Goal: Task Accomplishment & Management: Manage account settings

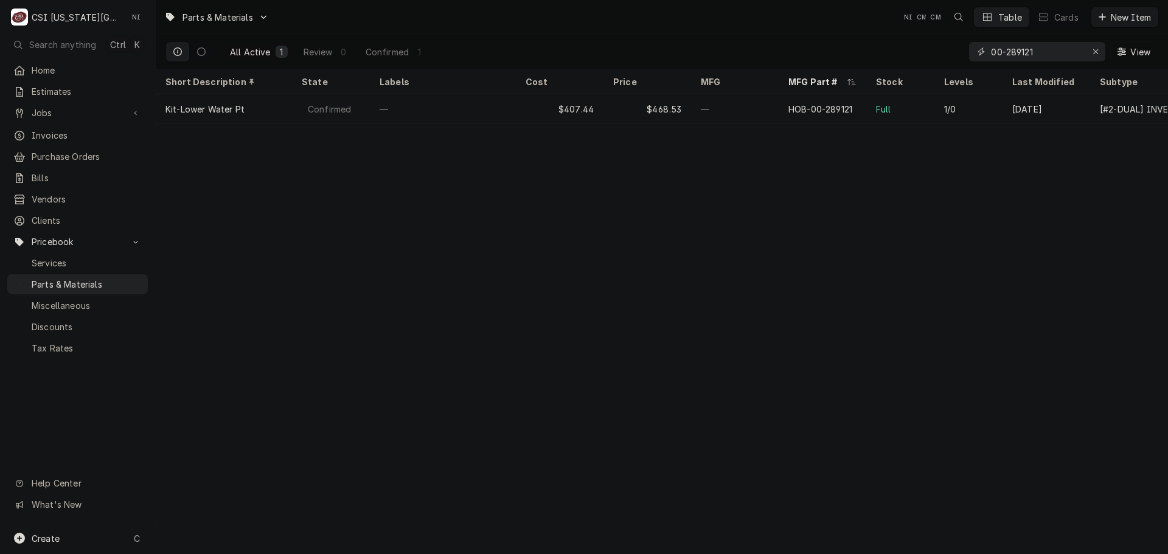
drag, startPoint x: 1037, startPoint y: 50, endPoint x: 839, endPoint y: 54, distance: 198.4
click at [961, 66] on div "All Active 1 Review 0 Confirmed 1 00-289121 View" at bounding box center [661, 52] width 993 height 34
type input "934755"
click at [670, 117] on div "$120.00" at bounding box center [647, 108] width 88 height 29
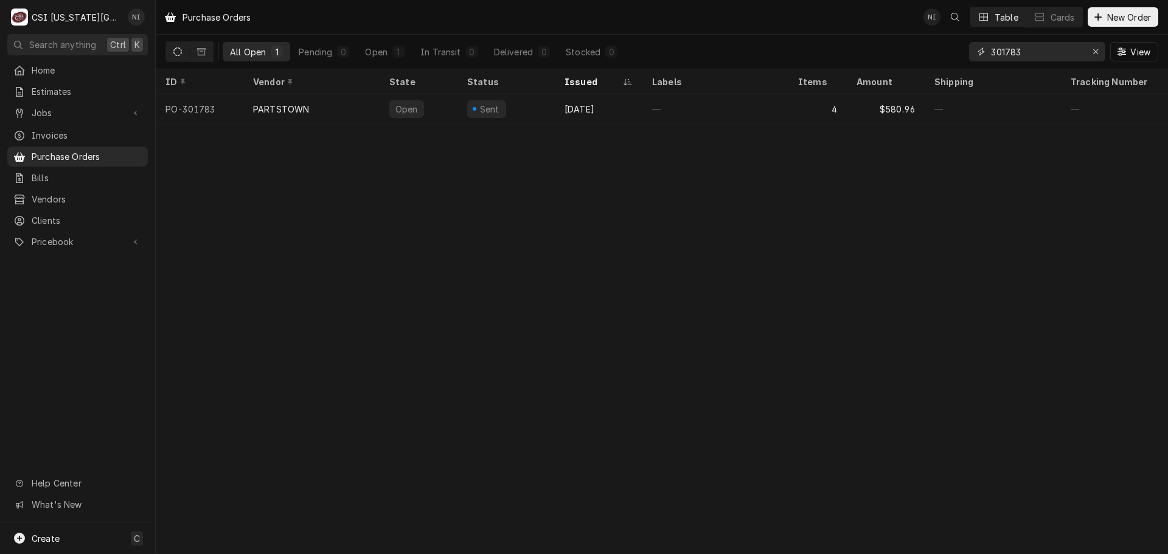
drag, startPoint x: 1028, startPoint y: 54, endPoint x: 837, endPoint y: 60, distance: 191.1
click at [846, 59] on div "All Open 1 Pending 0 Open 1 In Transit 0 Delivered 0 Stocked 0 301783 View" at bounding box center [661, 52] width 993 height 34
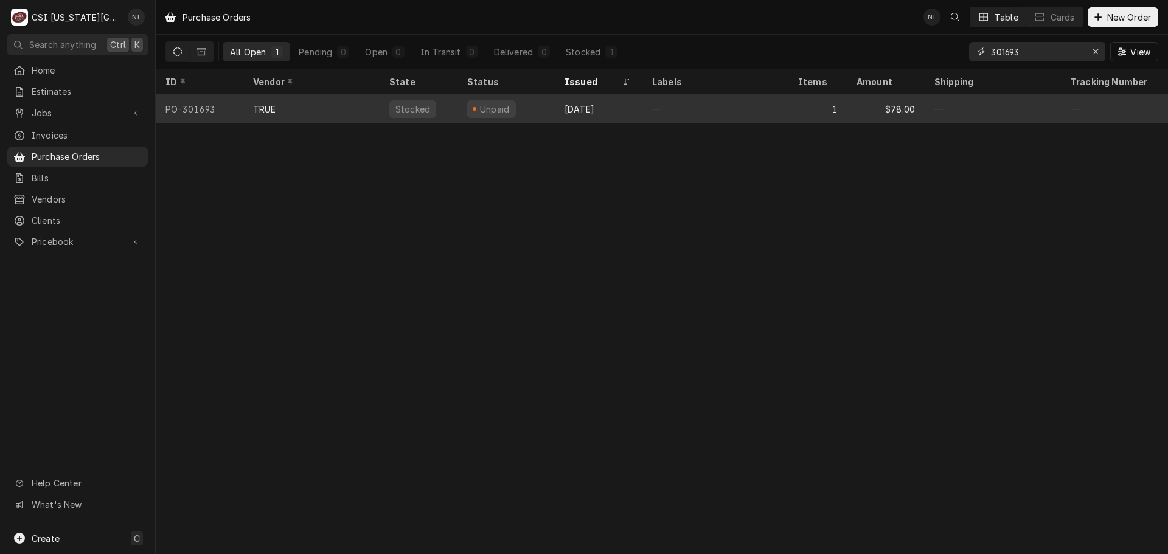
type input "301693"
click at [692, 105] on div "—" at bounding box center [715, 108] width 146 height 29
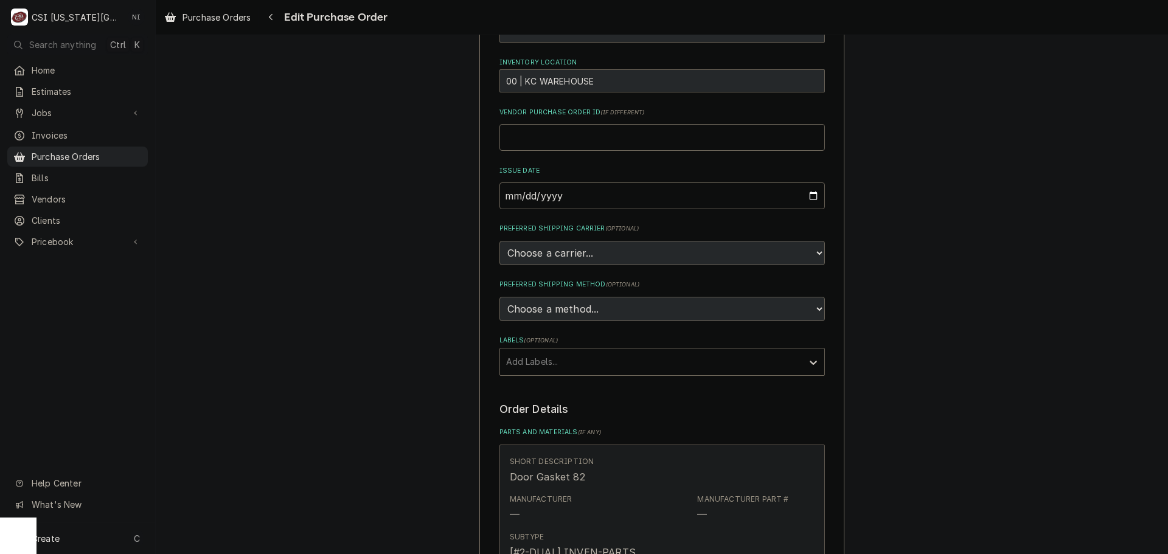
scroll to position [304, 0]
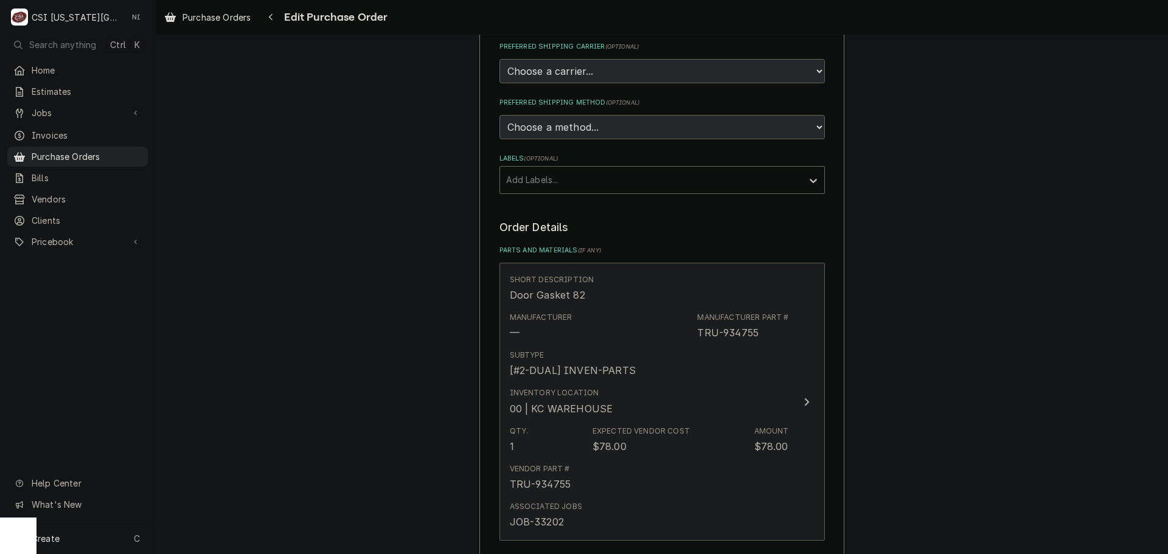
click at [661, 386] on div "Inventory Location 00 | KC WAREHOUSE" at bounding box center [649, 402] width 279 height 38
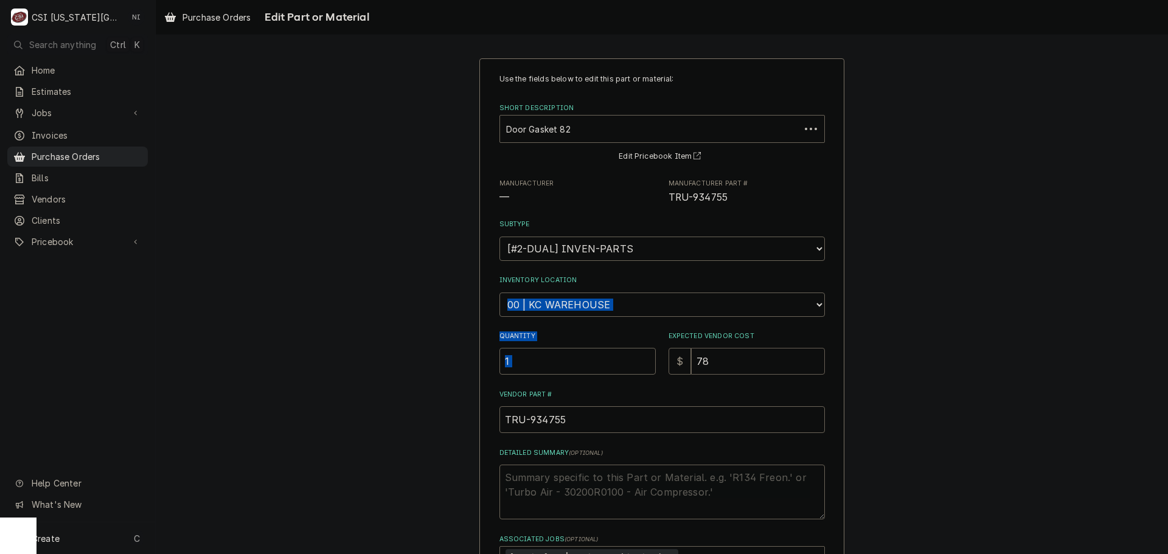
click at [723, 364] on input "78" at bounding box center [758, 361] width 134 height 27
drag, startPoint x: 723, startPoint y: 364, endPoint x: 679, endPoint y: 364, distance: 43.2
click at [679, 364] on div "$ 78" at bounding box center [747, 361] width 156 height 27
type textarea "x"
type input "4"
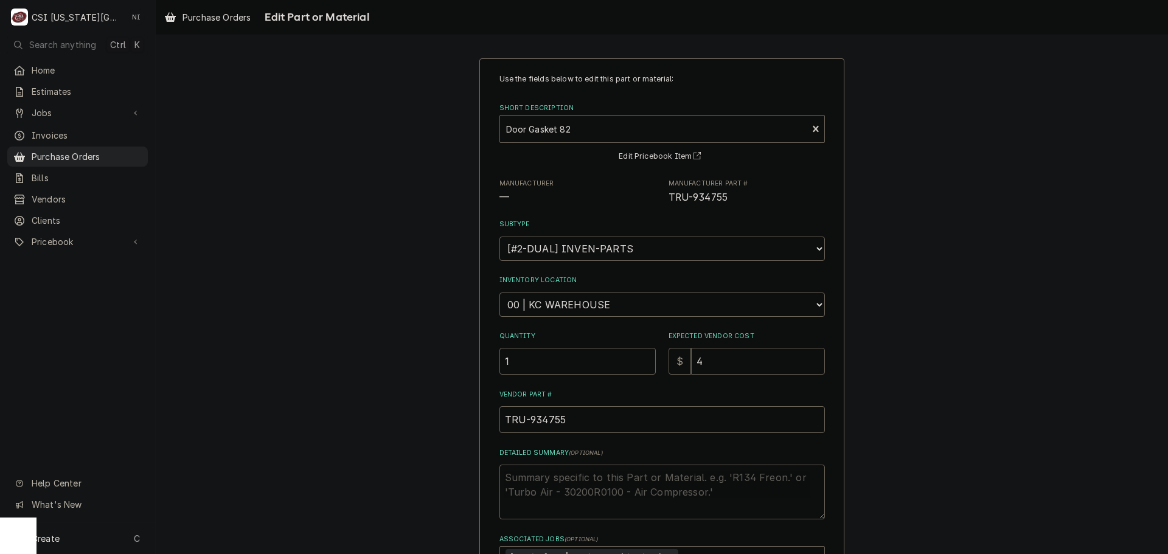
type textarea "x"
type input "44"
type textarea "x"
type input "44.9"
type textarea "x"
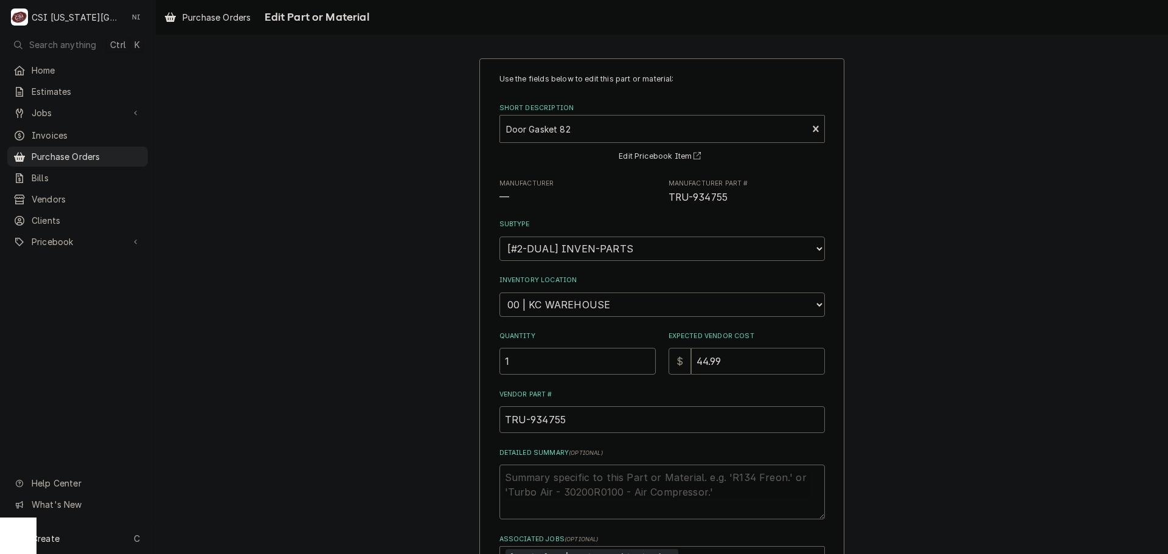
type input "44.99"
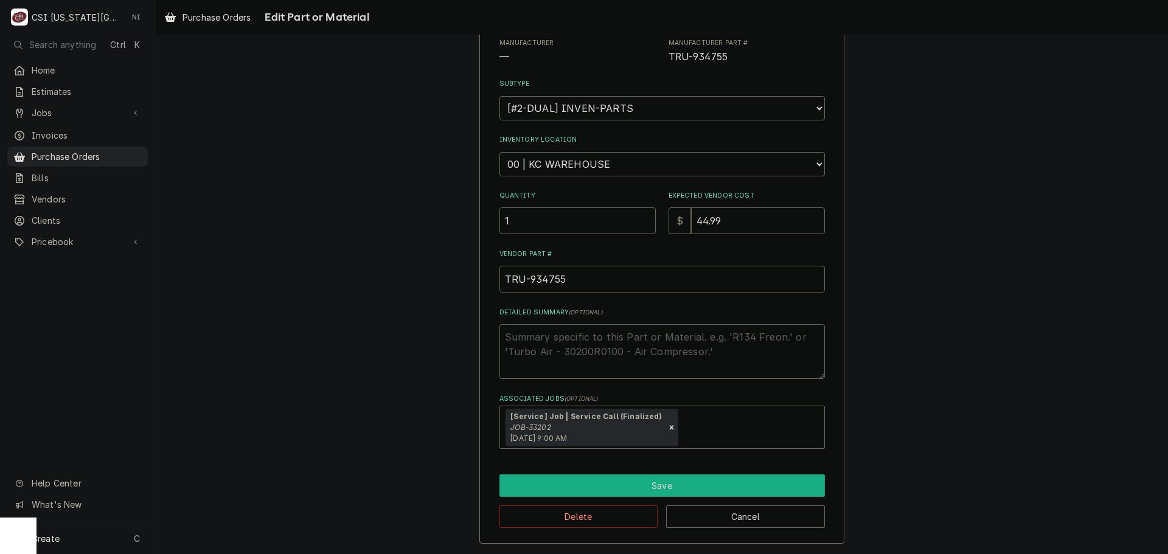
click at [618, 484] on button "Save" at bounding box center [661, 485] width 325 height 23
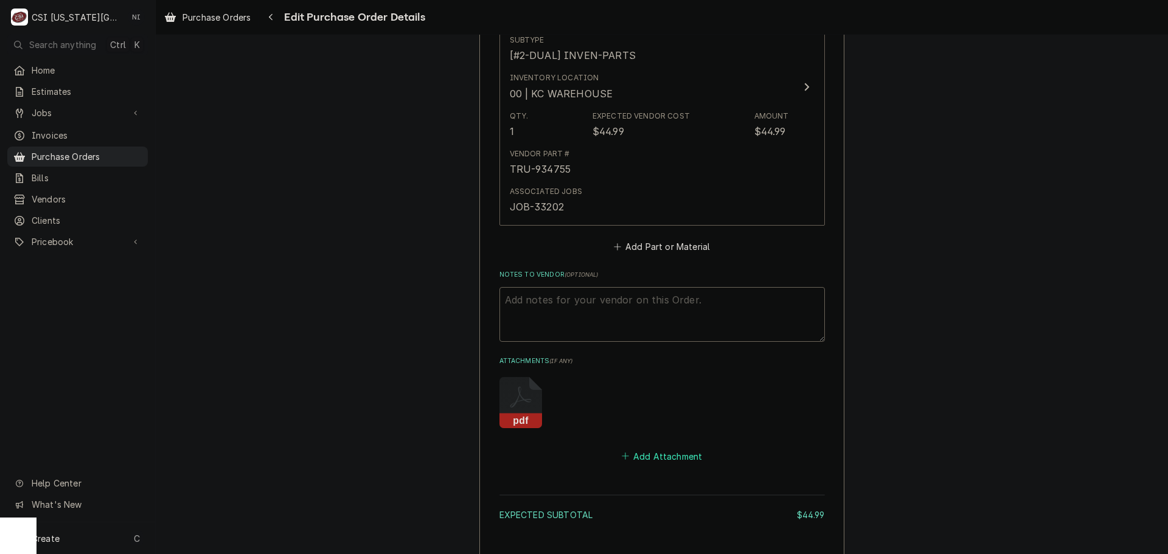
scroll to position [726, 0]
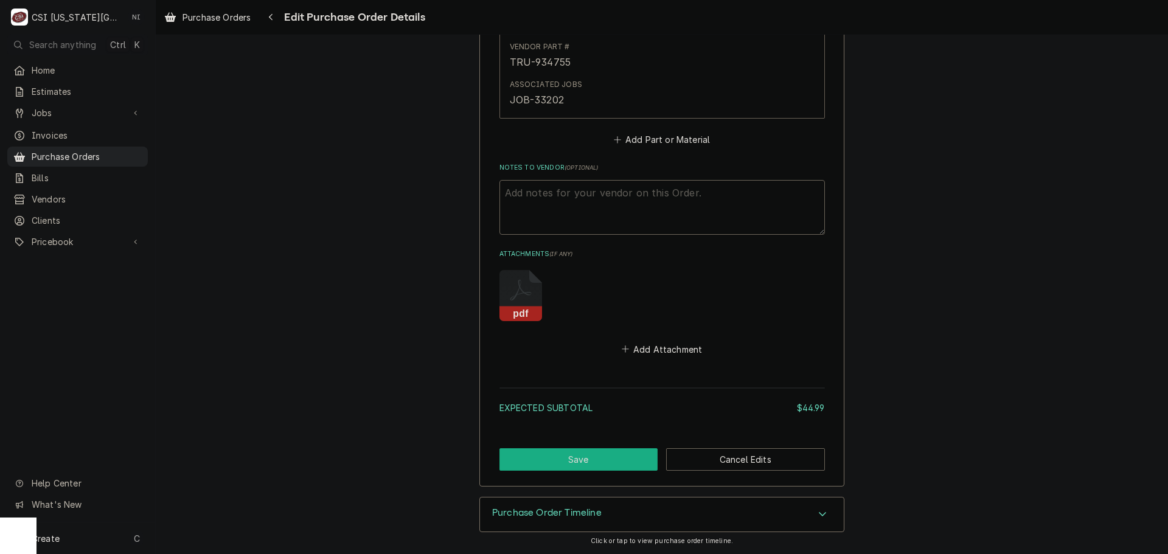
click at [617, 454] on button "Save" at bounding box center [578, 459] width 159 height 23
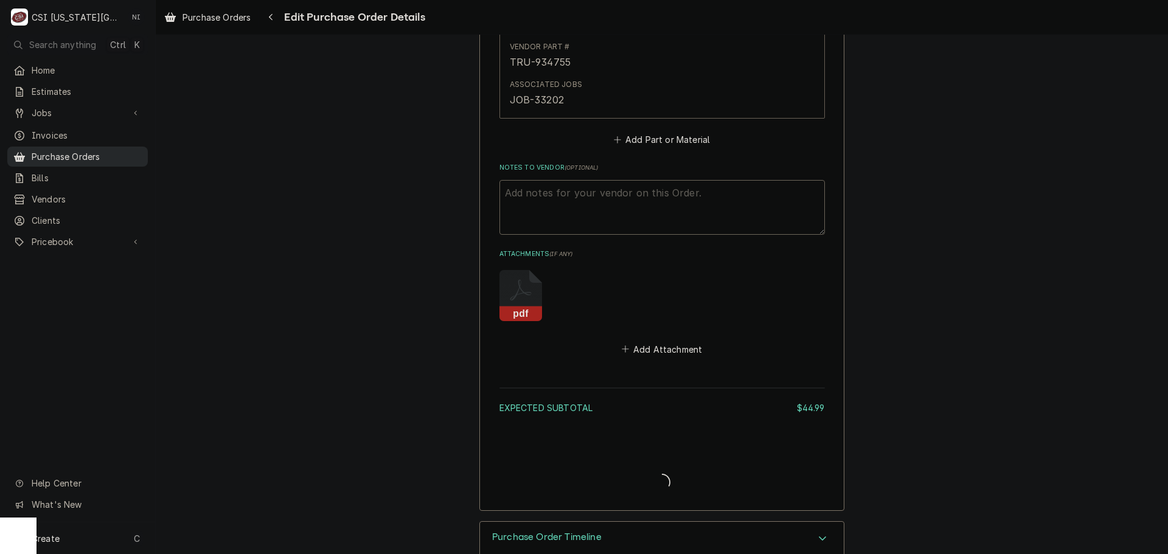
type textarea "x"
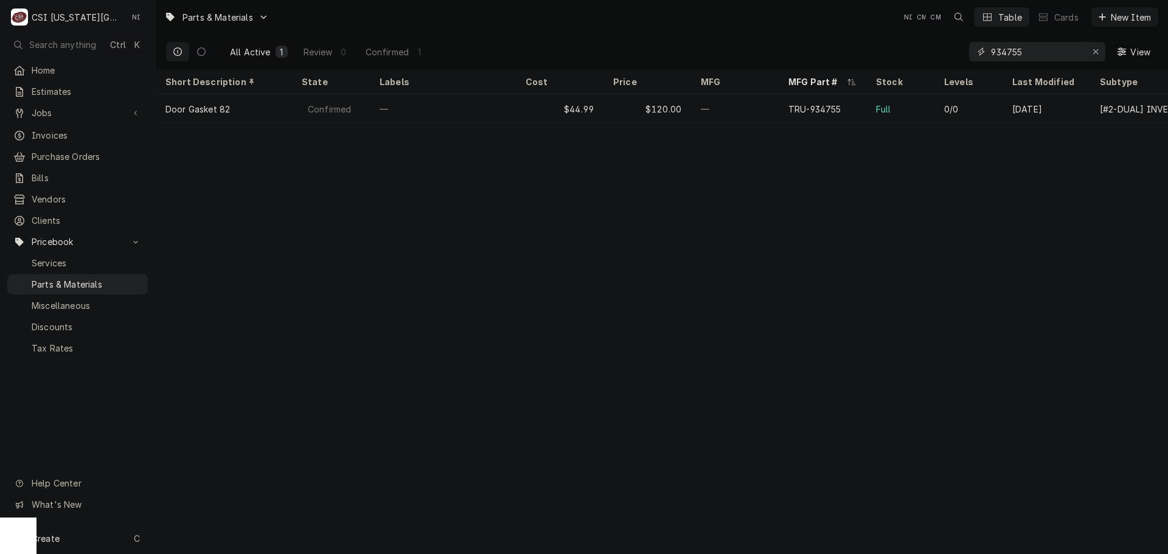
click at [1094, 47] on div "Erase input" at bounding box center [1095, 52] width 12 height 12
paste input "CHA-0512169"
type input "CHA-0512169"
click at [751, 111] on div "—" at bounding box center [735, 108] width 88 height 29
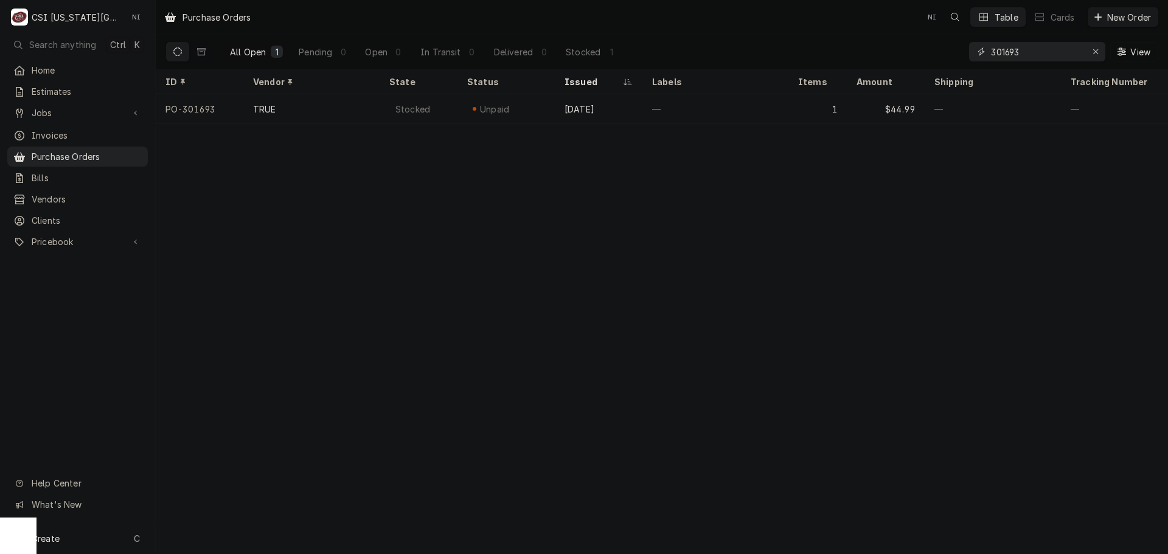
drag, startPoint x: 1032, startPoint y: 47, endPoint x: 894, endPoint y: 52, distance: 138.2
click at [899, 52] on div "All Open 1 Pending 0 Open 0 In Transit 0 Delivered 0 Stocked 1 301693 View" at bounding box center [661, 52] width 993 height 34
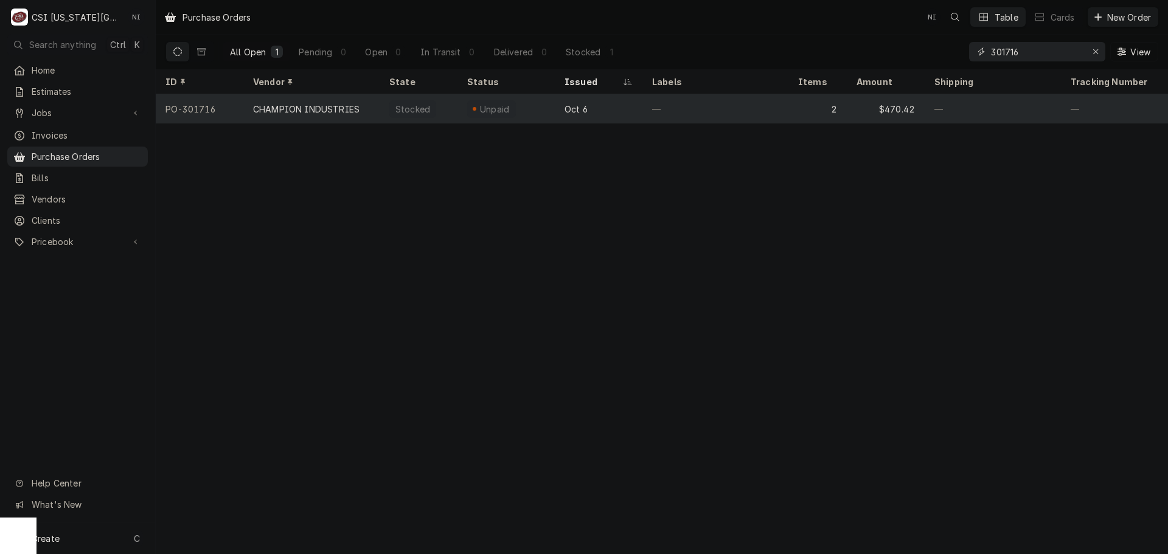
type input "301716"
click at [494, 111] on div "Unpaid" at bounding box center [494, 109] width 33 height 13
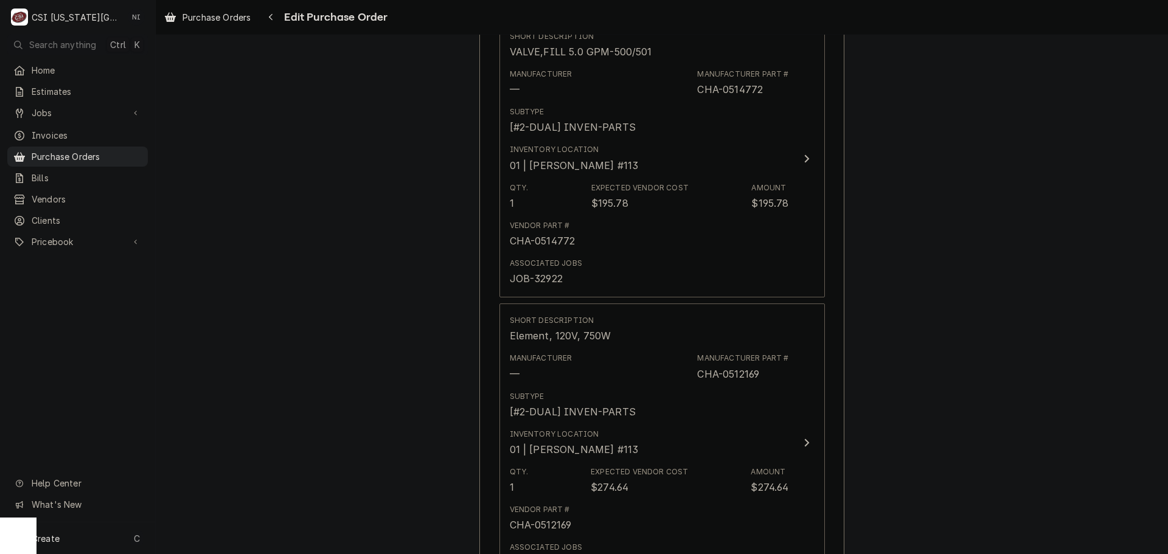
scroll to position [608, 0]
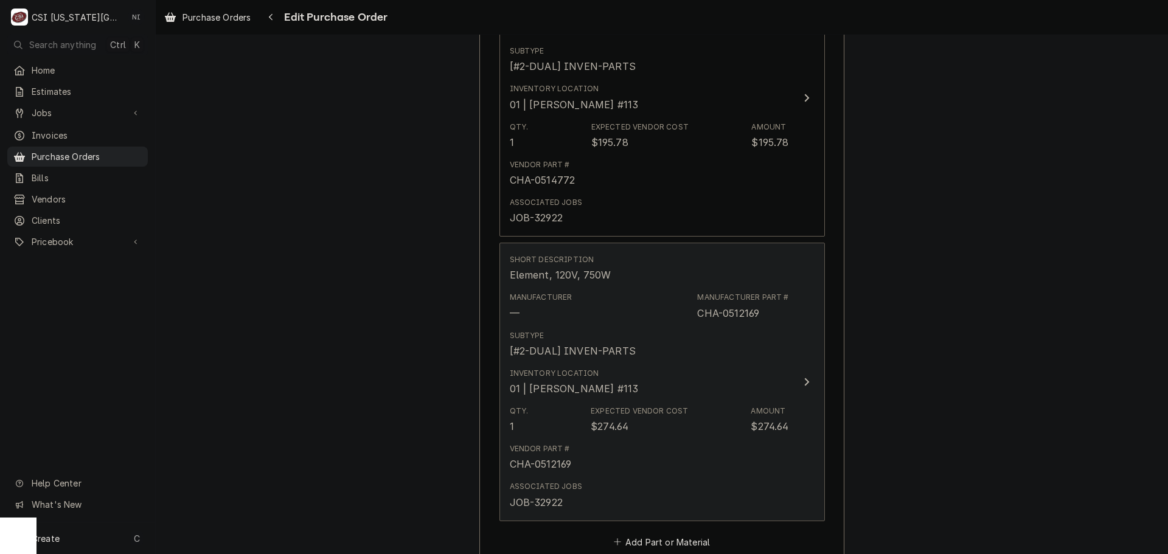
click at [763, 388] on div "Inventory Location 01 | JOSHUA MARSHALL #113" at bounding box center [649, 382] width 279 height 38
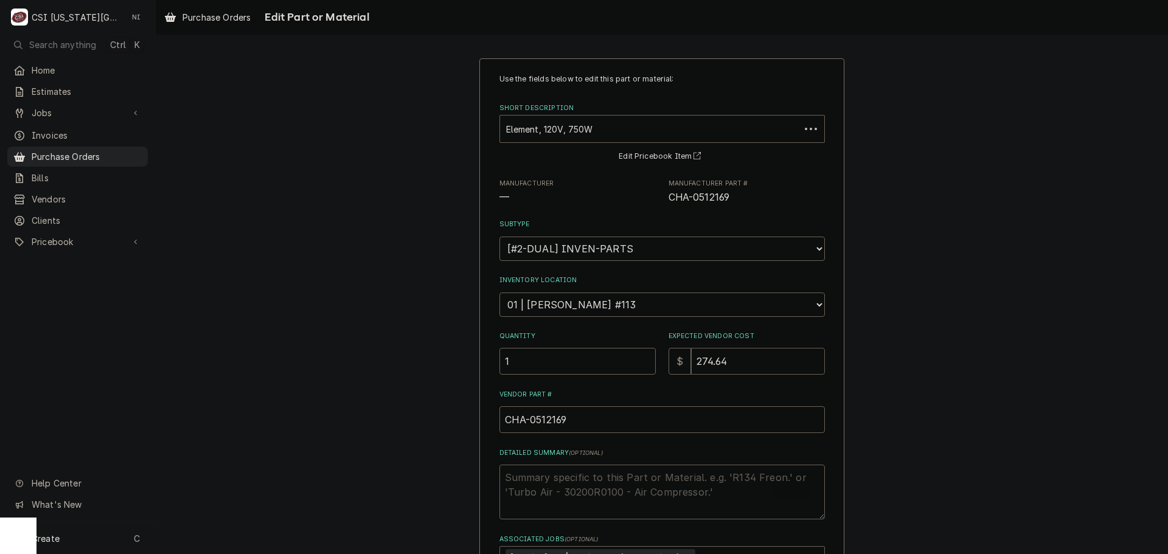
drag, startPoint x: 734, startPoint y: 365, endPoint x: 673, endPoint y: 364, distance: 60.8
click at [676, 364] on div "$ 274.64" at bounding box center [747, 361] width 156 height 27
type textarea "x"
type input "1"
type textarea "x"
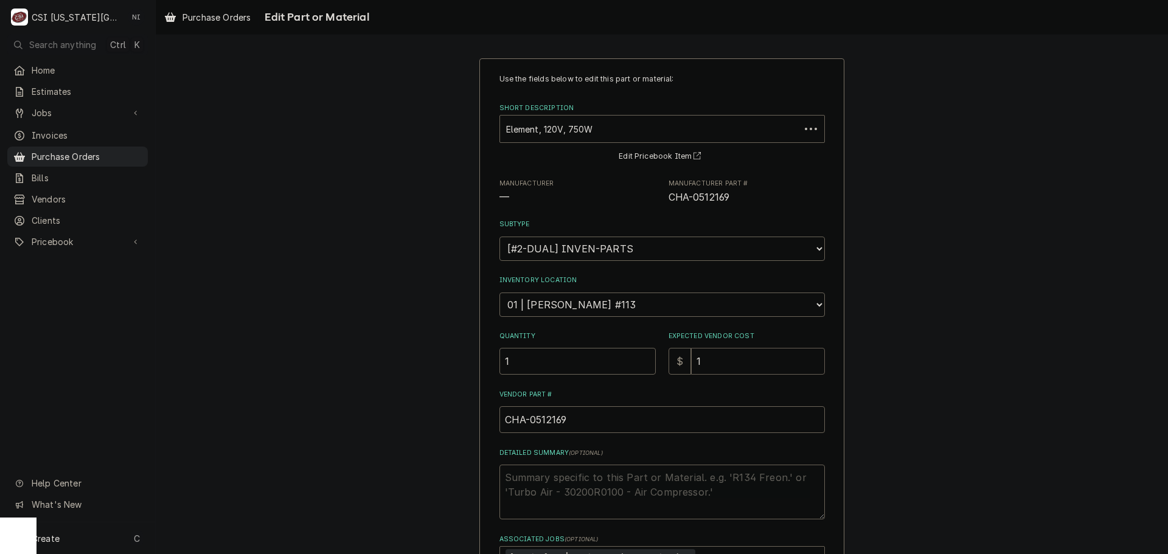
type input "16"
type textarea "x"
type input "167"
type textarea "x"
type input "16"
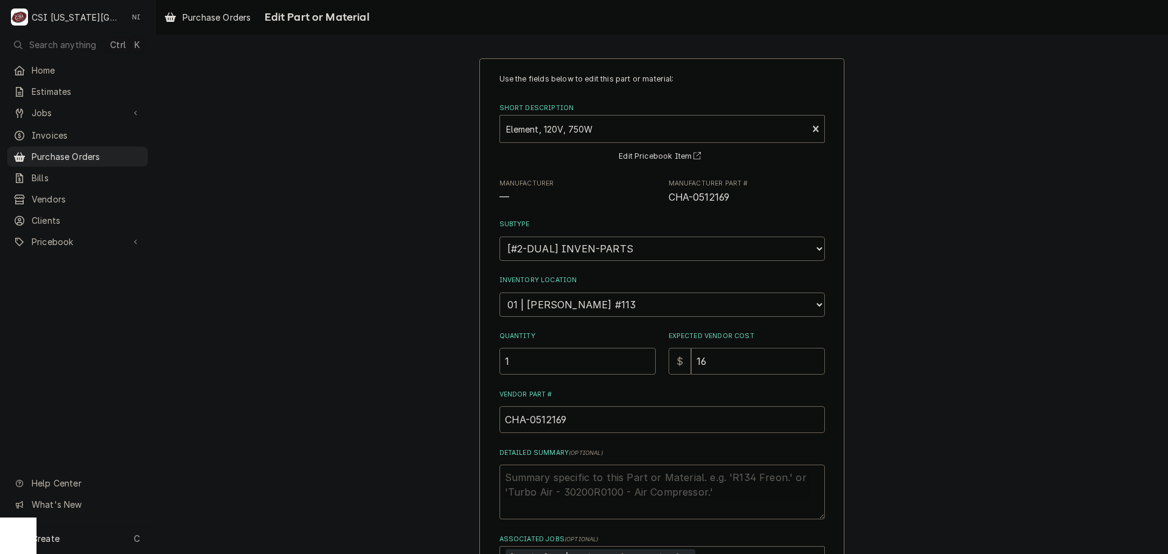
type textarea "x"
type input "164"
type textarea "x"
type input "164.7"
type textarea "x"
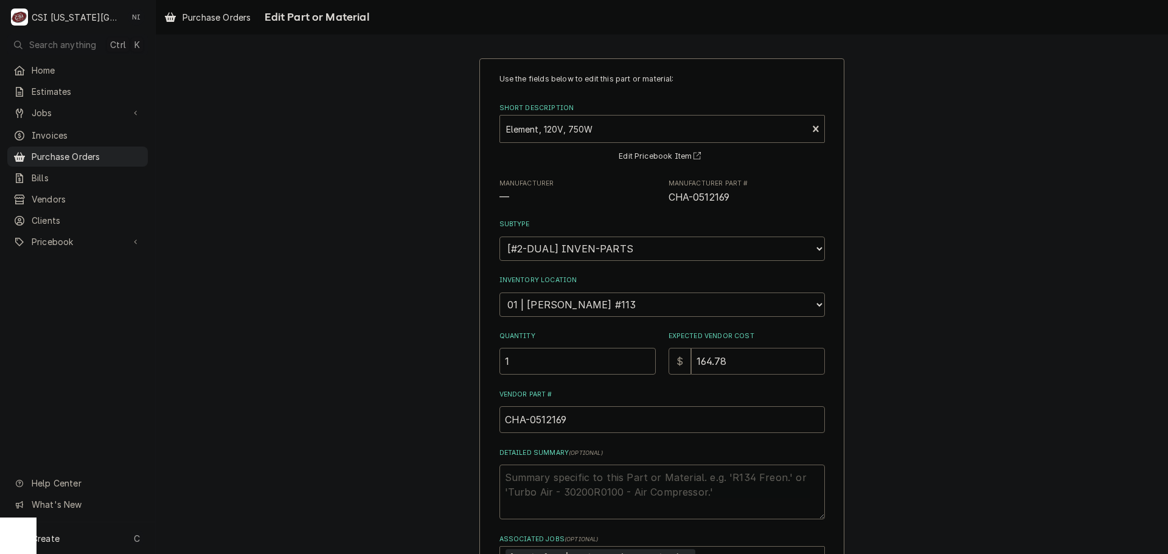
type input "164.78"
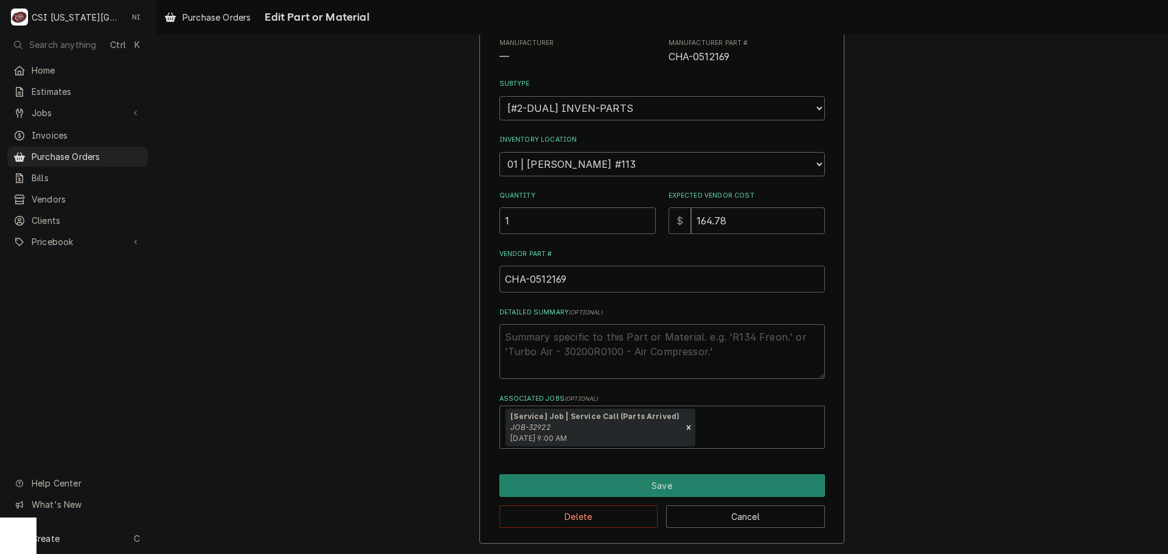
drag, startPoint x: 584, startPoint y: 279, endPoint x: 472, endPoint y: 275, distance: 112.0
click at [502, 279] on input "CHA-0512169" at bounding box center [661, 279] width 325 height 27
click at [901, 245] on div "Use the fields below to edit this part or material: Short Description Element, …" at bounding box center [662, 230] width 1012 height 647
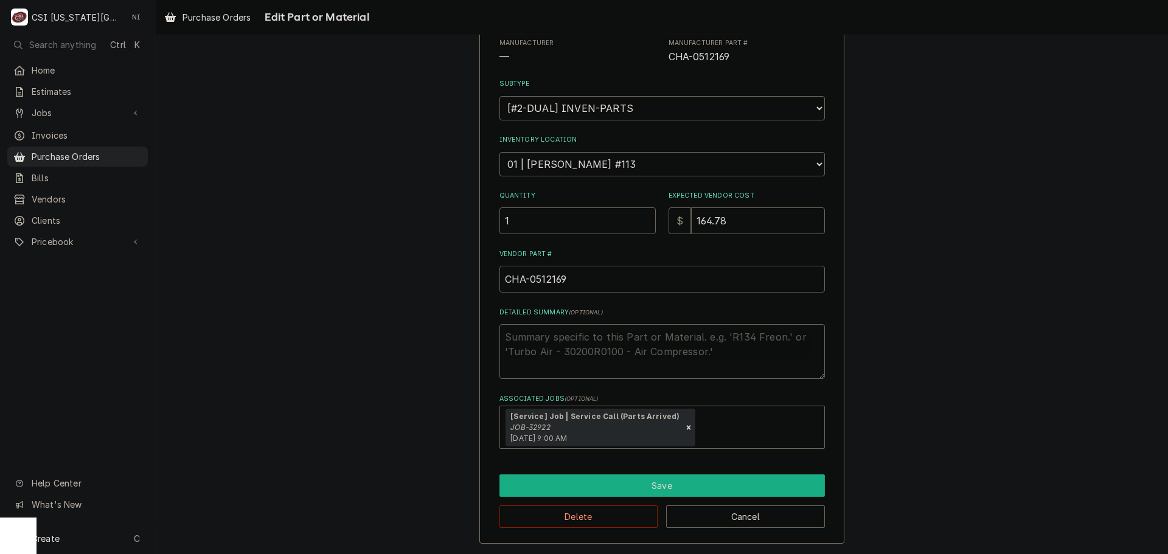
click at [598, 490] on button "Save" at bounding box center [661, 485] width 325 height 23
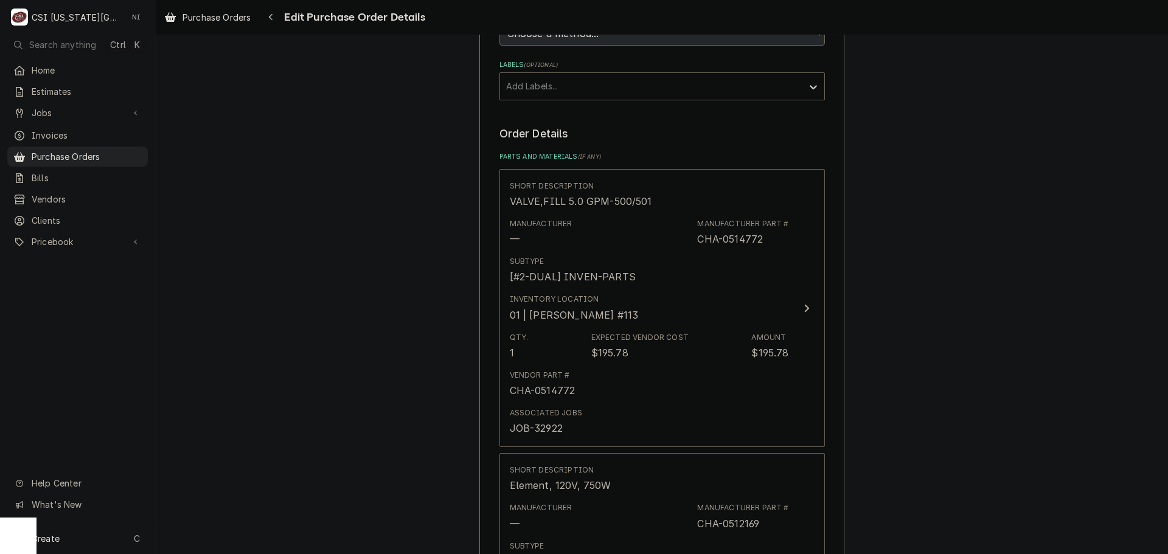
scroll to position [411, 0]
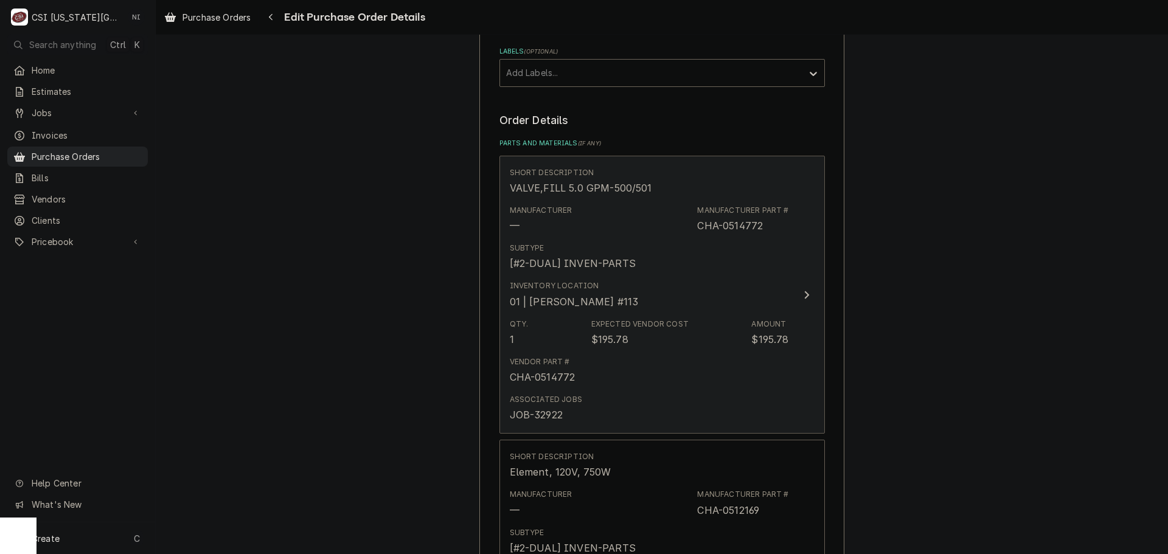
click at [723, 300] on div "Inventory Location 01 | JOSHUA MARSHALL #113" at bounding box center [649, 295] width 279 height 38
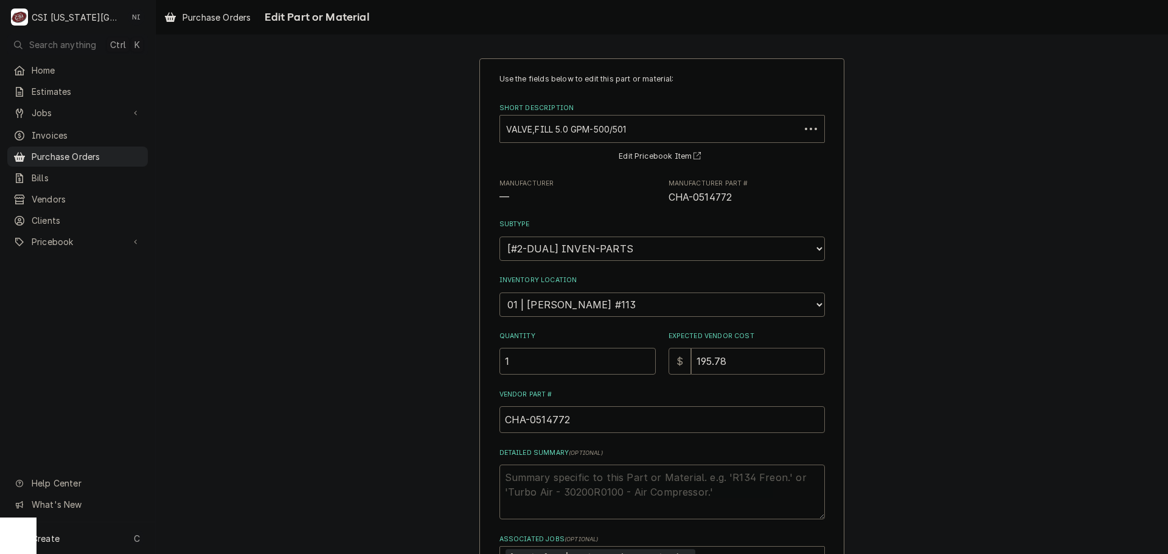
drag, startPoint x: 710, startPoint y: 360, endPoint x: 628, endPoint y: 311, distance: 95.7
click at [623, 347] on div "Quantity 1 Expected Vendor Cost $ 195.78" at bounding box center [661, 353] width 325 height 43
type textarea "x"
type input "1"
type textarea "x"
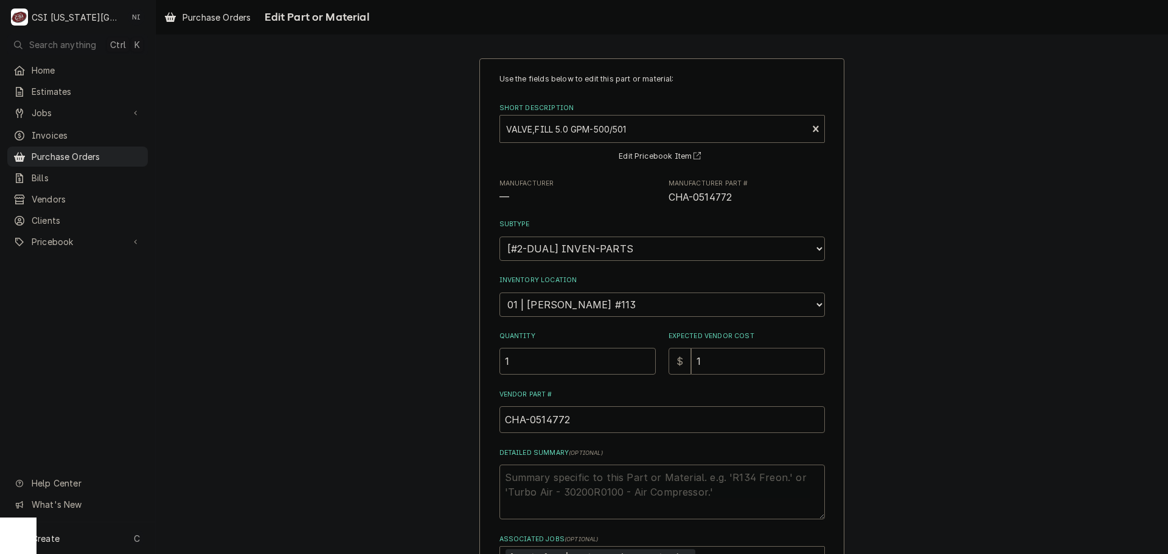
type input "15"
type textarea "x"
type input "156"
type textarea "x"
type input "156.6"
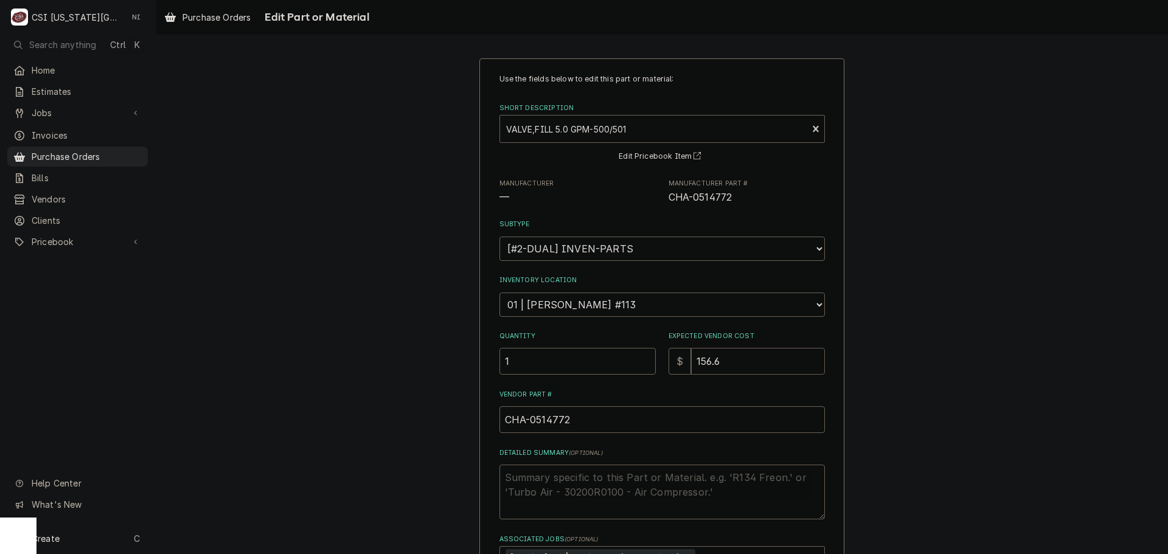
type textarea "x"
type input "156.62"
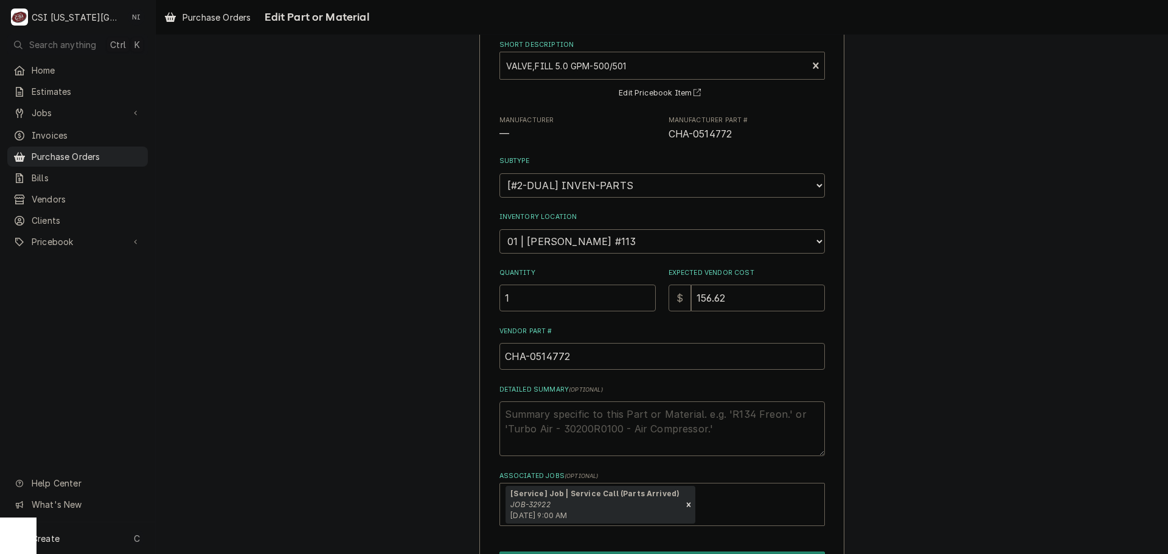
scroll to position [141, 0]
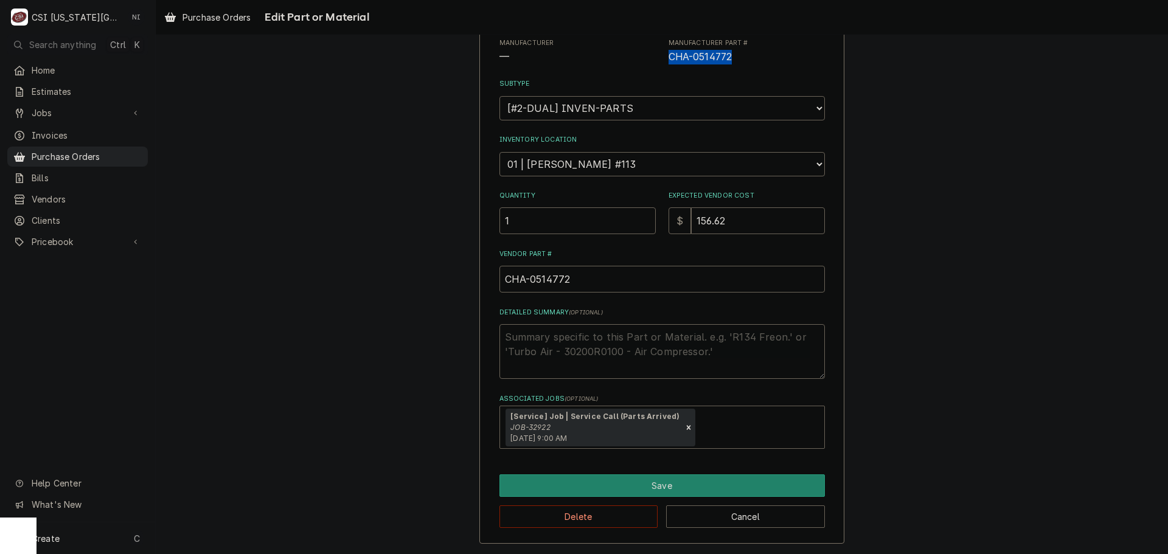
drag, startPoint x: 729, startPoint y: 52, endPoint x: 666, endPoint y: 57, distance: 63.4
click at [669, 57] on span "CHA-0514772" at bounding box center [747, 57] width 156 height 15
copy span "CHA-0514772"
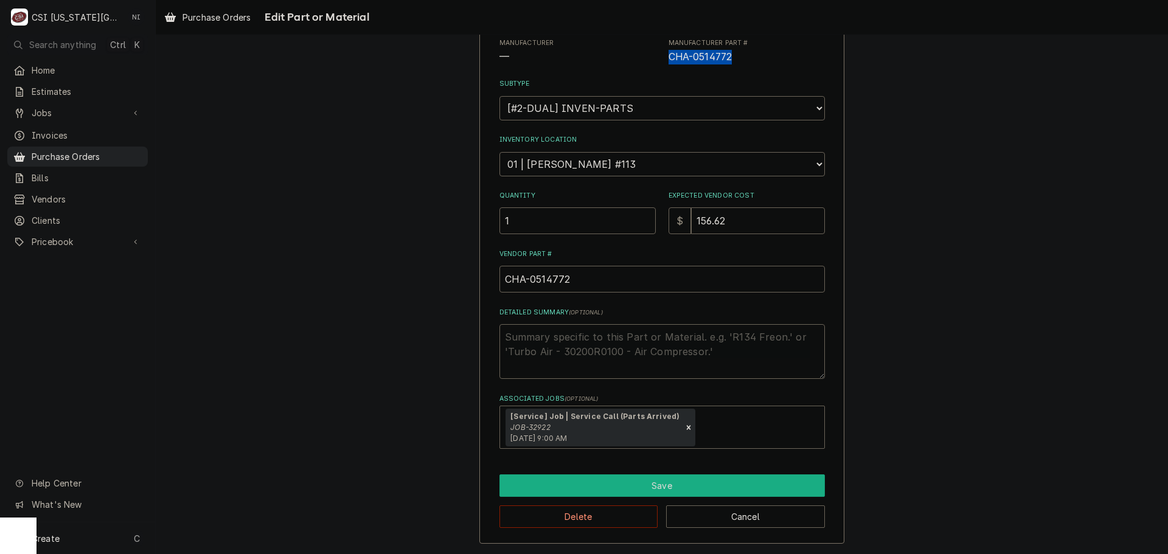
drag, startPoint x: 713, startPoint y: 488, endPoint x: 713, endPoint y: 478, distance: 9.7
click at [713, 478] on button "Save" at bounding box center [661, 485] width 325 height 23
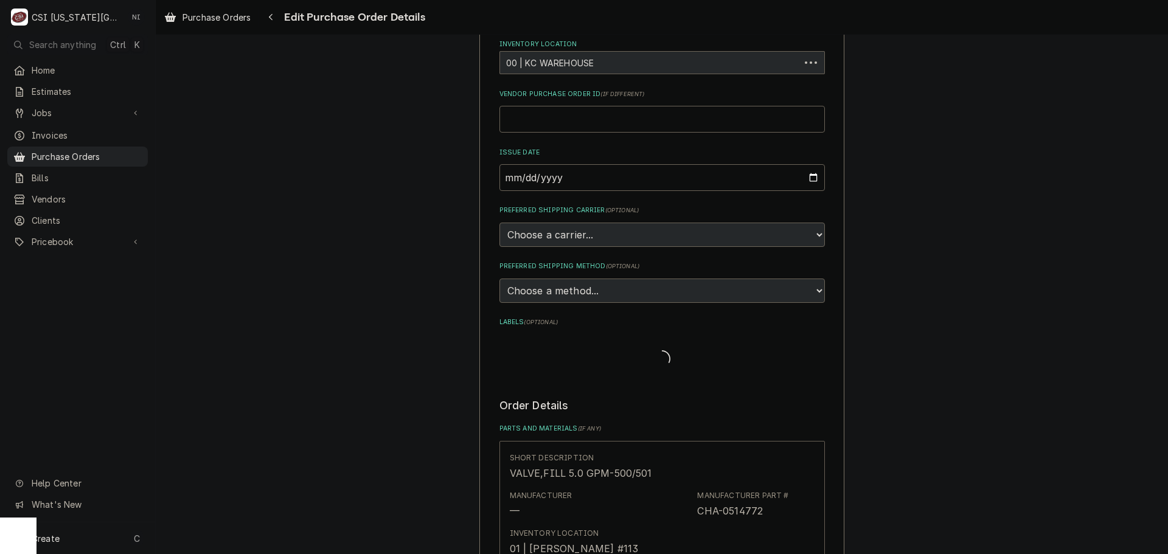
scroll to position [411, 0]
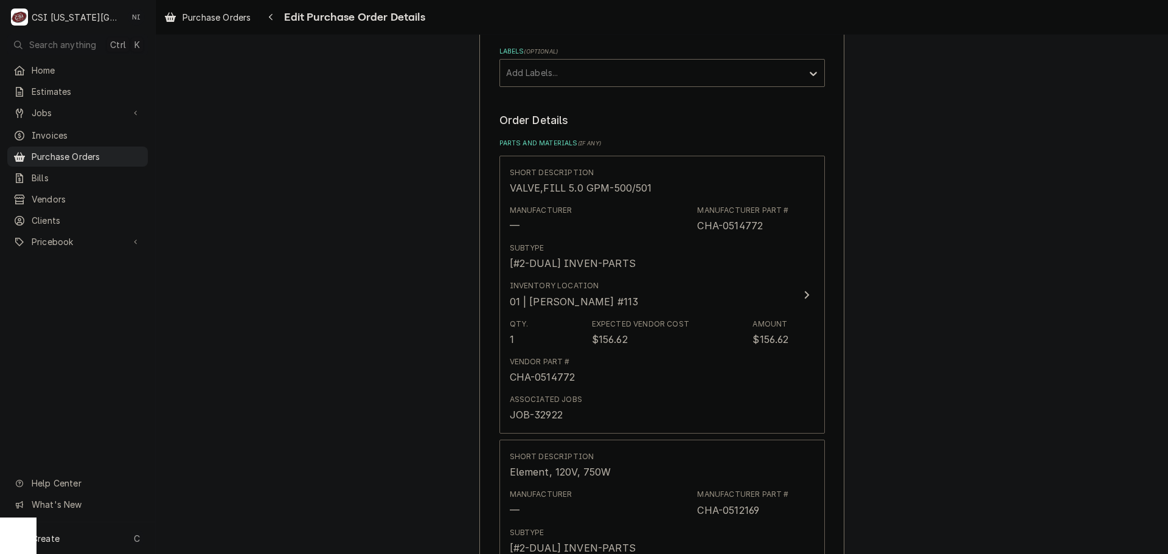
type textarea "x"
click at [113, 543] on div "Create C" at bounding box center [77, 539] width 155 height 32
drag, startPoint x: 215, startPoint y: 448, endPoint x: 259, endPoint y: 447, distance: 44.4
click at [215, 448] on div "Purchase Order" at bounding box center [228, 454] width 82 height 13
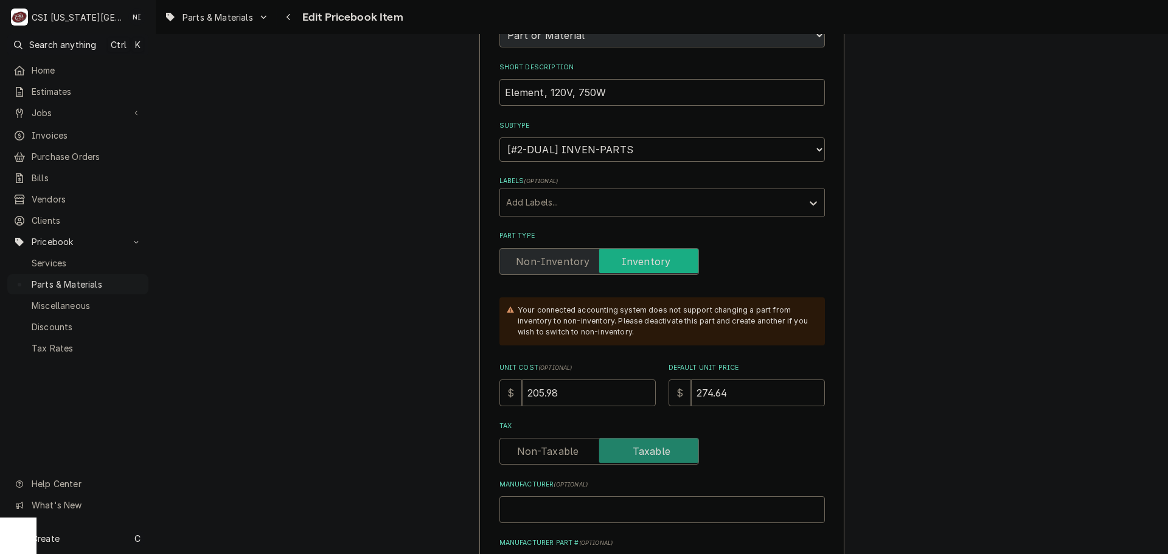
scroll to position [426, 0]
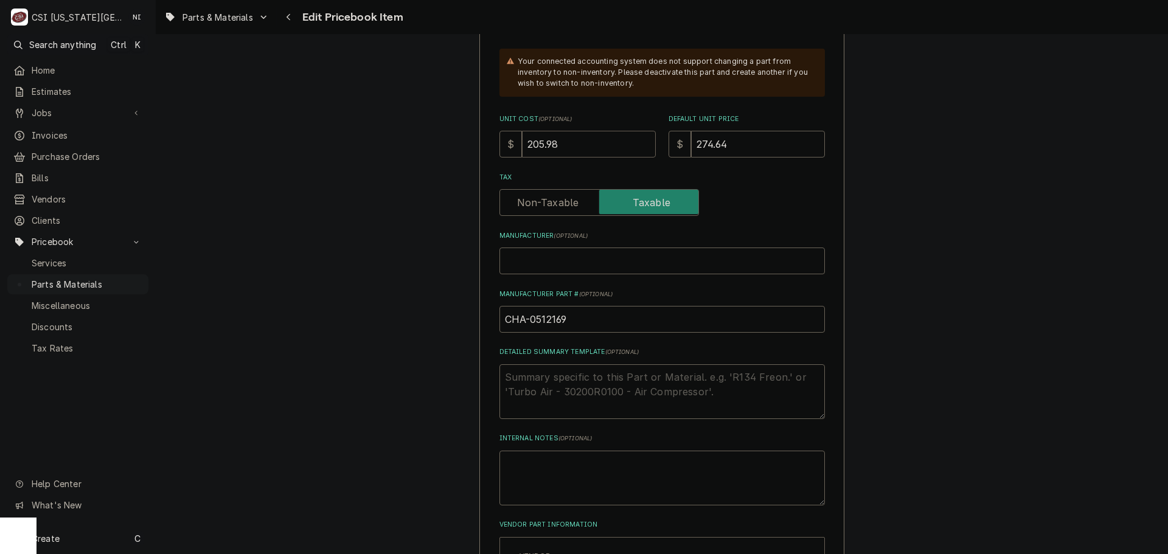
drag, startPoint x: 565, startPoint y: 145, endPoint x: 473, endPoint y: 144, distance: 91.2
type textarea "x"
type input "1"
type textarea "x"
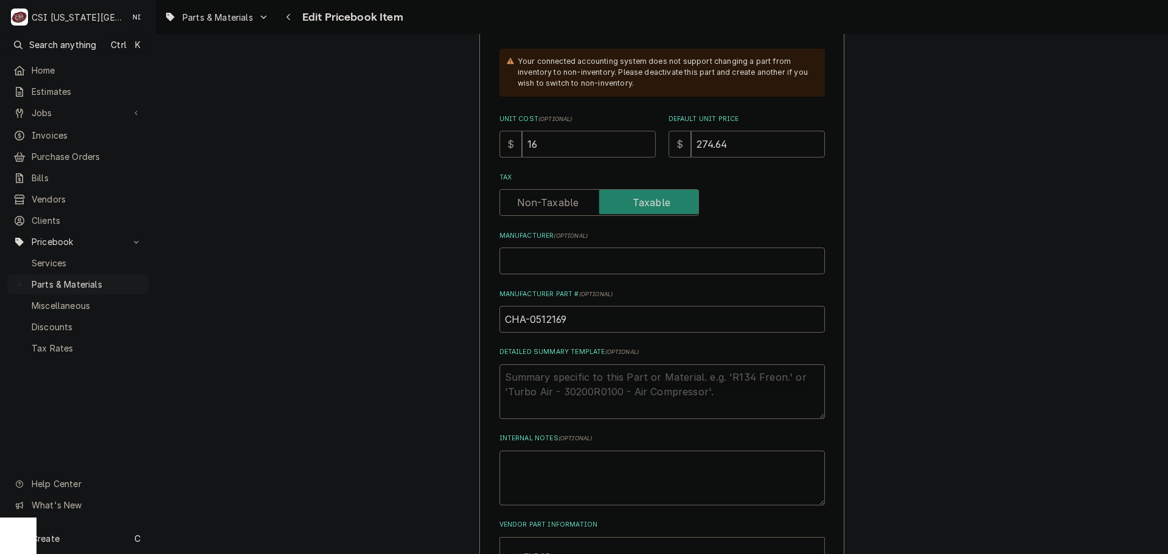
type input "164"
type textarea "x"
type input "164.7"
type textarea "x"
type input "164.78"
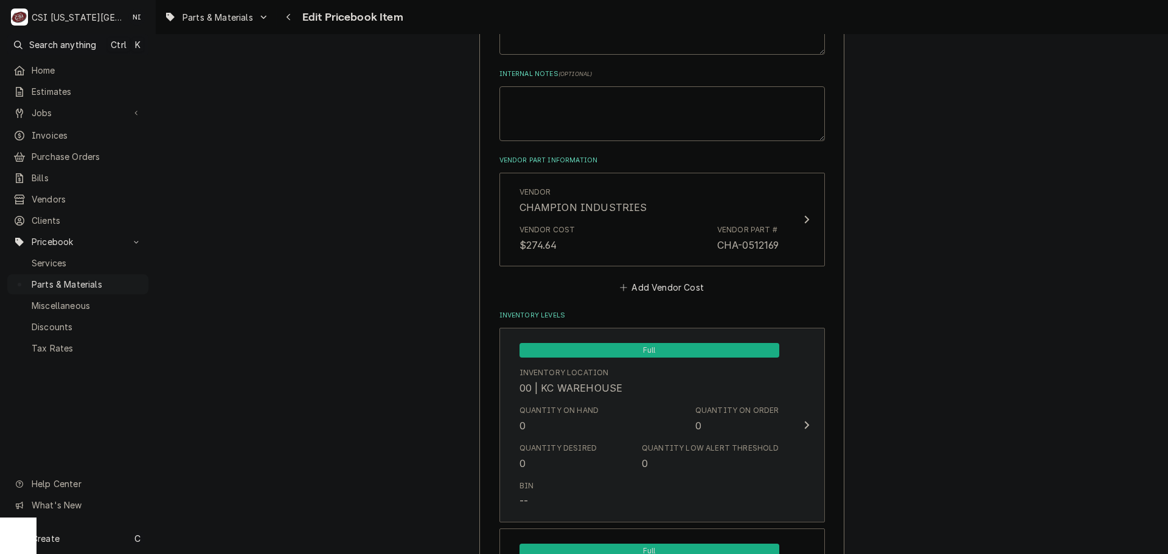
scroll to position [791, 0]
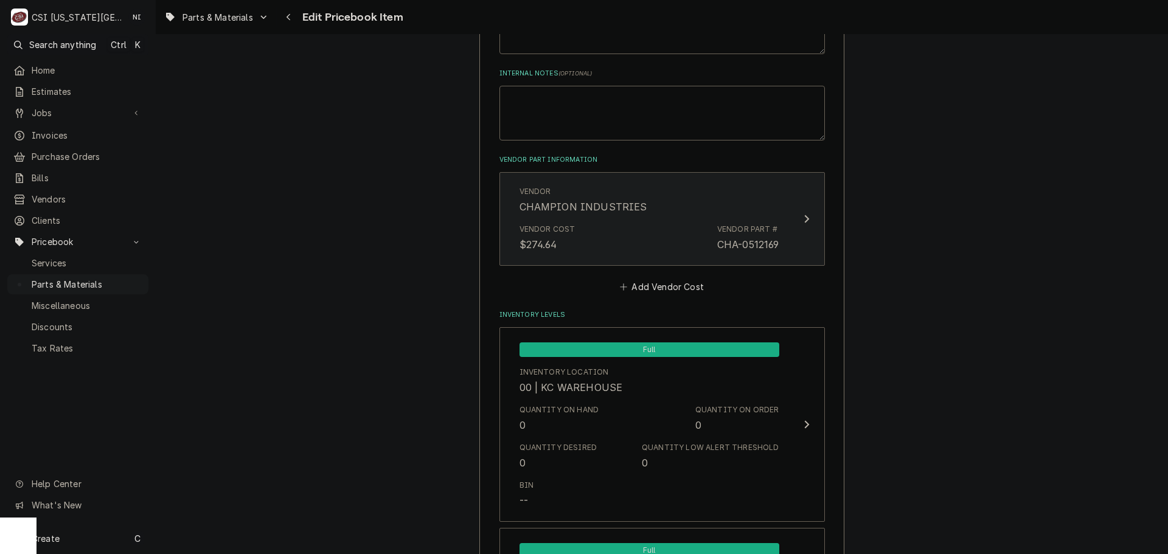
click at [668, 249] on div "Vendor Cost $274.64 Vendor Part # CHA-0512169" at bounding box center [649, 238] width 260 height 38
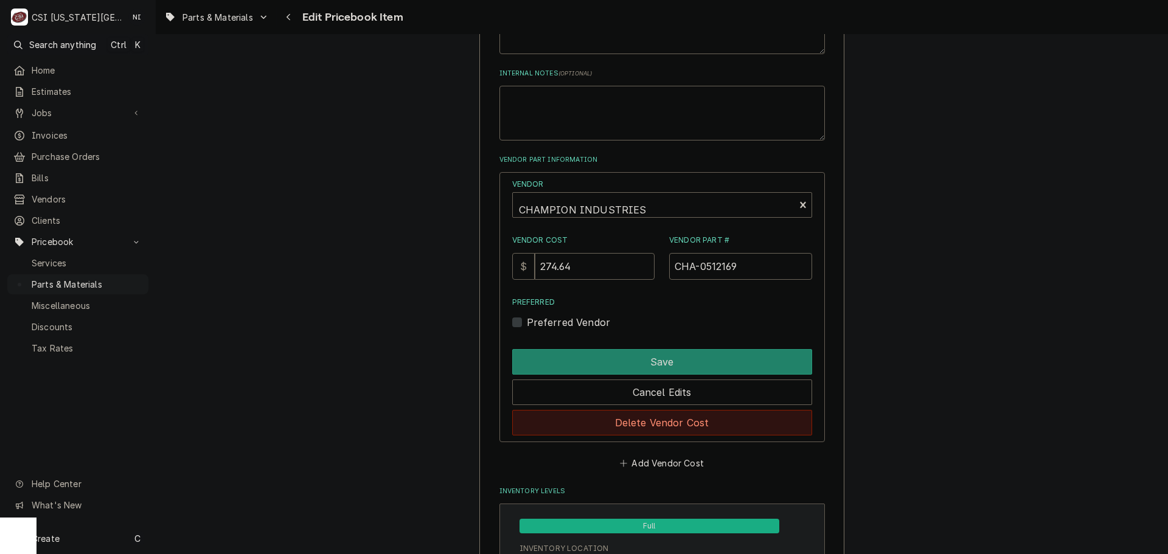
click at [650, 414] on button "Delete Vendor Cost" at bounding box center [662, 423] width 300 height 26
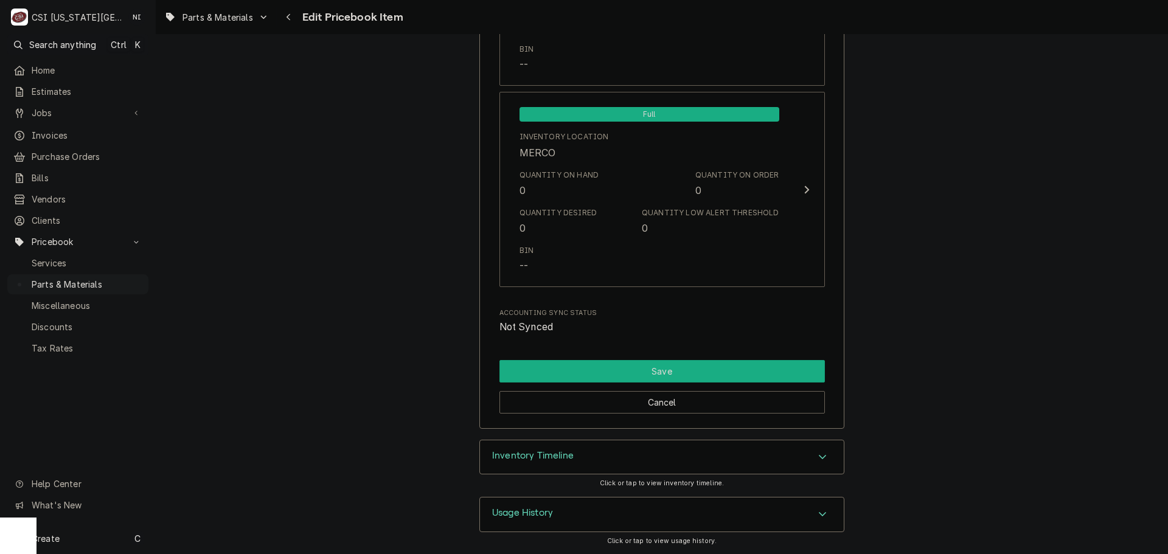
click at [662, 366] on button "Save" at bounding box center [661, 371] width 325 height 23
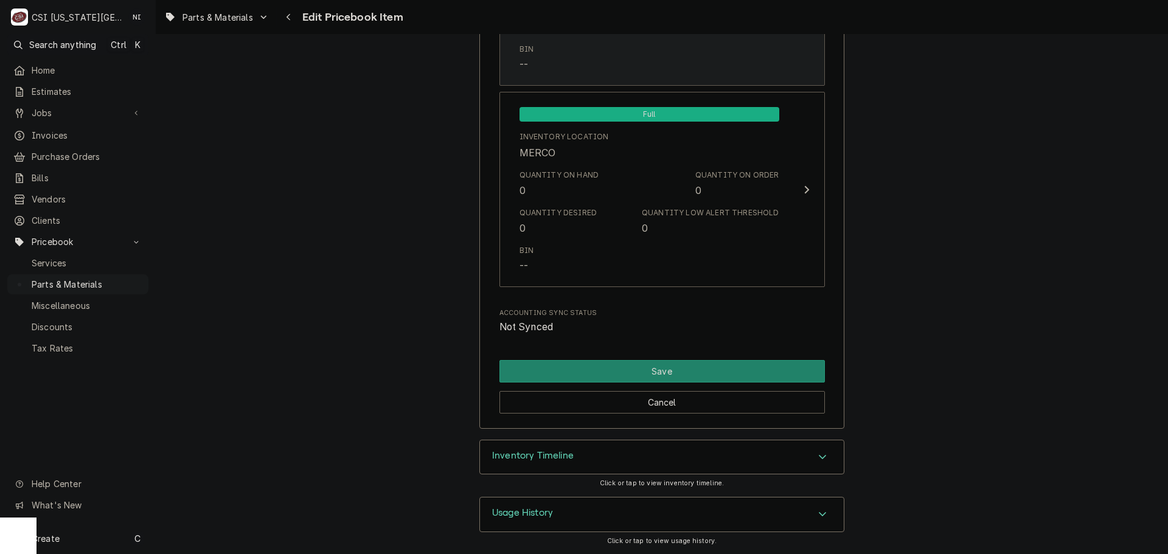
scroll to position [11985, 0]
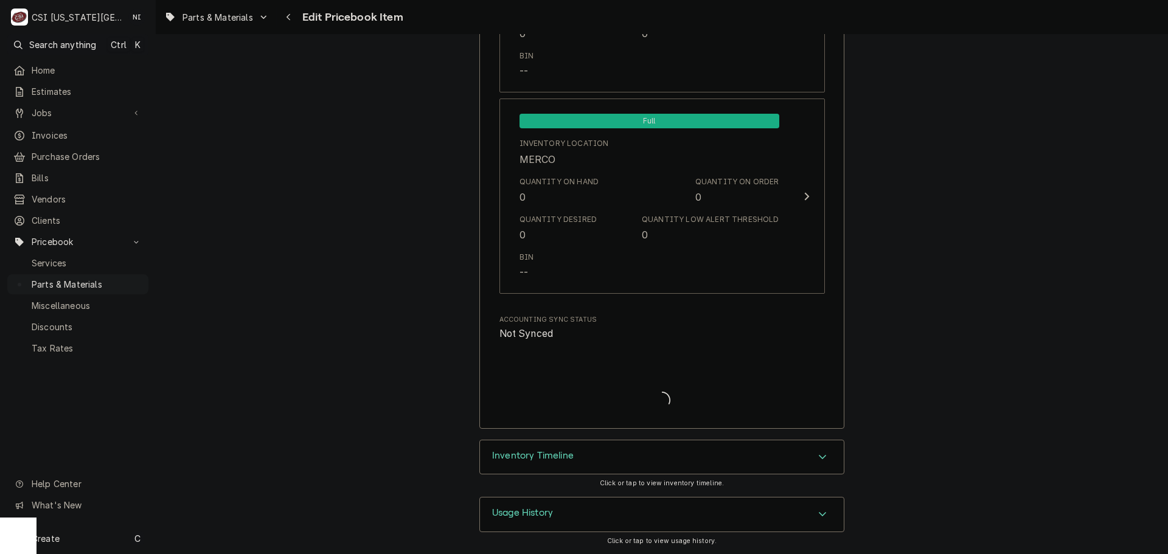
type textarea "x"
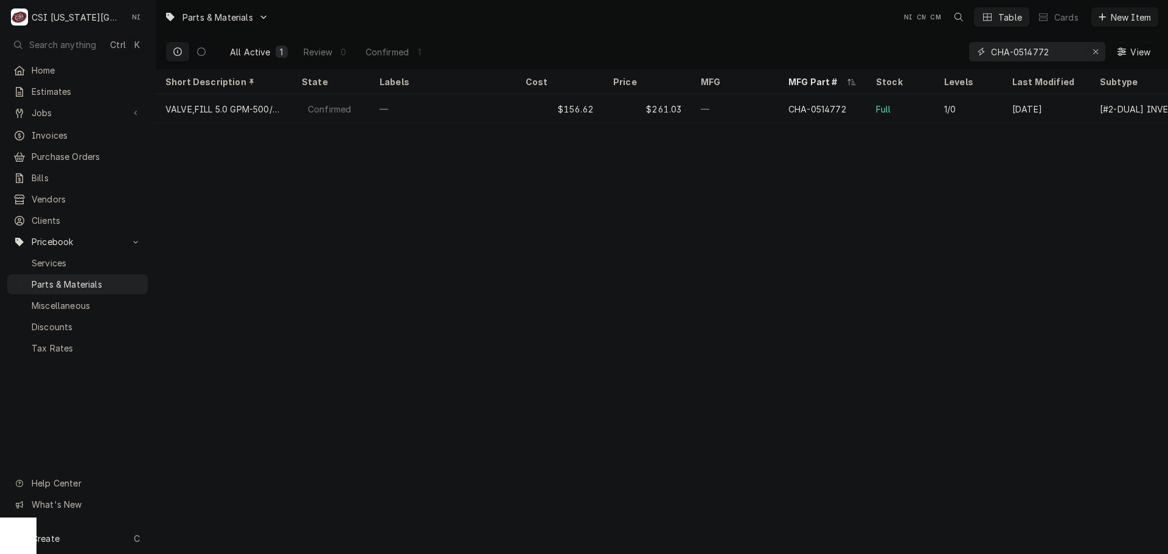
click at [1093, 46] on div "Erase input" at bounding box center [1095, 52] width 12 height 12
click at [1081, 49] on input "Dynamic Content Wrapper" at bounding box center [1048, 51] width 114 height 19
paste input "4612853"
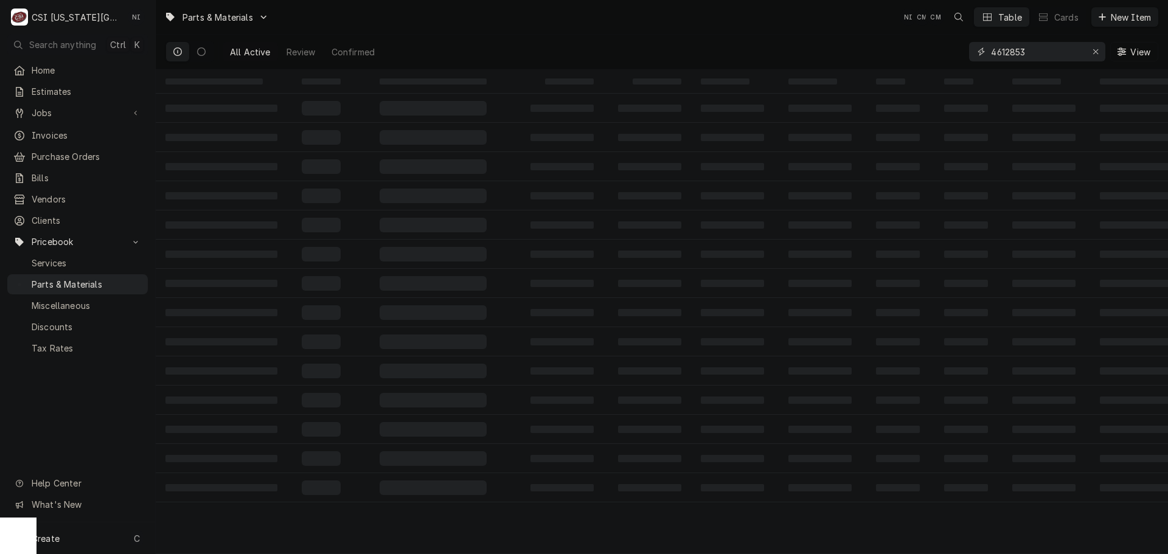
type input "4612853"
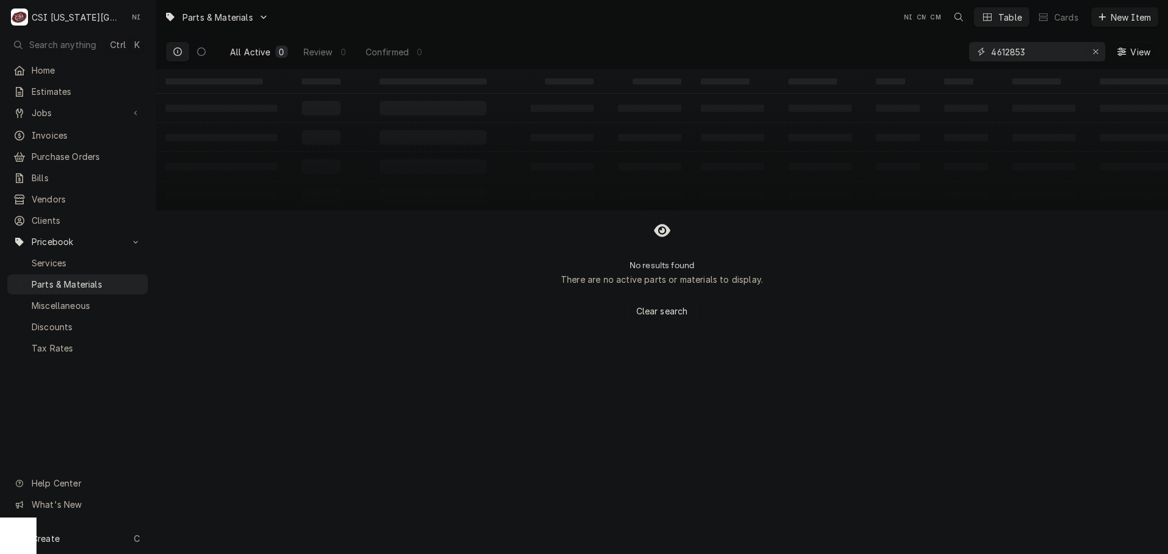
click at [1098, 48] on icon "Erase input" at bounding box center [1096, 51] width 7 height 9
type input "v"
click at [1082, 50] on input "Dynamic Content Wrapper" at bounding box center [1036, 51] width 91 height 19
paste input "4612853"
type input "4612853"
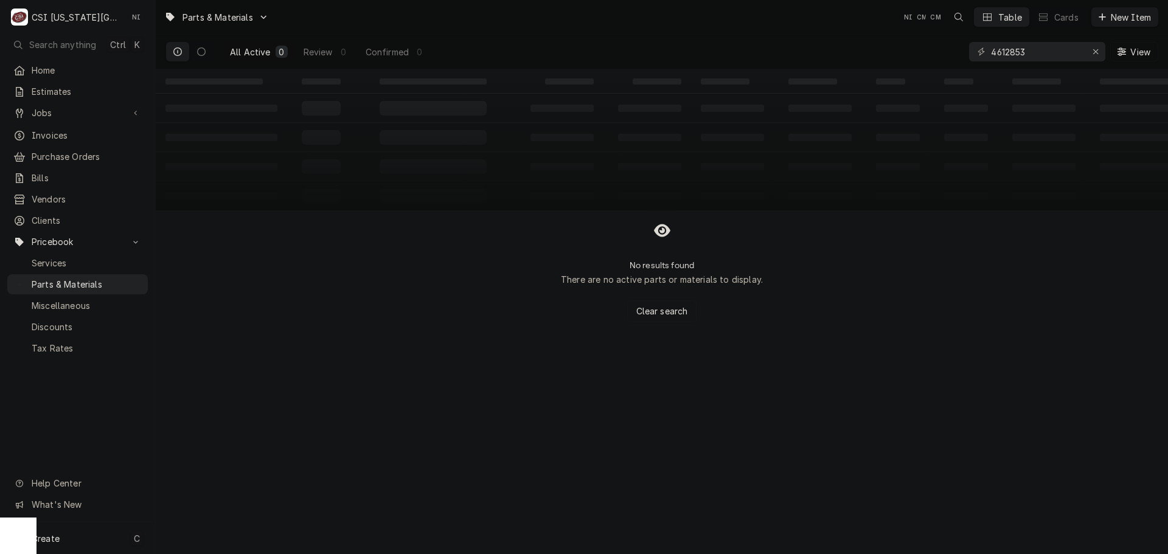
click at [114, 537] on div "Create C" at bounding box center [77, 539] width 155 height 32
click at [250, 450] on div "Purchase Order" at bounding box center [228, 454] width 82 height 13
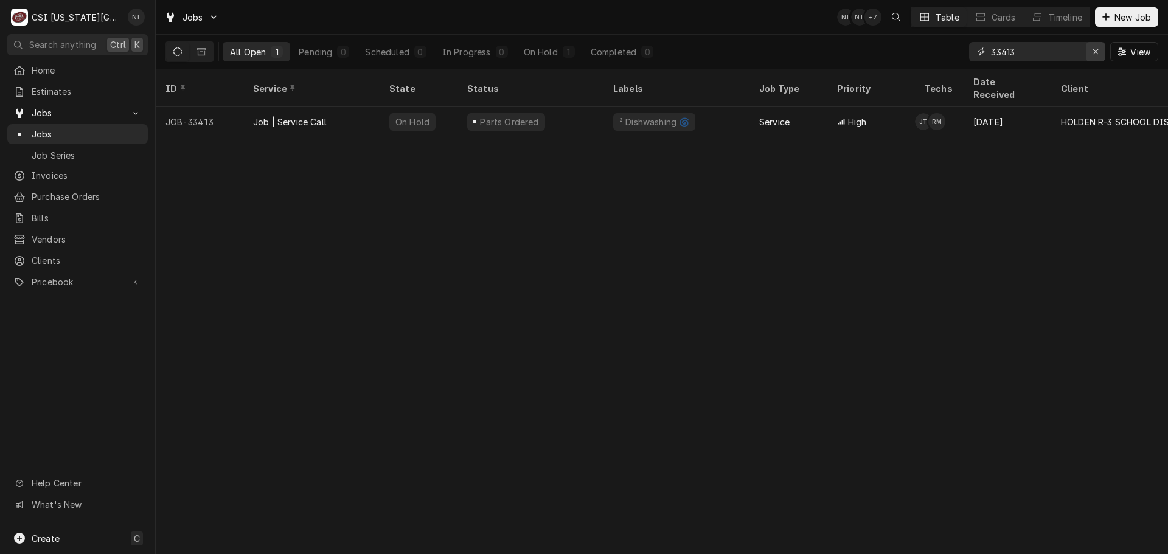
click at [1096, 53] on icon "Erase input" at bounding box center [1096, 51] width 7 height 9
paste input "33469"
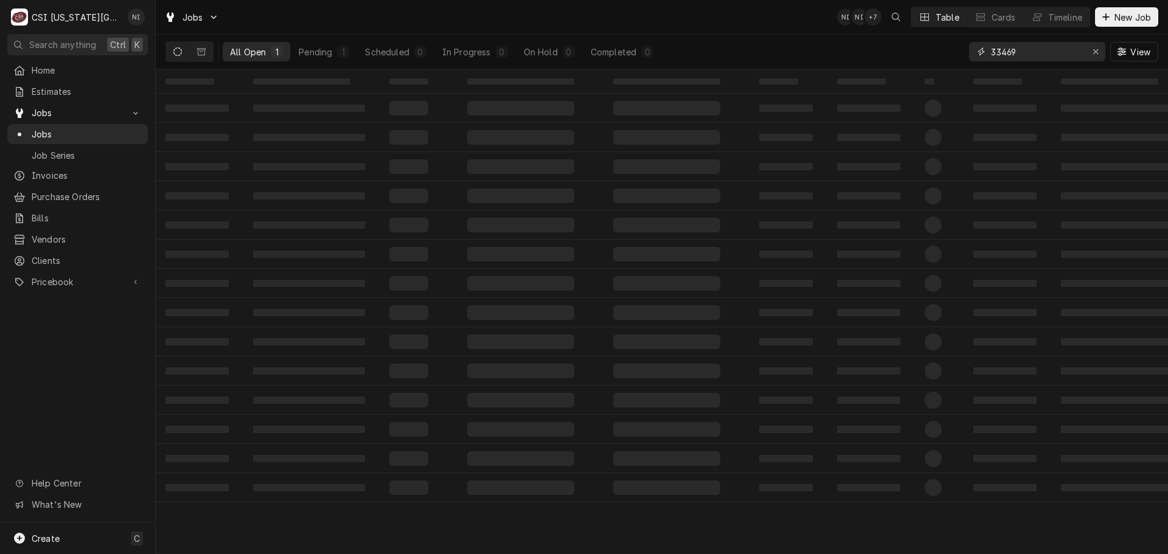
type input "33469"
click at [703, 109] on span "‌" at bounding box center [666, 108] width 107 height 15
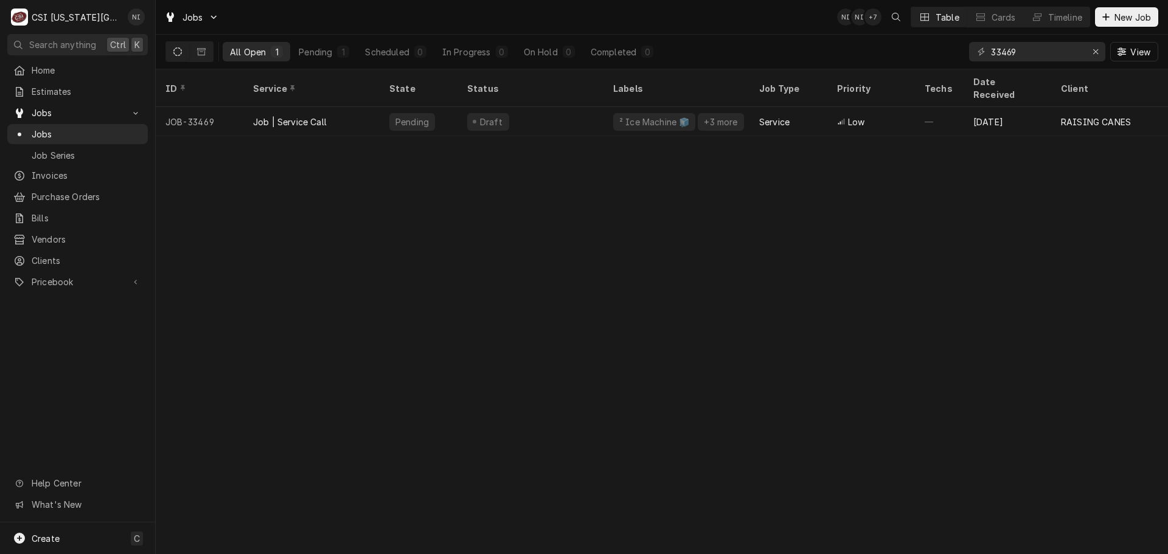
click at [703, 116] on div "+3 more" at bounding box center [721, 122] width 36 height 13
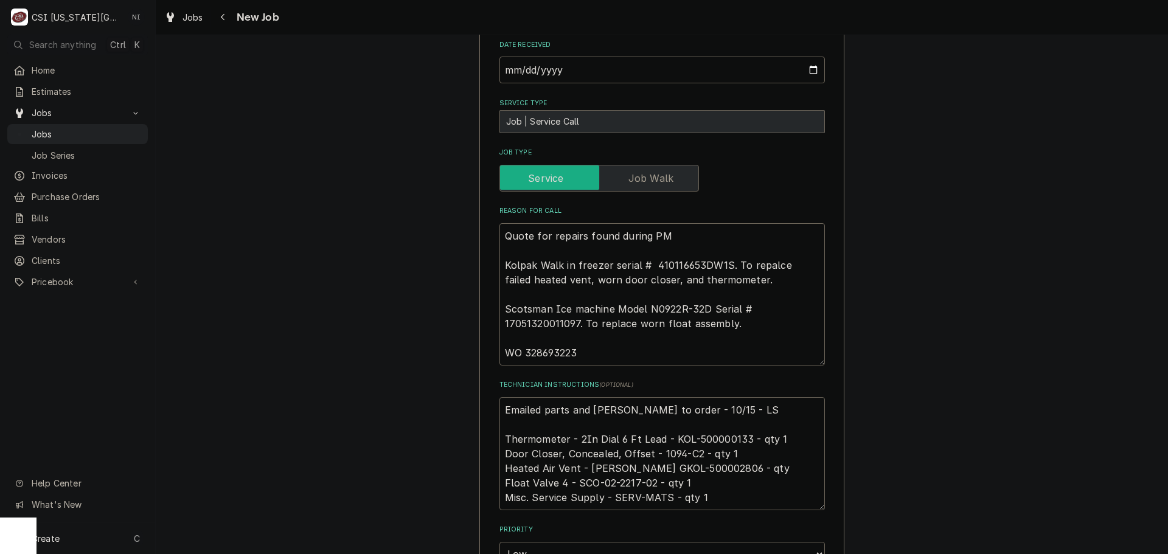
scroll to position [912, 0]
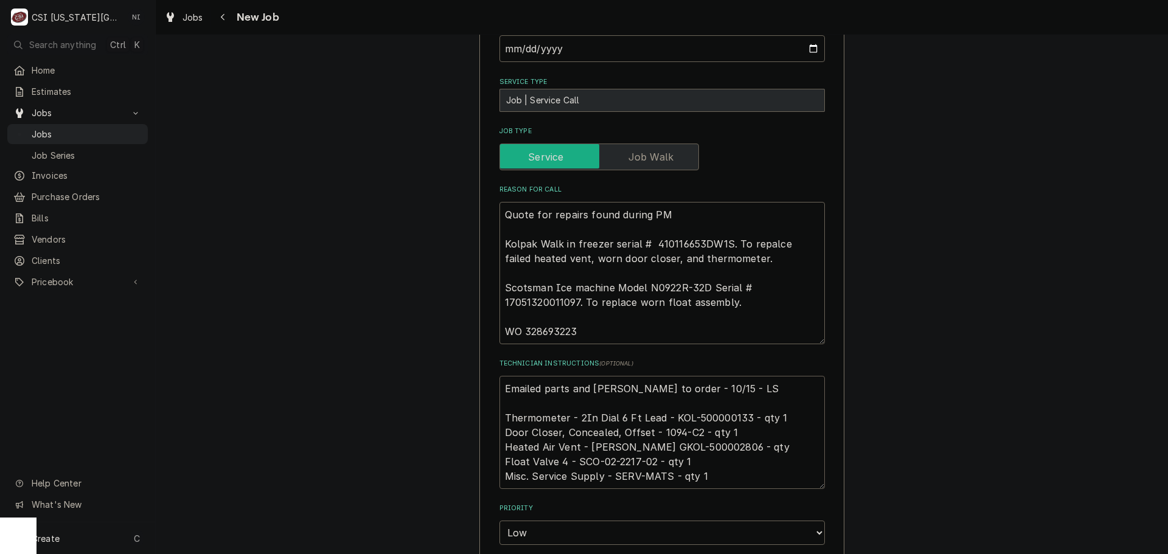
click at [728, 376] on textarea "Emailed parts and lindy to order - 10/15 - LS Thermometer - 2In Dial 6 Ft Lead …" at bounding box center [661, 432] width 325 height 113
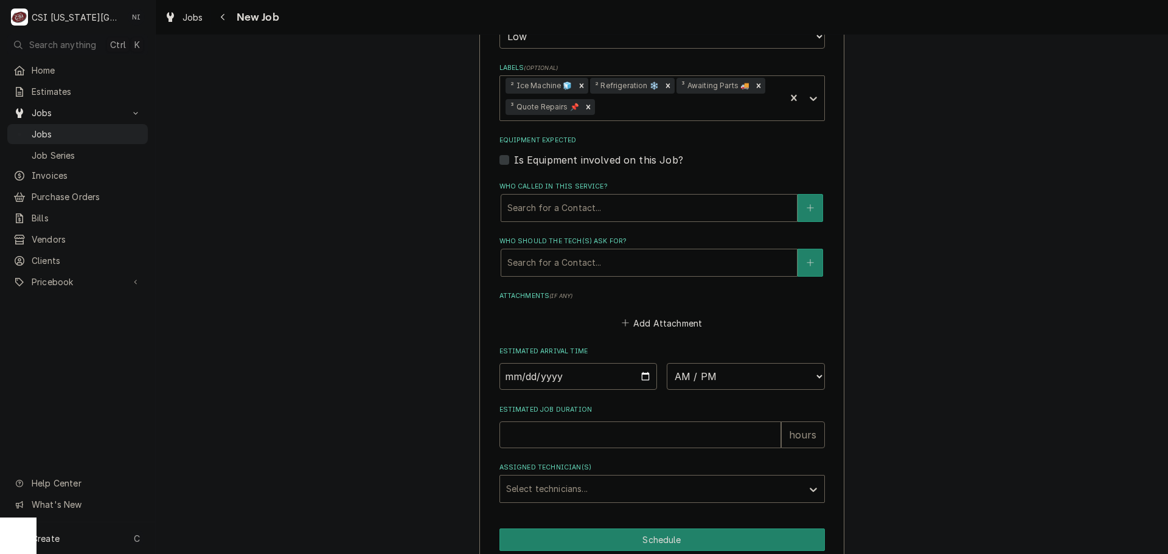
scroll to position [1421, 0]
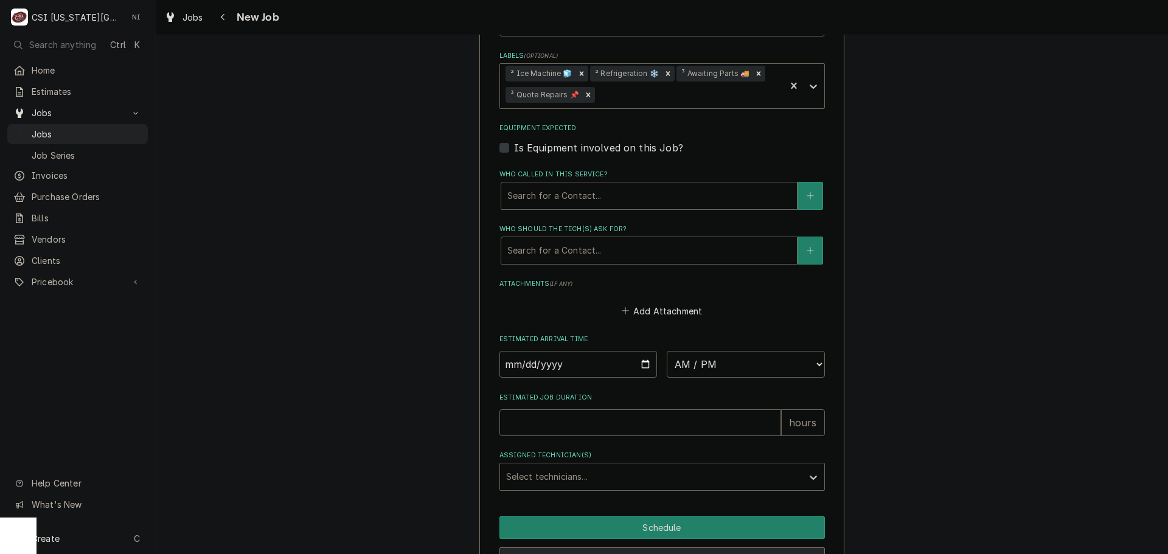
click at [620, 547] on button "Preview Job" at bounding box center [661, 558] width 325 height 23
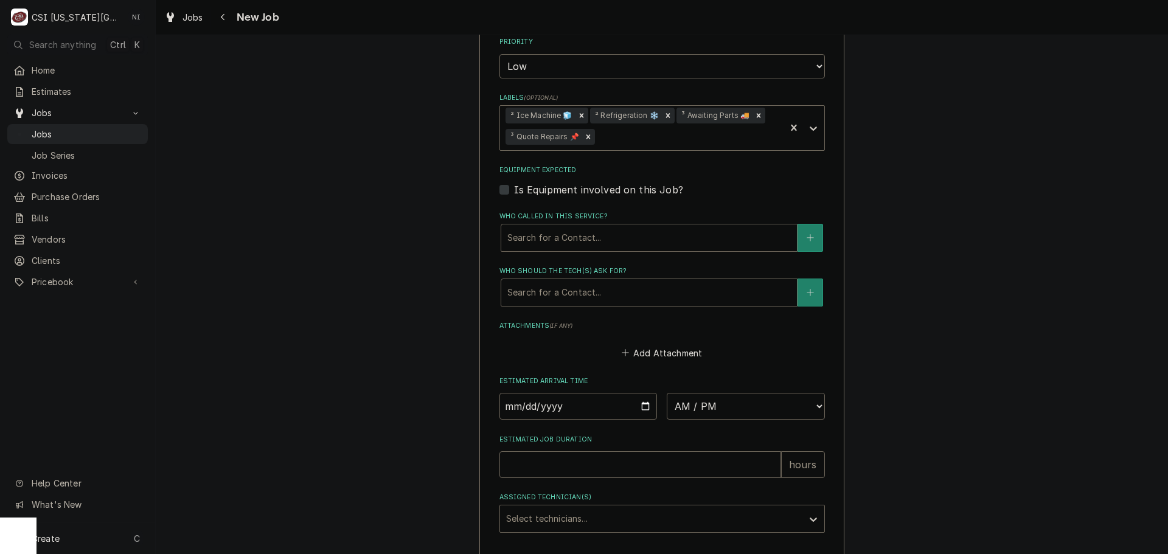
type textarea "x"
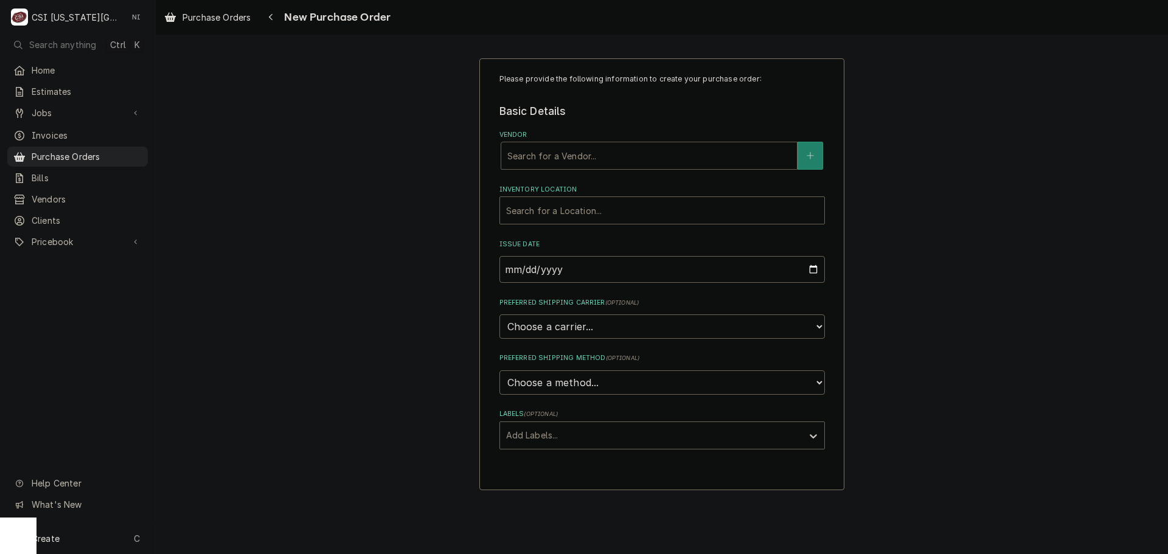
click at [644, 164] on div "Vendor" at bounding box center [648, 156] width 283 height 22
type input "[GEOGRAPHIC_DATA]"
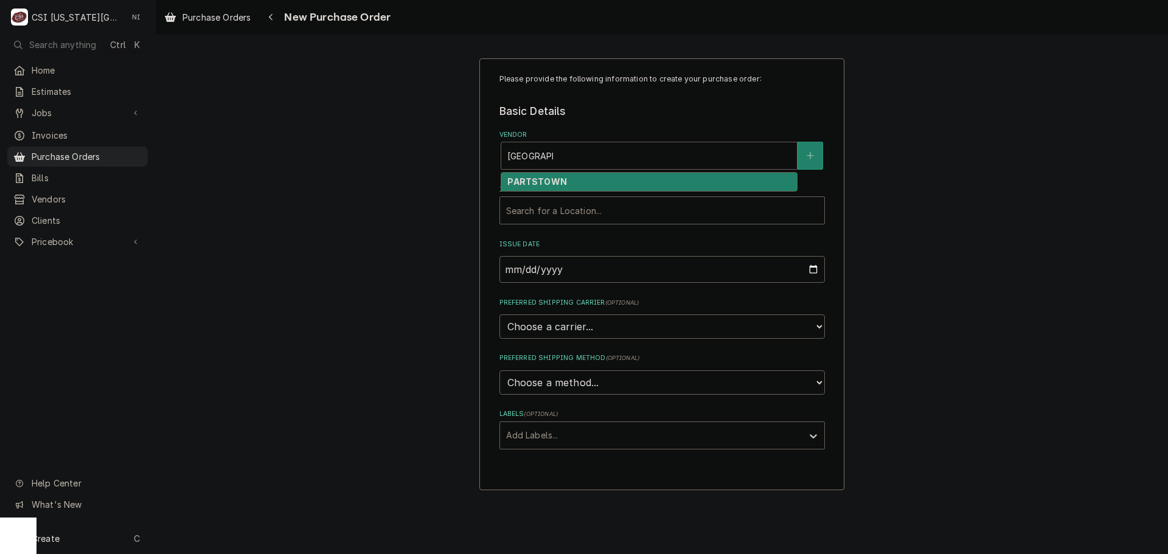
click at [558, 183] on strong "PARTSTOWN" at bounding box center [536, 181] width 59 height 10
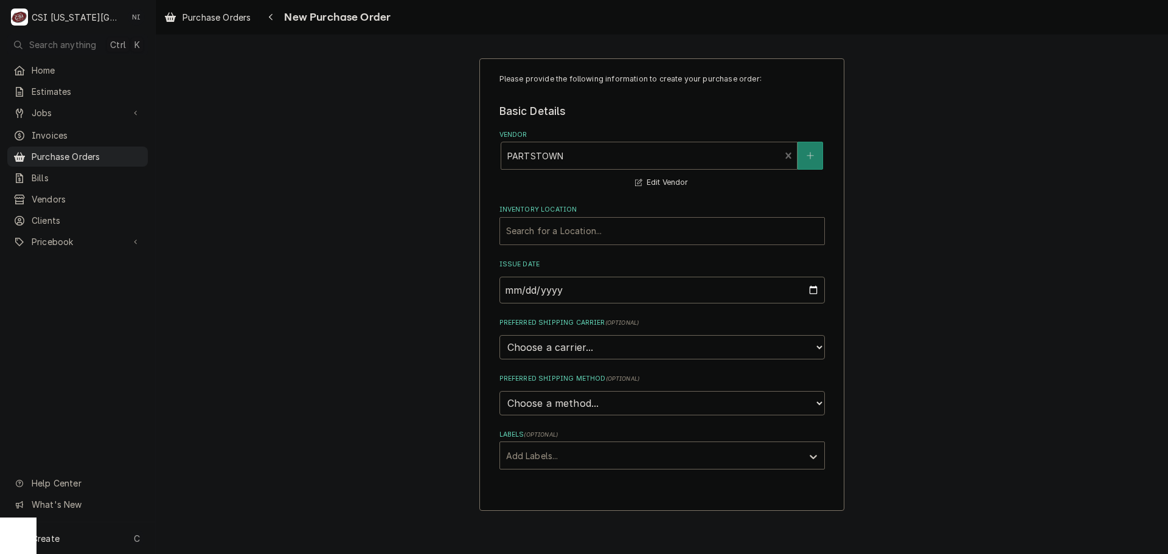
click at [571, 225] on div "Inventory Location" at bounding box center [662, 231] width 312 height 22
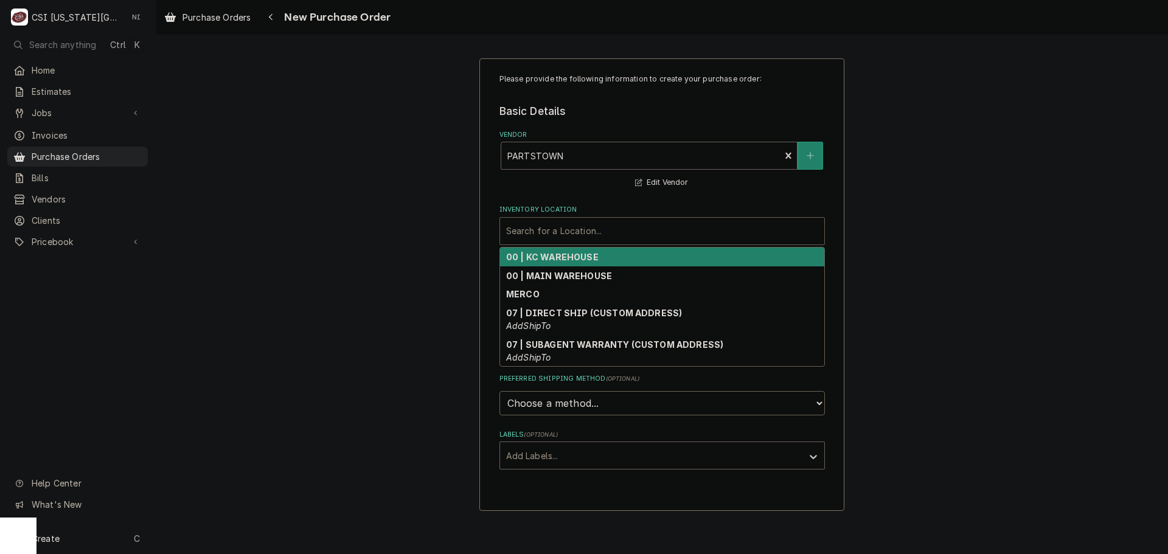
click at [577, 258] on strong "00 | KC WAREHOUSE" at bounding box center [552, 257] width 92 height 10
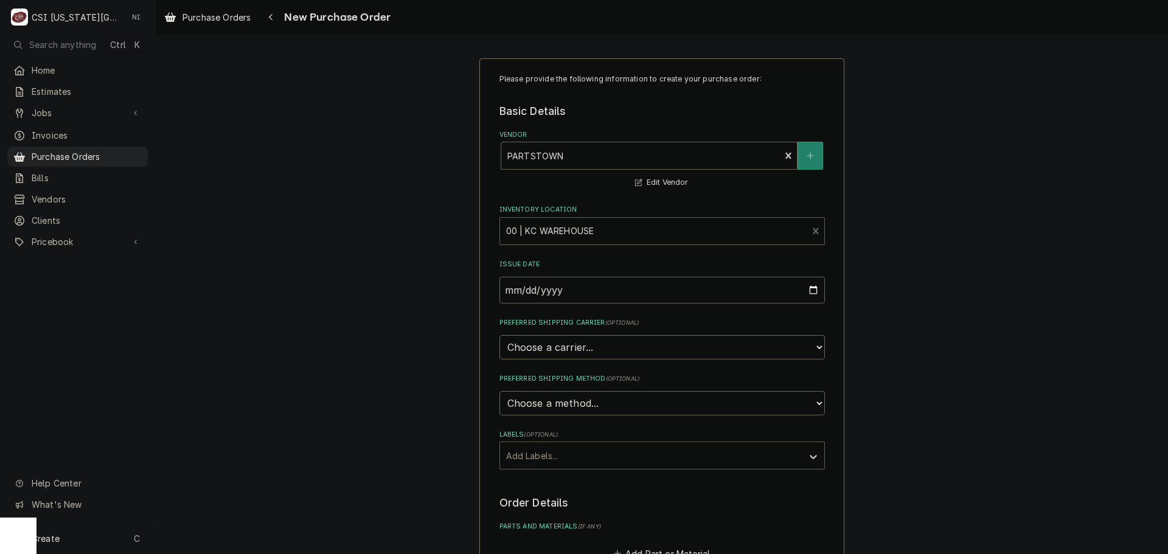
click at [569, 457] on div "Labels" at bounding box center [651, 456] width 290 height 22
click at [992, 300] on div "Please provide the following information to create your purchase order: Basic D…" at bounding box center [662, 460] width 1012 height 826
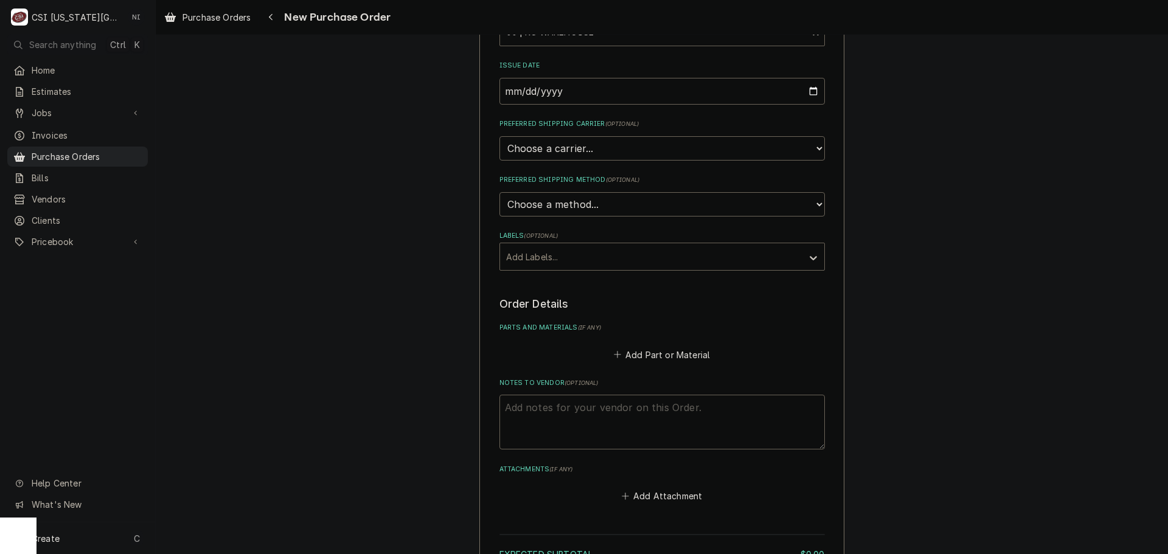
scroll to position [319, 0]
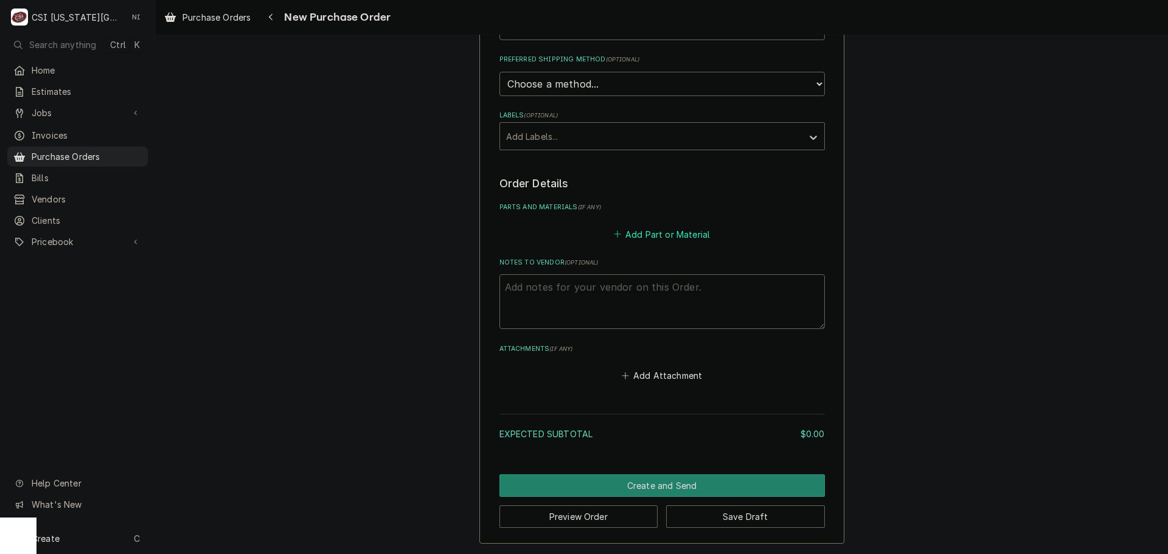
click at [662, 229] on button "Add Part or Material" at bounding box center [661, 234] width 100 height 17
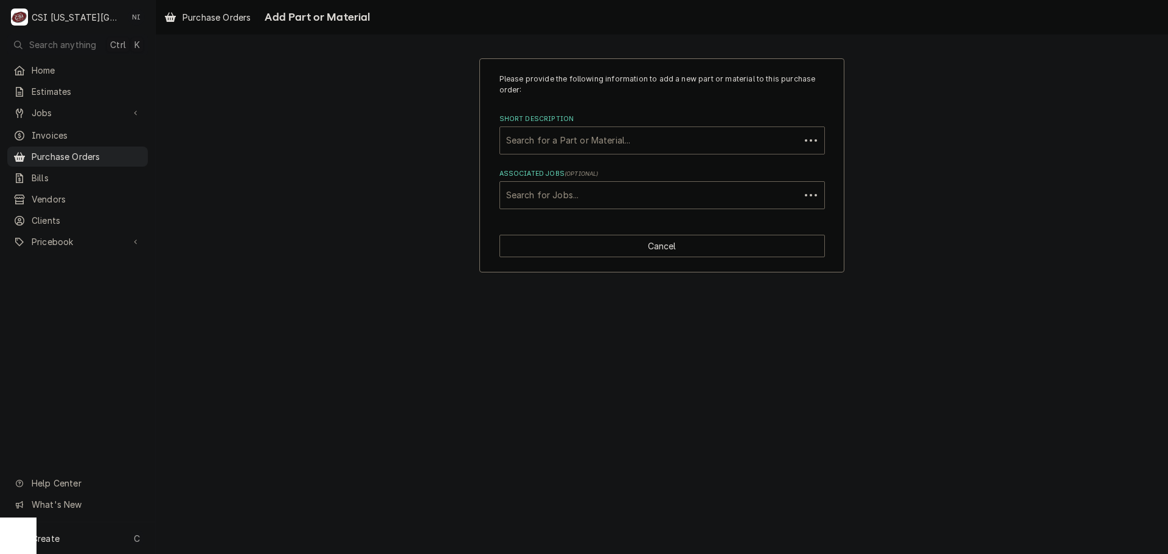
paste input "500000133"
type input "500000133"
click at [612, 137] on div "500000133" at bounding box center [650, 141] width 288 height 22
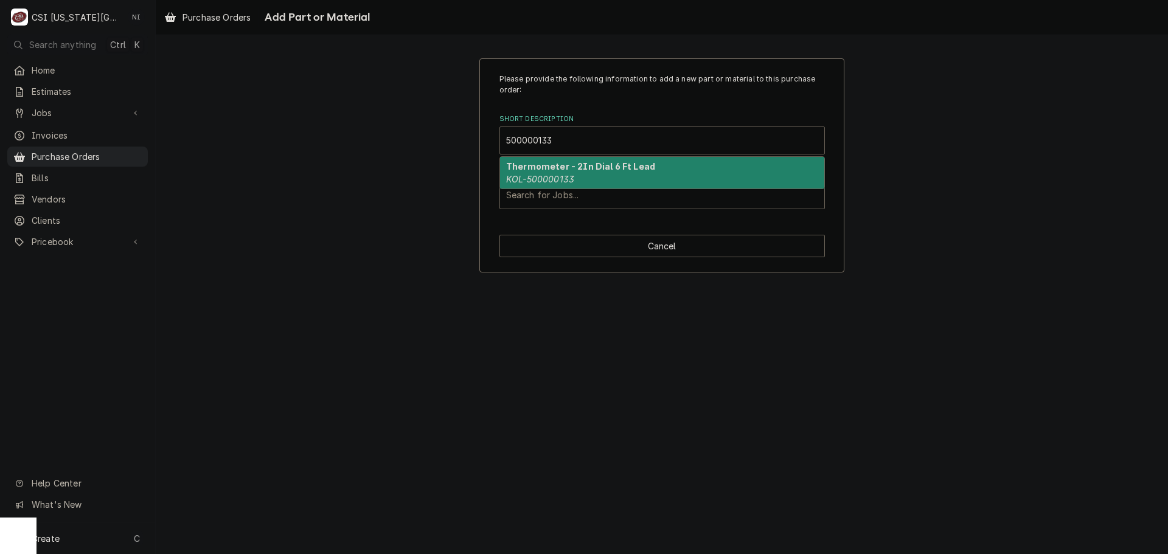
click at [549, 172] on div "Thermometer - 2In Dial 6 Ft Lead KOL-500000133" at bounding box center [662, 173] width 324 height 32
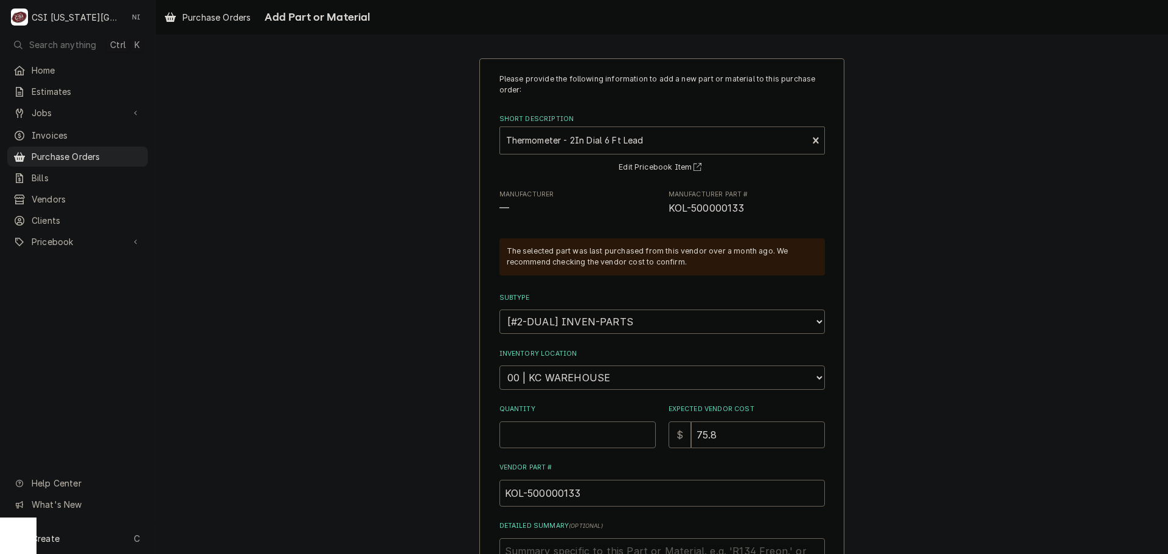
type textarea "x"
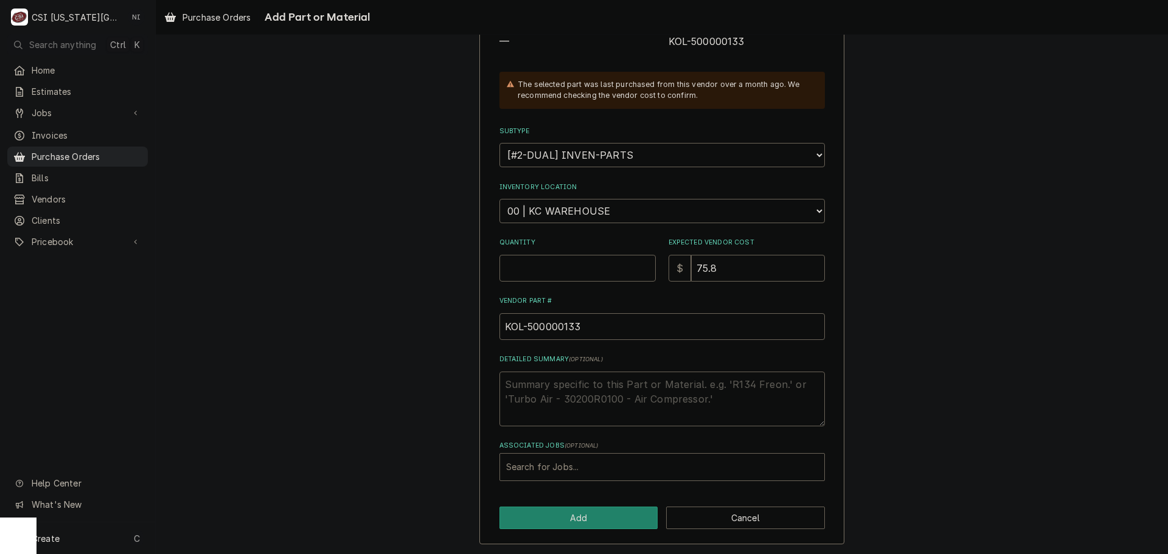
scroll to position [168, 0]
drag, startPoint x: 611, startPoint y: 210, endPoint x: 599, endPoint y: 177, distance: 35.8
click at [611, 210] on select "Choose a location... 00 | KC WAREHOUSE 00 | MAIN WAREHOUSE 01 | BRIAN BREAZIER …" at bounding box center [661, 210] width 325 height 24
select select "2803"
click at [499, 198] on select "Choose a location... 00 | KC WAREHOUSE 00 | MAIN WAREHOUSE 01 | BRIAN BREAZIER …" at bounding box center [661, 210] width 325 height 24
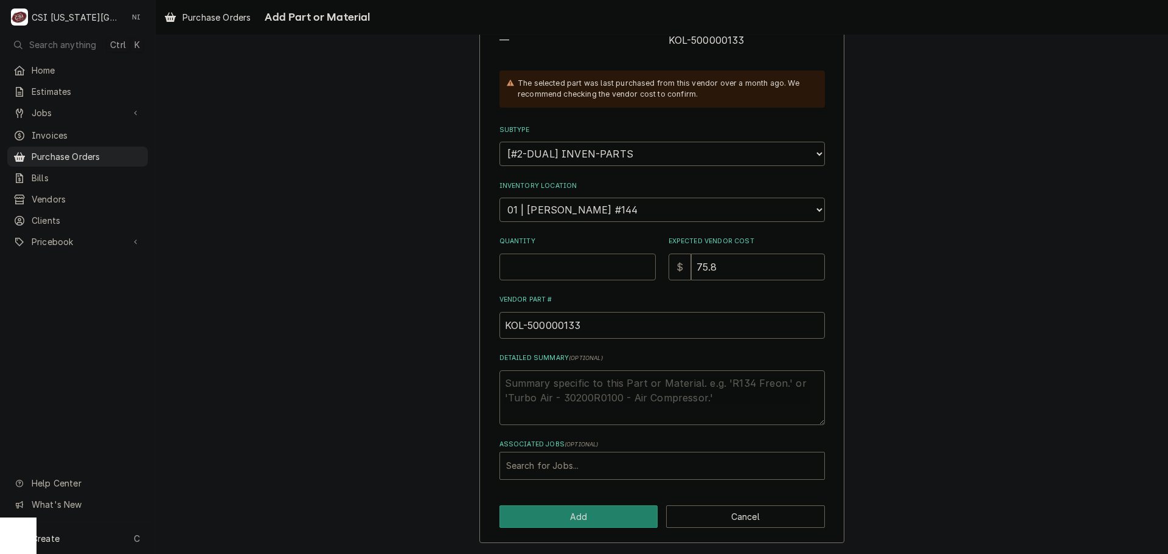
click at [572, 270] on input "Quantity" at bounding box center [577, 267] width 156 height 27
type textarea "x"
type input "1"
click at [594, 462] on div "Associated Jobs" at bounding box center [662, 466] width 312 height 22
type input "33469"
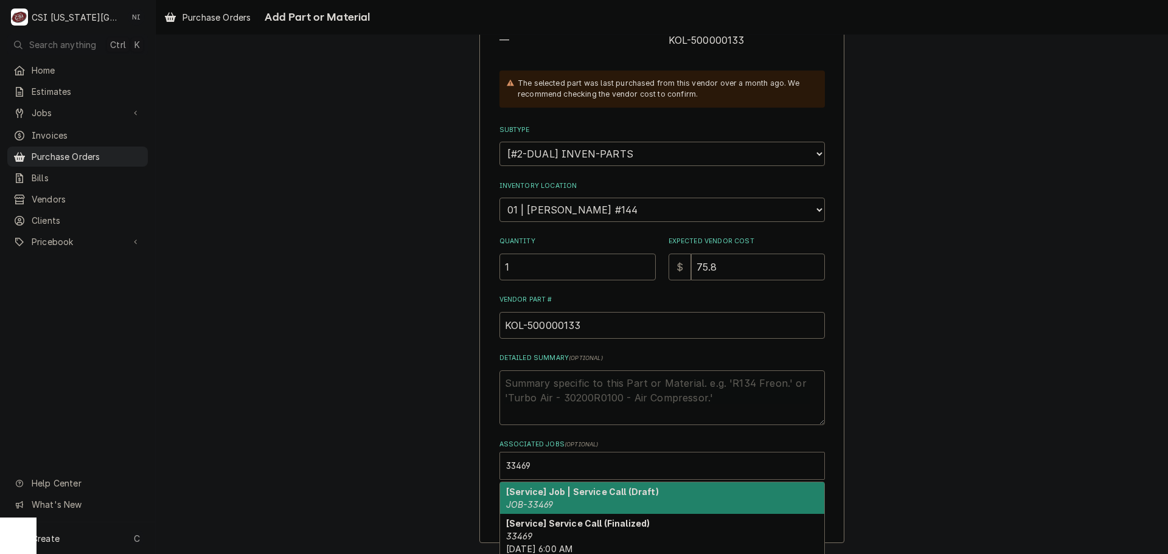
drag, startPoint x: 665, startPoint y: 496, endPoint x: 686, endPoint y: 491, distance: 20.7
click at [665, 496] on div "[Service] Job | Service Call (Draft) JOB-33469" at bounding box center [662, 498] width 324 height 32
type textarea "x"
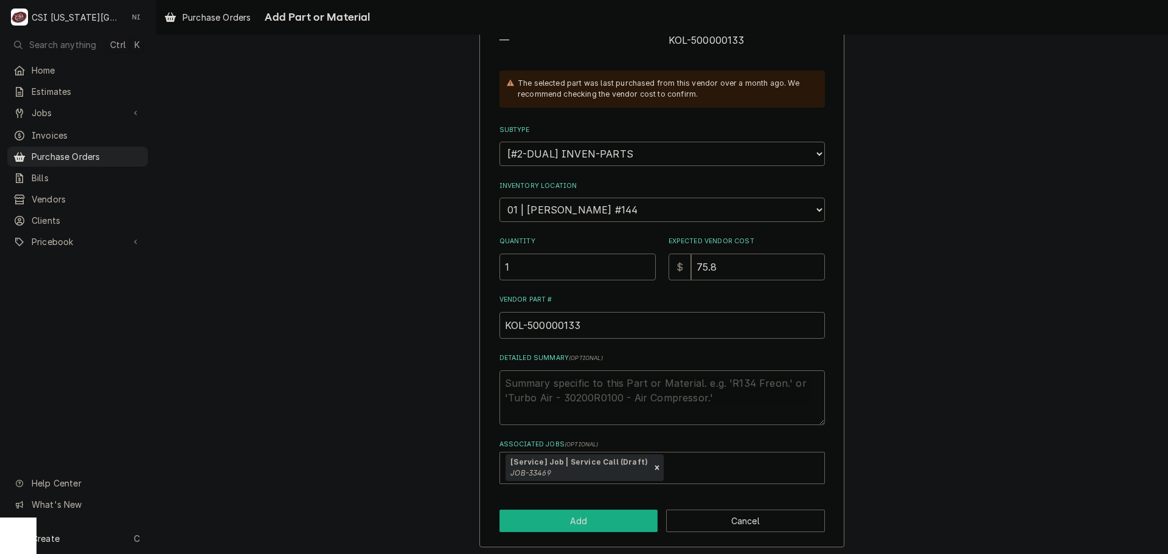
click at [585, 525] on button "Add" at bounding box center [578, 521] width 159 height 23
type textarea "x"
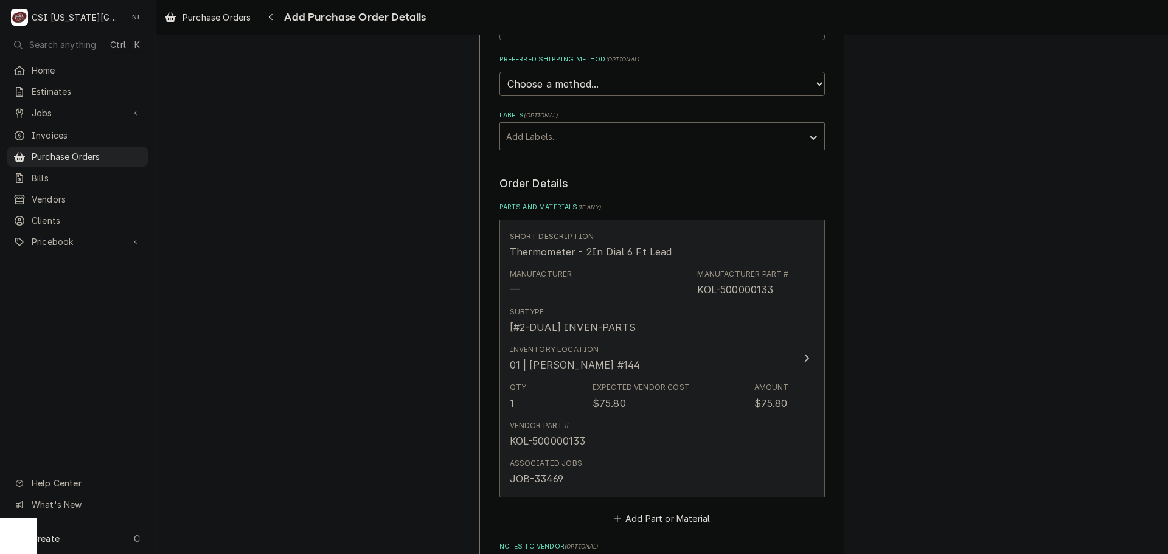
scroll to position [563, 0]
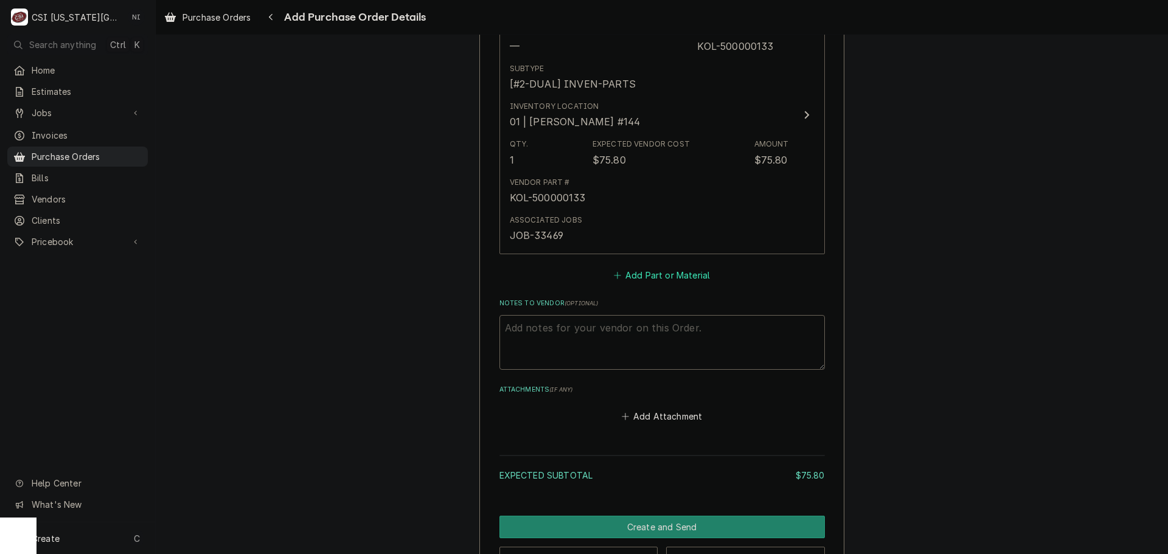
click at [651, 274] on button "Add Part or Material" at bounding box center [661, 274] width 100 height 17
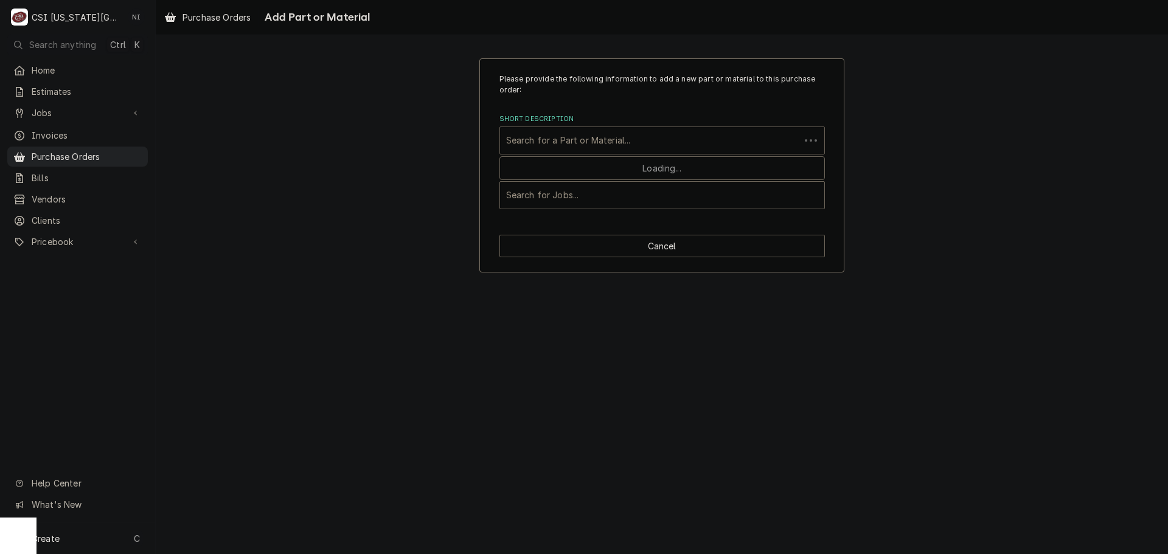
click at [573, 142] on div "Short Description" at bounding box center [650, 141] width 288 height 22
type input "110950000"
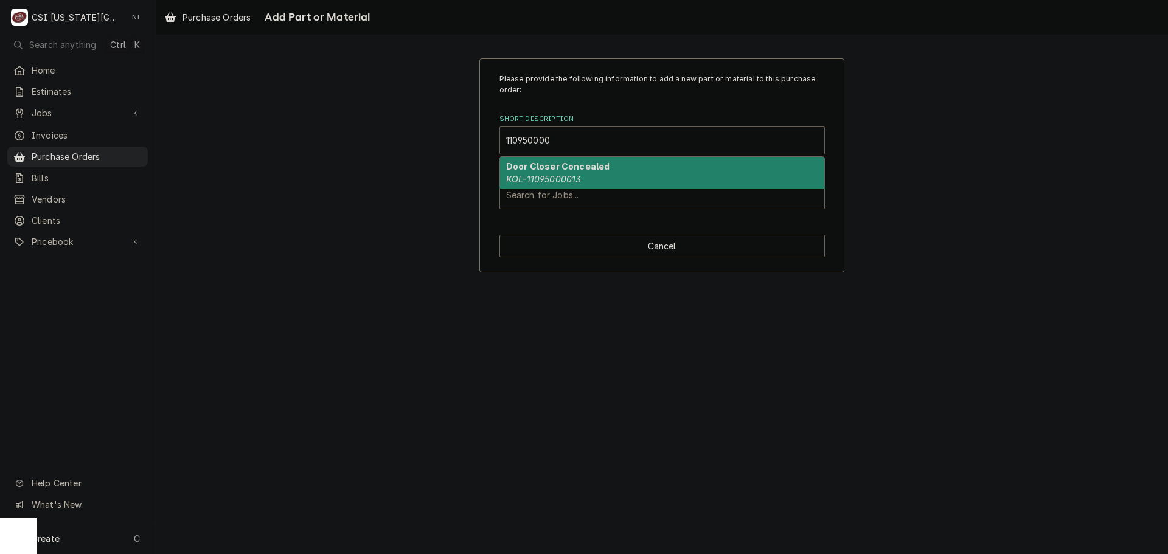
click at [566, 172] on div "Door Closer Concealed KOL-11095000013" at bounding box center [662, 173] width 324 height 32
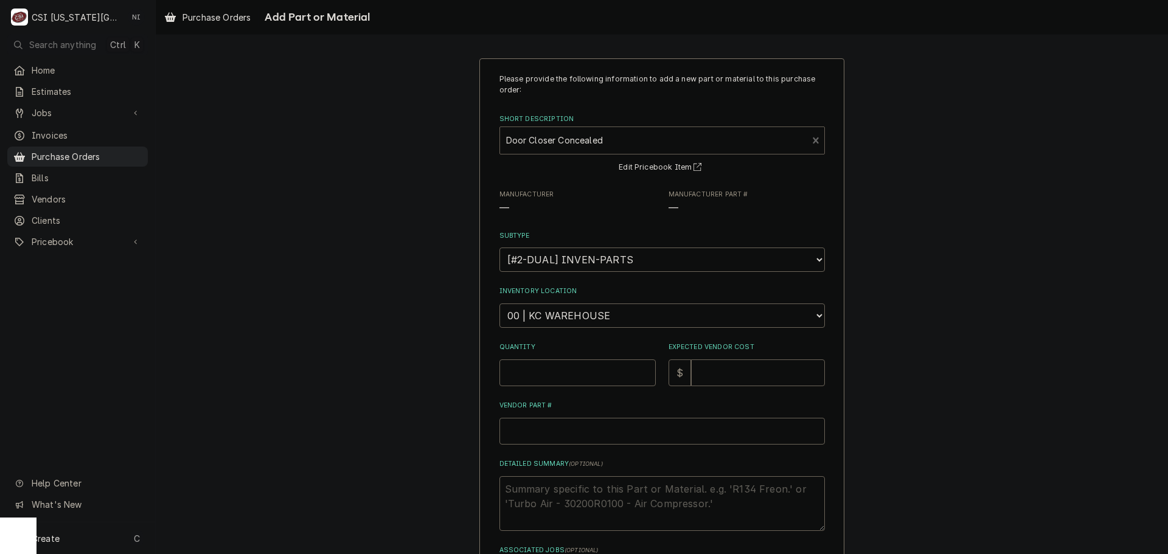
type textarea "x"
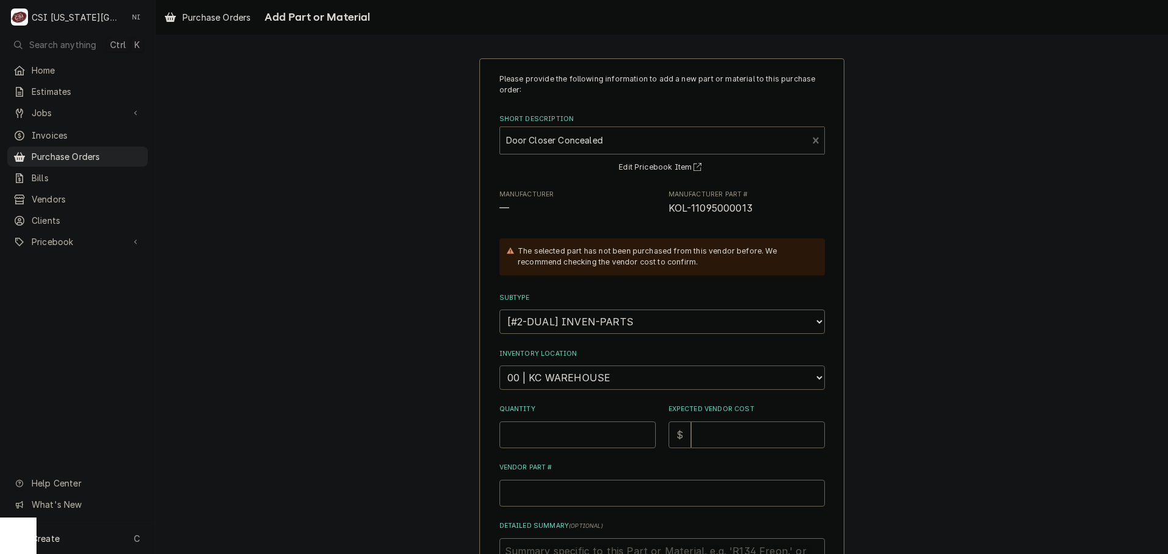
click at [571, 387] on select "Choose a location... 00 | KC WAREHOUSE 00 | MAIN WAREHOUSE 01 | BRIAN BREAZIER …" at bounding box center [661, 378] width 325 height 24
select select "2803"
click at [499, 366] on select "Choose a location... 00 | KC WAREHOUSE 00 | MAIN WAREHOUSE 01 | BRIAN BREAZIER …" at bounding box center [661, 378] width 325 height 24
click at [570, 426] on input "Quantity" at bounding box center [577, 435] width 156 height 27
type textarea "x"
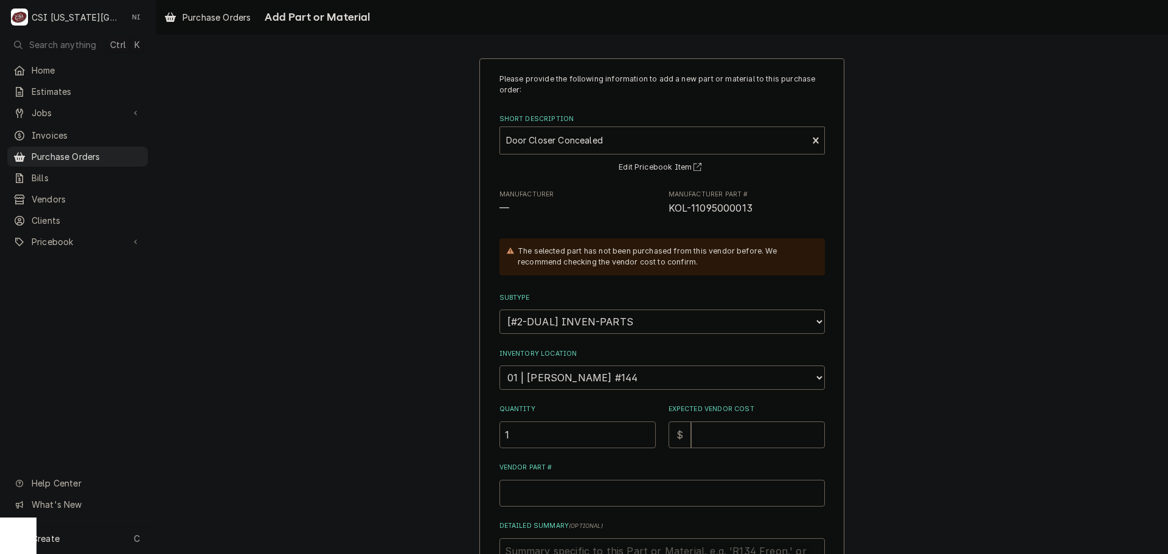
type input "1"
type textarea "x"
type input "6"
type textarea "x"
type input "69"
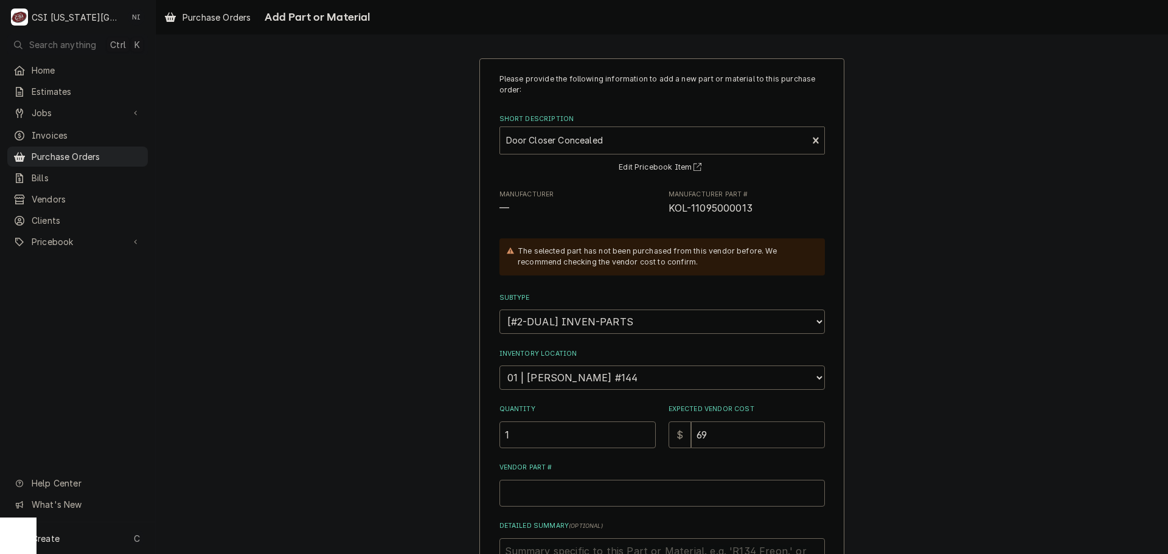
type textarea "x"
type input "69.0"
type textarea "x"
type input "69.09"
drag, startPoint x: 734, startPoint y: 209, endPoint x: 770, endPoint y: 204, distance: 36.1
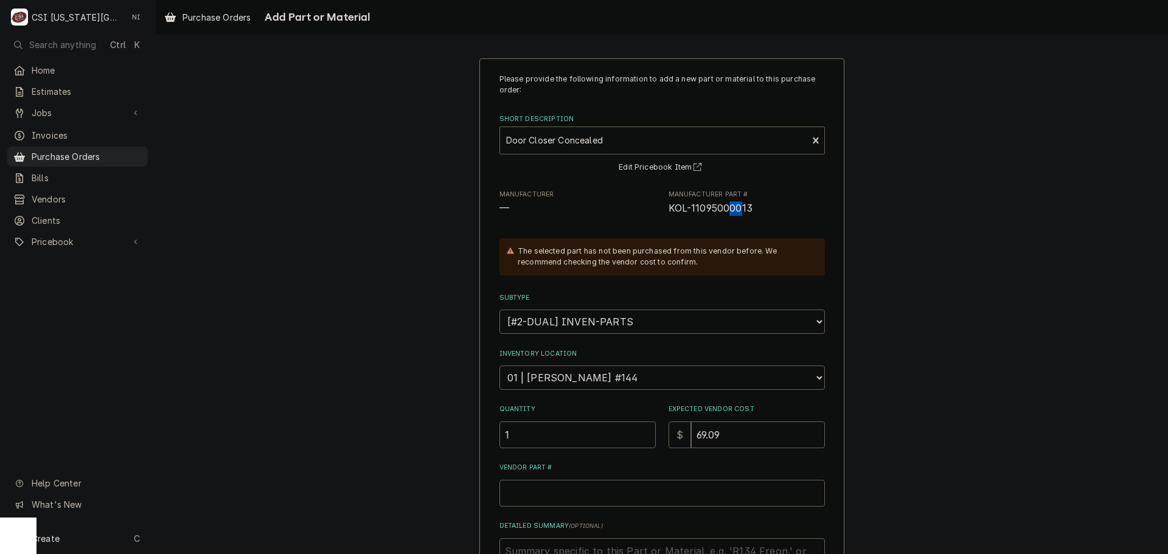
click at [723, 209] on span "KOL-11095000013" at bounding box center [711, 209] width 84 height 12
click at [761, 204] on span "KOL-11095000013" at bounding box center [747, 208] width 156 height 15
drag, startPoint x: 698, startPoint y: 209, endPoint x: 672, endPoint y: 209, distance: 26.8
click at [659, 209] on div "Manufacturer — Manufacturer Part # KOL-11095000013" at bounding box center [661, 203] width 325 height 26
click at [755, 207] on span "KOL-11095000013" at bounding box center [747, 208] width 156 height 15
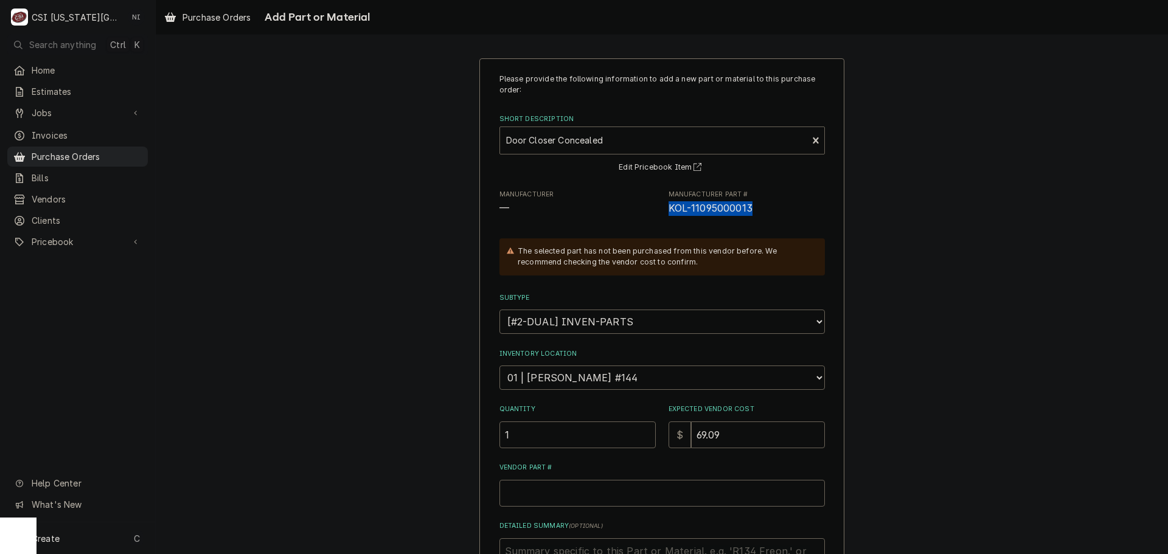
drag, startPoint x: 745, startPoint y: 208, endPoint x: 665, endPoint y: 212, distance: 80.4
click at [669, 212] on span "KOL-11095000013" at bounding box center [747, 208] width 156 height 15
copy span "KOL-11095000013"
click at [585, 493] on input "Vendor Part #" at bounding box center [661, 493] width 325 height 27
paste input "KOL-11095000013"
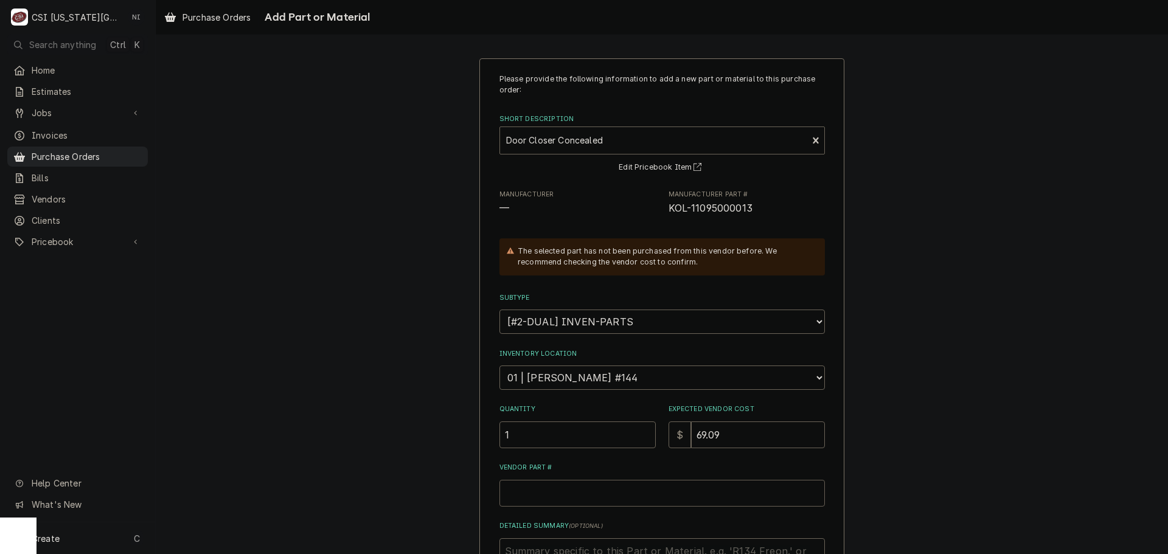
type textarea "x"
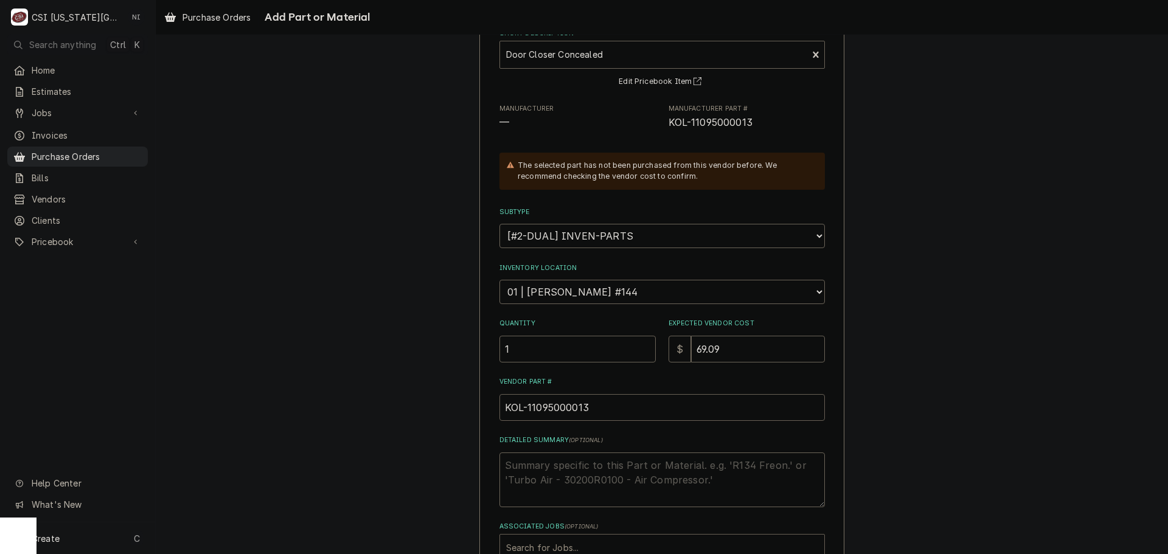
scroll to position [168, 0]
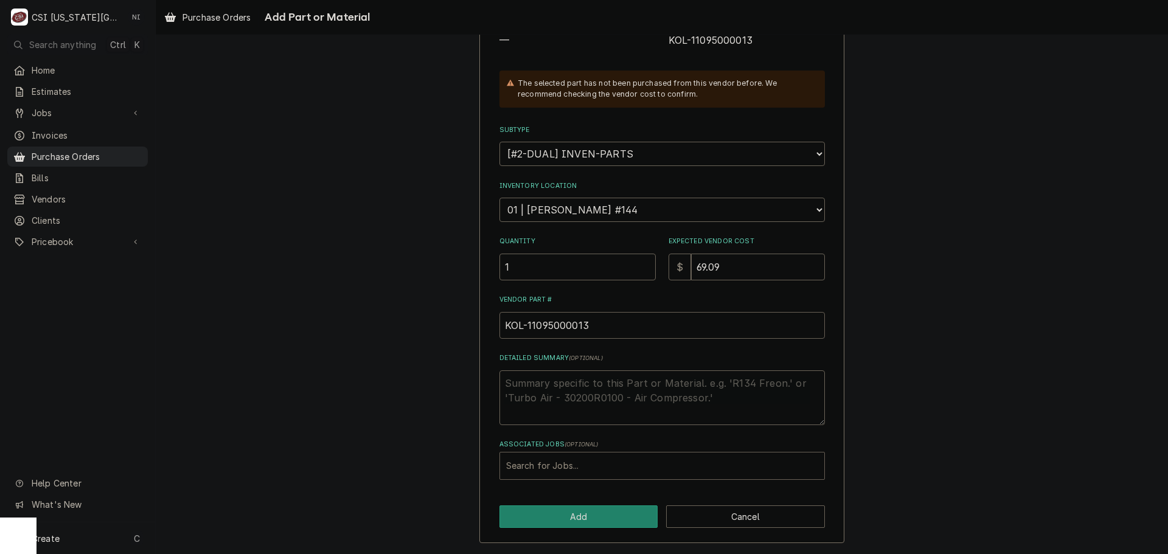
type input "KOL-11095000013"
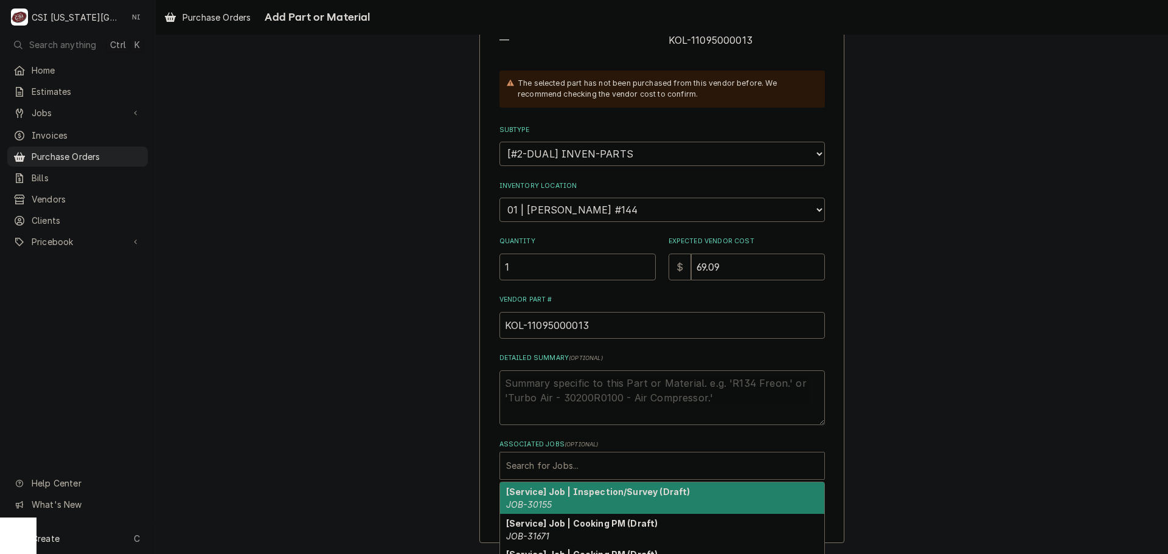
click at [582, 460] on div "Associated Jobs" at bounding box center [662, 466] width 312 height 22
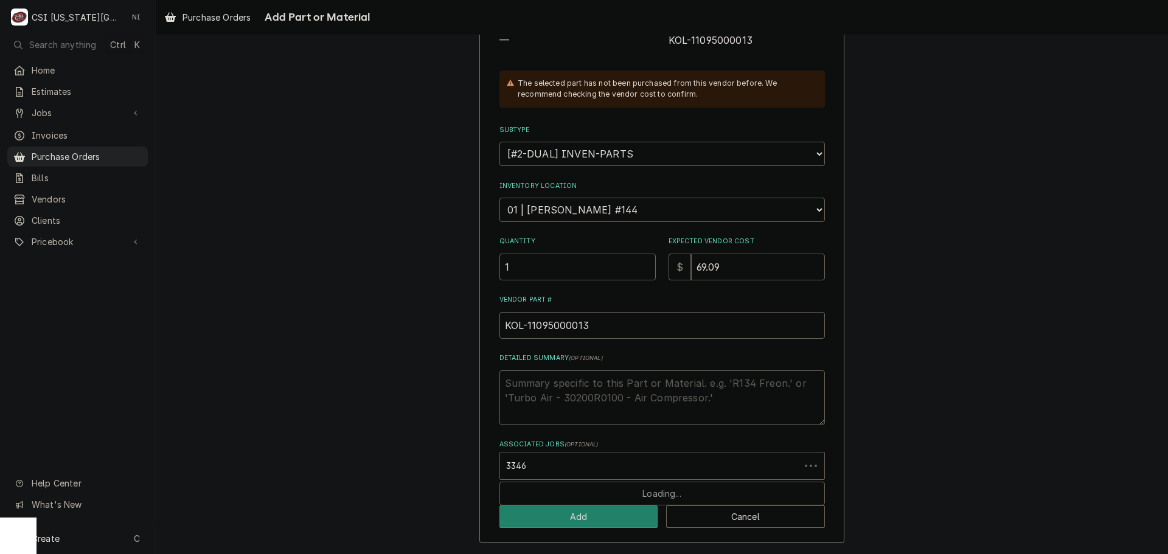
type input "33469"
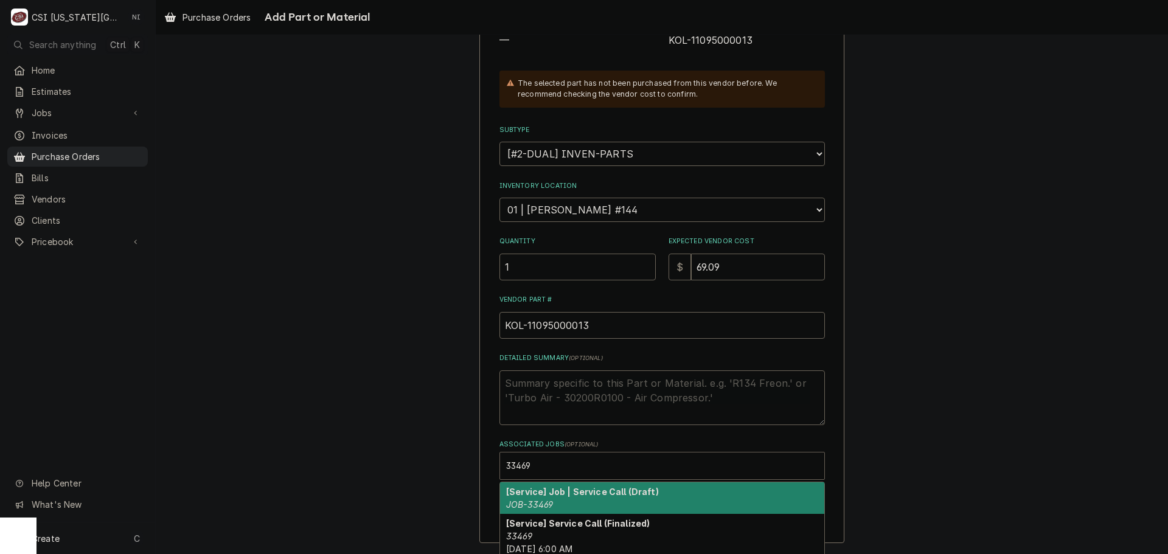
click at [585, 495] on strong "[Service] Job | Service Call (Draft)" at bounding box center [582, 492] width 153 height 10
type textarea "x"
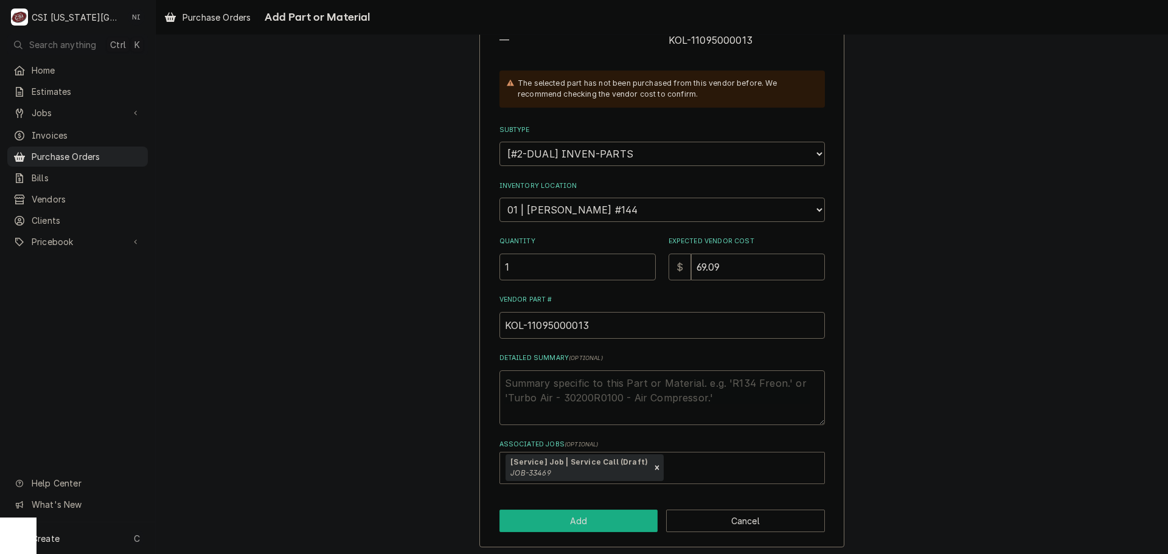
click at [581, 526] on button "Add" at bounding box center [578, 521] width 159 height 23
type textarea "x"
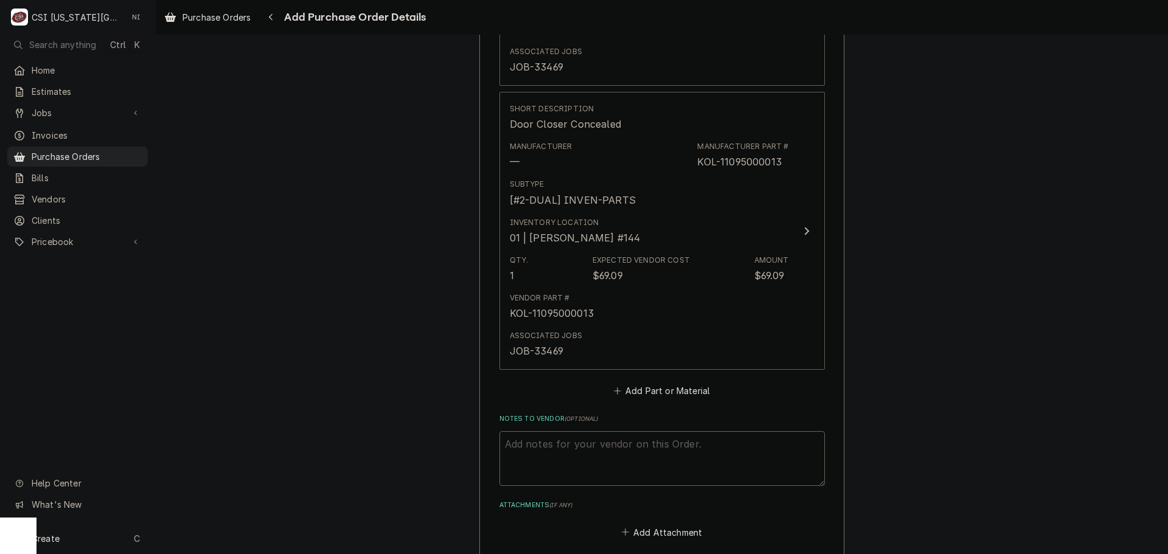
scroll to position [888, 0]
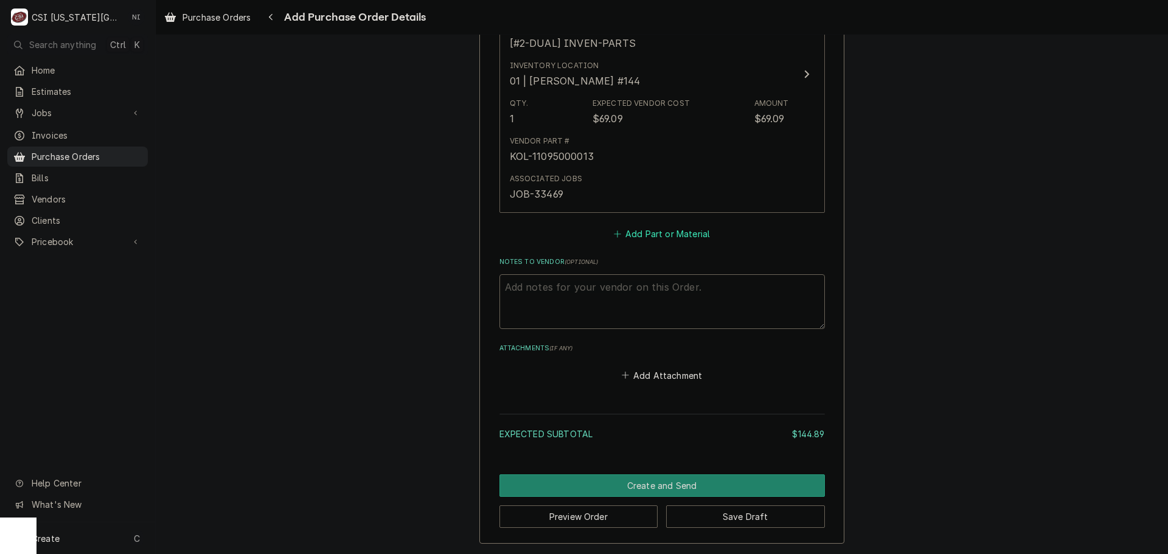
click at [650, 226] on button "Add Part or Material" at bounding box center [661, 234] width 100 height 17
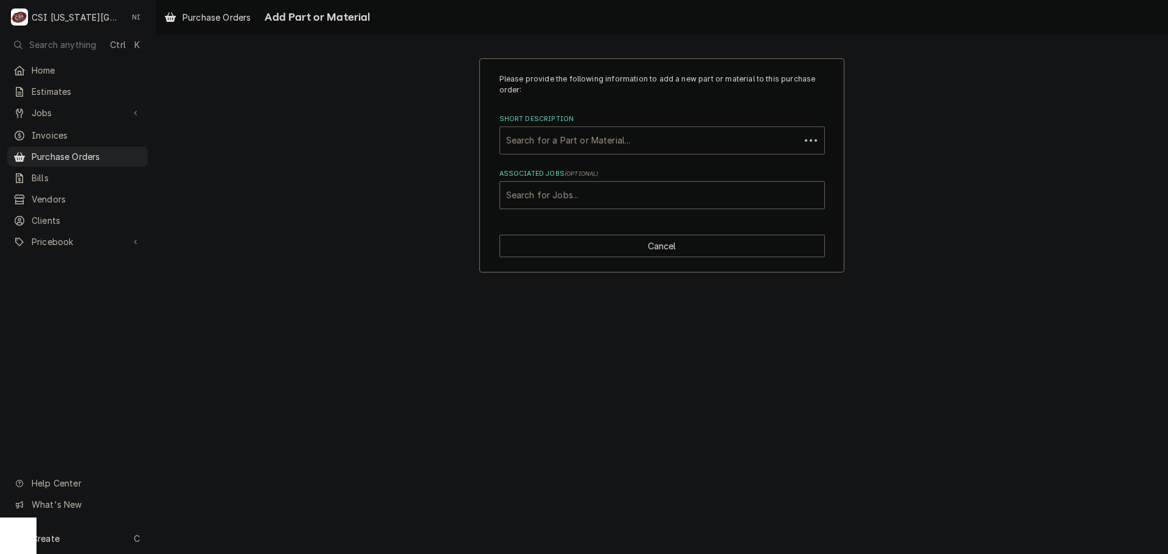
paste input "500002806"
click at [636, 137] on div "Short Description" at bounding box center [650, 141] width 288 height 22
type input "500002806"
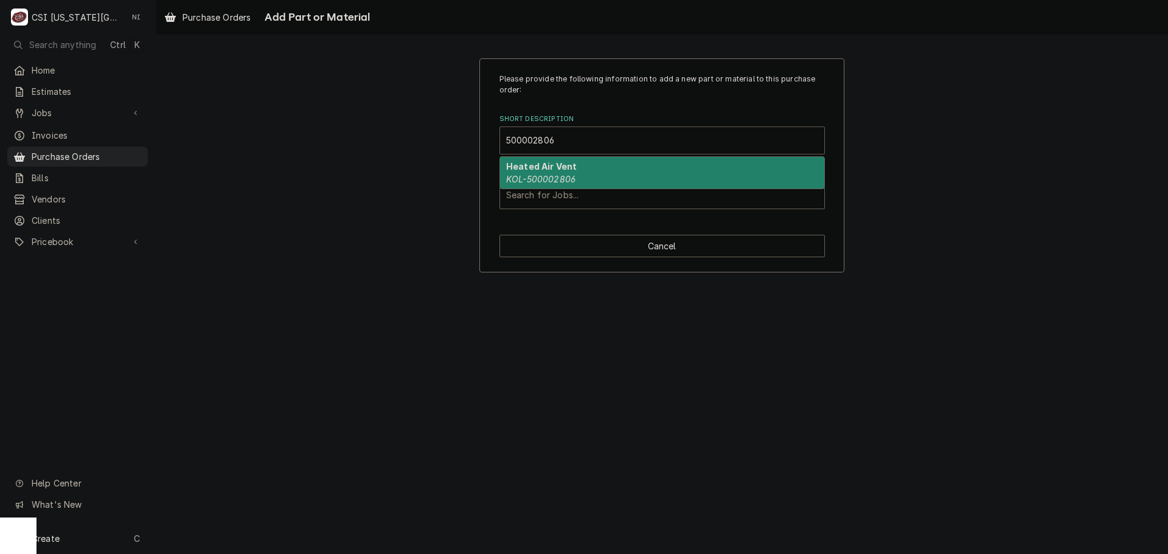
click at [617, 176] on div "Heated Air Vent KOL-500002806" at bounding box center [662, 173] width 324 height 32
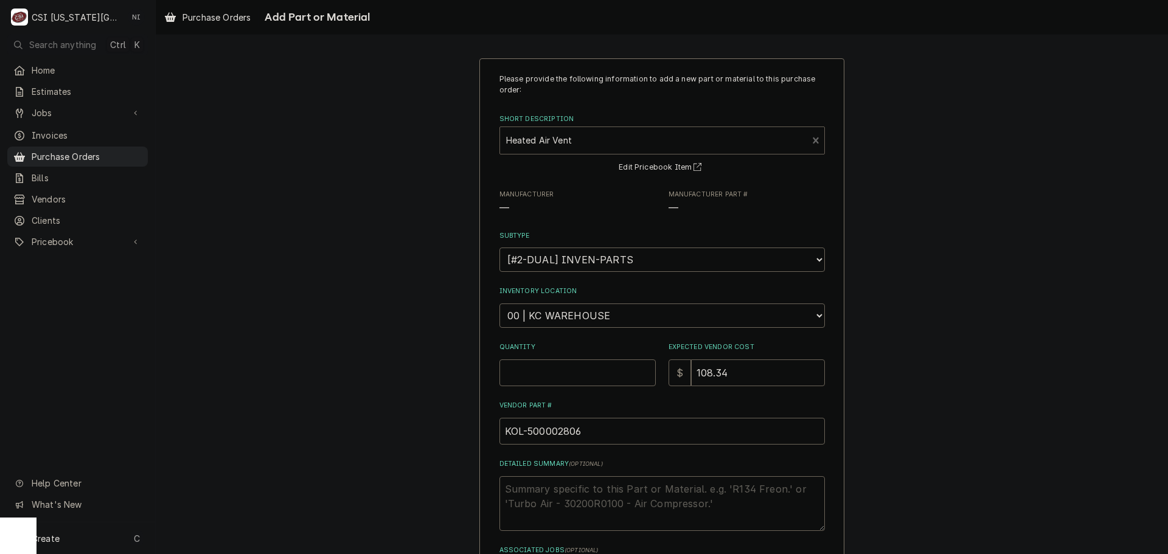
type textarea "x"
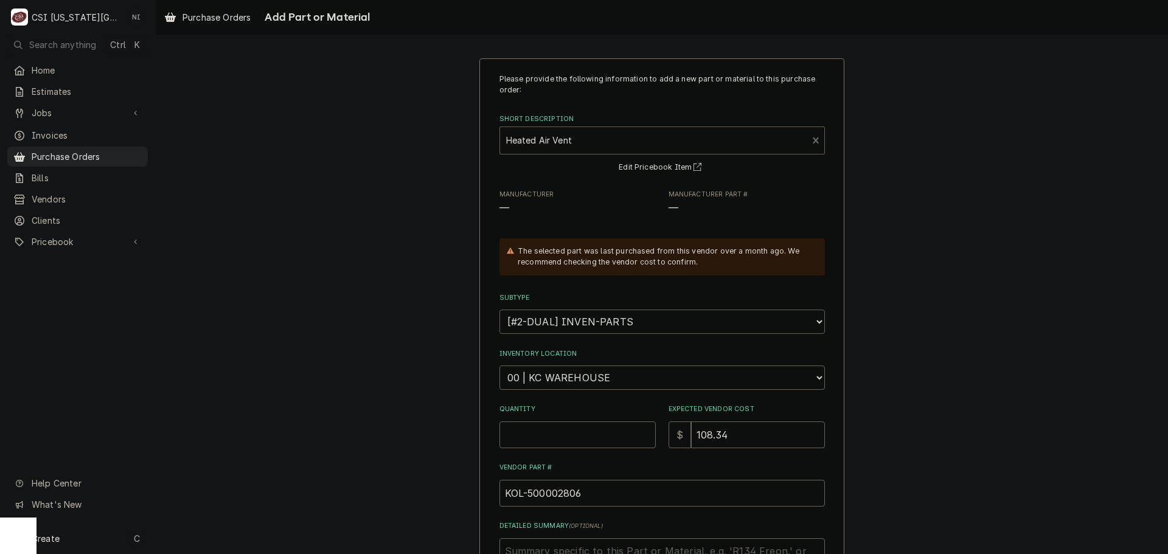
click at [562, 316] on select "Choose a subtype... [#2-DUAL] AFTERHRS-WH-CHG-2 [#2-DUAL] BEV-EQUIP [#2-DUAL] B…" at bounding box center [661, 322] width 325 height 24
click at [566, 378] on select "Choose a location... 00 | KC WAREHOUSE 00 | MAIN WAREHOUSE 01 | BRIAN BREAZIER …" at bounding box center [661, 378] width 325 height 24
select select "2803"
click at [499, 366] on select "Choose a location... 00 | KC WAREHOUSE 00 | MAIN WAREHOUSE 01 | BRIAN BREAZIER …" at bounding box center [661, 378] width 325 height 24
click at [587, 435] on input "Quantity" at bounding box center [577, 435] width 156 height 27
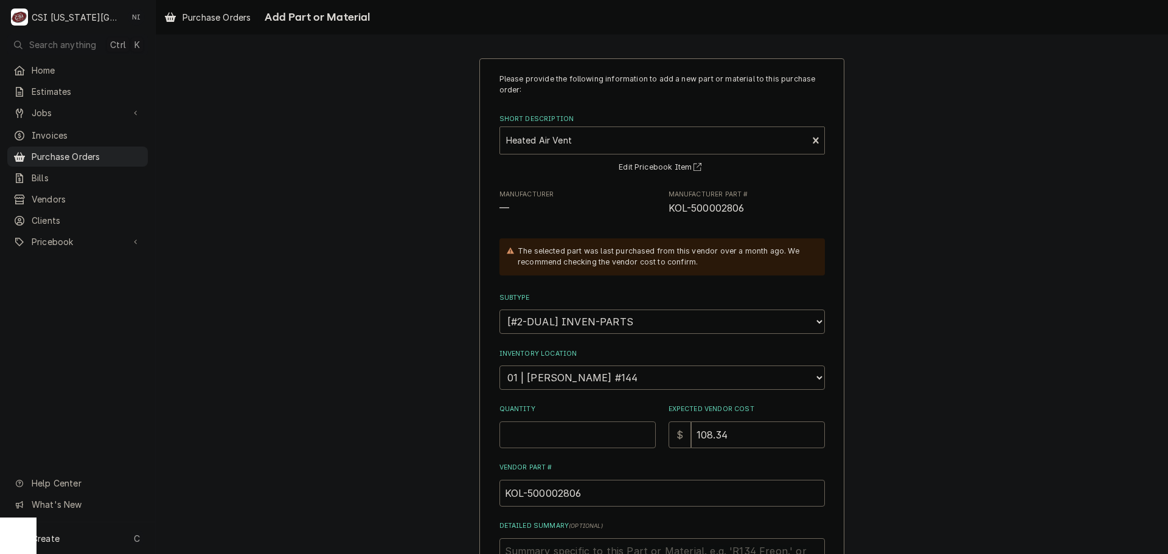
type textarea "x"
type input "1"
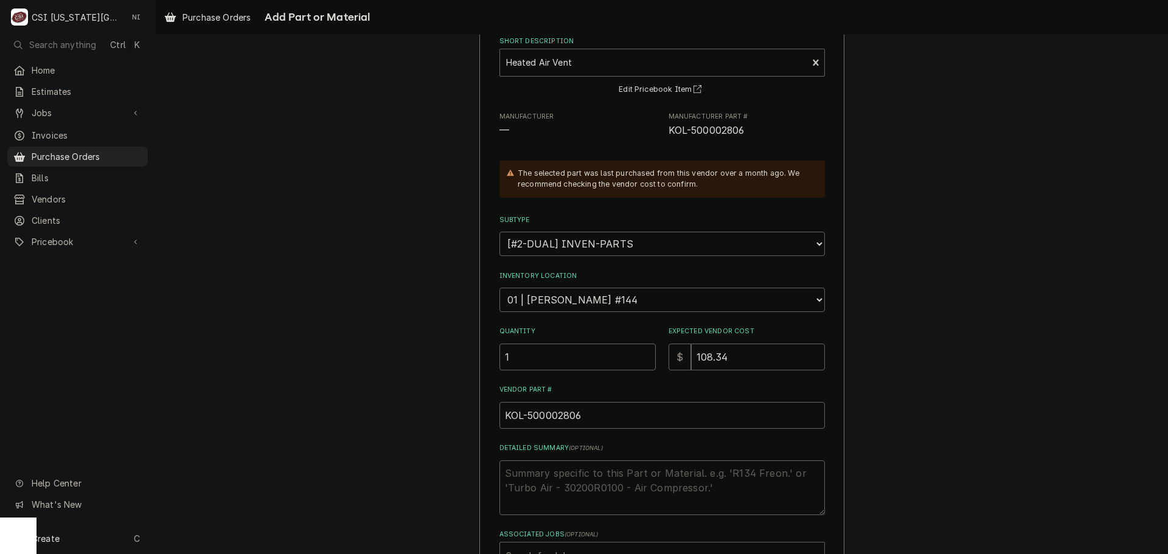
scroll to position [168, 0]
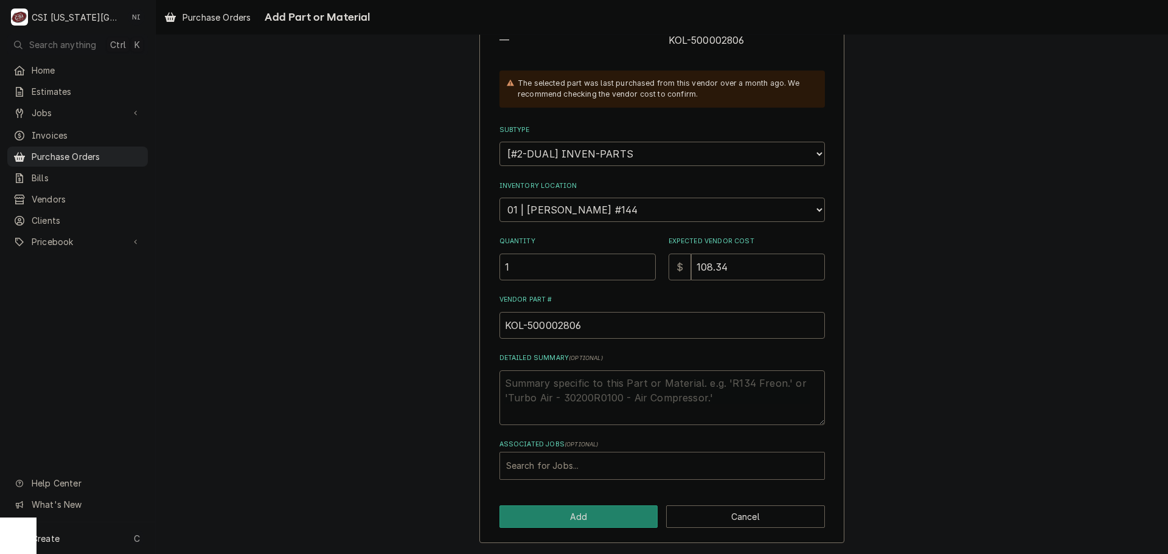
click at [577, 469] on div "Associated Jobs" at bounding box center [662, 466] width 312 height 22
type input "33469"
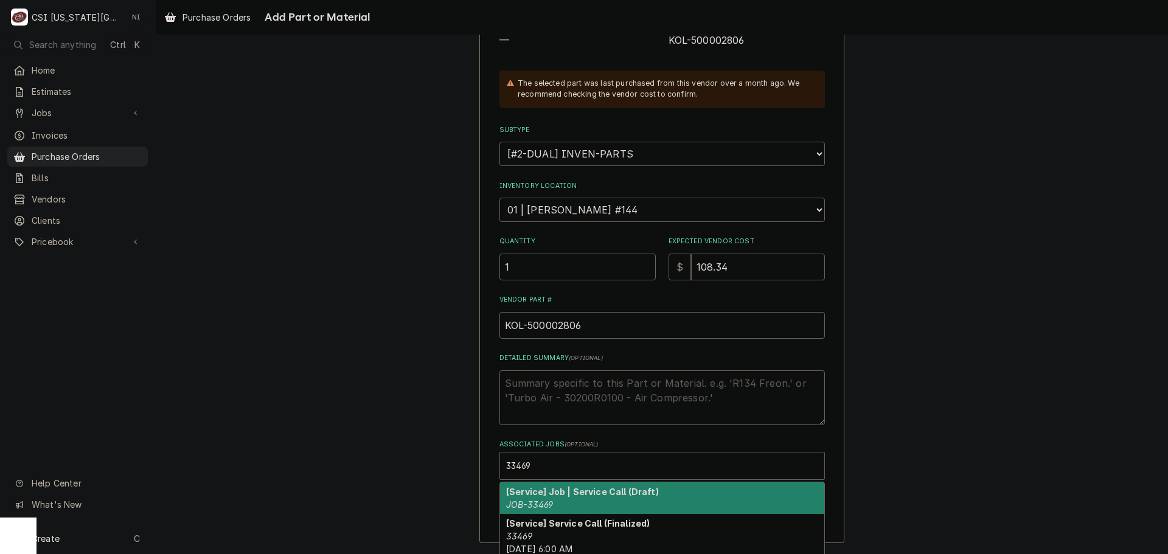
click at [586, 493] on strong "[Service] Job | Service Call (Draft)" at bounding box center [582, 492] width 153 height 10
type textarea "x"
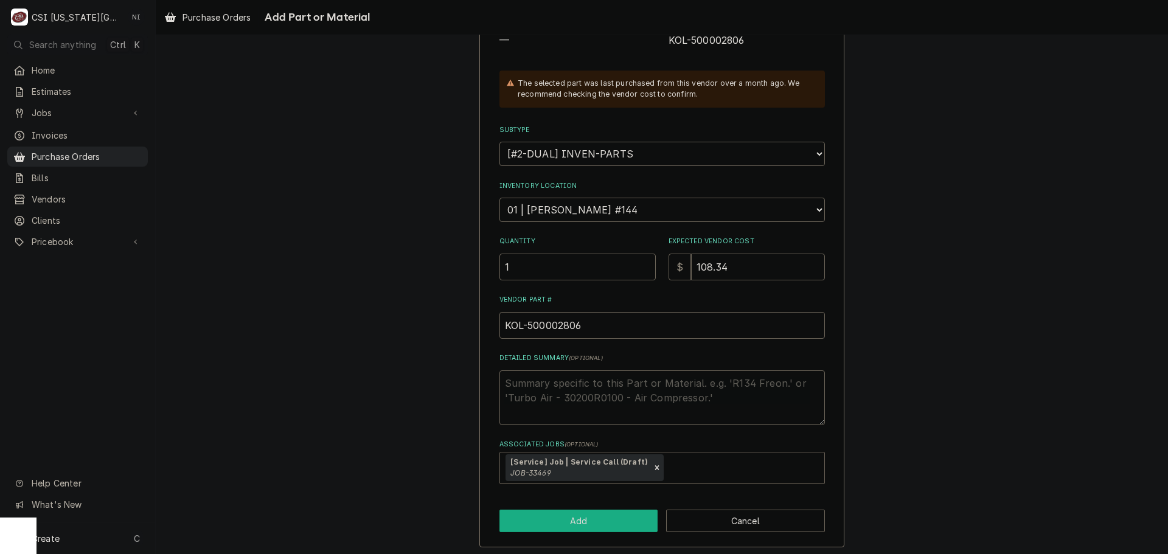
click at [564, 520] on button "Add" at bounding box center [578, 521] width 159 height 23
type textarea "x"
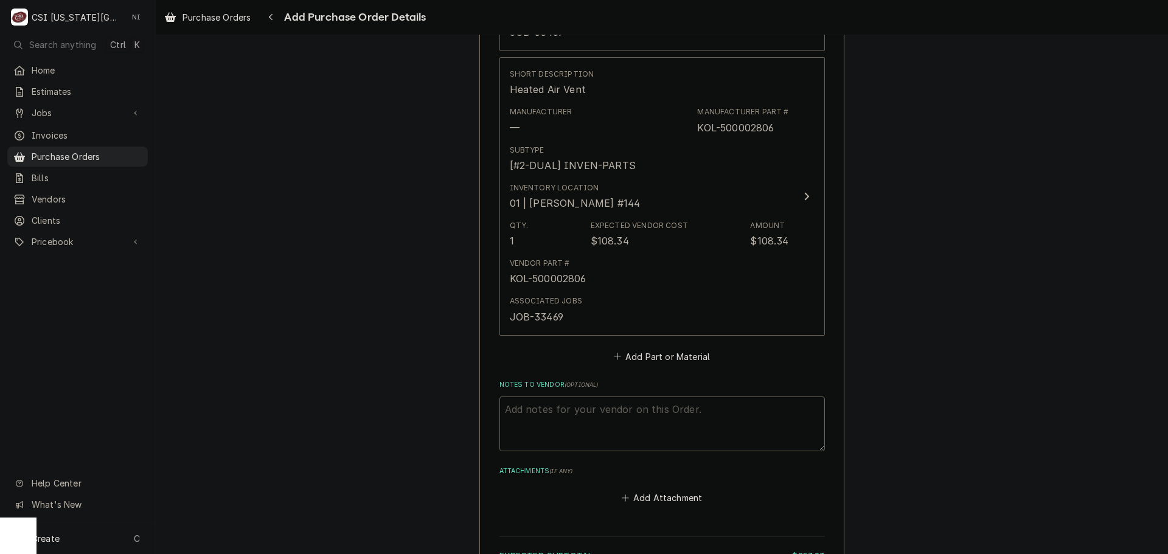
scroll to position [1172, 0]
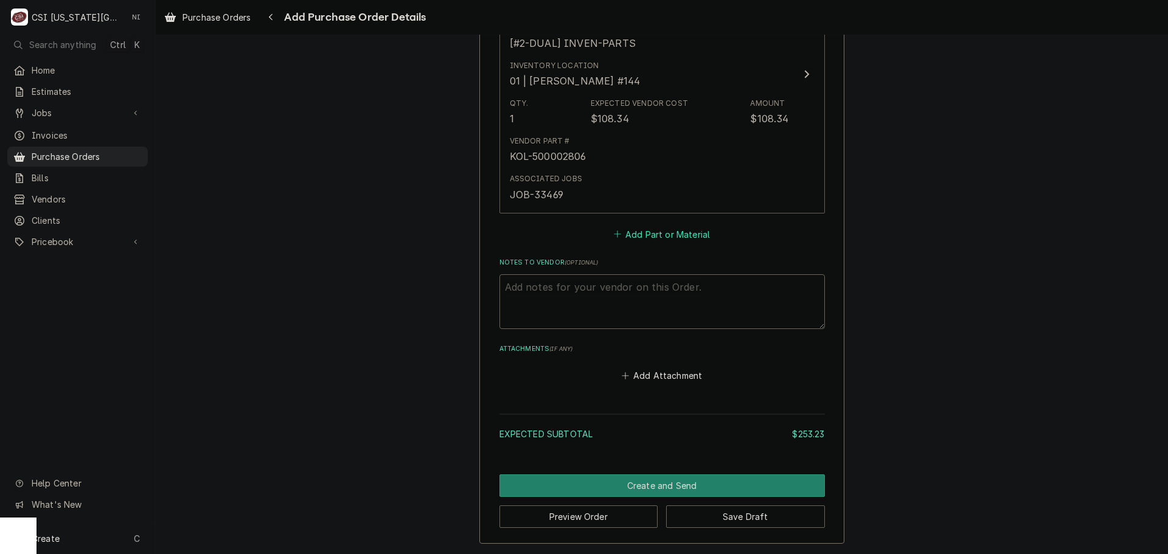
click at [670, 243] on button "Add Part or Material" at bounding box center [661, 234] width 100 height 17
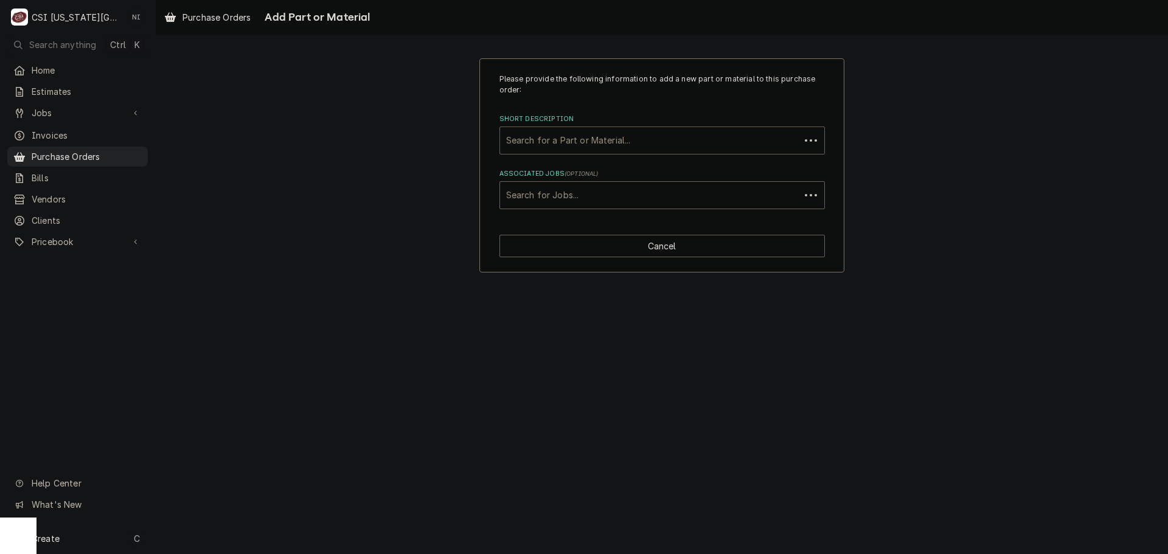
paste input "02-2217-02"
click at [620, 139] on div "02-2217-02" at bounding box center [650, 141] width 288 height 22
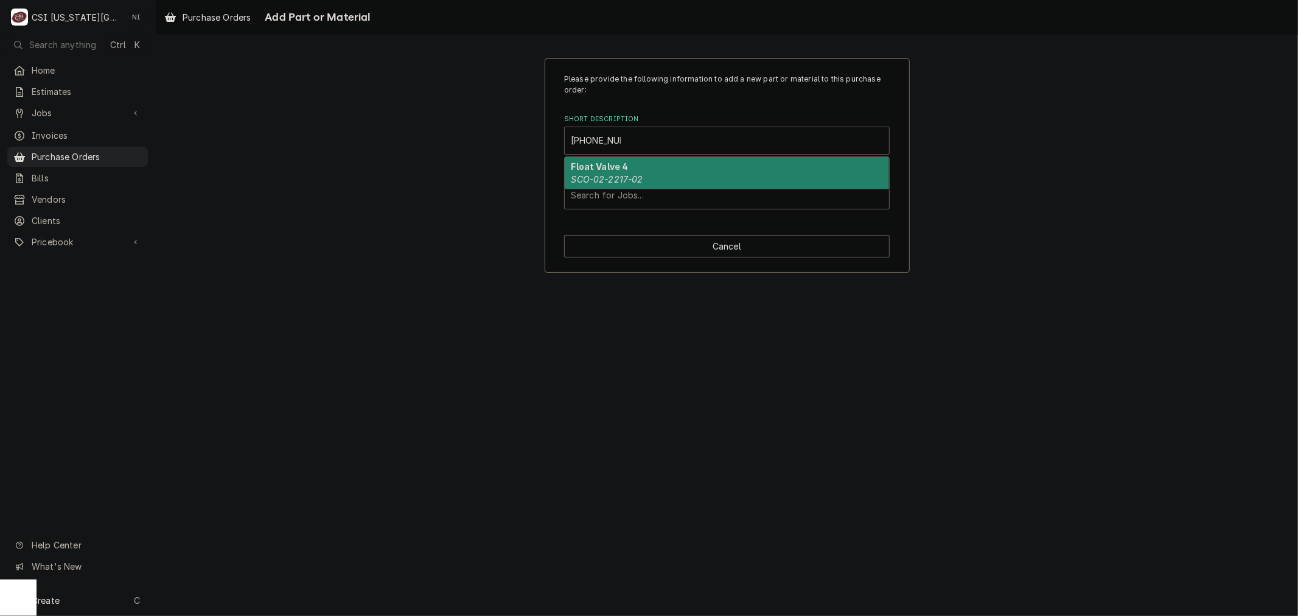
type input "02-2217-02"
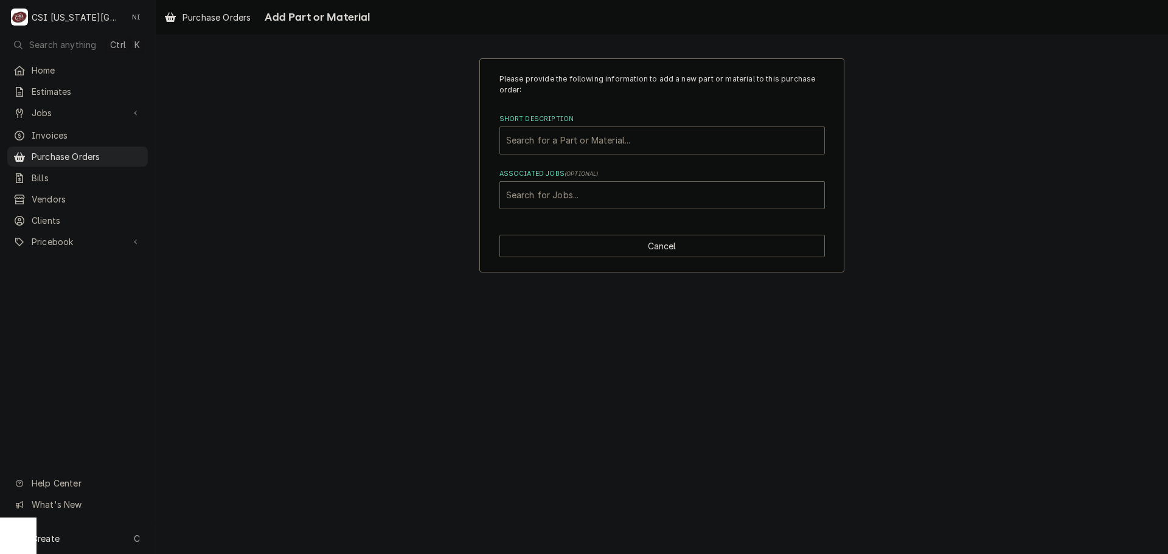
click at [554, 144] on div "Short Description" at bounding box center [662, 141] width 312 height 22
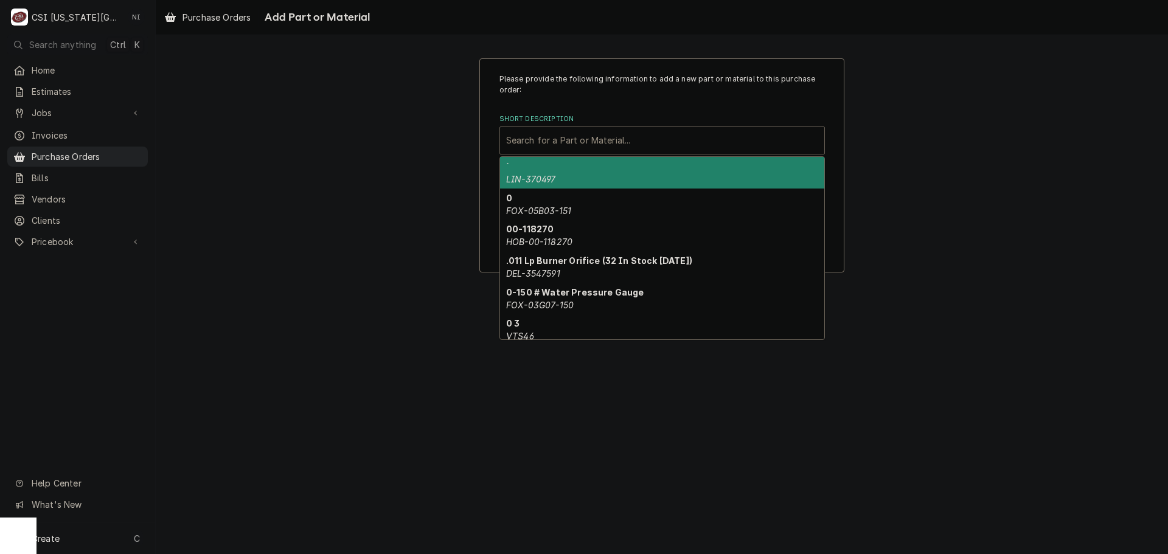
paste input "02-2217-02"
type input "02-2217-02"
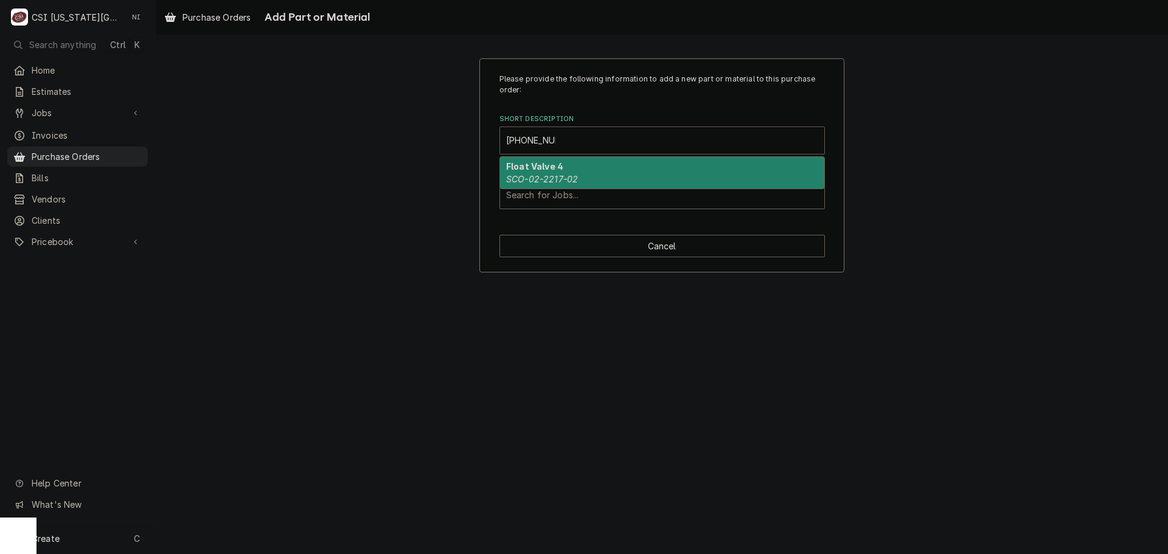
click at [552, 176] on em "SCO-02-2217-02" at bounding box center [542, 179] width 72 height 10
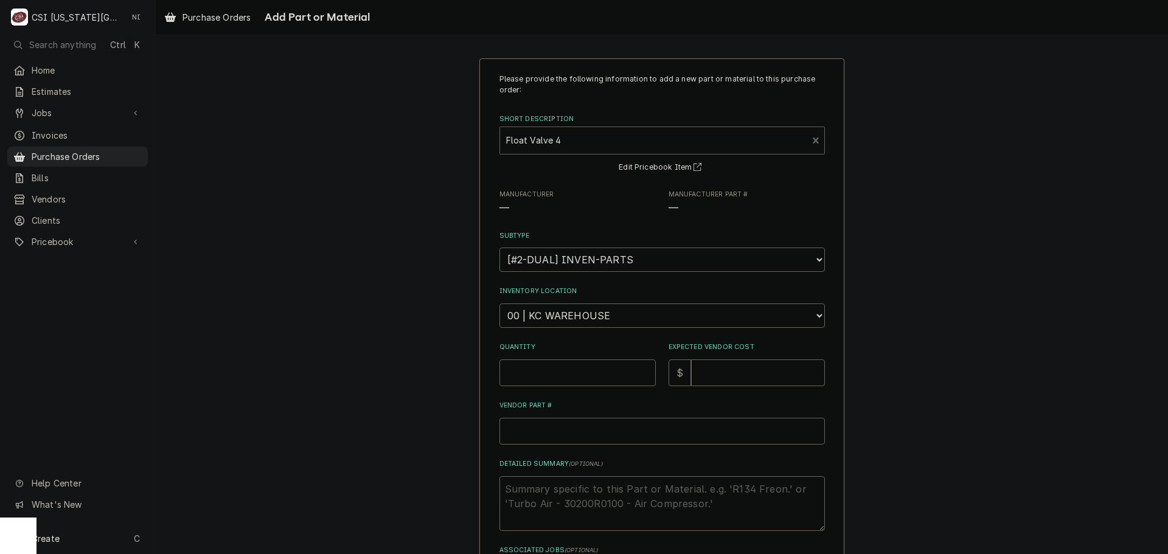
type textarea "x"
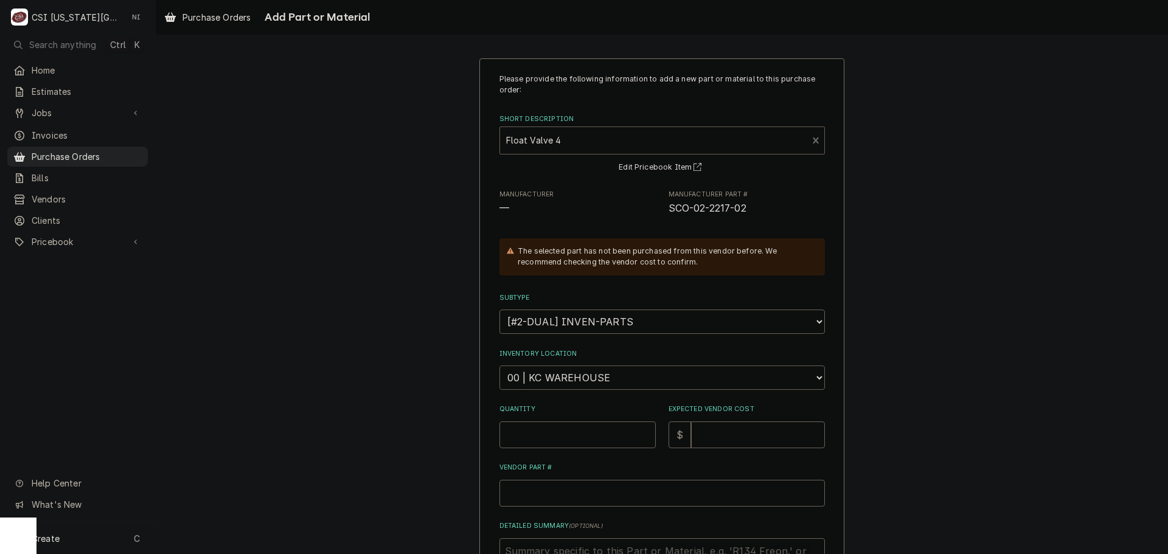
drag, startPoint x: 554, startPoint y: 378, endPoint x: 556, endPoint y: 366, distance: 12.4
click at [554, 378] on select "Choose a location... 00 | KC WAREHOUSE 00 | MAIN WAREHOUSE 01 | BRIAN BREAZIER …" at bounding box center [661, 378] width 325 height 24
select select "2803"
click at [499, 366] on select "Choose a location... 00 | KC WAREHOUSE 00 | MAIN WAREHOUSE 01 | BRIAN BREAZIER …" at bounding box center [661, 378] width 325 height 24
click at [566, 438] on input "Quantity" at bounding box center [577, 435] width 156 height 27
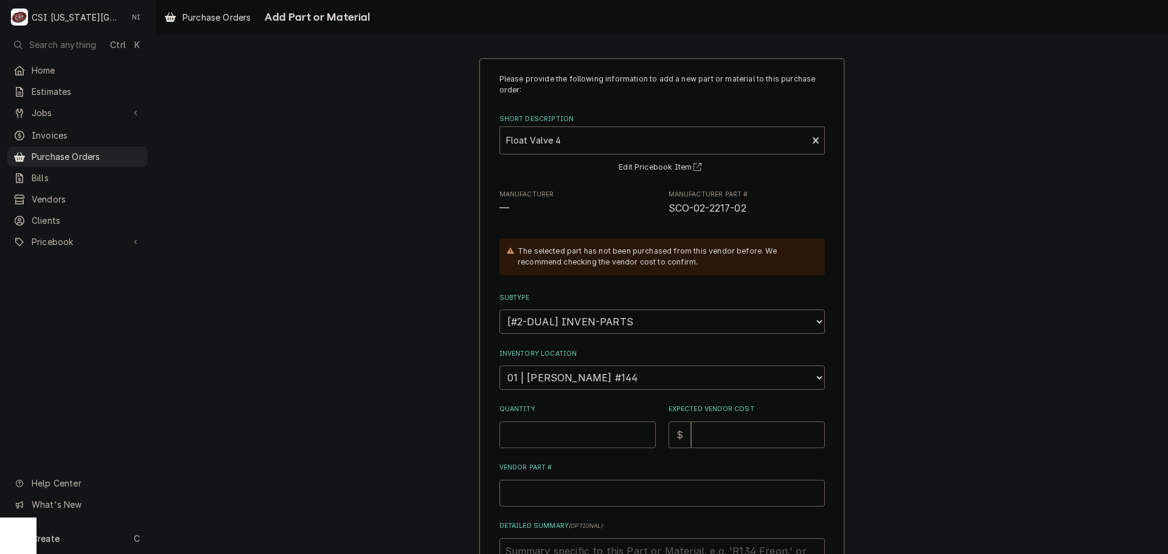
type textarea "x"
type input "1"
type textarea "x"
type input "9"
type textarea "x"
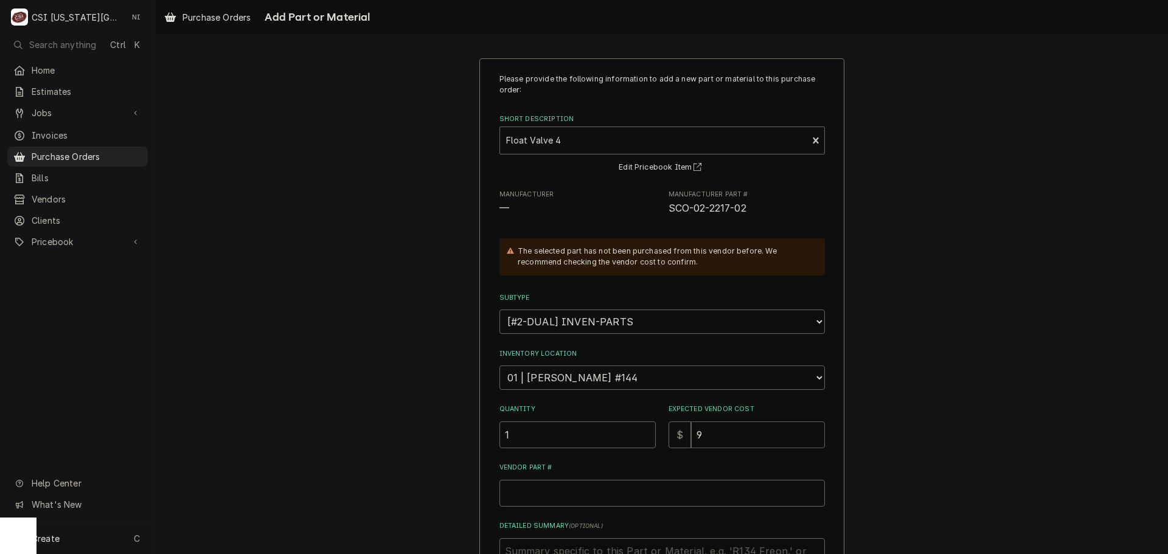
type input "91"
type textarea "x"
type input "91.8"
type textarea "x"
type input "91"
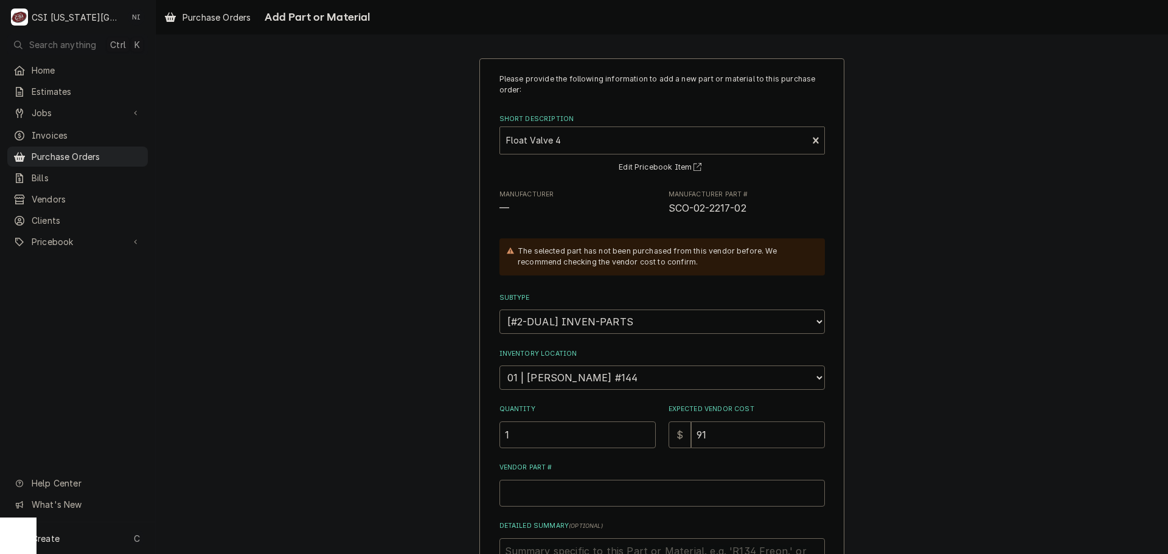
type textarea "x"
type input "91.3"
type textarea "x"
type input "91.38"
drag, startPoint x: 747, startPoint y: 206, endPoint x: 664, endPoint y: 206, distance: 82.7
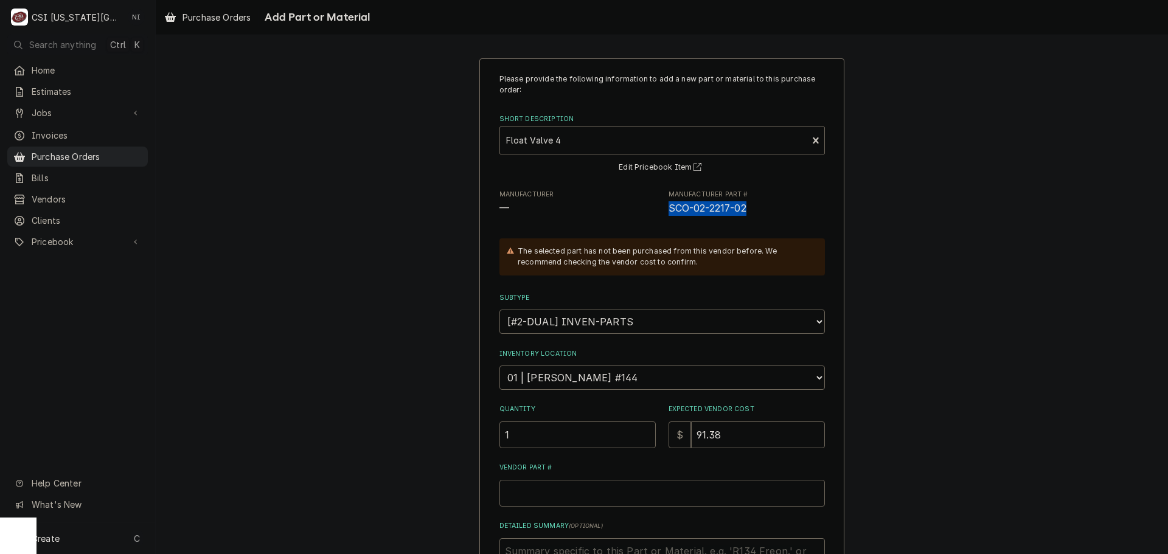
click at [669, 206] on span "SCO-02-2217-02" at bounding box center [747, 208] width 156 height 15
copy span "SCO-02-2217-02"
click at [644, 495] on input "Vendor Part #" at bounding box center [661, 493] width 325 height 27
paste input "SCO-02-2217-02"
type textarea "x"
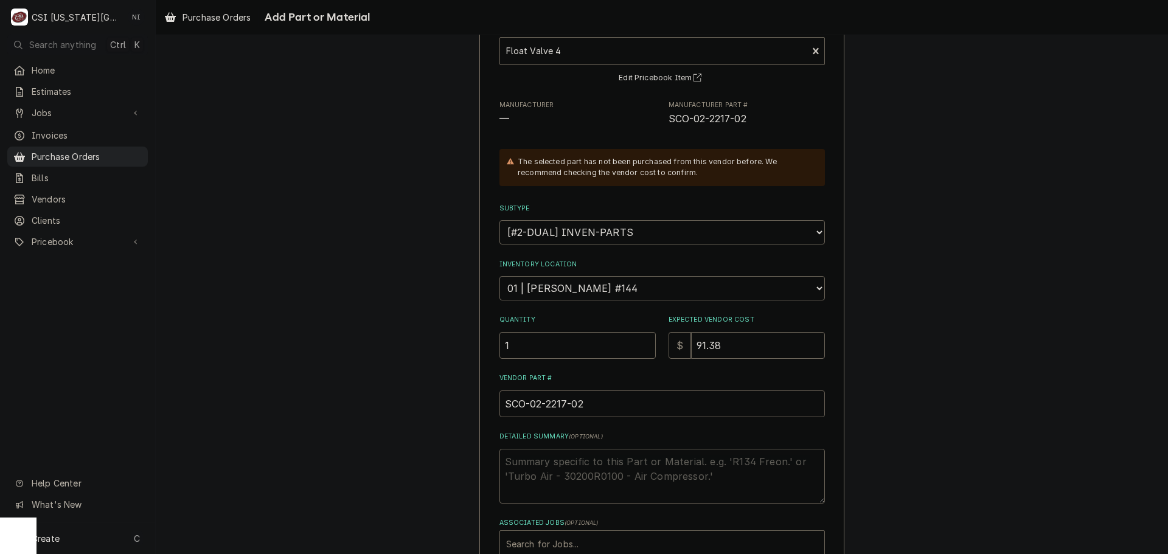
scroll to position [168, 0]
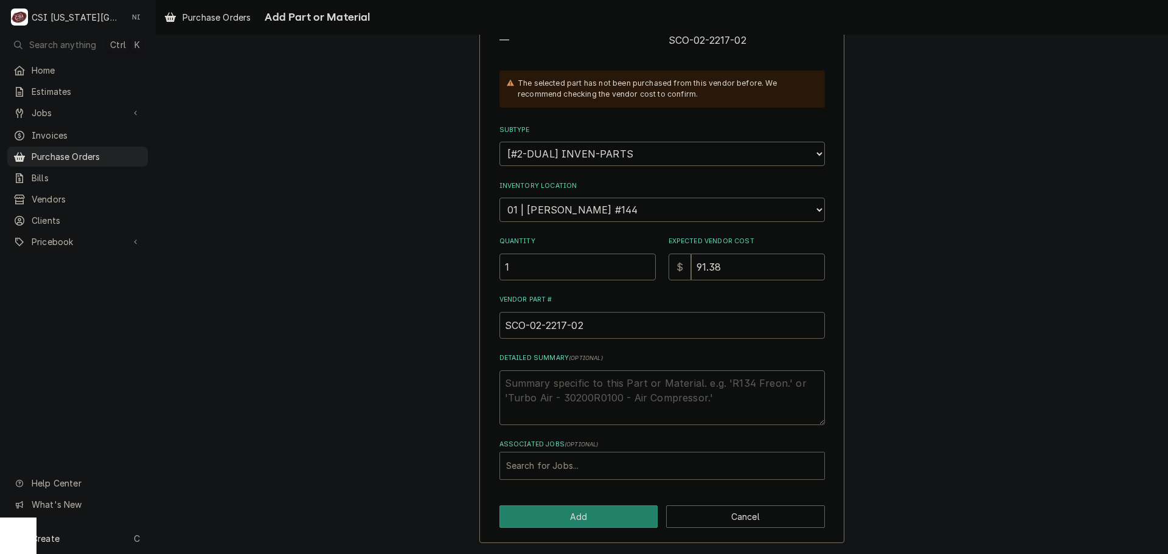
type input "SCO-02-2217-02"
click at [583, 462] on div "Associated Jobs" at bounding box center [662, 466] width 312 height 22
type input "33469"
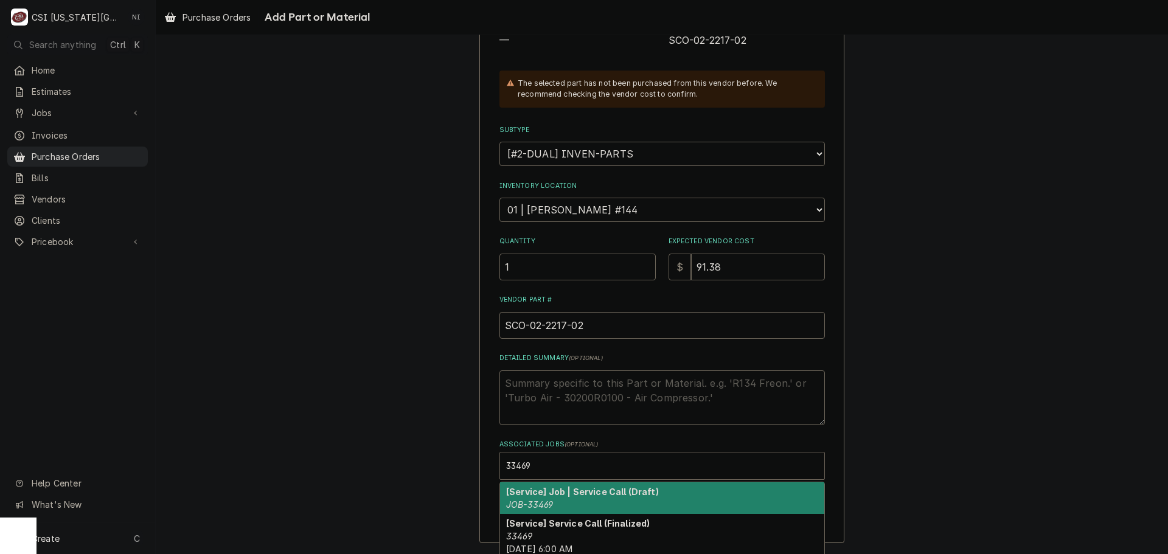
click at [600, 495] on strong "[Service] Job | Service Call (Draft)" at bounding box center [582, 492] width 153 height 10
type textarea "x"
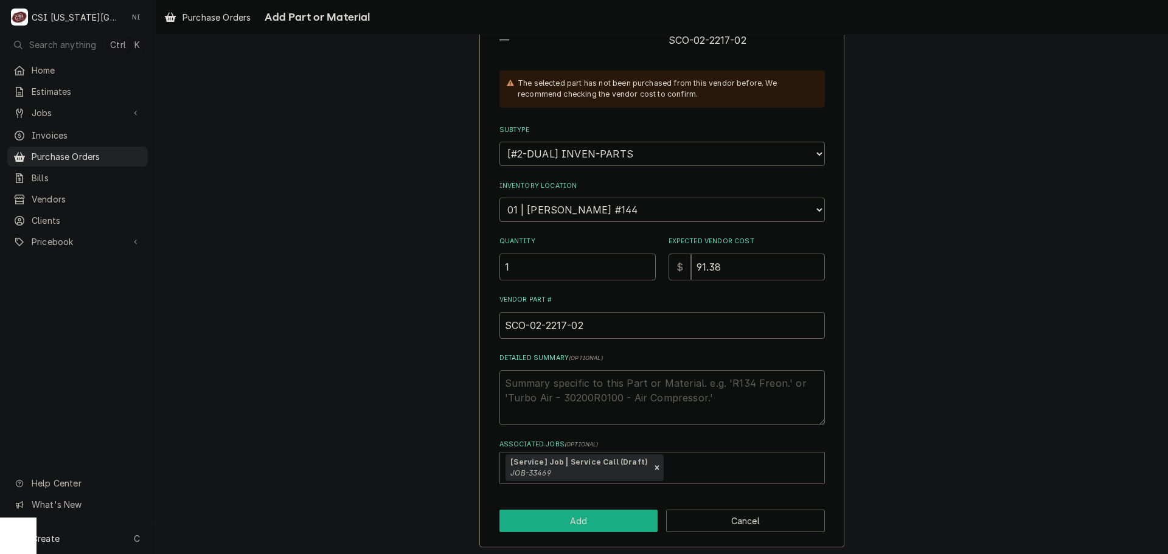
click at [565, 532] on div "Please provide the following information to add a new part or material to this …" at bounding box center [661, 220] width 365 height 658
click at [568, 522] on button "Add" at bounding box center [578, 521] width 159 height 23
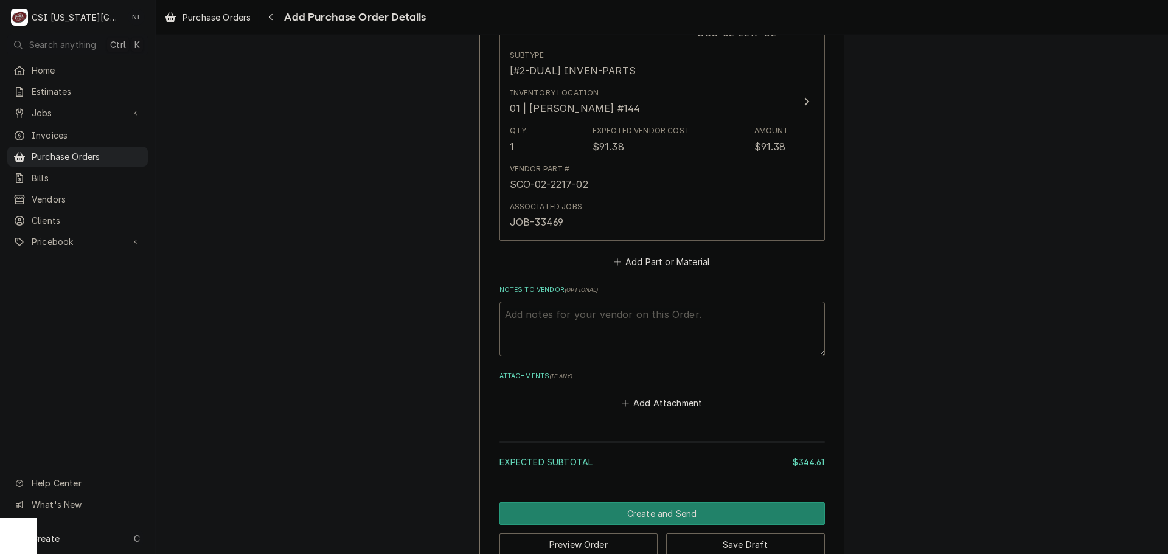
scroll to position [1457, 0]
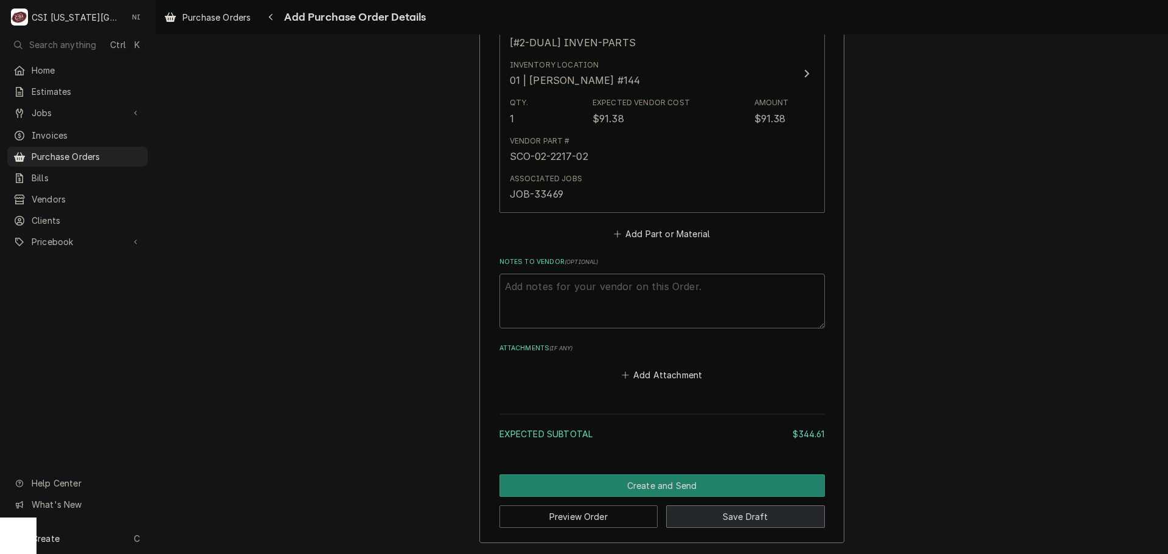
click at [738, 516] on button "Save Draft" at bounding box center [745, 516] width 159 height 23
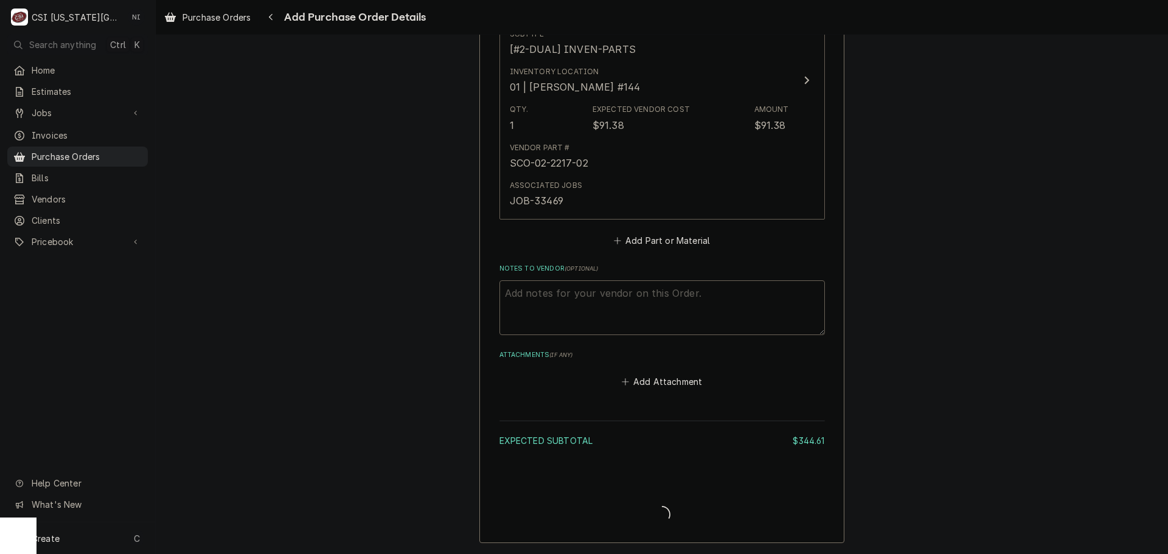
type textarea "x"
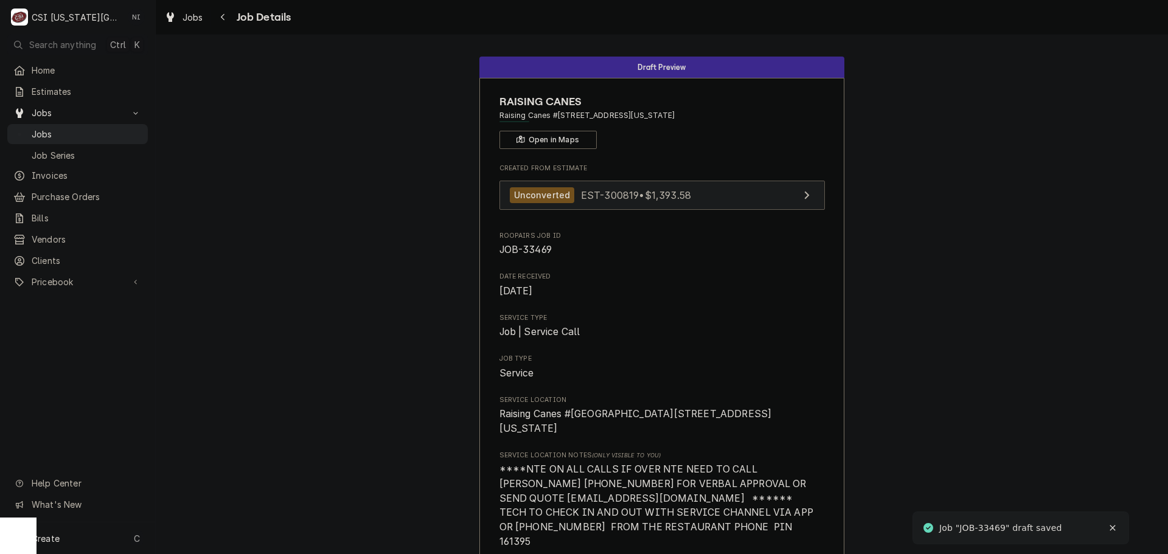
click at [707, 191] on link "Unconverted EST-300819 • $1,393.58" at bounding box center [661, 196] width 325 height 30
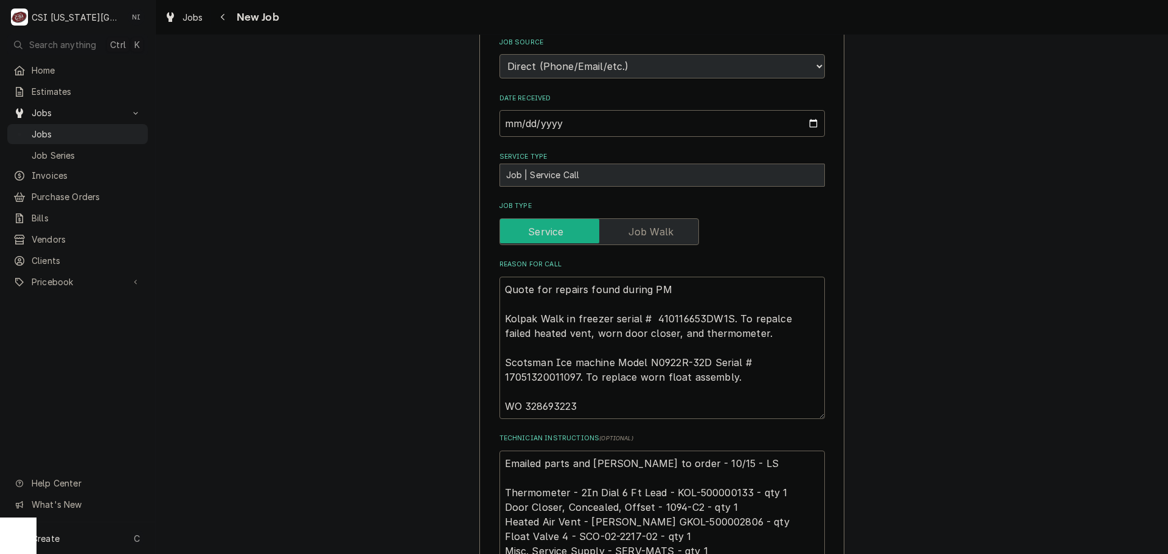
scroll to position [1034, 0]
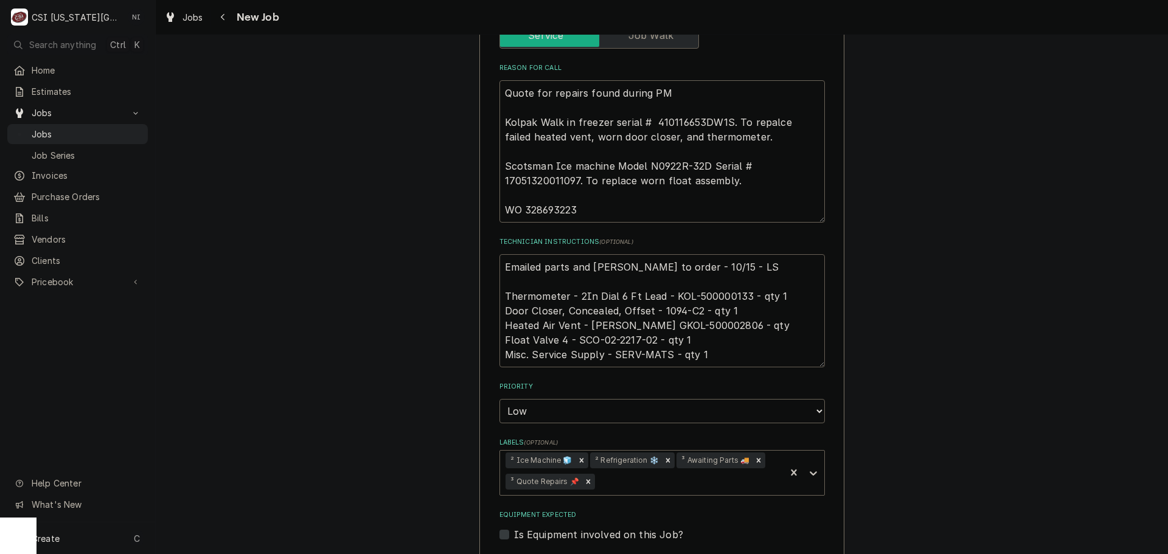
drag, startPoint x: 697, startPoint y: 237, endPoint x: 657, endPoint y: 238, distance: 40.2
click at [657, 254] on textarea "Emailed parts and lindy to order - 10/15 - LS Thermometer - 2In Dial 6 Ft Lead …" at bounding box center [661, 310] width 325 height 113
click at [739, 254] on textarea "Emailed parts and lindy to order - 10/15 - LS Thermometer - 2In Dial 6 Ft Lead …" at bounding box center [661, 310] width 325 height 113
drag, startPoint x: 697, startPoint y: 237, endPoint x: 493, endPoint y: 241, distance: 203.8
click at [493, 241] on div "Use the fields below to edit this job: Client Details Client RAISING CANES Clie…" at bounding box center [661, 13] width 365 height 1979
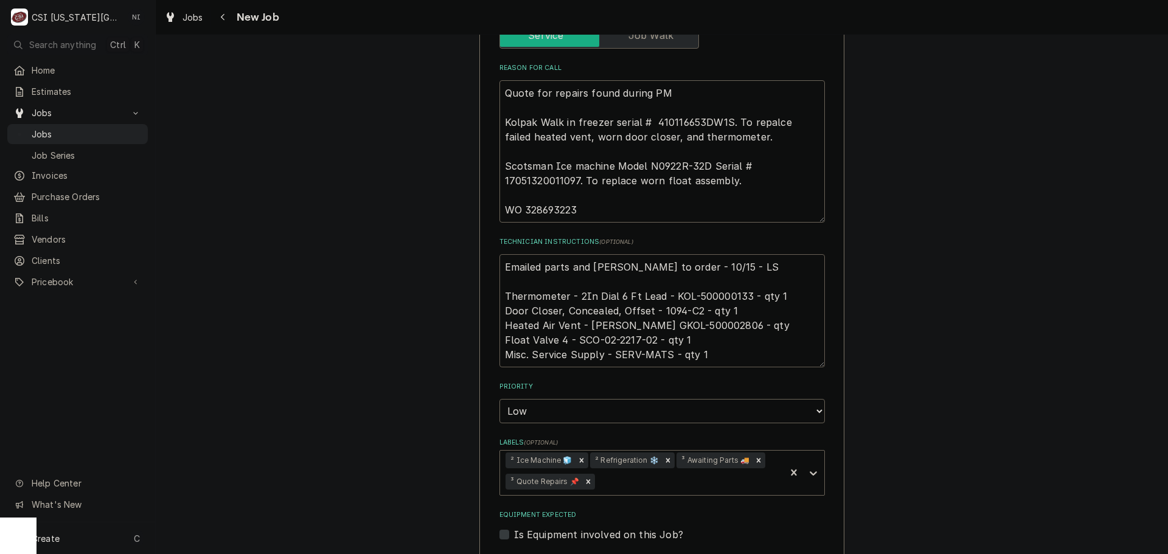
click at [662, 254] on textarea "Emailed parts and lindy to order - 10/15 - LS Thermometer - 2In Dial 6 Ft Lead …" at bounding box center [661, 310] width 325 height 113
drag, startPoint x: 651, startPoint y: 266, endPoint x: 596, endPoint y: 269, distance: 55.4
click at [596, 269] on textarea "Emailed parts and lindy to order - 10/15 - LS Thermometer - 2In Dial 6 Ft Lead …" at bounding box center [661, 310] width 325 height 113
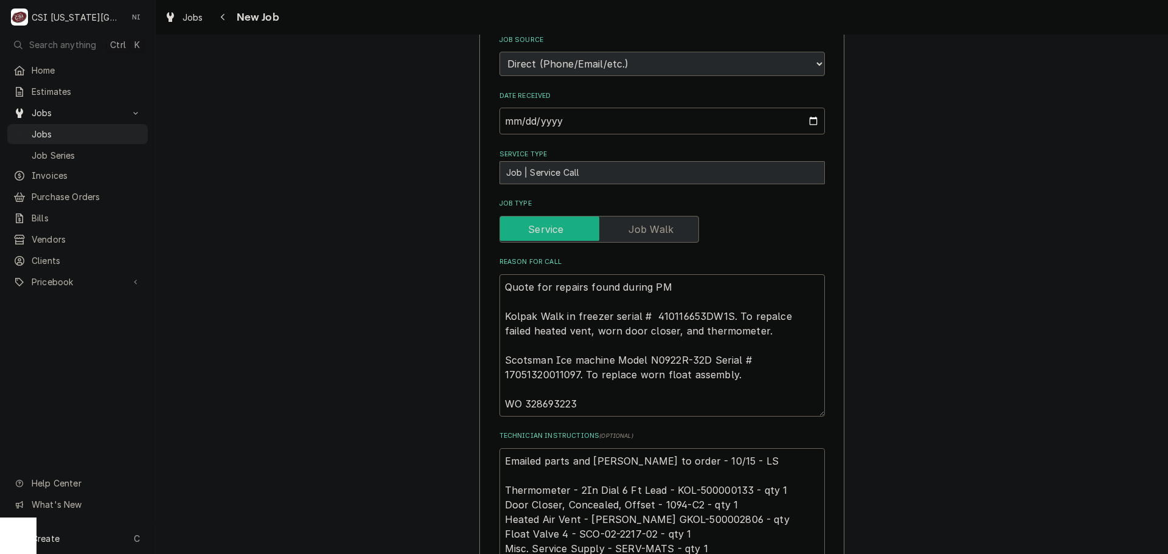
scroll to position [791, 0]
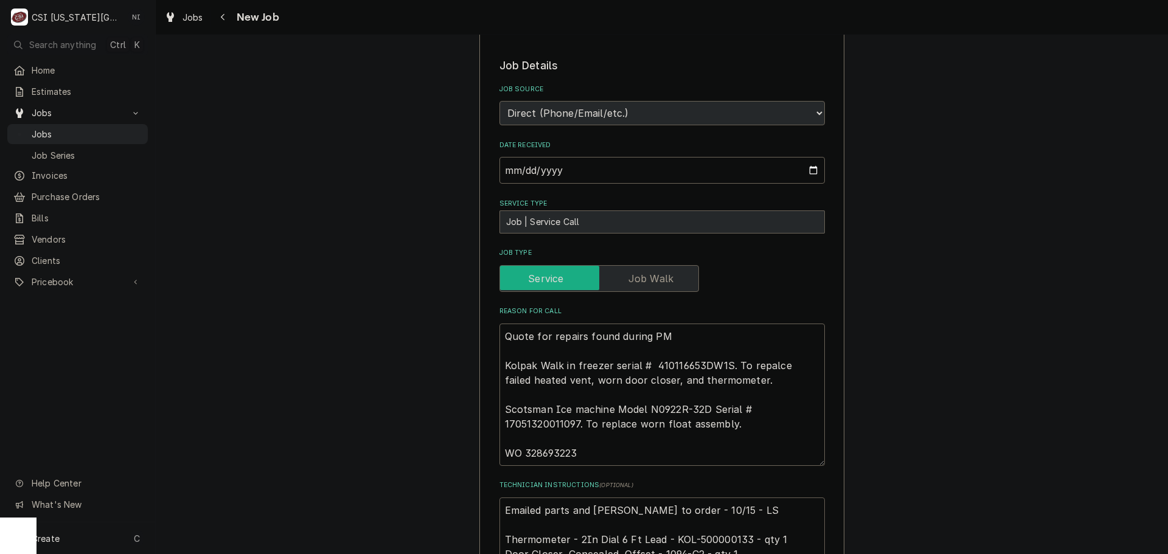
drag, startPoint x: 498, startPoint y: 435, endPoint x: 507, endPoint y: 446, distance: 14.7
click at [499, 498] on textarea "Emailed parts and lindy to order - 10/15 - LS Thermometer - 2In Dial 6 Ft Lead …" at bounding box center [661, 554] width 325 height 113
type textarea "x"
type textarea "Emailed parts and lindy to order - 10/15 - LS Thermometer - 2In Dial 6 Ft Lead …"
type textarea "x"
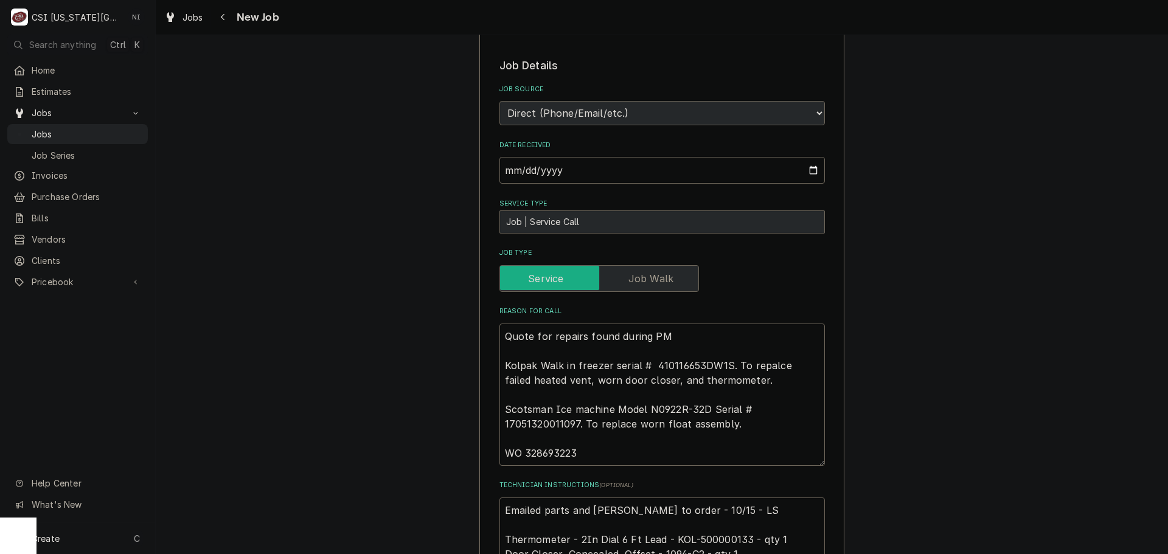
type textarea "p Emailed parts and lindy to order - 10/15 - LS Thermometer - 2In Dial 6 Ft Lea…"
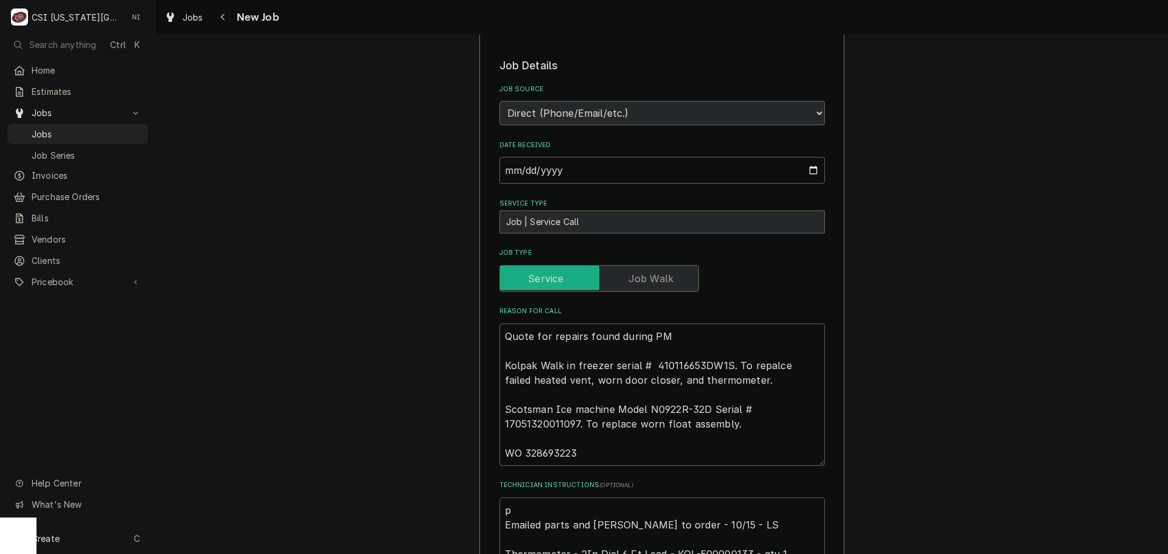
type textarea "x"
type textarea "pa Emailed parts and lindy to order - 10/15 - LS Thermometer - 2In Dial 6 Ft Le…"
type textarea "x"
type textarea "par Emailed parts and lindy to order - 10/15 - LS Thermometer - 2In Dial 6 Ft L…"
type textarea "x"
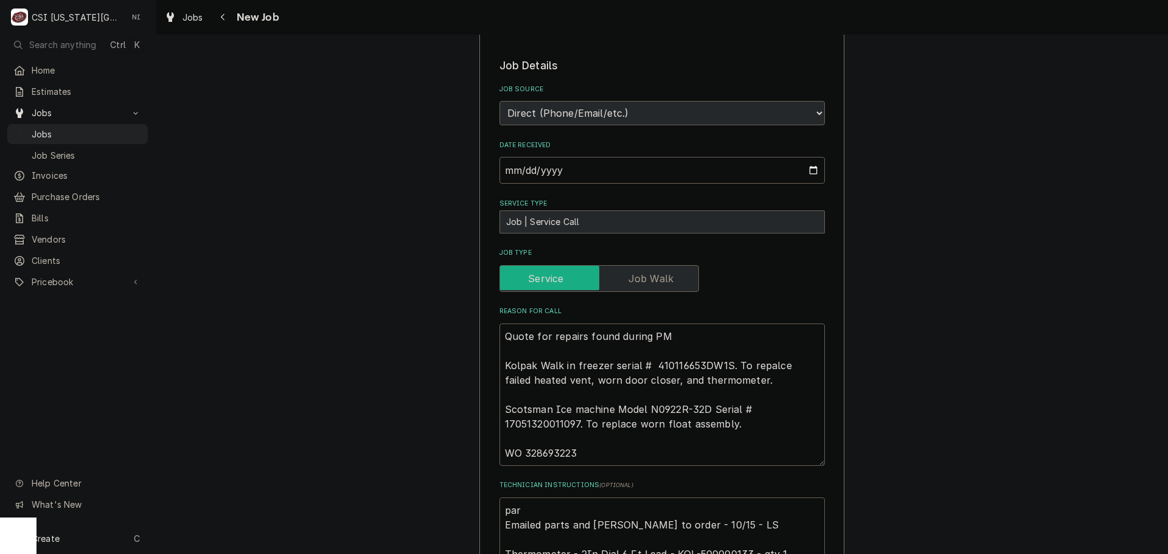
type textarea "pa Emailed parts and lindy to order - 10/15 - LS Thermometer - 2In Dial 6 Ft Le…"
type textarea "x"
type textarea "p Emailed parts and lindy to order - 10/15 - LS Thermometer - 2In Dial 6 Ft Lea…"
type textarea "x"
type textarea "Emailed parts and lindy to order - 10/15 - LS Thermometer - 2In Dial 6 Ft Lead …"
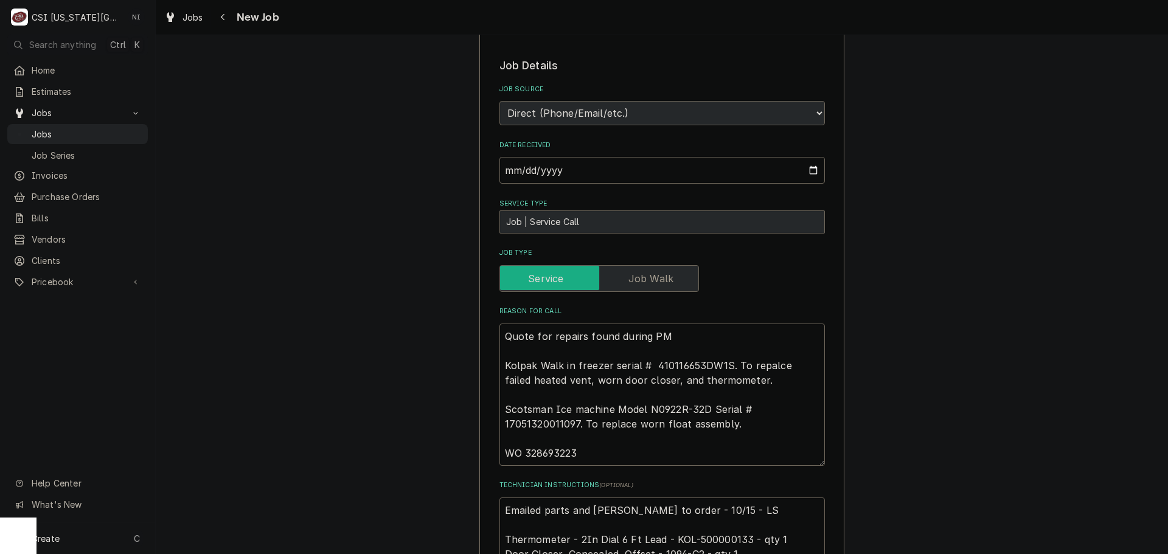
type textarea "x"
type textarea "Emailed parts and lindy to order - 10/15 - LS Thermometer - 2In Dial 6 Ft Lead …"
type textarea "x"
type textarea "P Emailed parts and lindy to order - 10/15 - LS Thermometer - 2In Dial 6 Ft Lea…"
type textarea "x"
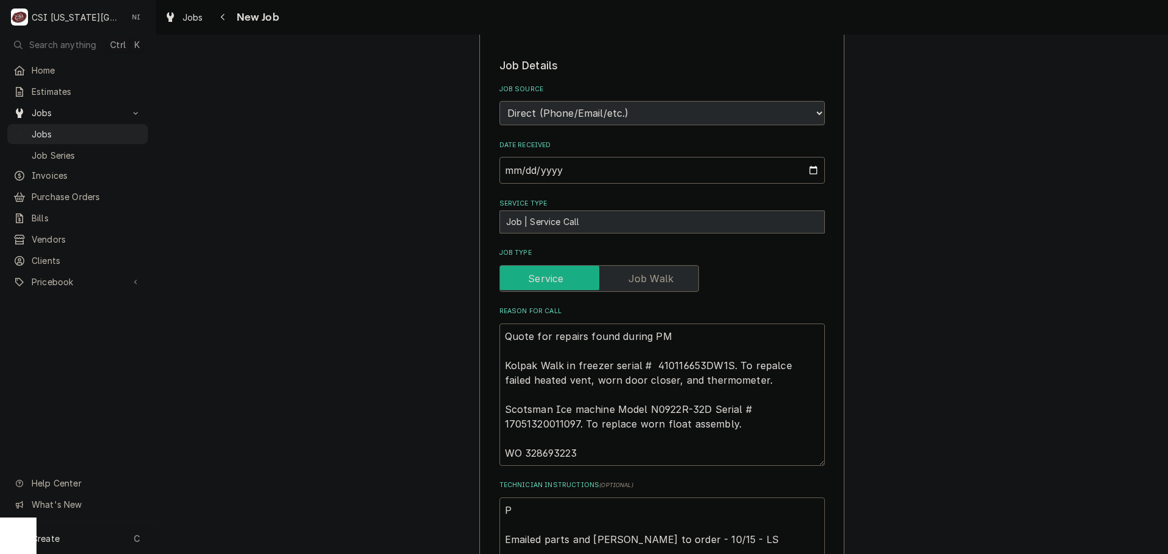
type textarea "Pa Emailed parts and lindy to order - 10/15 - LS Thermometer - 2In Dial 6 Ft Le…"
type textarea "x"
type textarea "Par Emailed parts and lindy to order - 10/15 - LS Thermometer - 2In Dial 6 Ft L…"
type textarea "x"
type textarea "Part Emailed parts and lindy to order - 10/15 - LS Thermometer - 2In Dial 6 Ft …"
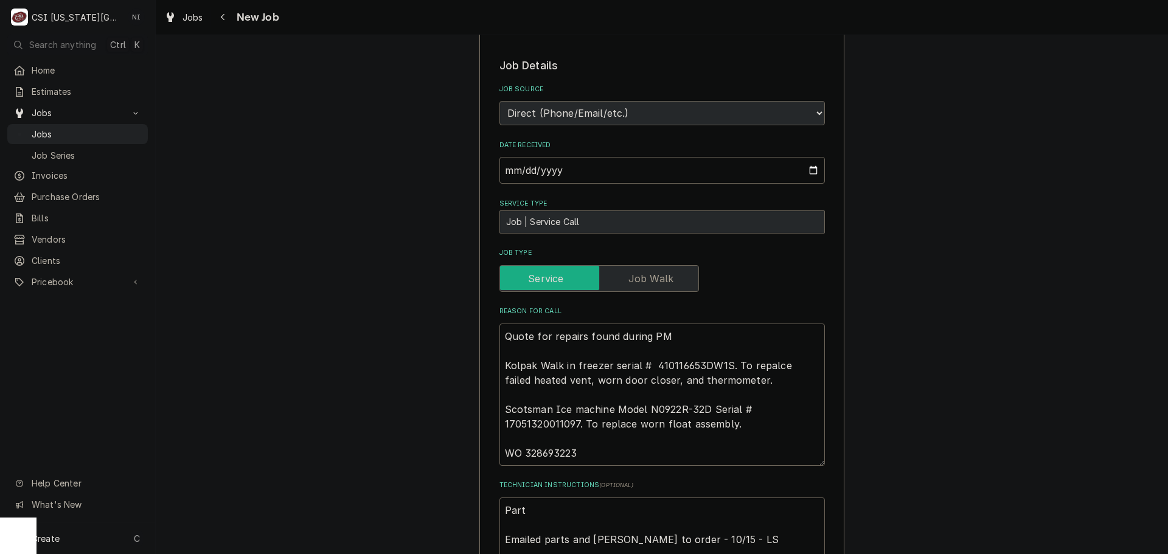
type textarea "x"
type textarea "Parts Emailed parts and lindy to order - 10/15 - LS Thermometer - 2In Dial 6 Ft…"
type textarea "x"
type textarea "Parts Emailed parts and lindy to order - 10/15 - LS Thermometer - 2In Dial 6 Ft…"
type textarea "x"
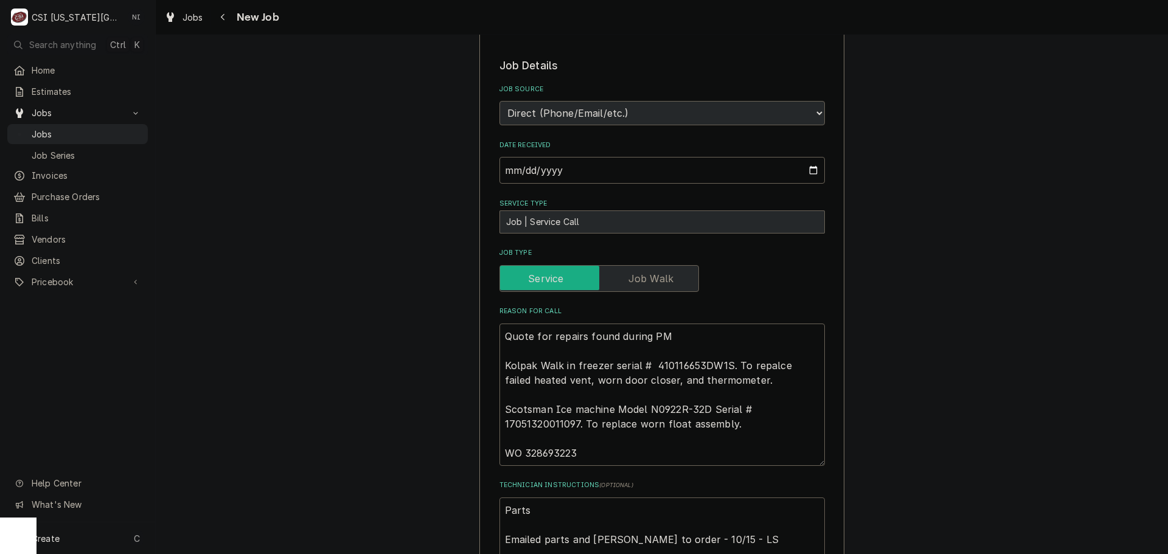
type textarea "Parts s Emailed parts and lindy to order - 10/15 - LS Thermometer - 2In Dial 6 …"
type textarea "x"
type textarea "Parts so Emailed parts and lindy to order - 10/15 - LS Thermometer - 2In Dial 6…"
type textarea "x"
type textarea "Parts sor Emailed parts and lindy to order - 10/15 - LS Thermometer - 2In Dial …"
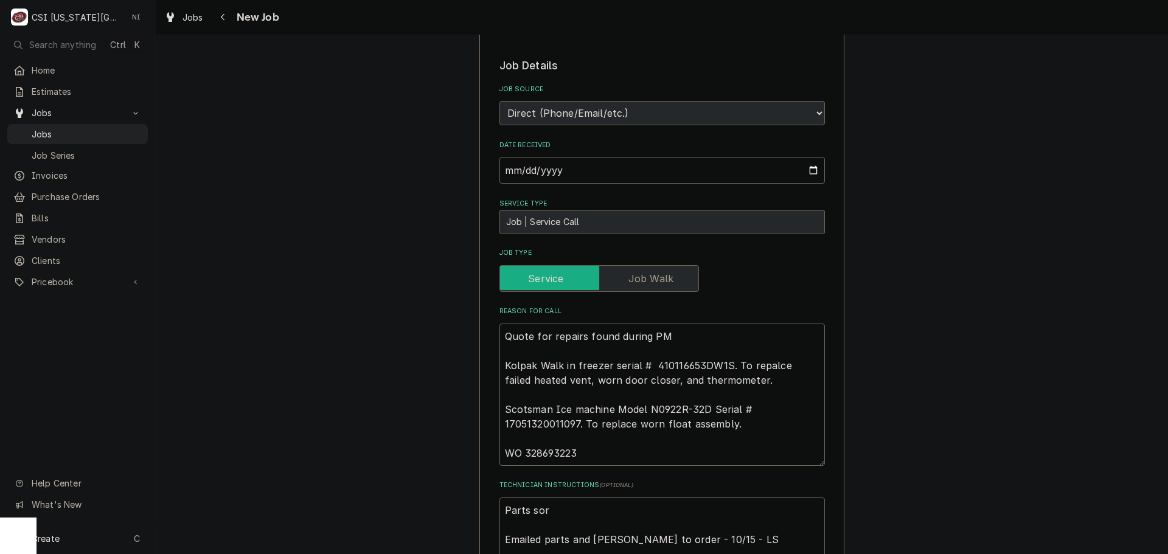
type textarea "x"
type textarea "Parts sord Emailed parts and lindy to order - 10/15 - LS Thermometer - 2In Dial…"
type textarea "x"
type textarea "Parts sor Emailed parts and lindy to order - 10/15 - LS Thermometer - 2In Dial …"
type textarea "x"
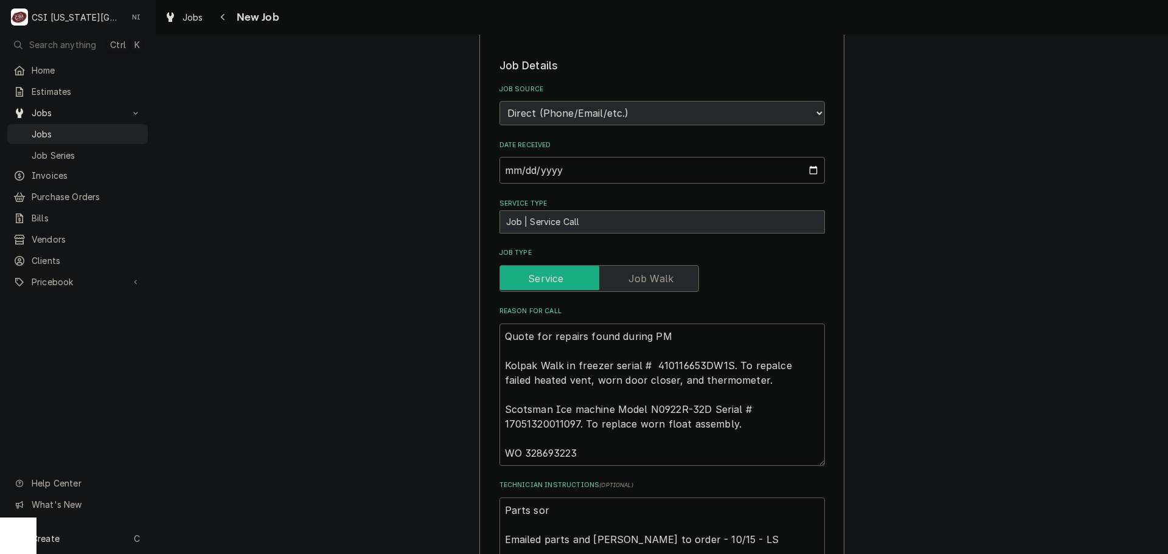
type textarea "Parts so Emailed parts and lindy to order - 10/15 - LS Thermometer - 2In Dial 6…"
type textarea "x"
type textarea "Parts s Emailed parts and lindy to order - 10/15 - LS Thermometer - 2In Dial 6 …"
type textarea "x"
type textarea "Parts r Emailed parts and lindy to order - 10/15 - LS Thermometer - 2In Dial 6 …"
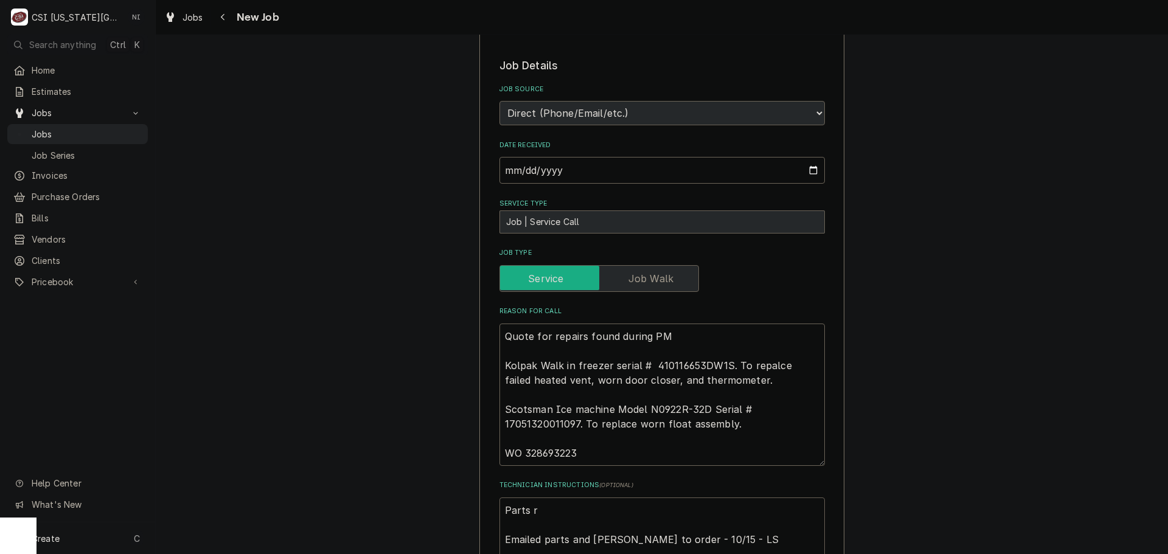
type textarea "x"
type textarea "Parts ro Emailed parts and lindy to order - 10/15 - LS Thermometer - 2In Dial 6…"
type textarea "x"
type textarea "Parts rod Emailed parts and lindy to order - 10/15 - LS Thermometer - 2In Dial …"
type textarea "x"
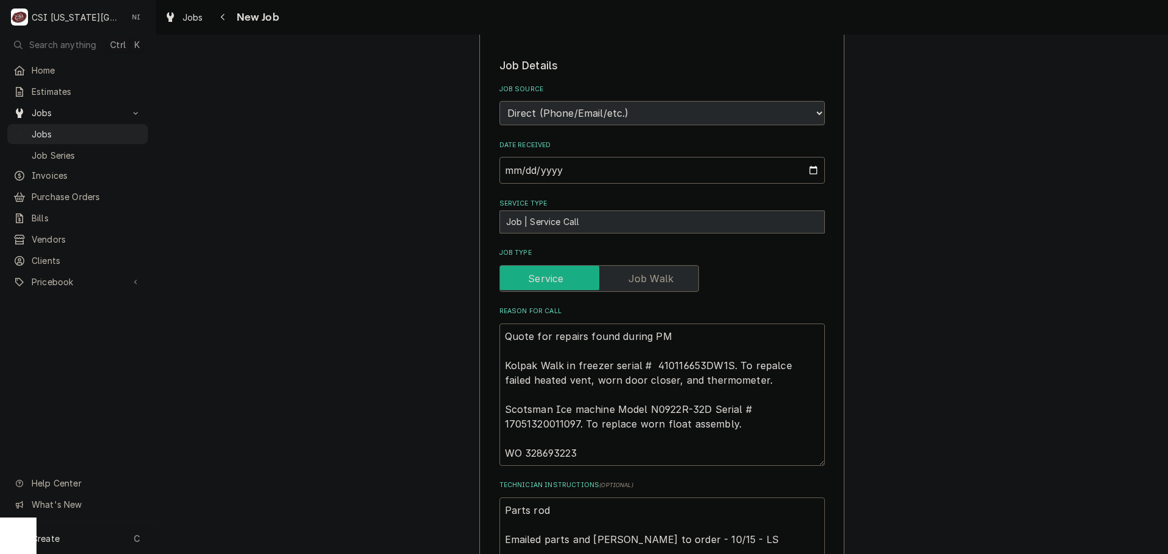
type textarea "Parts rode Emailed parts and lindy to order - 10/15 - LS Thermometer - 2In Dial…"
type textarea "x"
type textarea "Parts roder Emailed parts and lindy to order - 10/15 - LS Thermometer - 2In Dia…"
type textarea "x"
type textarea "Parts rode Emailed parts and lindy to order - 10/15 - LS Thermometer - 2In Dial…"
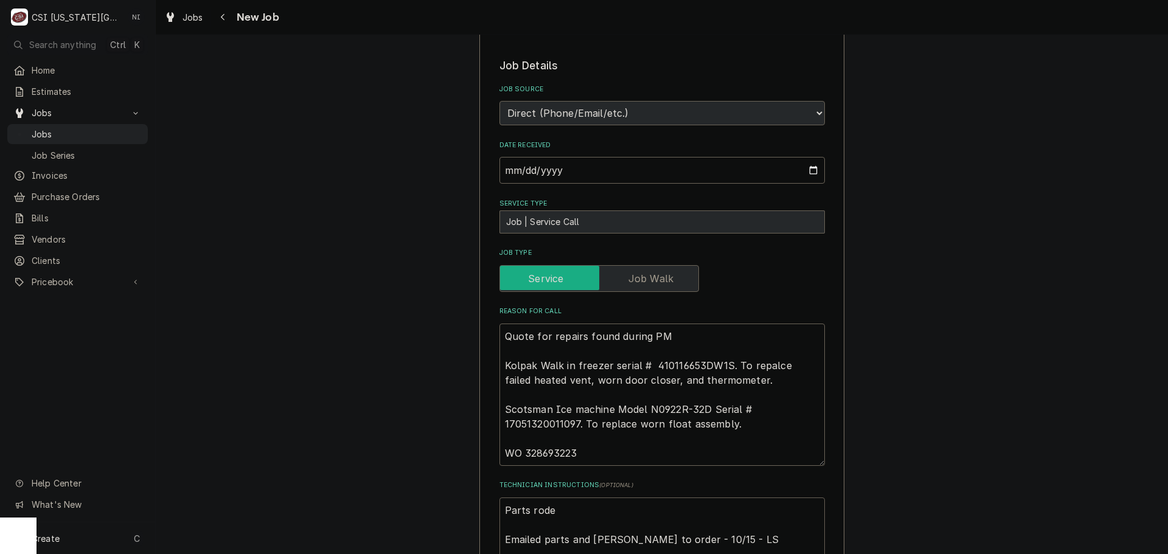
type textarea "x"
type textarea "Parts rod Emailed parts and lindy to order - 10/15 - LS Thermometer - 2In Dial …"
type textarea "x"
type textarea "Parts ro Emailed parts and lindy to order - 10/15 - LS Thermometer - 2In Dial 6…"
type textarea "x"
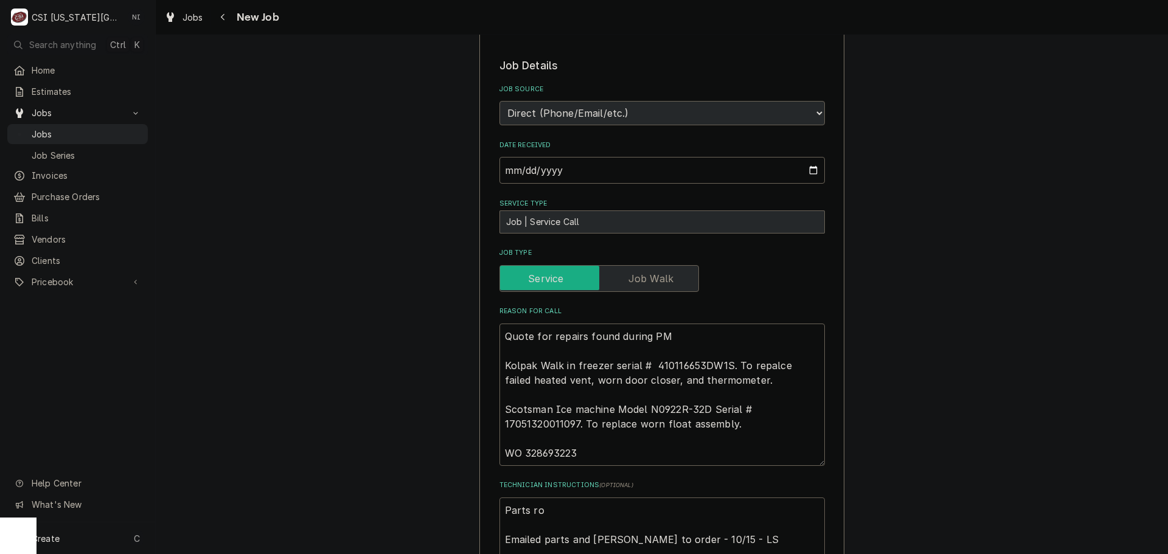
type textarea "Parts r Emailed parts and lindy to order - 10/15 - LS Thermometer - 2In Dial 6 …"
type textarea "x"
type textarea "Parts Emailed parts and lindy to order - 10/15 - LS Thermometer - 2In Dial 6 Ft…"
type textarea "x"
type textarea "Parts or Emailed parts and lindy to order - 10/15 - LS Thermometer - 2In Dial 6…"
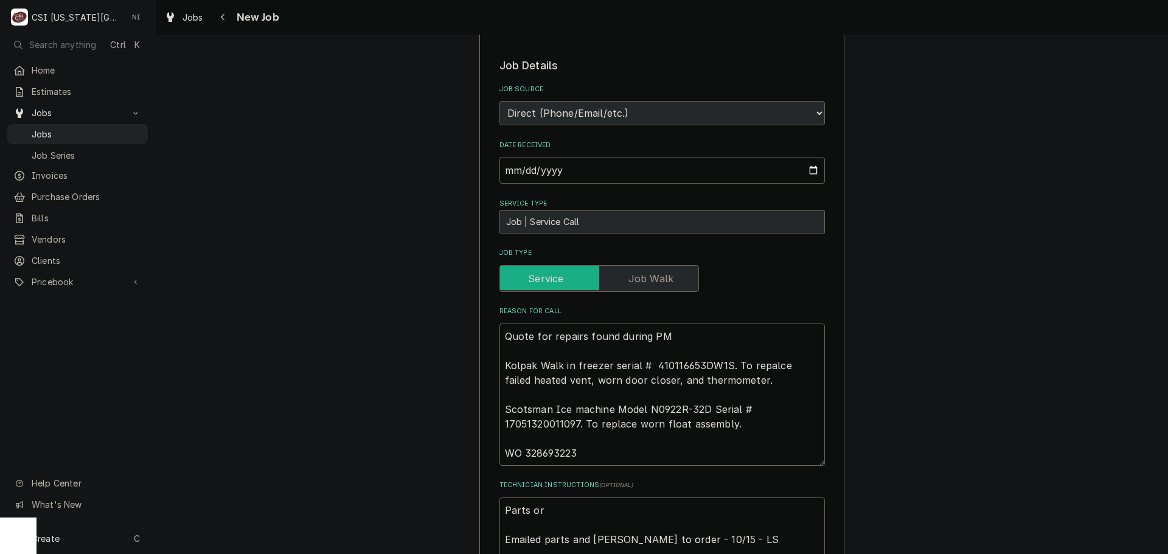
type textarea "x"
type textarea "Parts ord Emailed parts and lindy to order - 10/15 - LS Thermometer - 2In Dial …"
type textarea "x"
type textarea "Parts orde Emailed parts and lindy to order - 10/15 - LS Thermometer - 2In Dial…"
type textarea "x"
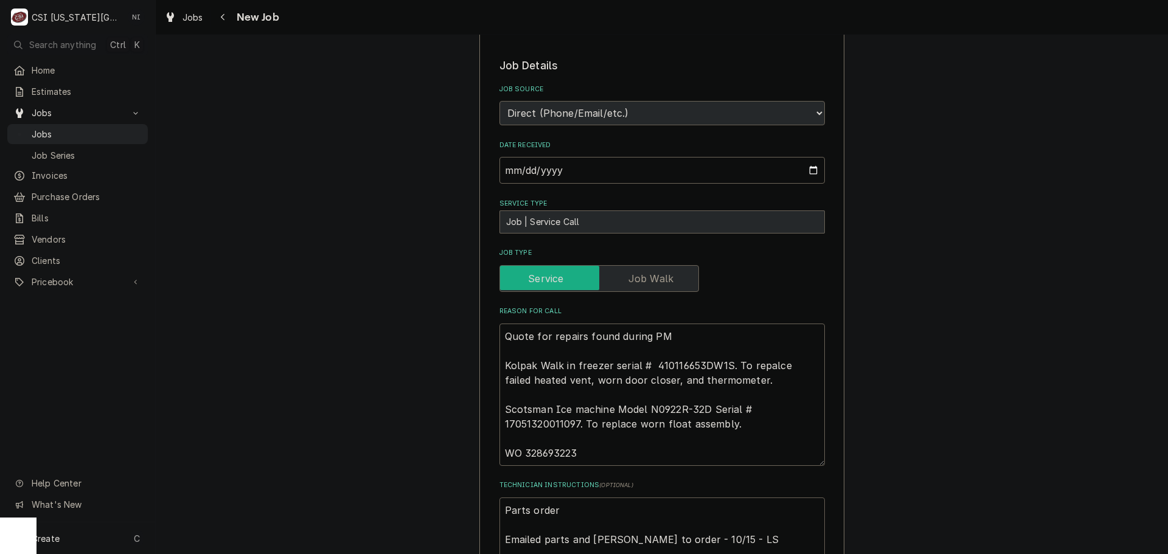
type textarea "Parts ordere Emailed parts and lindy to order - 10/15 - LS Thermometer - 2In Di…"
type textarea "x"
type textarea "Parts orderee Emailed parts and lindy to order - 10/15 - LS Thermometer - 2In D…"
type textarea "x"
type textarea "Parts ordereed Emailed parts and lindy to order - 10/15 - LS Thermometer - 2In …"
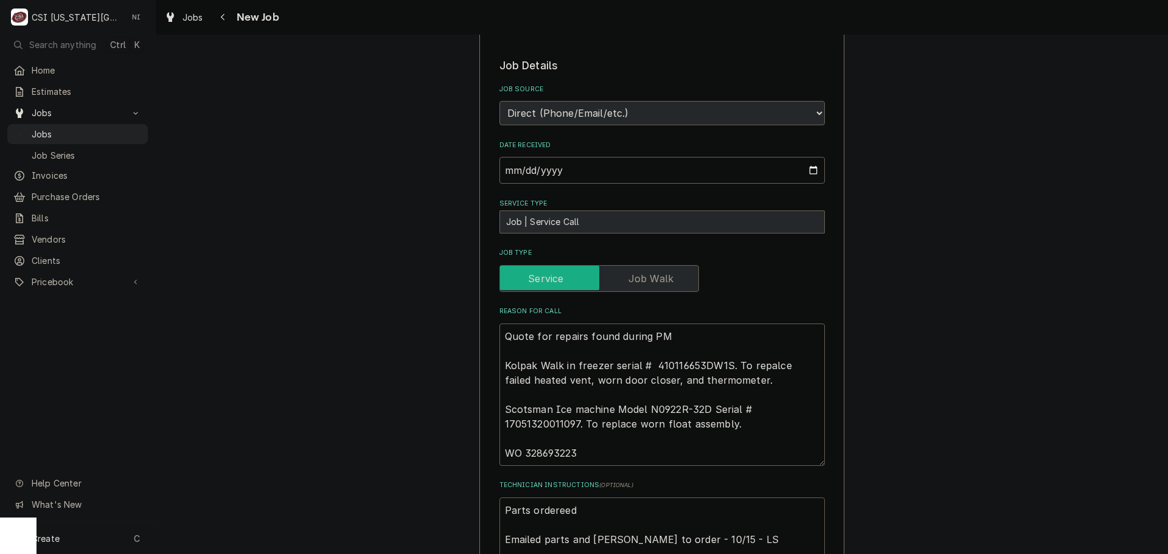
type textarea "x"
type textarea "Parts orderee Emailed parts and lindy to order - 10/15 - LS Thermometer - 2In D…"
type textarea "x"
type textarea "Parts ordere Emailed parts and lindy to order - 10/15 - LS Thermometer - 2In Di…"
type textarea "x"
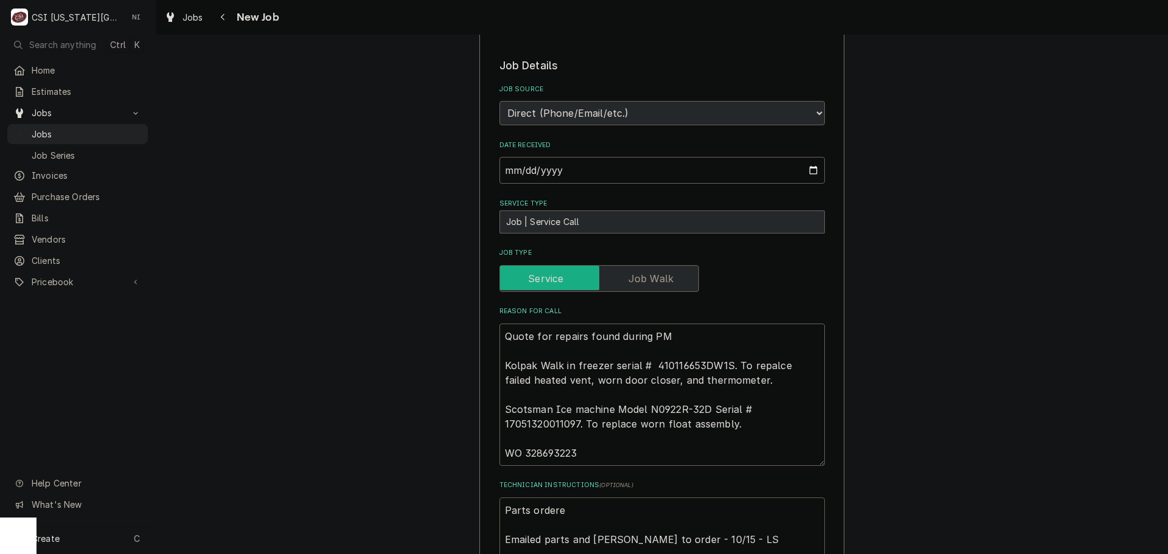
type textarea "Parts order Emailed parts and lindy to order - 10/15 - LS Thermometer - 2In Dia…"
type textarea "x"
type textarea "Parts orderd Emailed parts and lindy to order - 10/15 - LS Thermometer - 2In Di…"
type textarea "x"
type textarea "Parts orderd Emailed parts and lindy to order - 10/15 - LS Thermometer - 2In Di…"
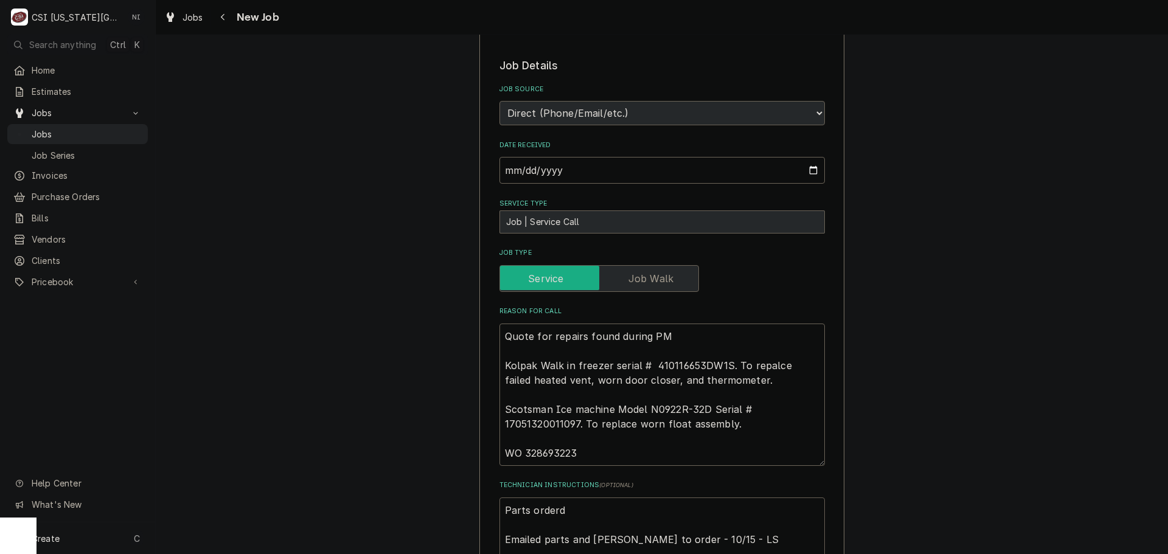
type textarea "x"
type textarea "Parts orderd Emailed parts and lindy to order - 10/15 - LS Thermometer - 2In Di…"
type textarea "x"
type textarea "Parts order Emailed parts and lindy to order - 10/15 - LS Thermometer - 2In Dia…"
type textarea "x"
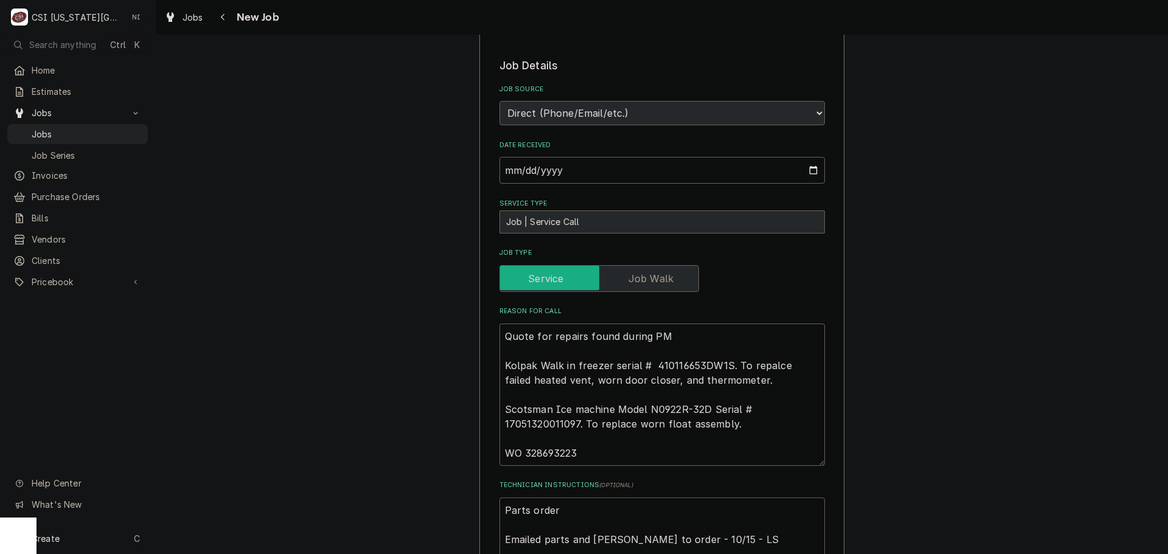
type textarea "Parts ordere Emailed parts and lindy to order - 10/15 - LS Thermometer - 2In Di…"
type textarea "x"
type textarea "Parts ordered Emailed parts and lindy to order - 10/15 - LS Thermometer - 2In D…"
type textarea "x"
type textarea "Parts ordered Emailed parts and lindy to order - 10/15 - LS Thermometer - 2In D…"
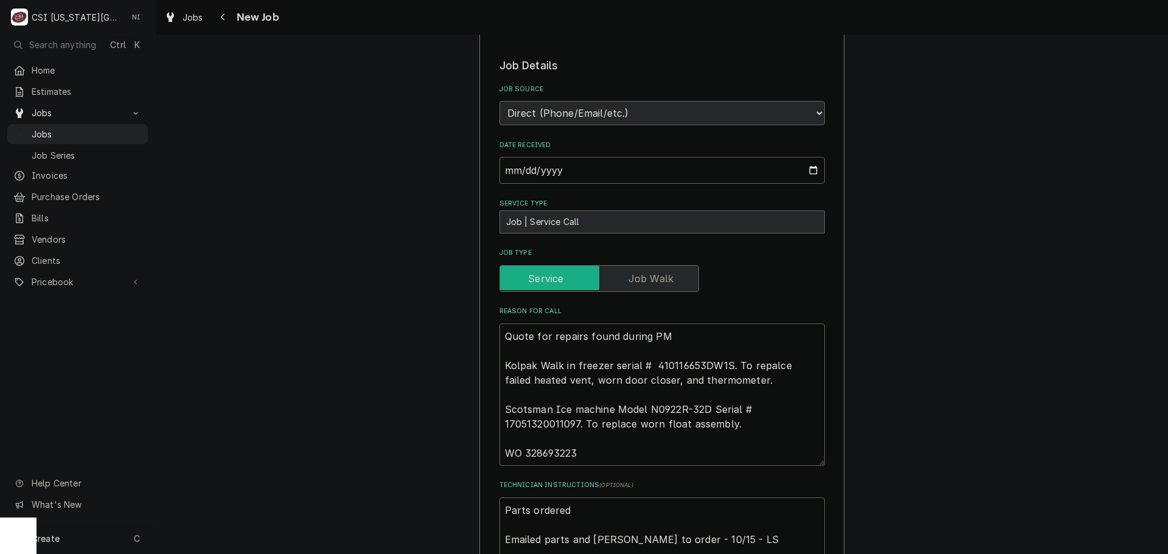
type textarea "x"
type textarea "Parts ordered o Emailed parts and lindy to order - 10/15 - LS Thermometer - 2In…"
type textarea "x"
type textarea "Parts ordered on Emailed parts and lindy to order - 10/15 - LS Thermometer - 2I…"
type textarea "x"
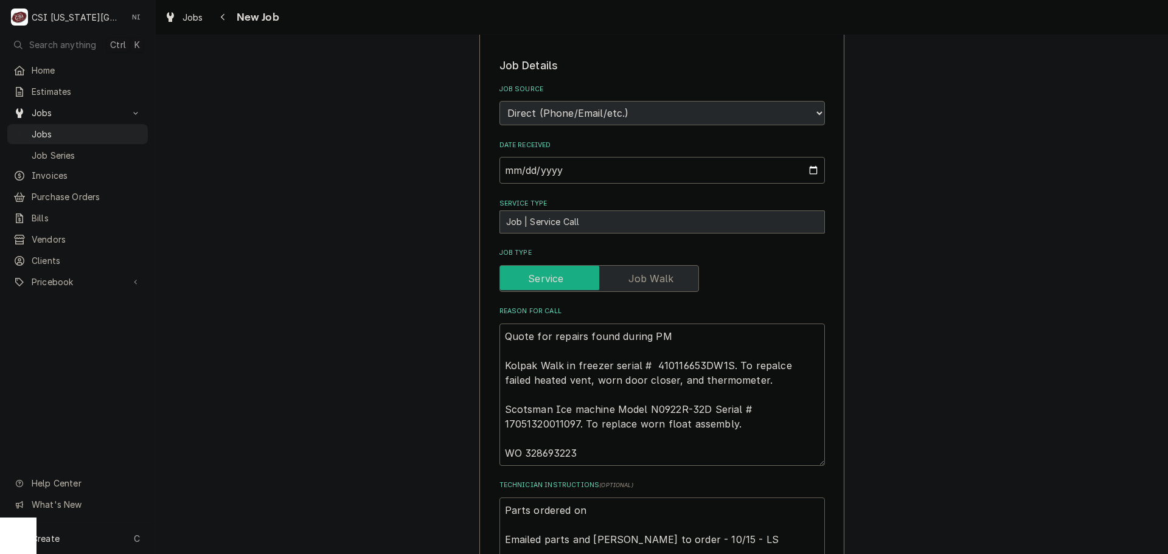
type textarea "Parts ordered on Emailed parts and lindy to order - 10/15 - LS Thermometer - 2I…"
type textarea "x"
type textarea "Parts ordered on p Emailed parts and lindy to order - 10/15 - LS Thermometer - …"
type textarea "x"
type textarea "Parts ordered on Emailed parts and lindy to order - 10/15 - LS Thermometer - 2I…"
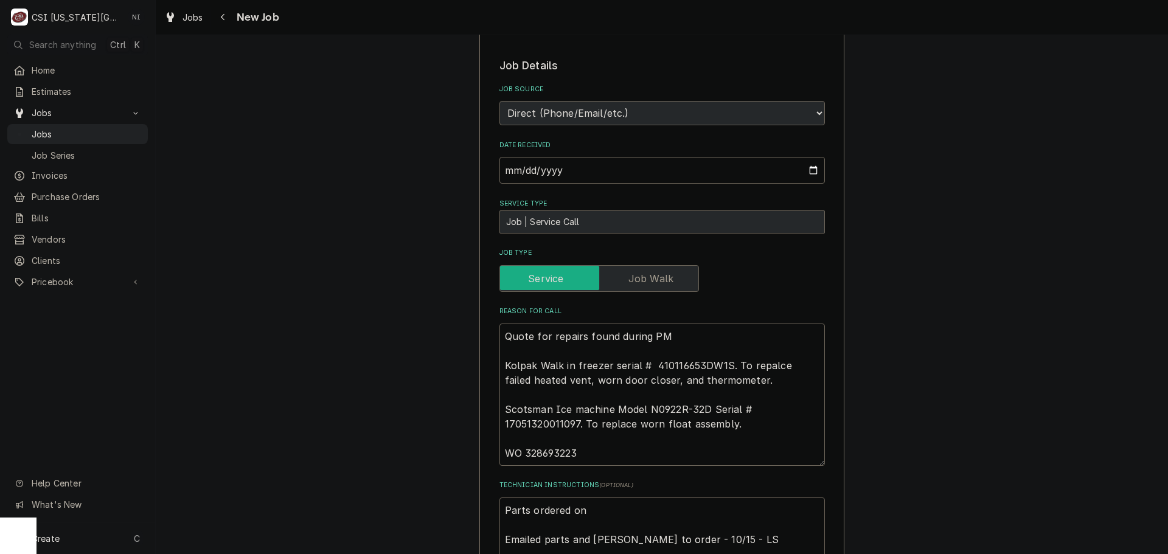
type textarea "x"
type textarea "Parts ordered on P Emailed parts and lindy to order - 10/15 - LS Thermometer - …"
type textarea "x"
type textarea "Parts ordered on PO Emailed parts and lindy to order - 10/15 - LS Thermometer -…"
type textarea "x"
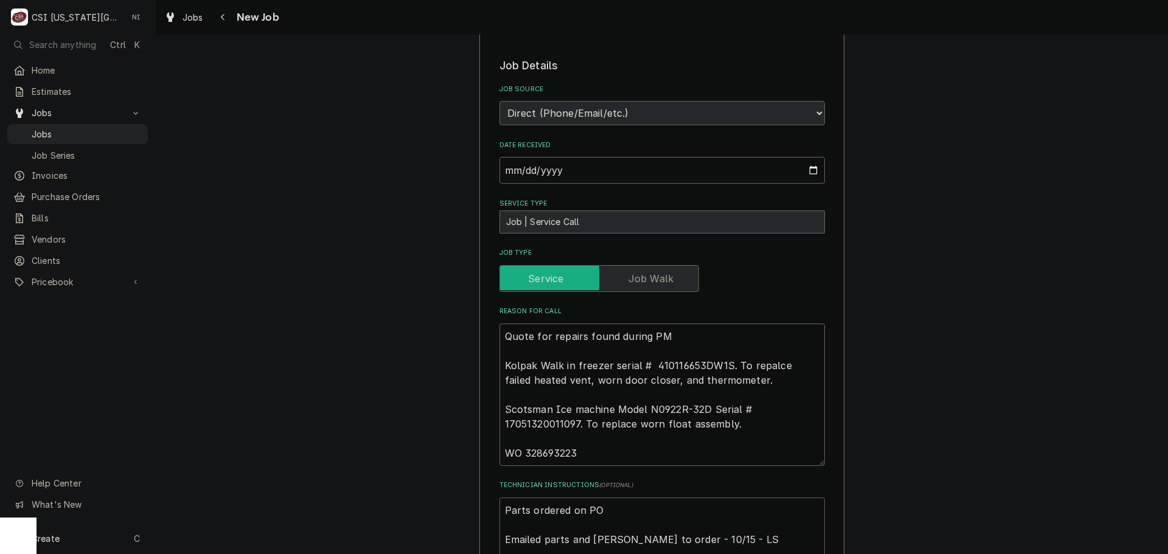
type textarea "Parts ordered on PO Emailed parts and lindy to order - 10/15 - LS Thermometer -…"
type textarea "x"
type textarea "Parts ordered on PO Emailed parts and lindy to order - 10/15 - LS Thermometer -…"
type textarea "x"
type textarea "Parts ordered on PO 3 Emailed parts and lindy to order - 10/15 - LS Thermometer…"
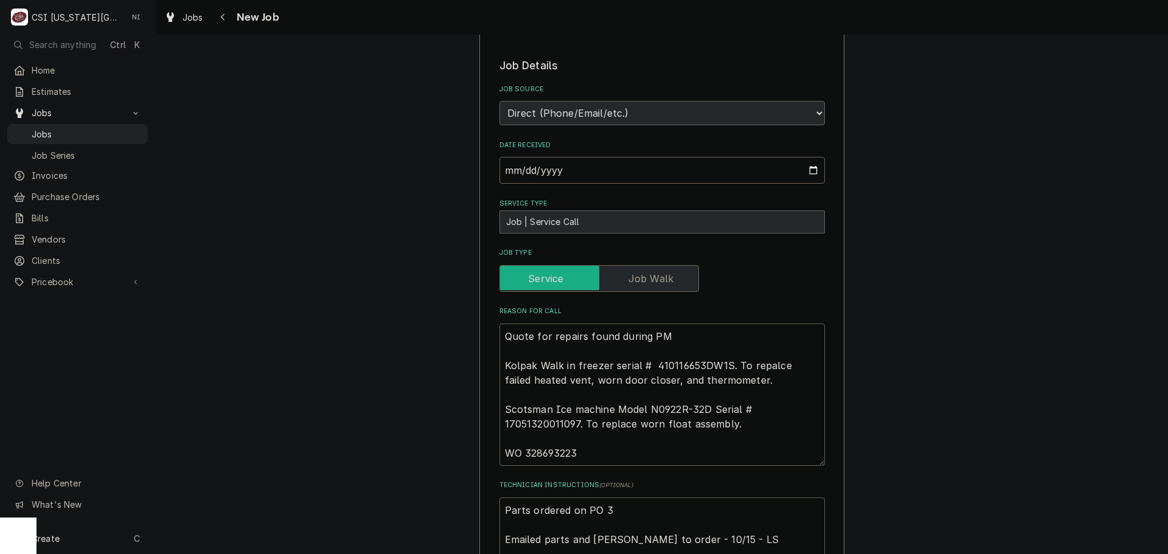
type textarea "x"
type textarea "Parts ordered on PO 30 Emailed parts and lindy to order - 10/15 - LS Thermomete…"
type textarea "x"
type textarea "Parts ordered on PO 301 Emailed parts and lindy to order - 10/15 - LS Thermomet…"
type textarea "x"
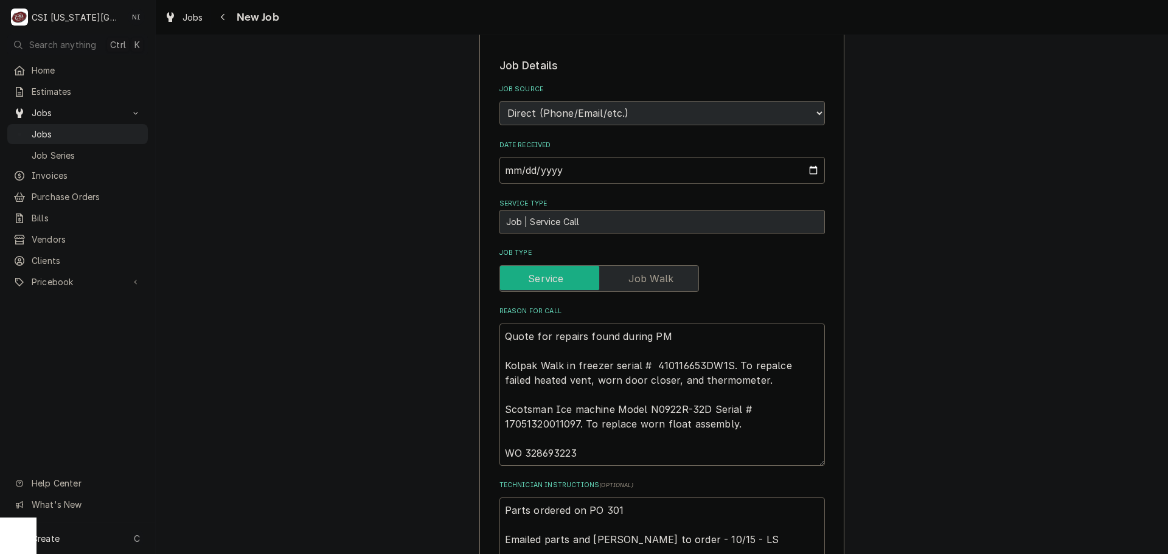
type textarea "Parts ordered on PO 3018 Emailed parts and lindy to order - 10/15 - LS Thermome…"
type textarea "x"
type textarea "Parts ordered on PO 30180 Emailed parts and lindy to order - 10/15 - LS Thermom…"
type textarea "x"
type textarea "Parts ordered on PO 301802 Emailed parts and lindy to order - 10/15 - LS Thermo…"
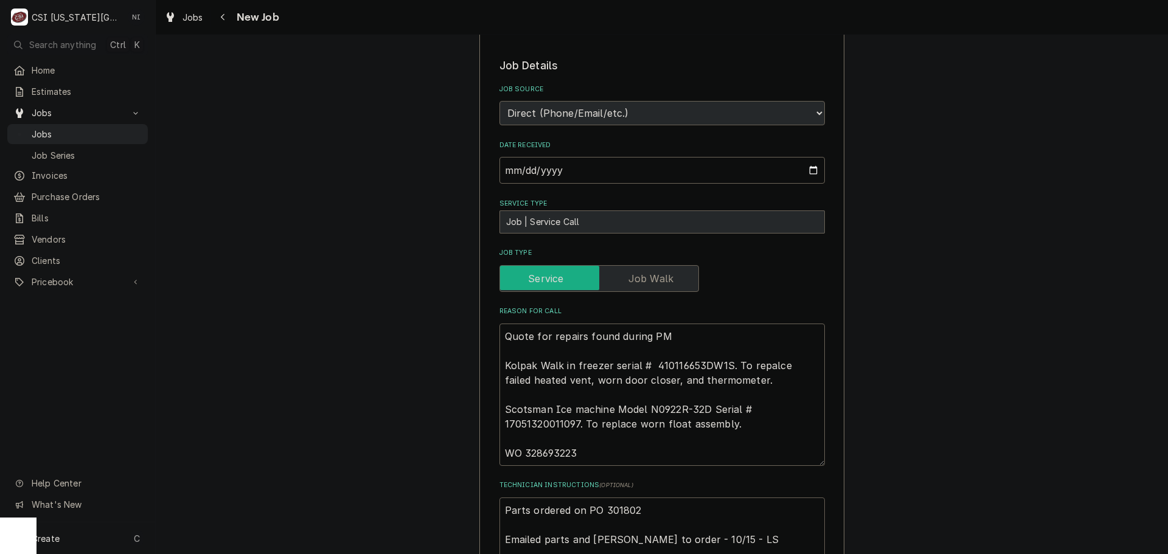
type textarea "x"
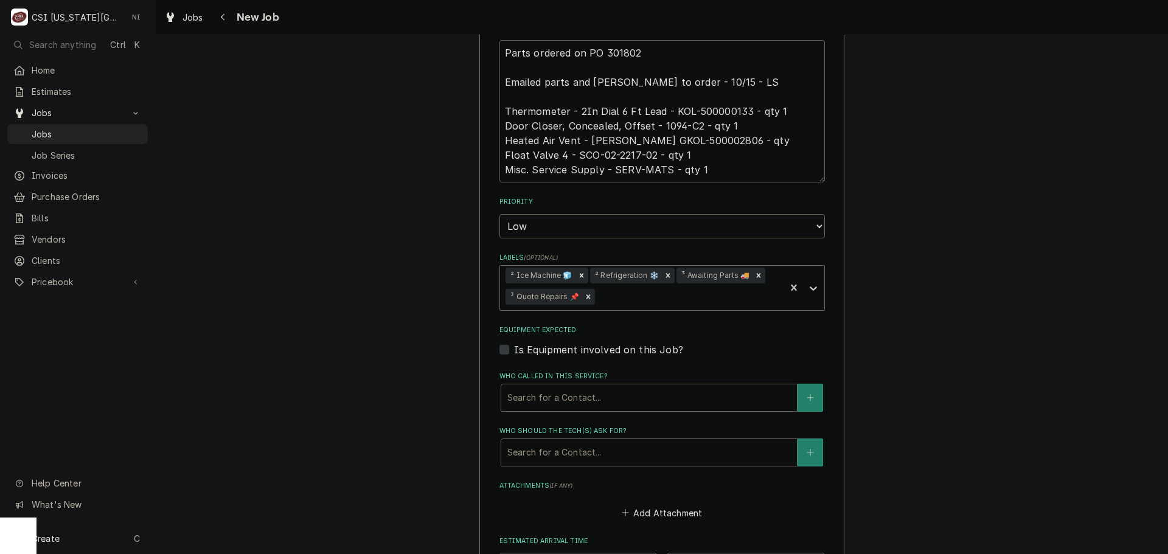
scroll to position [1450, 0]
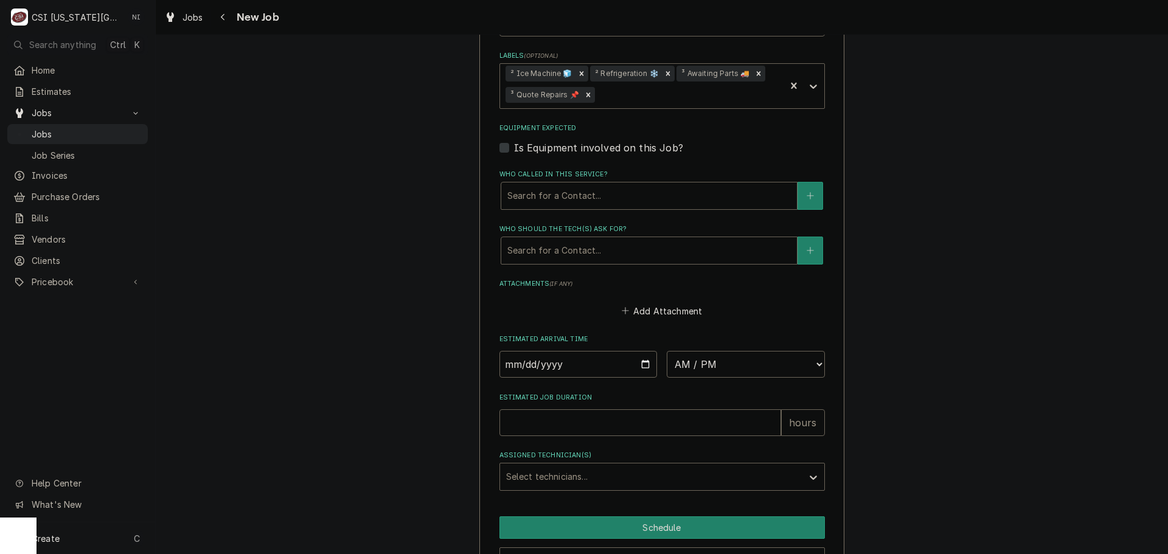
type textarea "Parts ordered on PO 301802 Emailed parts and lindy to order - 10/15 - LS Thermo…"
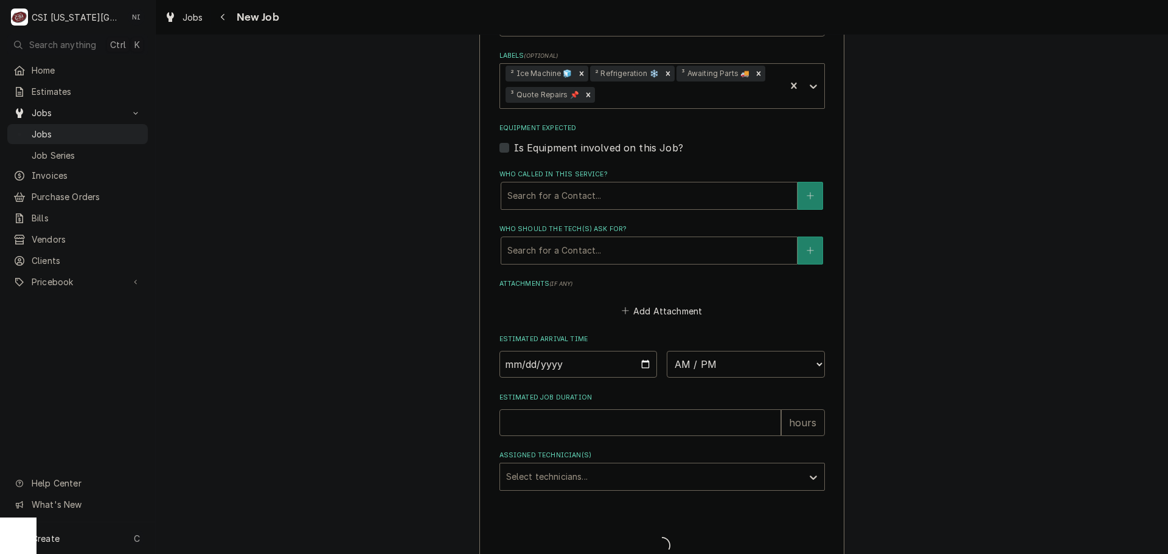
scroll to position [1408, 0]
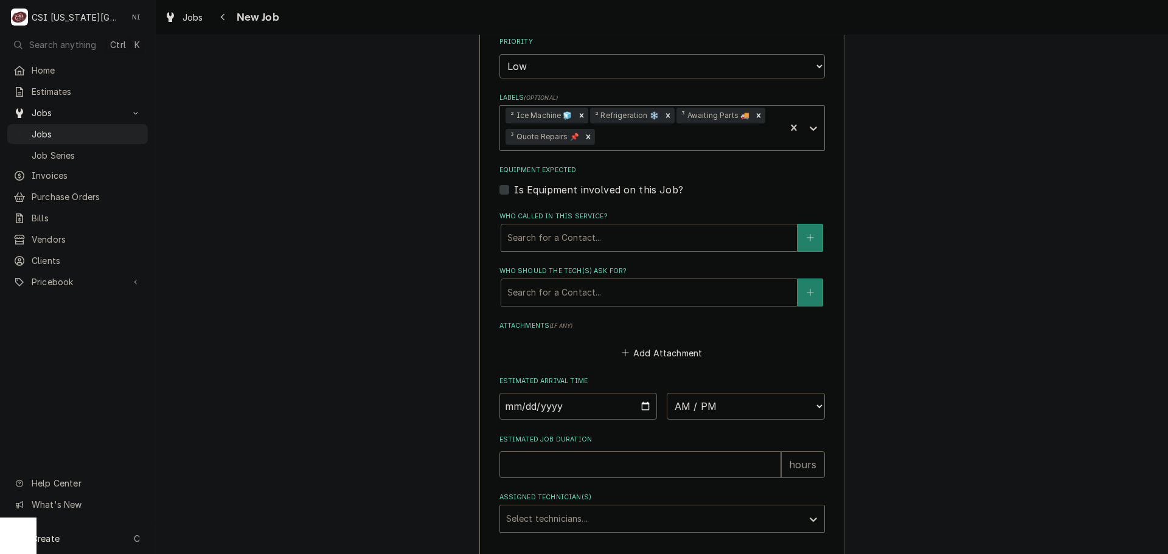
type textarea "x"
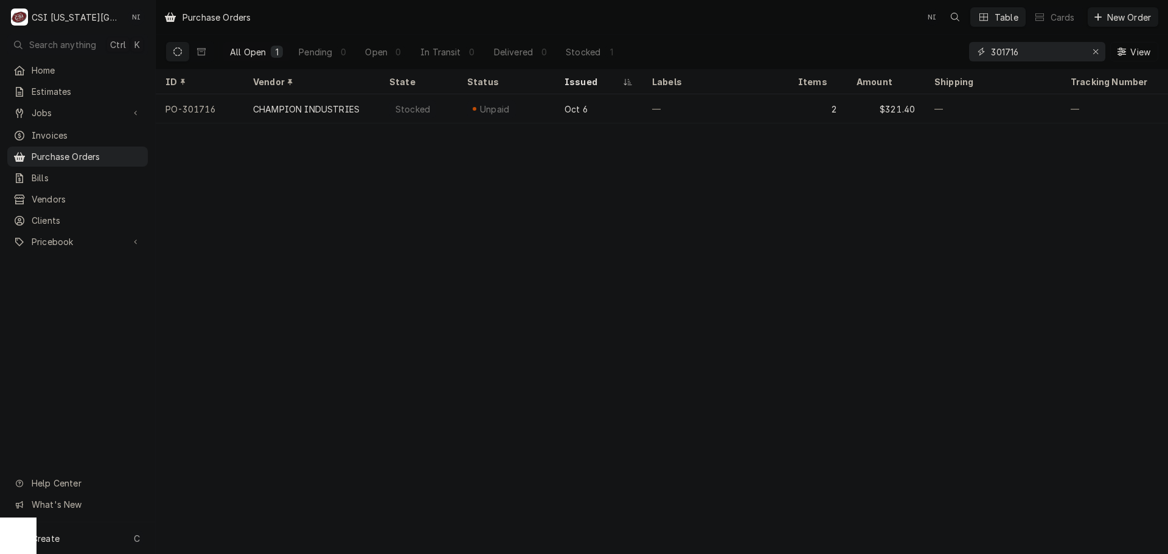
drag, startPoint x: 1023, startPoint y: 52, endPoint x: 847, endPoint y: 50, distance: 175.8
click at [853, 52] on div "All Open 1 Pending 0 Open 0 In Transit 0 Delivered 0 Stocked 1 301716 View" at bounding box center [661, 52] width 993 height 34
type input "301802"
click at [697, 108] on div "—" at bounding box center [715, 108] width 146 height 29
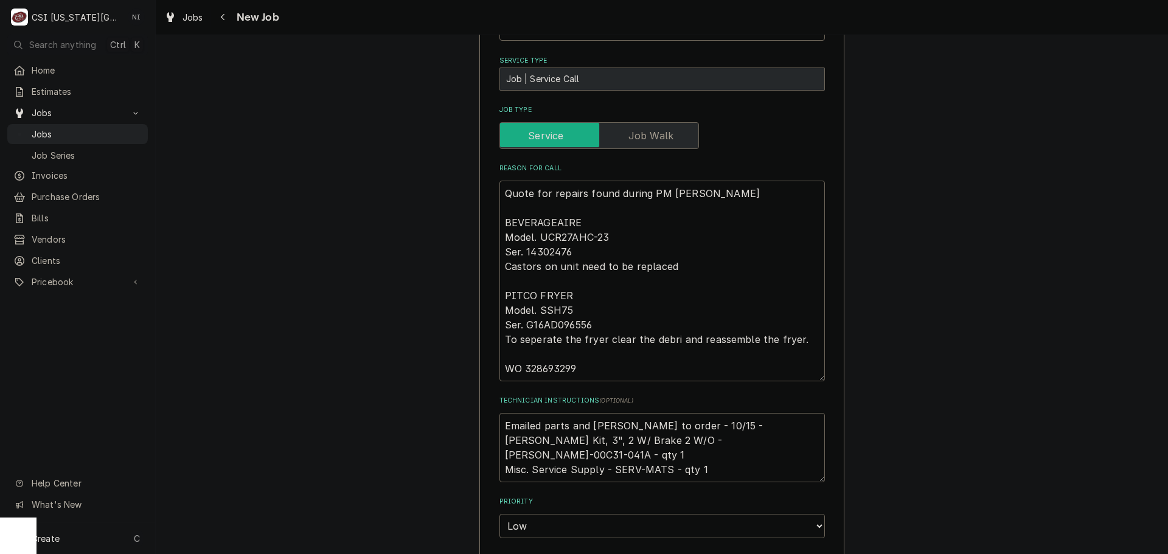
scroll to position [973, 0]
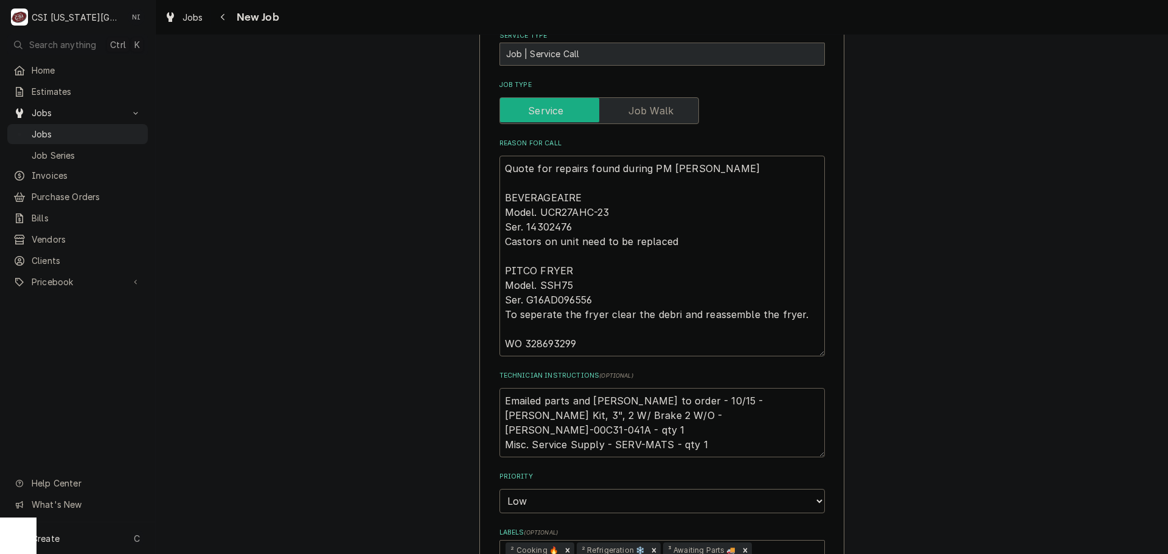
drag, startPoint x: 744, startPoint y: 387, endPoint x: 686, endPoint y: 389, distance: 58.4
click at [686, 389] on textarea "Emailed parts and Lindy to order - 10/15 - LS Caster Kit, 3", 2 W/ Brake 2 W/O …" at bounding box center [661, 422] width 325 height 69
drag, startPoint x: 502, startPoint y: 356, endPoint x: 502, endPoint y: 363, distance: 6.7
click at [502, 388] on textarea "Emailed parts and Lindy to order - 10/15 - LS Caster Kit, 3", 2 W/ Brake 2 W/O …" at bounding box center [661, 422] width 325 height 69
type textarea "x"
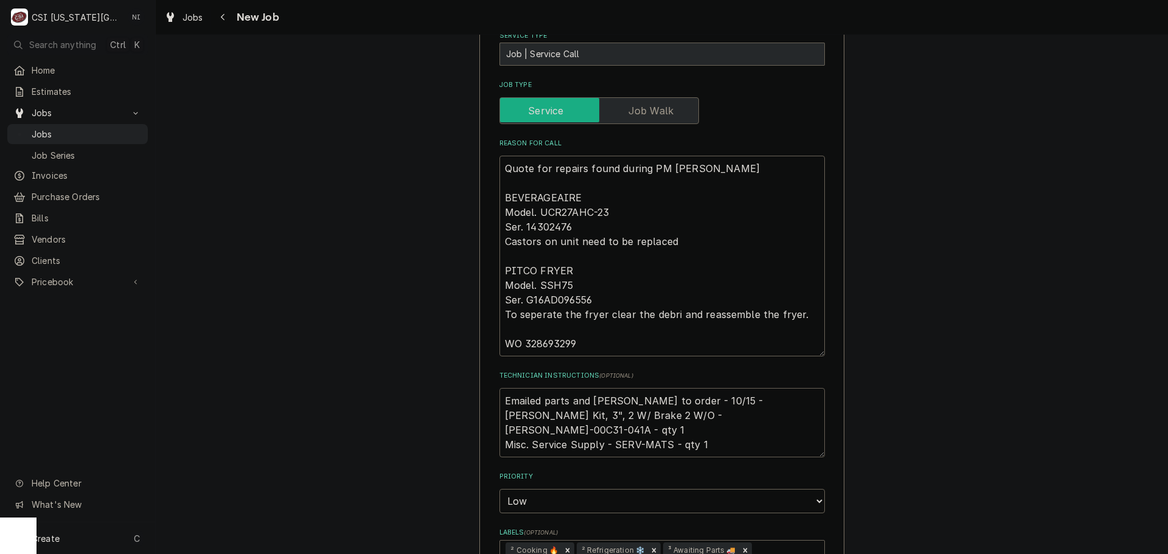
type textarea "Emailed parts and Lindy to order - 10/15 - LS Caster Kit, 3", 2 W/ Brake 2 W/O …"
type textarea "x"
type textarea "Emailed parts and Lindy to order - 10/15 - LS Caster Kit, 3", 2 W/ Brake 2 W/O …"
type textarea "x"
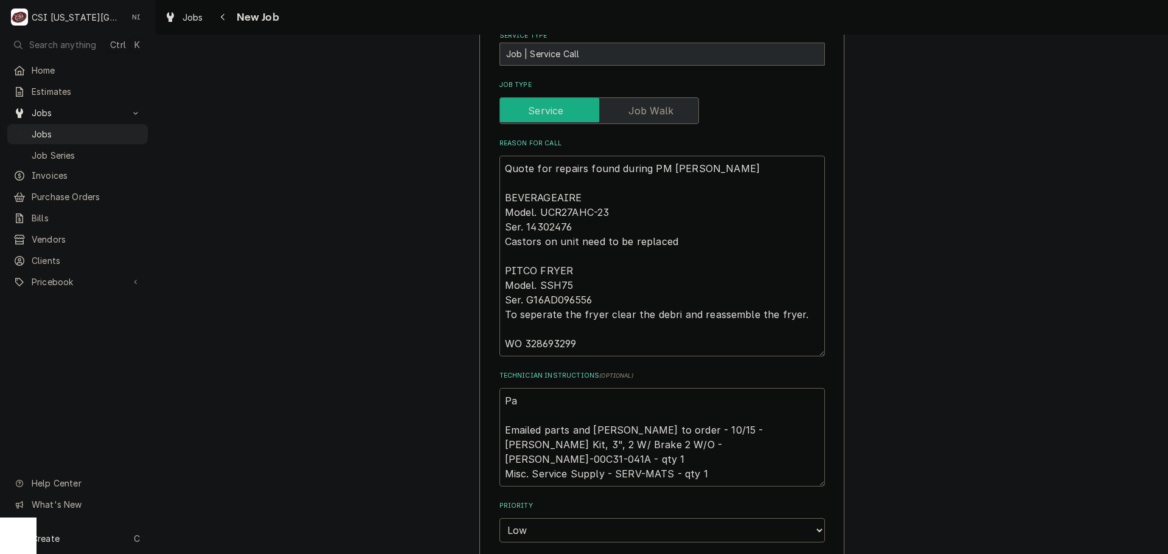
type textarea "Par Emailed parts and Lindy to order - 10/15 - LS Caster Kit, 3", 2 W/ Brake 2 …"
type textarea "x"
type textarea "Pars Emailed parts and Lindy to order - 10/15 - LS Caster Kit, 3", 2 W/ Brake 2…"
type textarea "x"
type textarea "Parst Emailed parts and Lindy to order - 10/15 - LS Caster Kit, 3", 2 W/ Brake …"
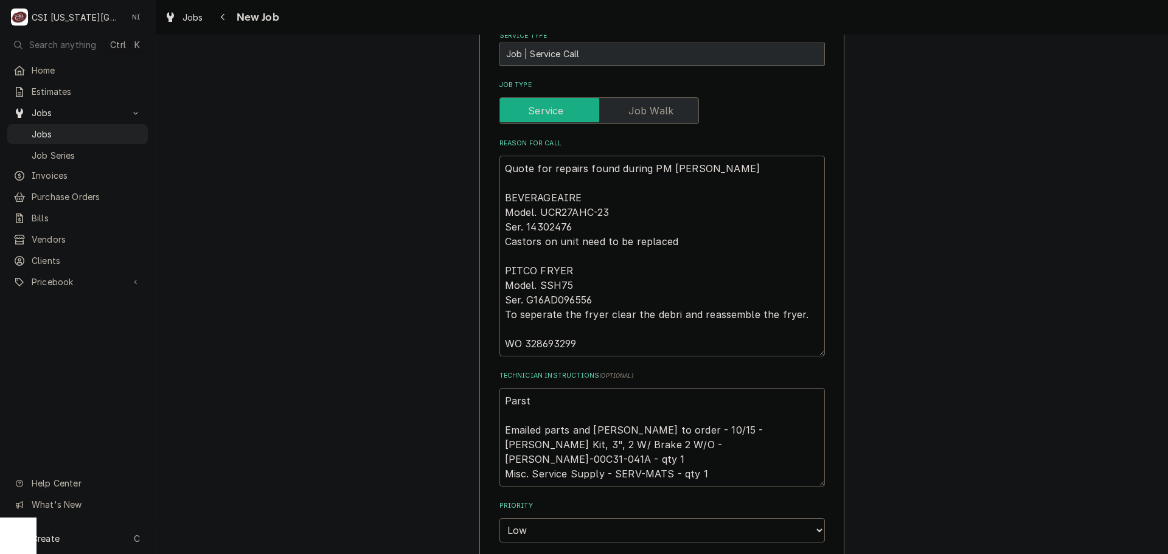
type textarea "x"
type textarea "Parst Emailed parts and Lindy to order - 10/15 - LS Caster Kit, 3", 2 W/ Brake …"
type textarea "x"
type textarea "Parst Emailed parts and Lindy to order - 10/15 - LS Caster Kit, 3", 2 W/ Brake …"
type textarea "x"
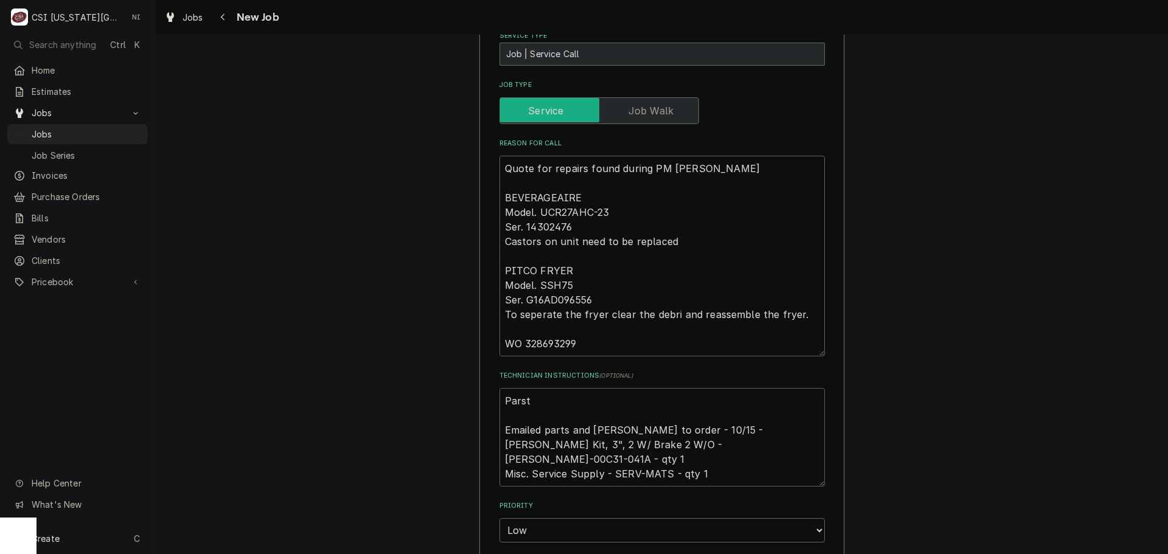
type textarea "Pars Emailed parts and Lindy to order - 10/15 - LS Caster Kit, 3", 2 W/ Brake 2…"
type textarea "x"
type textarea "Par Emailed parts and Lindy to order - 10/15 - LS Caster Kit, 3", 2 W/ Brake 2 …"
type textarea "x"
type textarea "Part Emailed parts and Lindy to order - 10/15 - LS Caster Kit, 3", 2 W/ Brake 2…"
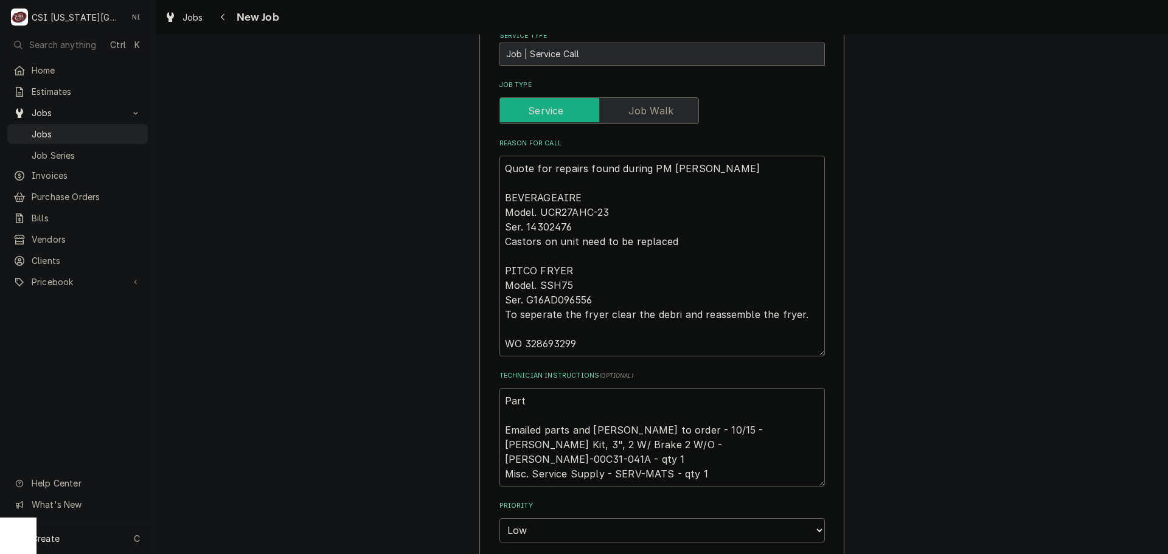
type textarea "x"
type textarea "Parts Emailed parts and Lindy to order - 10/15 - LS Caster Kit, 3", 2 W/ Brake …"
type textarea "x"
type textarea "Parts Emailed parts and Lindy to order - 10/15 - LS Caster Kit, 3", 2 W/ Brake …"
type textarea "x"
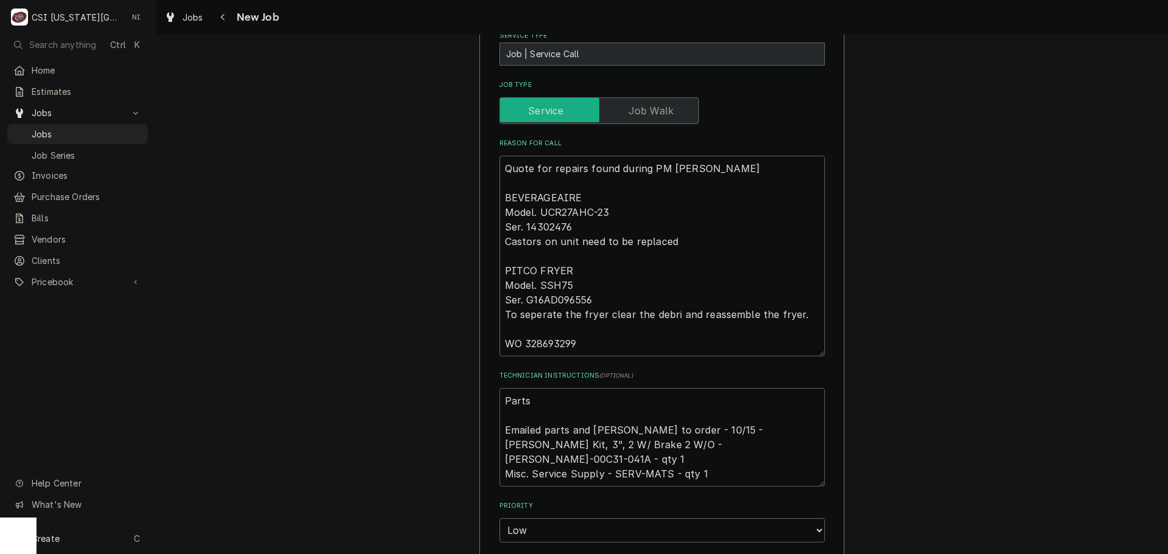
type textarea "Parts o Emailed parts and Lindy to order - 10/15 - LS Caster Kit, 3", 2 W/ Brak…"
type textarea "x"
type textarea "Parts or Emailed parts and Lindy to order - 10/15 - LS Caster Kit, 3", 2 W/ Bra…"
type textarea "x"
type textarea "Parts ord Emailed parts and Lindy to order - 10/15 - LS Caster Kit, 3", 2 W/ Br…"
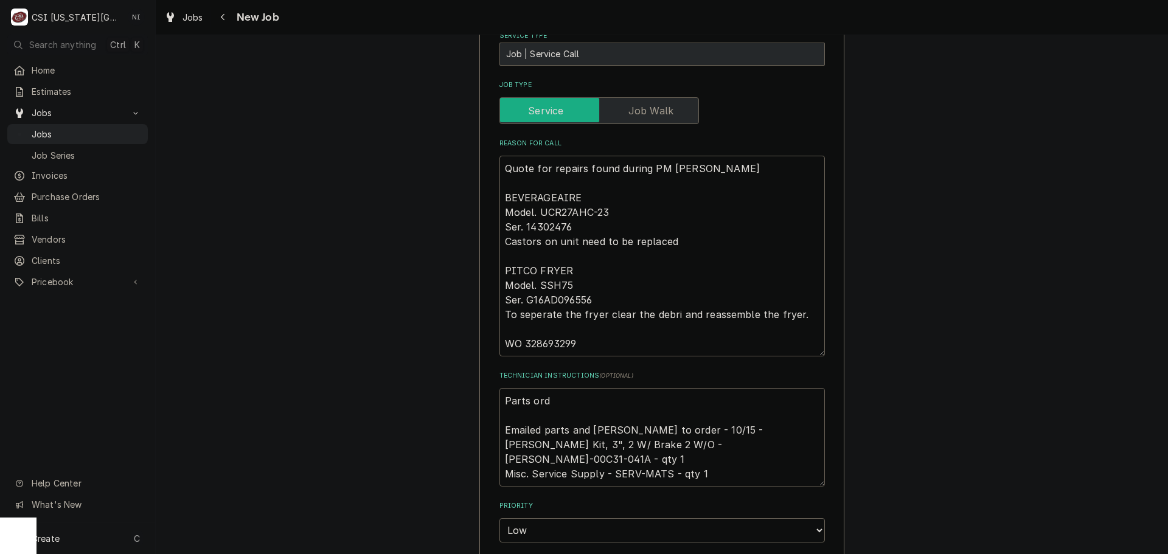
type textarea "x"
type textarea "Parts orde Emailed parts and Lindy to order - 10/15 - LS Caster Kit, 3", 2 W/ B…"
type textarea "x"
type textarea "Parts order Emailed parts and Lindy to order - 10/15 - LS Caster Kit, 3", 2 W/ …"
type textarea "x"
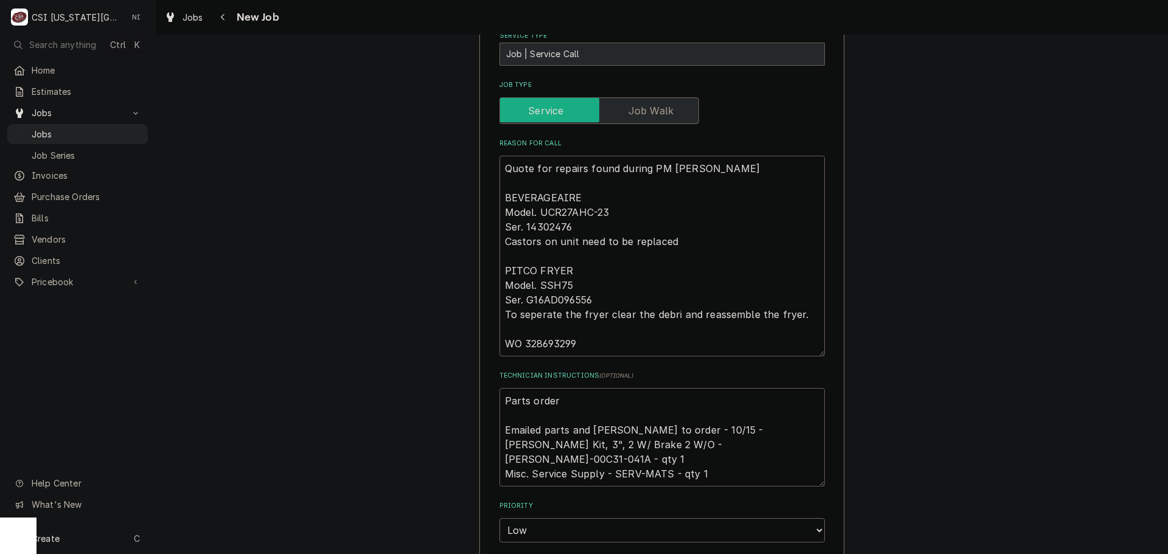
type textarea "Parts ordere Emailed parts and Lindy to order - 10/15 - LS Caster Kit, 3", 2 W/…"
type textarea "x"
type textarea "Parts ordered Emailed parts and Lindy to order - 10/15 - LS Caster Kit, 3", 2 W…"
type textarea "x"
type textarea "Parts ordered Emailed parts and Lindy to order - 10/15 - LS Caster Kit, 3", 2 W…"
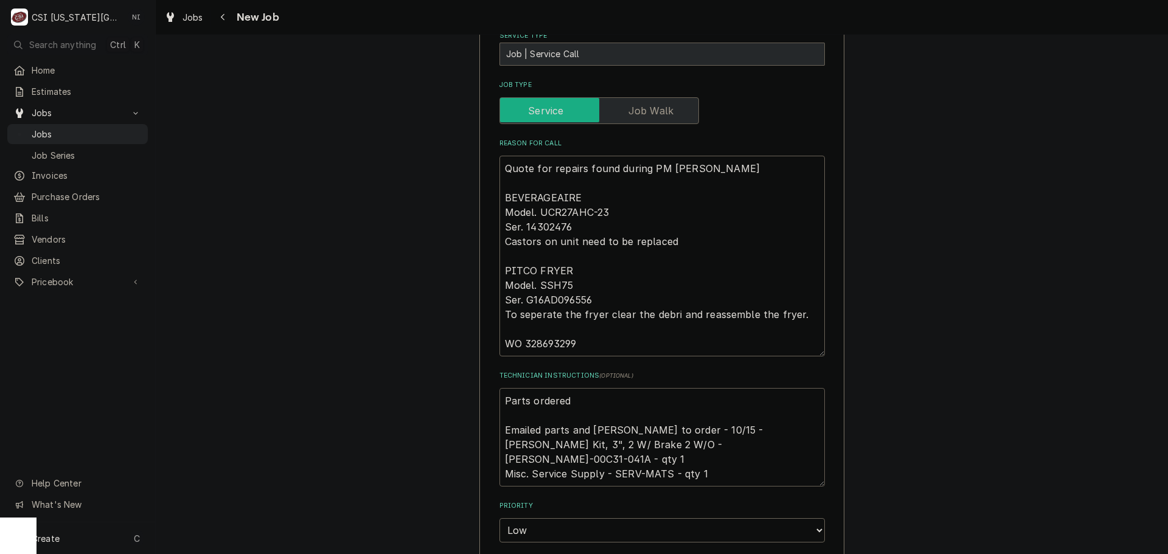
type textarea "x"
type textarea "Parts ordered o Emailed parts and Lindy to order - 10/15 - LS Caster Kit, 3", 2…"
type textarea "x"
type textarea "Parts ordered on Emailed parts and Lindy to order - 10/15 - LS Caster Kit, 3", …"
type textarea "x"
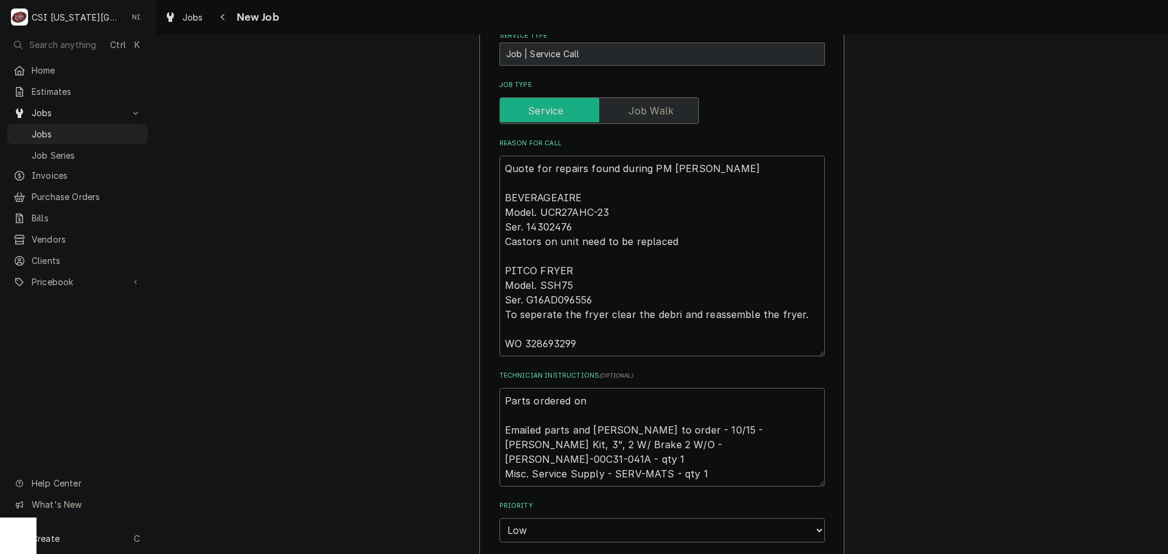
type textarea "Parts ordered on Emailed parts and Lindy to order - 10/15 - LS Caster Kit, 3", …"
type textarea "x"
type textarea "Parts ordered on P Emailed parts and Lindy to order - 10/15 - LS Caster Kit, 3"…"
type textarea "x"
type textarea "Parts ordered on PO Emailed parts and Lindy to order - 10/15 - LS Caster Kit, 3…"
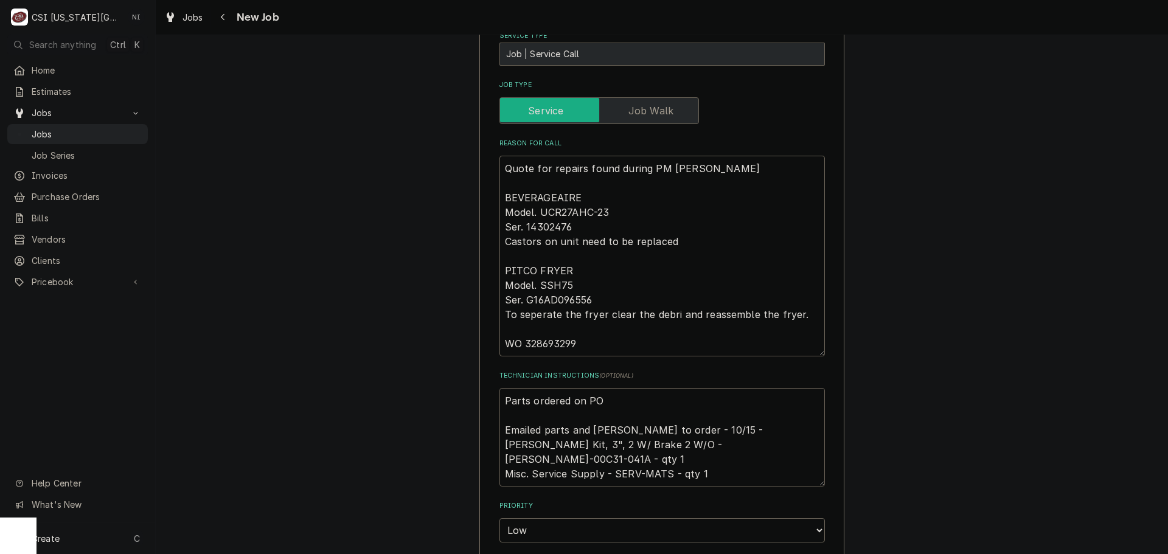
type textarea "x"
type textarea "Parts ordered on PO Emailed parts and Lindy to order - 10/15 - LS Caster Kit, 3…"
type textarea "x"
type textarea "Parts ordered on PO 3 Emailed parts and Lindy to order - 10/15 - LS Caster Kit,…"
type textarea "x"
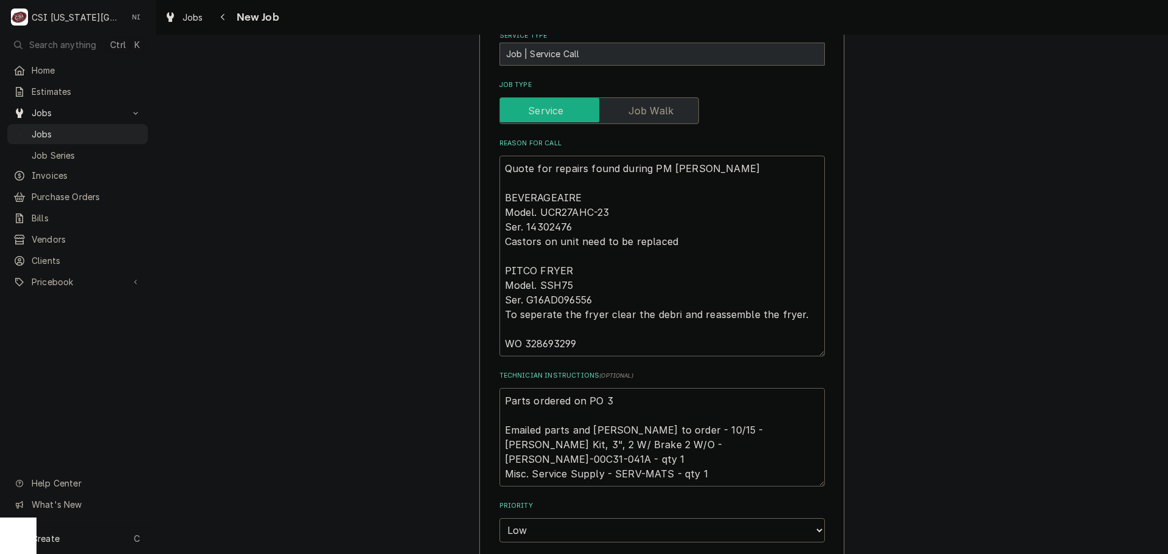
type textarea "Parts ordered on PO 30 Emailed parts and Lindy to order - 10/15 - LS Caster Kit…"
type textarea "x"
type textarea "Parts ordered on PO 301 Emailed parts and Lindy to order - 10/15 - LS Caster Ki…"
type textarea "x"
type textarea "Parts ordered on PO 3018 Emailed parts and Lindy to order - 10/15 - LS Caster K…"
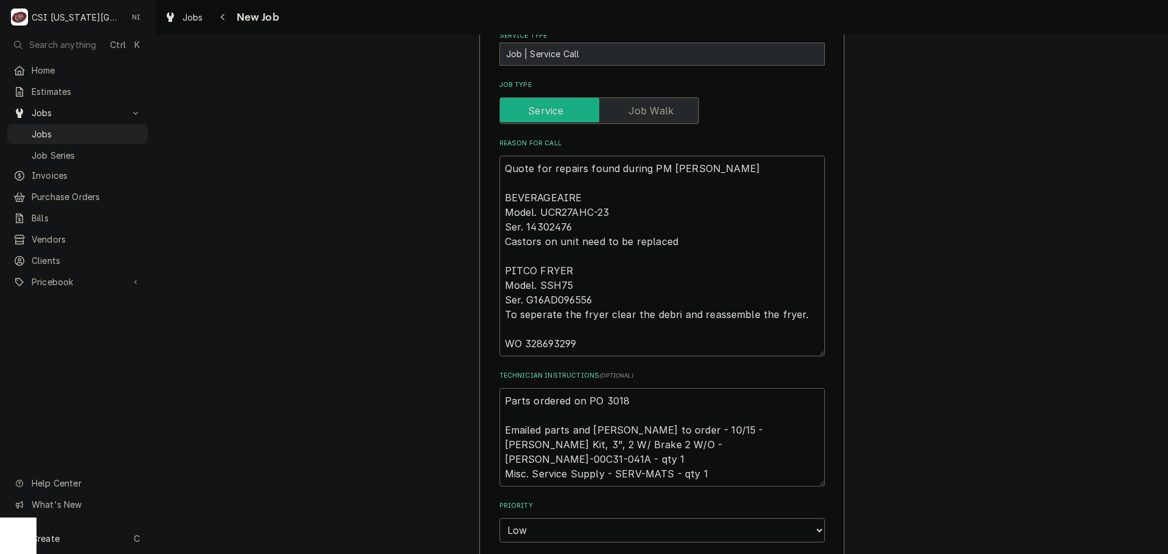
type textarea "x"
type textarea "Parts ordered on PO 30180 Emailed parts and Lindy to order - 10/15 - LS Caster …"
type textarea "x"
type textarea "Parts ordered on PO 301802 Emailed parts and [PERSON_NAME] to order - 10/15 - […"
type textarea "x"
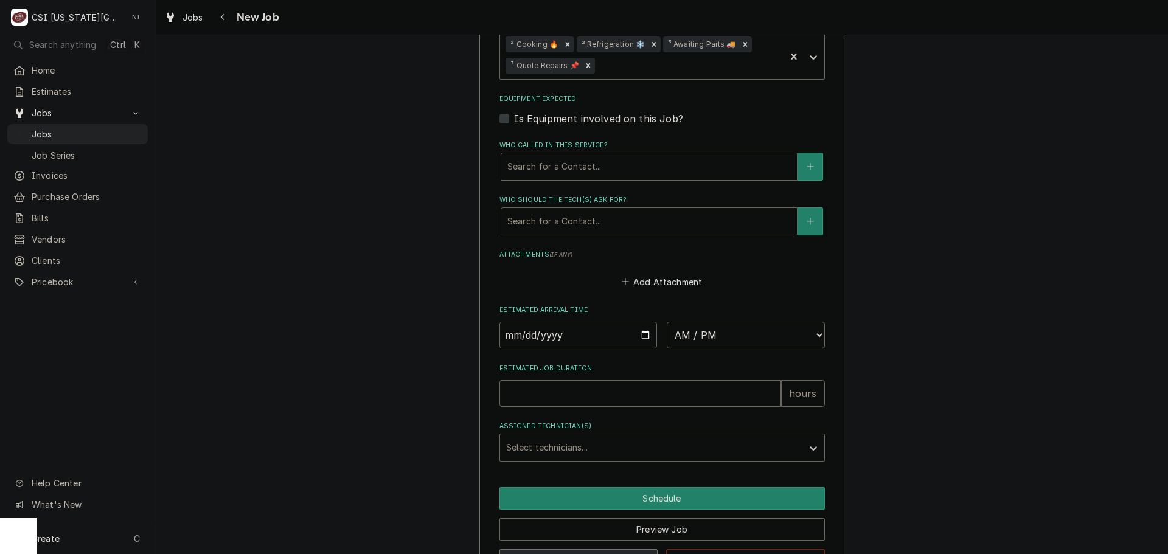
type textarea "Parts ordered on PO 301802 Emailed parts and [PERSON_NAME] to order - 10/15 - […"
click at [613, 549] on button "Save Draft" at bounding box center [578, 560] width 159 height 23
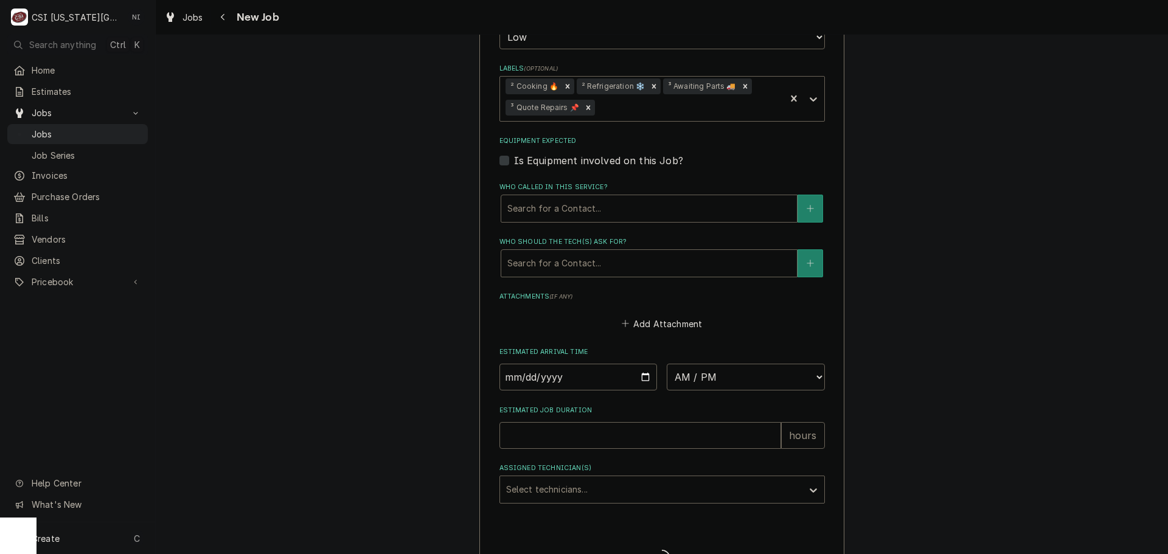
type textarea "x"
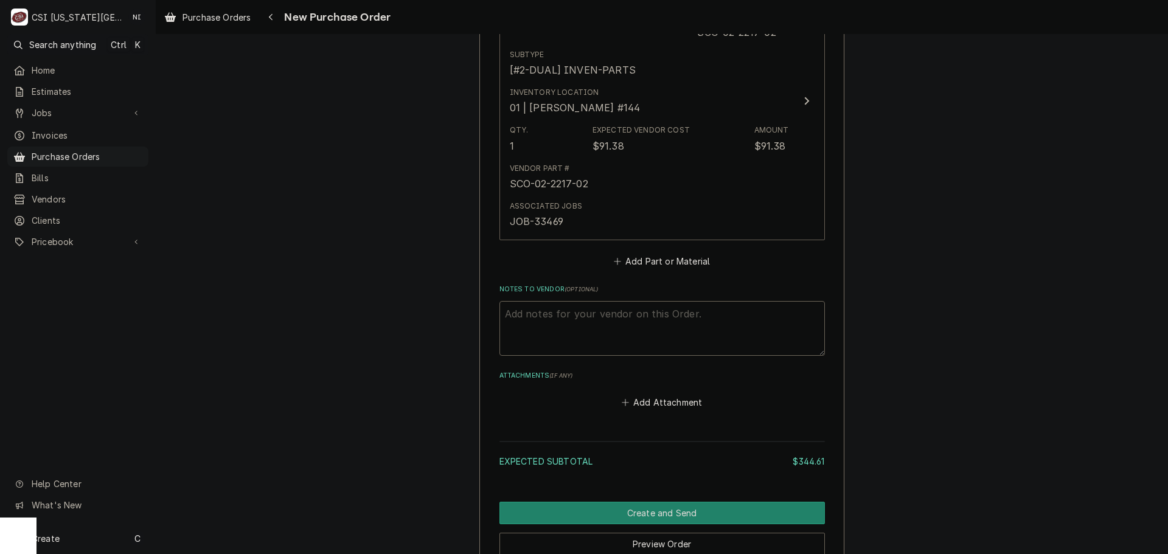
scroll to position [1545, 0]
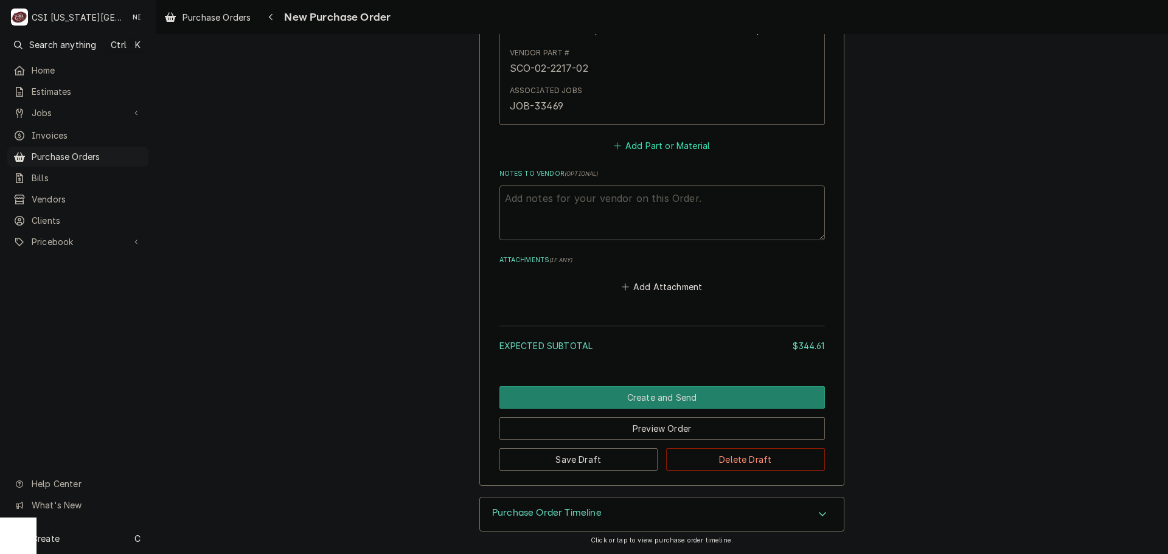
click at [647, 144] on button "Add Part or Material" at bounding box center [661, 145] width 100 height 17
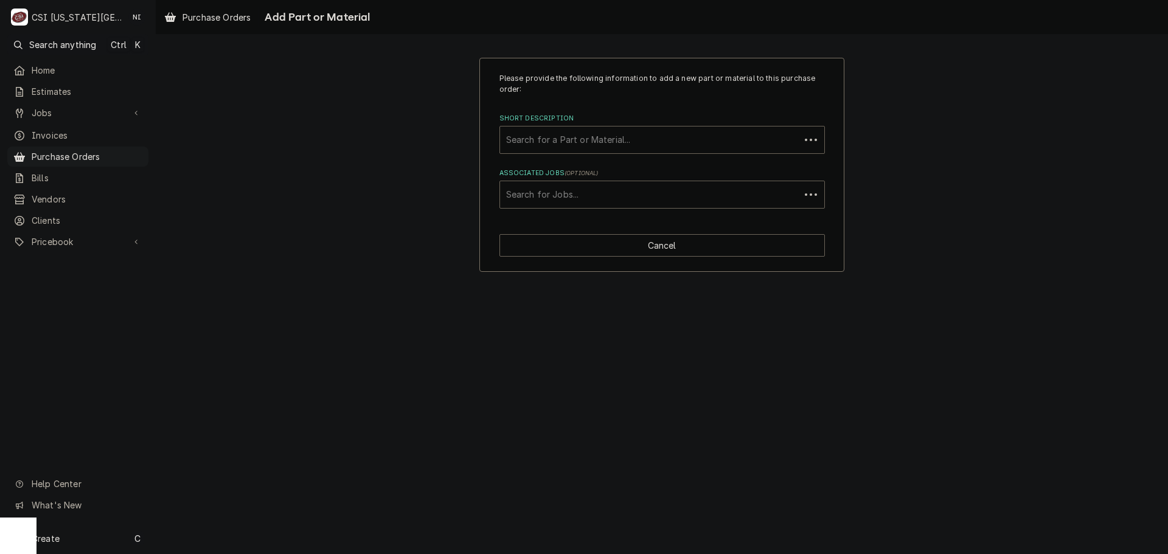
drag, startPoint x: 628, startPoint y: 120, endPoint x: 606, endPoint y: 147, distance: 33.7
click at [606, 148] on div "Short Description" at bounding box center [650, 140] width 288 height 22
paste input "00C31-041A"
type input "00C31-041A"
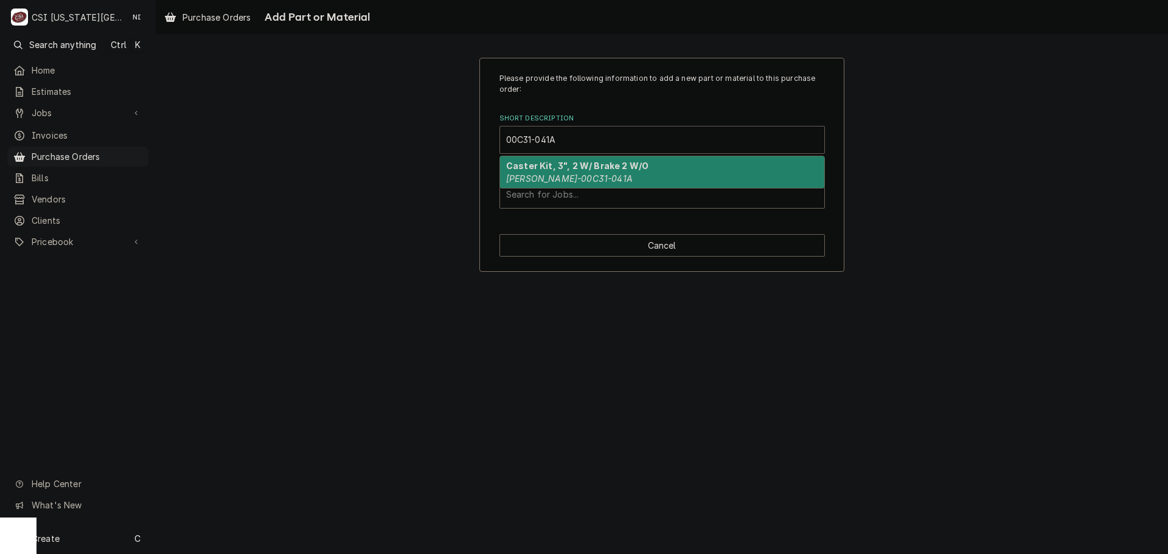
click at [552, 173] on div "Caster Kit, 3", 2 W/ Brake 2 W/O [PERSON_NAME]-00C31-041A" at bounding box center [662, 172] width 324 height 32
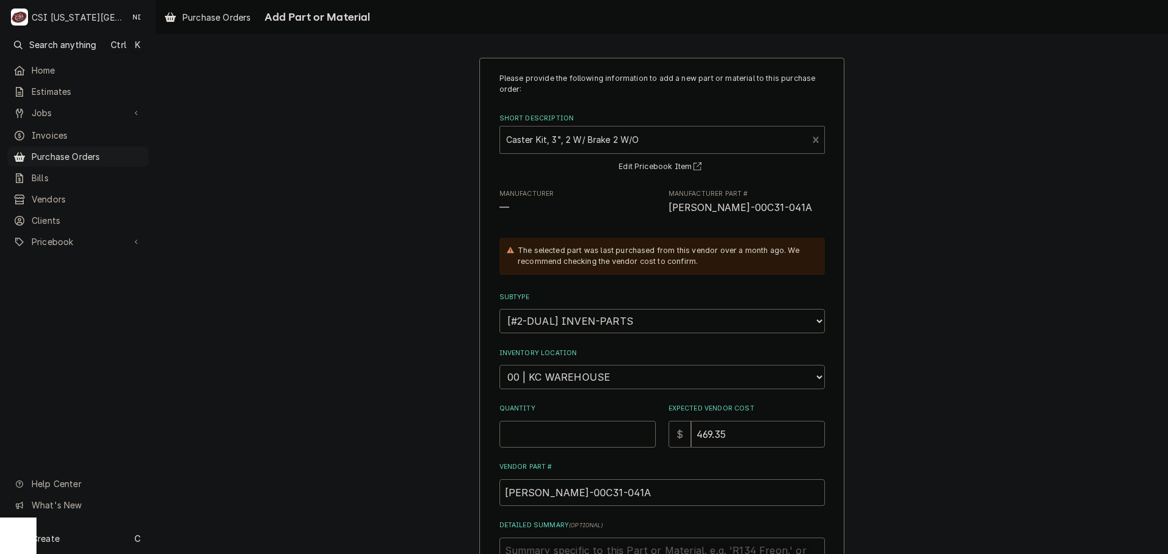
click at [572, 381] on select "Choose a location... 00 | KC WAREHOUSE 00 | MAIN WAREHOUSE 01 | [PERSON_NAME] #…" at bounding box center [661, 377] width 325 height 24
type textarea "x"
click at [616, 373] on select "Choose a location... 00 | KC WAREHOUSE 00 | MAIN WAREHOUSE 01 | [PERSON_NAME] #…" at bounding box center [661, 377] width 325 height 24
select select "2803"
click at [499, 365] on select "Choose a location... 00 | KC WAREHOUSE 00 | MAIN WAREHOUSE 01 | [PERSON_NAME] #…" at bounding box center [661, 377] width 325 height 24
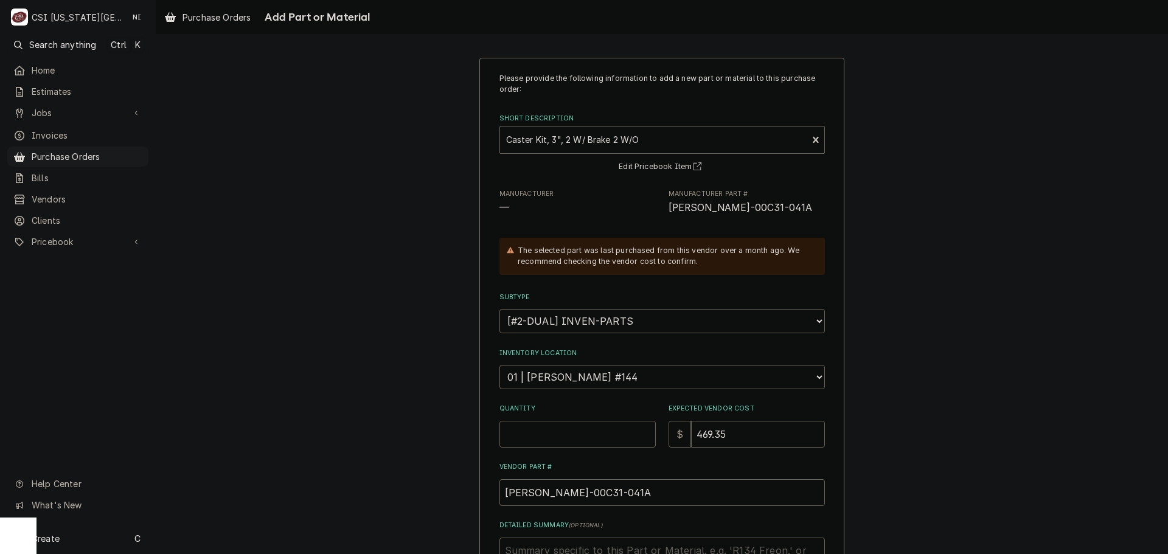
click at [570, 430] on input "Quantity" at bounding box center [577, 434] width 156 height 27
type textarea "x"
type input "1"
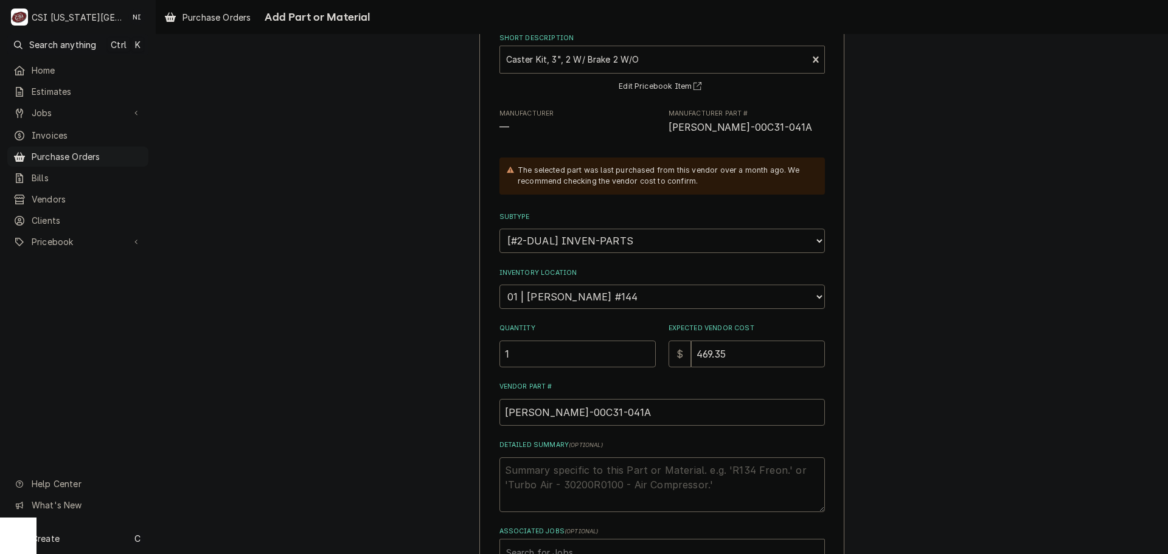
scroll to position [168, 0]
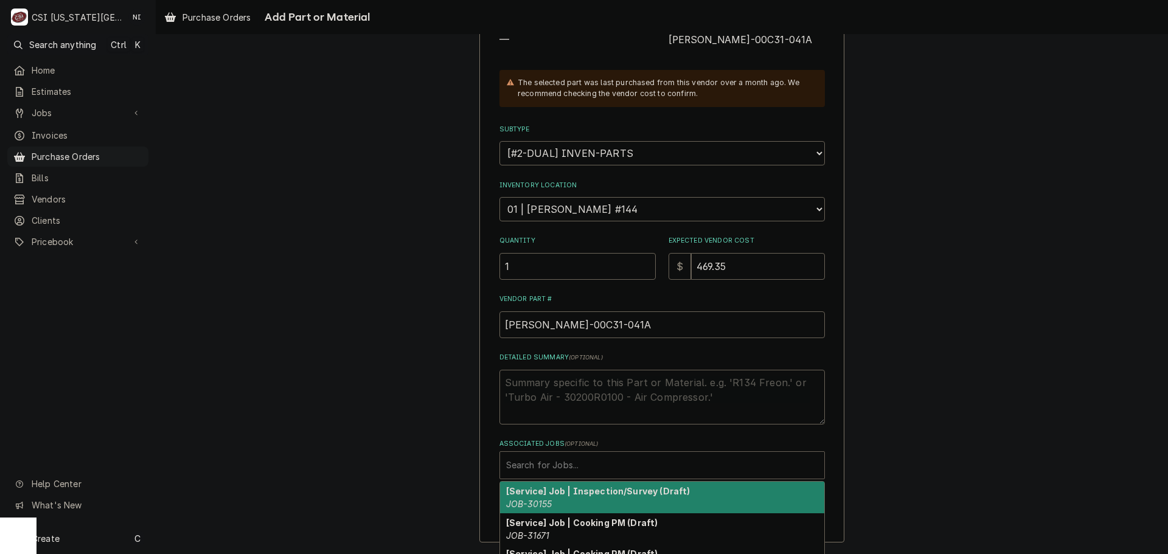
click at [566, 468] on div "Associated Jobs" at bounding box center [662, 465] width 312 height 22
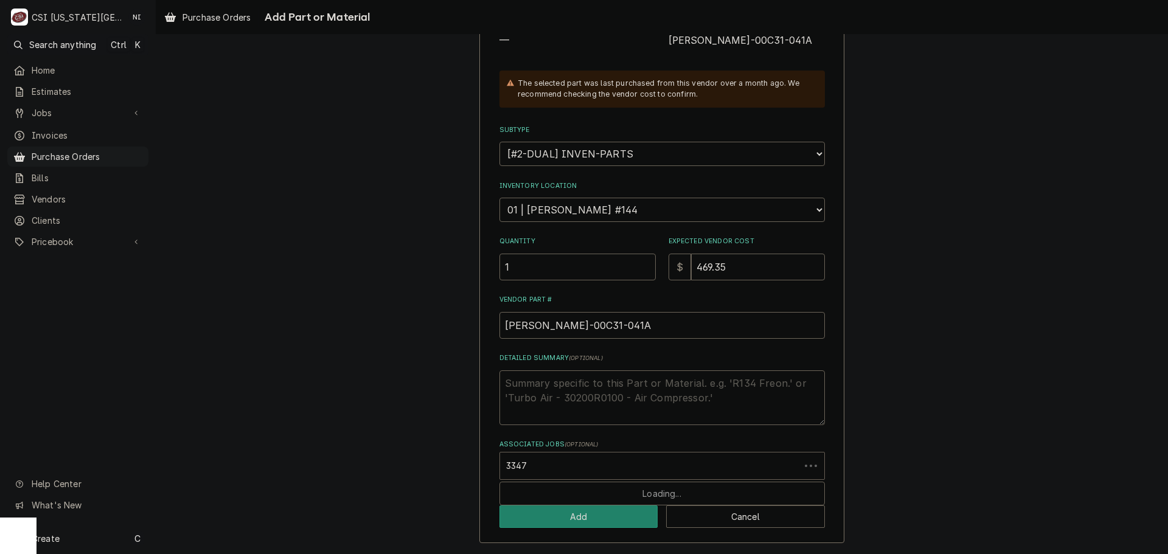
type input "33470"
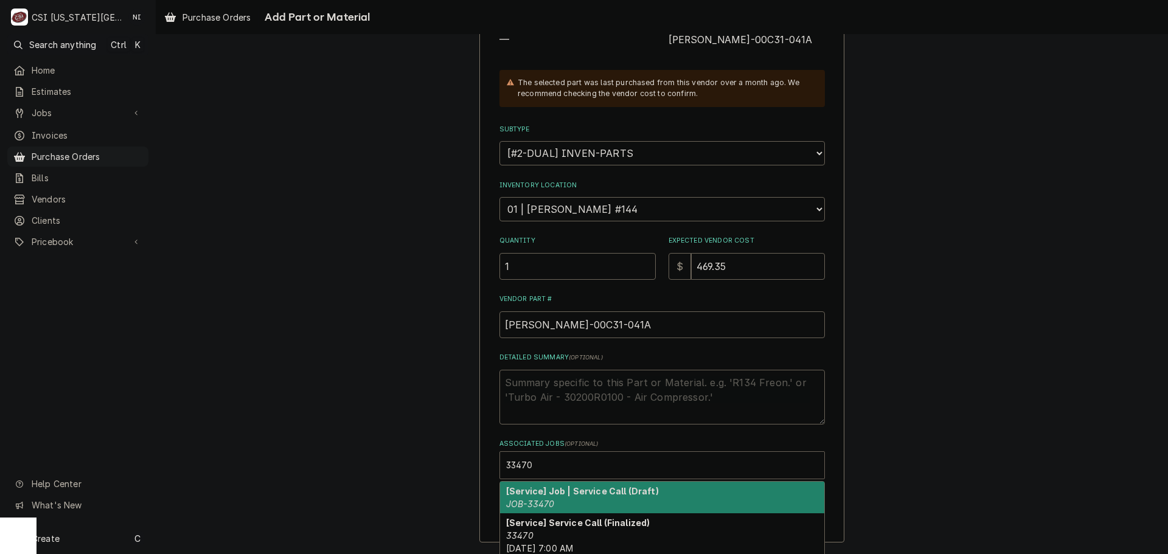
click at [553, 490] on strong "[Service] Job | Service Call (Draft)" at bounding box center [582, 491] width 153 height 10
type textarea "x"
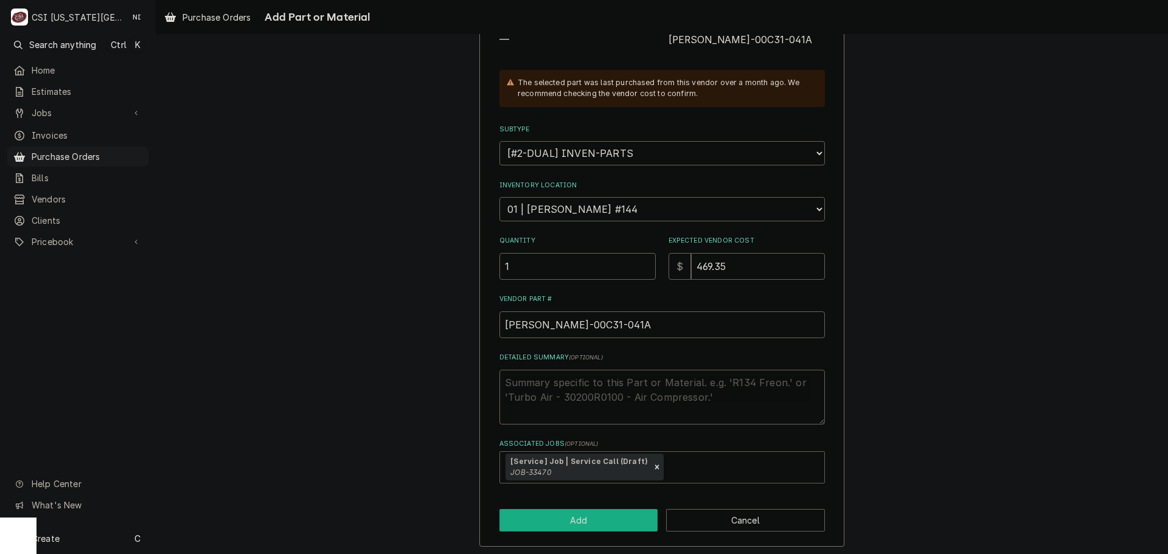
click at [544, 514] on button "Add" at bounding box center [578, 520] width 159 height 23
type textarea "x"
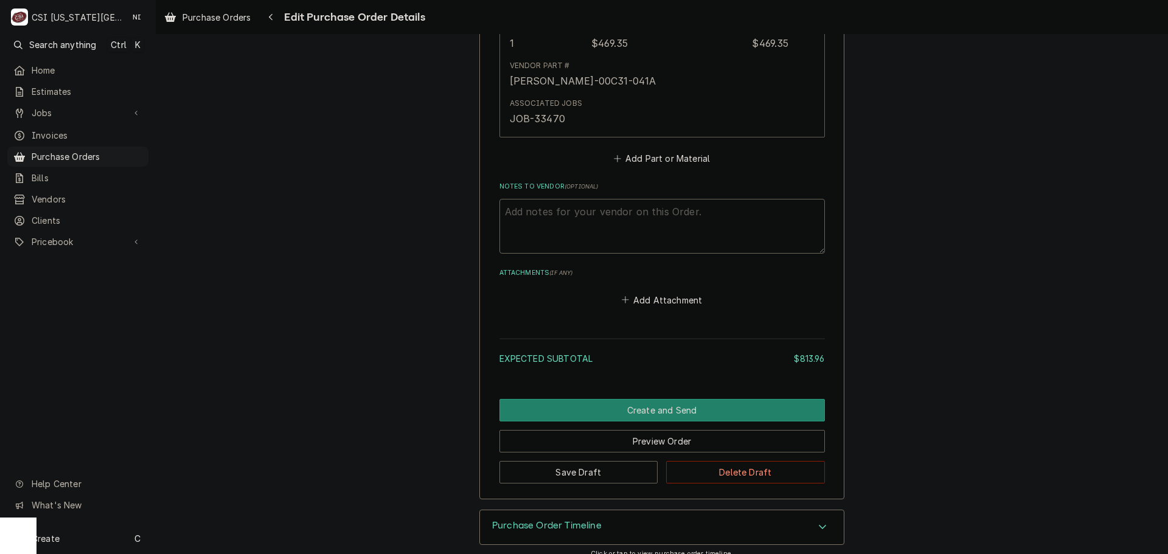
scroll to position [1829, 0]
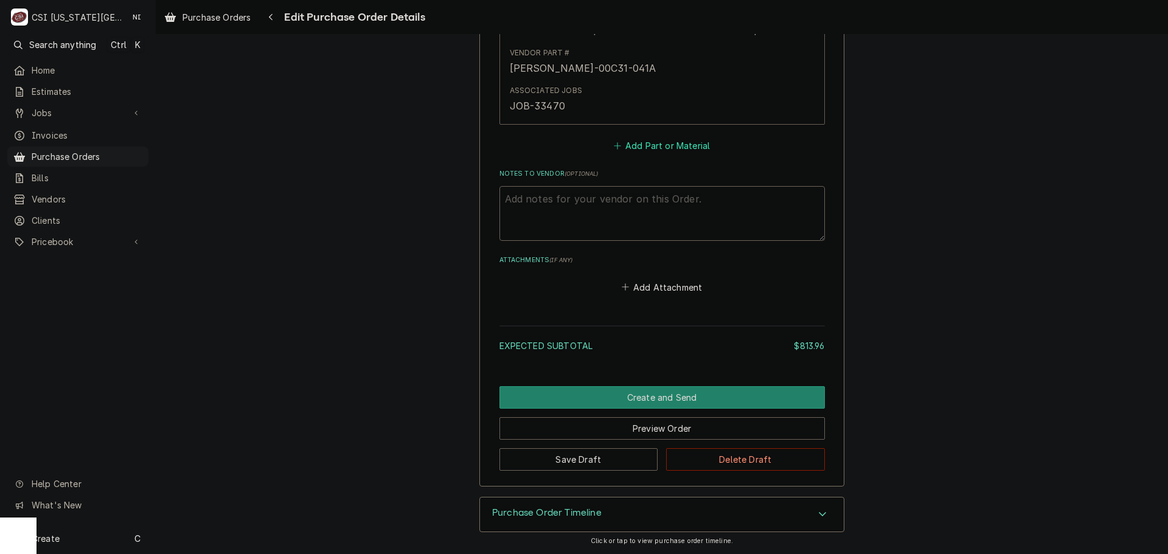
click at [641, 142] on button "Add Part or Material" at bounding box center [661, 145] width 100 height 17
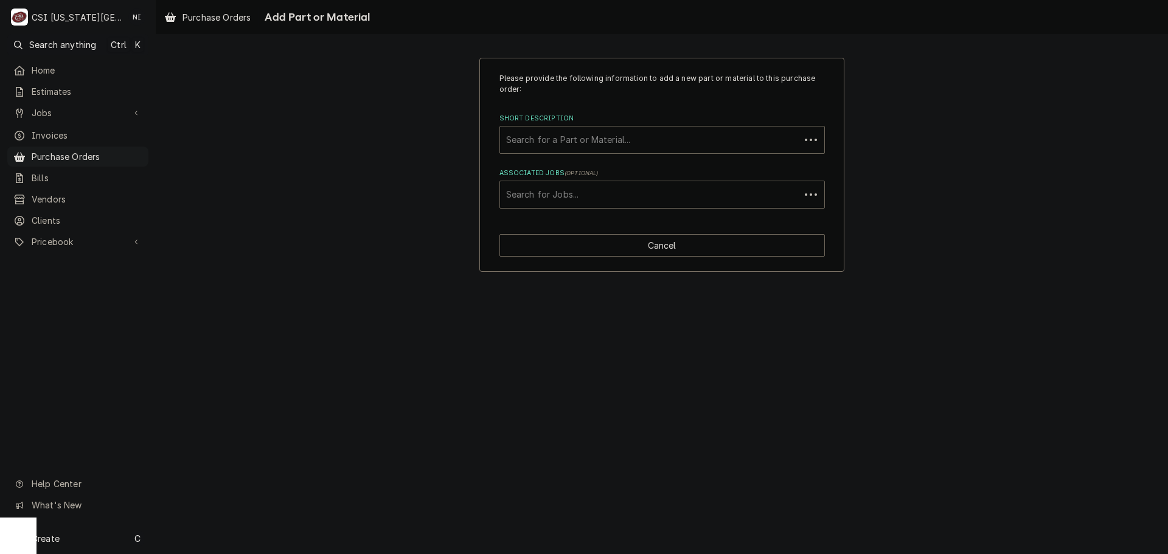
paste input "500002826"
click at [589, 137] on div "Short Description" at bounding box center [650, 140] width 288 height 22
type input "500002826"
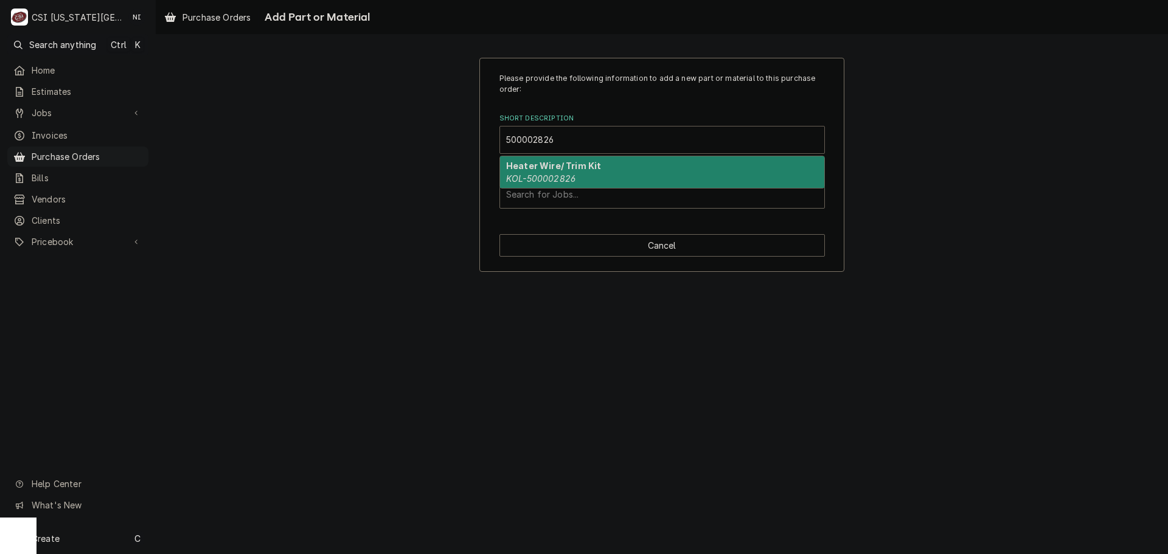
click at [552, 169] on strong "Heater Wire/ Trim Kit" at bounding box center [553, 166] width 95 height 10
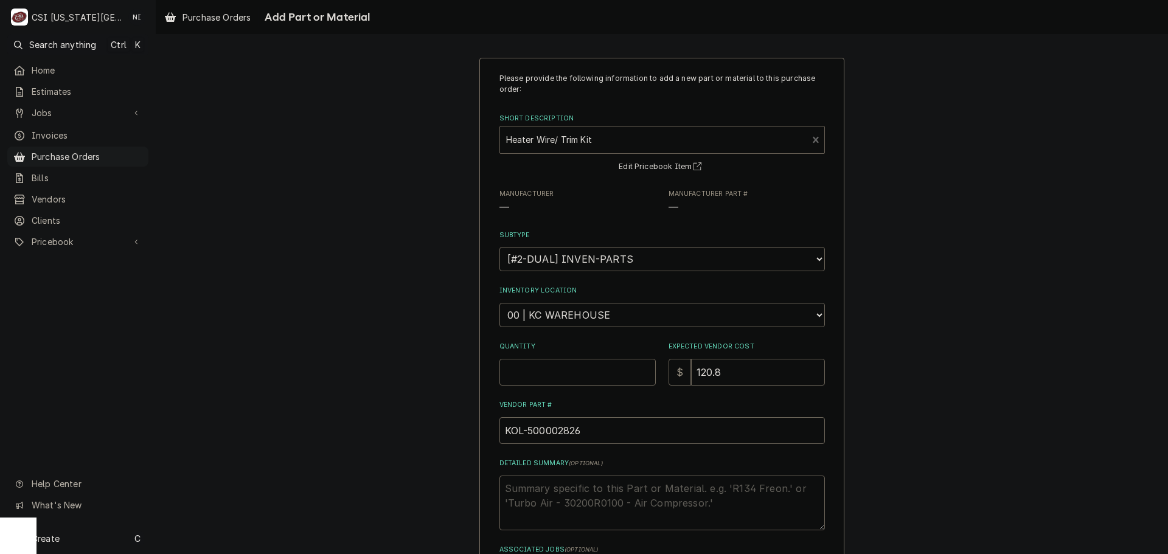
type textarea "x"
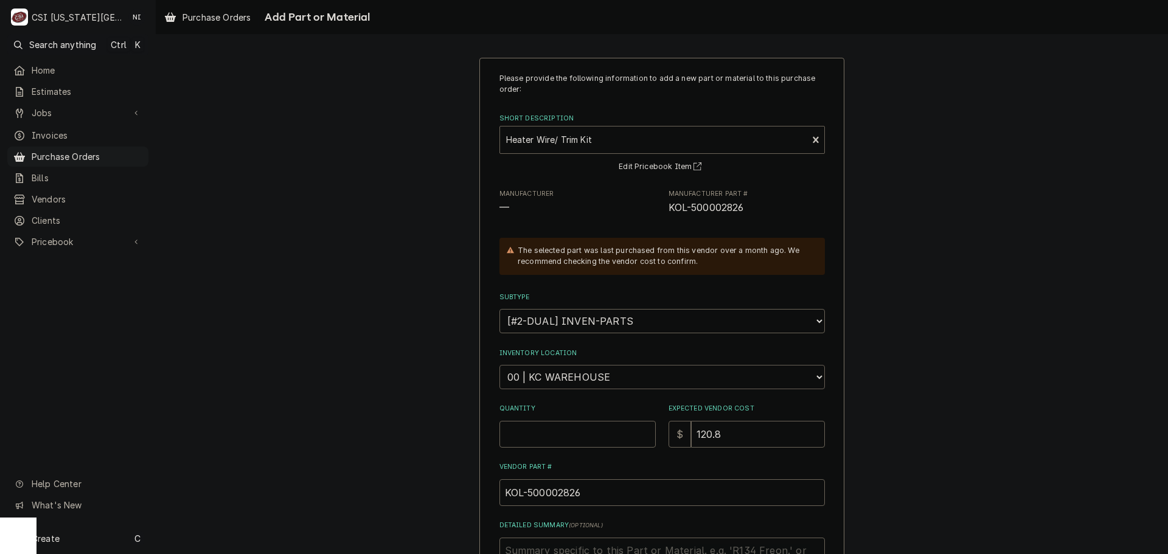
click at [577, 377] on select "Choose a location... 00 | KC WAREHOUSE 00 | MAIN WAREHOUSE 01 | BRIAN BREAZIER …" at bounding box center [661, 377] width 325 height 24
select select "2832"
click at [499, 365] on select "Choose a location... 00 | KC WAREHOUSE 00 | MAIN WAREHOUSE 01 | BRIAN BREAZIER …" at bounding box center [661, 377] width 325 height 24
click at [557, 440] on input "Quantity" at bounding box center [577, 434] width 156 height 27
type textarea "x"
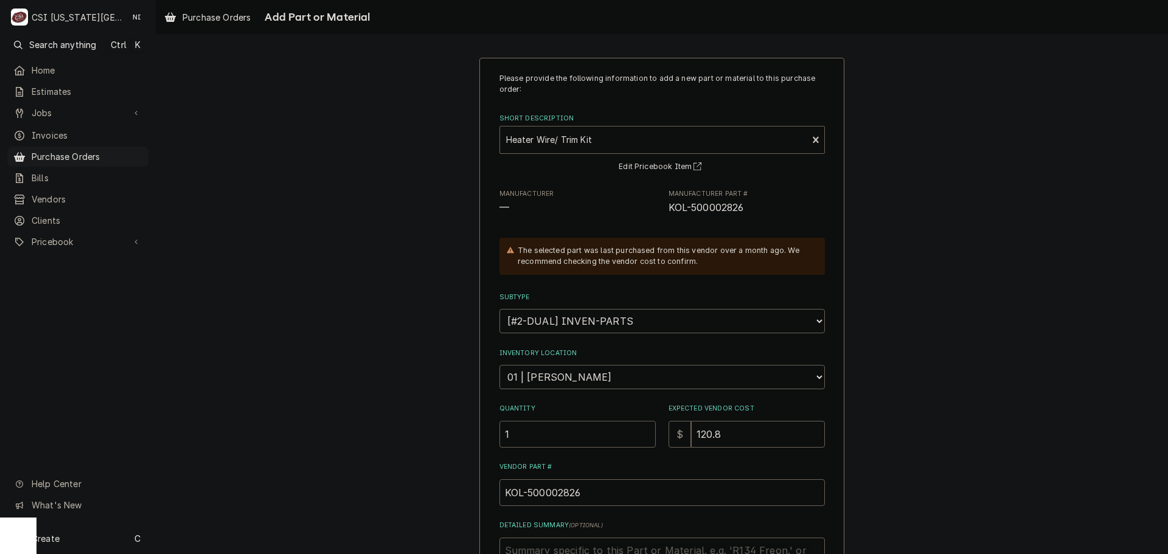
type input "1"
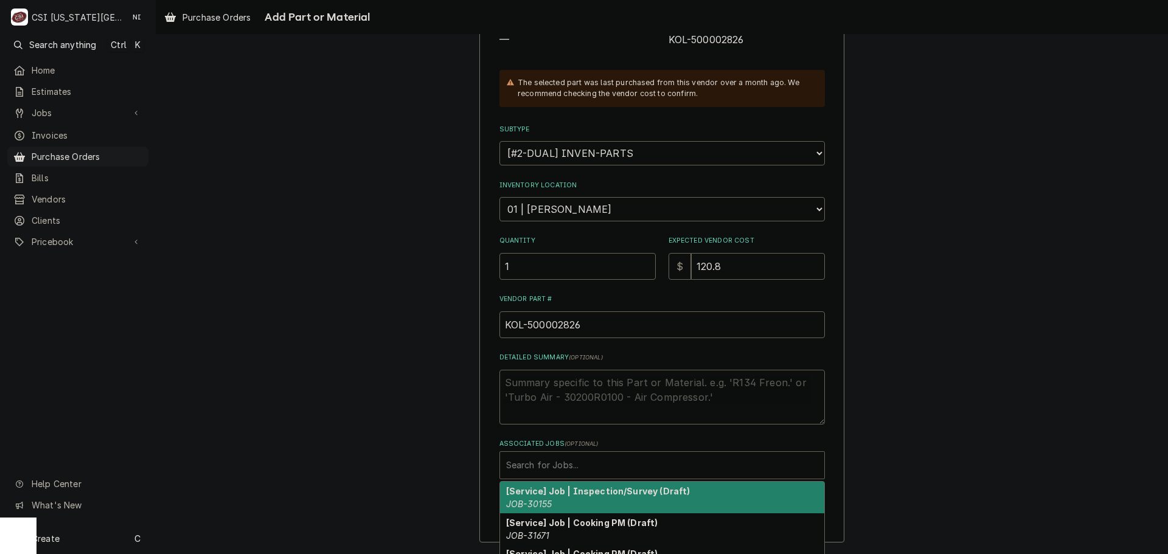
click at [561, 468] on div "Associated Jobs" at bounding box center [662, 465] width 312 height 22
type input "33471"
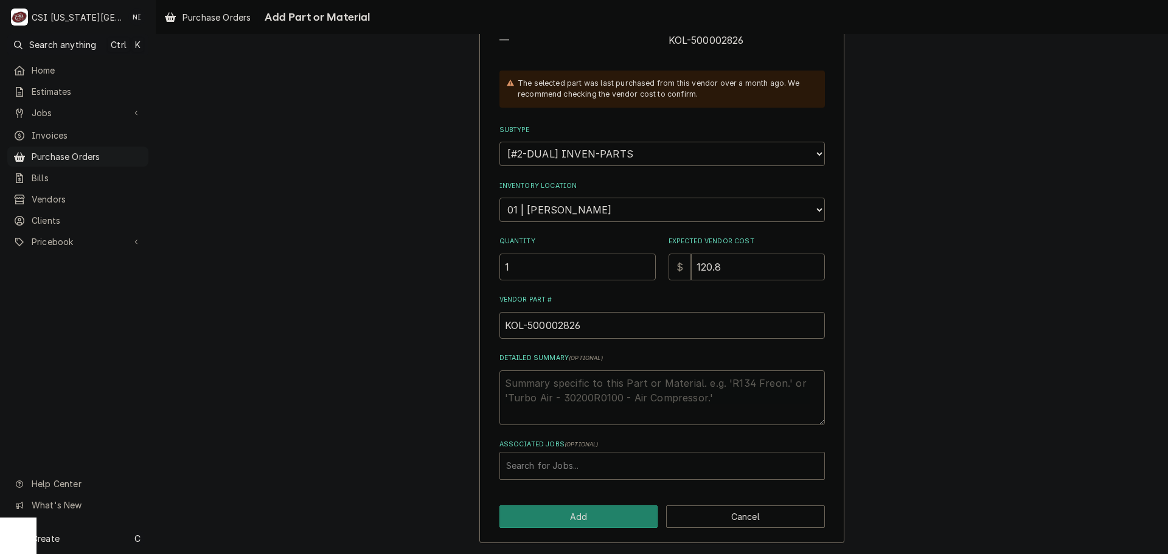
click at [553, 466] on div "Associated Jobs" at bounding box center [662, 466] width 312 height 22
type input "33471"
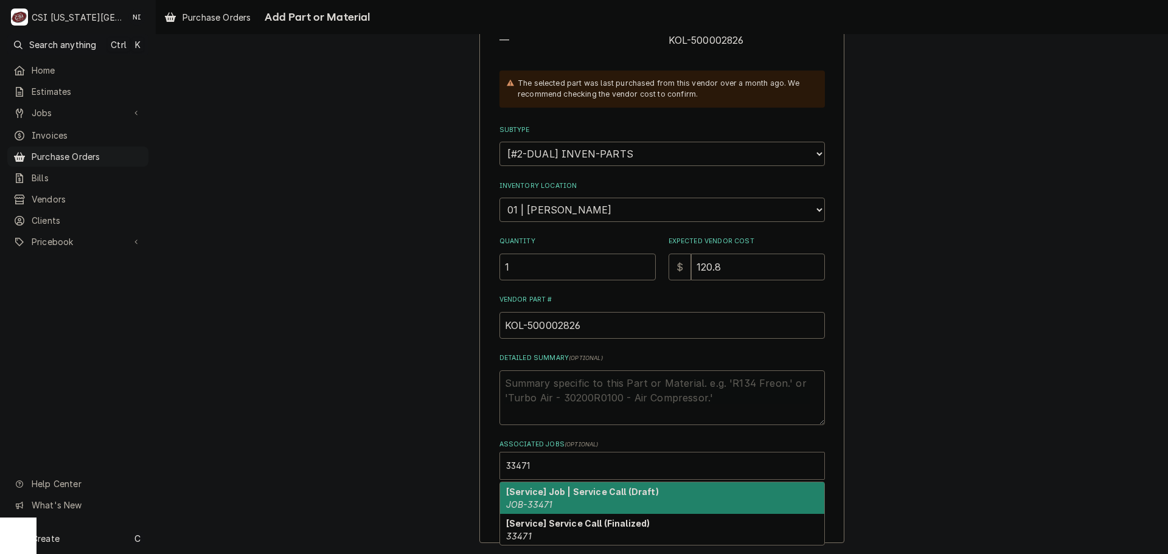
click at [596, 501] on div "[Service] Job | Service Call (Draft) JOB-33471" at bounding box center [662, 498] width 324 height 32
type textarea "x"
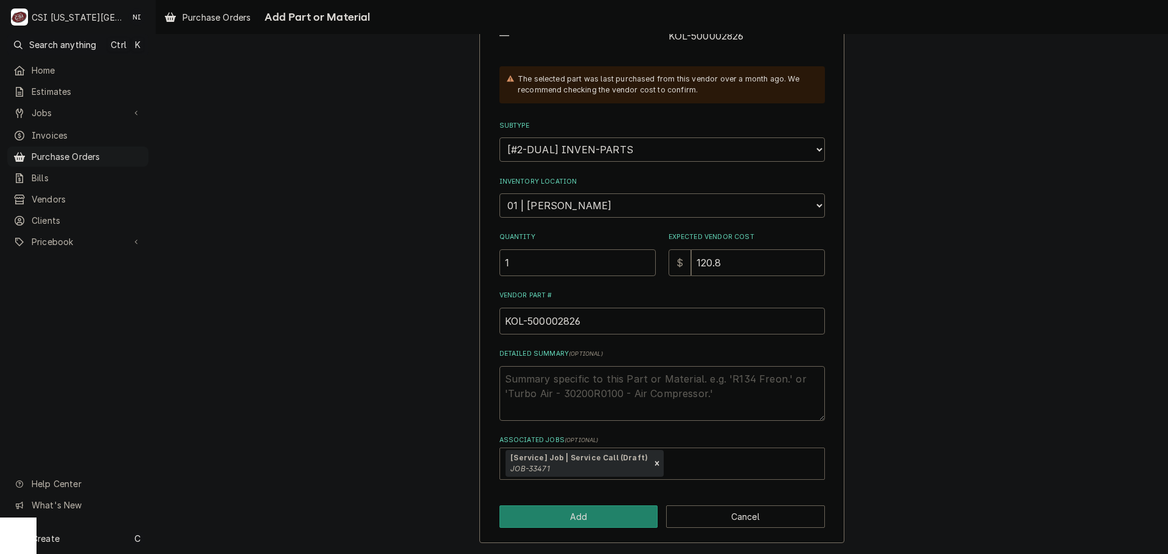
scroll to position [172, 0]
click at [610, 524] on button "Add" at bounding box center [578, 516] width 159 height 23
type textarea "x"
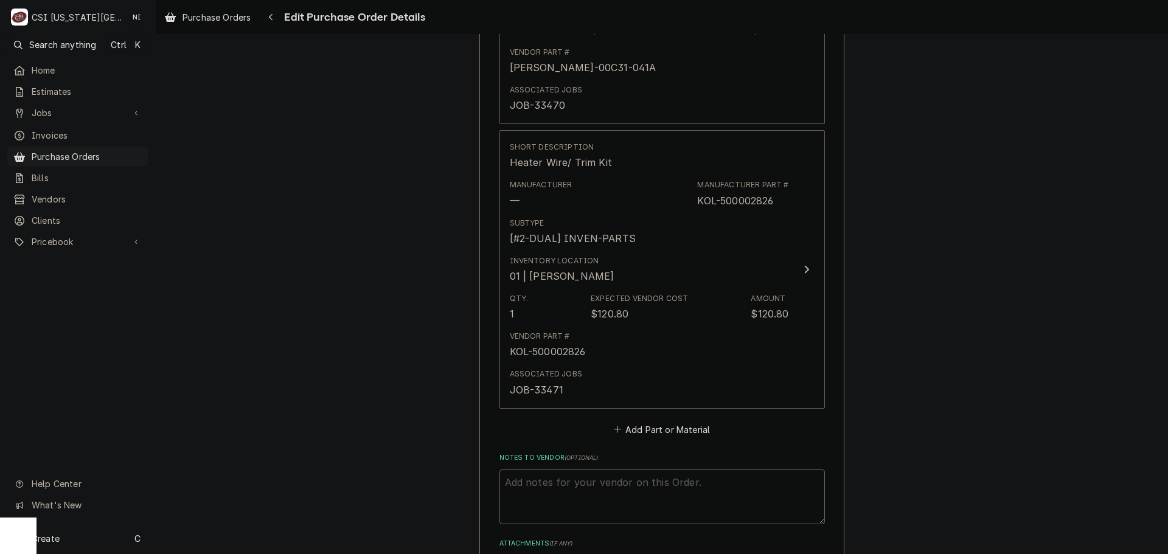
scroll to position [2004, 0]
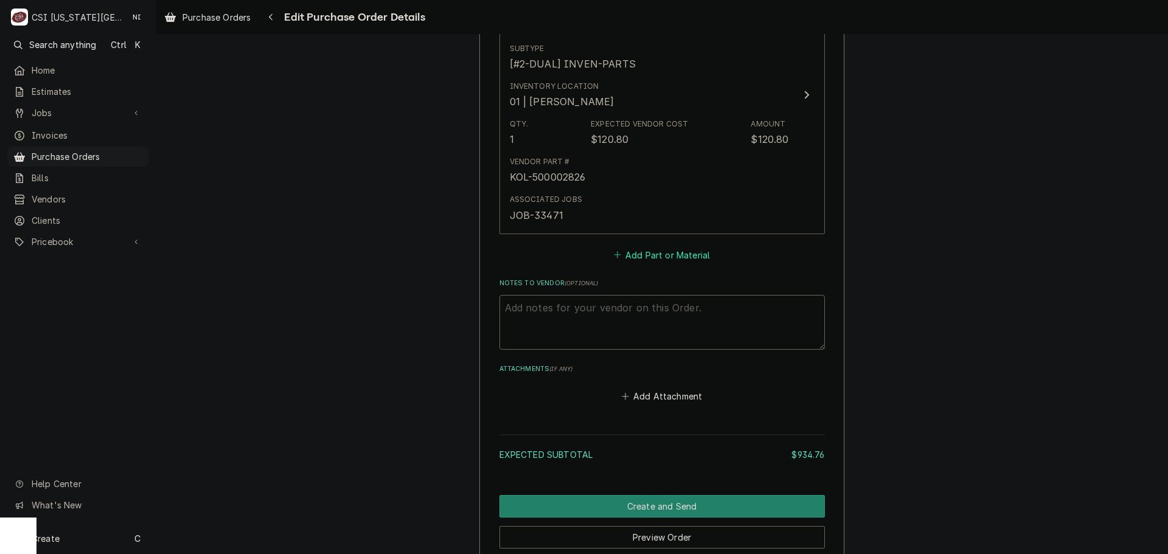
click at [639, 255] on button "Add Part or Material" at bounding box center [661, 254] width 100 height 17
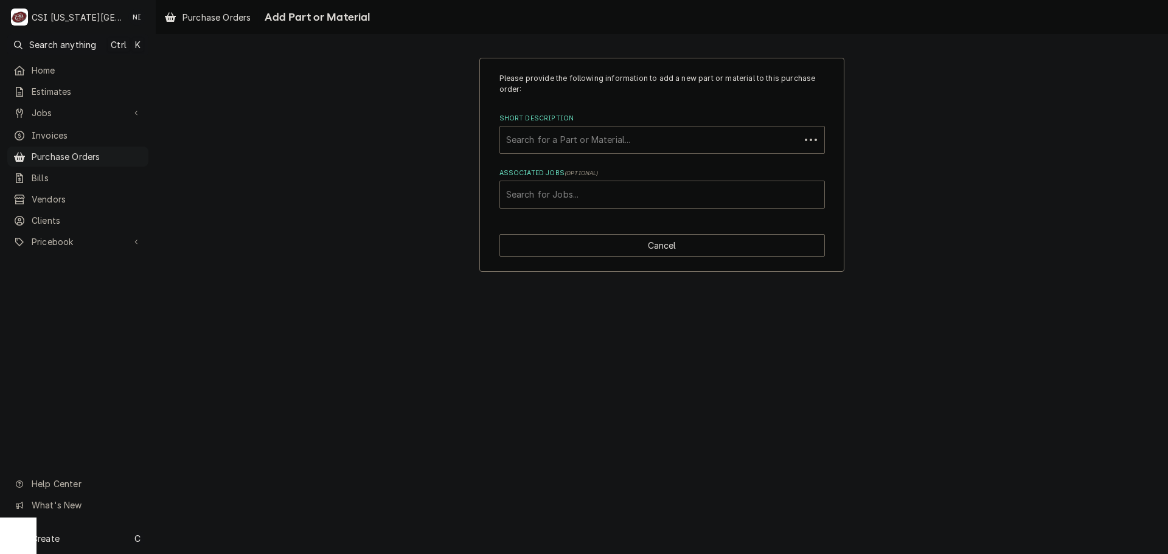
click at [597, 145] on div "Short Description" at bounding box center [650, 140] width 288 height 22
paste input "B8043401"
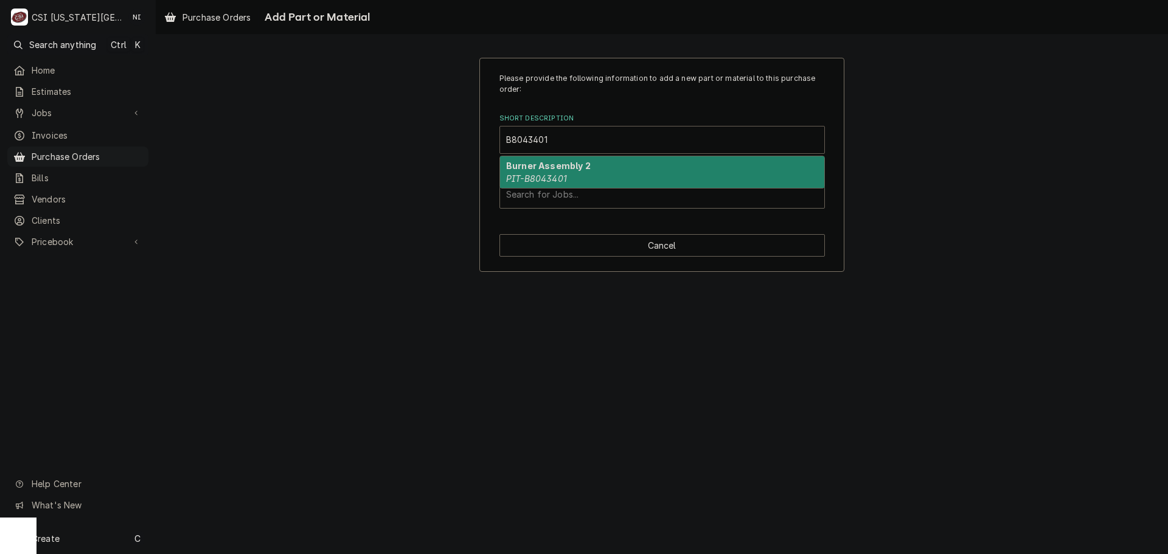
type input "B8043401"
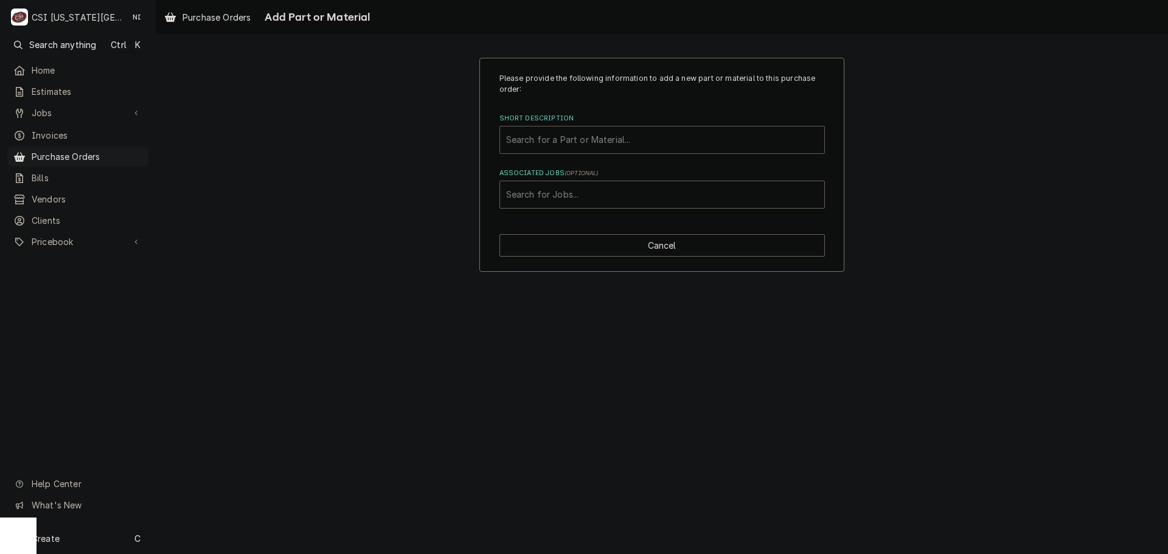
click at [589, 140] on div "Short Description" at bounding box center [662, 140] width 312 height 22
paste input "B8043401"
type input "B8043401"
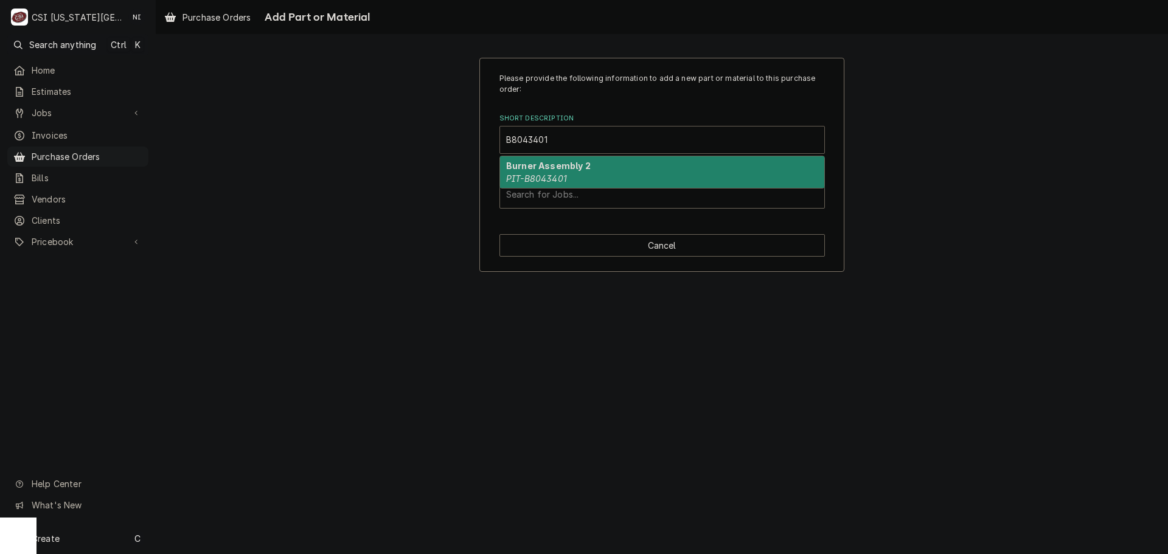
click at [574, 176] on div "Burner Assembly 2 PIT-B8043401" at bounding box center [662, 172] width 324 height 32
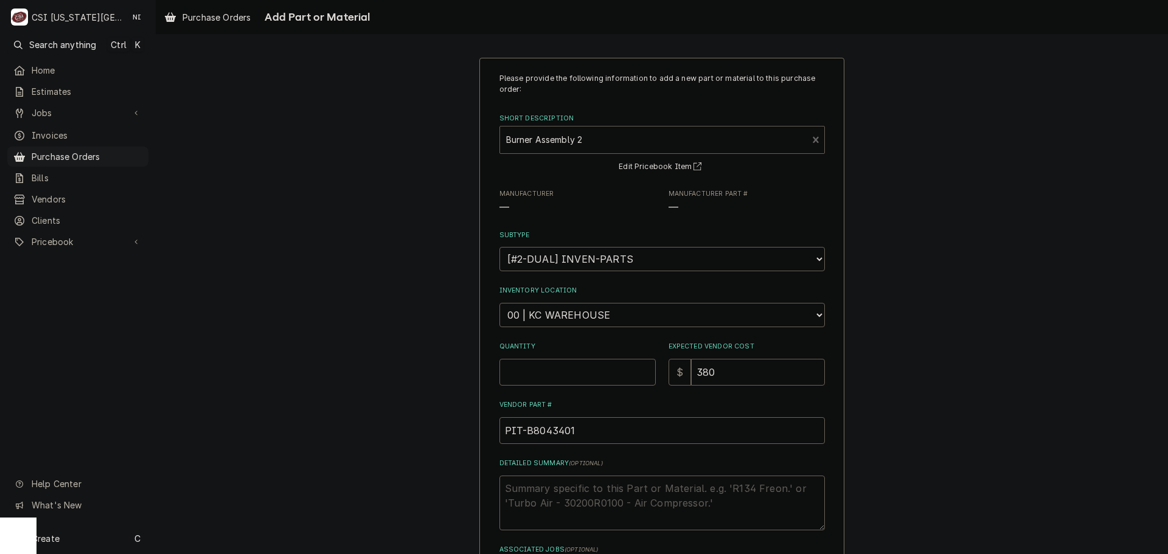
type textarea "x"
click at [543, 318] on select "Choose a location... 00 | KC WAREHOUSE 00 | MAIN WAREHOUSE 01 | BRIAN BREAZIER …" at bounding box center [661, 315] width 325 height 24
select select "2832"
click at [499, 303] on select "Choose a location... 00 | KC WAREHOUSE 00 | MAIN WAREHOUSE 01 | BRIAN BREAZIER …" at bounding box center [661, 315] width 325 height 24
click at [572, 370] on input "Quantity" at bounding box center [577, 372] width 156 height 27
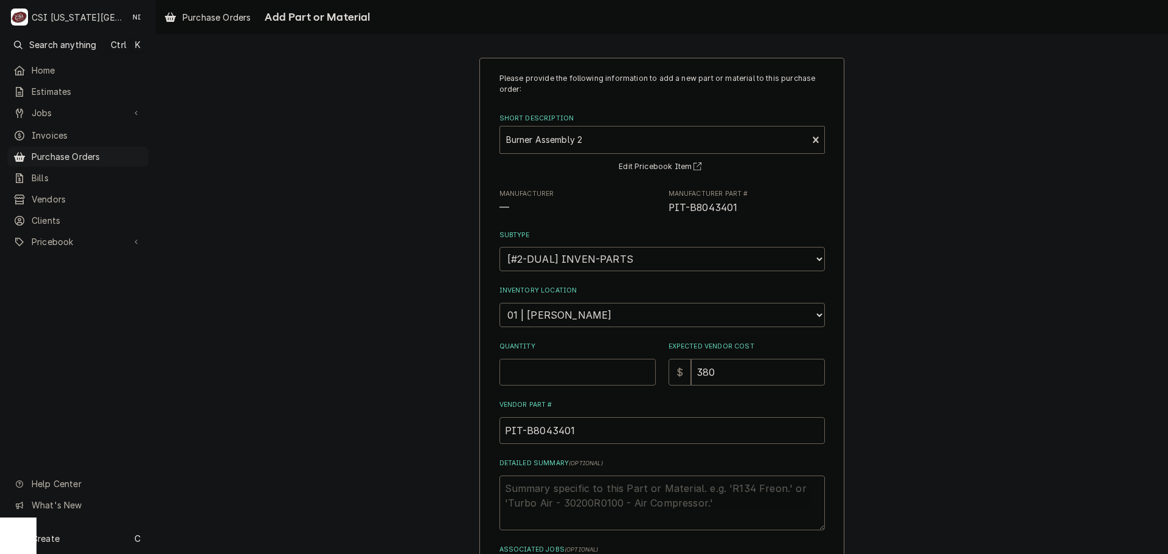
type textarea "x"
type input "1"
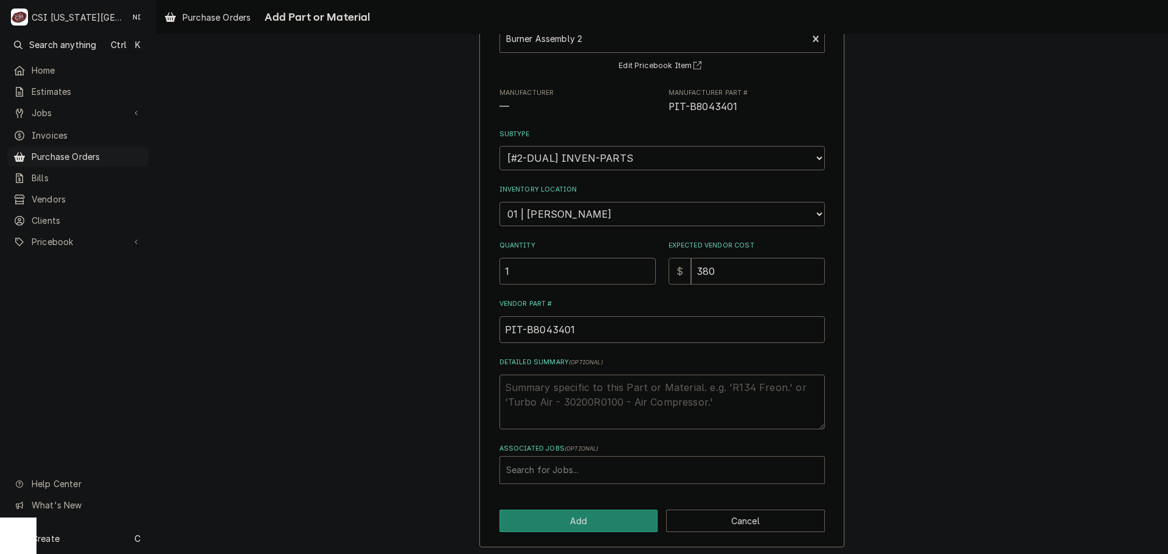
scroll to position [106, 0]
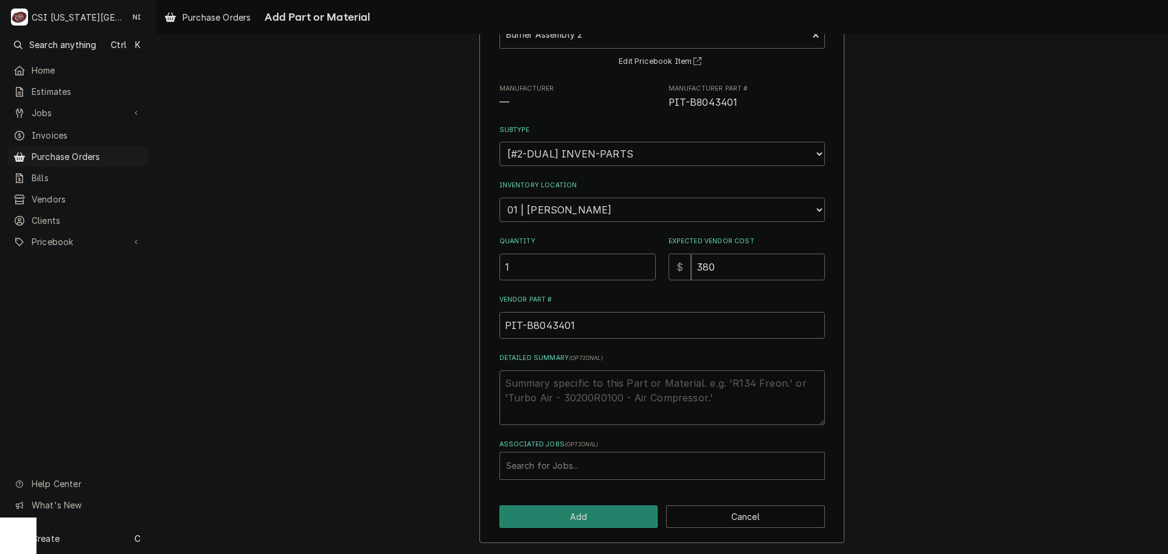
click at [583, 464] on div "Associated Jobs" at bounding box center [662, 466] width 312 height 22
type input "33471"
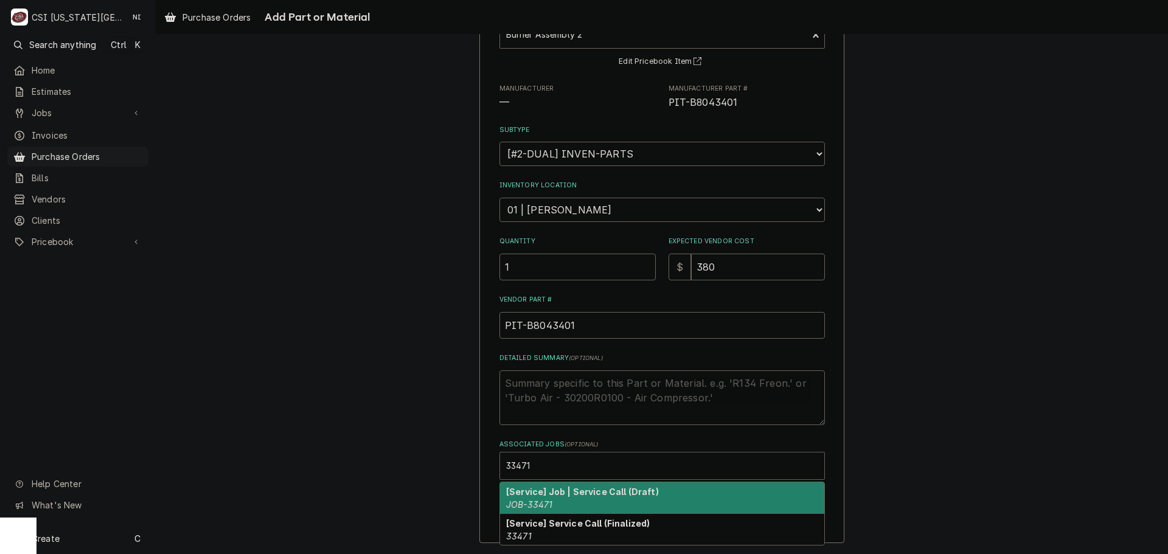
click at [541, 498] on div "[Service] Job | Service Call (Draft) JOB-33471" at bounding box center [662, 498] width 324 height 32
type textarea "x"
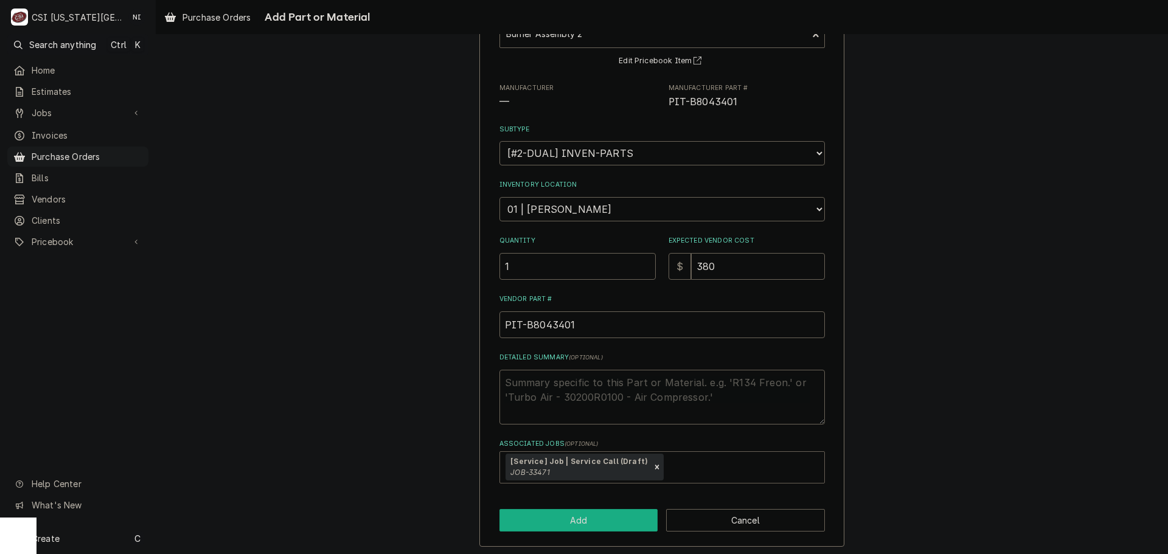
click at [546, 522] on button "Add" at bounding box center [578, 520] width 159 height 23
type textarea "x"
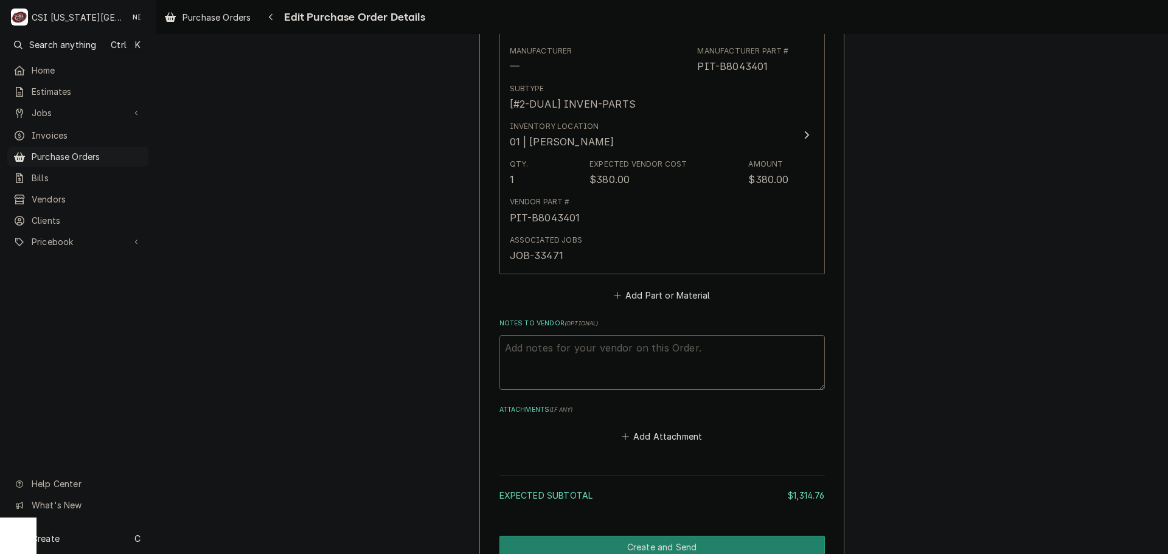
scroll to position [2277, 0]
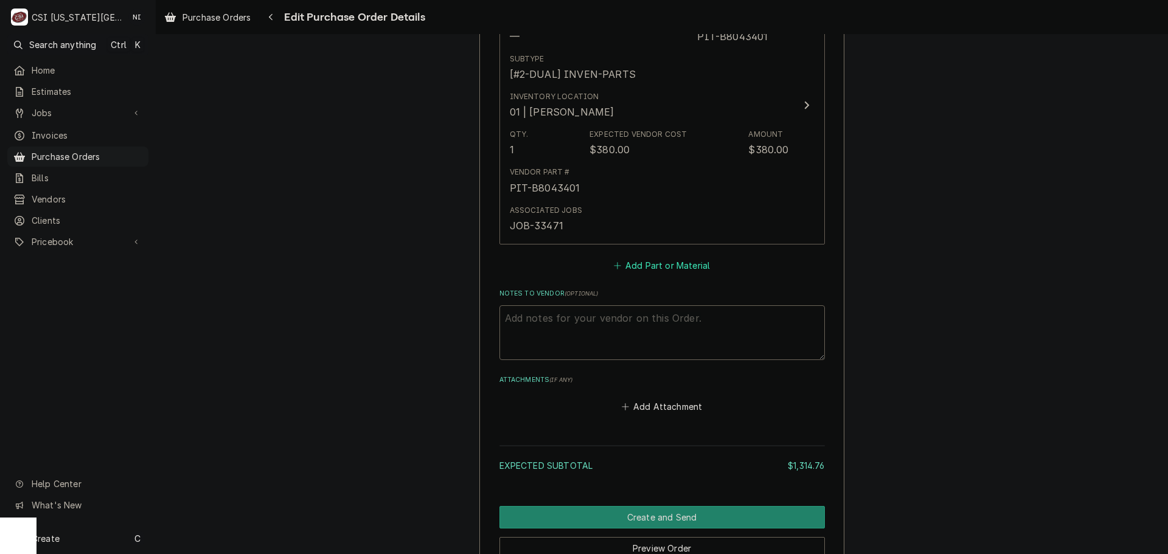
click at [660, 266] on button "Add Part or Material" at bounding box center [661, 265] width 100 height 17
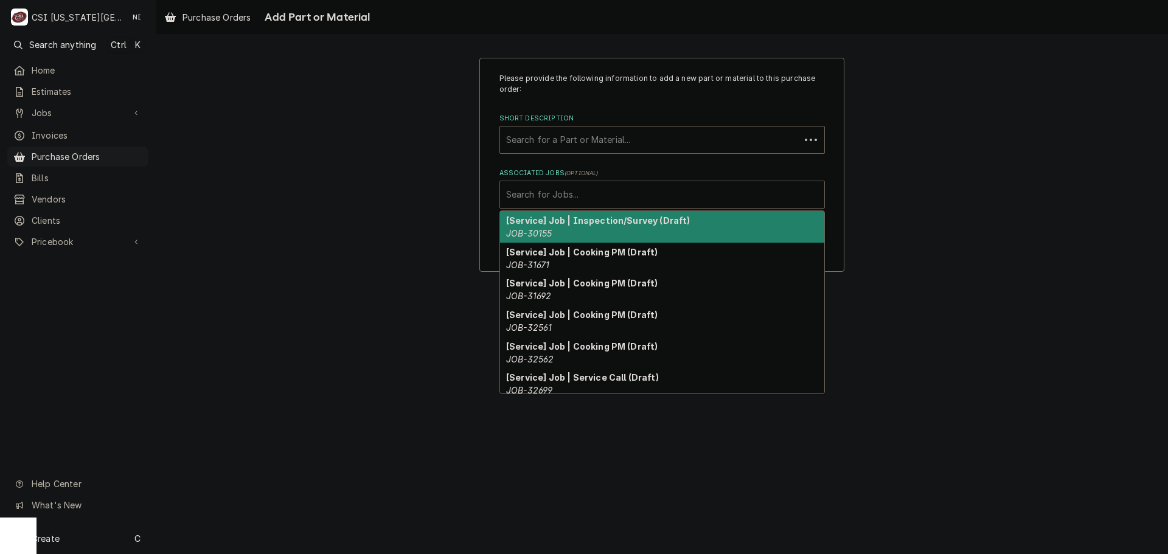
click at [606, 201] on div "Associated Jobs" at bounding box center [662, 195] width 312 height 22
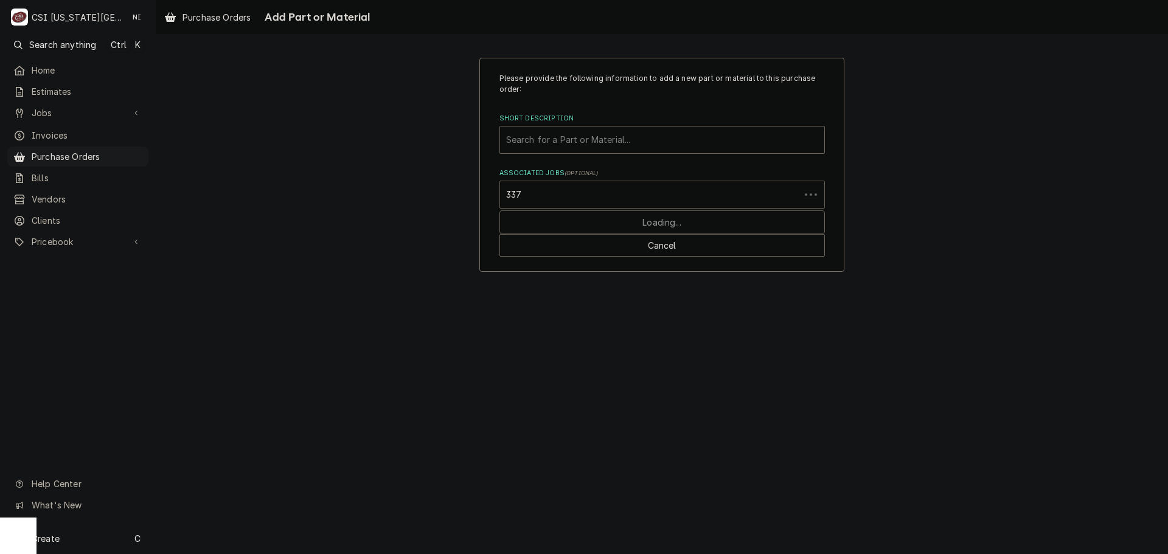
type input "3371"
drag, startPoint x: 530, startPoint y: 195, endPoint x: 476, endPoint y: 196, distance: 54.2
click at [476, 196] on div "Please provide the following information to add a new part or material to this …" at bounding box center [662, 165] width 1012 height 236
type input "33471"
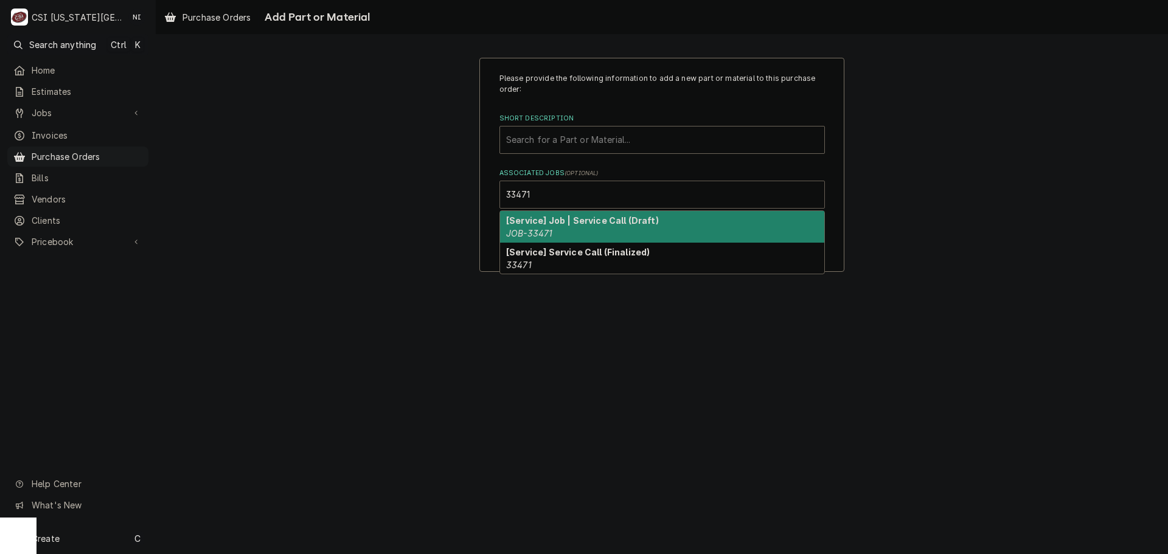
drag, startPoint x: 551, startPoint y: 224, endPoint x: 549, endPoint y: 125, distance: 99.8
click at [551, 223] on strong "[Service] Job | Service Call (Draft)" at bounding box center [582, 220] width 153 height 10
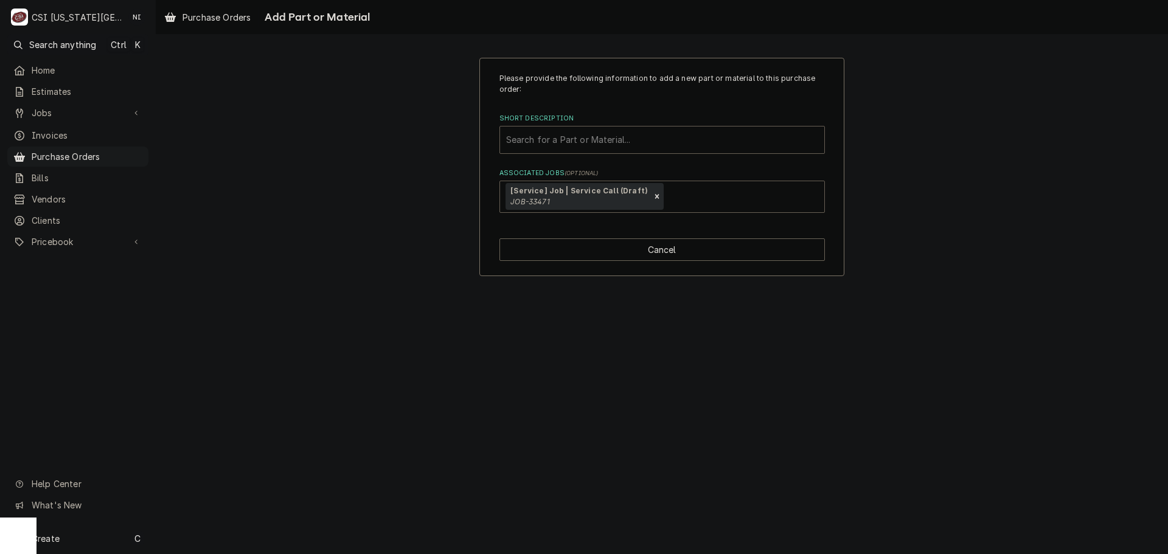
click at [548, 139] on div "Short Description" at bounding box center [662, 140] width 312 height 22
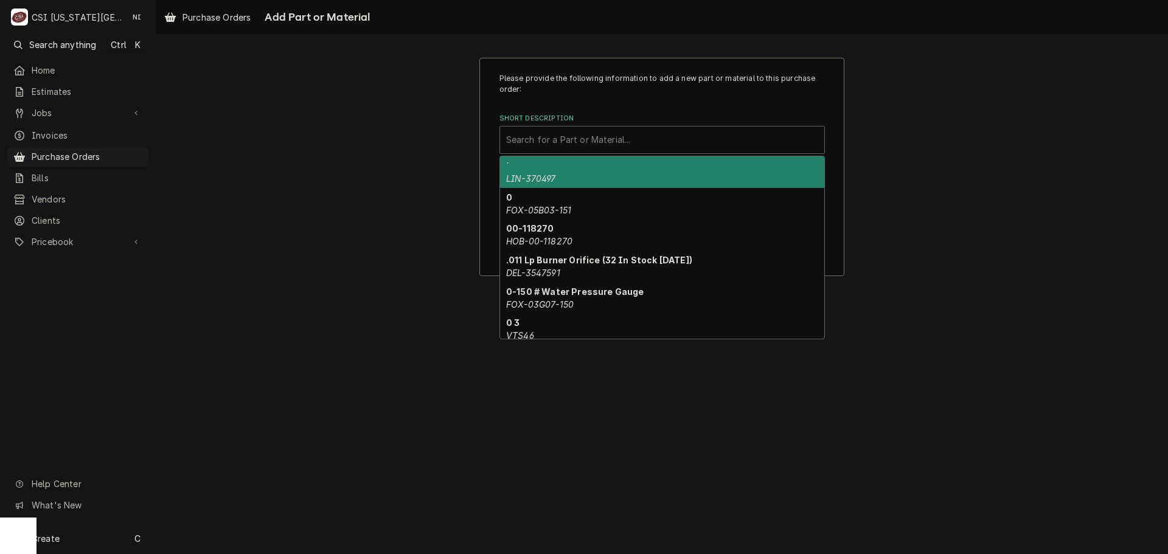
paste input "A8040201"
type input "A8040201"
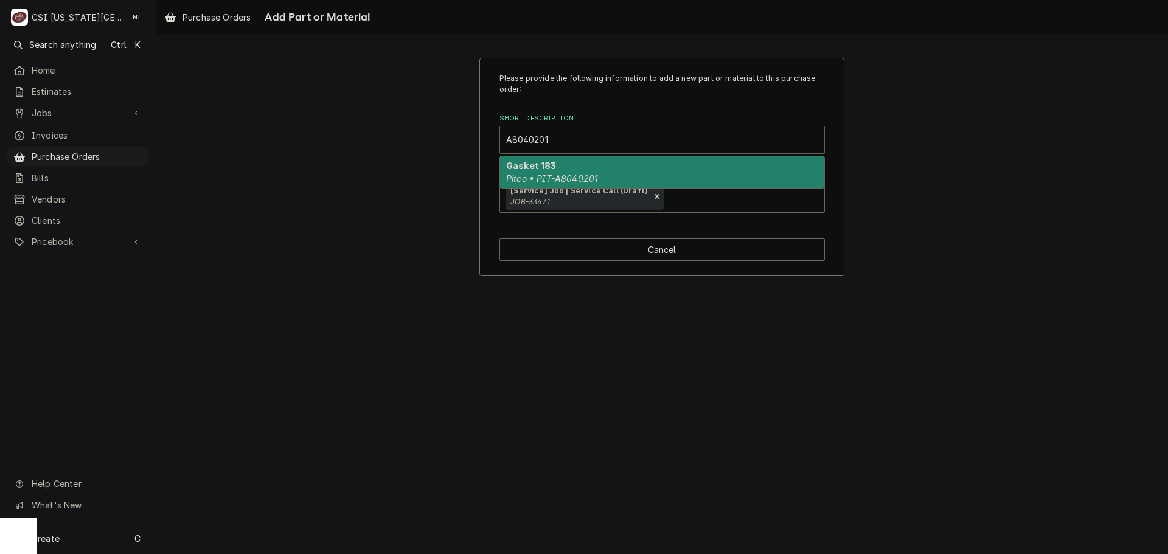
click at [551, 175] on em "Pitco • PIT-A8040201" at bounding box center [552, 178] width 92 height 10
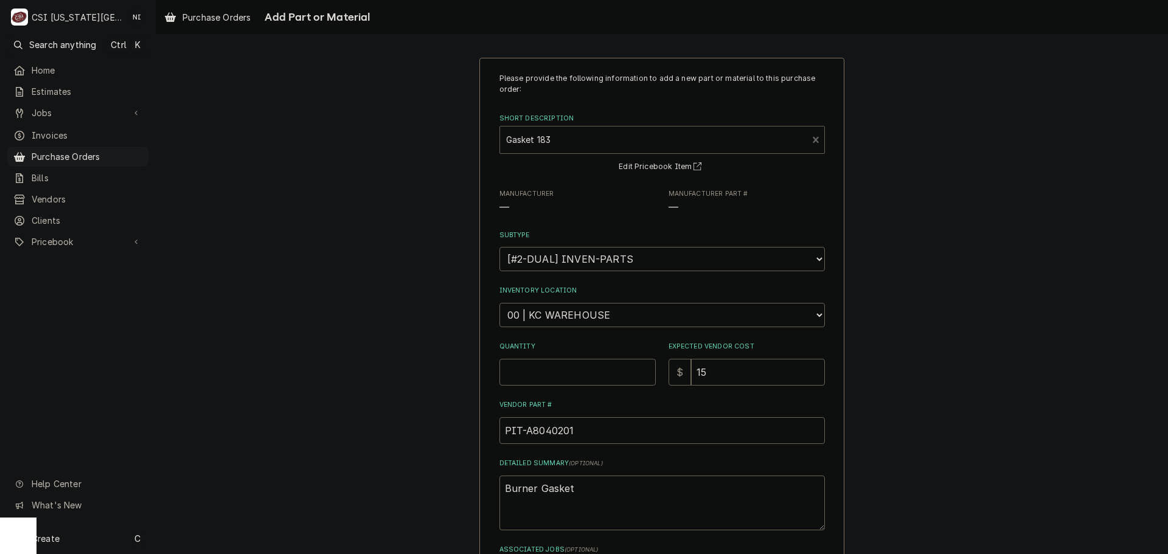
type textarea "x"
click at [556, 315] on select "Choose a location... 00 | KC WAREHOUSE 00 | MAIN WAREHOUSE 01 | BRIAN BREAZIER …" at bounding box center [661, 315] width 325 height 24
select select "2832"
click at [499, 303] on select "Choose a location... 00 | KC WAREHOUSE 00 | MAIN WAREHOUSE 01 | BRIAN BREAZIER …" at bounding box center [661, 315] width 325 height 24
click at [571, 370] on input "Quantity" at bounding box center [577, 372] width 156 height 27
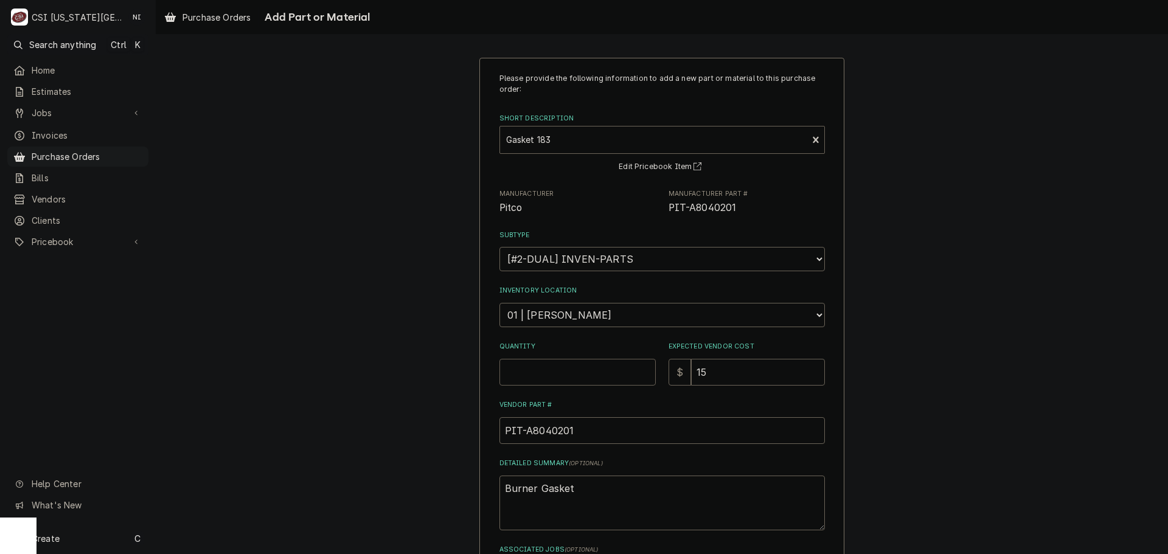
type textarea "x"
type input "1"
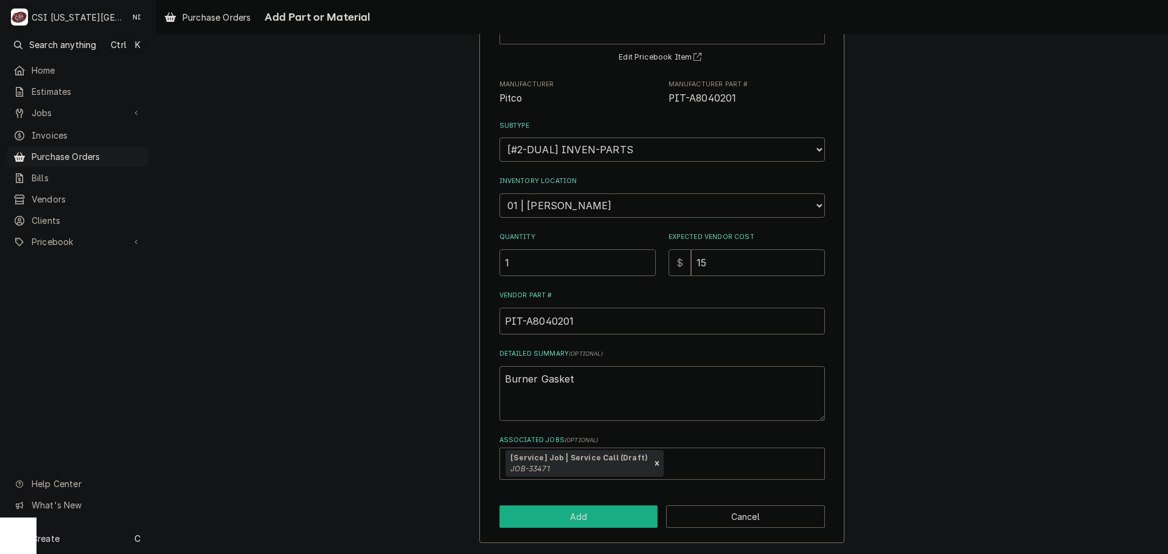
click at [586, 515] on button "Add" at bounding box center [578, 516] width 159 height 23
type textarea "x"
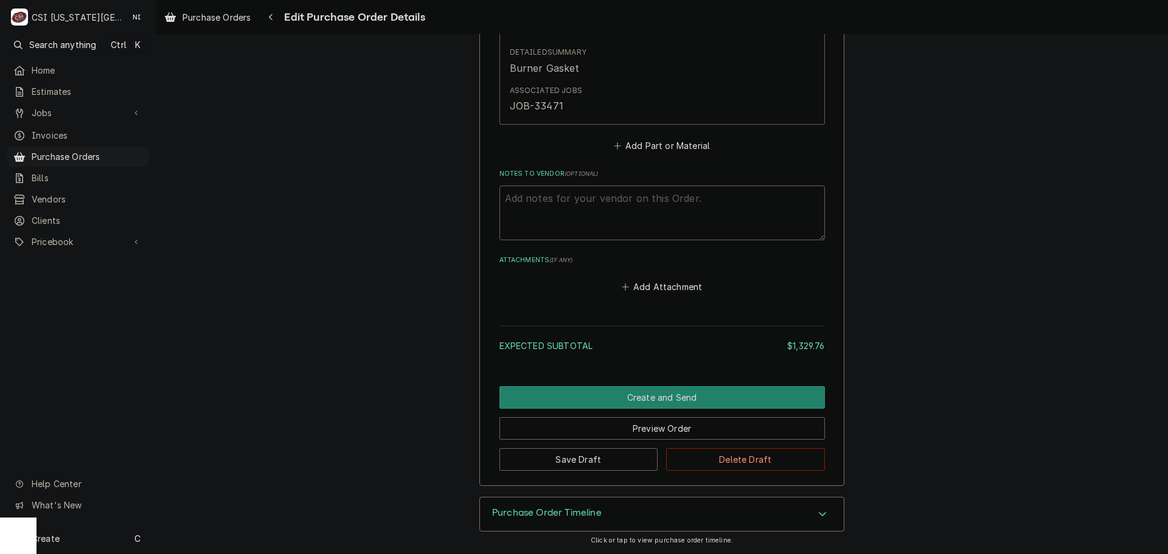
scroll to position [2720, 0]
click at [642, 145] on button "Add Part or Material" at bounding box center [661, 145] width 100 height 17
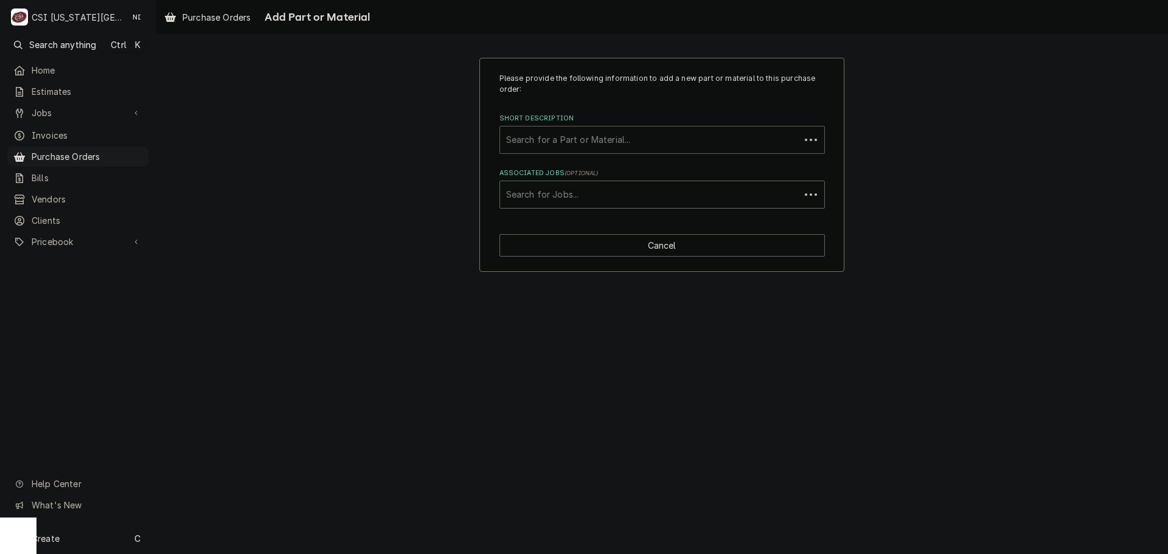
click at [585, 143] on div "Short Description" at bounding box center [650, 140] width 288 height 22
paste input "R422810"
type input "R422810"
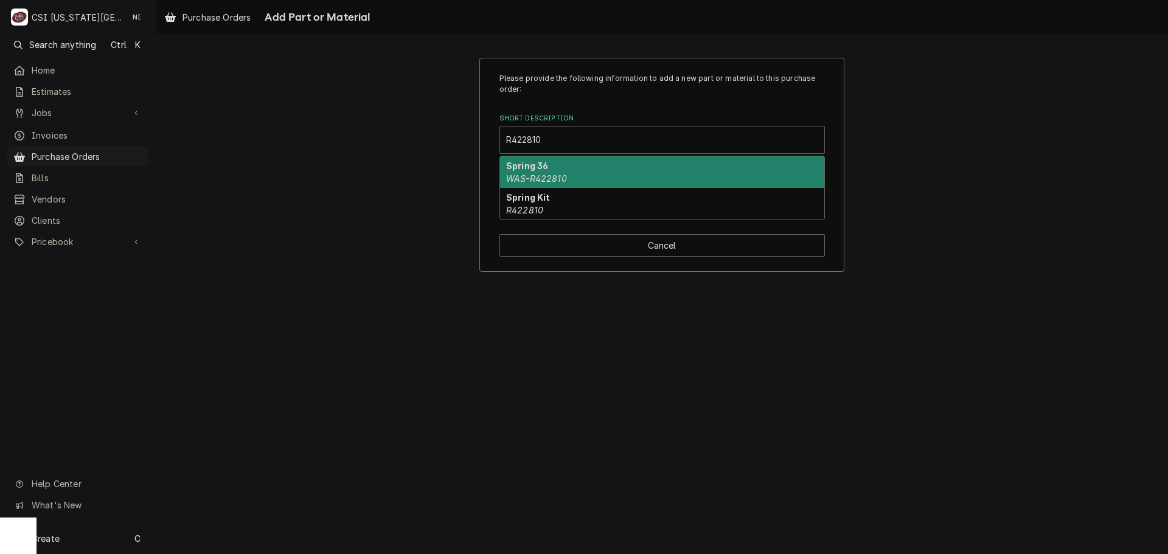
click at [541, 171] on strong "Spring 36" at bounding box center [527, 166] width 42 height 10
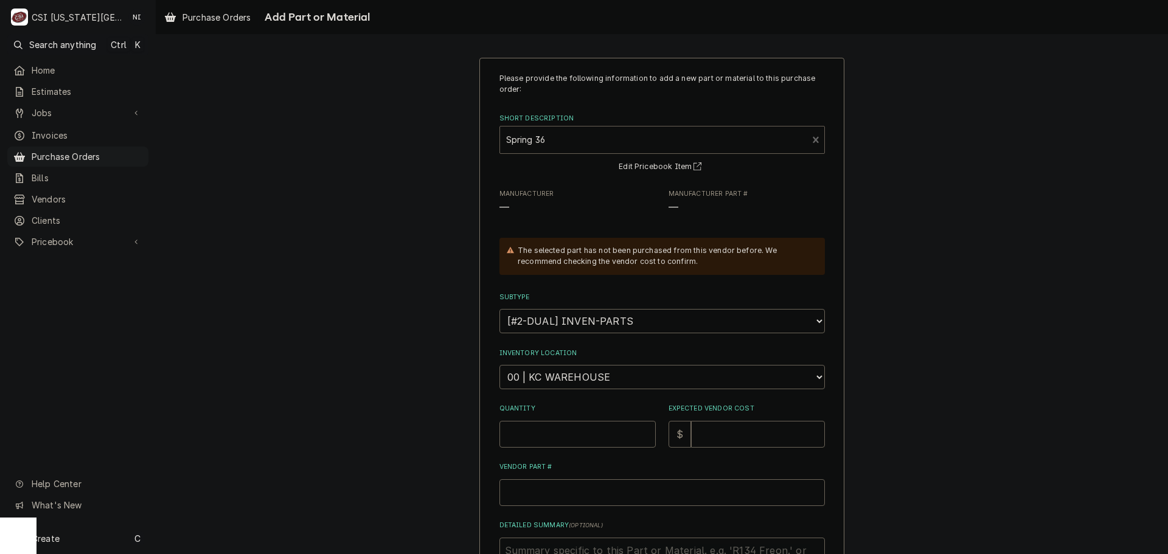
type textarea "x"
click at [560, 380] on select "Choose a location... 00 | KC WAREHOUSE 00 | MAIN WAREHOUSE 01 | BRIAN BREAZIER …" at bounding box center [661, 377] width 325 height 24
select select "2832"
click at [499, 365] on select "Choose a location... 00 | KC WAREHOUSE 00 | MAIN WAREHOUSE 01 | BRIAN BREAZIER …" at bounding box center [661, 377] width 325 height 24
click at [568, 439] on input "Quantity" at bounding box center [577, 434] width 156 height 27
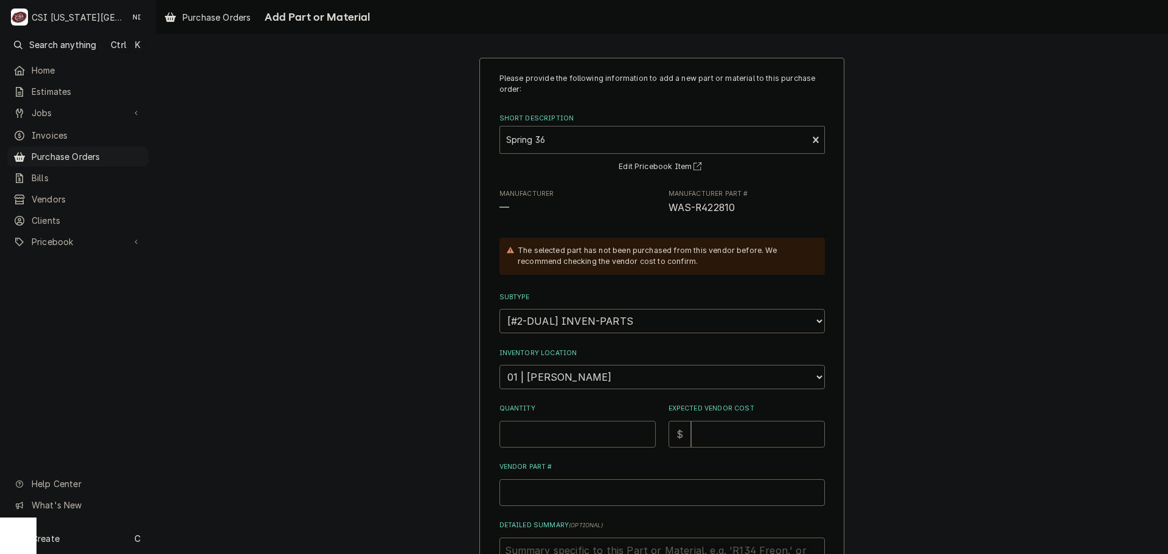
type textarea "x"
type input "1"
type textarea "x"
type input "3"
type textarea "x"
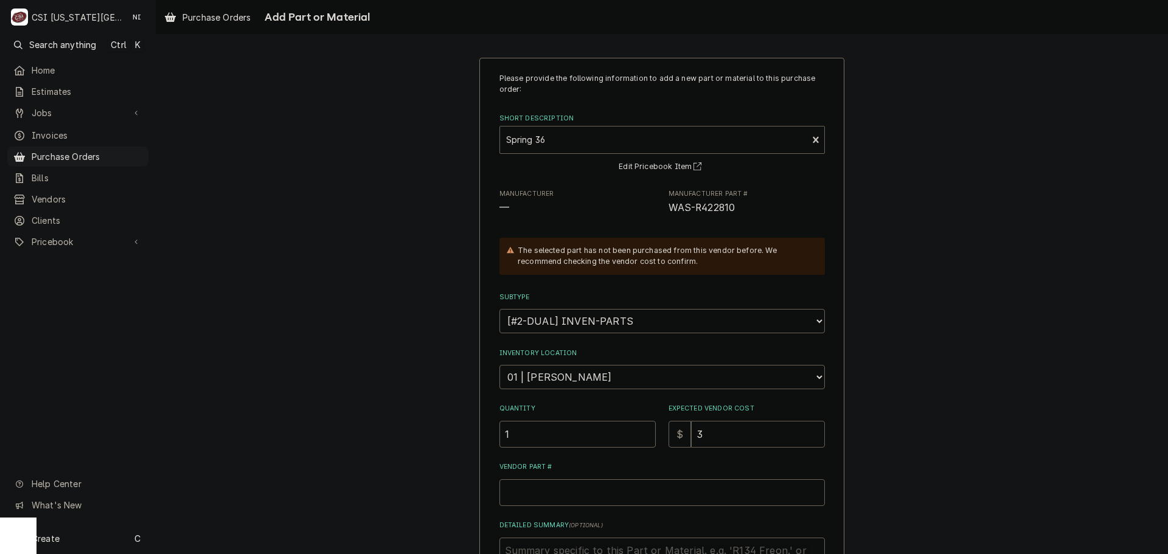
type input "30"
type textarea "x"
type input "30.2"
type textarea "x"
type input "30.28"
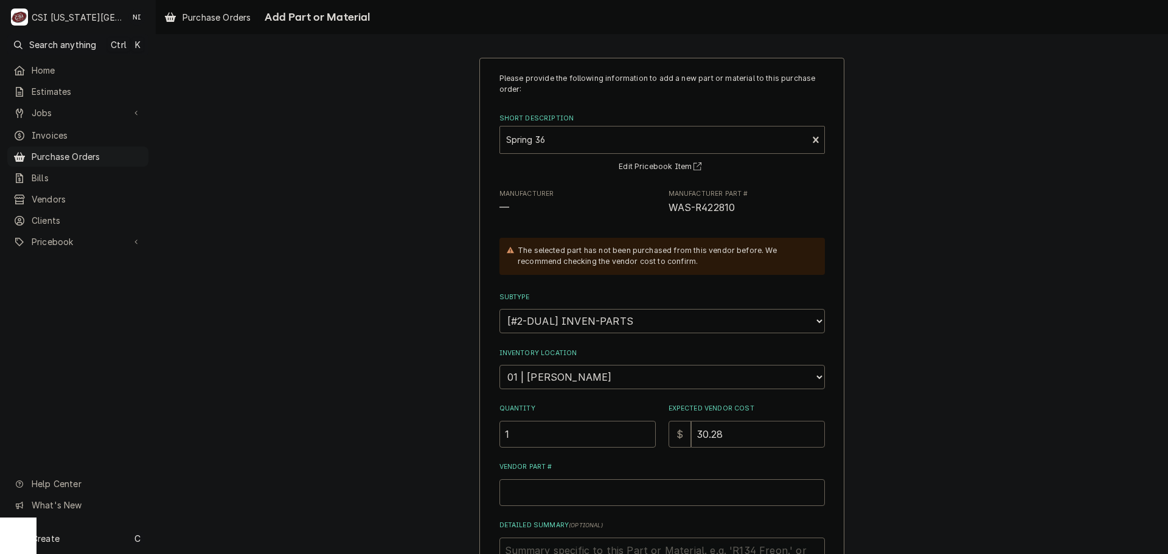
type textarea "x"
type input "30.2"
type textarea "x"
type input "30"
type textarea "x"
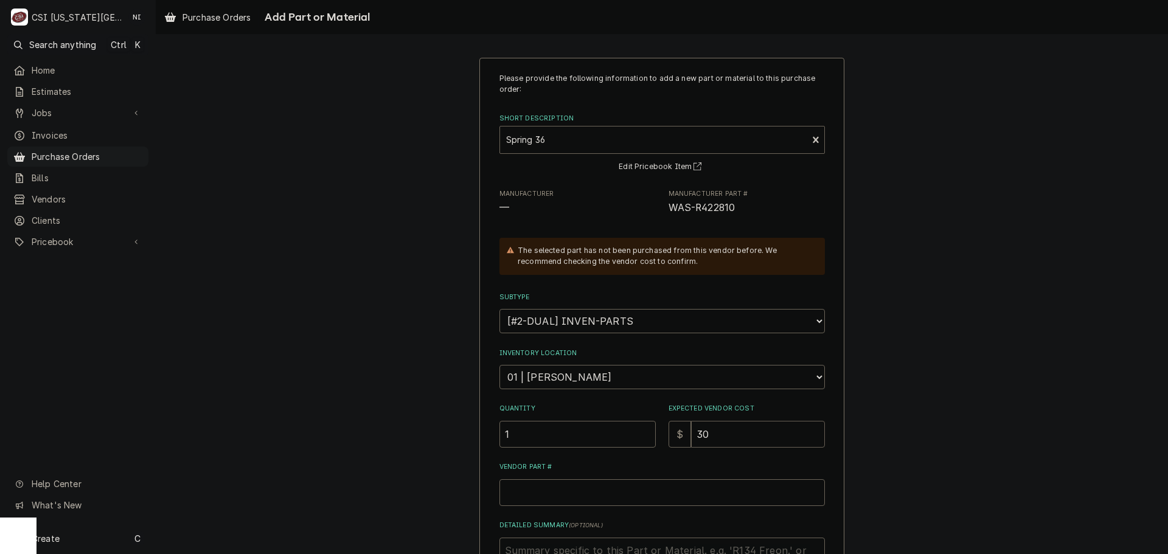
type input "30.5"
type textarea "x"
type input "30.58"
drag, startPoint x: 723, startPoint y: 208, endPoint x: 664, endPoint y: 207, distance: 59.0
click at [669, 207] on span "WAS-R422810" at bounding box center [747, 208] width 156 height 15
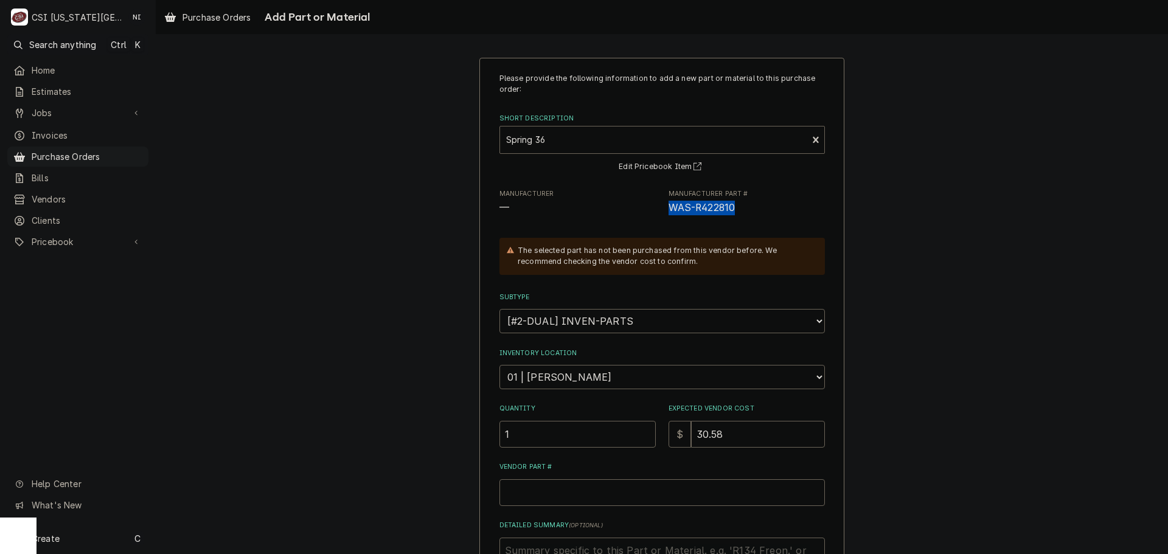
copy span "WAS-R422810"
click at [610, 493] on input "Vendor Part #" at bounding box center [661, 492] width 325 height 27
paste input "WAS-R422810"
type textarea "x"
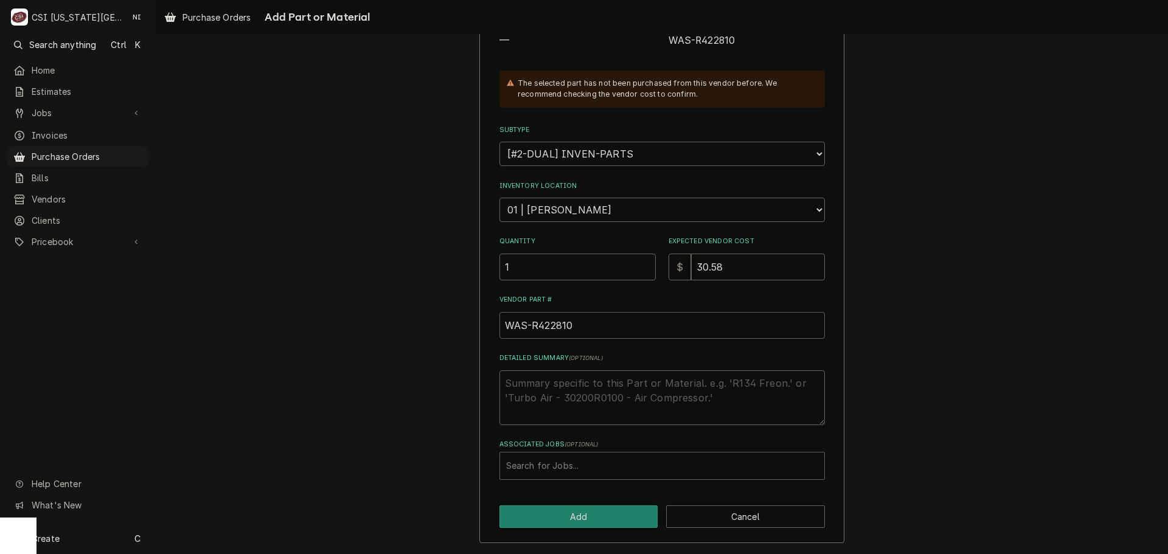
type input "WAS-R422810"
click at [602, 461] on div "Associated Jobs" at bounding box center [662, 466] width 312 height 22
type input "33471"
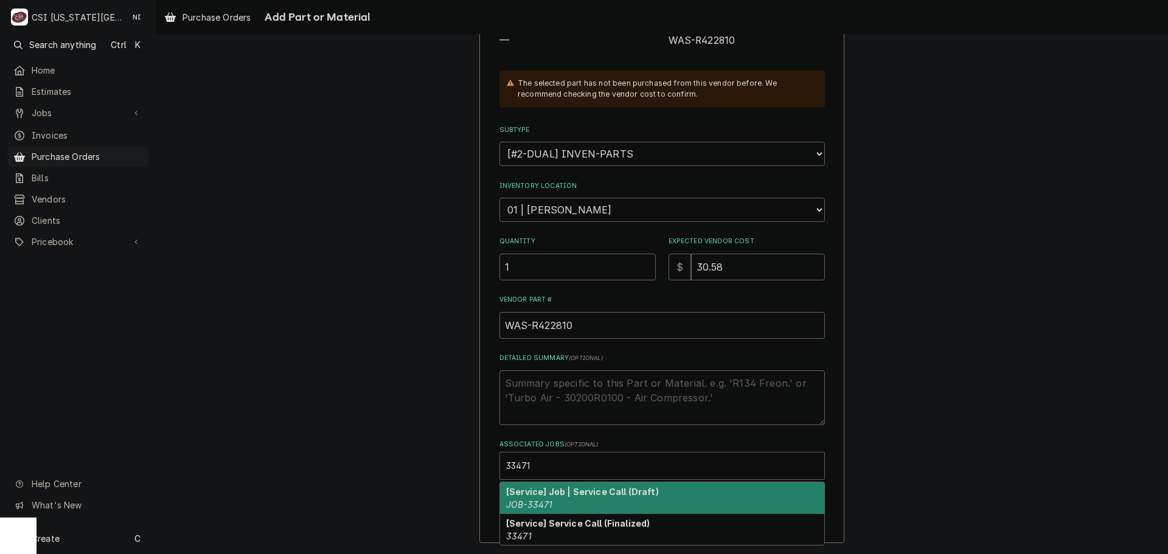
drag, startPoint x: 547, startPoint y: 499, endPoint x: 563, endPoint y: 527, distance: 32.4
click at [548, 499] on div "[Service] Job | Service Call (Draft) JOB-33471" at bounding box center [662, 498] width 324 height 32
type textarea "x"
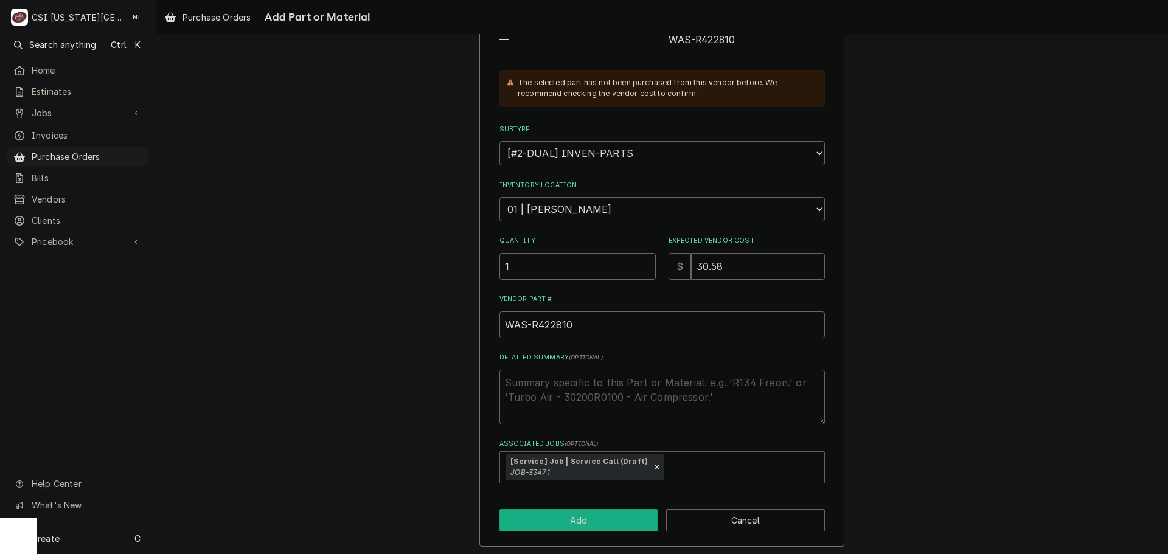
click at [560, 521] on button "Add" at bounding box center [578, 520] width 159 height 23
type textarea "x"
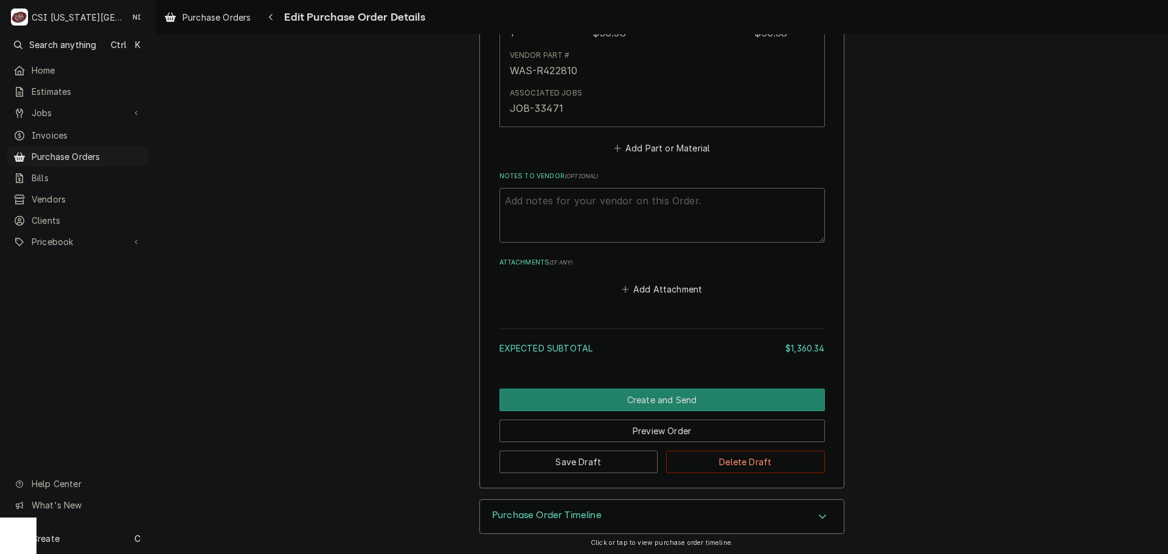
scroll to position [3001, 0]
click at [631, 154] on button "Add Part or Material" at bounding box center [661, 148] width 100 height 17
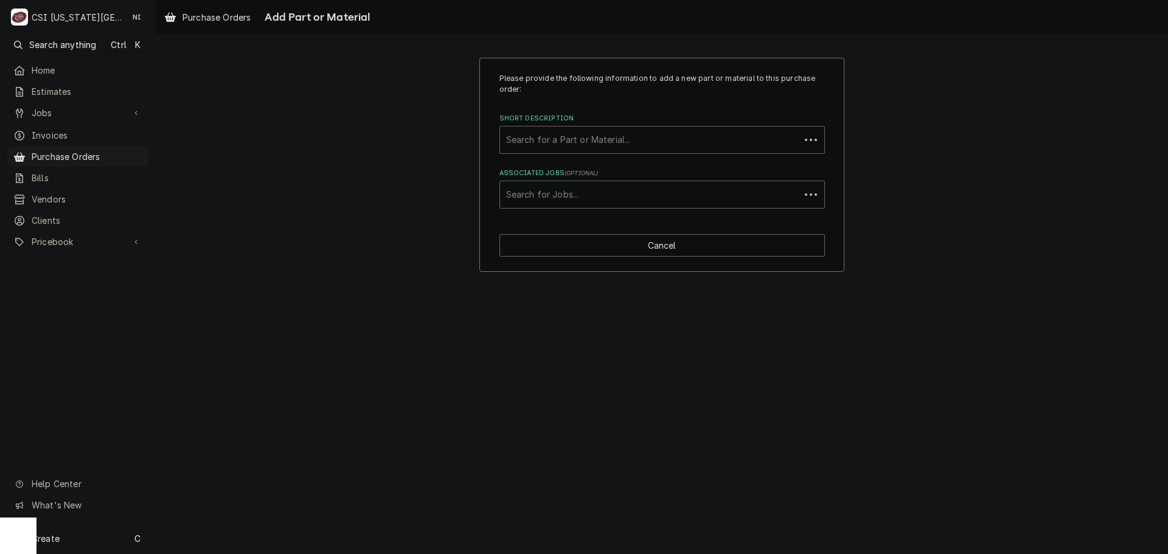
paste input "R422855"
click at [602, 127] on div "Search for a Part or Material..." at bounding box center [650, 140] width 300 height 27
type input "R422855"
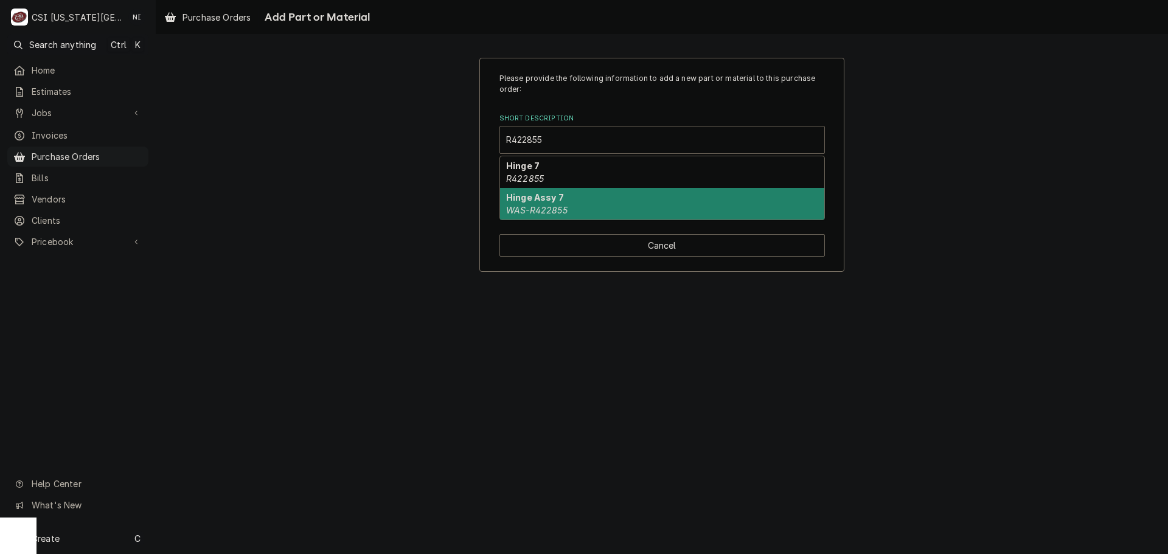
click at [564, 203] on div "Hinge Assy 7 WAS-R422855" at bounding box center [662, 204] width 324 height 32
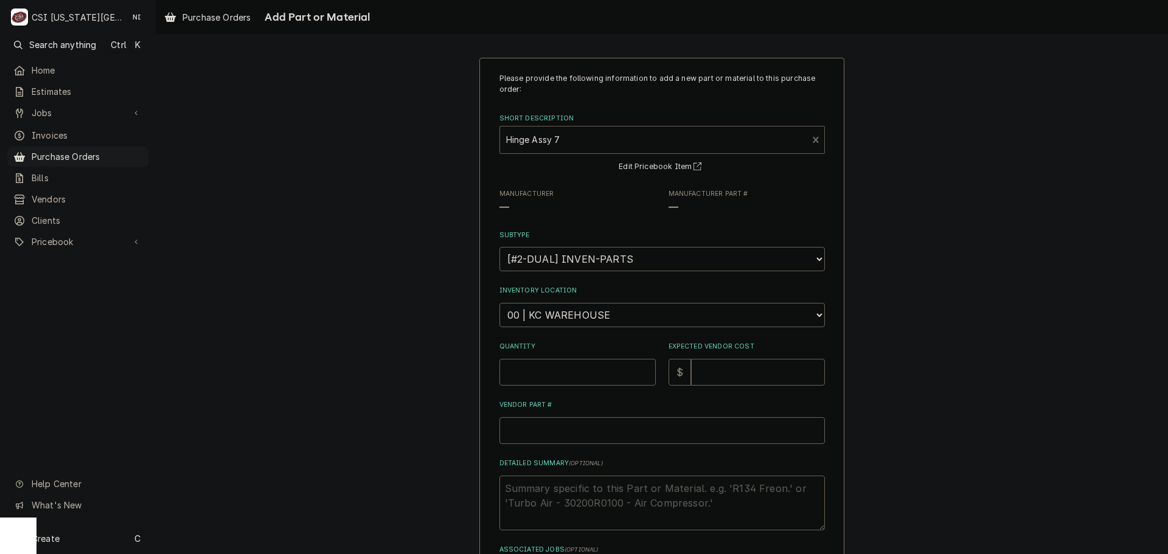
type textarea "x"
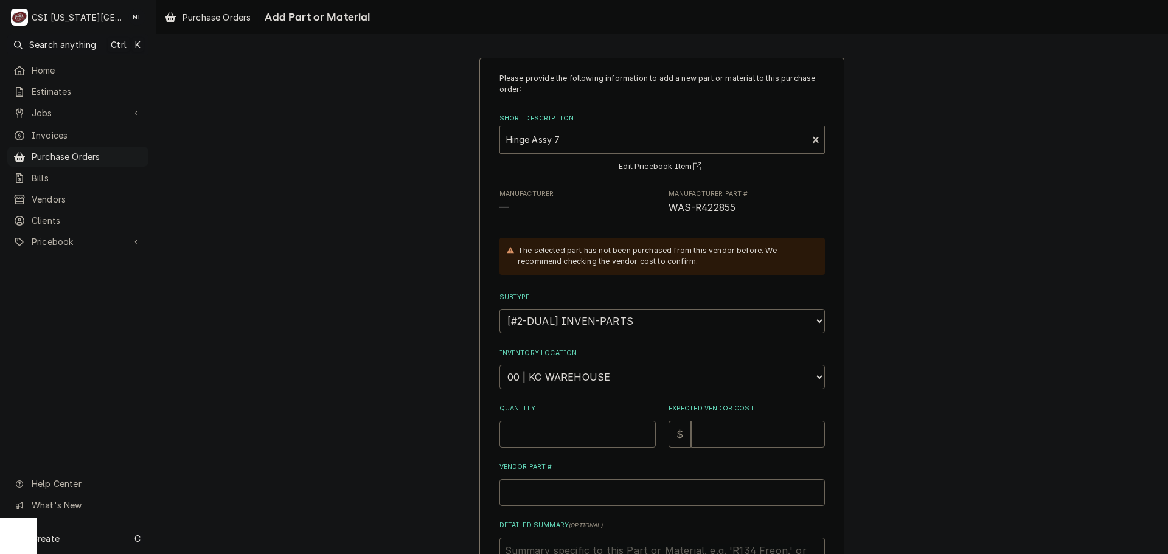
click at [570, 380] on select "Choose a location... 00 | KC WAREHOUSE 00 | MAIN WAREHOUSE 01 | BRIAN BREAZIER …" at bounding box center [661, 377] width 325 height 24
select select "2782"
click at [499, 365] on select "Choose a location... 00 | KC WAREHOUSE 00 | MAIN WAREHOUSE 01 | BRIAN BREAZIER …" at bounding box center [661, 377] width 325 height 24
click at [529, 434] on input "Quantity" at bounding box center [577, 434] width 156 height 27
type textarea "x"
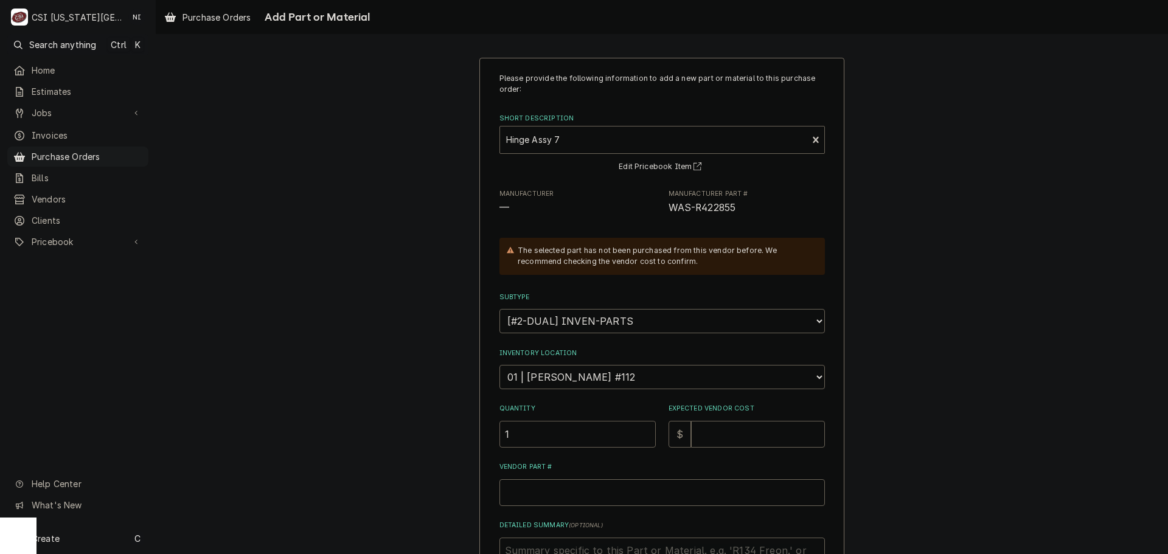
type input "1"
type textarea "x"
type input "5"
type textarea "x"
type input "57"
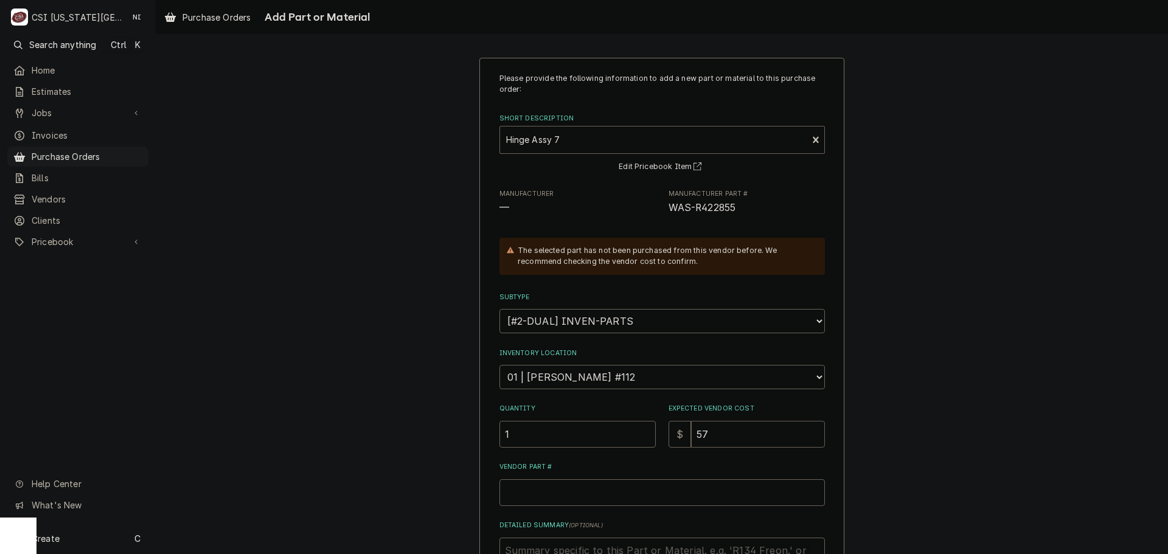
type textarea "x"
type input "57.3"
type textarea "x"
type input "57.32"
click at [584, 489] on input "Vendor Part #" at bounding box center [661, 492] width 325 height 27
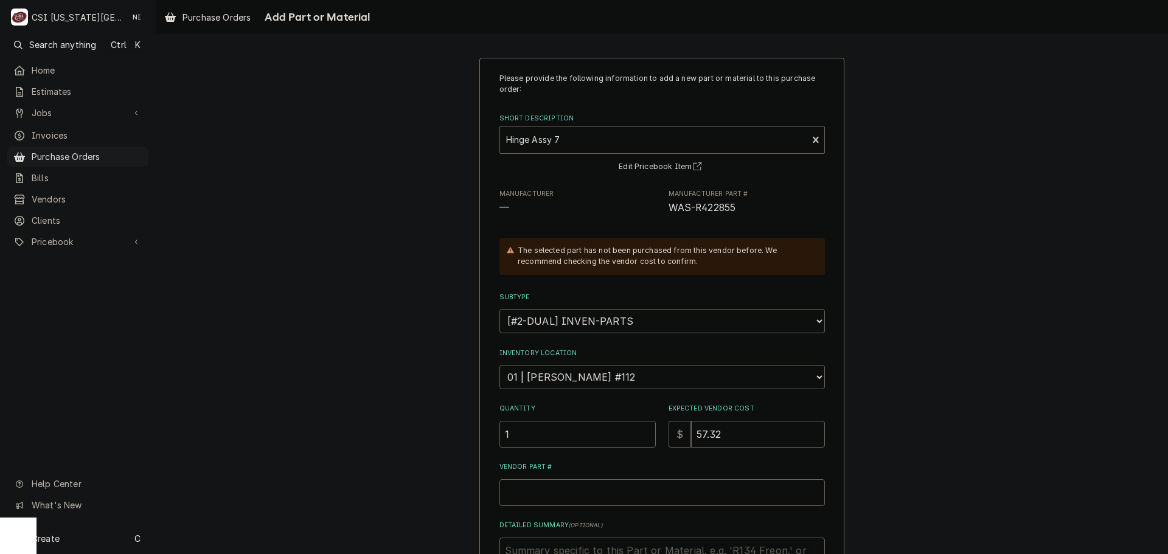
paste input "R422855"
type textarea "x"
type input "R422855"
drag, startPoint x: 664, startPoint y: 213, endPoint x: 640, endPoint y: 213, distance: 24.3
click at [640, 213] on div "Manufacturer — Manufacturer Part # WAS-R422855" at bounding box center [661, 202] width 325 height 26
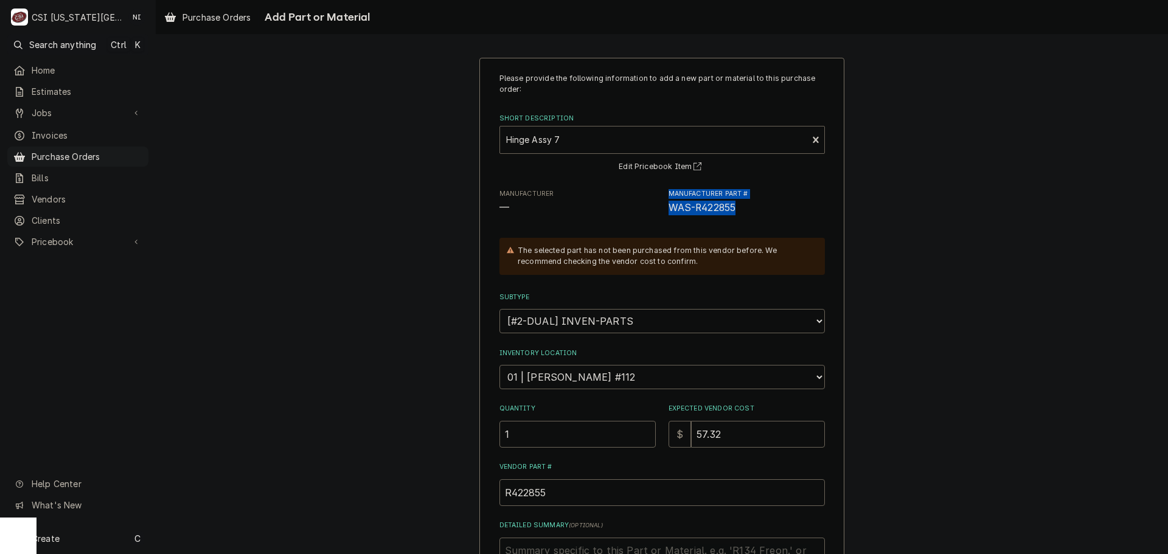
click at [746, 196] on span "Manufacturer Part #" at bounding box center [747, 194] width 156 height 10
drag, startPoint x: 738, startPoint y: 206, endPoint x: 664, endPoint y: 211, distance: 74.4
click at [669, 211] on span "WAS-R422855" at bounding box center [747, 208] width 156 height 15
copy span "WAS-R422855"
drag, startPoint x: 549, startPoint y: 487, endPoint x: 447, endPoint y: 505, distance: 103.8
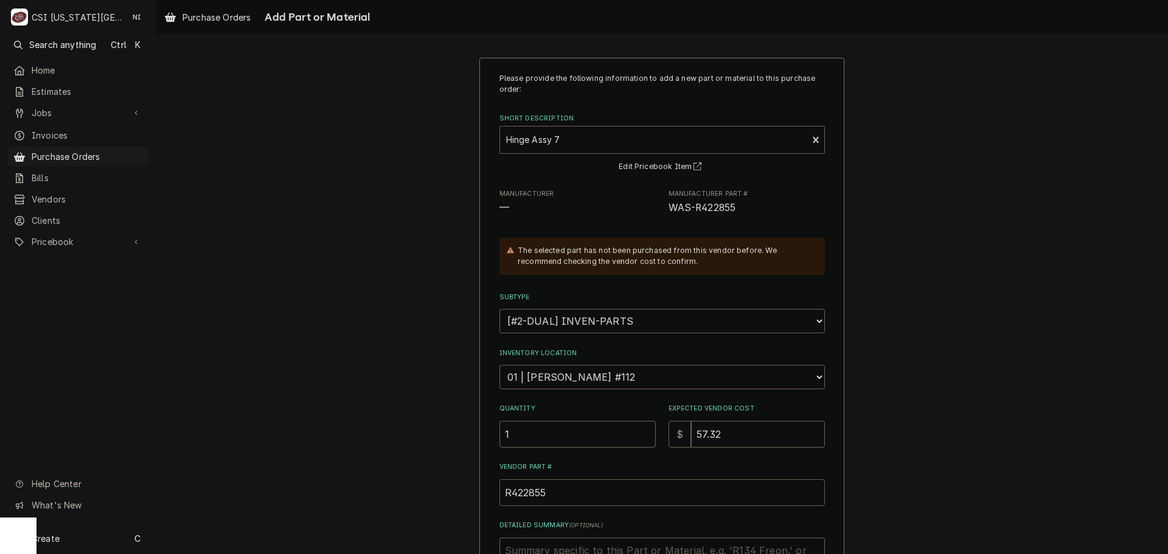
click at [464, 505] on div "Please provide the following information to add a new part or material to this …" at bounding box center [662, 384] width 1012 height 675
paste input "WAS-R422855"
type textarea "x"
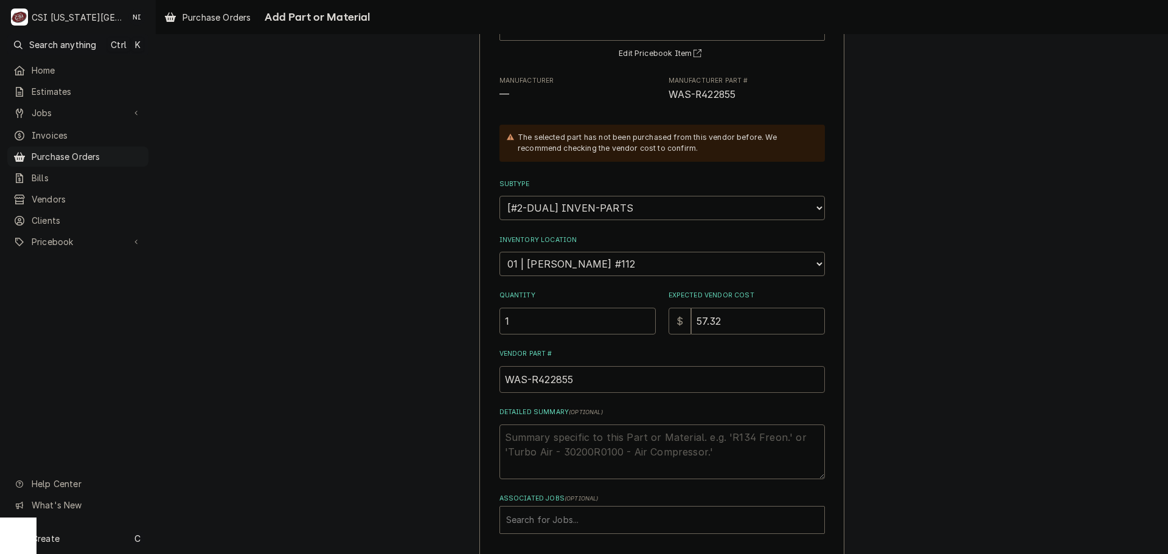
scroll to position [168, 0]
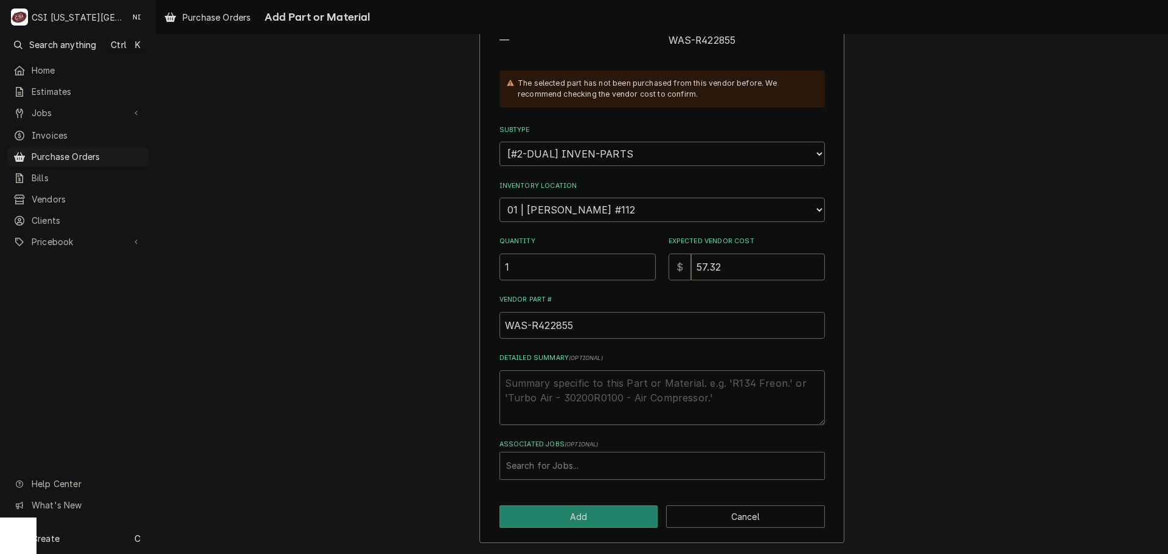
type input "WAS-R422855"
drag, startPoint x: 556, startPoint y: 470, endPoint x: 569, endPoint y: 464, distance: 14.7
click at [563, 467] on div "Associated Jobs" at bounding box center [662, 466] width 312 height 22
type input "33471"
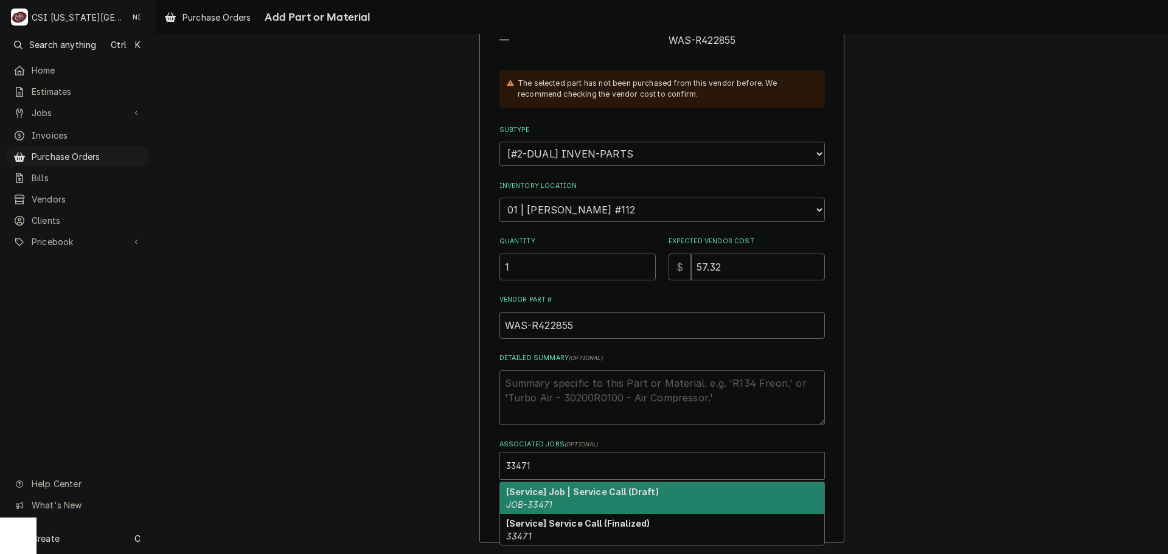
click at [617, 494] on strong "[Service] Job | Service Call (Draft)" at bounding box center [582, 492] width 153 height 10
type textarea "x"
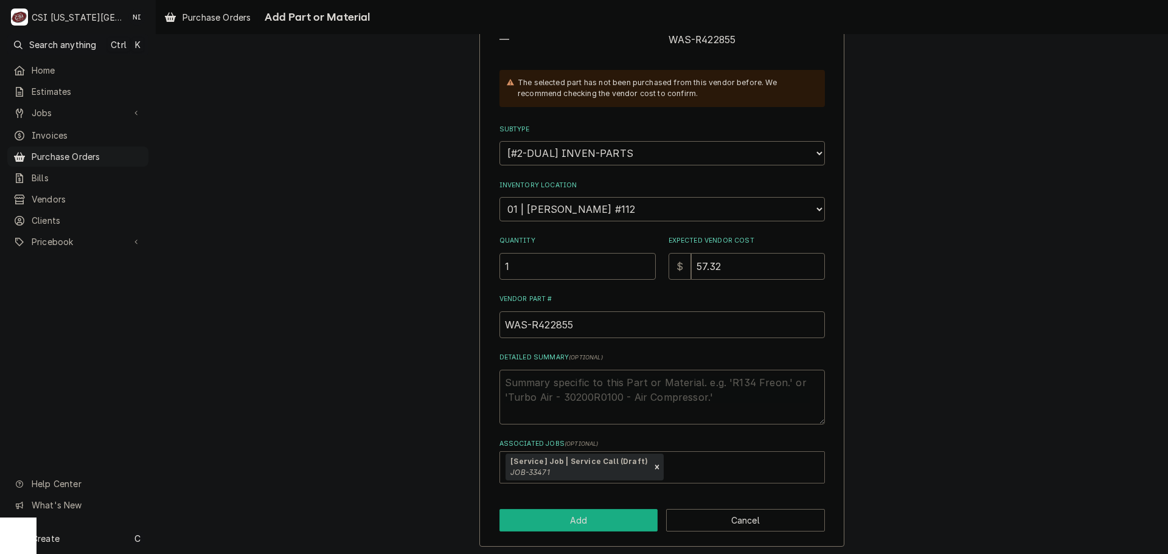
click at [591, 515] on button "Add" at bounding box center [578, 520] width 159 height 23
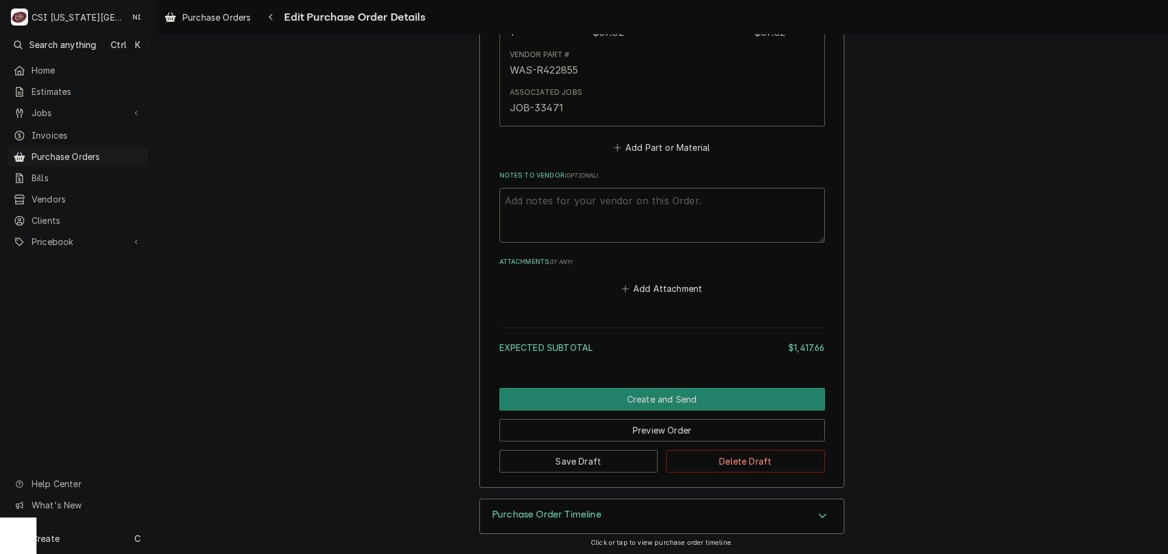
scroll to position [3286, 0]
click at [618, 470] on button "Save Draft" at bounding box center [578, 461] width 159 height 23
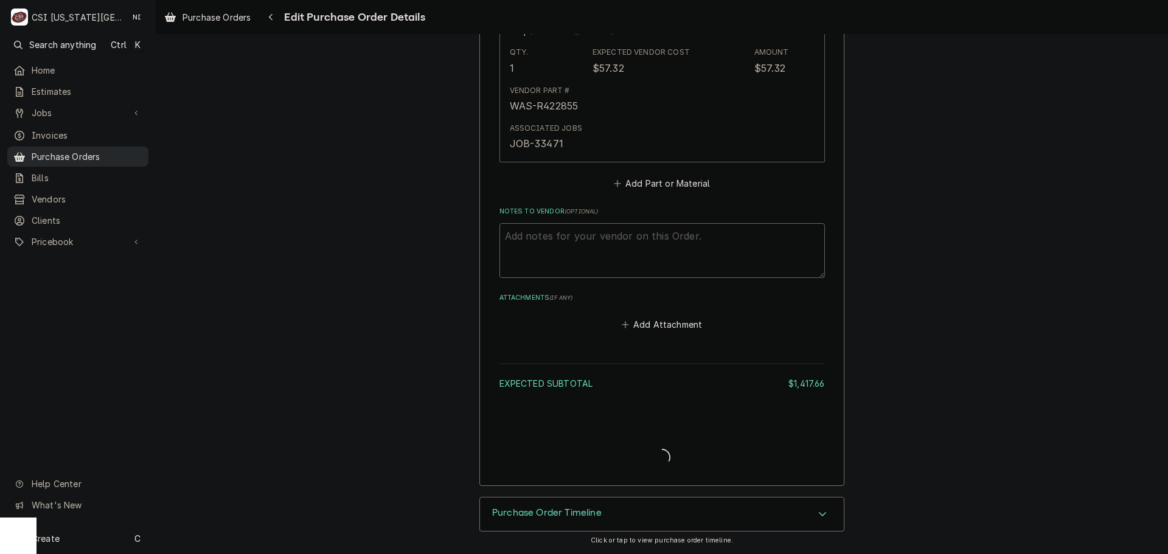
type textarea "x"
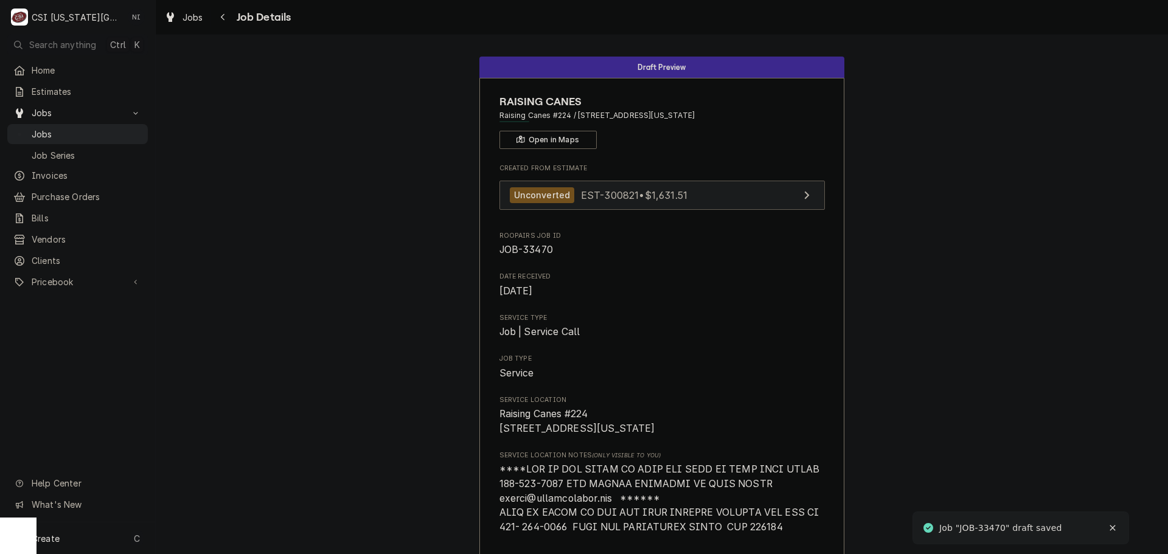
drag, startPoint x: 686, startPoint y: 210, endPoint x: 689, endPoint y: 205, distance: 6.3
click at [686, 210] on div "Unconverted EST-300821 • $1,631.51" at bounding box center [661, 199] width 325 height 36
click at [691, 200] on link "Unconverted EST-300821 • $1,631.51" at bounding box center [661, 196] width 325 height 30
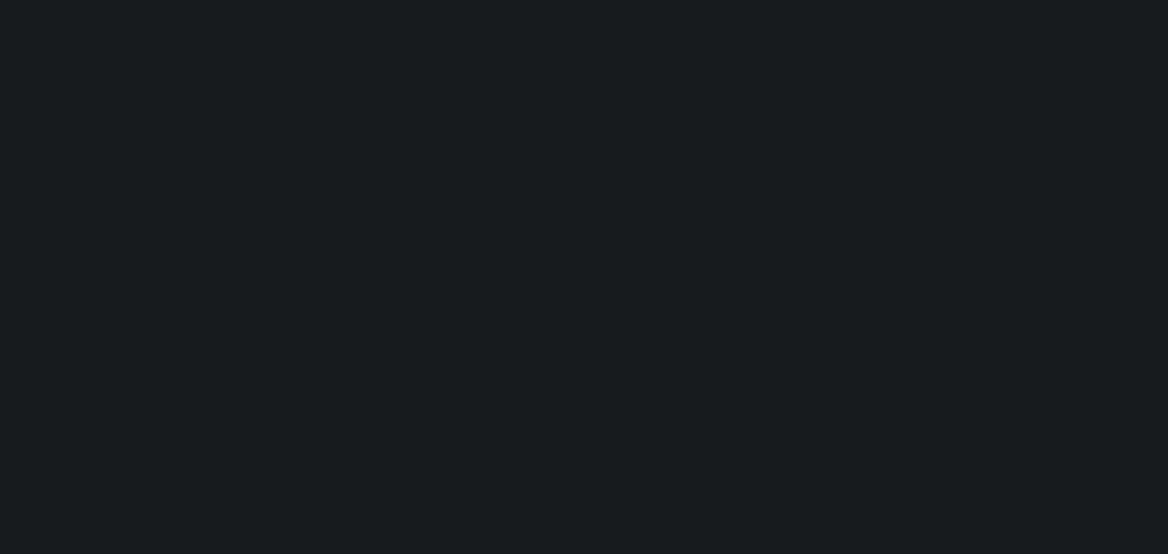
type textarea "x"
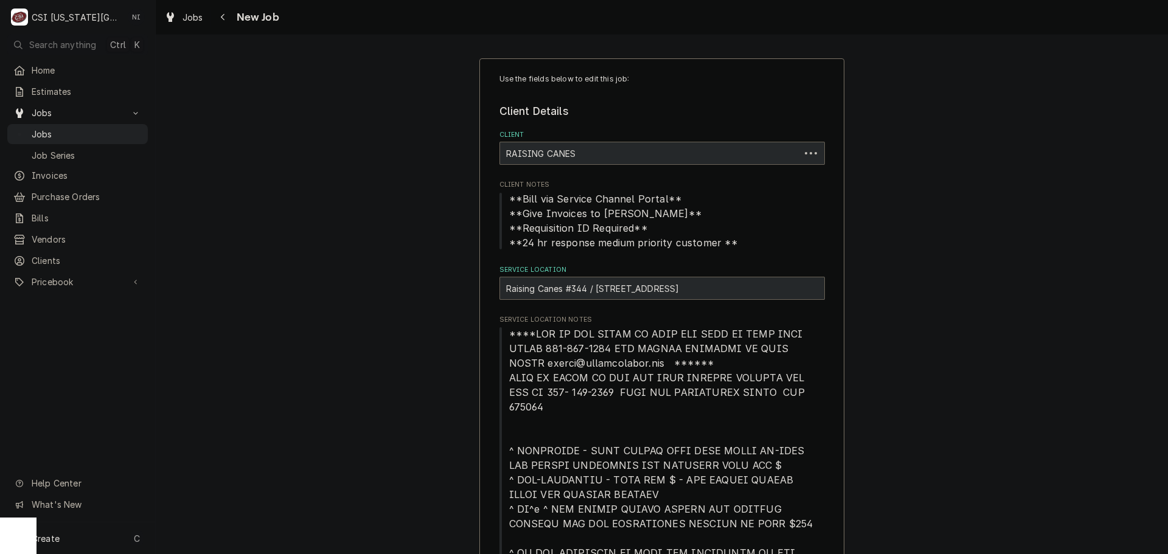
type textarea "x"
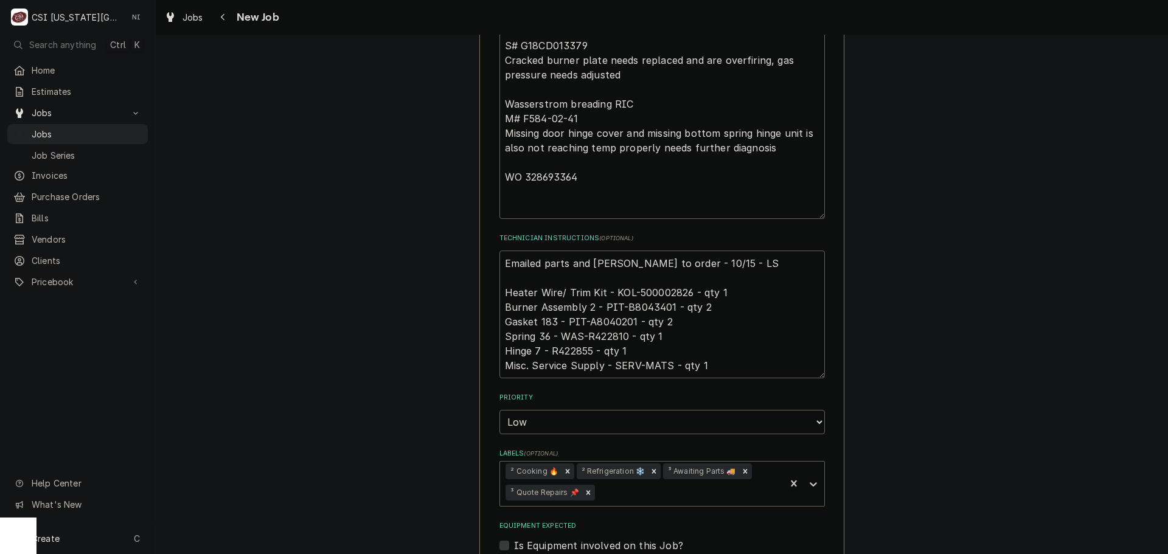
scroll to position [1277, 0]
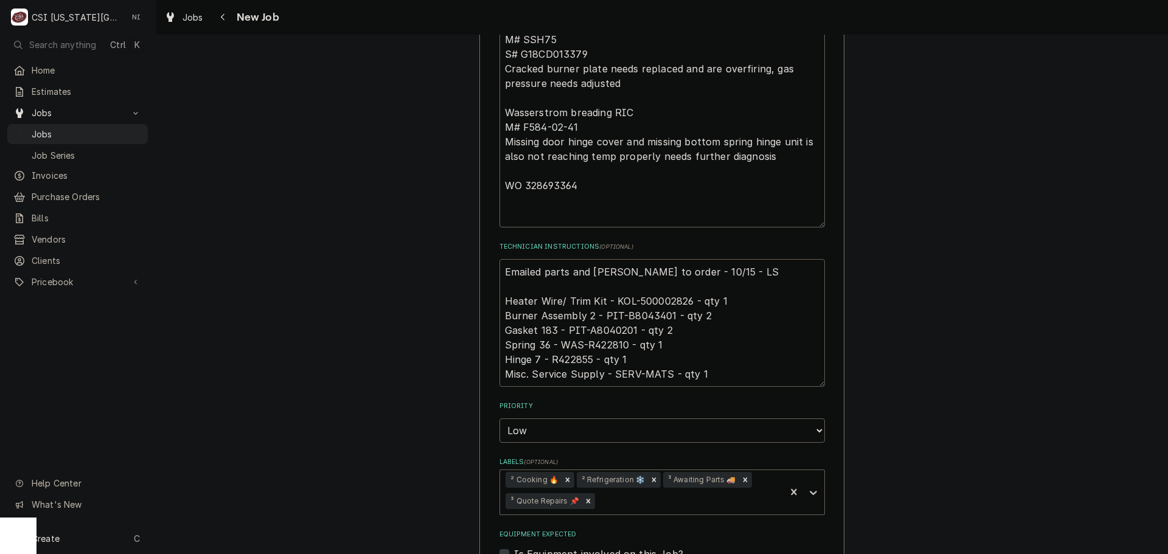
click at [662, 259] on textarea "Emailed parts and [PERSON_NAME] to order - 10/15 - LS Heater Wire/ Trim Kit - K…" at bounding box center [661, 323] width 325 height 128
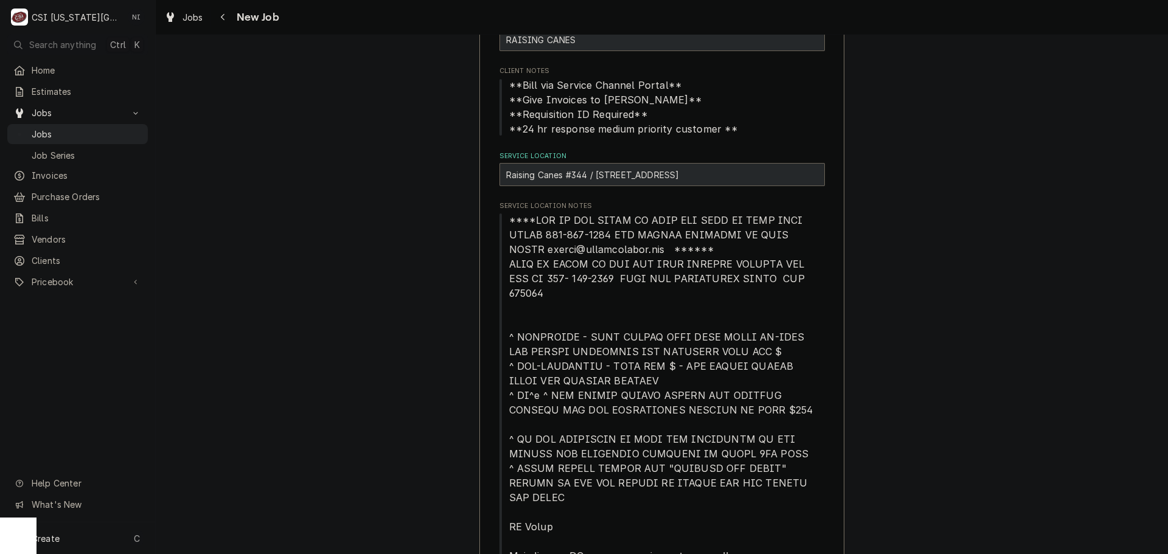
scroll to position [0, 0]
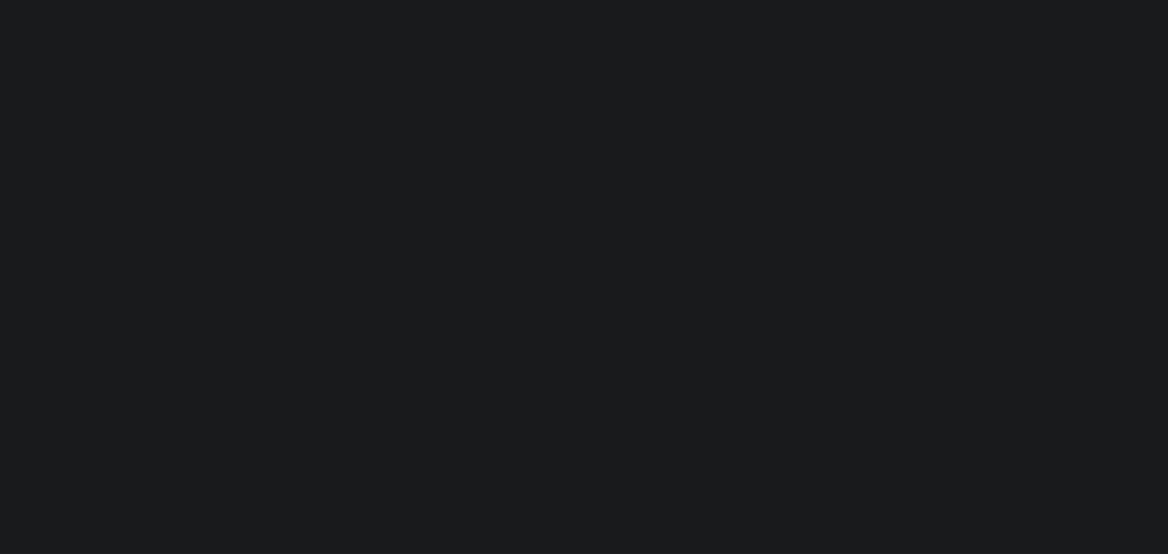
type textarea "x"
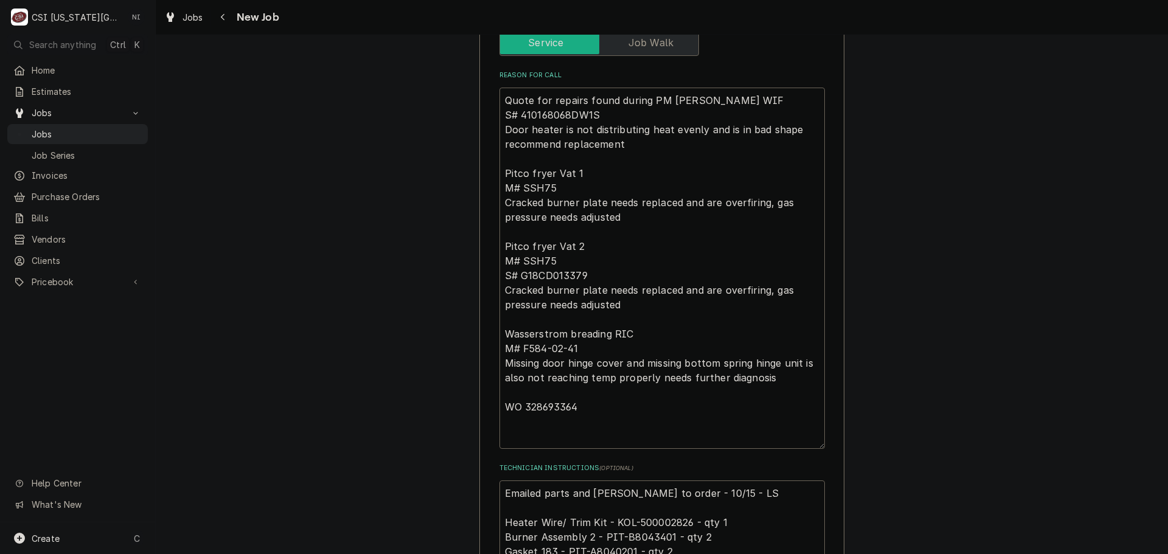
scroll to position [1217, 0]
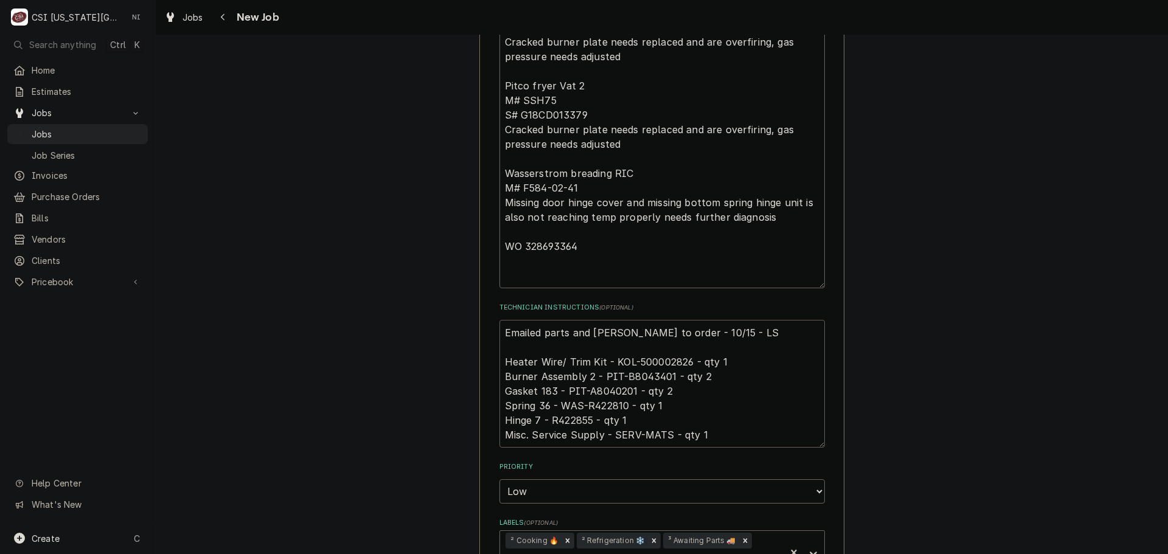
click at [650, 320] on textarea "Emailed parts and [PERSON_NAME] to order - 10/15 - LS Heater Wire/ Trim Kit - K…" at bounding box center [661, 384] width 325 height 128
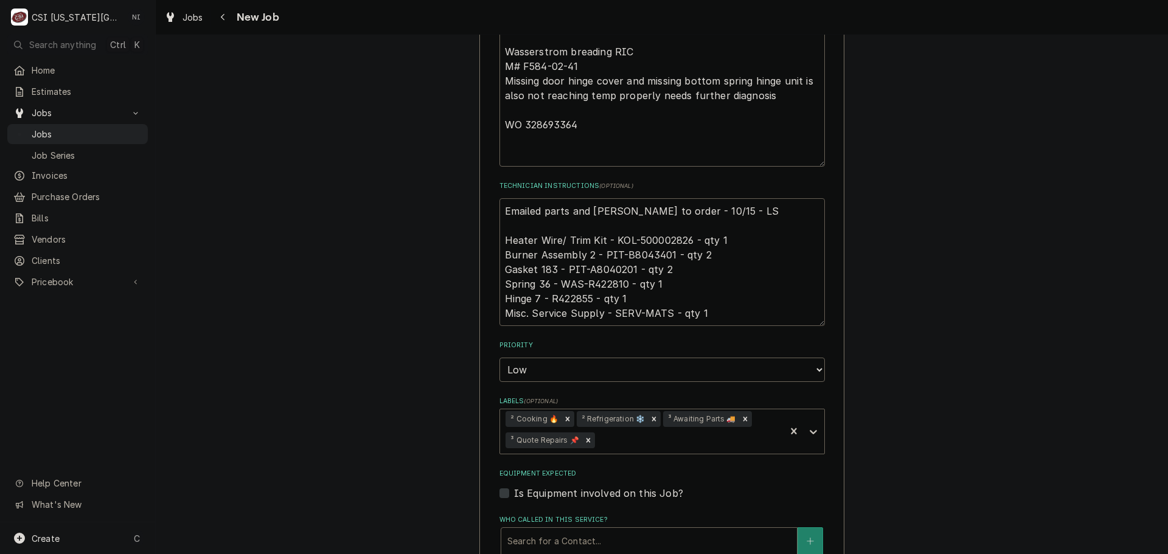
scroll to position [1277, 0]
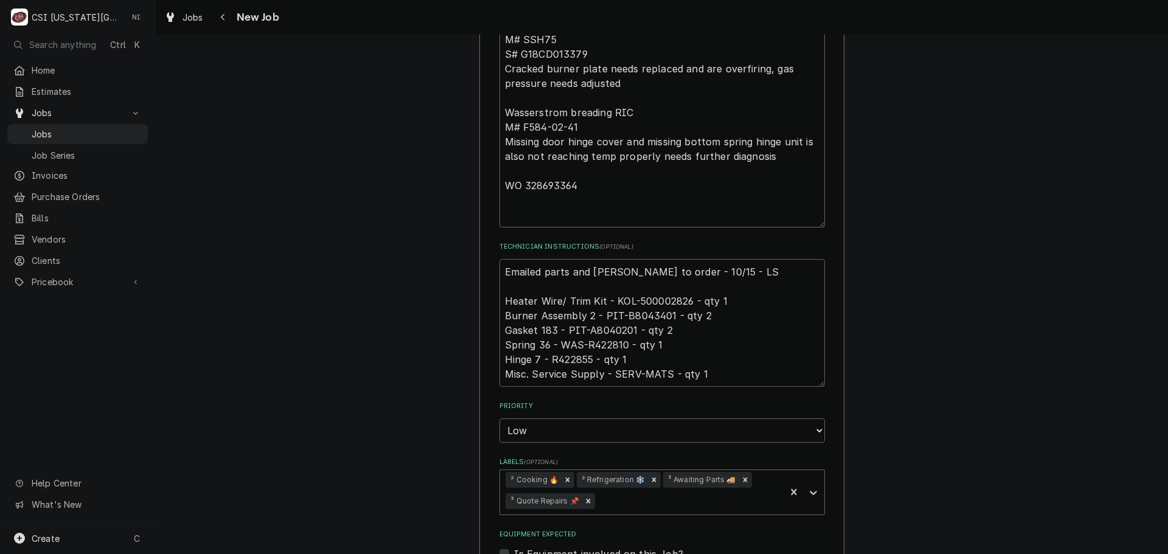
drag, startPoint x: 630, startPoint y: 271, endPoint x: 582, endPoint y: 271, distance: 48.1
click at [582, 271] on textarea "Emailed parts and [PERSON_NAME] to order - 10/15 - LS Heater Wire/ Trim Kit - K…" at bounding box center [661, 323] width 325 height 128
drag, startPoint x: 622, startPoint y: 284, endPoint x: 585, endPoint y: 284, distance: 36.5
click at [585, 284] on textarea "Emailed parts and [PERSON_NAME] to order - 10/15 - LS Heater Wire/ Trim Kit - K…" at bounding box center [661, 323] width 325 height 128
click at [572, 304] on textarea "Emailed parts and [PERSON_NAME] to order - 10/15 - LS Heater Wire/ Trim Kit - K…" at bounding box center [661, 323] width 325 height 128
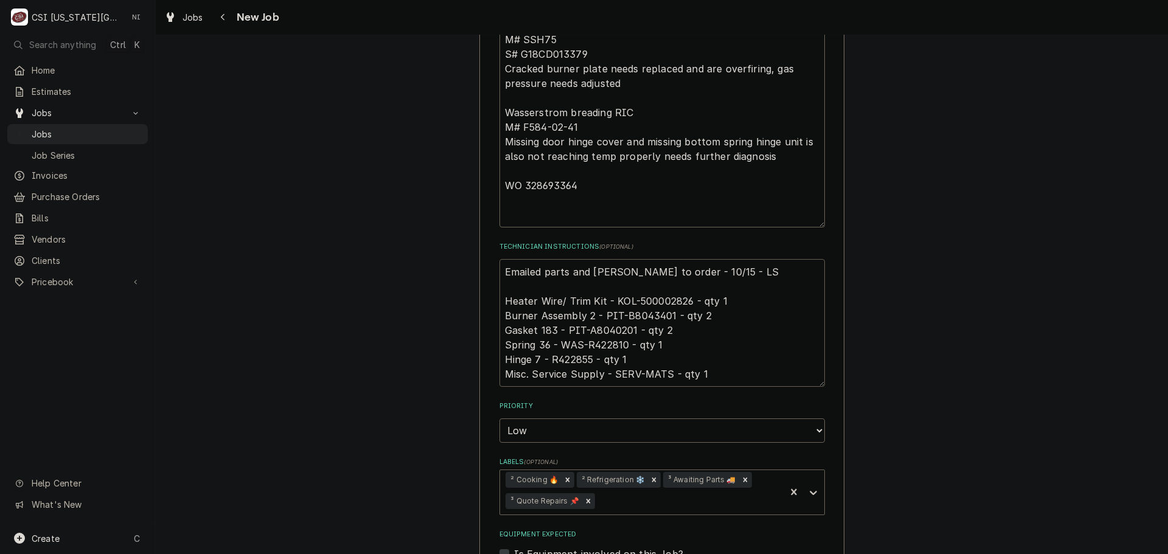
click at [572, 304] on textarea "Emailed parts and [PERSON_NAME] to order - 10/15 - LS Heater Wire/ Trim Kit - K…" at bounding box center [661, 323] width 325 height 128
drag, startPoint x: 499, startPoint y: 214, endPoint x: 526, endPoint y: 232, distance: 32.7
click at [499, 259] on textarea "Emailed parts and [PERSON_NAME] to order - 10/15 - LS Heater Wire/ Trim Kit - K…" at bounding box center [661, 323] width 325 height 128
type textarea "Emailed parts and [PERSON_NAME] to order - 10/15 - LS Heater Wire/ Trim Kit - K…"
type textarea "x"
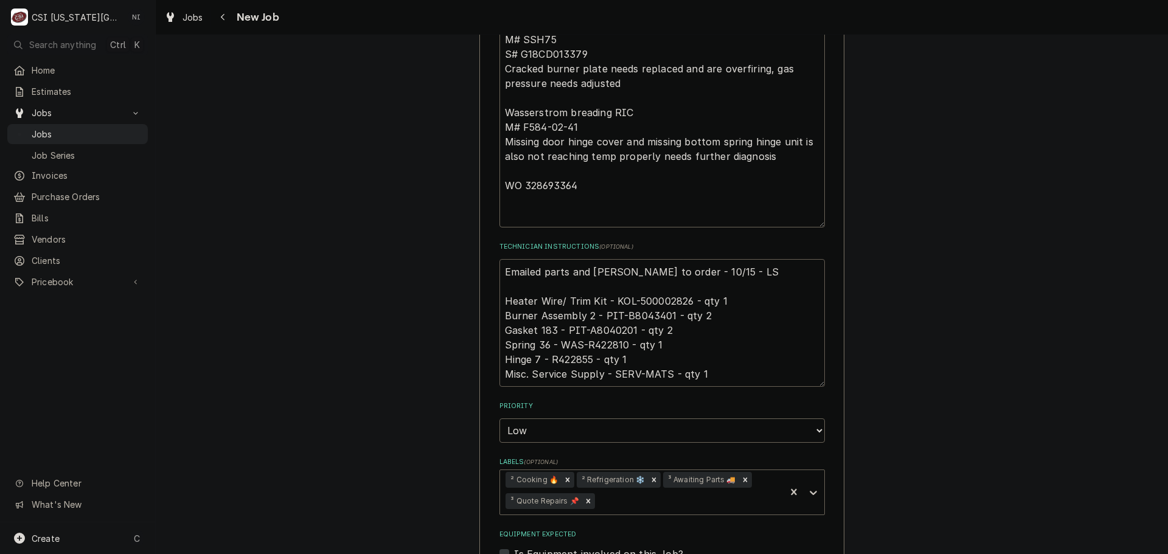
type textarea "Emailed parts and [PERSON_NAME] to order - 10/15 - LS Heater Wire/ Trim Kit - K…"
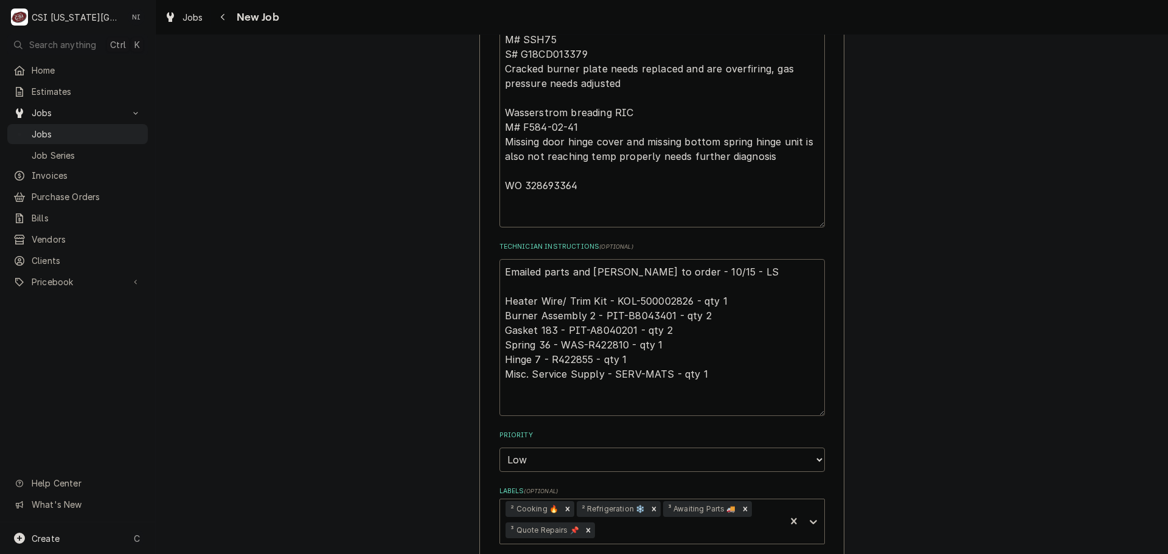
type textarea "x"
click at [524, 259] on textarea "Emailed parts and [PERSON_NAME] to order - 10/15 - LS Heater Wire/ Trim Kit - K…" at bounding box center [661, 337] width 325 height 157
type textarea "p Emailed parts and [PERSON_NAME] to order - 10/15 - LS Heater Wire/ Trim Kit -…"
type textarea "x"
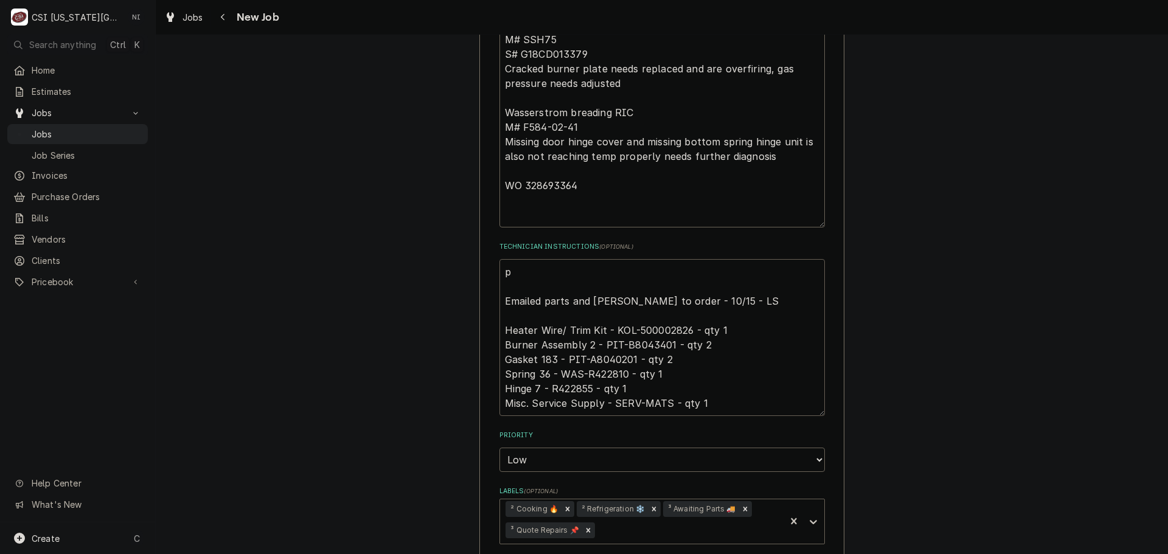
type textarea "pa Emailed parts and [PERSON_NAME] to order - 10/15 - LS Heater Wire/ Trim Kit …"
type textarea "x"
type textarea "pat Emailed parts and [PERSON_NAME] to order - 10/15 - LS Heater Wire/ Trim Kit…"
type textarea "x"
type textarea "patr Emailed parts and [PERSON_NAME] to order - 10/15 - LS Heater Wire/ Trim Ki…"
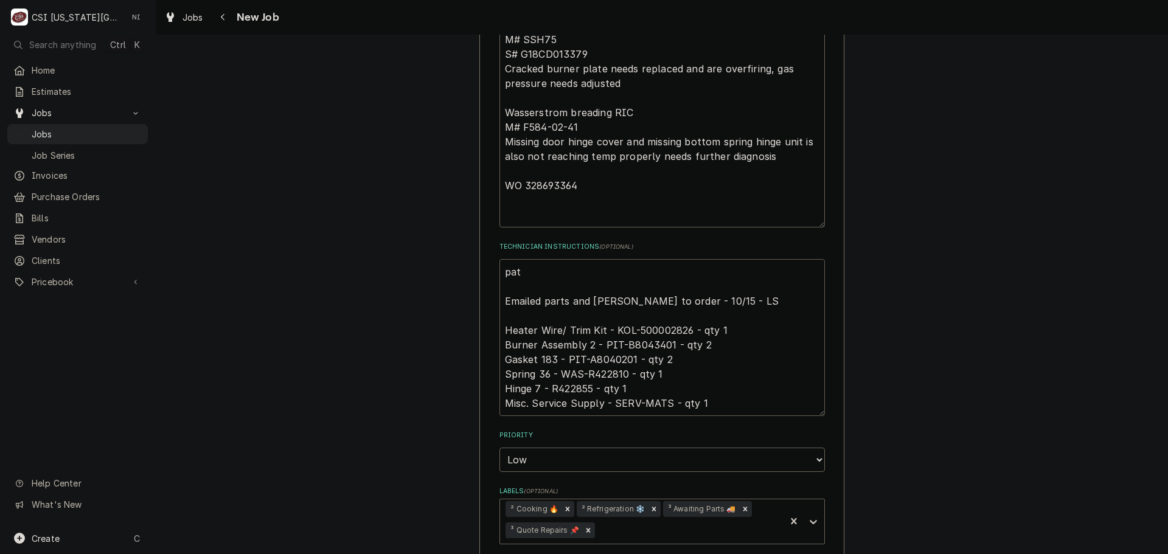
type textarea "x"
type textarea "patrt Emailed parts and [PERSON_NAME] to order - 10/15 - LS Heater Wire/ Trim K…"
type textarea "x"
type textarea "patrts Emailed parts and [PERSON_NAME] to order - 10/15 - LS Heater Wire/ Trim …"
type textarea "x"
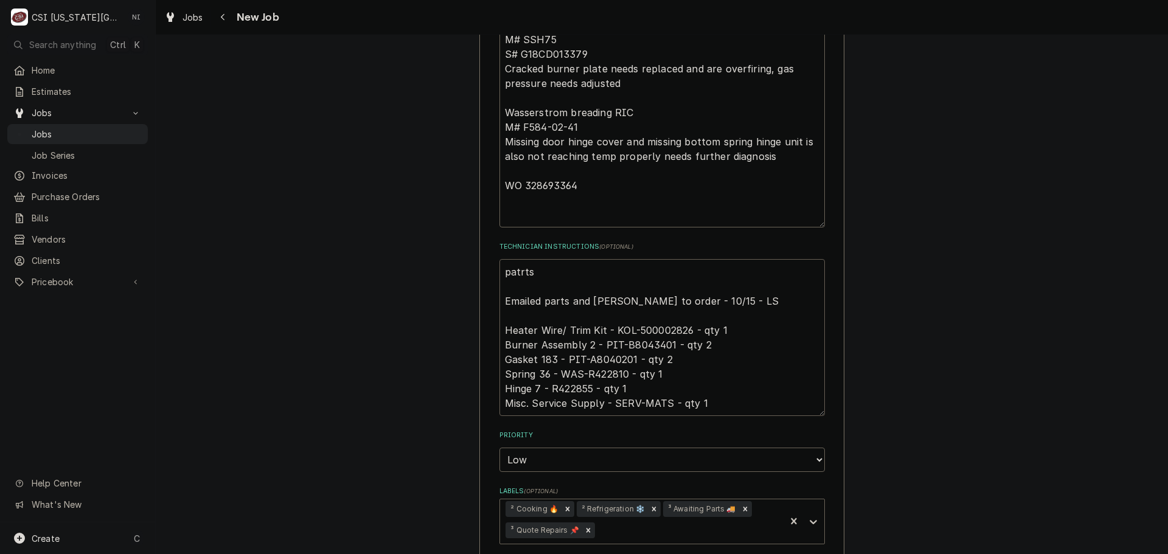
type textarea "patrt Emailed parts and [PERSON_NAME] to order - 10/15 - LS Heater Wire/ Trim K…"
type textarea "x"
type textarea "patr Emailed parts and [PERSON_NAME] to order - 10/15 - LS Heater Wire/ Trim Ki…"
type textarea "x"
type textarea "pat Emailed parts and [PERSON_NAME] to order - 10/15 - LS Heater Wire/ Trim Kit…"
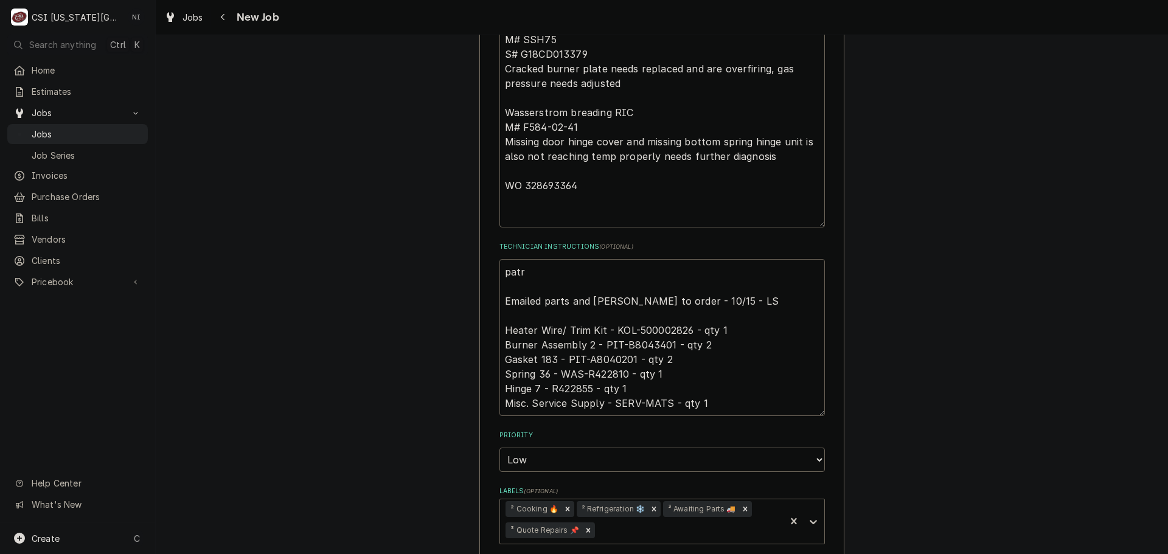
type textarea "x"
type textarea "pa Emailed parts and [PERSON_NAME] to order - 10/15 - LS Heater Wire/ Trim Kit …"
type textarea "x"
type textarea "par Emailed parts and Lindy to order - 10/15 - LS Heater Wire/ Trim Kit - KOL-5…"
type textarea "x"
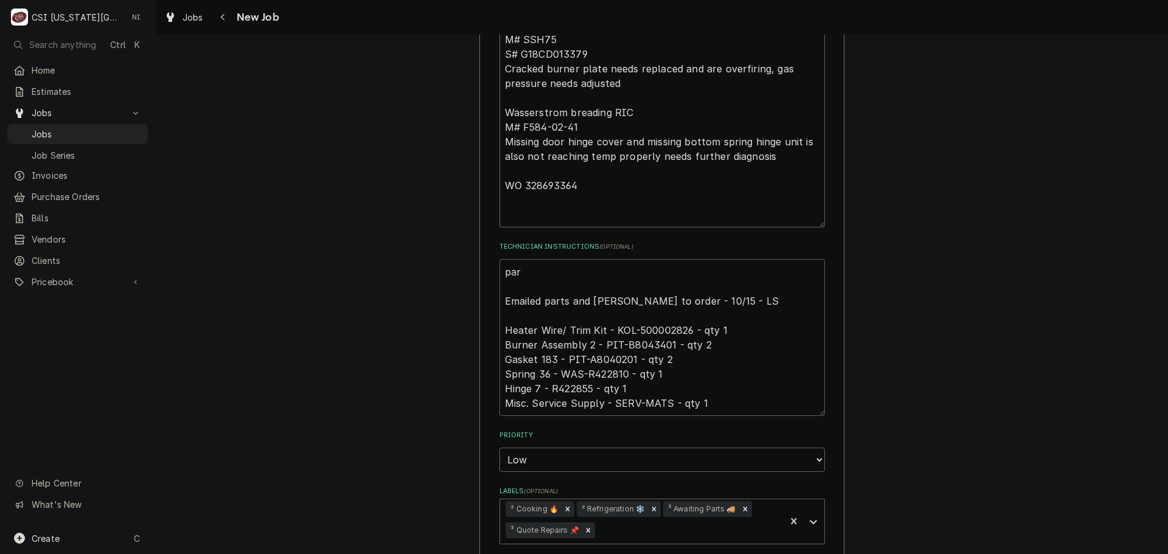
type textarea "part Emailed parts and Lindy to order - 10/15 - LS Heater Wire/ Trim Kit - KOL-…"
type textarea "x"
type textarea "parts Emailed parts and Lindy to order - 10/15 - LS Heater Wire/ Trim Kit - KOL…"
type textarea "x"
type textarea "parts Emailed parts and Lindy to order - 10/15 - LS Heater Wire/ Trim Kit - KOL…"
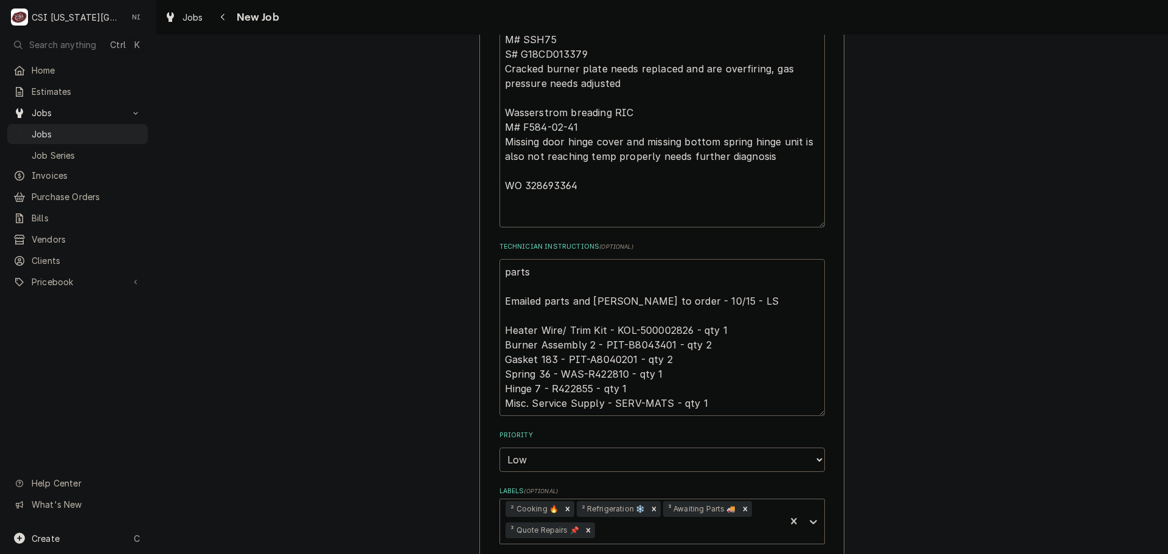
type textarea "x"
type textarea "parts o Emailed parts and Lindy to order - 10/15 - LS Heater Wire/ Trim Kit - K…"
type textarea "x"
type textarea "parts or Emailed parts and Lindy to order - 10/15 - LS Heater Wire/ Trim Kit - …"
type textarea "x"
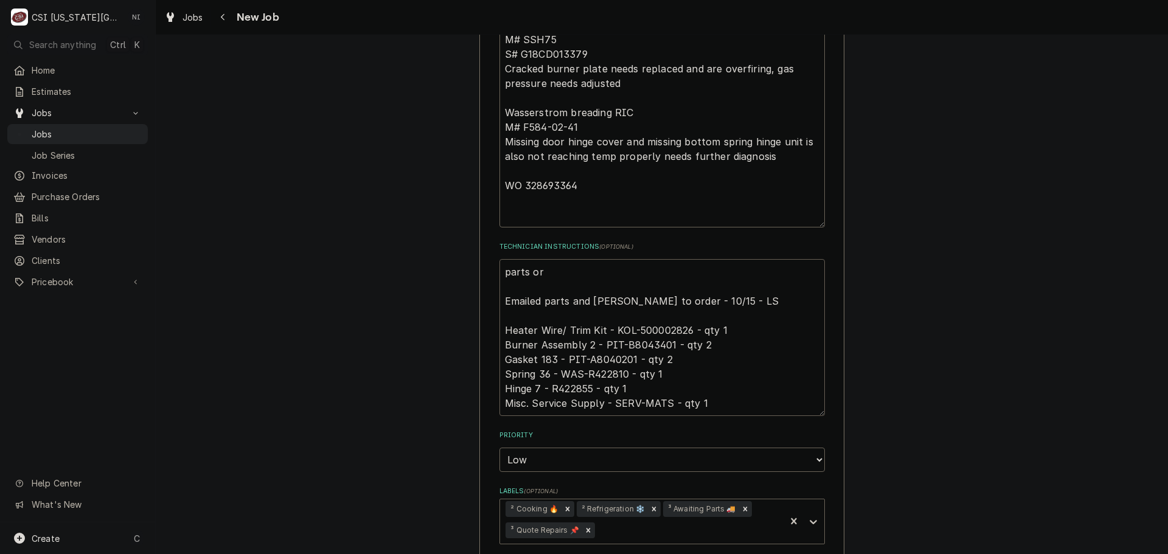
type textarea "parts ord Emailed parts and Lindy to order - 10/15 - LS Heater Wire/ Trim Kit -…"
type textarea "x"
type textarea "parts orde Emailed parts and Lindy to order - 10/15 - LS Heater Wire/ Trim Kit …"
type textarea "x"
type textarea "parts order Emailed parts and Lindy to order - 10/15 - LS Heater Wire/ Trim Kit…"
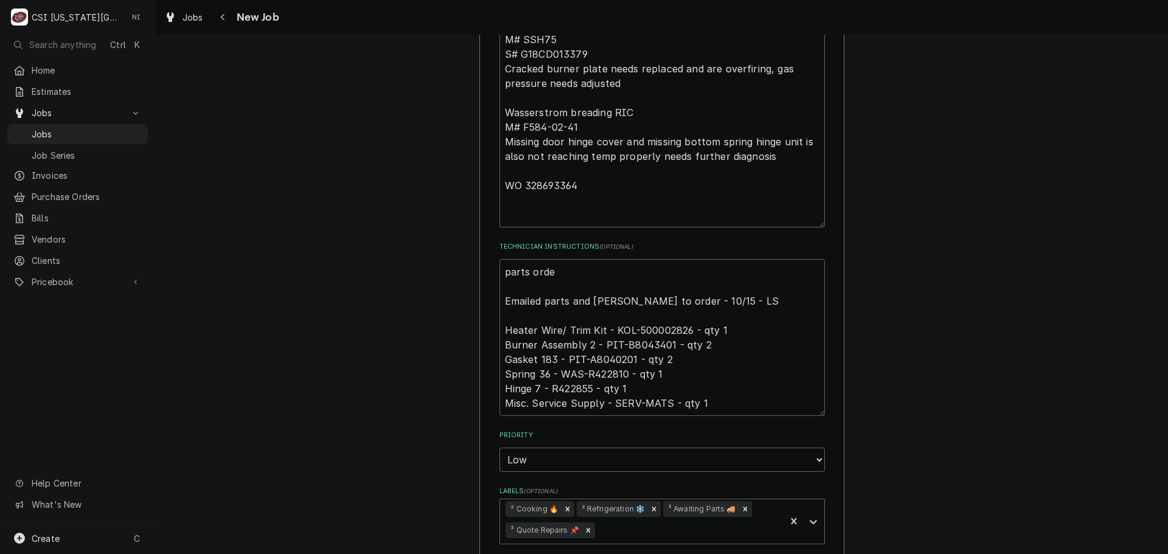
type textarea "x"
type textarea "parts orderd Emailed parts and Lindy to order - 10/15 - LS Heater Wire/ Trim Ki…"
type textarea "x"
type textarea "parts orderd Emailed parts and Lindy to order - 10/15 - LS Heater Wire/ Trim Ki…"
type textarea "x"
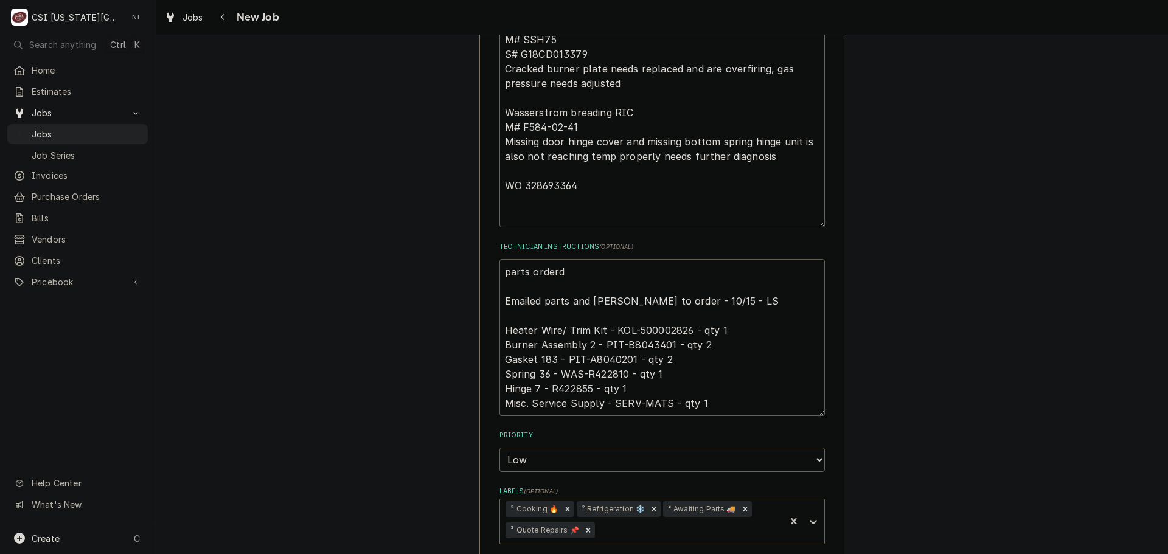
type textarea "parts orderd Emailed parts and Lindy to order - 10/15 - LS Heater Wire/ Trim Ki…"
type textarea "x"
type textarea "parts order Emailed parts and Lindy to order - 10/15 - LS Heater Wire/ Trim Kit…"
type textarea "x"
type textarea "parts ordere Emailed parts and Lindy to order - 10/15 - LS Heater Wire/ Trim Ki…"
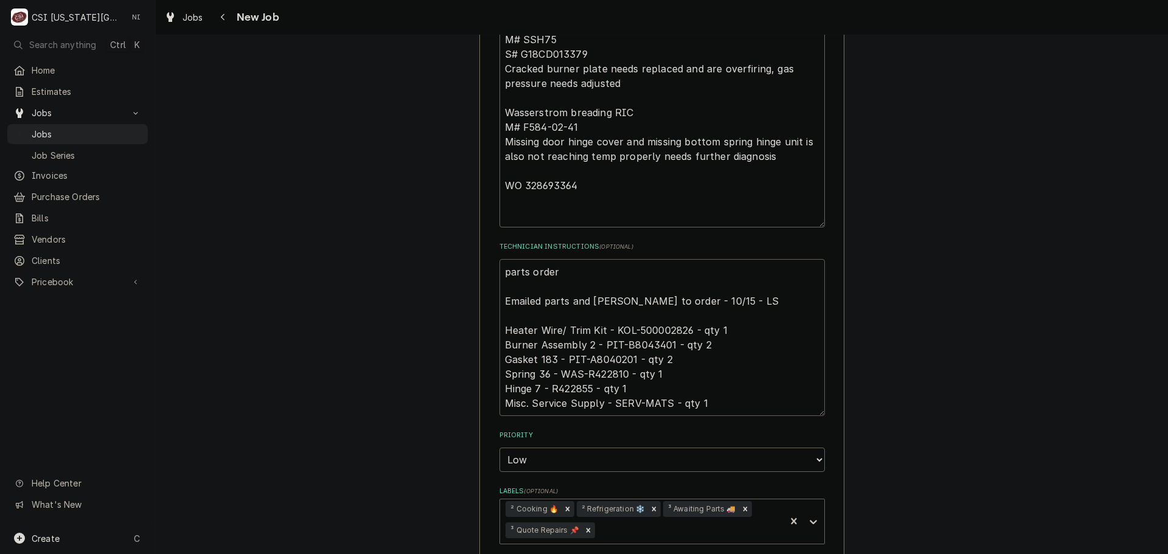
type textarea "x"
type textarea "parts ordered Emailed parts and Lindy to order - 10/15 - LS Heater Wire/ Trim K…"
type textarea "x"
type textarea "parts ordered Emailed parts and Lindy to order - 10/15 - LS Heater Wire/ Trim K…"
type textarea "x"
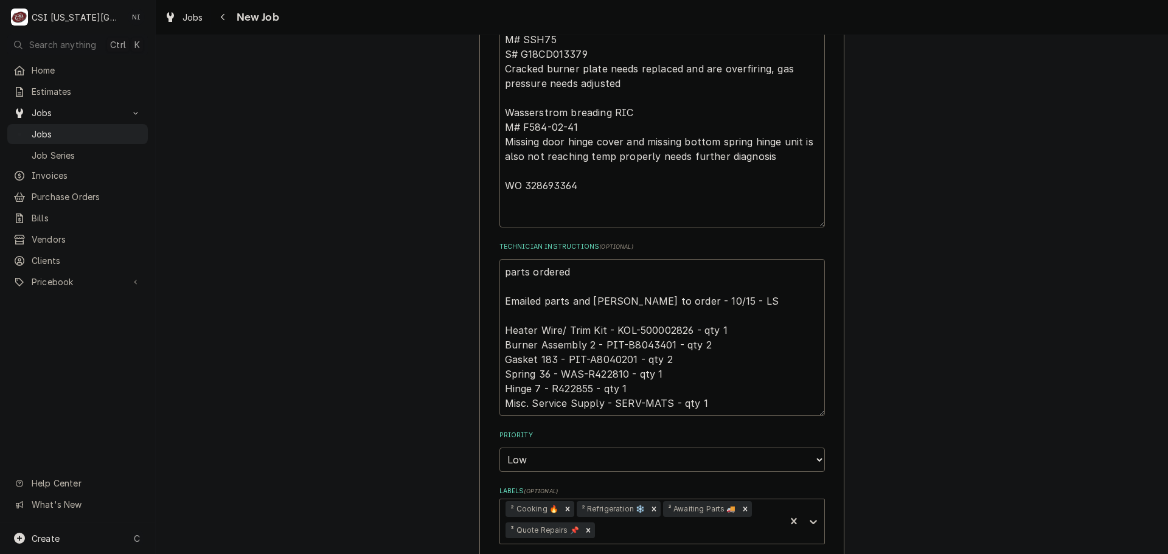
type textarea "parts ordered o Emailed parts and Lindy to order - 10/15 - LS Heater Wire/ Trim…"
type textarea "x"
type textarea "parts ordered on Emailed parts and Lindy to order - 10/15 - LS Heater Wire/ Tri…"
type textarea "x"
type textarea "parts ordered on Emailed parts and Lindy to order - 10/15 - LS Heater Wire/ Tri…"
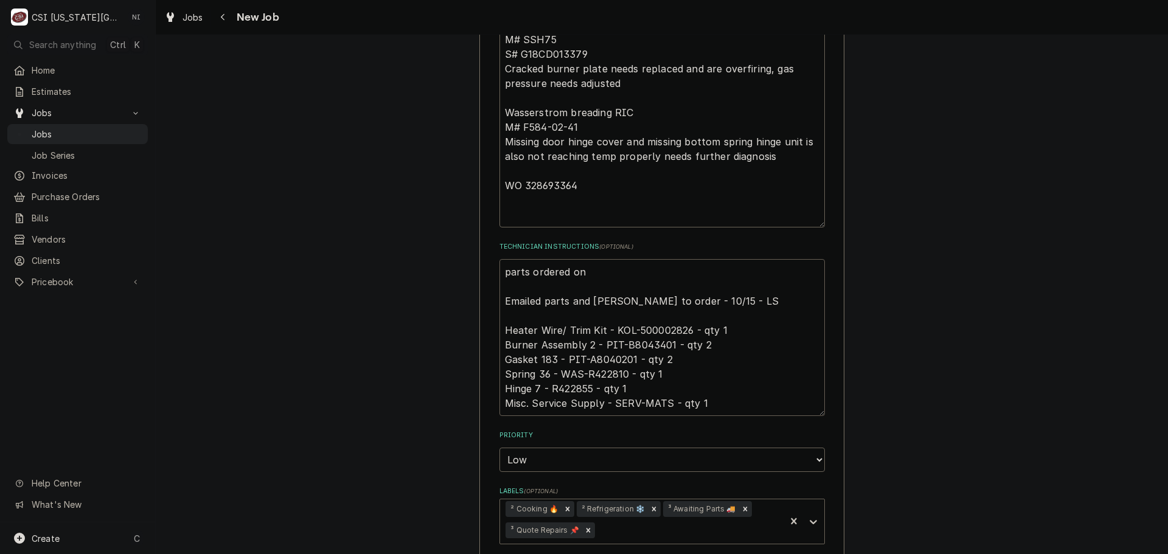
type textarea "x"
type textarea "parts ordered on P Emailed parts and Lindy to order - 10/15 - LS Heater Wire/ T…"
type textarea "x"
type textarea "parts ordered on PO Emailed parts and Lindy to order - 10/15 - LS Heater Wire/ …"
type textarea "x"
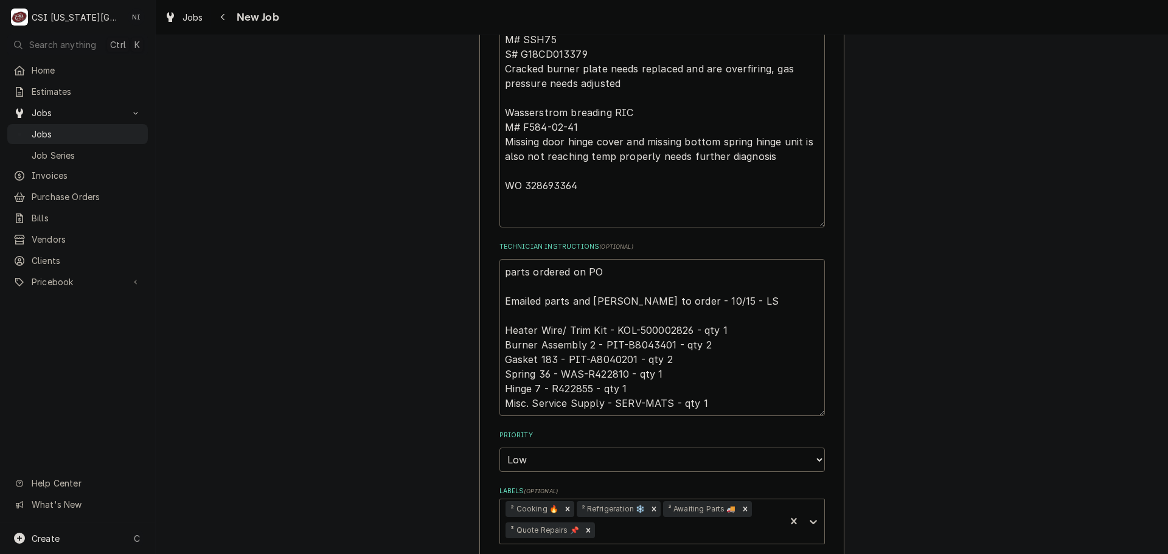
type textarea "parts ordered on PO Emailed parts and Lindy to order - 10/15 - LS Heater Wire/ …"
type textarea "x"
type textarea "parts ordered on PO 3 Emailed parts and Lindy to order - 10/15 - LS Heater Wire…"
type textarea "x"
type textarea "parts ordered on PO 30 Emailed parts and Lindy to order - 10/15 - LS Heater Wir…"
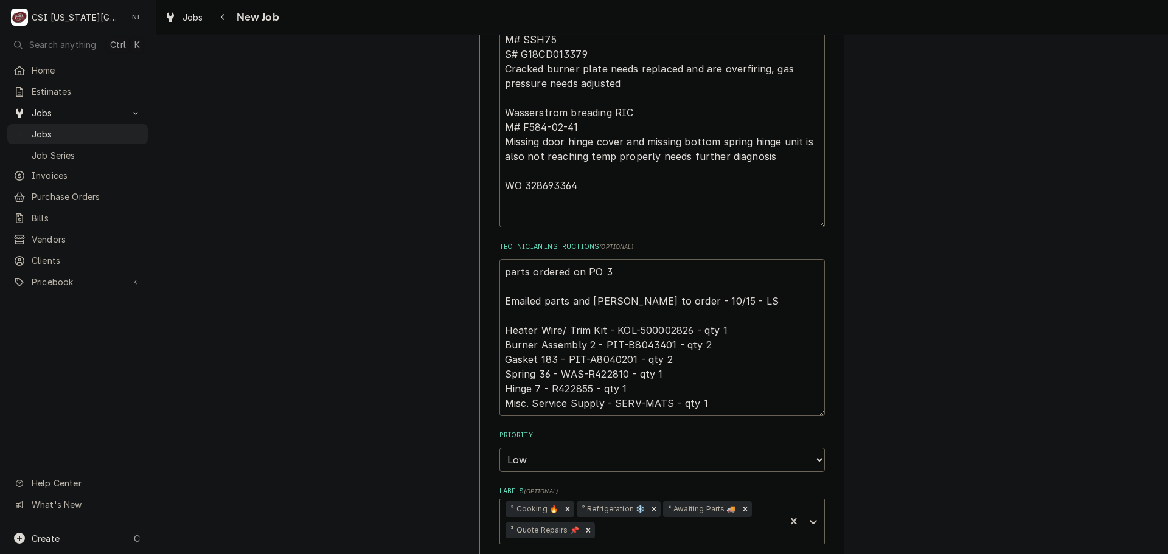
type textarea "x"
type textarea "parts ordered on PO 301 Emailed parts and Lindy to order - 10/15 - LS Heater Wi…"
type textarea "x"
type textarea "parts ordered on PO 30178 Emailed parts and Lindy to order - 10/15 - LS Heater …"
type textarea "x"
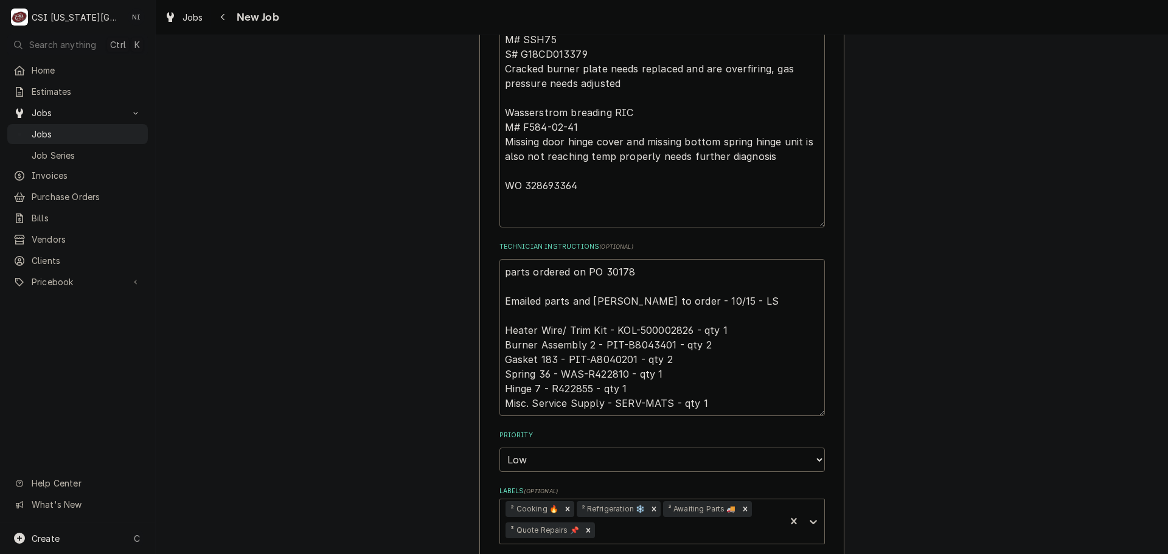
type textarea "parts ordered on PO 3017 Emailed parts and Lindy to order - 10/15 - LS Heater W…"
type textarea "x"
type textarea "parts ordered on PO 301 Emailed parts and Lindy to order - 10/15 - LS Heater Wi…"
type textarea "x"
type textarea "parts ordered on PO 3018 Emailed parts and Lindy to order - 10/15 - LS Heater W…"
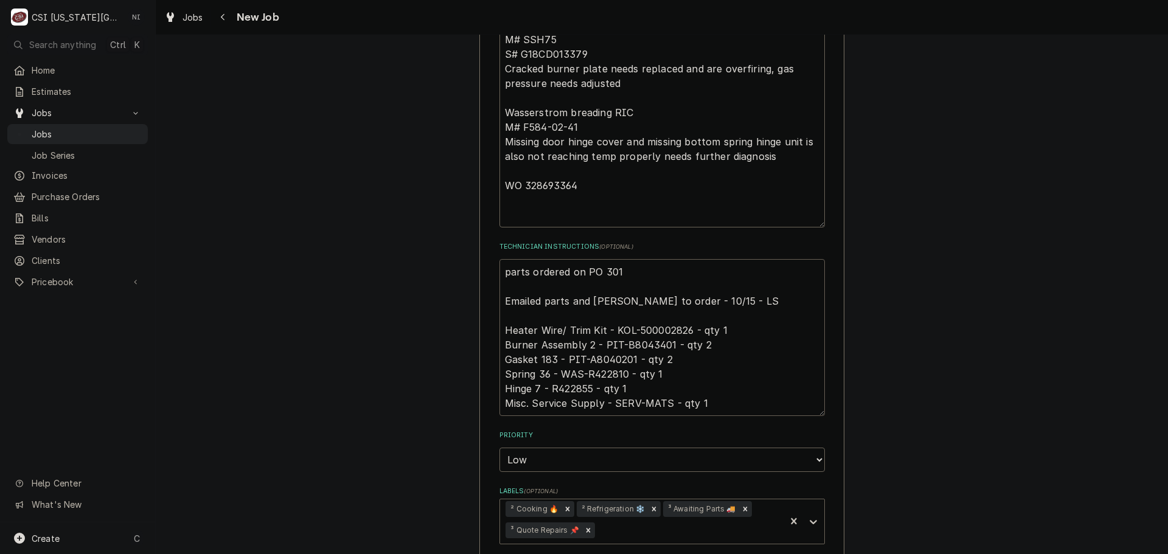
type textarea "x"
type textarea "parts ordered on PO 30180 Emailed parts and Lindy to order - 10/15 - LS Heater …"
type textarea "x"
type textarea "parts ordered on PO 3018020 Emailed parts and Lindy to order - 10/15 - LS Heate…"
type textarea "x"
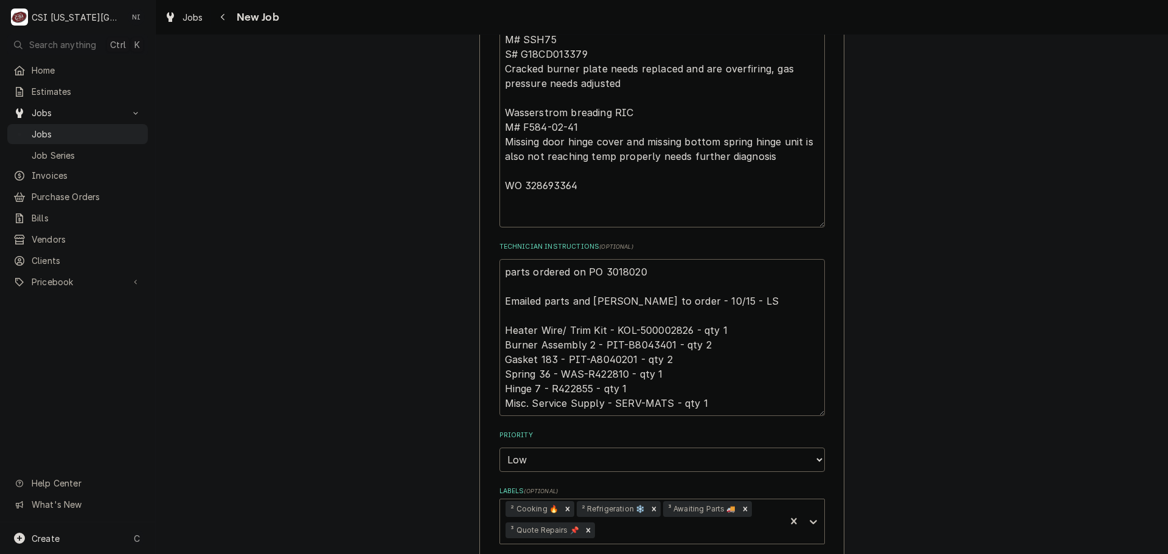
drag, startPoint x: 630, startPoint y: 218, endPoint x: 600, endPoint y: 218, distance: 29.2
click at [600, 259] on textarea "parts ordered on PO 3018020 Emailed parts and Lindy to order - 10/15 - LS Heate…" at bounding box center [661, 337] width 325 height 157
type textarea "parts ordered on PO 3 Emailed parts and Lindy to order - 10/15 - LS Heater Wire…"
type textarea "x"
type textarea "parts ordered on PO 30 Emailed parts and Lindy to order - 10/15 - LS Heater Wir…"
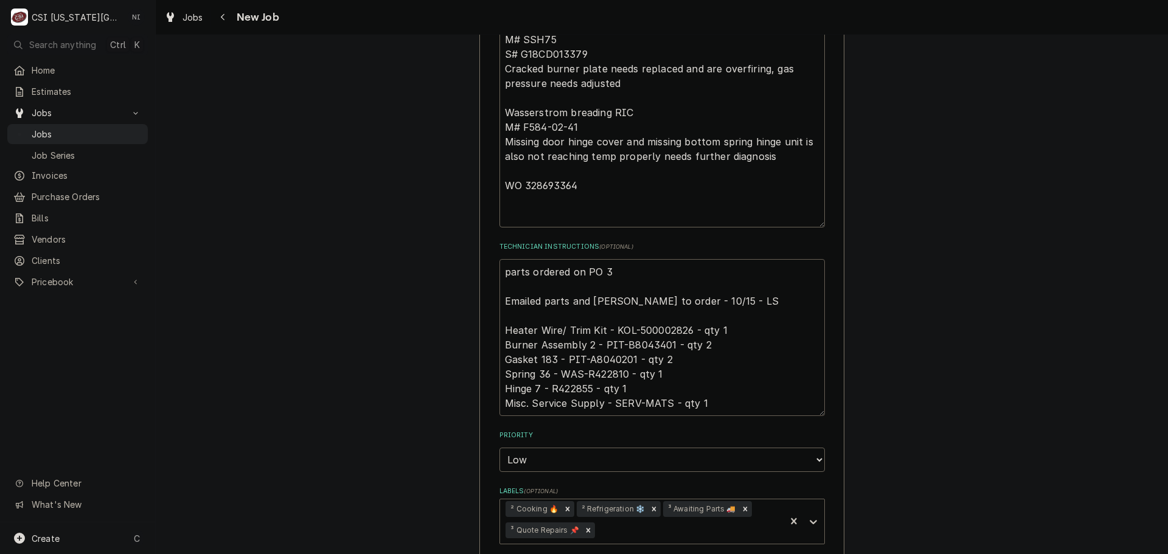
type textarea "x"
type textarea "parts ordered on PO 301 Emailed parts and Lindy to order - 10/15 - LS Heater Wi…"
type textarea "x"
type textarea "parts ordered on PO 3018 Emailed parts and Lindy to order - 10/15 - LS Heater W…"
type textarea "x"
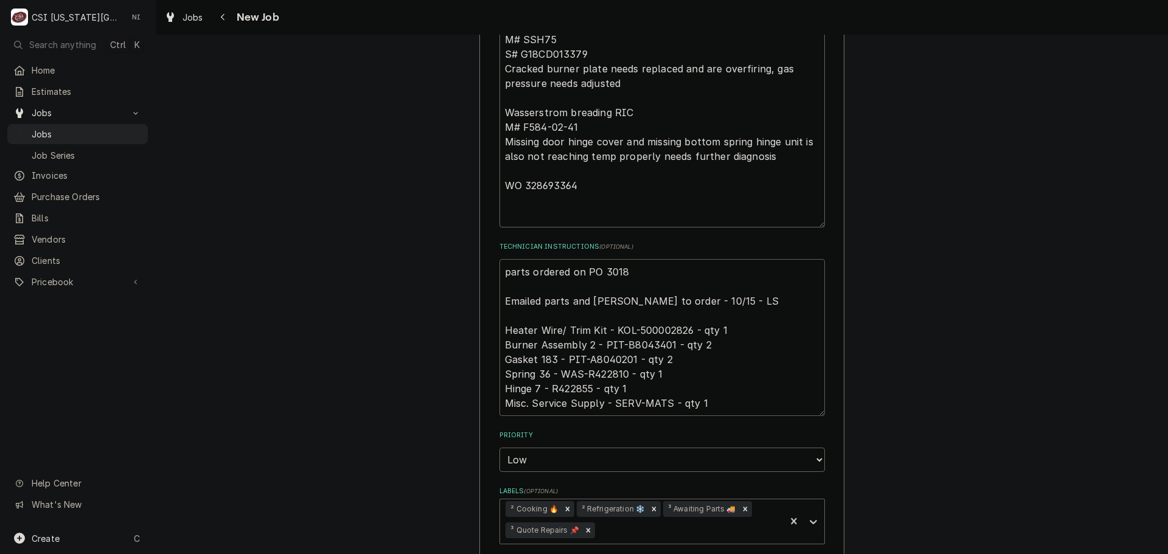
type textarea "parts ordered on PO 30180 Emailed parts and Lindy to order - 10/15 - LS Heater …"
type textarea "x"
type textarea "parts ordered on PO 301802 Emailed parts and Lindy to order - 10/15 - LS Heater…"
type textarea "x"
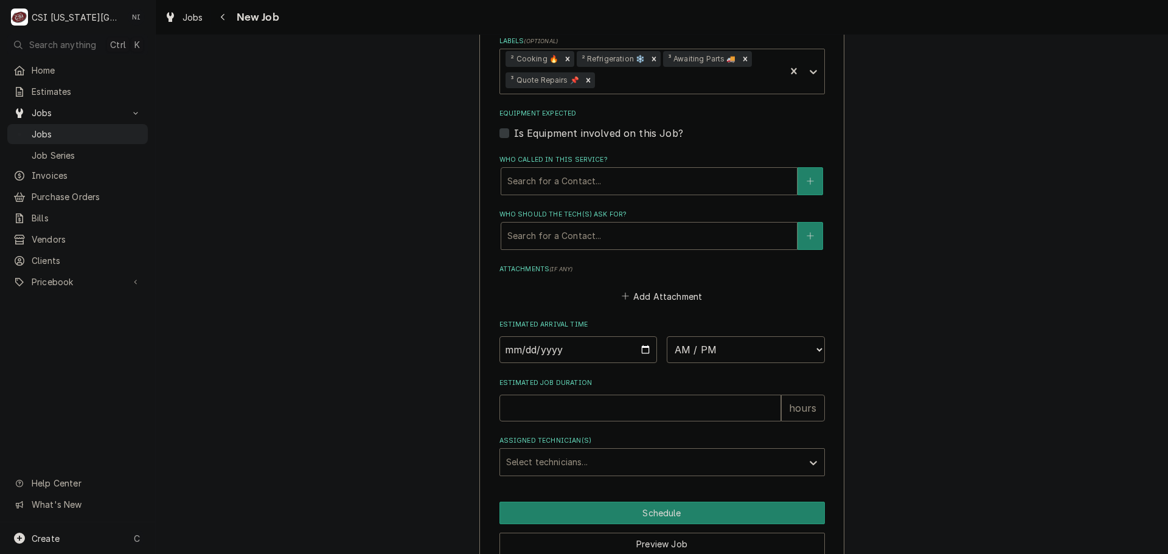
type textarea "parts ordered on PO 301802 Emailed parts and Lindy to order - 10/15 - LS Heater…"
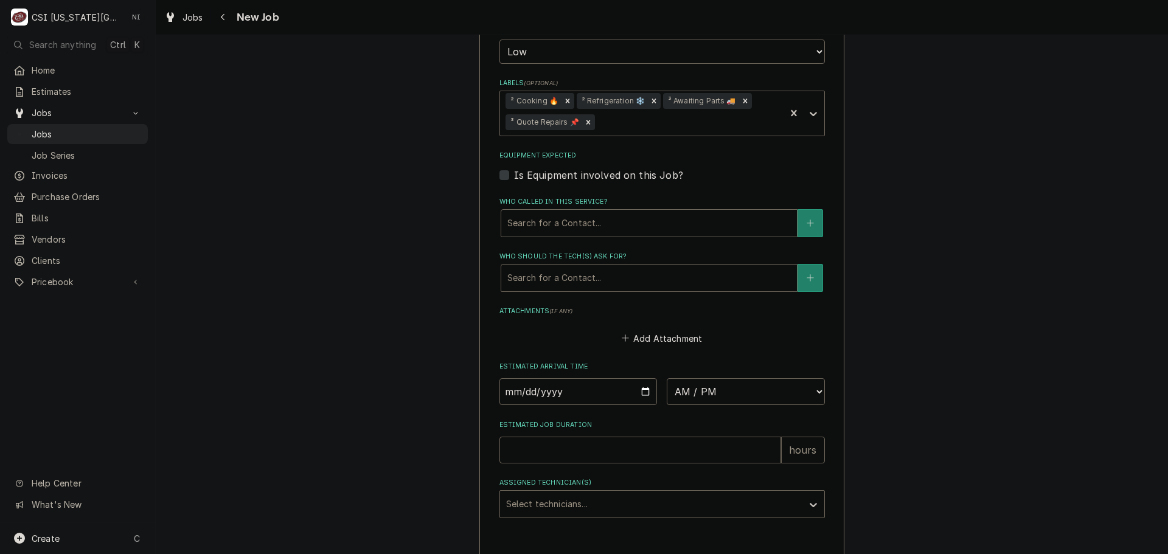
type textarea "x"
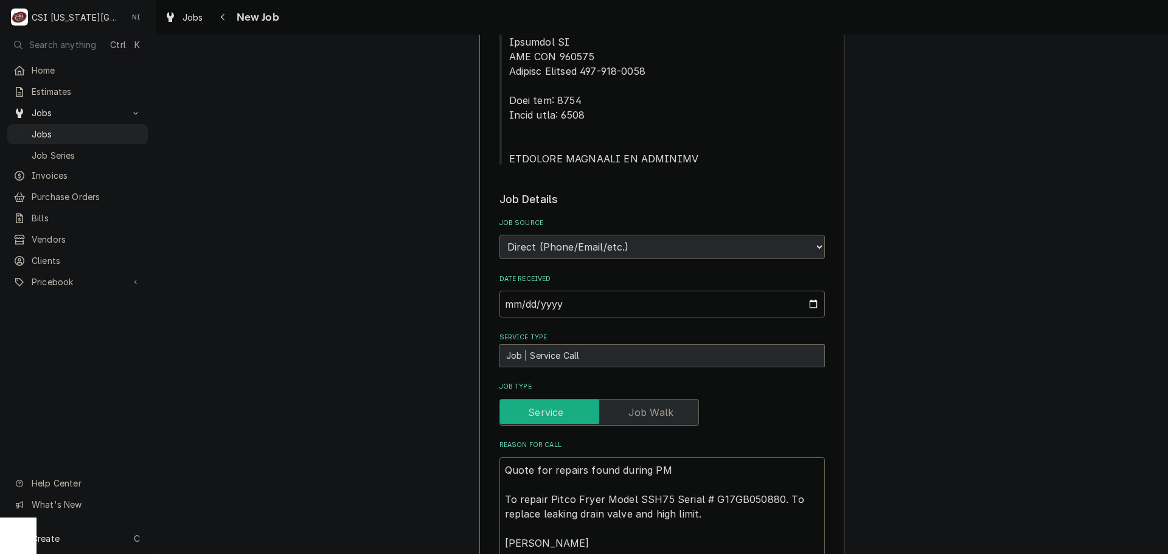
scroll to position [1034, 0]
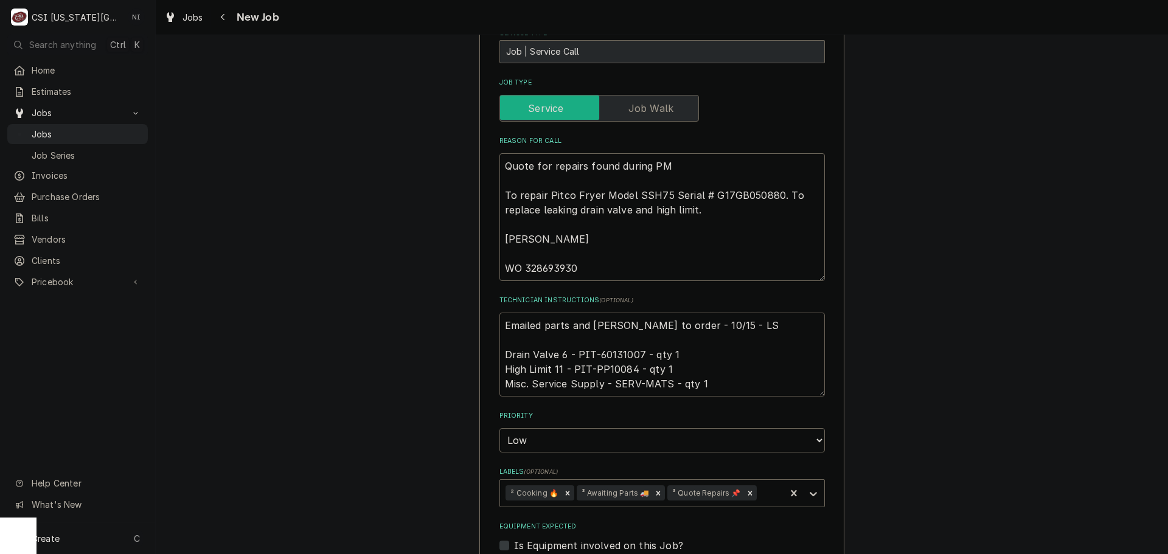
drag, startPoint x: 501, startPoint y: 266, endPoint x: 568, endPoint y: 293, distance: 72.1
click at [502, 313] on textarea "Emailed parts and [PERSON_NAME] to order - 10/15 - LS Drain Valve 6 - PIT-60131…" at bounding box center [661, 355] width 325 height 84
type textarea "x"
type textarea "Emailed parts and [PERSON_NAME] to order - 10/15 - LS Drain Valve 6 - PIT-60131…"
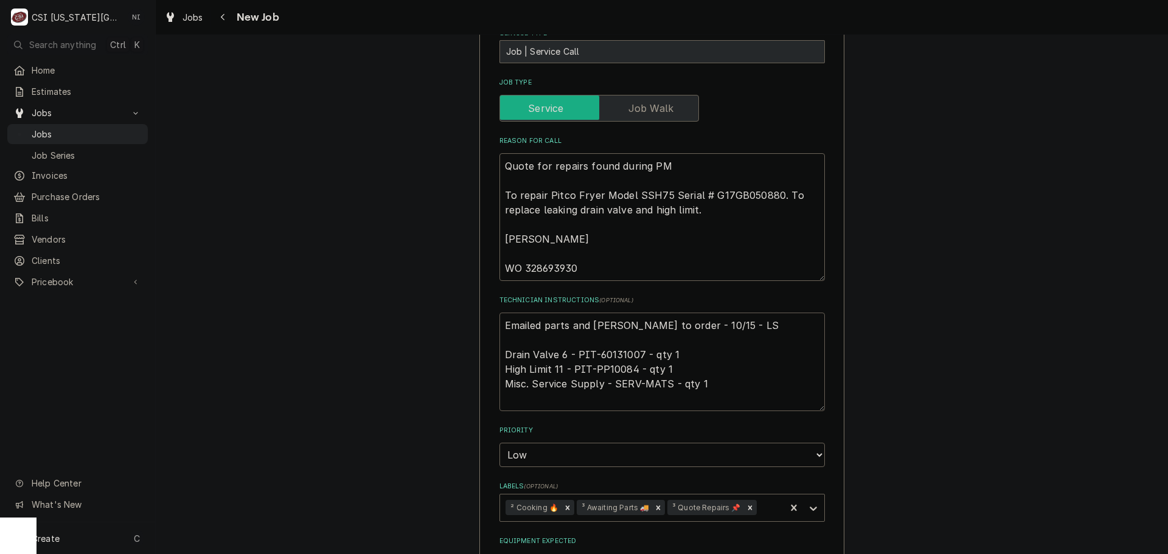
type textarea "x"
type textarea "Emailed parts and [PERSON_NAME] to order - 10/15 - LS Drain Valve 6 - PIT-60131…"
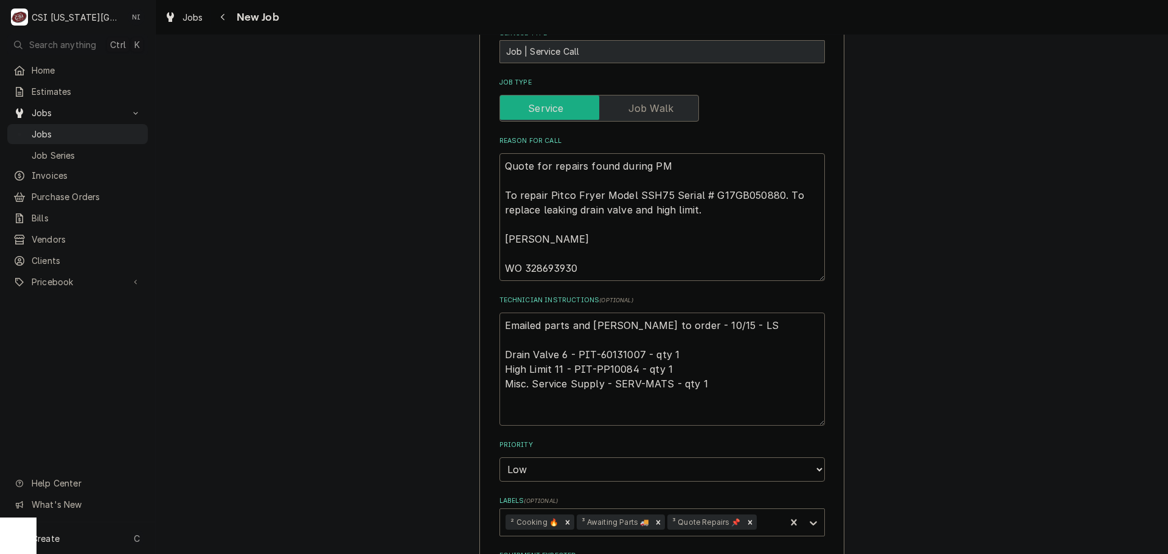
click at [537, 313] on textarea "Emailed parts and [PERSON_NAME] to order - 10/15 - LS Drain Valve 6 - PIT-60131…" at bounding box center [661, 369] width 325 height 113
type textarea "x"
type textarea "P Emailed parts and [PERSON_NAME] to order - 10/15 - LS Drain Valve 6 - PIT-601…"
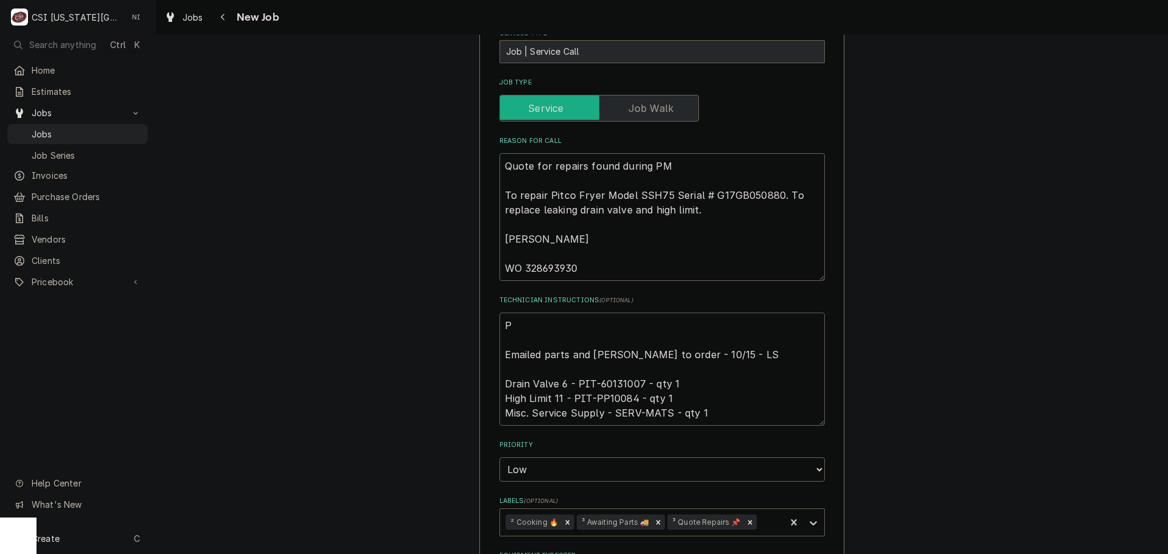
type textarea "x"
type textarea "Pa Emailed parts and [PERSON_NAME] to order - 10/15 - LS Drain Valve 6 - PIT-60…"
type textarea "x"
type textarea "Par Emailed parts and [PERSON_NAME] to order - 10/15 - LS Drain Valve 6 - PIT-6…"
type textarea "x"
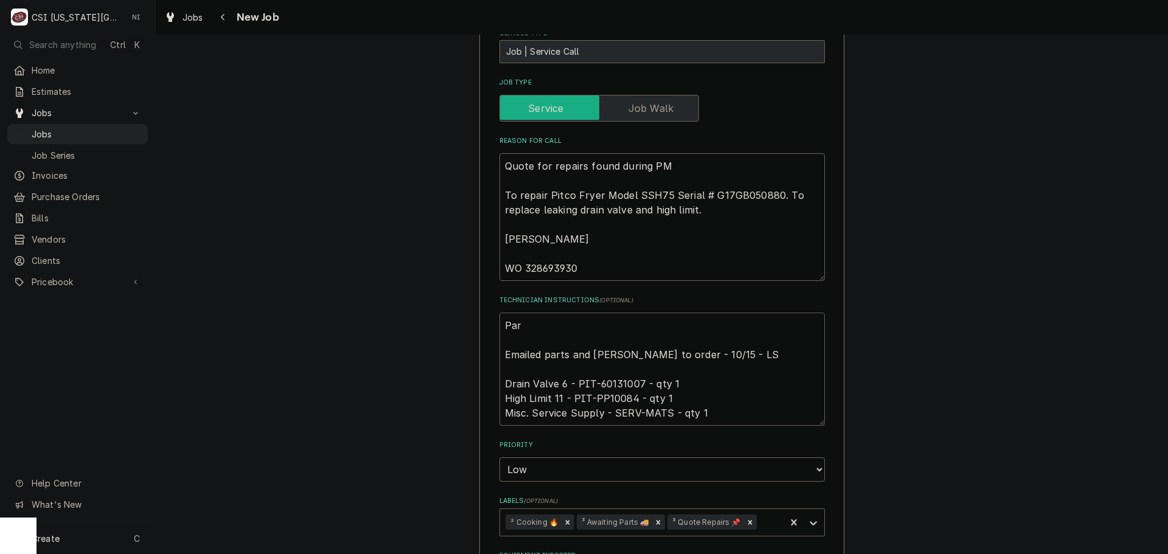
type textarea "Part Emailed parts and [PERSON_NAME] to order - 10/15 - LS Drain Valve 6 - PIT-…"
type textarea "x"
type textarea "Parts Emailed parts and Lindy to order - 10/15 - LS Drain Valve 6 - PIT-6013100…"
type textarea "x"
type textarea "Parts Emailed parts and Lindy to order - 10/15 - LS Drain Valve 6 - PIT-6013100…"
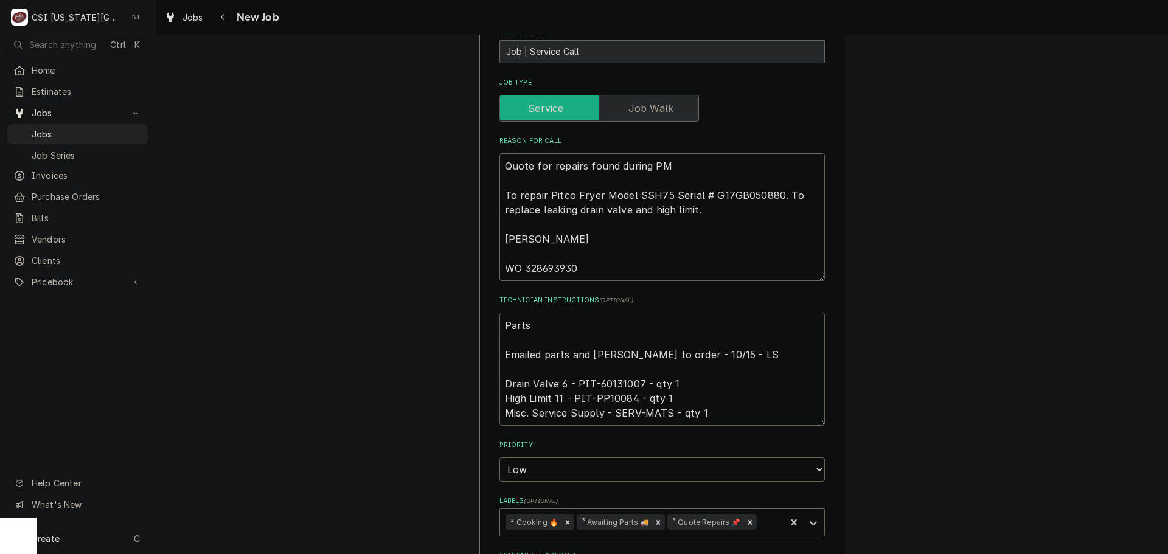
type textarea "x"
type textarea "Parts p Emailed parts and Lindy to order - 10/15 - LS Drain Valve 6 - PIT-60131…"
type textarea "x"
type textarea "Parts pu Emailed parts and Lindy to order - 10/15 - LS Drain Valve 6 - PIT-6013…"
type textarea "x"
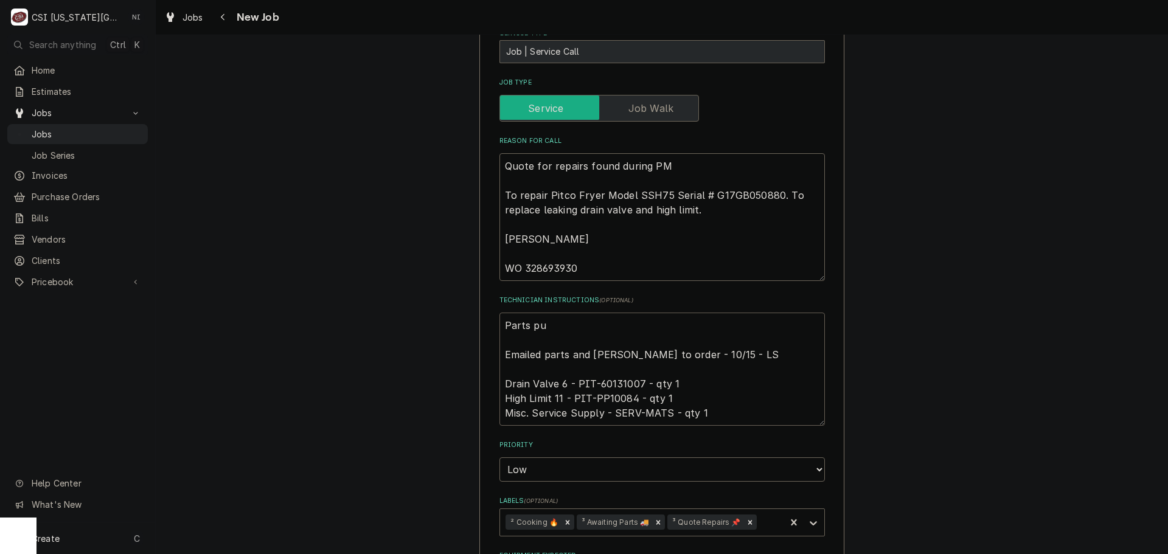
type textarea "Parts pul Emailed parts and Lindy to order - 10/15 - LS Drain Valve 6 - PIT-601…"
type textarea "x"
type textarea "Parts pull Emailed parts and Lindy to order - 10/15 - LS Drain Valve 6 - PIT-60…"
type textarea "x"
type textarea "Parts pulle Emailed parts and Lindy to order - 10/15 - LS Drain Valve 6 - PIT-6…"
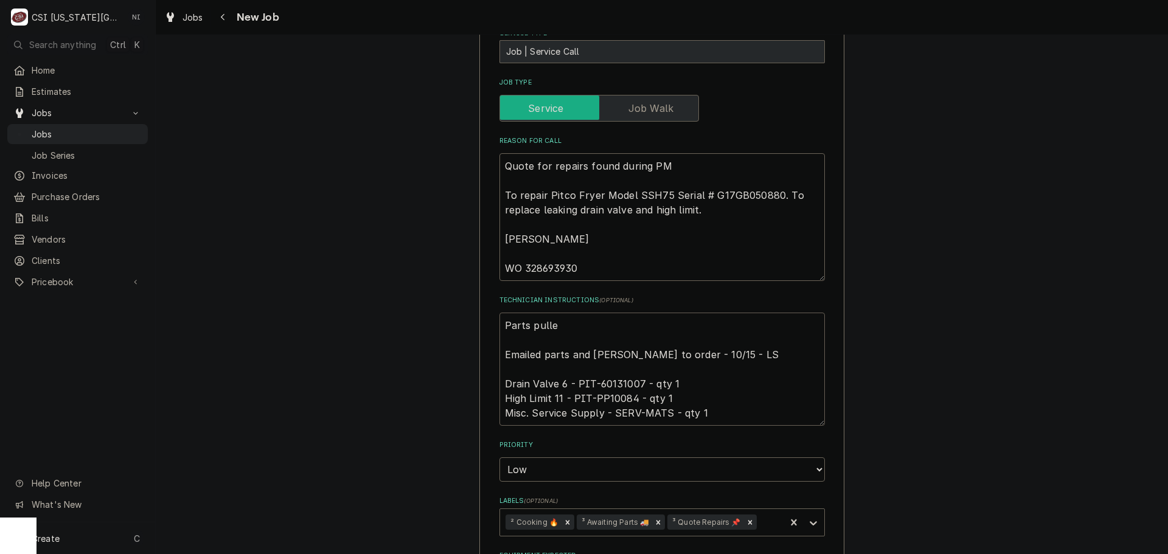
type textarea "x"
type textarea "Parts pulled Emailed parts and Lindy to order - 10/15 - LS Drain Valve 6 - PIT-…"
type textarea "x"
type textarea "Parts pulled Emailed parts and Lindy to order - 10/15 - LS Drain Valve 6 - PIT-…"
type textarea "x"
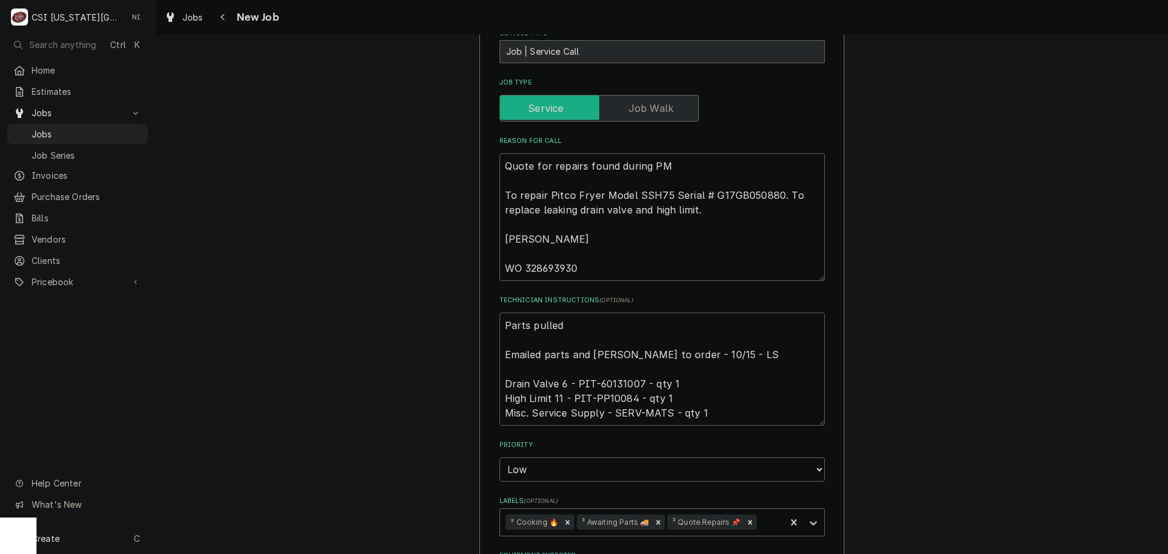
type textarea "Parts pulled f Emailed parts and Lindy to order - 10/15 - LS Drain Valve 6 - PI…"
type textarea "x"
type textarea "Parts pulled fr Emailed parts and Lindy to order - 10/15 - LS Drain Valve 6 - P…"
type textarea "x"
type textarea "Parts pulled fro Emailed parts and Lindy to order - 10/15 - LS Drain Valve 6 - …"
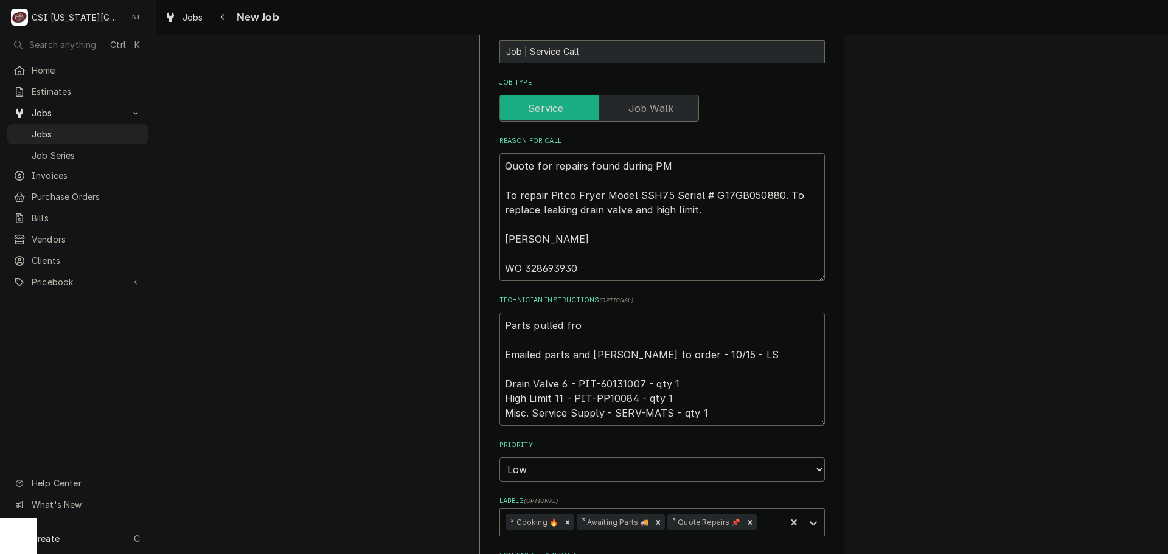
type textarea "x"
type textarea "Parts pulled from Emailed parts and Lindy to order - 10/15 - LS Drain Valve 6 -…"
type textarea "x"
type textarea "Parts pulled from s Emailed parts and Lindy to order - 10/15 - LS Drain Valve 6…"
type textarea "x"
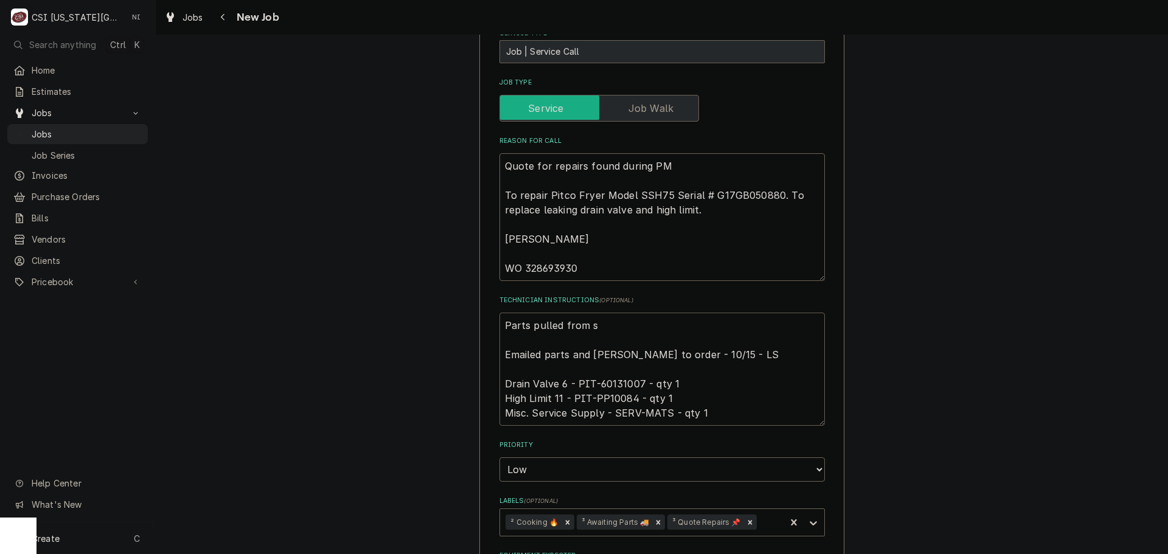
type textarea "Parts pulled from st Emailed parts and Lindy to order - 10/15 - LS Drain Valve …"
type textarea "x"
type textarea "Parts pulled from sto Emailed parts and Lindy to order - 10/15 - LS Drain Valve…"
type textarea "x"
type textarea "Parts pulled from stoc Emailed parts and Lindy to order - 10/15 - LS Drain Valv…"
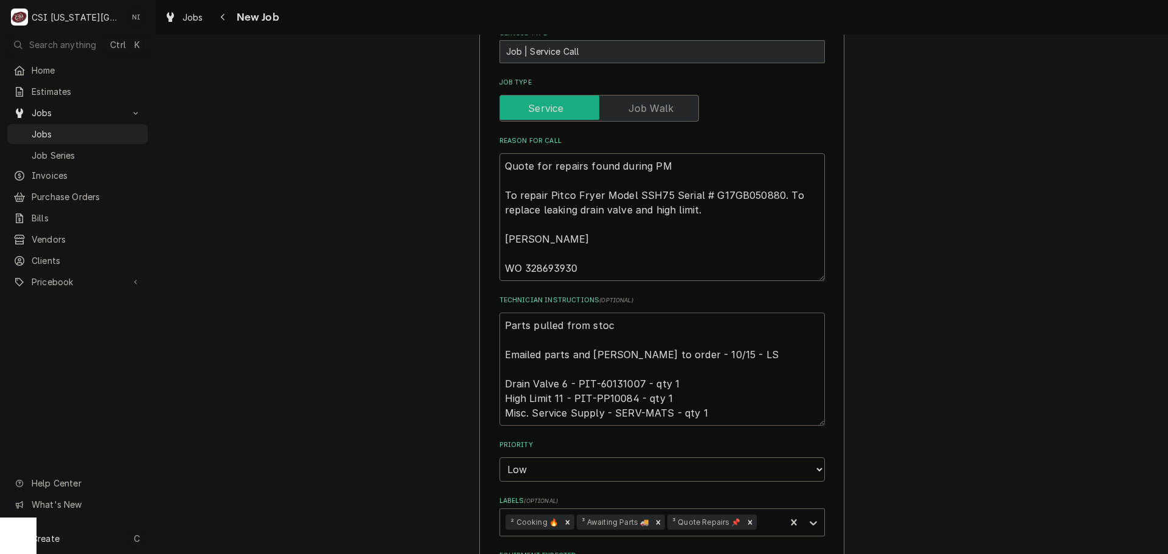
type textarea "x"
type textarea "Parts pulled from stock Emailed parts and Lindy to order - 10/15 - LS Drain Val…"
type textarea "x"
type textarea "Parts pulled from stock. Emailed parts and Lindy to order - 10/15 - LS Drain Va…"
type textarea "x"
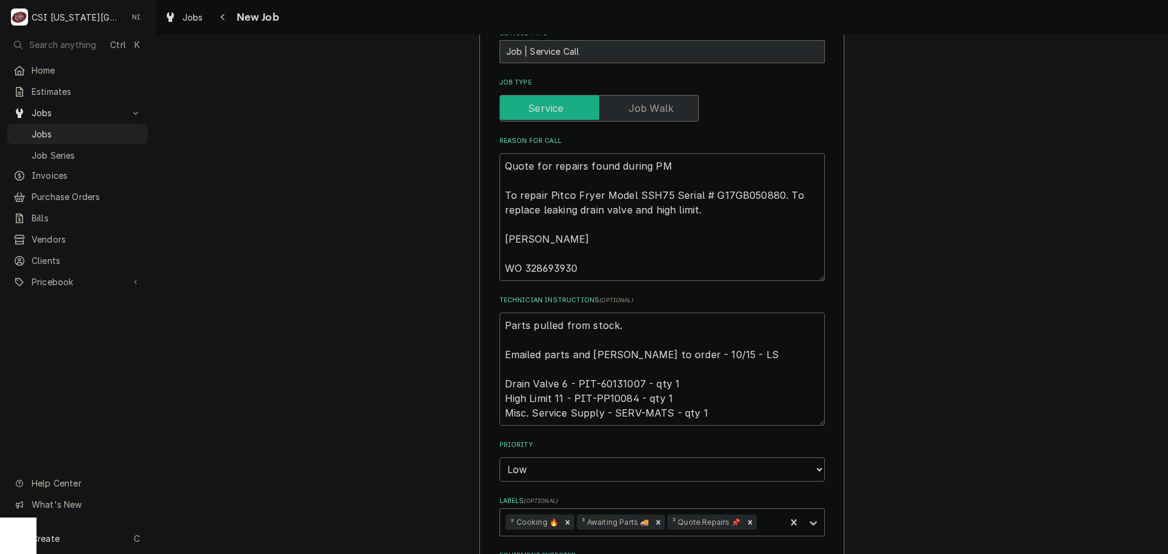
type textarea "Parts pulled from stock. o Emailed parts and Lindy to order - 10/15 - LS Drain …"
type textarea "x"
type textarea "Parts pulled from stock. on Emailed parts and Lindy to order - 10/15 - LS Drain…"
type textarea "x"
type textarea "Parts pulled from stock. on Emailed parts and Lindy to order - 10/15 - LS Drain…"
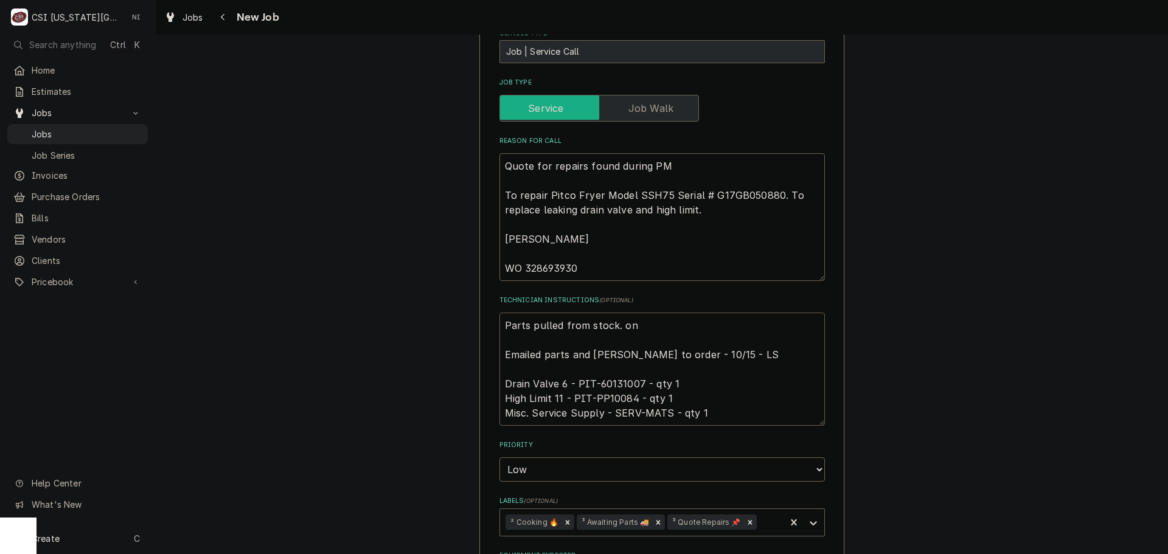
type textarea "x"
type textarea "Parts pulled from stock. on p Emailed parts and Lindy to order - 10/15 - LS Dra…"
type textarea "x"
type textarea "Parts pulled from stock. on pr Emailed parts and Lindy to order - 10/15 - LS Dr…"
type textarea "x"
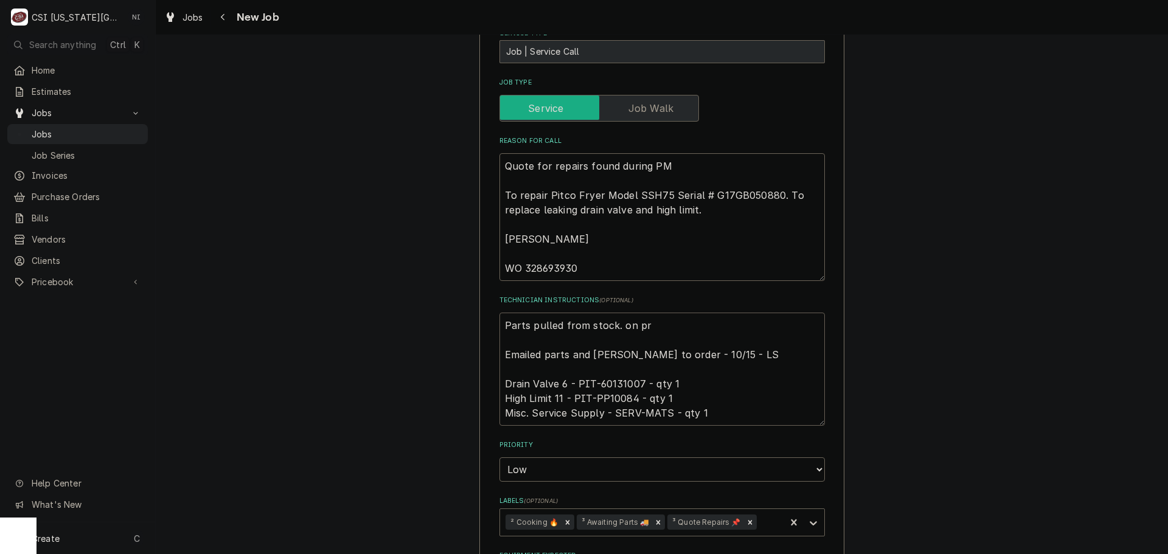
type textarea "Parts pulled from stock. on pre Emailed parts and Lindy to order - 10/15 - LS D…"
type textarea "x"
type textarea "Parts pulled from stock. on prest Emailed parts and Lindy to order - 10/15 - LS…"
type textarea "x"
type textarea "Parts pulled from stock. on presto Emailed parts and Lindy to order - 10/15 - L…"
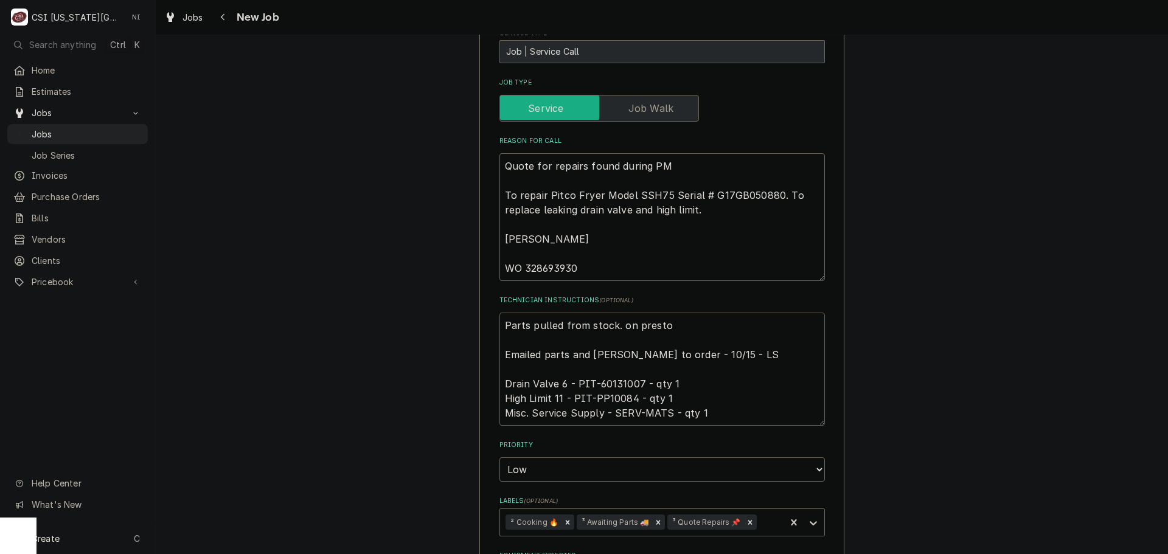
type textarea "x"
type textarea "Parts pulled from stock. on preston Emailed parts and Lindy to order - 10/15 - …"
type textarea "x"
type textarea "Parts pulled from stock. on preston Emailed parts and Lindy to order - 10/15 - …"
type textarea "x"
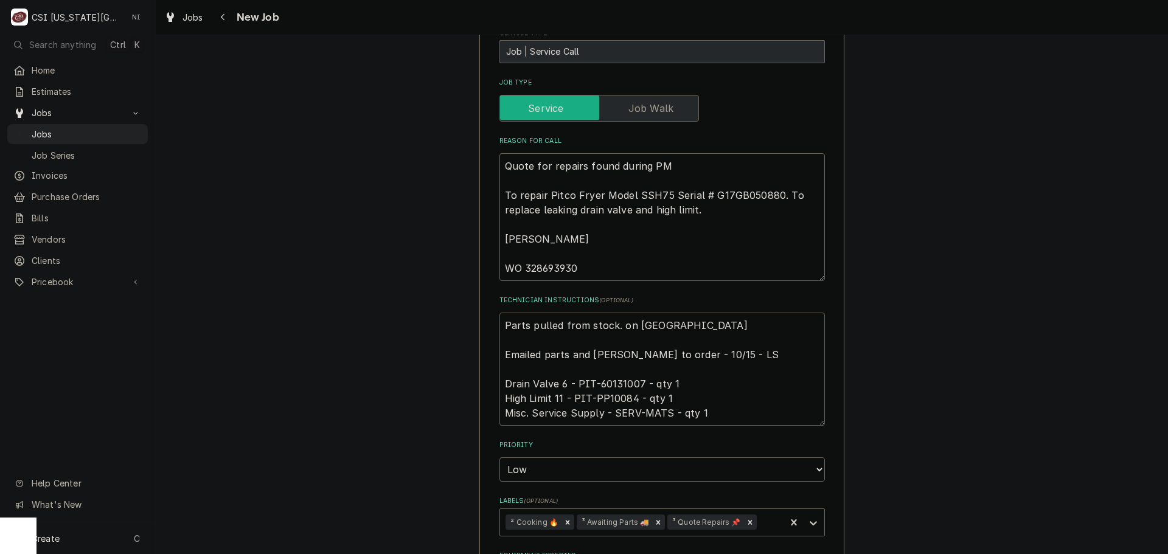
type textarea "Parts pulled from stock. on preston s Emailed parts and Lindy to order - 10/15 …"
type textarea "x"
type textarea "Parts pulled from stock. on preston st Emailed parts and Lindy to order - 10/15…"
type textarea "x"
type textarea "Parts pulled from stock. on preston sth Emailed parts and Lindy to order - 10/1…"
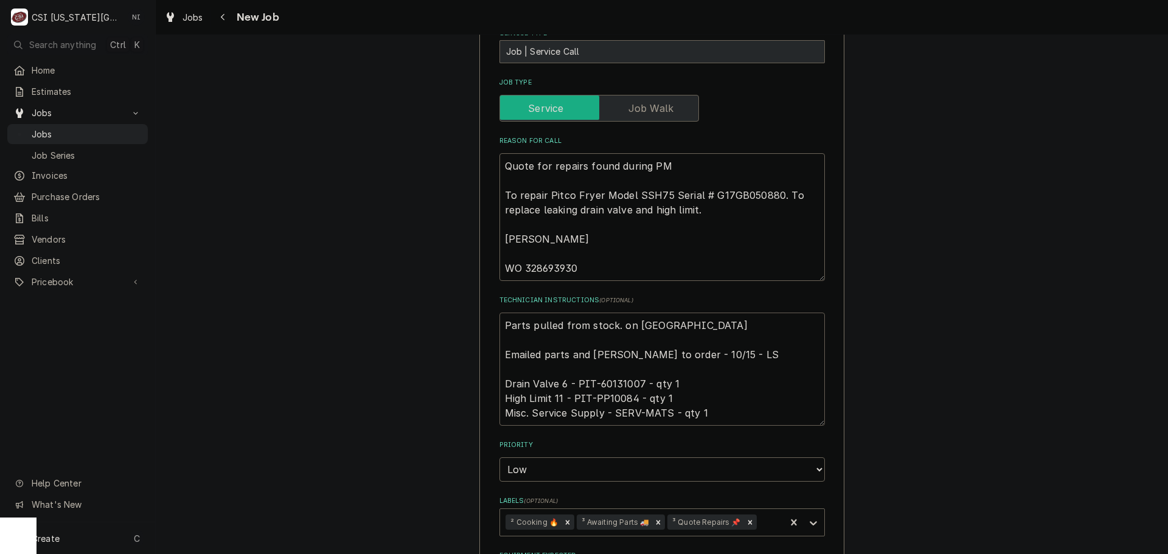
type textarea "x"
type textarea "Parts pulled from stock. on preston st Emailed parts and Lindy to order - 10/15…"
type textarea "x"
type textarea "Parts pulled from stock. on preston s Emailed parts and Lindy to order - 10/15 …"
type textarea "x"
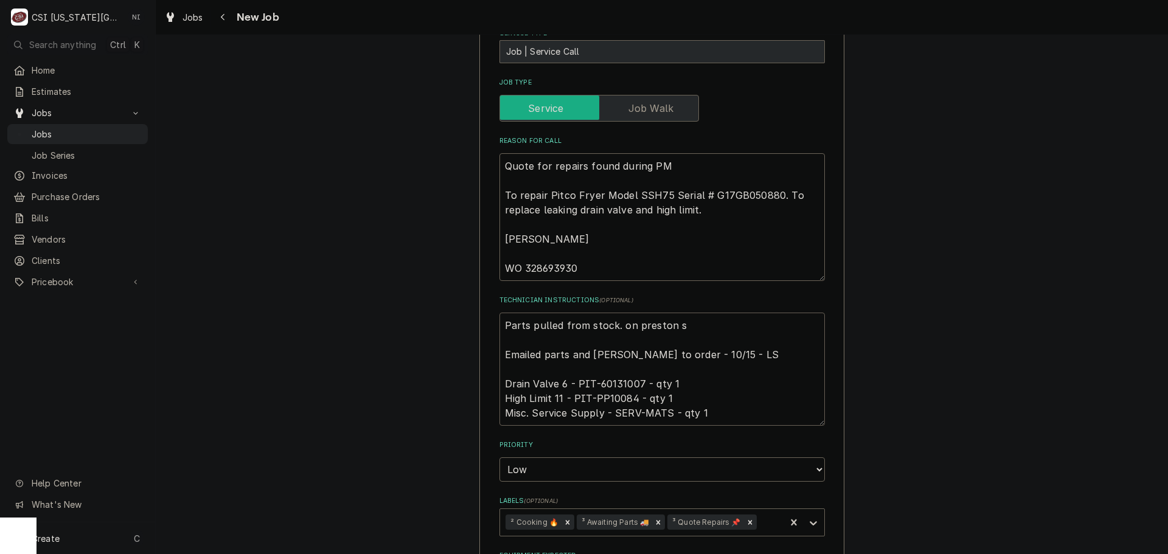
type textarea "Parts pulled from stock. on preston Emailed parts and Lindy to order - 10/15 - …"
type textarea "x"
type textarea "Parts pulled from stock. on preston Emailed parts and Lindy to order - 10/15 - …"
type textarea "x"
type textarea "Parts pulled from stock. on presto Emailed parts and Lindy to order - 10/15 - L…"
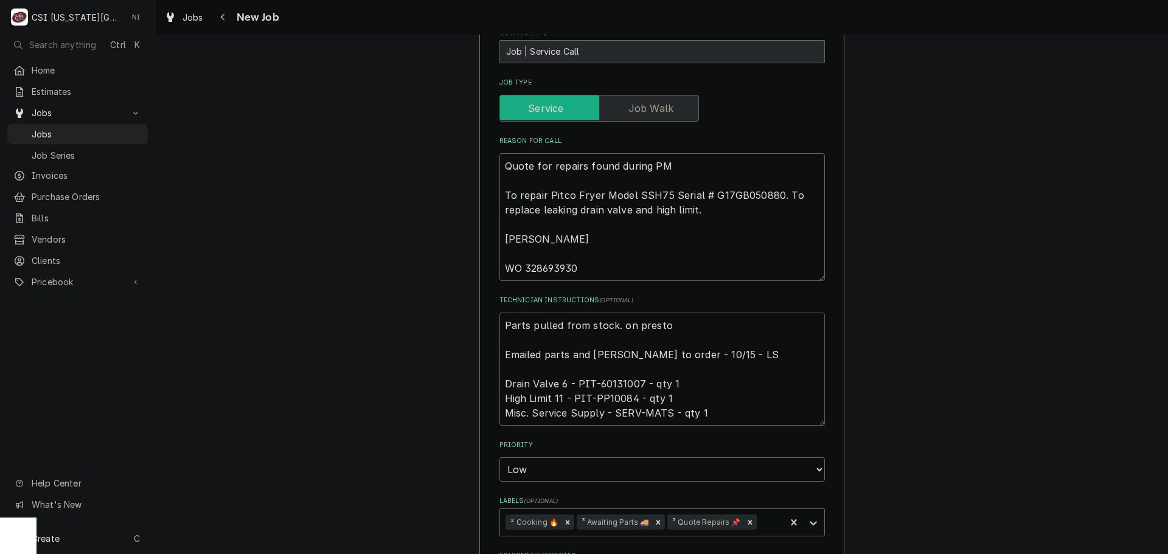
type textarea "x"
type textarea "Parts pulled from stock. on prest Emailed parts and Lindy to order - 10/15 - LS…"
type textarea "x"
type textarea "Parts pulled from stock. on pre Emailed parts and Lindy to order - 10/15 - LS D…"
type textarea "x"
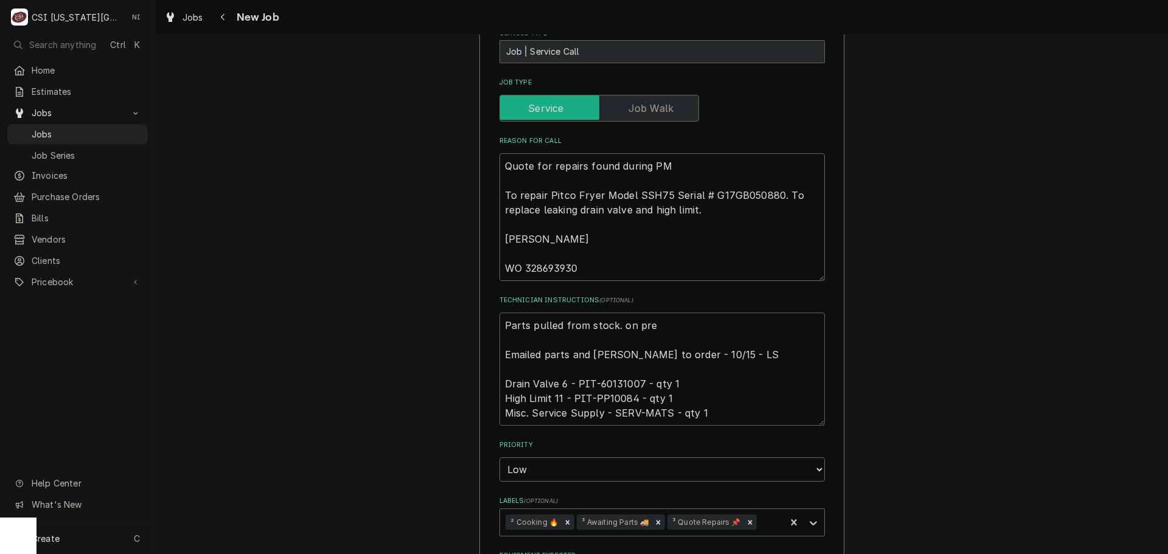
type textarea "Parts pulled from stock. on pr Emailed parts and Lindy to order - 10/15 - LS Dr…"
type textarea "x"
type textarea "Parts pulled from stock. on p Emailed parts and Lindy to order - 10/15 - LS Dra…"
type textarea "x"
type textarea "Parts pulled from stock. on Emailed parts and Lindy to order - 10/15 - LS Drain…"
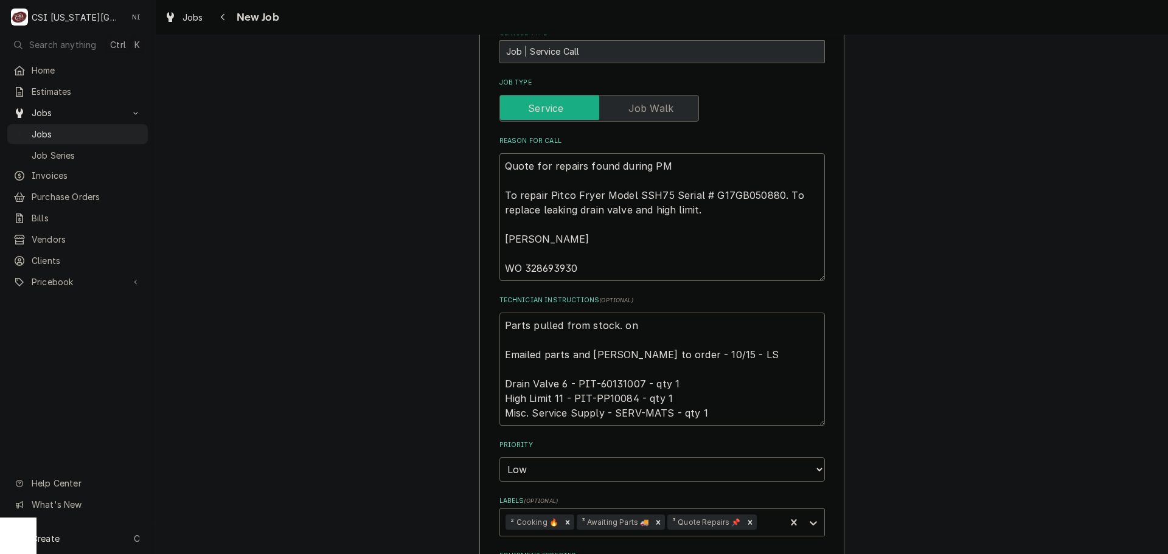
type textarea "x"
type textarea "Parts pulled from stock. on P Emailed parts and Lindy to order - 10/15 - LS Dra…"
type textarea "x"
type textarea "Parts pulled from stock. on Pe Emailed parts and Lindy to order - 10/15 - LS Dr…"
type textarea "x"
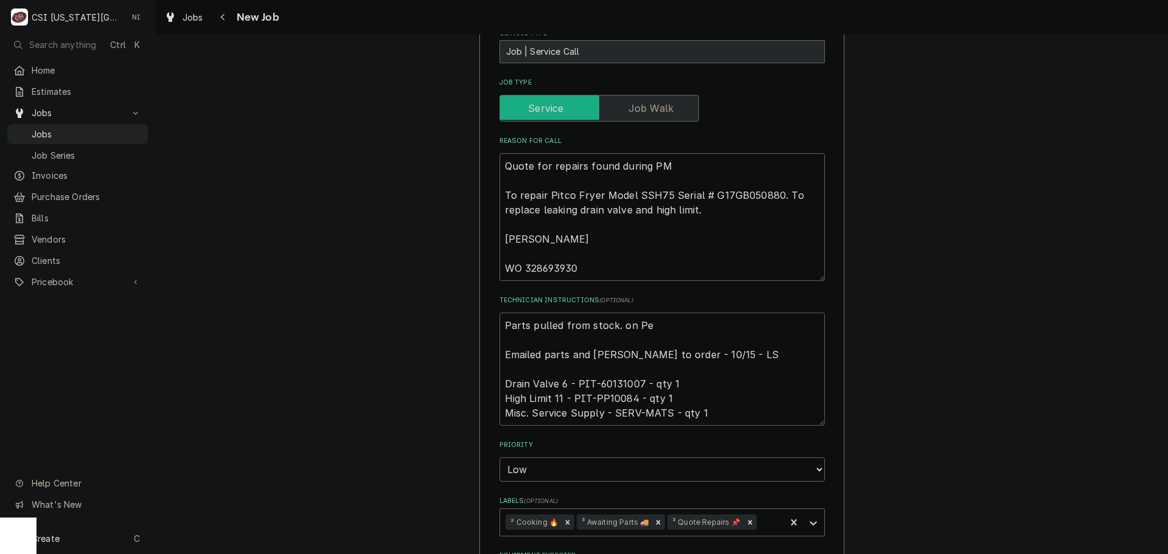
type textarea "Parts pulled from stock. on P Emailed parts and Lindy to order - 10/15 - LS Dra…"
type textarea "x"
type textarea "Parts pulled from stock. on Pr Emailed parts and Lindy to order - 10/15 - LS Dr…"
type textarea "x"
type textarea "Parts pulled from stock. on Pre Emailed parts and Lindy to order - 10/15 - LS D…"
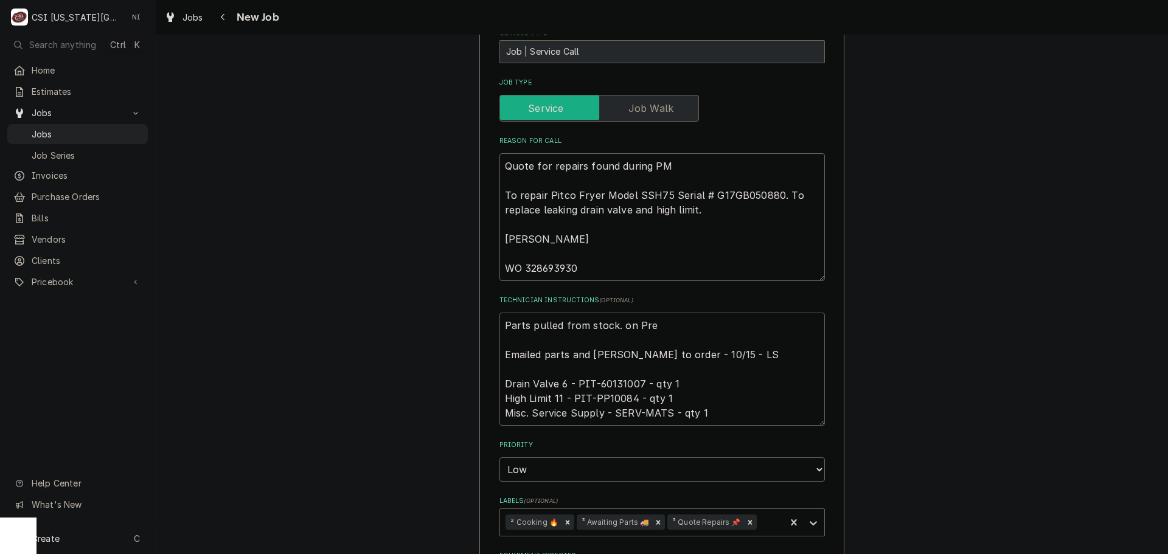
type textarea "x"
type textarea "Parts pulled from stock. on Pres Emailed parts and Lindy to order - 10/15 - LS …"
type textarea "x"
type textarea "Parts pulled from stock. on Prest Emailed parts and Lindy to order - 10/15 - LS…"
type textarea "x"
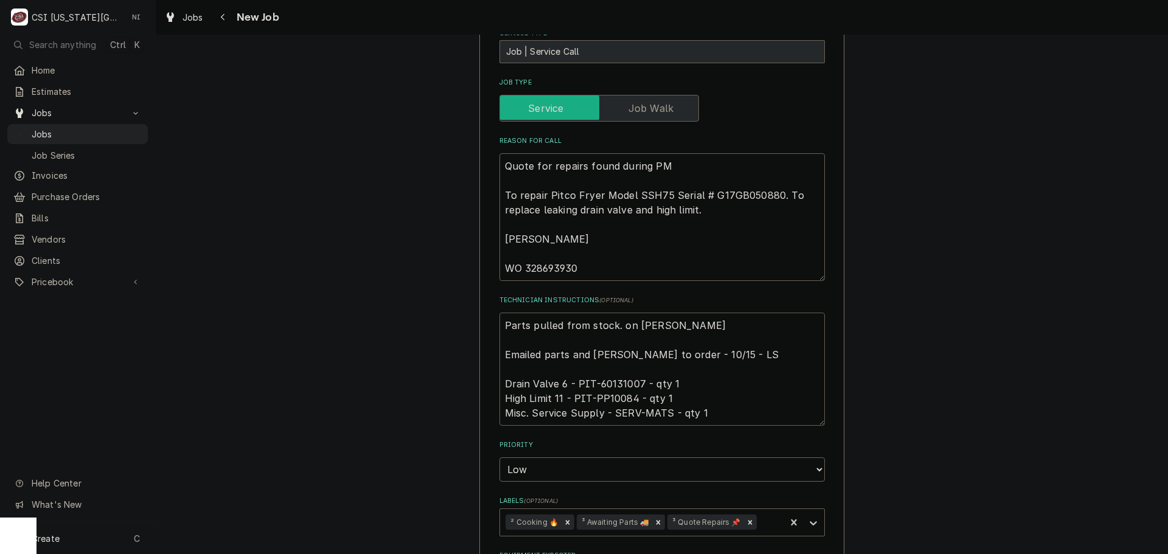
type textarea "Parts pulled from stock. on Presto Emailed parts and Lindy to order - 10/15 - L…"
type textarea "x"
type textarea "Parts pulled from stock. on Preston Emailed parts and Lindy to order - 10/15 - …"
type textarea "x"
type textarea "Parts pulled from stock. on Preston s Emailed parts and Lindy to order - 10/15 …"
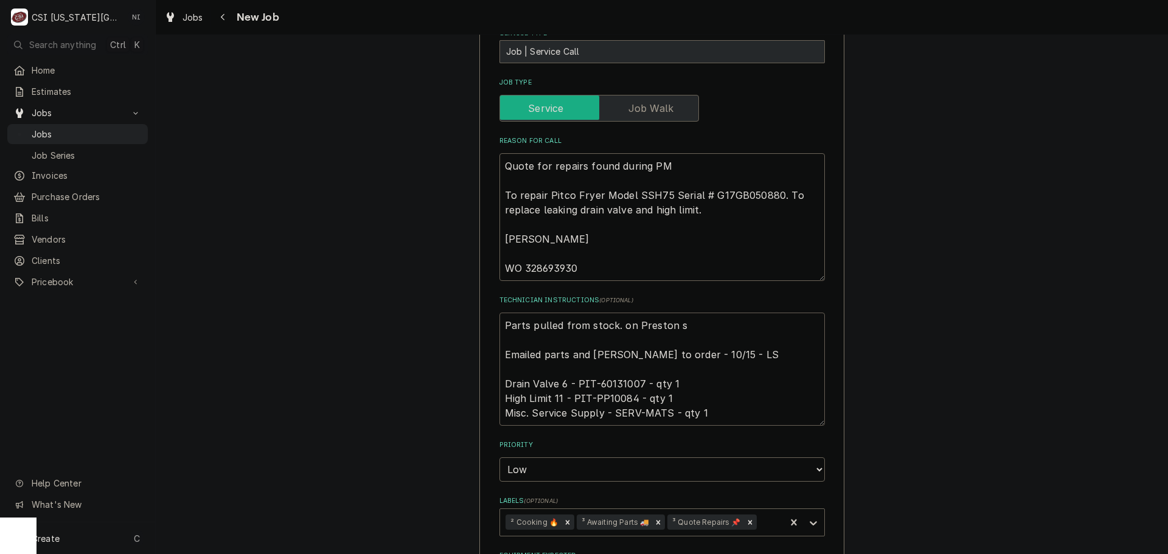
type textarea "x"
type textarea "Parts pulled from stock. on Preston sh Emailed parts and Lindy to order - 10/15…"
type textarea "x"
type textarea "Parts pulled from stock. on Preston she Emailed parts and Lindy to order - 10/1…"
type textarea "x"
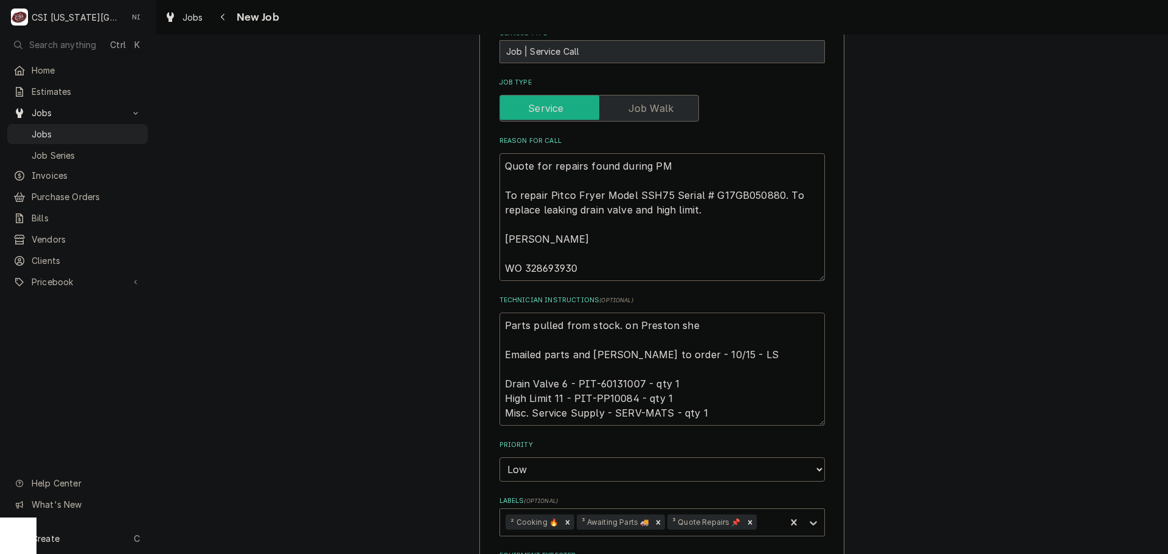
type textarea "Parts pulled from stock. on Preston shel Emailed parts and Lindy to order - 10/…"
type textarea "x"
type textarea "Parts pulled from stock. on Preston shelf Emailed parts and Lindy to order - 10…"
type textarea "x"
drag, startPoint x: 649, startPoint y: 462, endPoint x: 749, endPoint y: 459, distance: 99.8
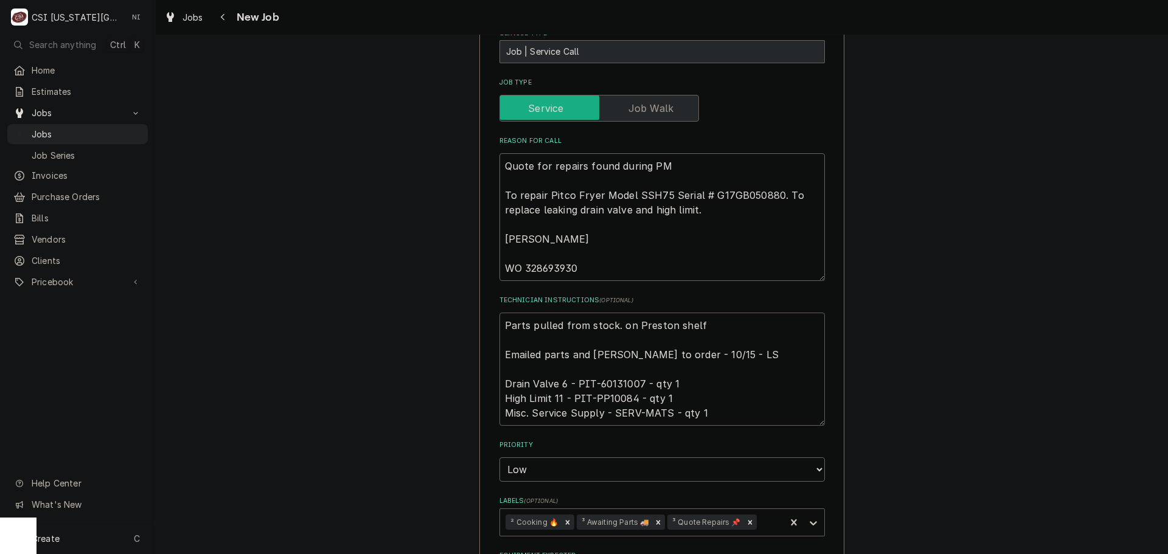
click at [654, 518] on icon "Remove ³ Awaiting Parts 🚚" at bounding box center [658, 522] width 9 height 9
type textarea "Parts pulled from stock. on Preston shelf Emailed parts and Lindy to order - 10…"
click at [807, 517] on icon "Labels" at bounding box center [813, 523] width 12 height 12
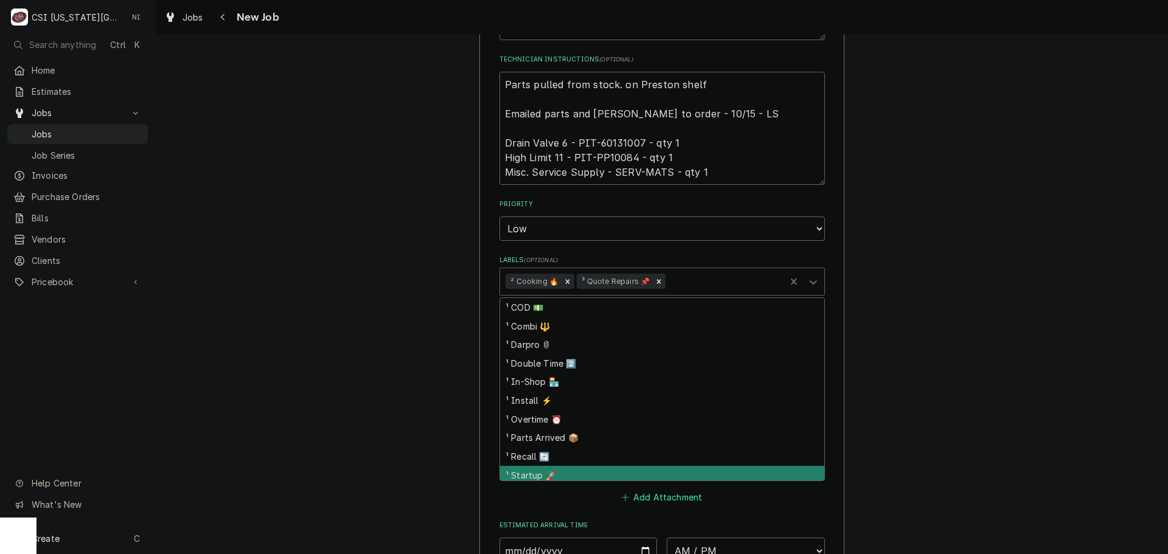
scroll to position [1277, 0]
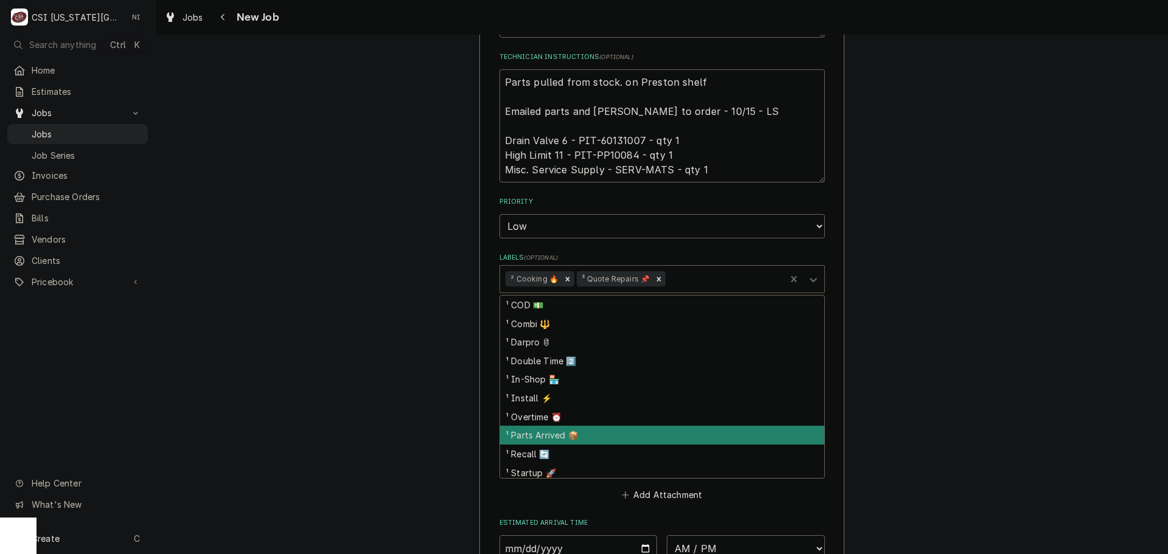
click at [561, 426] on div "¹ Parts Arrived 📦" at bounding box center [662, 435] width 324 height 19
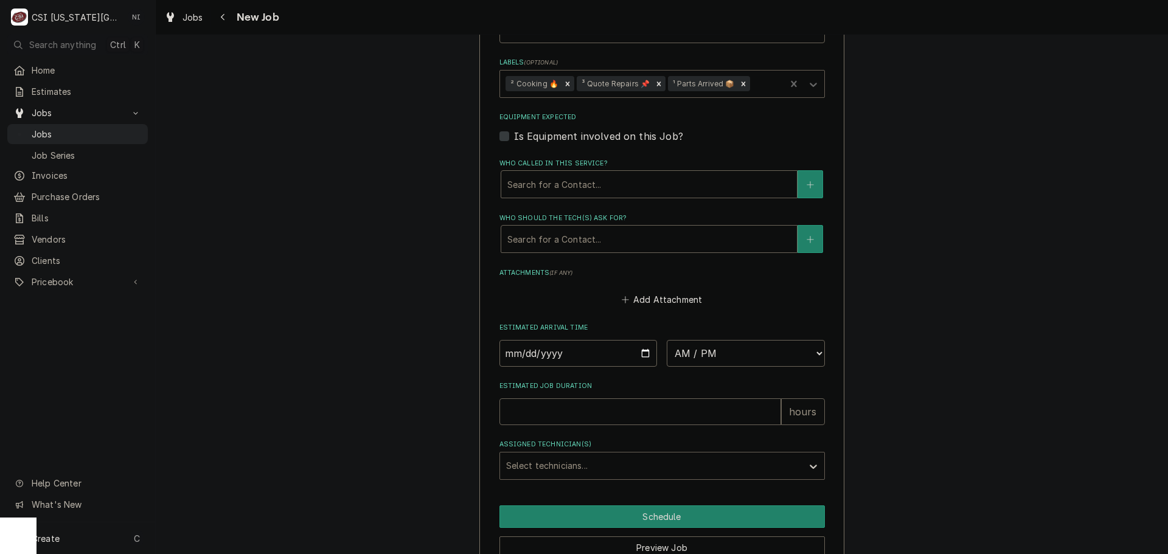
scroll to position [1476, 0]
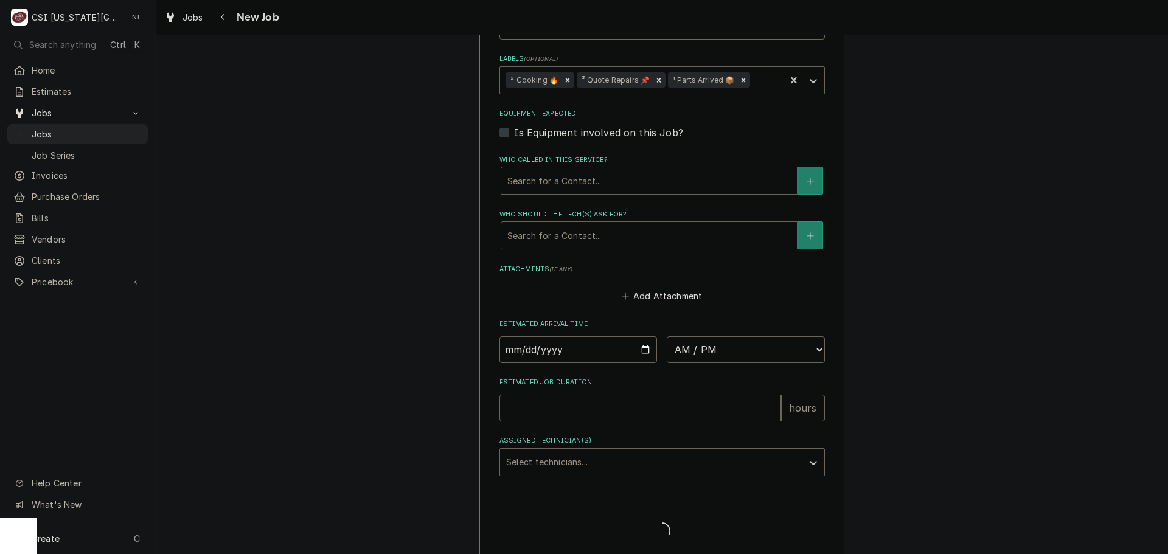
scroll to position [1434, 0]
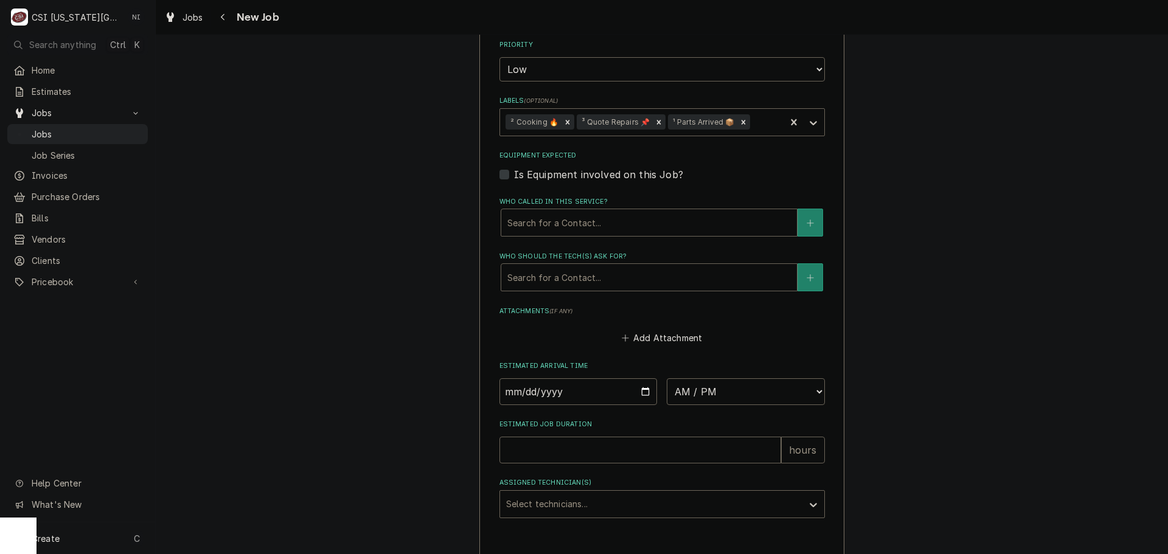
type textarea "x"
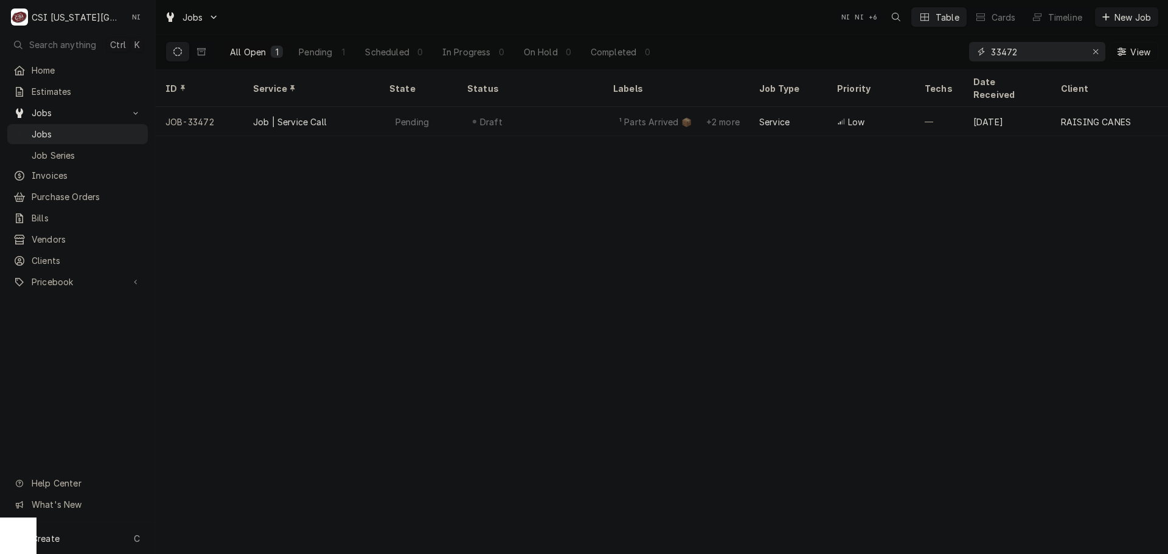
click at [1037, 53] on input "33472" at bounding box center [1036, 51] width 91 height 19
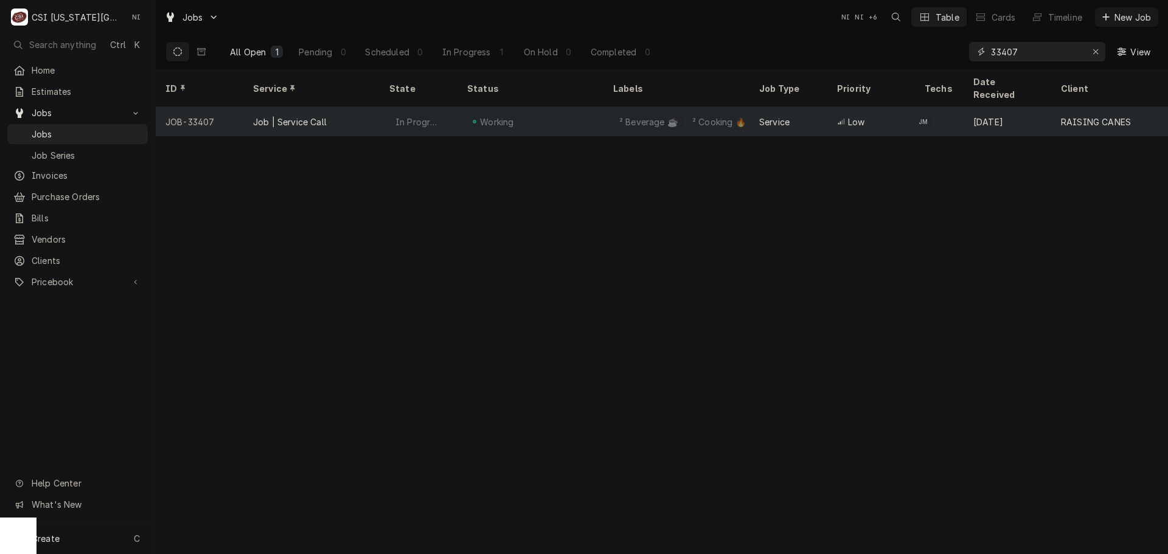
type input "33407"
click at [533, 107] on div "Working" at bounding box center [530, 121] width 146 height 29
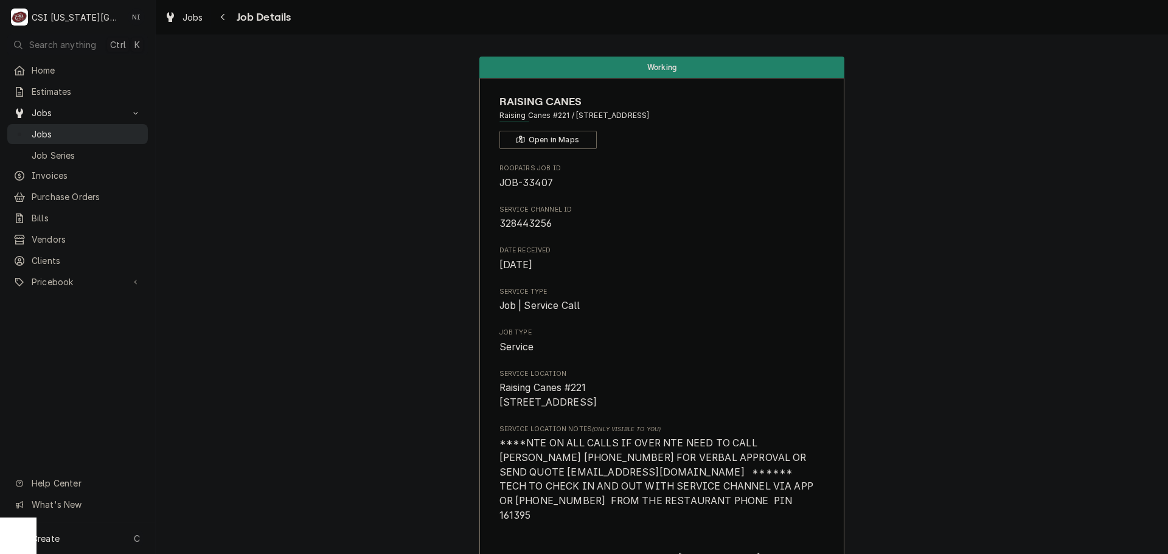
click at [73, 128] on span "Jobs" at bounding box center [87, 134] width 110 height 13
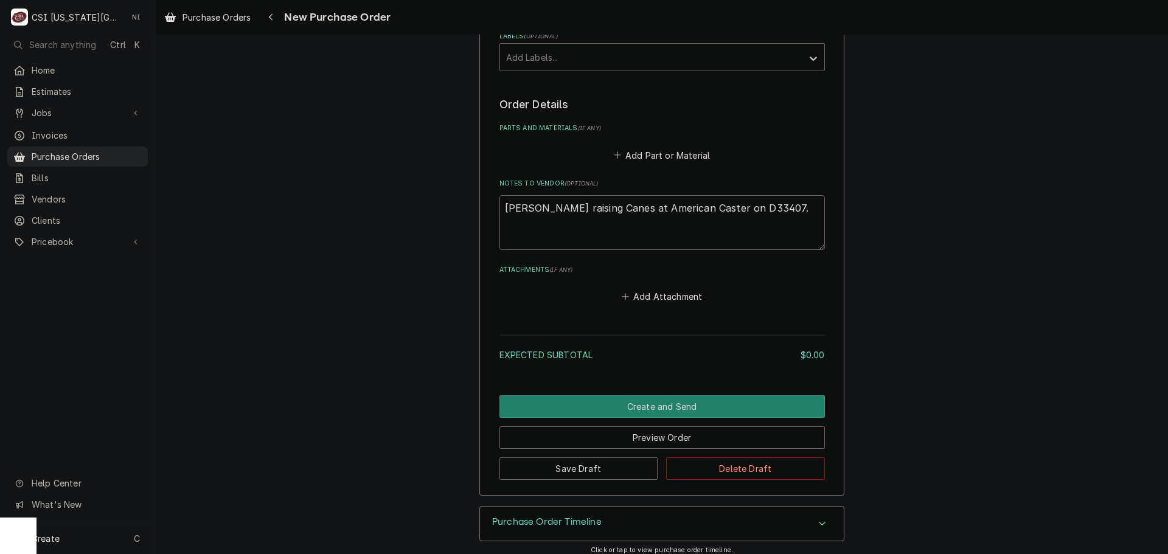
scroll to position [408, 0]
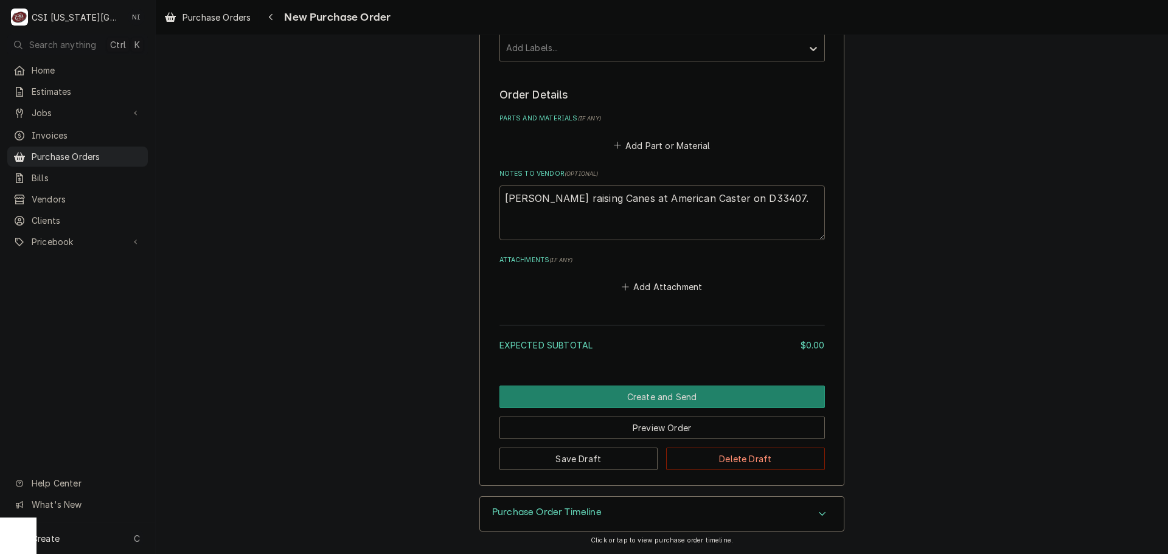
click at [744, 197] on textarea "[PERSON_NAME] raising Canes at American Caster on D33407." at bounding box center [661, 213] width 325 height 55
drag, startPoint x: 752, startPoint y: 196, endPoint x: 723, endPoint y: 197, distance: 29.2
click at [723, 197] on textarea "[PERSON_NAME] raising Canes at American Caster on D33407." at bounding box center [661, 213] width 325 height 55
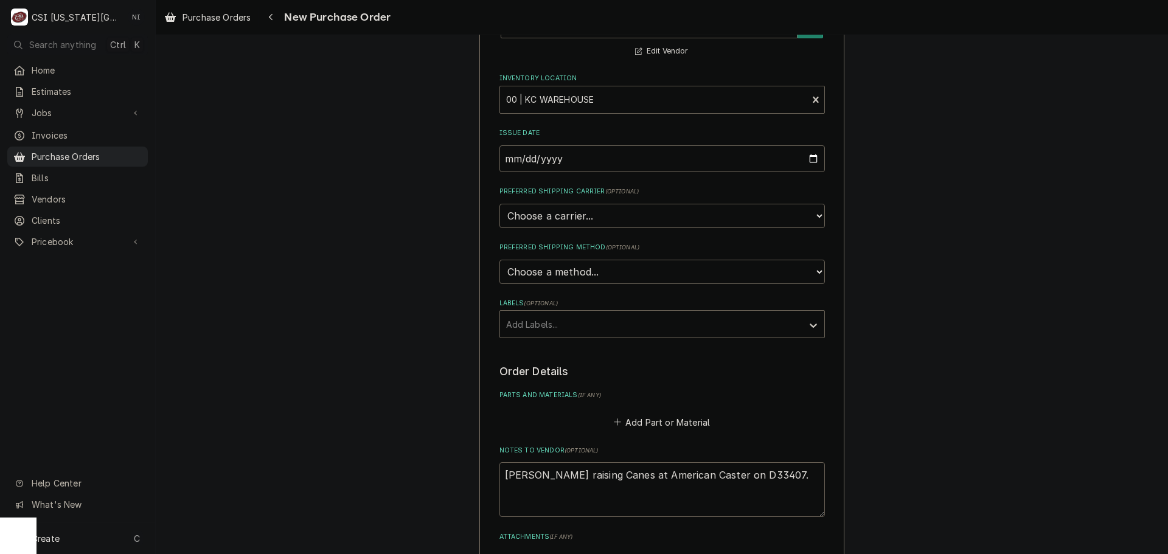
scroll to position [304, 0]
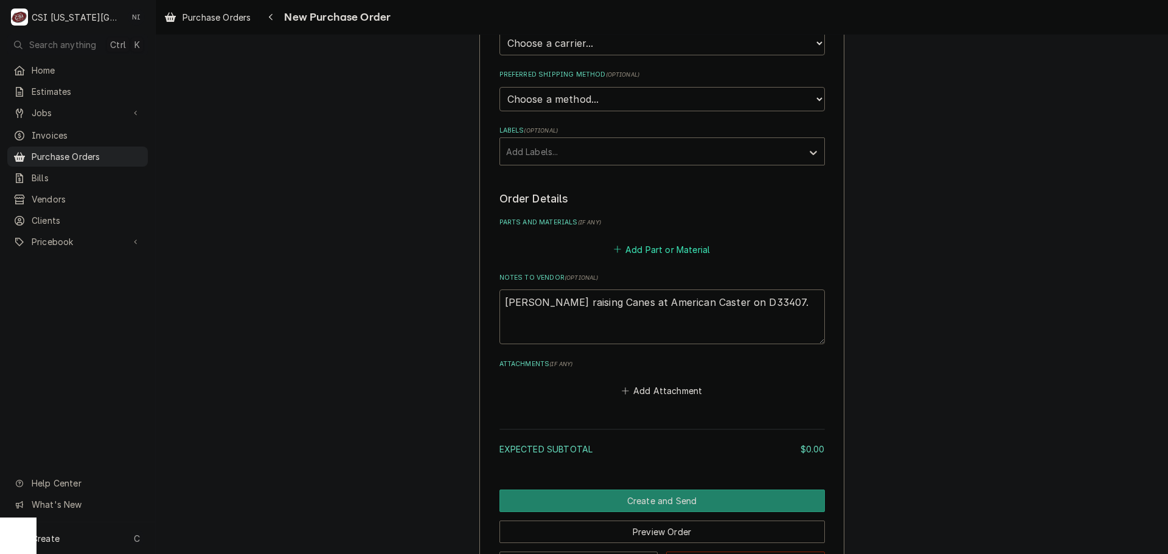
click at [673, 249] on button "Add Part or Material" at bounding box center [661, 249] width 100 height 17
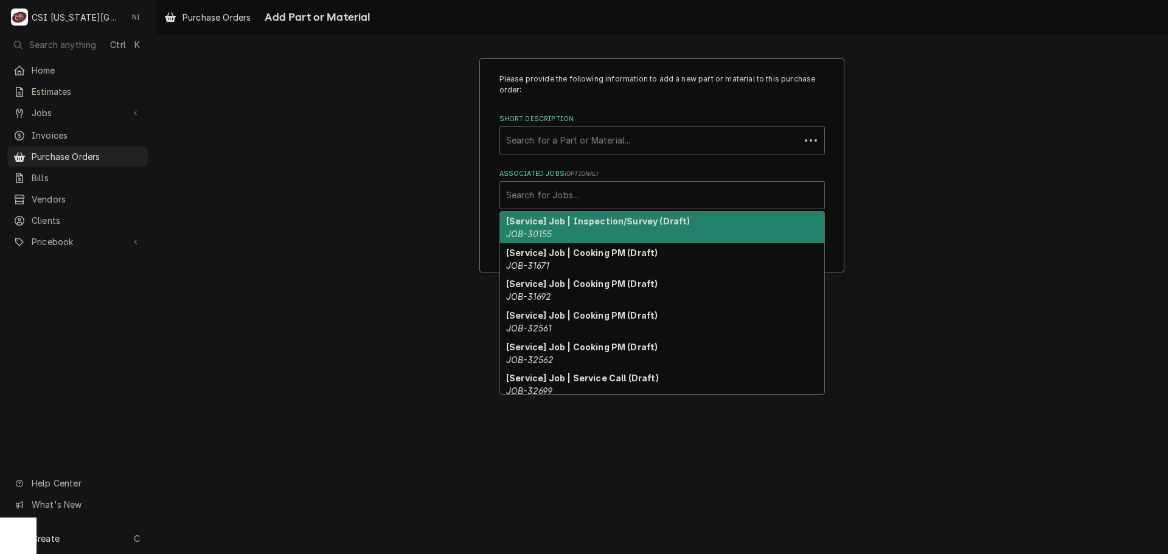
click at [580, 195] on div "Associated Jobs" at bounding box center [662, 195] width 312 height 22
paste input "33407"
type input "33407"
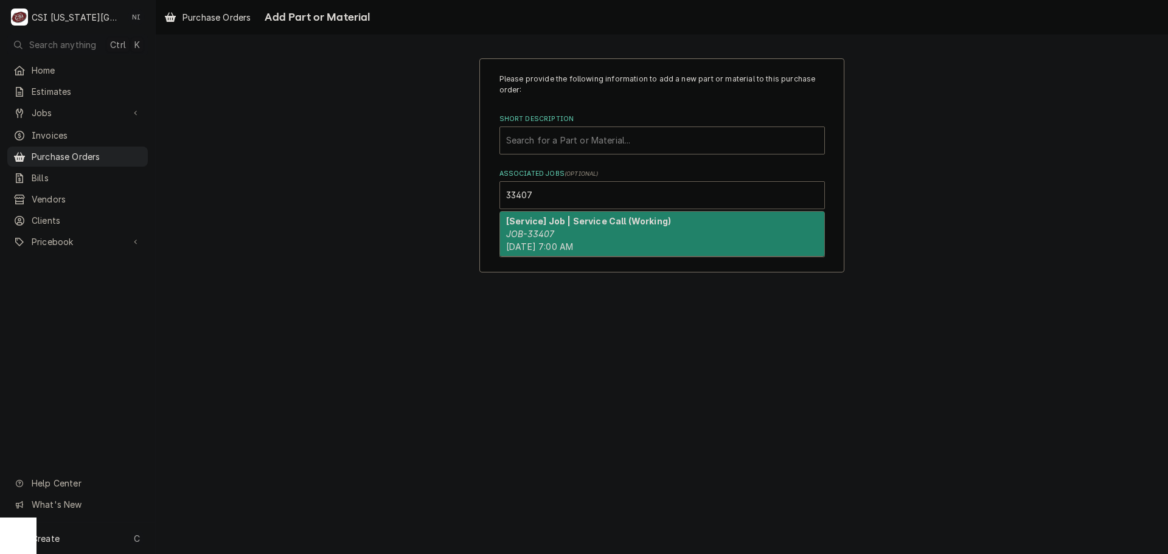
click at [568, 221] on strong "[Service] Job | Service Call (Working)" at bounding box center [588, 221] width 165 height 10
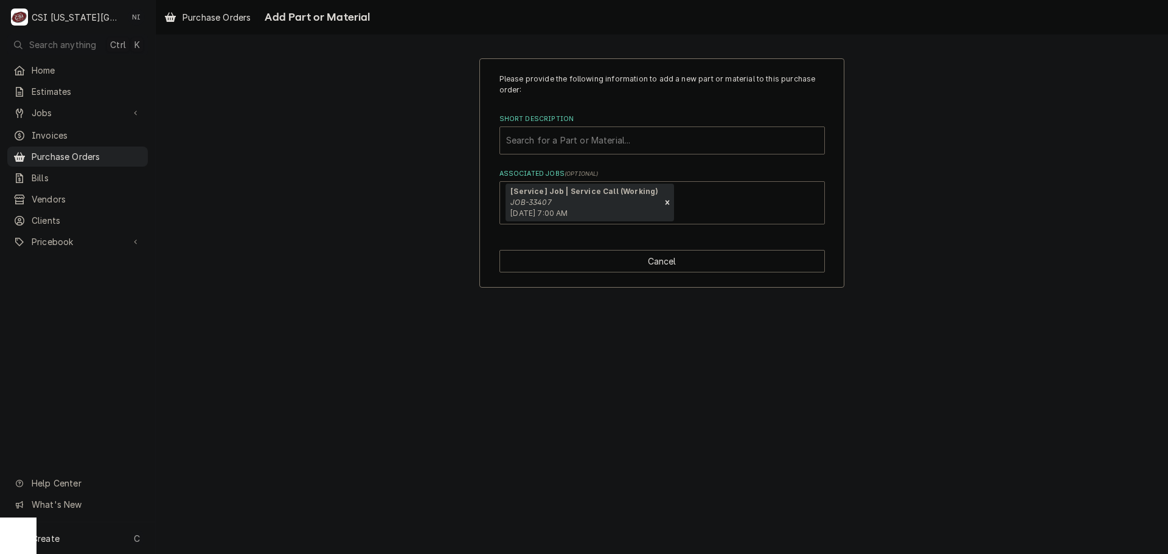
click at [578, 145] on div "Short Description" at bounding box center [662, 141] width 312 height 22
type input "misc serv"
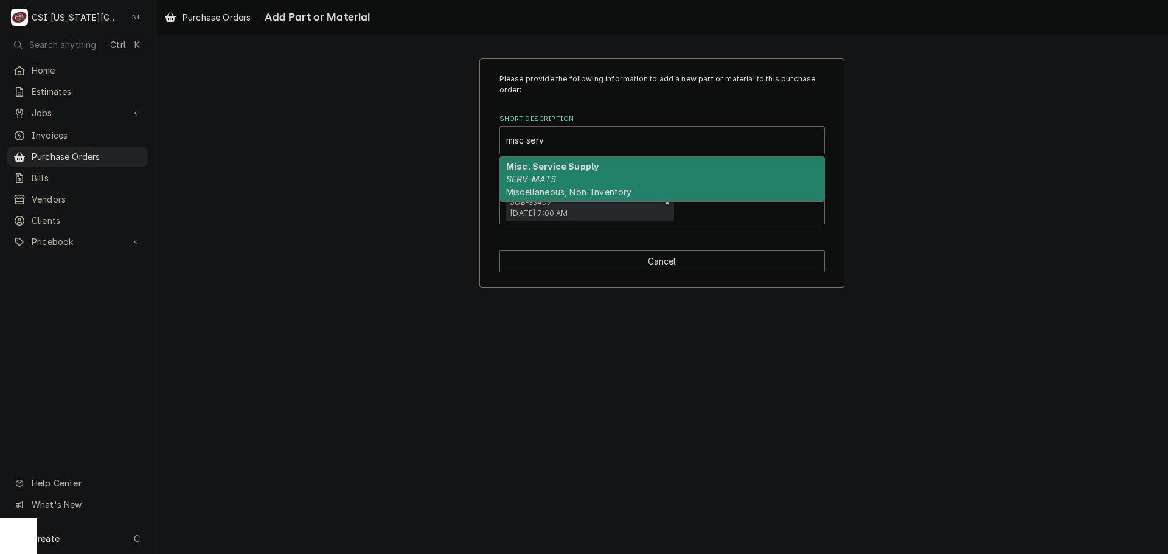
click at [568, 159] on div "Misc. Service Supply SERV-MATS Miscellaneous, Non-Inventory" at bounding box center [662, 179] width 324 height 44
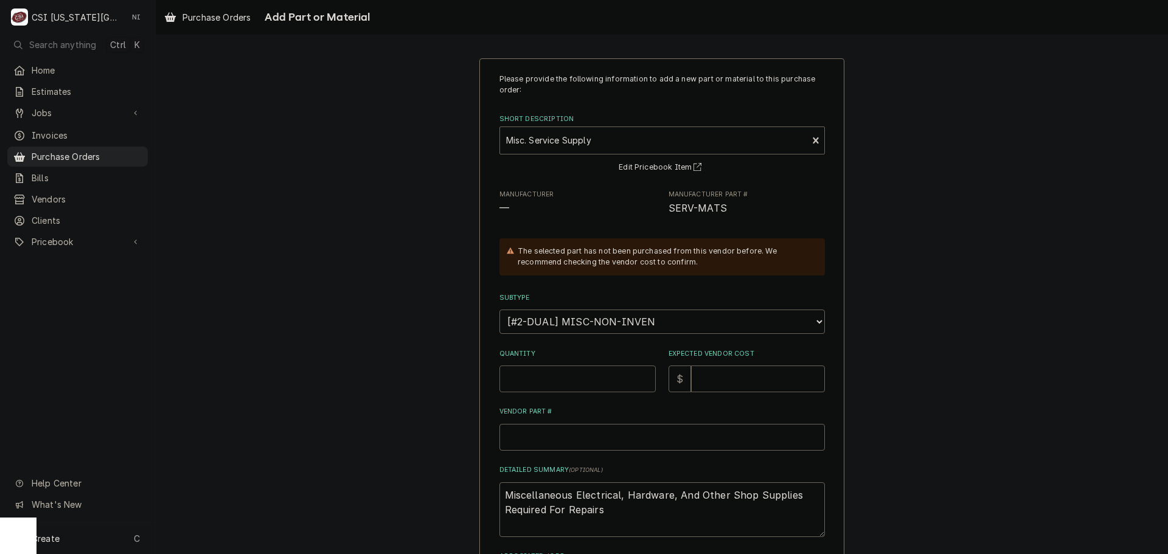
click at [588, 376] on input "Quantity" at bounding box center [577, 379] width 156 height 27
type textarea "x"
type input "1"
type textarea "x"
type input "0"
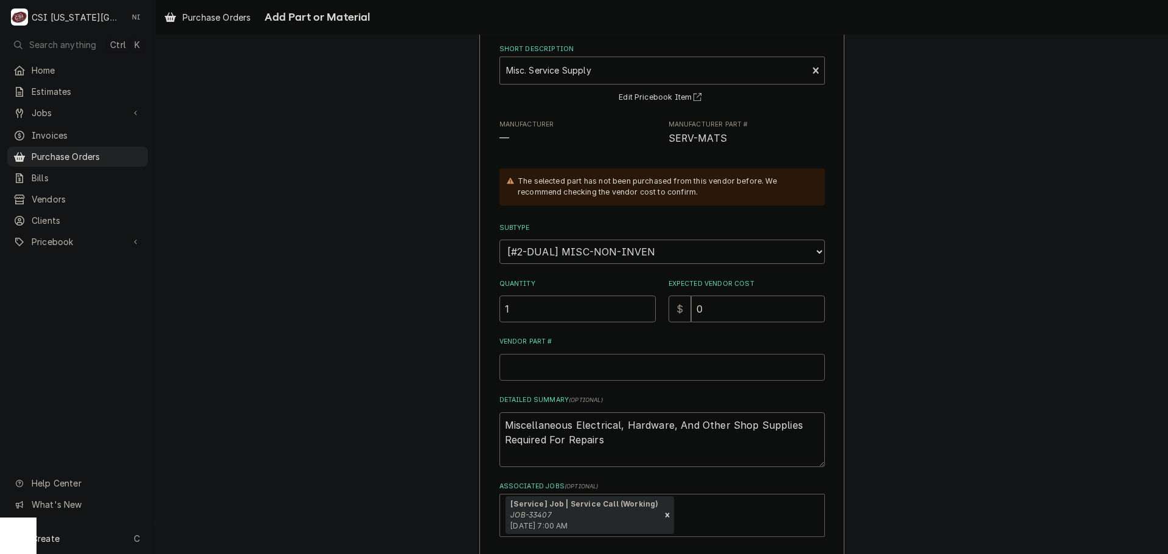
scroll to position [127, 0]
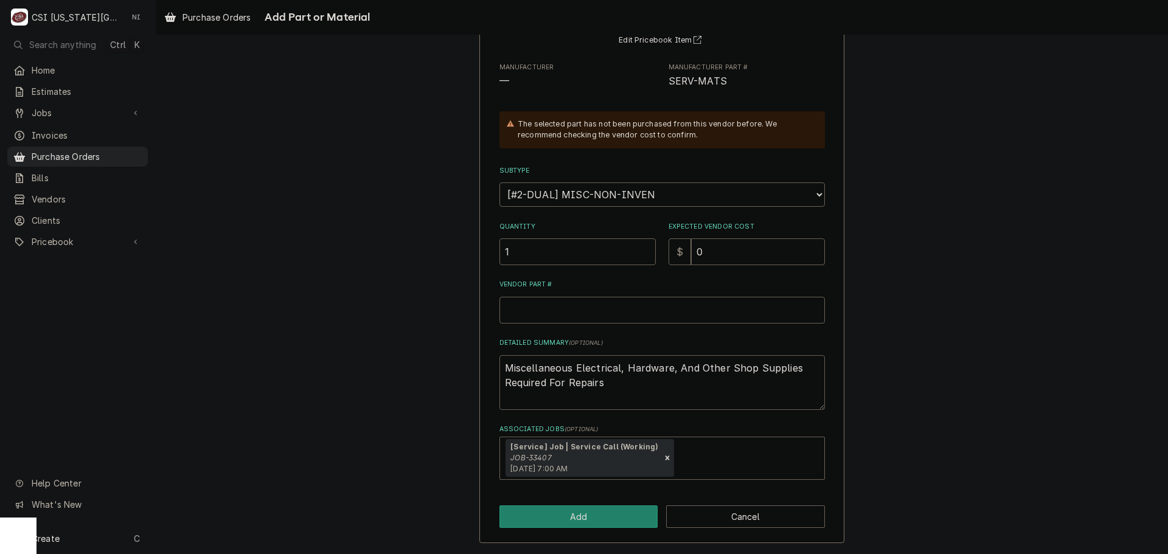
drag, startPoint x: 597, startPoint y: 384, endPoint x: 346, endPoint y: 348, distance: 253.8
click at [346, 348] on div "Please provide the following information to add a new part or material to this …" at bounding box center [662, 237] width 1012 height 634
type textarea "x"
click at [565, 513] on button "Add" at bounding box center [578, 516] width 159 height 23
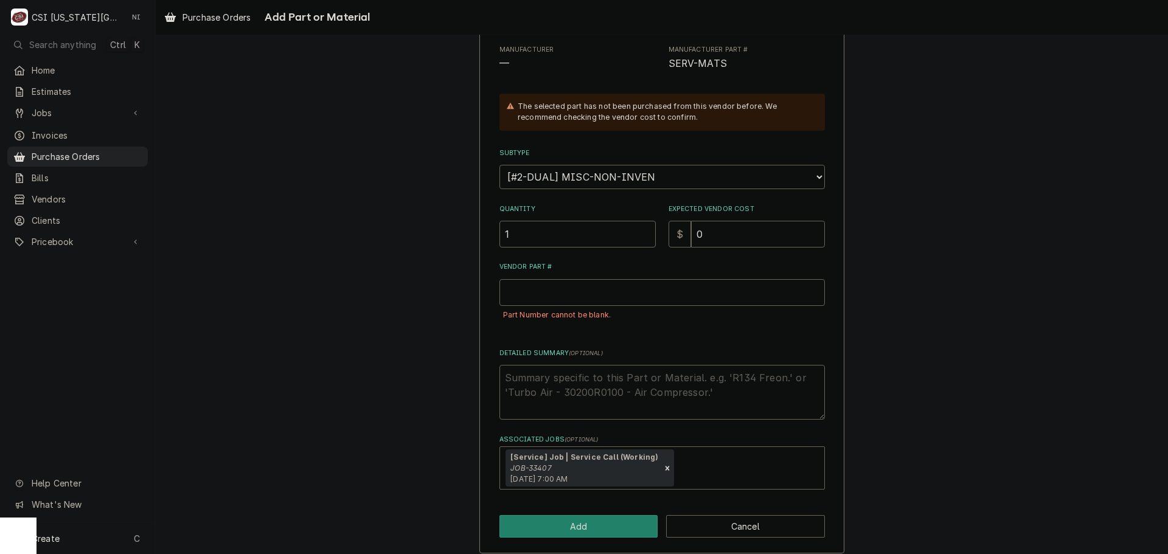
scroll to position [155, 0]
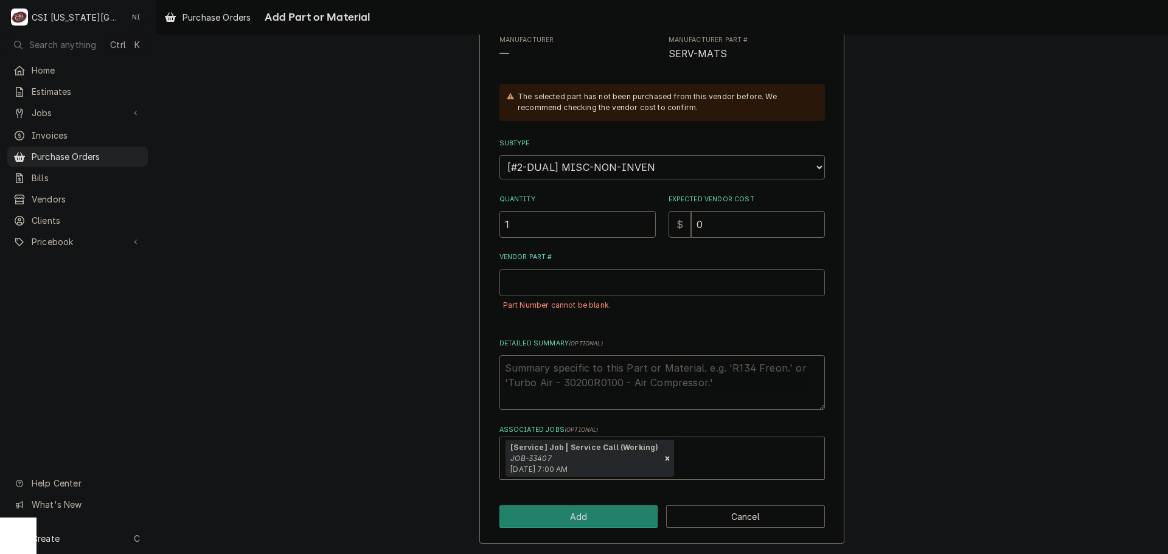
click at [594, 288] on input "Vendor Part #" at bounding box center [661, 282] width 325 height 27
type textarea "x"
type input "ms"
type textarea "x"
type input "msi"
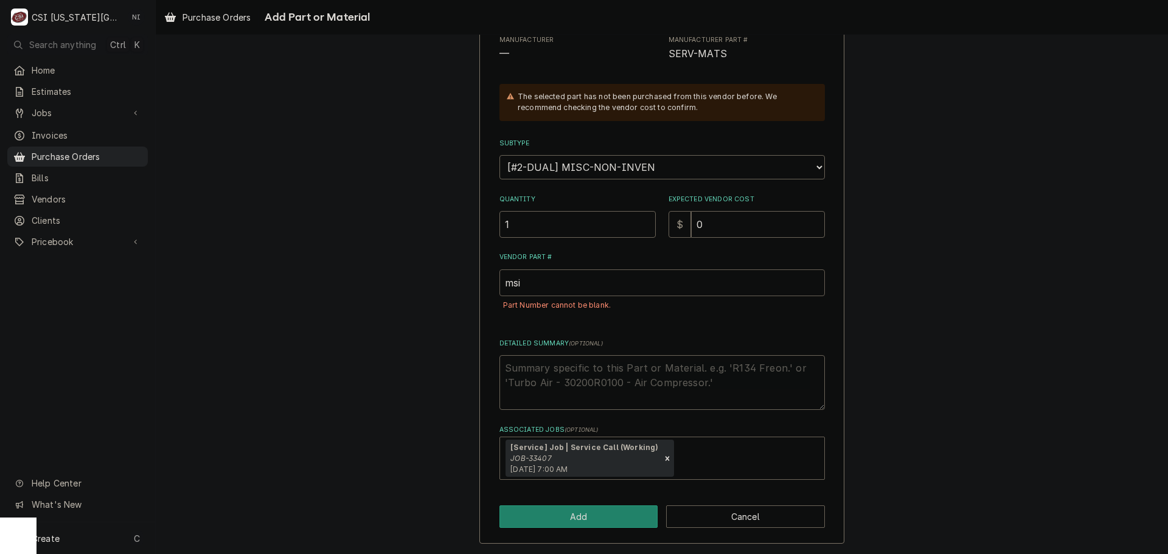
type textarea "x"
type input "msic"
type textarea "x"
type input "msic"
type textarea "x"
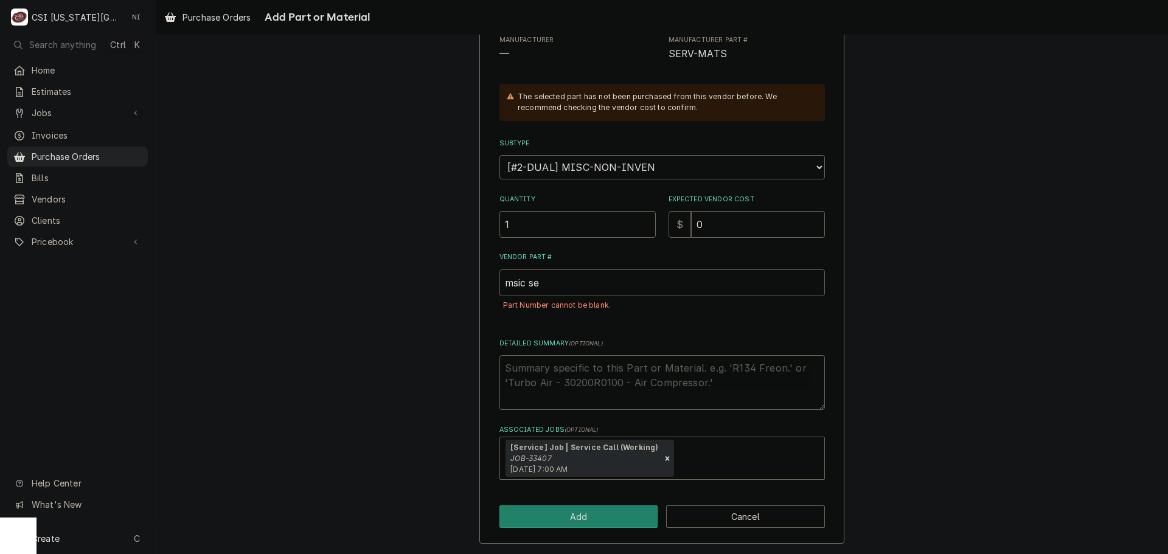
type input "msic ser"
type textarea "x"
type input "msic se"
type textarea "x"
type input "msic s"
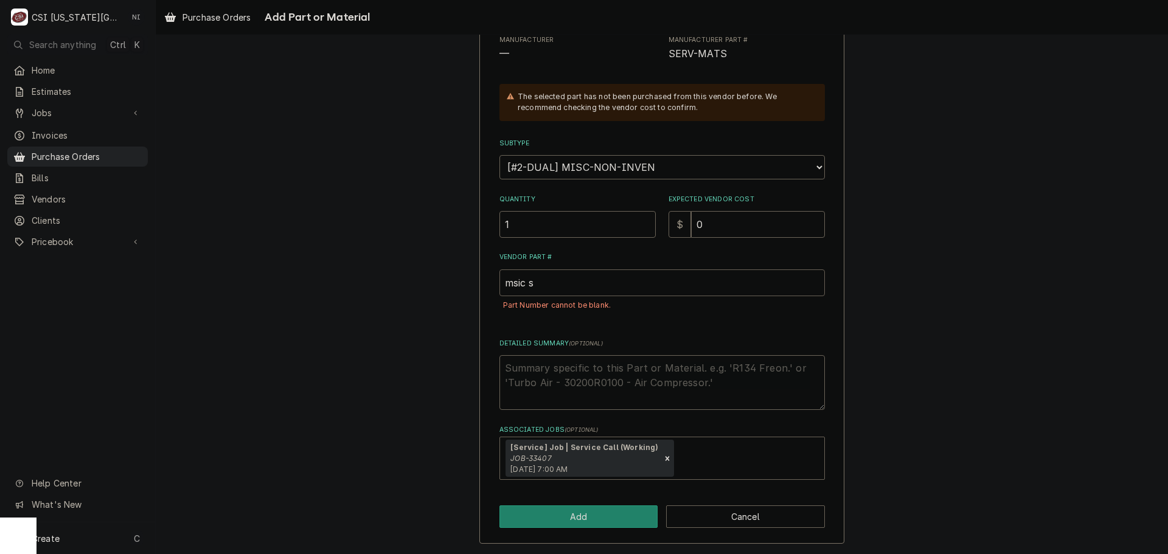
type textarea "x"
type input "msic"
type textarea "x"
type input "msic"
type textarea "x"
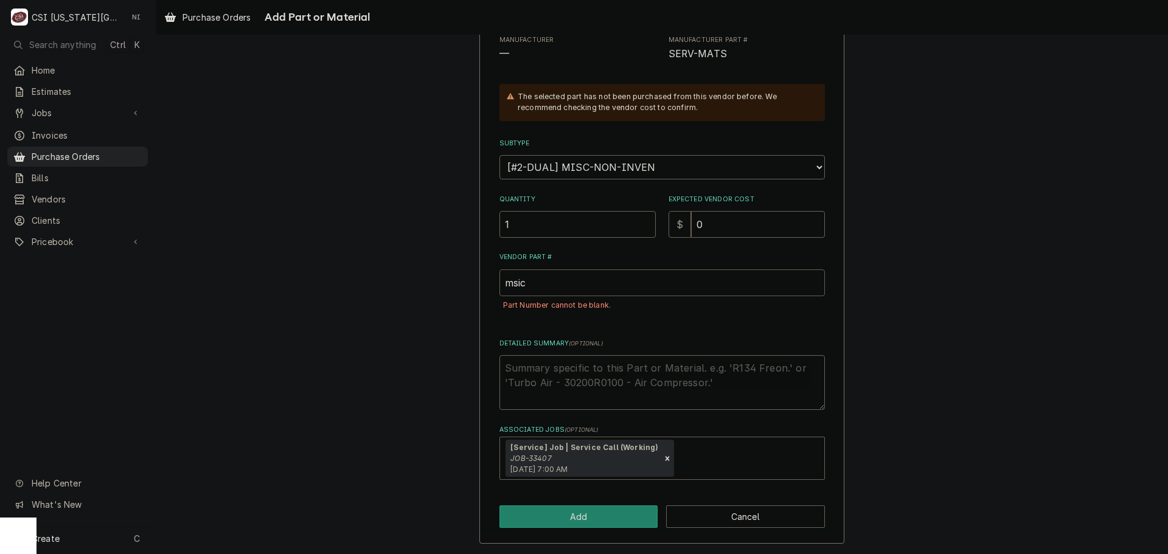
type input "msi"
type textarea "x"
type input "ms"
type textarea "x"
type input "m"
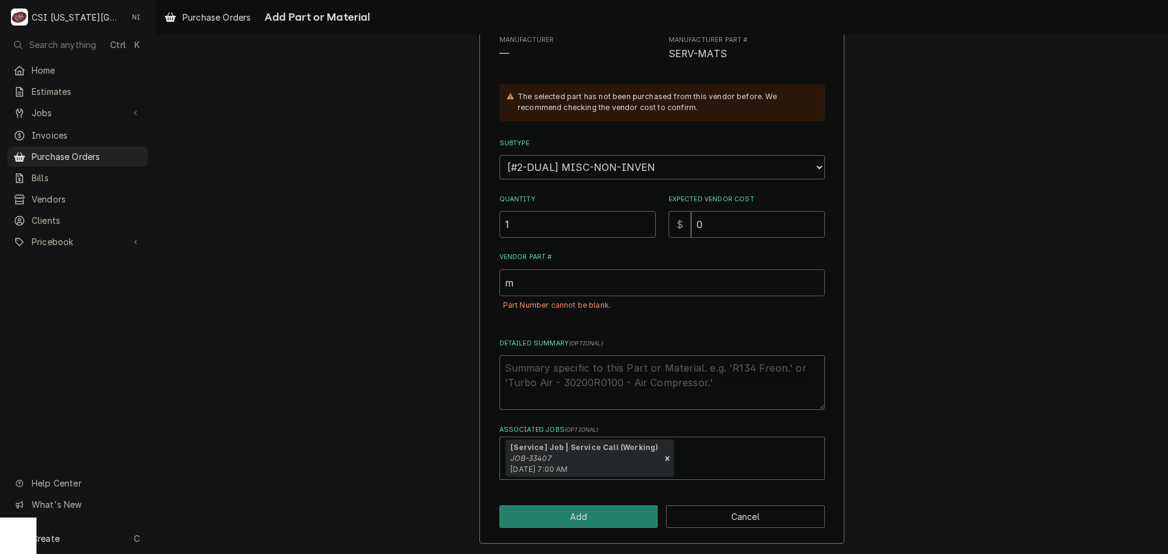
type textarea "x"
type input "mi"
type textarea "x"
type input "mis"
type textarea "x"
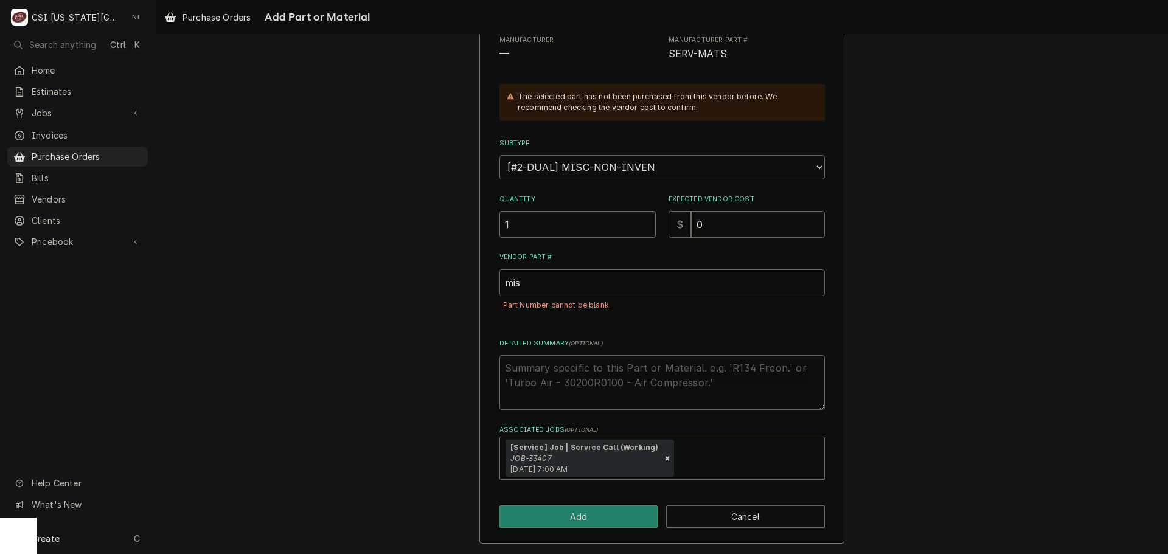
type input "misc"
type textarea "x"
type input "misc"
type textarea "x"
type input "misc s"
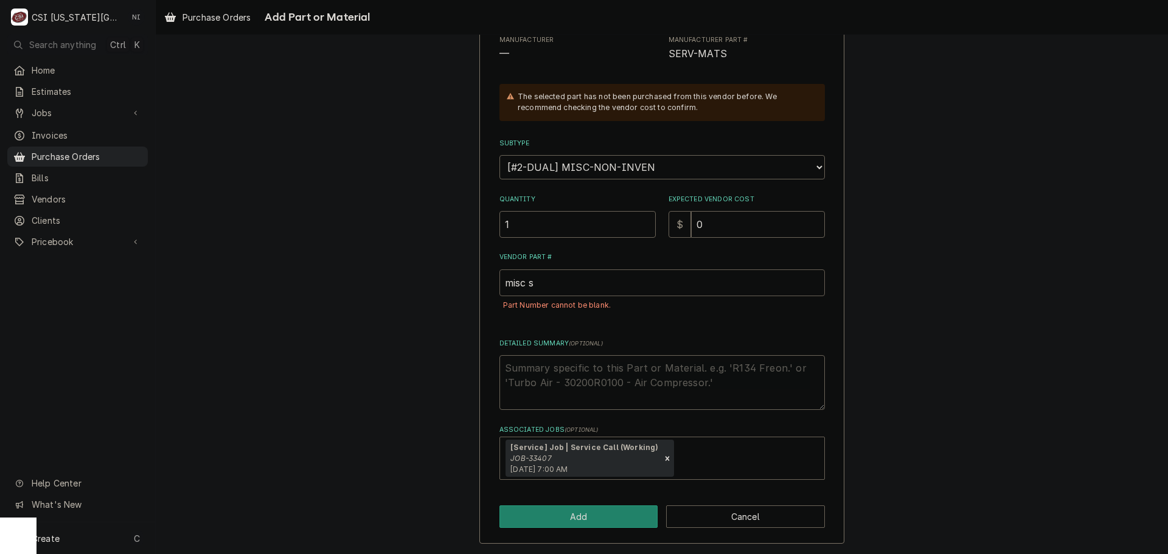
type textarea "x"
type input "misc se"
type textarea "x"
type input "misc ser"
type textarea "x"
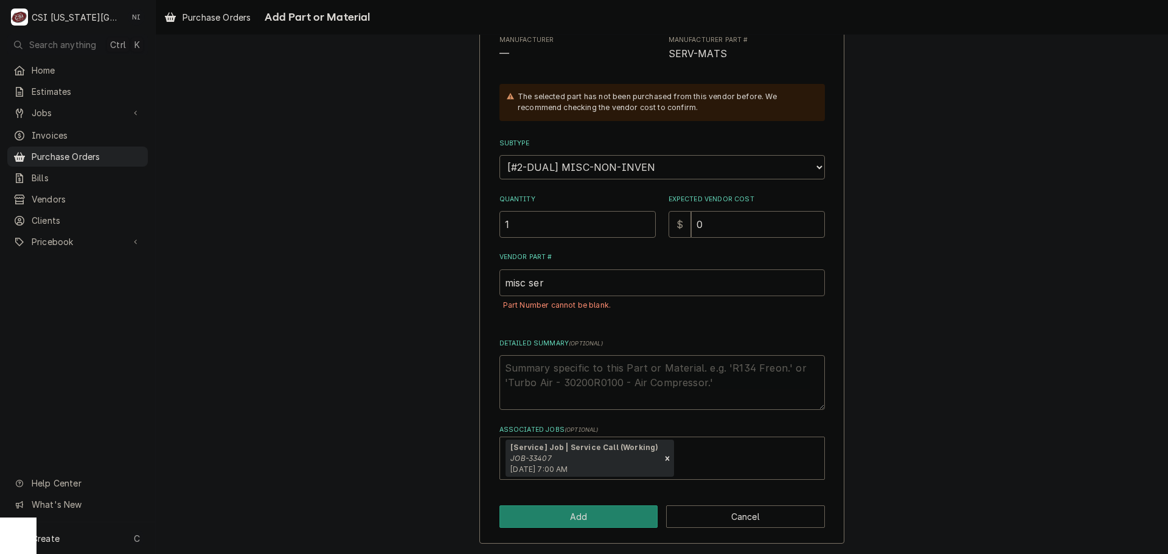
type input "misc serv"
click at [593, 511] on button "Add" at bounding box center [578, 516] width 159 height 23
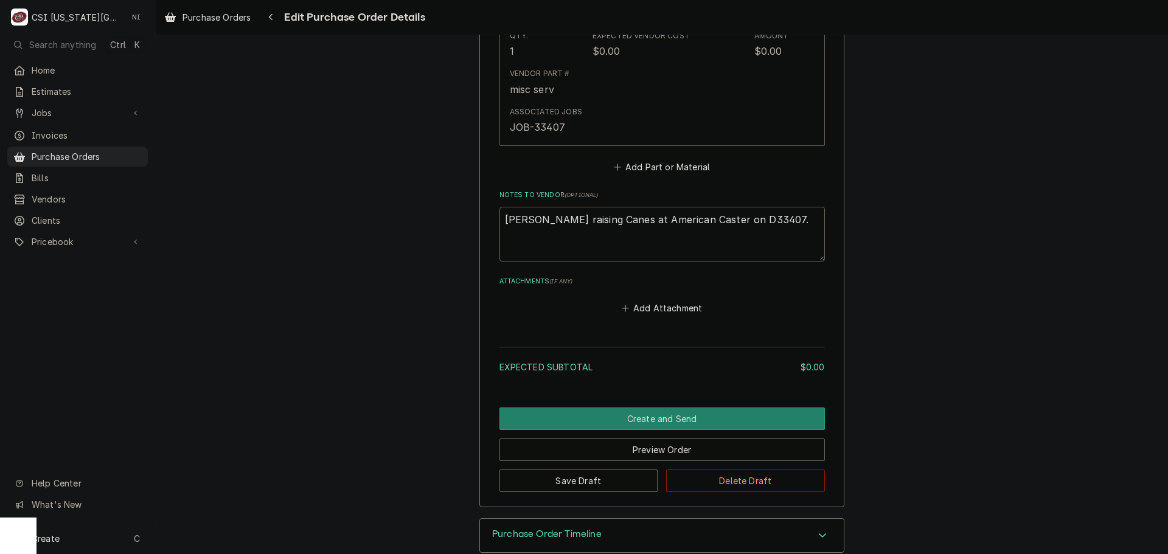
scroll to position [655, 0]
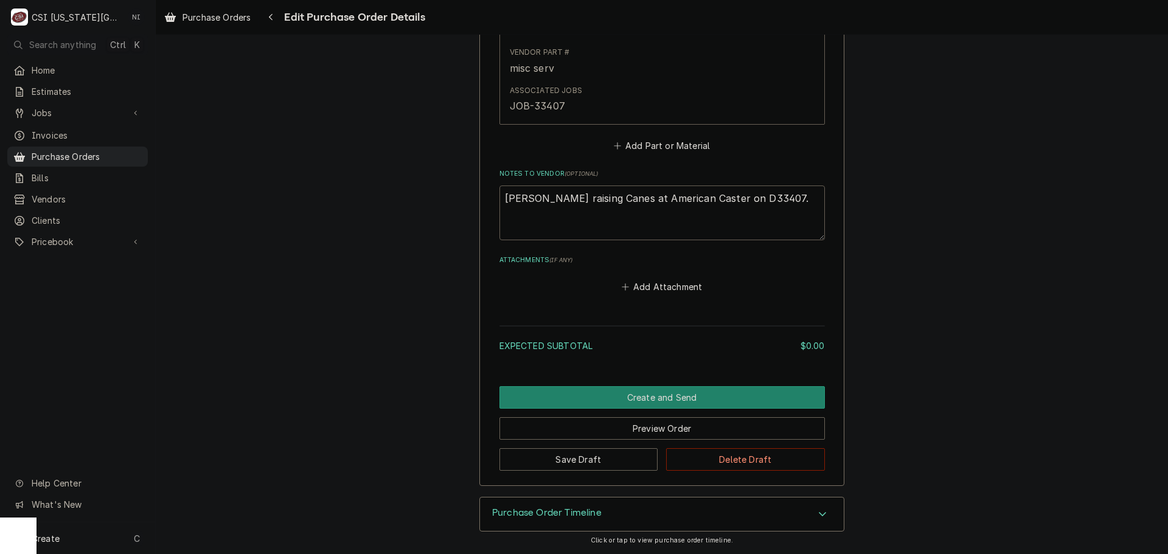
drag, startPoint x: 757, startPoint y: 196, endPoint x: 543, endPoint y: 197, distance: 214.7
click at [543, 197] on textarea "Marshall raising Canes at American Caster on D33407." at bounding box center [661, 213] width 325 height 55
type textarea "x"
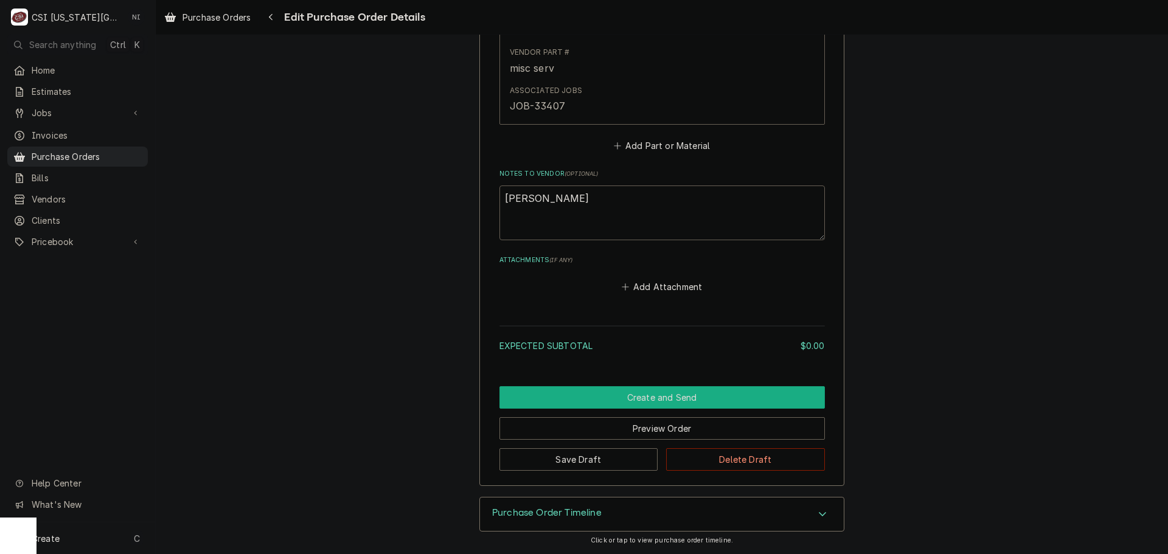
type textarea "Marshall"
click at [636, 397] on button "Create and Send" at bounding box center [661, 397] width 325 height 23
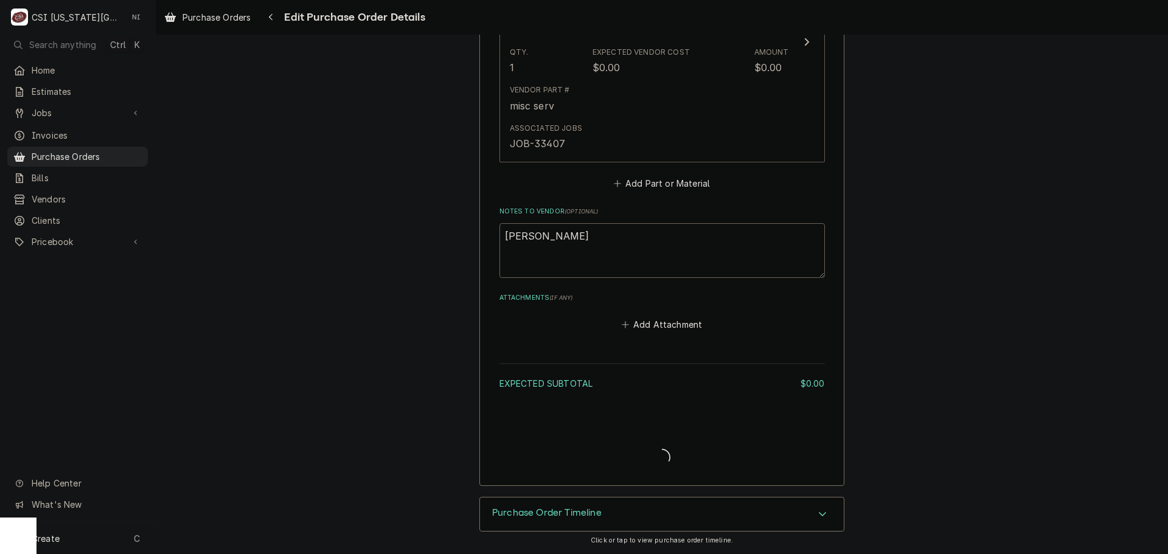
type textarea "x"
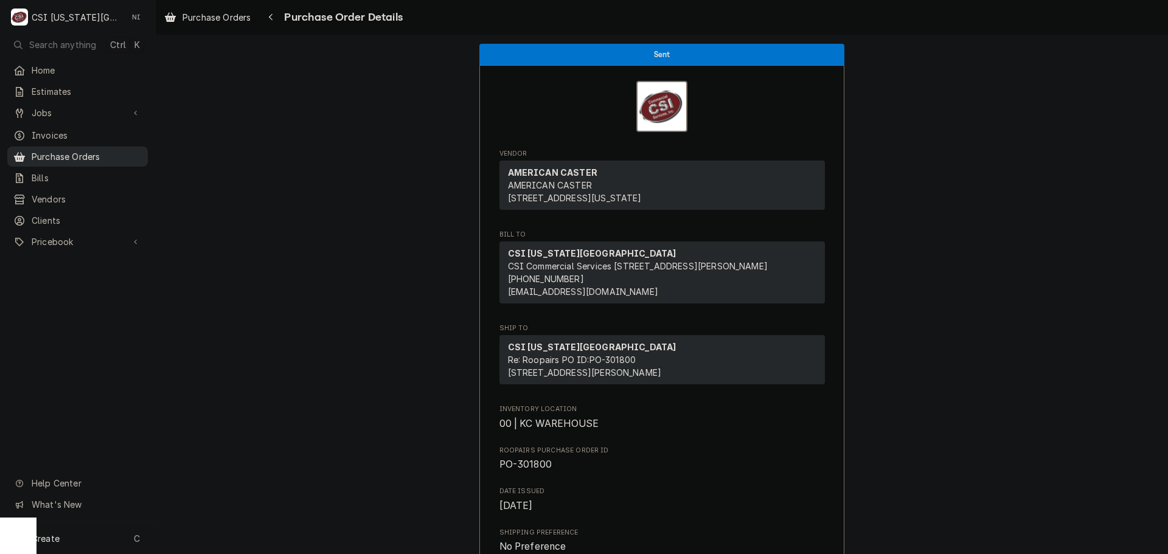
click at [106, 150] on span "Purchase Orders" at bounding box center [87, 156] width 110 height 13
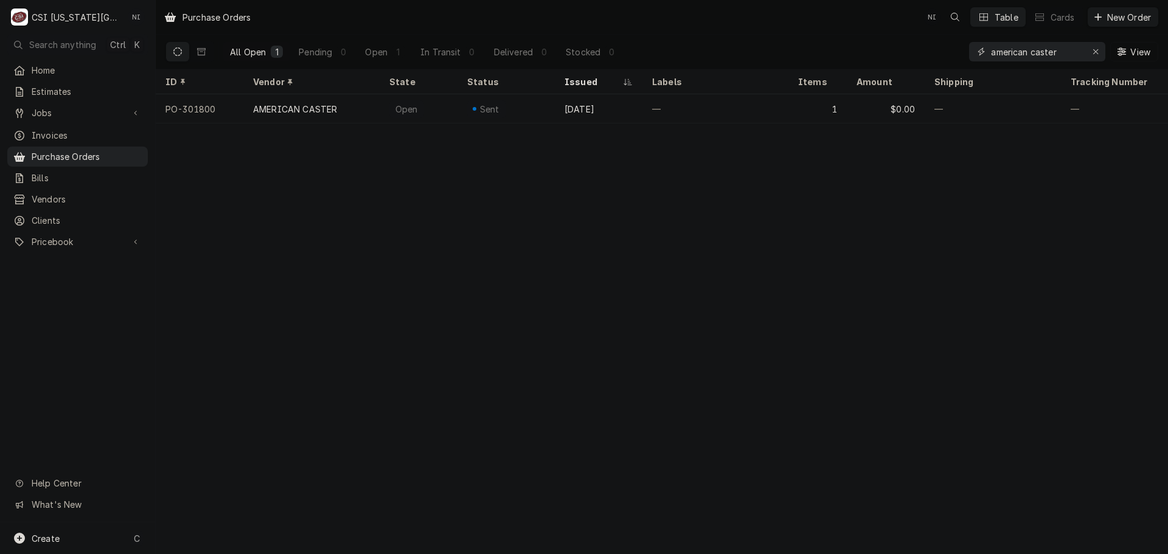
click at [1097, 50] on icon "Erase input" at bounding box center [1096, 51] width 7 height 9
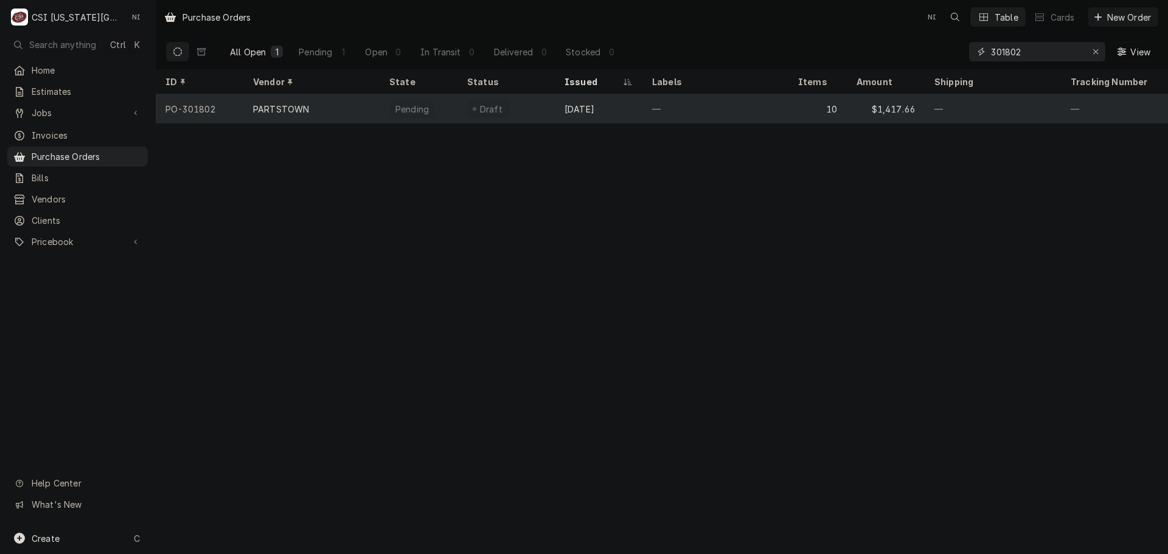
type input "301802"
click at [566, 114] on div "[DATE]" at bounding box center [599, 108] width 88 height 29
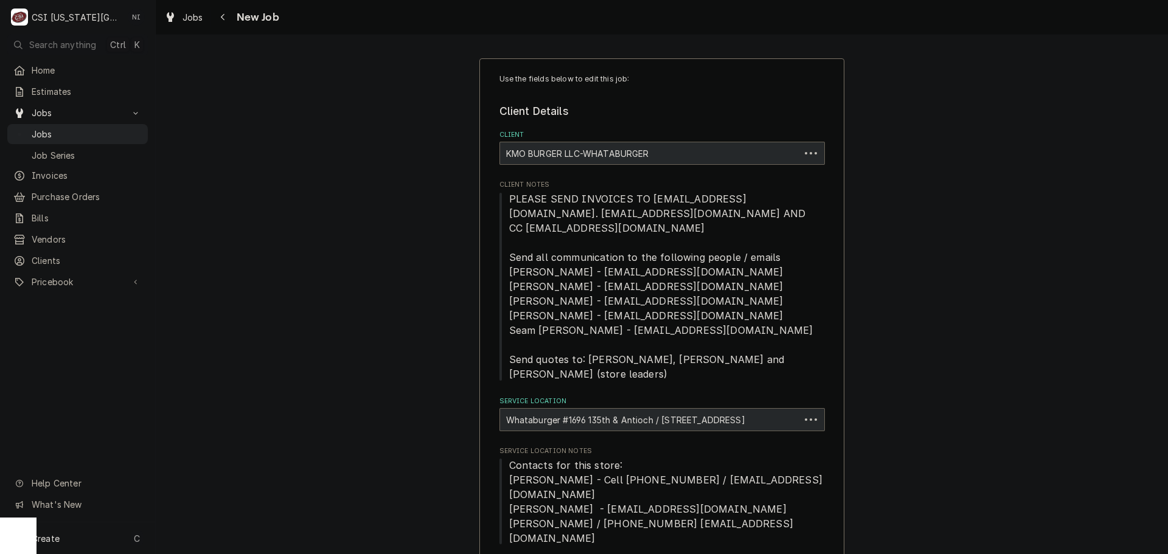
type textarea "x"
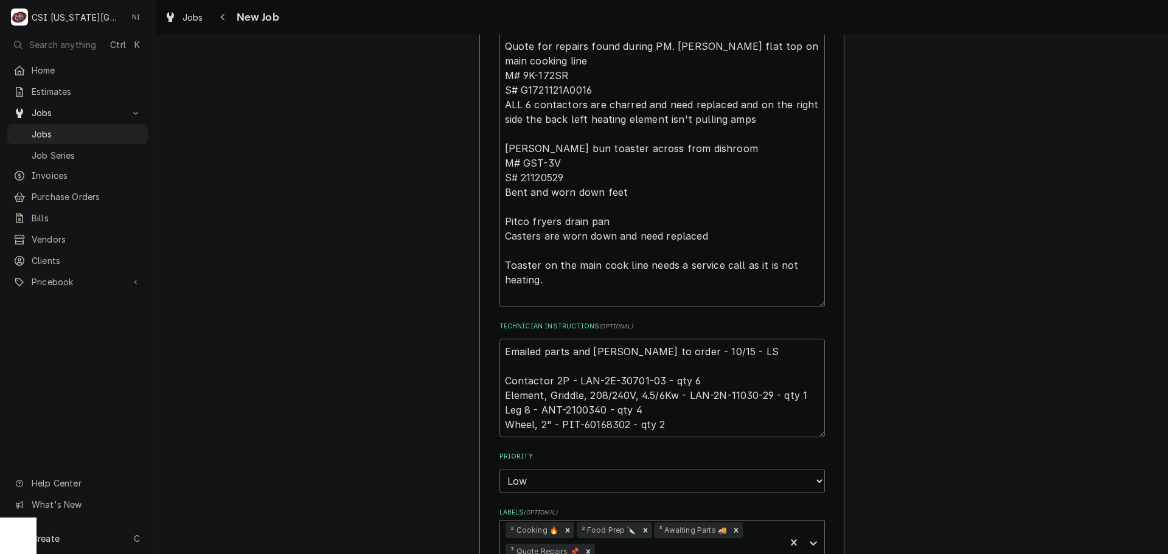
scroll to position [852, 0]
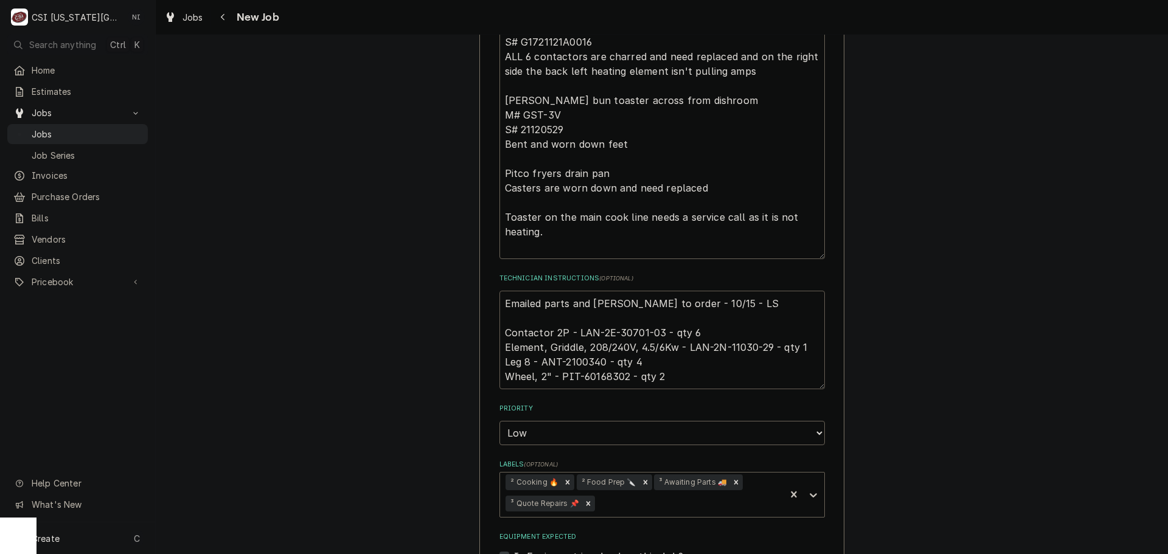
click at [499, 291] on textarea "Emailed parts and [PERSON_NAME] to order - 10/15 - LS Contactor 2P - LAN-2E-307…" at bounding box center [661, 340] width 325 height 99
type textarea "Emailed parts and [PERSON_NAME] to order - 10/15 - LS Contactor 2P - LAN-2E-307…"
type textarea "x"
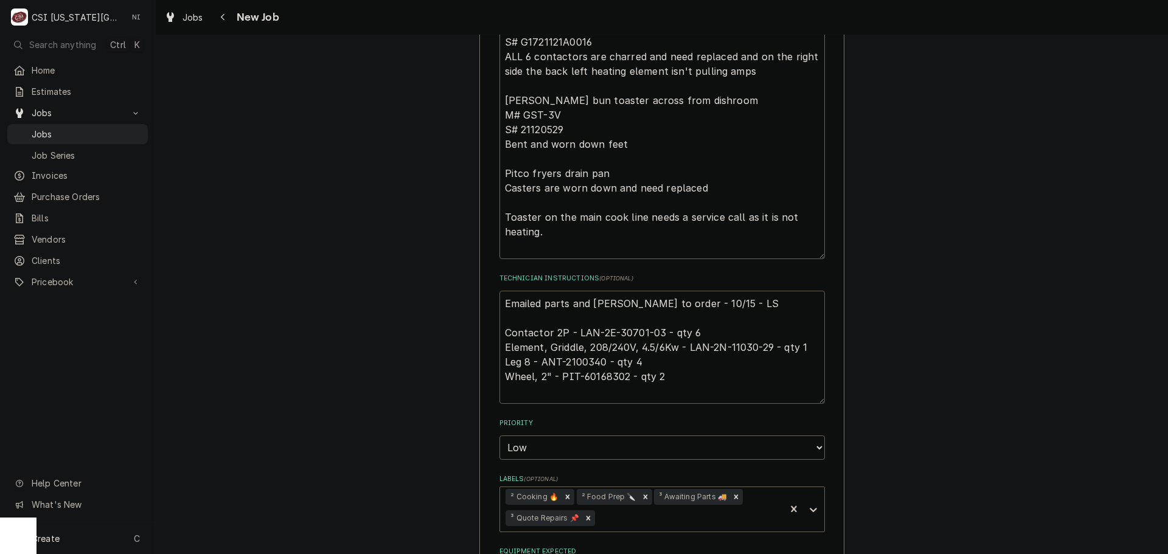
type textarea "Emailed parts and [PERSON_NAME] to order - 10/15 - LS Contactor 2P - LAN-2E-307…"
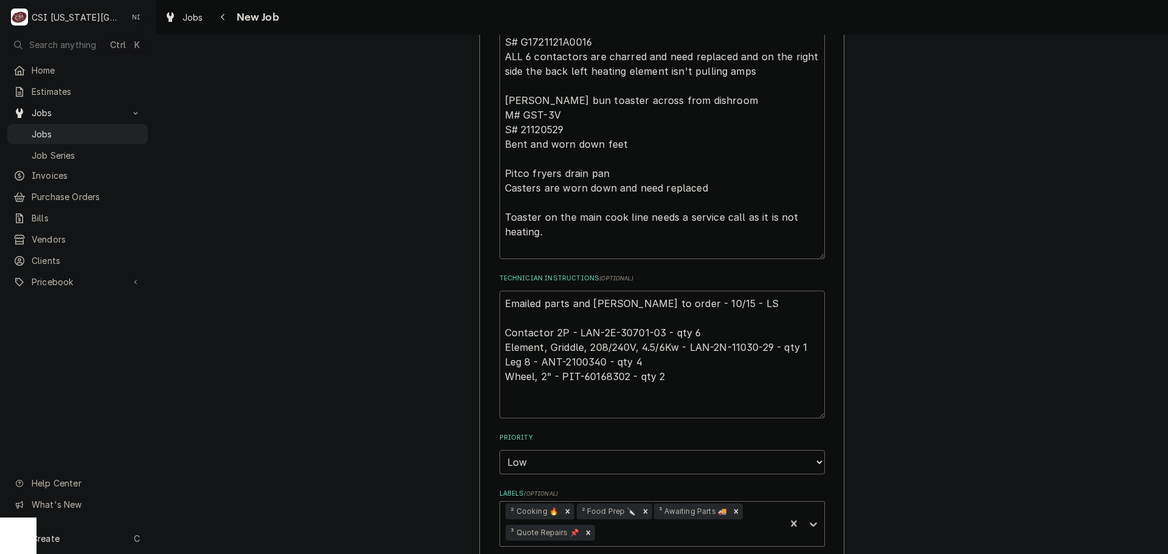
type textarea "x"
click at [551, 291] on textarea "Emailed parts and [PERSON_NAME] to order - 10/15 - LS Contactor 2P - LAN-2E-307…" at bounding box center [661, 355] width 325 height 128
type textarea "L Emailed parts and [PERSON_NAME] to order - 10/15 - LS Contactor 2P - LAN-2E-3…"
type textarea "x"
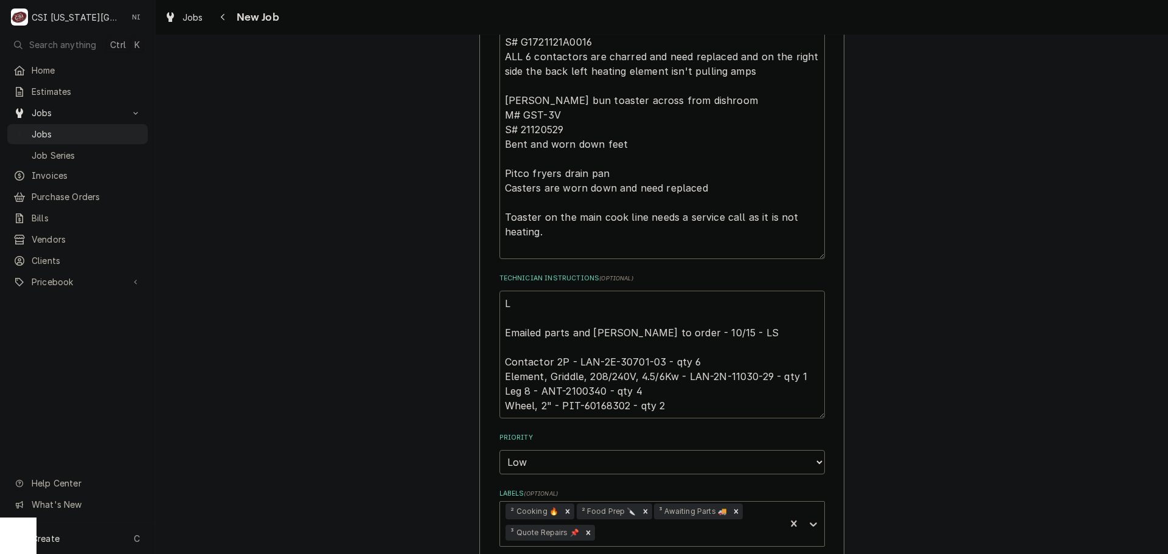
type textarea "Le Emailed parts and [PERSON_NAME] to order - 10/15 - LS Contactor 2P - LAN-2E-…"
type textarea "x"
type textarea "Leg Emailed parts and [PERSON_NAME] to order - 10/15 - LS Contactor 2P - LAN-2E…"
type textarea "x"
type textarea "Legs Emailed parts and [PERSON_NAME] to order - 10/15 - LS Contactor 2P - LAN-2…"
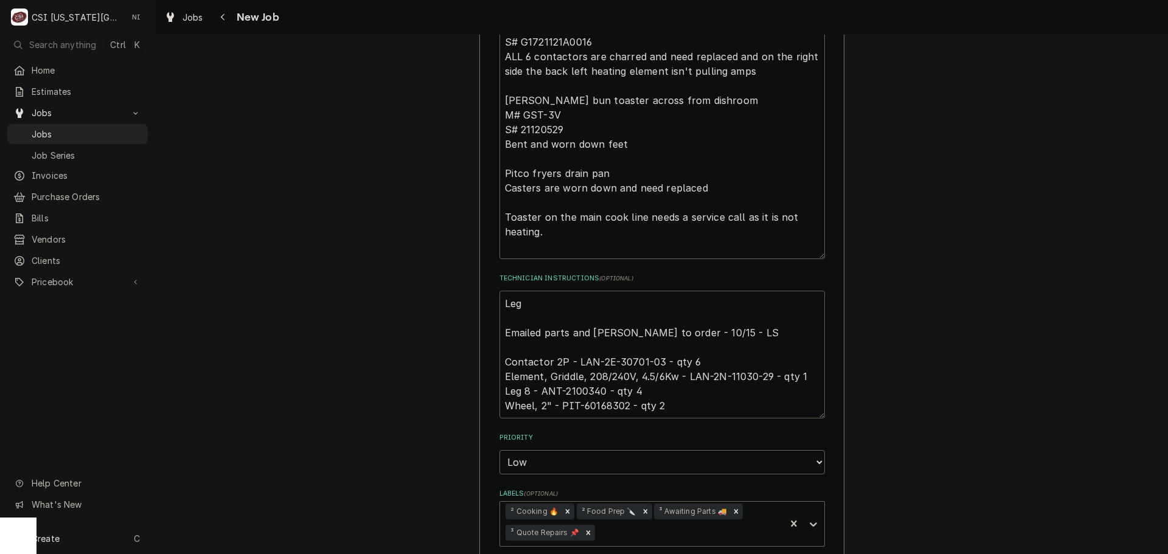
type textarea "x"
type textarea "Legs Emailed parts and [PERSON_NAME] to order - 10/15 - LS Contactor 2P - LAN-2…"
type textarea "x"
type textarea "Legs a Emailed parts and [PERSON_NAME] to order - 10/15 - LS Contactor 2P - LAN…"
type textarea "x"
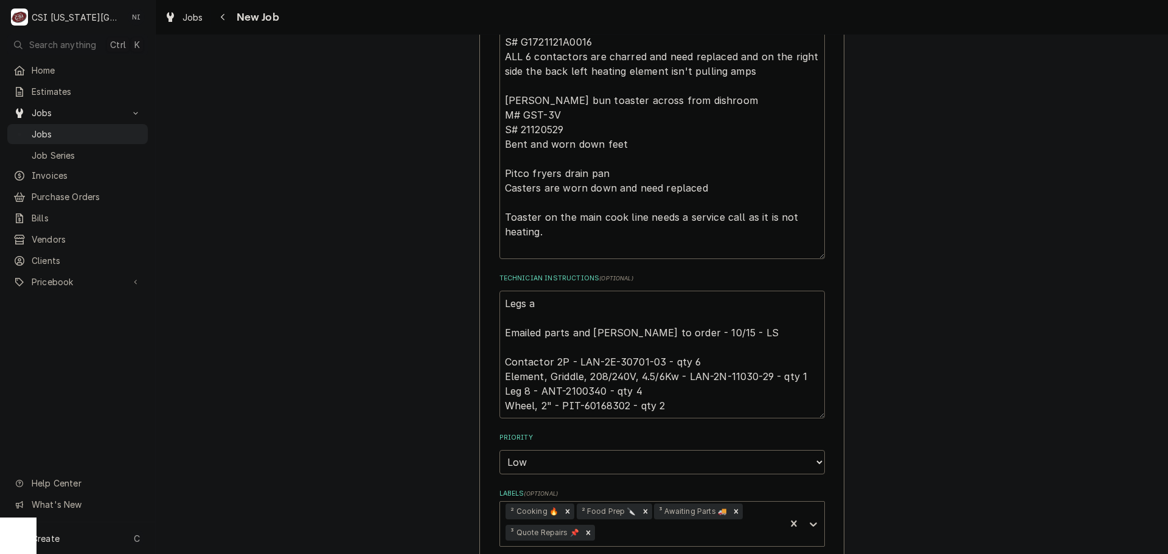
type textarea "Legs an Emailed parts and [PERSON_NAME] to order - 10/15 - LS Contactor 2P - LA…"
type textarea "x"
type textarea "Legs and Emailed parts and [PERSON_NAME] to order - 10/15 - LS Contactor 2P - L…"
type textarea "x"
type textarea "Legs and Emailed parts and [PERSON_NAME] to order - 10/15 - LS Contactor 2P - L…"
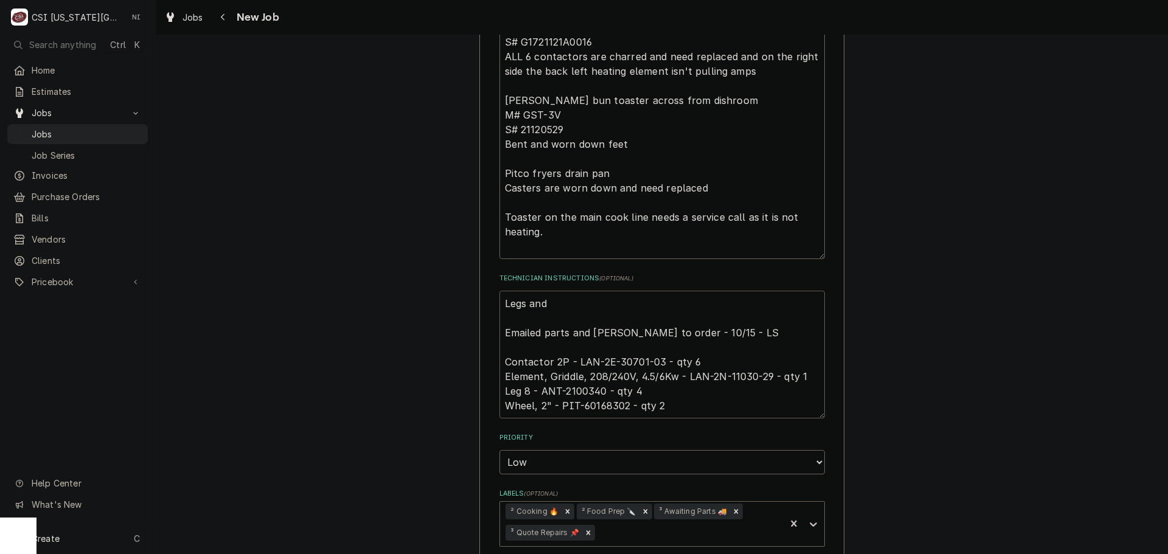
type textarea "x"
type textarea "Legs and w Emailed parts and [PERSON_NAME] to order - 10/15 - LS Contactor 2P -…"
type textarea "x"
type textarea "Legs and wh Emailed parts and [PERSON_NAME] to order - 10/15 - LS Contactor 2P …"
type textarea "x"
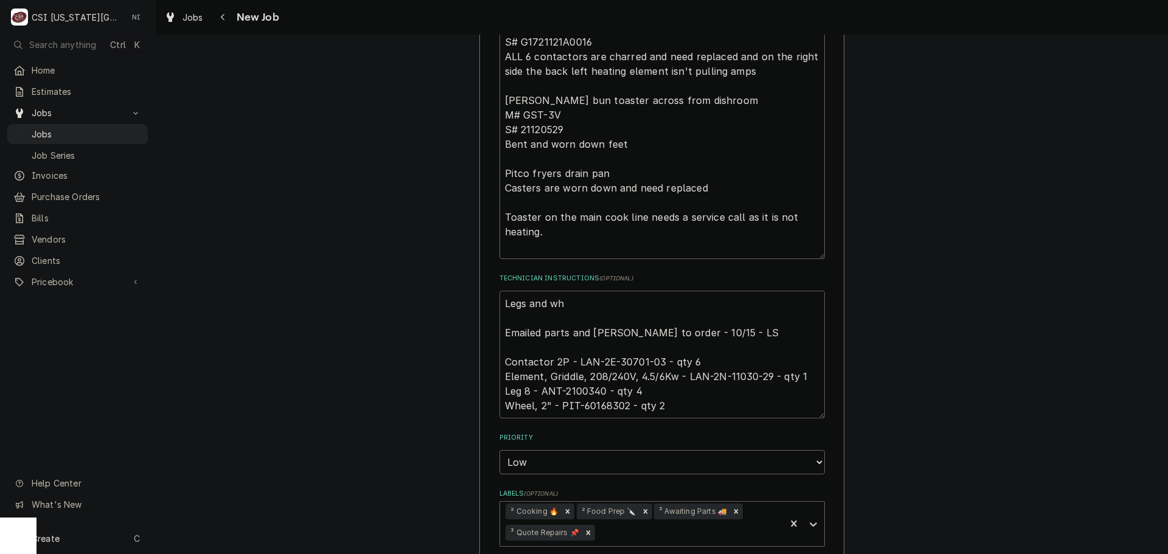
type textarea "Legs and whe Emailed parts and [PERSON_NAME] to order - 10/15 - LS Contactor 2P…"
type textarea "x"
type textarea "Legs and whee Emailed parts and [PERSON_NAME] to order - 10/15 - LS Contactor 2…"
type textarea "x"
type textarea "Legs and wheel Emailed parts and [PERSON_NAME] to order - 10/15 - LS Contactor …"
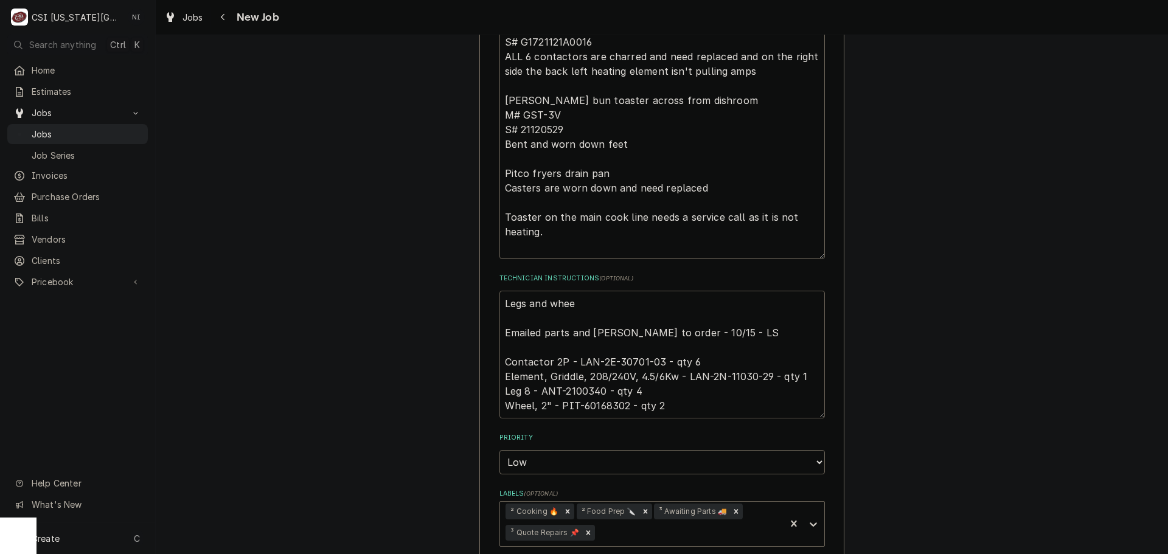
type textarea "x"
type textarea "Legs and wheels Emailed parts and [PERSON_NAME] to order - 10/15 - LS Contactor…"
type textarea "x"
type textarea "Legs and wheels, Emailed parts and [PERSON_NAME] to order - 10/15 - LS Contacto…"
type textarea "x"
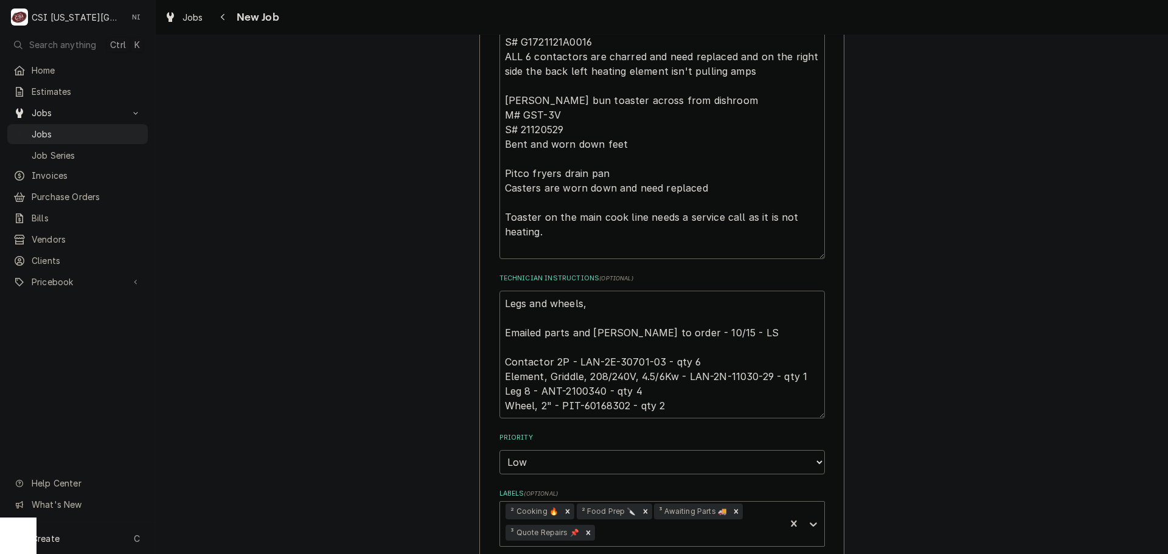
type textarea "Legs and wheels, Emailed parts and [PERSON_NAME] to order - 10/15 - LS Contacto…"
type textarea "x"
type textarea "Legs and wheels, Emailed parts and [PERSON_NAME] to order - 10/15 - LS Contacto…"
type textarea "x"
type textarea "Legs and wheels Emailed parts and [PERSON_NAME] to order - 10/15 - LS Contactor…"
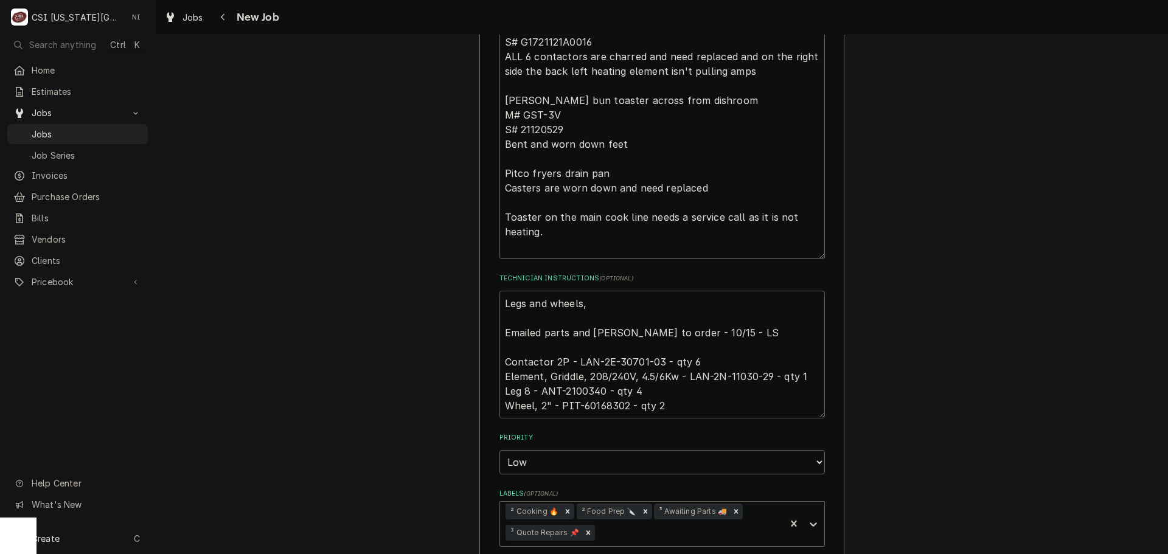
type textarea "x"
type textarea "Legs and wheels Emailed parts and [PERSON_NAME] to order - 10/15 - LS Contactor…"
type textarea "x"
type textarea "Legs and wheels p Emailed parts and [PERSON_NAME] to order - 10/15 - LS Contact…"
type textarea "x"
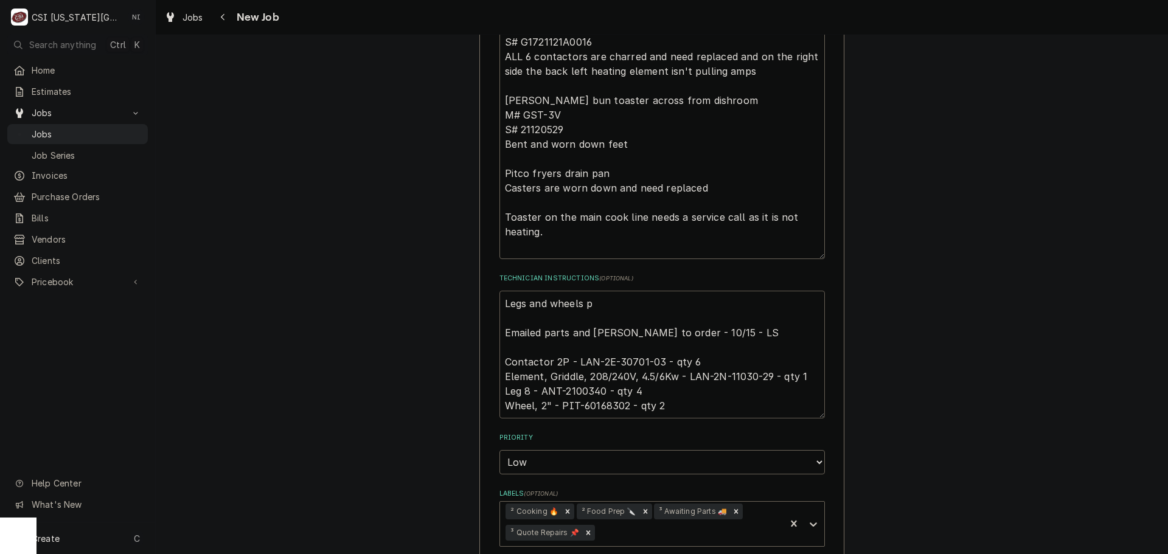
type textarea "Legs and wheels pu Emailed parts and [PERSON_NAME] to order - 10/15 - LS Contac…"
type textarea "x"
type textarea "Legs and wheels pul Emailed parts and [PERSON_NAME] to order - 10/15 - LS Conta…"
type textarea "x"
type textarea "Legs and wheels pull Emailed parts and [PERSON_NAME] to order - 10/15 - LS Cont…"
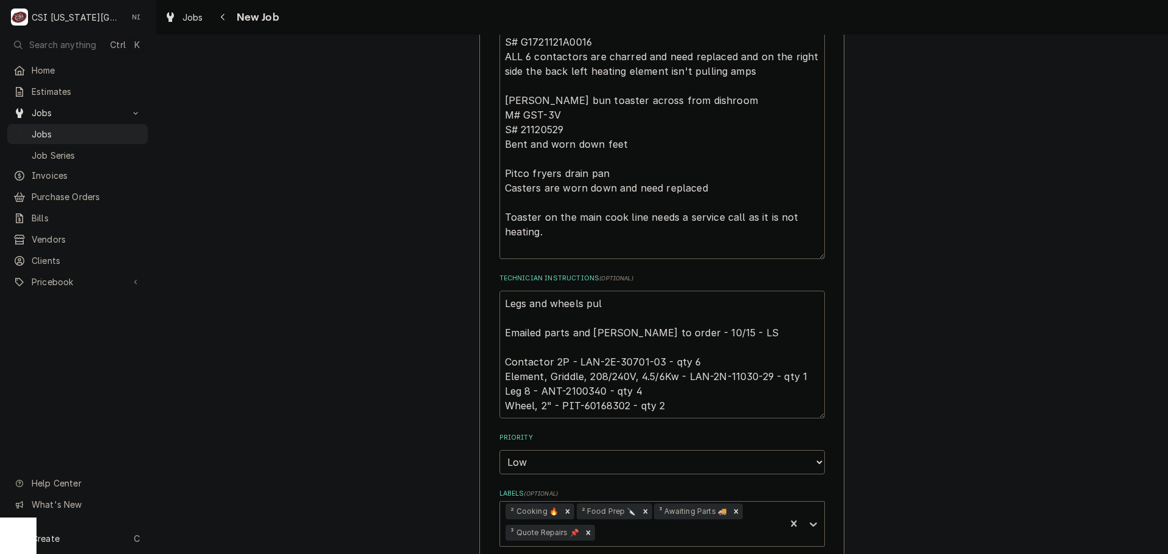
type textarea "x"
type textarea "Legs and wheels pulle Emailed parts and [PERSON_NAME] to order - 10/15 - LS Con…"
type textarea "x"
type textarea "Legs and wheels pulled Emailed parts and [PERSON_NAME] to order - 10/15 - LS Co…"
type textarea "x"
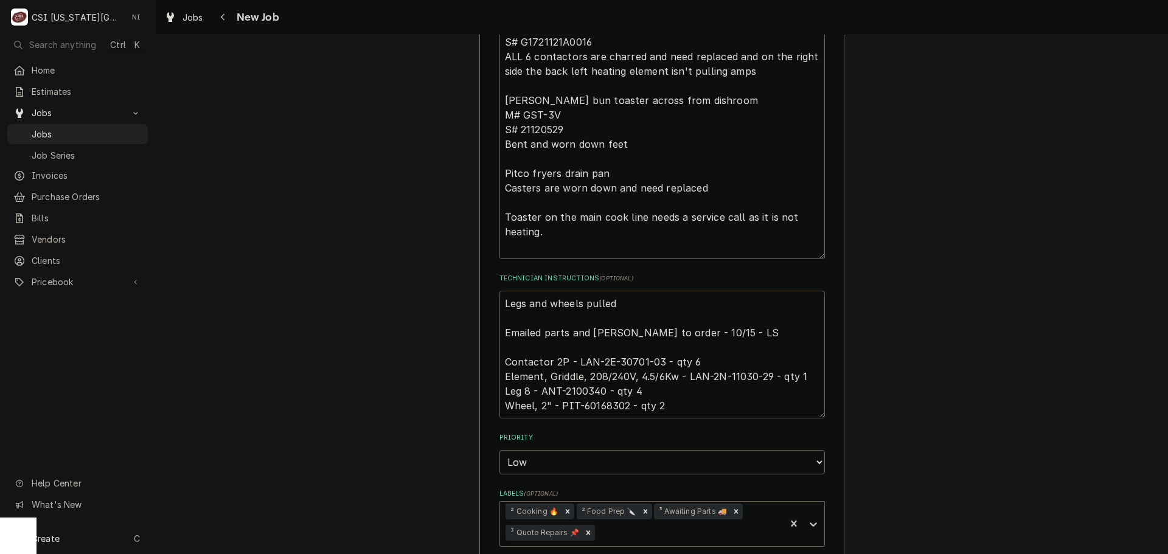
type textarea "Legs and wheels pulled Emailed parts and [PERSON_NAME] to order - 10/15 - LS Co…"
type textarea "x"
type textarea "Legs and wheels pulled f Emailed parts and [PERSON_NAME] to order - 10/15 - LS …"
type textarea "x"
type textarea "Legs and wheels pulled fo Emailed parts and [PERSON_NAME] to order - 10/15 - LS…"
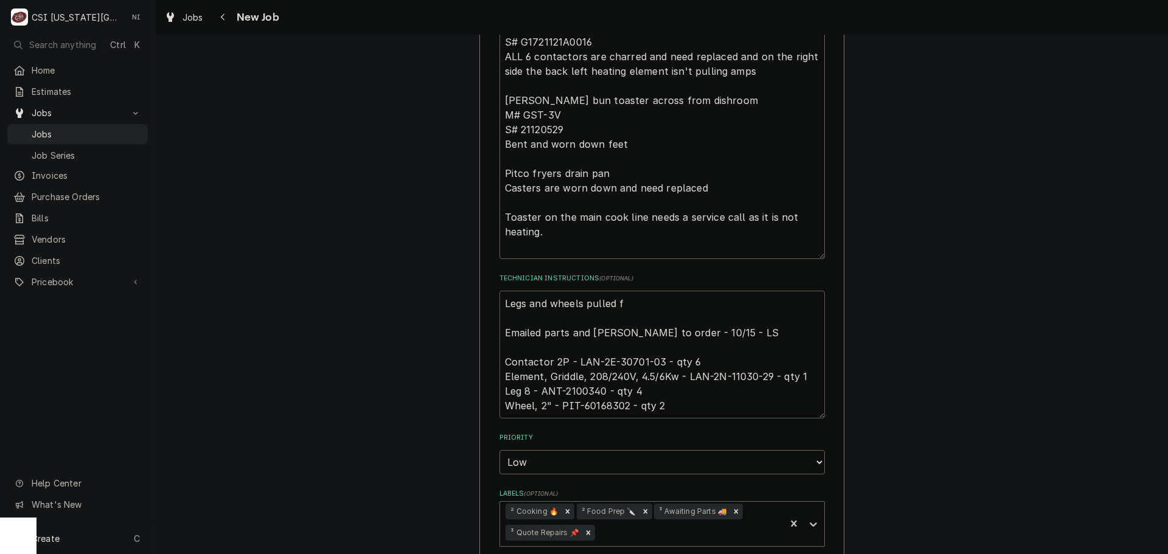
type textarea "x"
type textarea "Legs and wheels pulled for Emailed parts and [PERSON_NAME] to order - 10/15 - L…"
type textarea "x"
type textarea "Legs and wheels pulled form Emailed parts and [PERSON_NAME] to order - 10/15 - …"
type textarea "x"
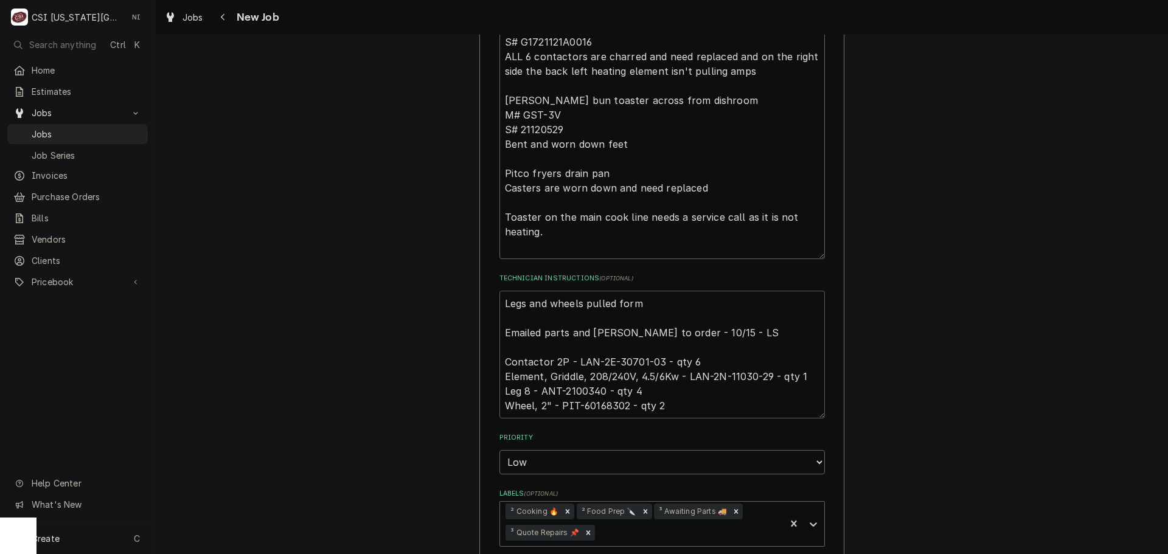
type textarea "Legs and wheels pulled form Emailed parts and Lindy to order - 10/15 - LS Conta…"
type textarea "x"
type textarea "Legs and wheels pulled form Emailed parts and Lindy to order - 10/15 - LS Conta…"
type textarea "x"
type textarea "Legs and wheels pulled for Emailed parts and Lindy to order - 10/15 - LS Contac…"
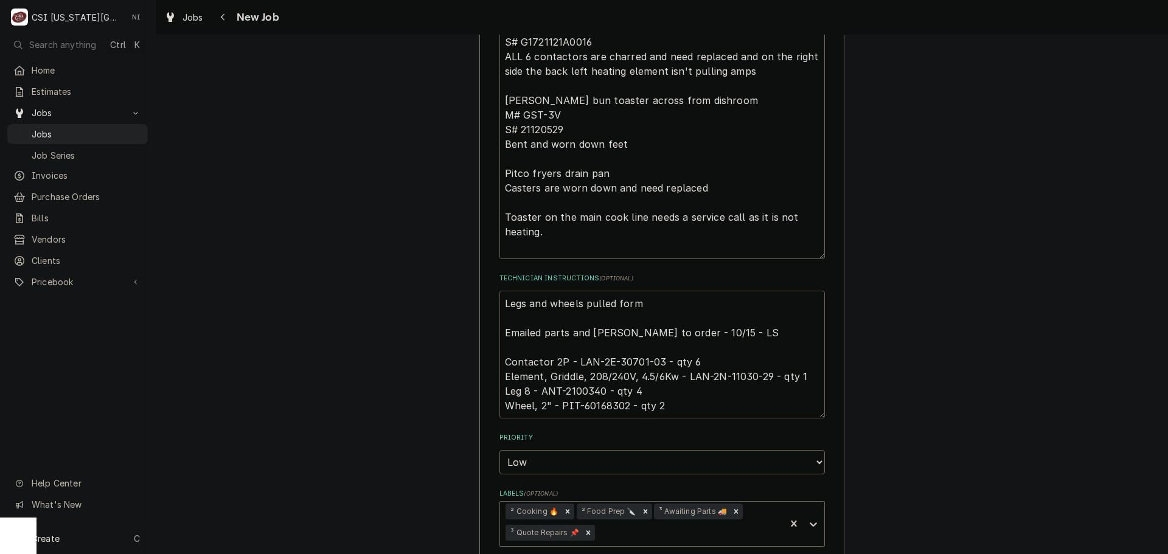
type textarea "x"
type textarea "Legs and wheels pulled fo Emailed parts and Lindy to order - 10/15 - LS Contact…"
type textarea "x"
type textarea "Legs and wheels pulled f Emailed parts and Lindy to order - 10/15 - LS Contacto…"
type textarea "x"
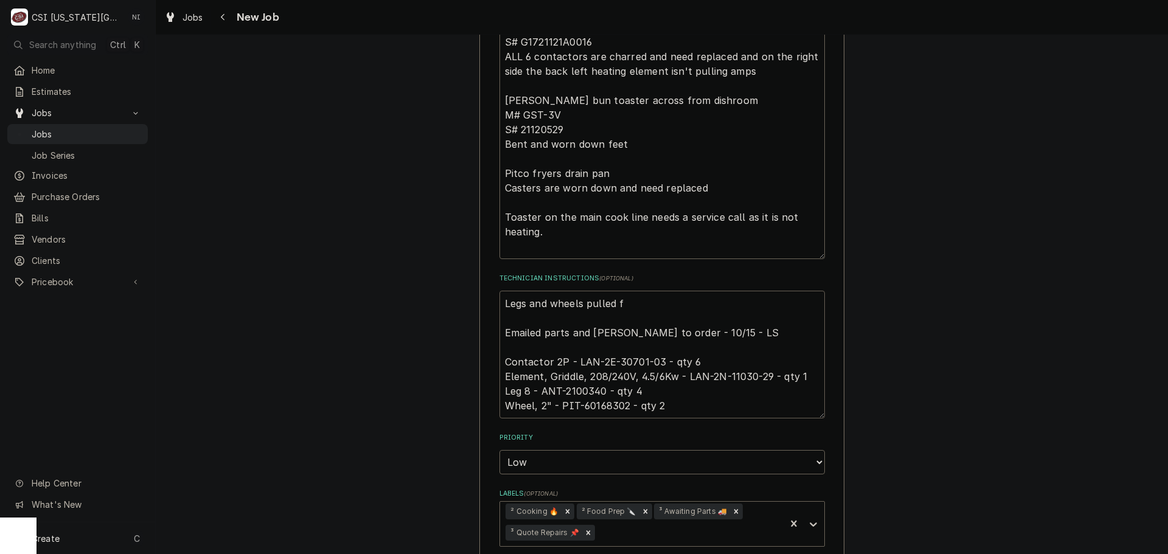
type textarea "Legs and wheels pulled fr Emailed parts and Lindy to order - 10/15 - LS Contact…"
type textarea "x"
type textarea "Legs and wheels pulled fro Emailed parts and Lindy to order - 10/15 - LS Contac…"
type textarea "x"
type textarea "Legs and wheels pulled from Emailed parts and Lindy to order - 10/15 - LS Conta…"
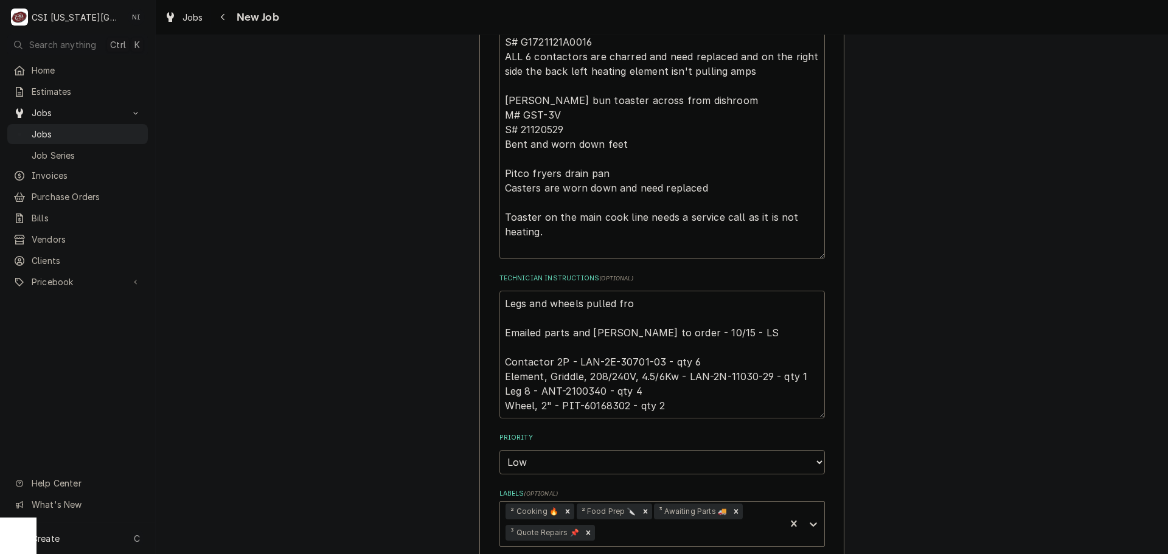
type textarea "x"
type textarea "Legs and wheels pulled from Emailed parts and Lindy to order - 10/15 - LS Conta…"
type textarea "x"
type textarea "Legs and wheels pulled from s Emailed parts and Lindy to order - 10/15 - LS Con…"
type textarea "x"
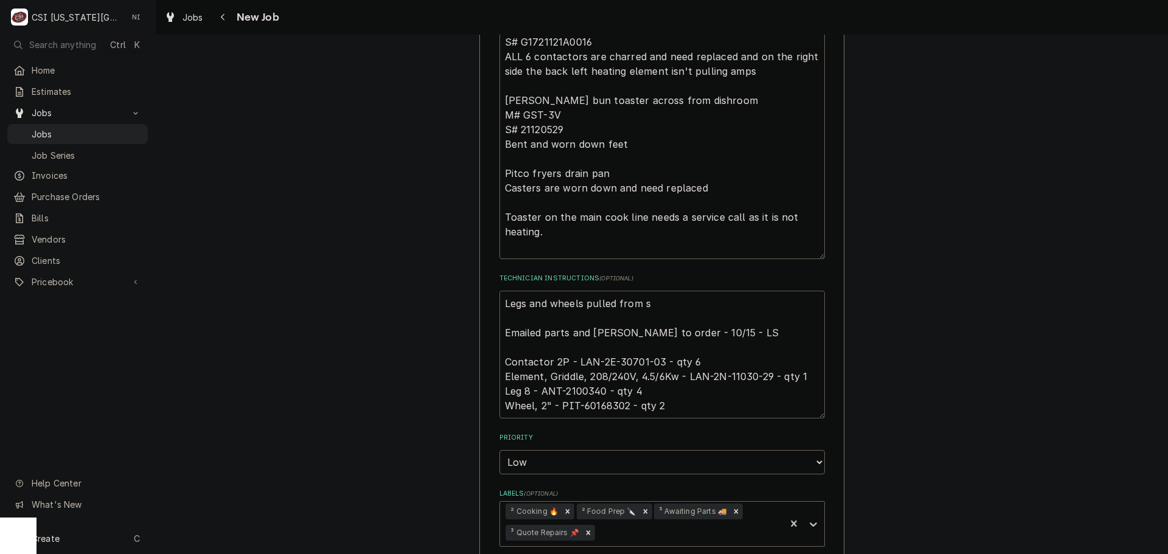
type textarea "Legs and wheels pulled from st Emailed parts and Lindy to order - 10/15 - LS Co…"
type textarea "x"
type textarea "Legs and wheels pulled from sto Emailed parts and Lindy to order - 10/15 - LS C…"
type textarea "x"
type textarea "Legs and wheels pulled from stoc Emailed parts and Lindy to order - 10/15 - LS …"
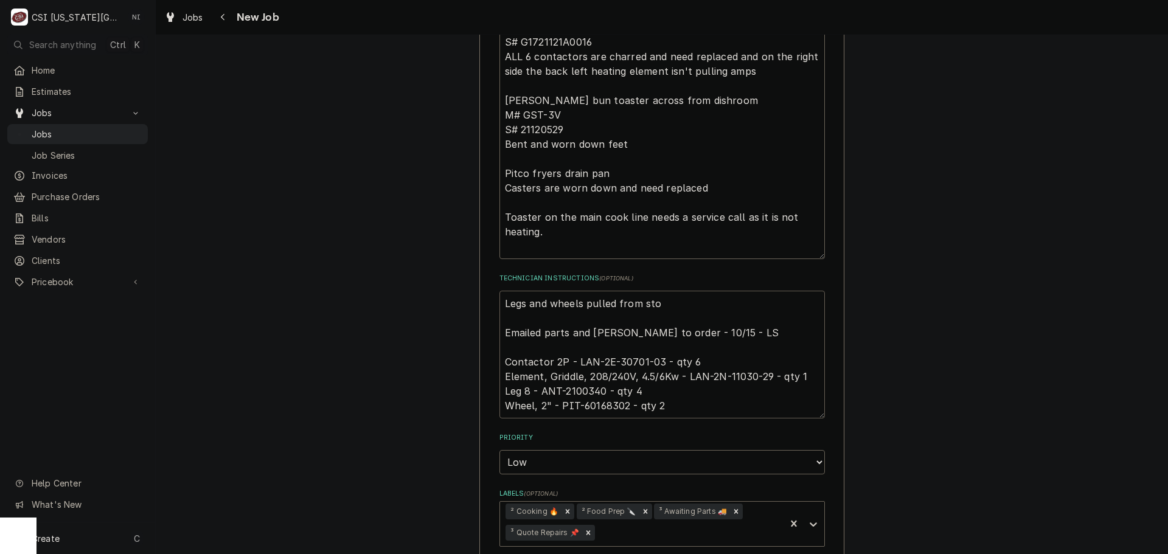
type textarea "x"
type textarea "Legs and wheels pulled from stock Emailed parts and Lindy to order - 10/15 - LS…"
type textarea "x"
type textarea "Legs and wheels pulled from stock, Emailed parts and Lindy to order - 10/15 - L…"
type textarea "x"
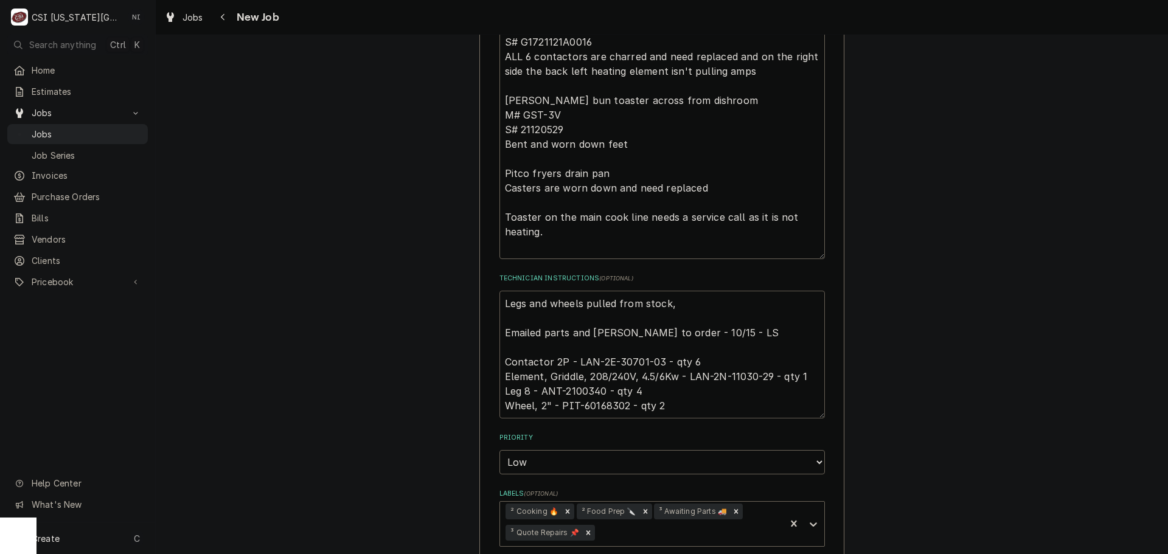
type textarea "Legs and wheels pulled from stock, Emailed parts and Lindy to order - 10/15 - L…"
type textarea "x"
type textarea "Legs and wheels pulled from stock, r Emailed parts and Lindy to order - 10/15 -…"
type textarea "x"
type textarea "Legs and wheels pulled from stock, re Emailed parts and Lindy to order - 10/15 …"
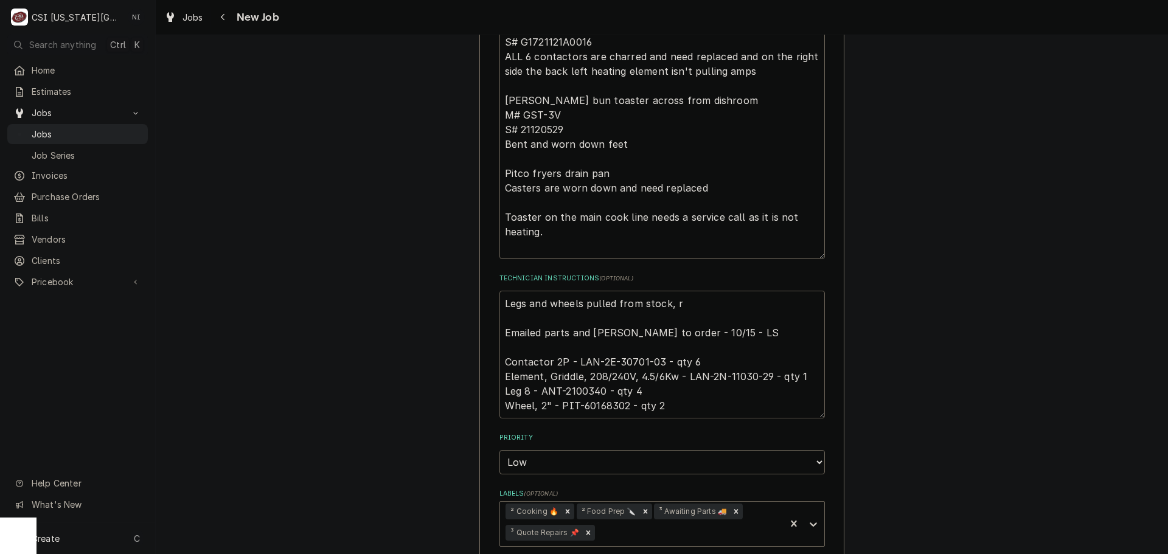
type textarea "x"
type textarea "Legs and wheels pulled from stock, rem Emailed parts and Lindy to order - 10/15…"
type textarea "x"
type textarea "Legs and wheels pulled from stock, rema Emailed parts and Lindy to order - 10/1…"
type textarea "x"
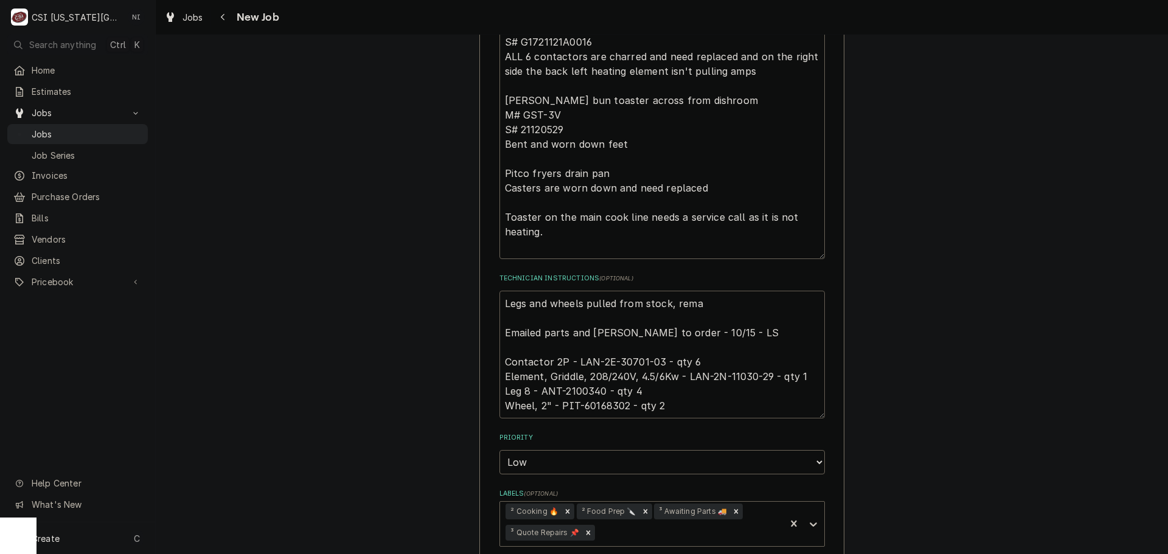
type textarea "Legs and wheels pulled from stock, remai Emailed parts and Lindy to order - 10/…"
type textarea "x"
type textarea "Legs and wheels pulled from stock, remain Emailed parts and Lindy to order - 10…"
type textarea "x"
type textarea "Legs and wheels pulled from stock, remaini Emailed parts and Lindy to order - 1…"
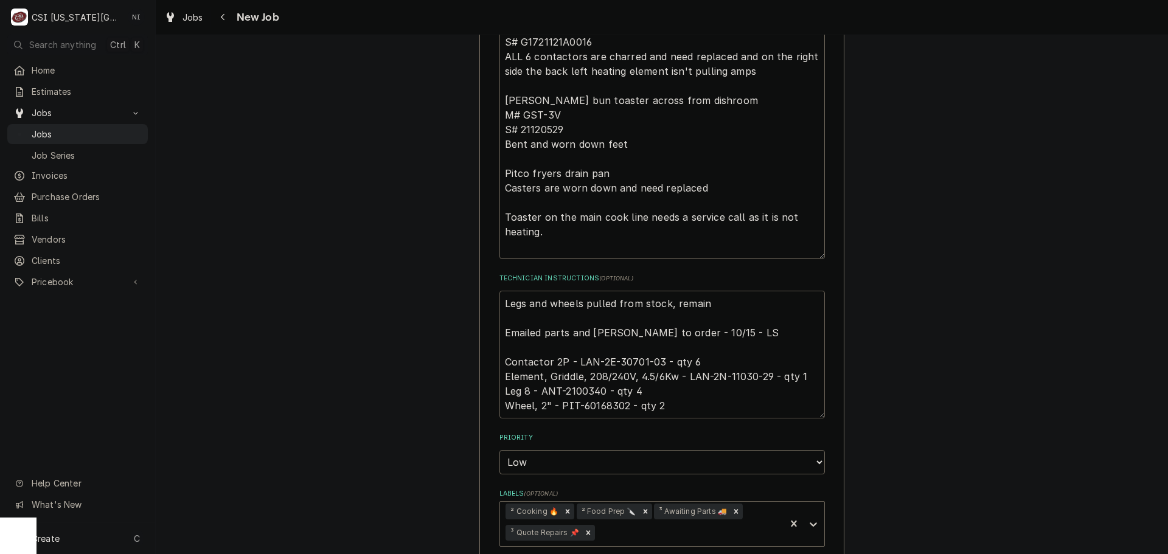
type textarea "x"
type textarea "Legs and wheels pulled from stock, remainin Emailed parts and Lindy to order - …"
type textarea "x"
type textarea "Legs and wheels pulled from stock, remaining Emailed parts and Lindy to order -…"
type textarea "x"
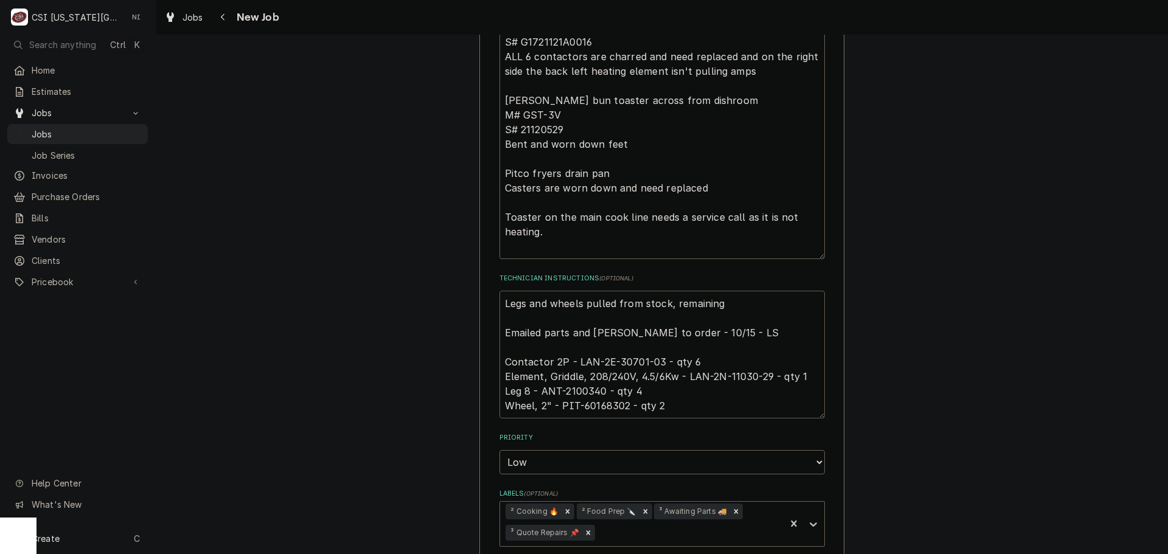
type textarea "Legs and wheels pulled from stock, remaining Emailed parts and Lindy to order -…"
type textarea "x"
type textarea "Legs and wheels pulled from stock, remaining o Emailed parts and Lindy to order…"
type textarea "x"
type textarea "Legs and wheels pulled from stock, remaining or Emailed parts and Lindy to orde…"
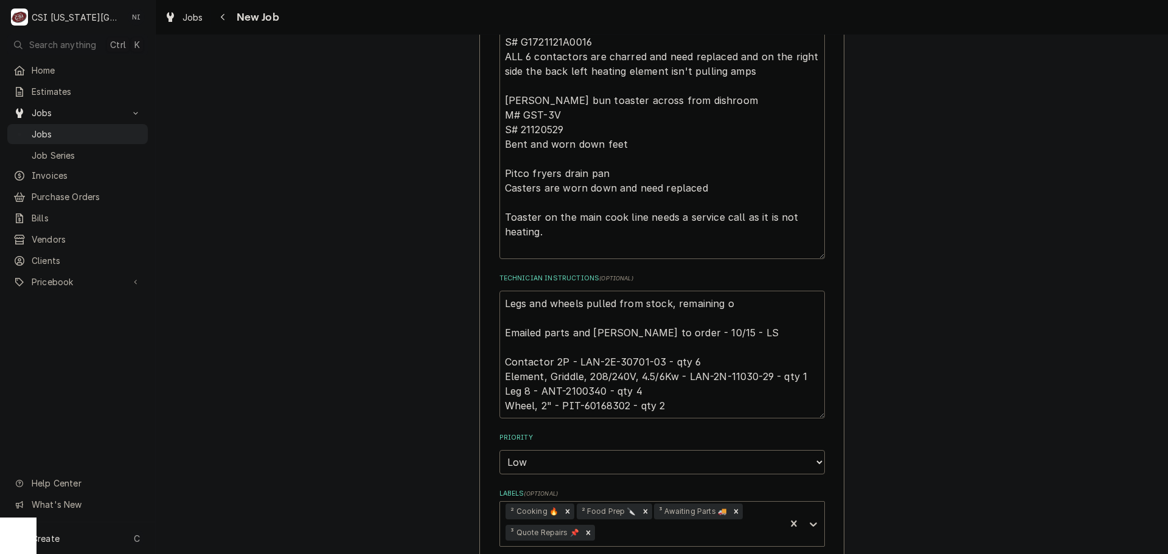
type textarea "x"
type textarea "Legs and wheels pulled from stock, remaining ord Emailed parts and Lindy to ord…"
type textarea "x"
type textarea "Legs and wheels pulled from stock, remaining orde Emailed parts and Lindy to or…"
type textarea "x"
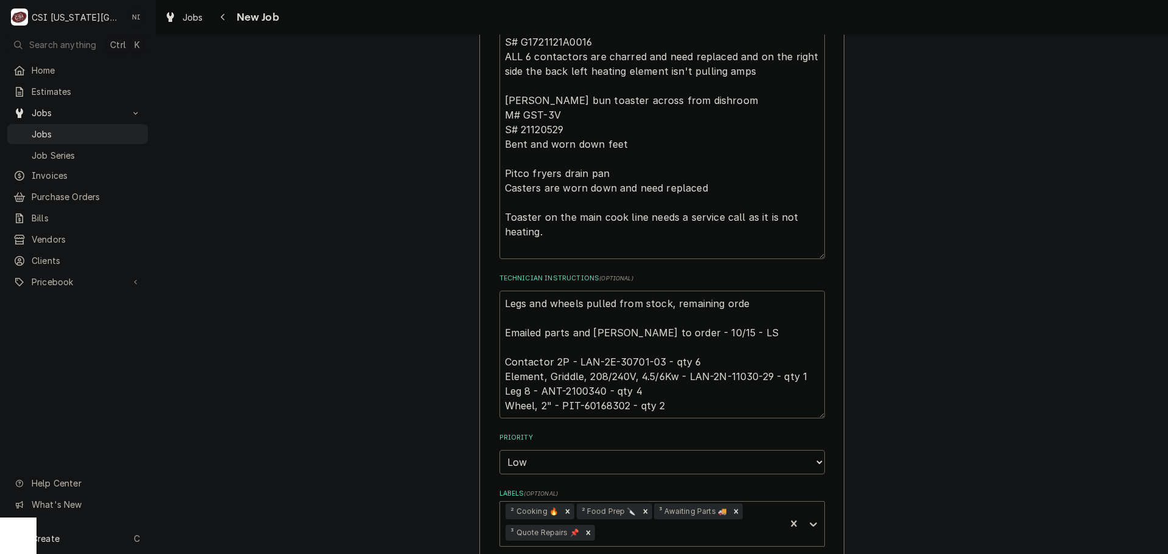
type textarea "Legs and wheels pulled from stock, remaining order Emailed parts and Lindy to o…"
type textarea "x"
type textarea "Legs and wheels pulled from stock, remaining ordere Emailed parts and Lindy to …"
type textarea "x"
type textarea "Legs and wheels pulled from stock, remaining ordered Emailed parts and Lindy to…"
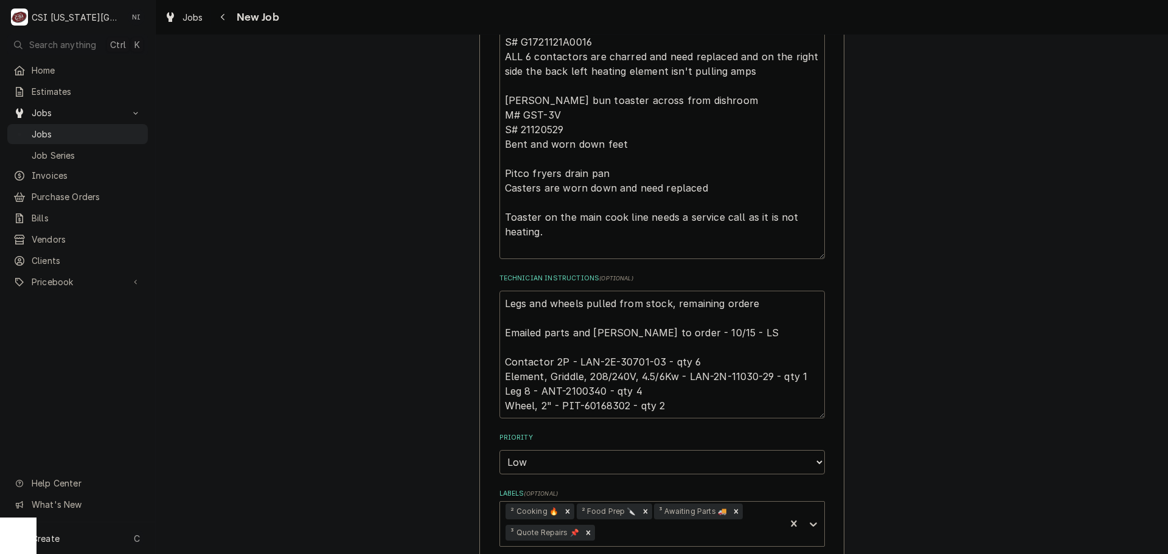
type textarea "x"
type textarea "Legs and wheels pulled from stock, remaining ordered Emailed parts and Lindy to…"
type textarea "x"
type textarea "Legs and wheels pulled from stock, remaining ordered o Emailed parts and Lindy …"
type textarea "x"
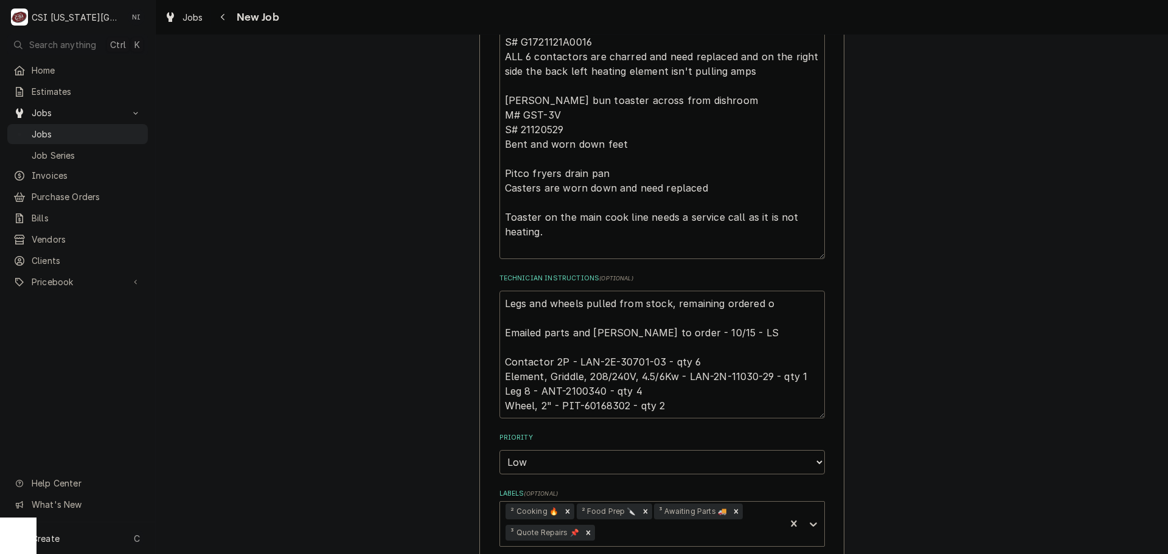
type textarea "Legs and wheels pulled from stock, remaining ordered on Emailed parts and Lindy…"
type textarea "x"
type textarea "Legs and wheels pulled from stock, remaining ordered on Emailed parts and Lindy…"
type textarea "x"
type textarea "Legs and wheels pulled from stock, remaining ordered on P Emailed parts and Lin…"
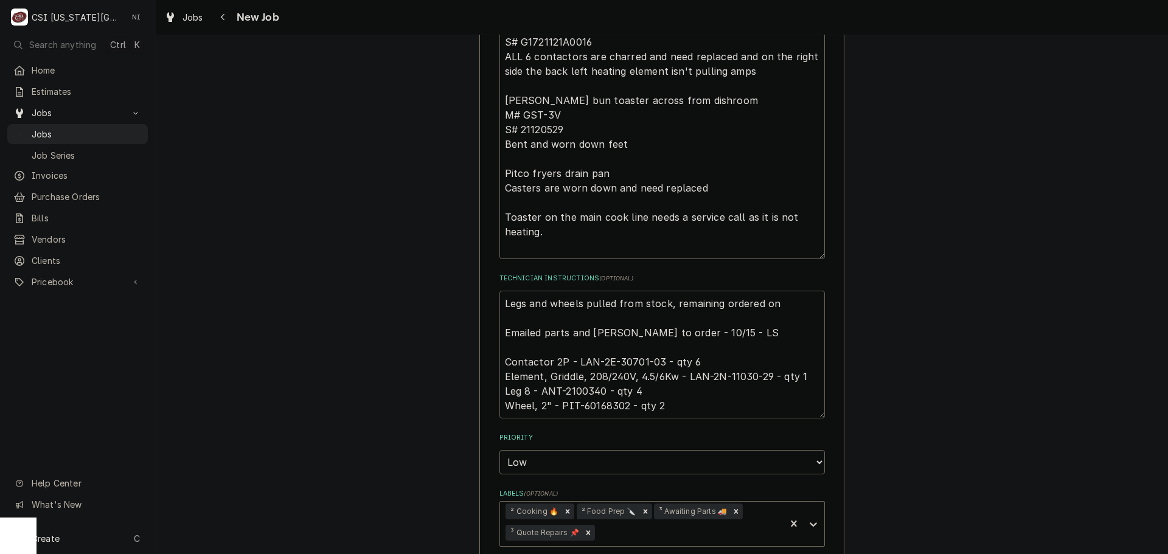
type textarea "x"
type textarea "Legs and wheels pulled from stock, remaining ordered on PO Emailed parts and Li…"
type textarea "x"
type textarea "Legs and wheels pulled from stock, remaining ordered on PO Emailed parts and Li…"
type textarea "x"
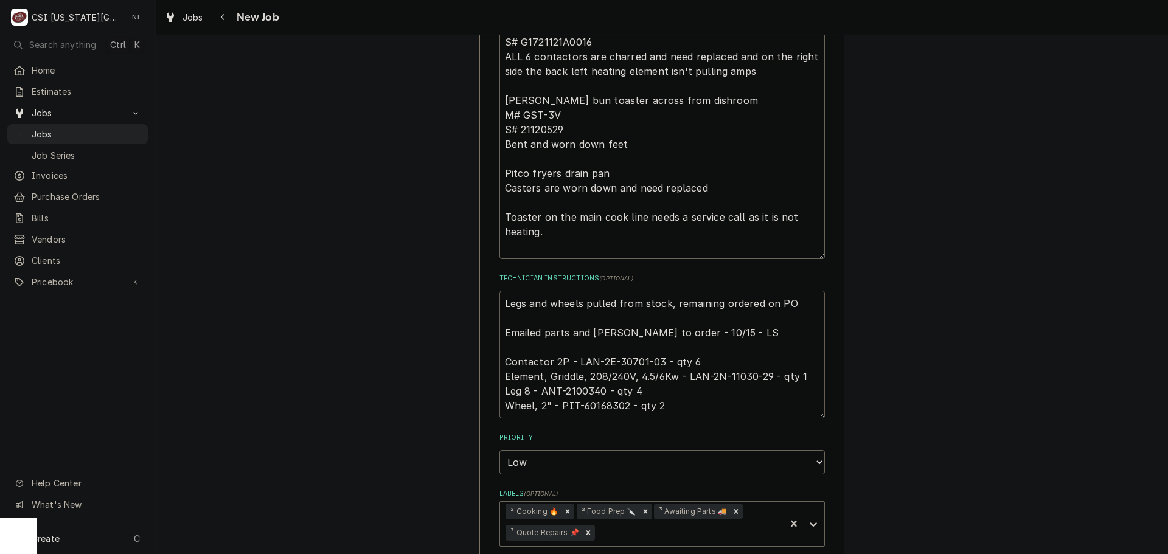
type textarea "Legs and wheels pulled from stock, remaining ordered on PO 3 Emailed parts and …"
type textarea "x"
type textarea "Legs and wheels pulled from stock, remaining ordered on PO 30 Emailed parts and…"
type textarea "x"
type textarea "Legs and wheels pulled from stock, remaining ordered on PO 301 Emailed parts an…"
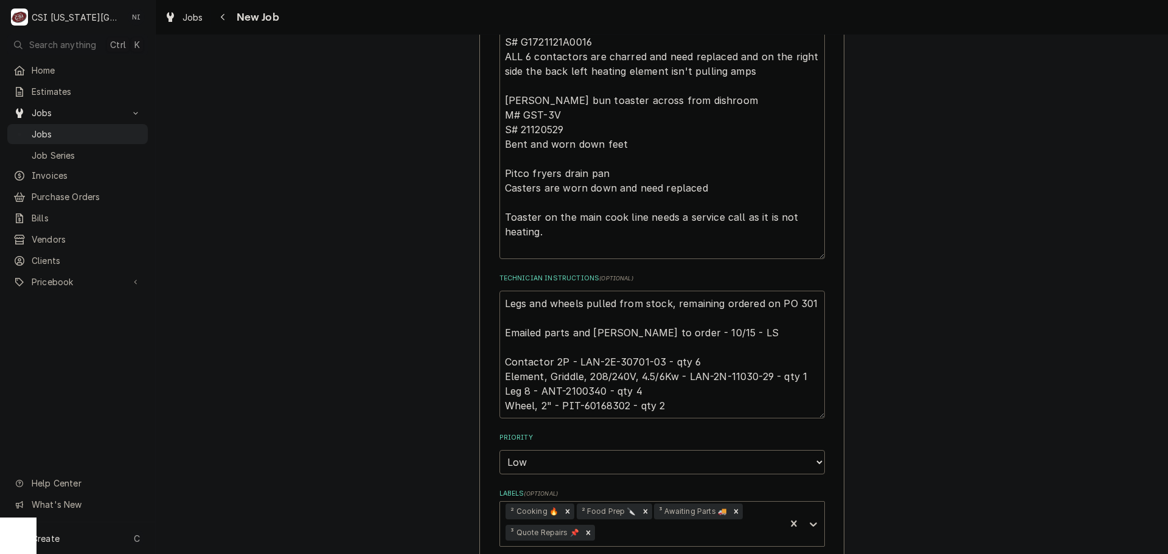
type textarea "x"
type textarea "Legs and wheels pulled from stock, remaining ordered on PO 3018 Emailed parts a…"
type textarea "x"
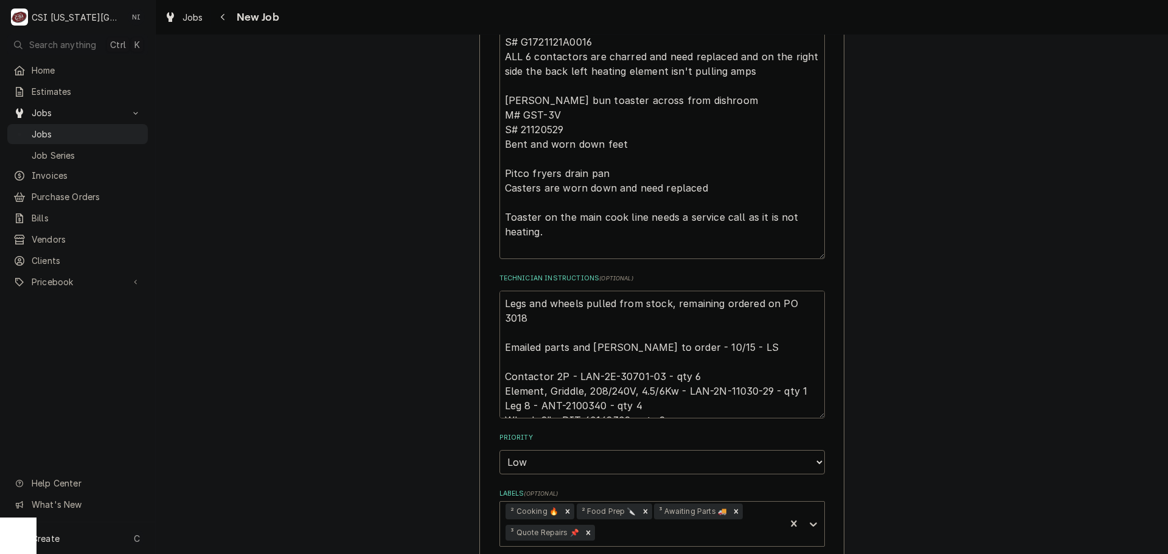
type textarea "Legs and wheels pulled from stock, remaining ordered on PO 30180 Emailed parts …"
type textarea "x"
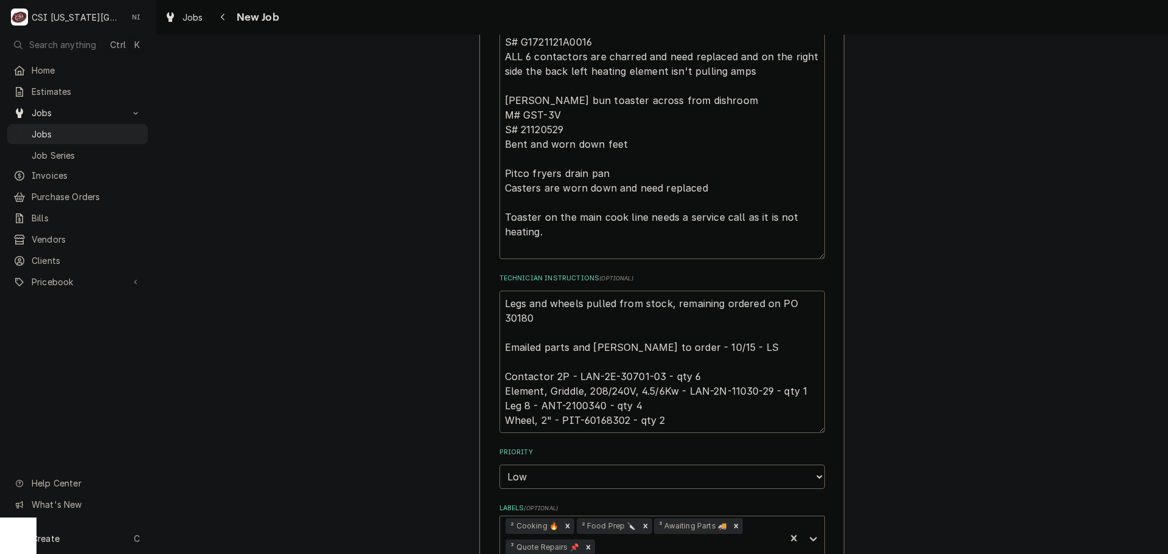
type textarea "Legs and wheels pulled from stock, remaining ordered on PO 301802 Emailed parts…"
type textarea "x"
type textarea "Legs and wheels pulled from stock, remaining ordered on PO 301802 Emailed parts…"
drag, startPoint x: 661, startPoint y: 347, endPoint x: 594, endPoint y: 346, distance: 66.9
click at [594, 346] on textarea "Legs and wheels pulled from stock, remaining ordered on PO 301802 Emailed parts…" at bounding box center [661, 362] width 325 height 142
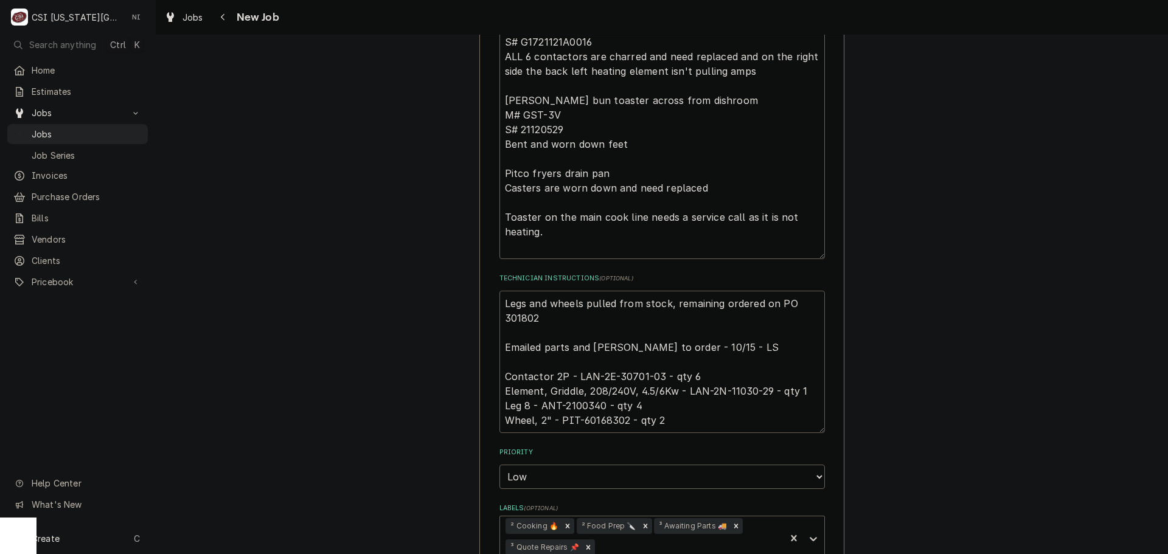
drag, startPoint x: 770, startPoint y: 362, endPoint x: 710, endPoint y: 364, distance: 60.2
click at [710, 364] on textarea "Legs and wheels pulled from stock, remaining ordered on PO 301802 Emailed parts…" at bounding box center [661, 362] width 325 height 142
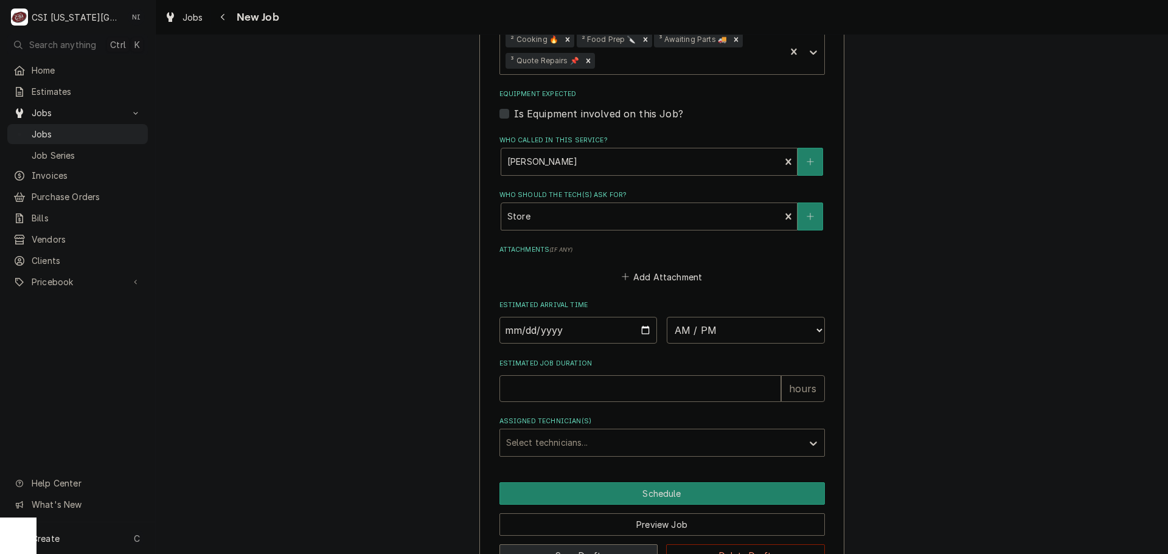
click at [584, 544] on button "Save Draft" at bounding box center [578, 555] width 159 height 23
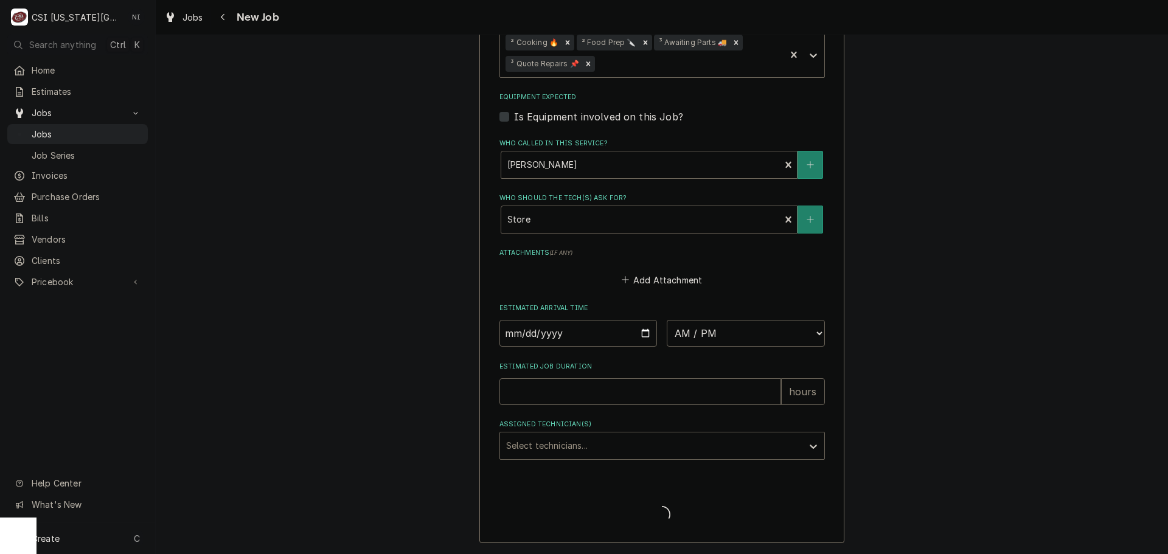
scroll to position [1306, 0]
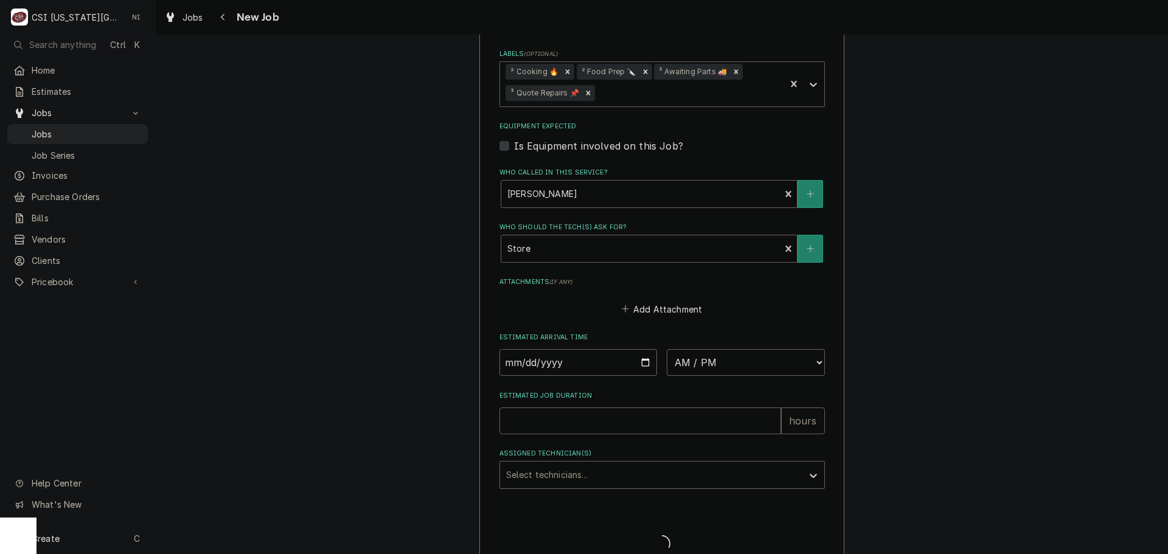
type textarea "x"
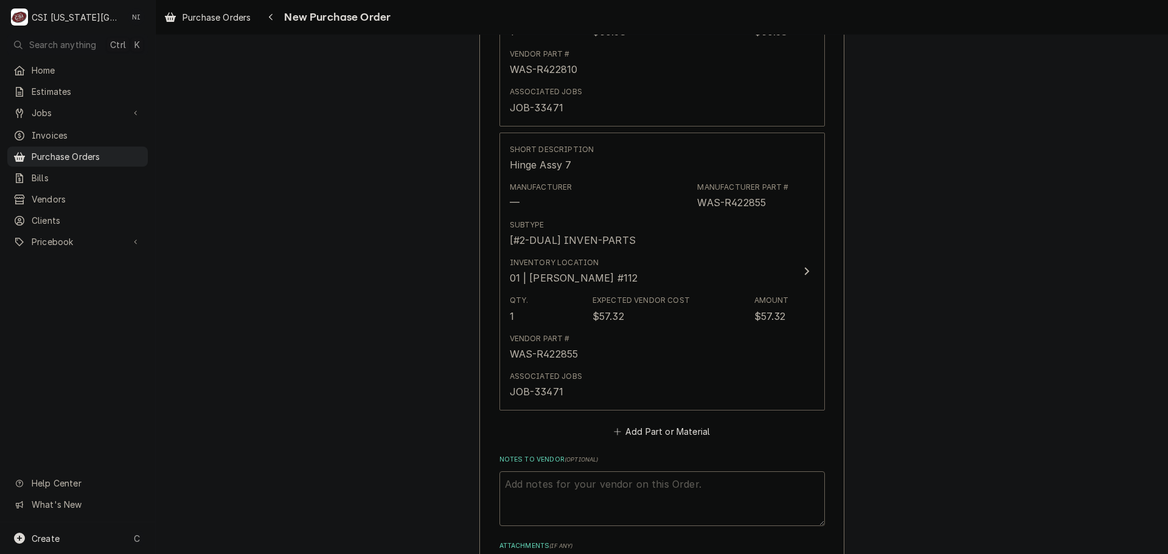
scroll to position [3224, 0]
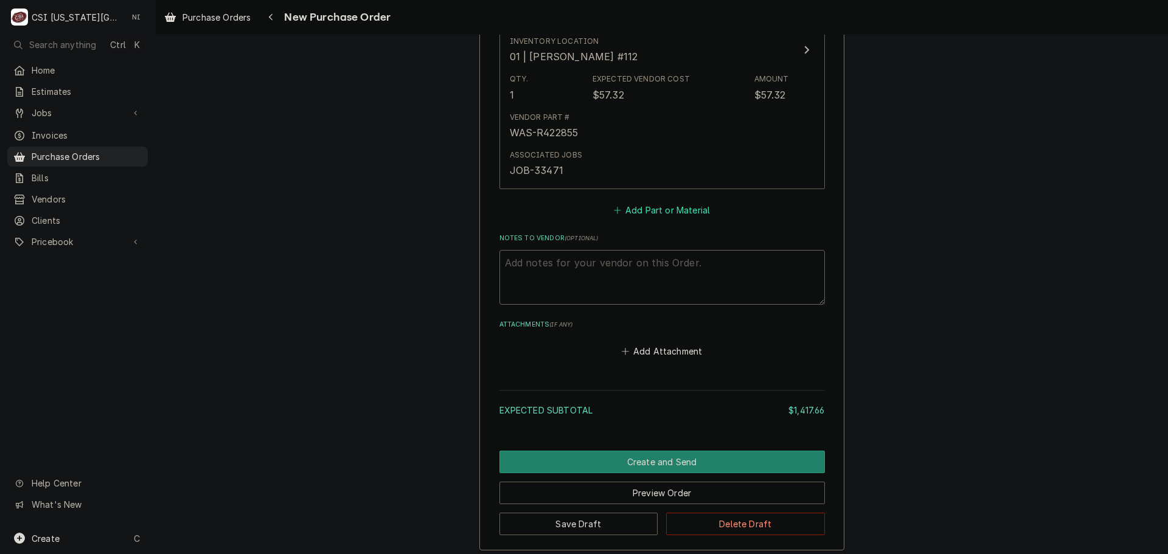
click at [661, 209] on button "Add Part or Material" at bounding box center [661, 209] width 100 height 17
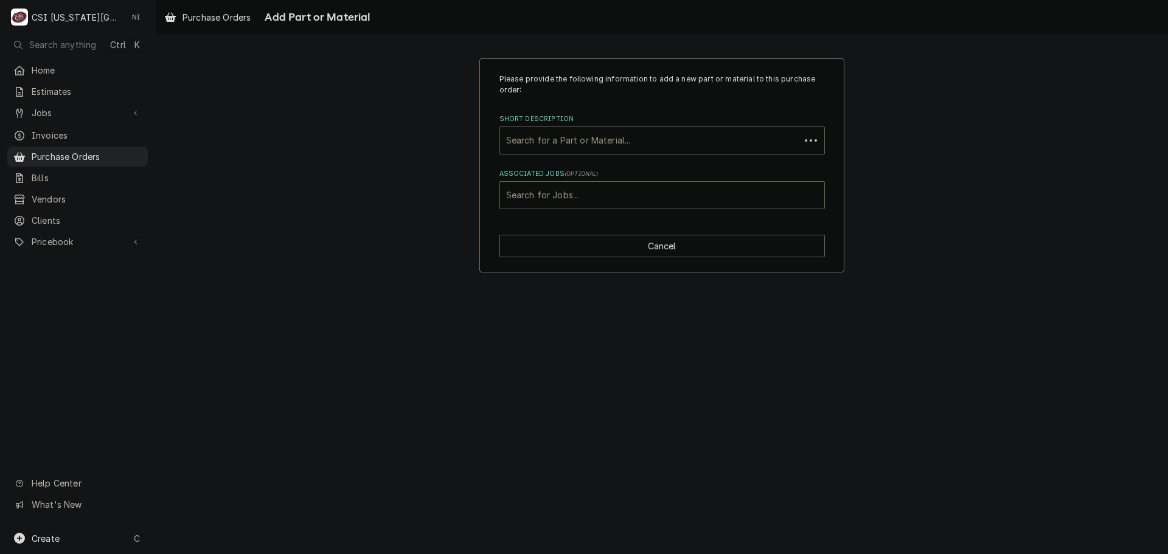
paste input "2E-30701-03"
click at [581, 140] on div "Short Description" at bounding box center [650, 141] width 288 height 22
type input "2E-30701-03"
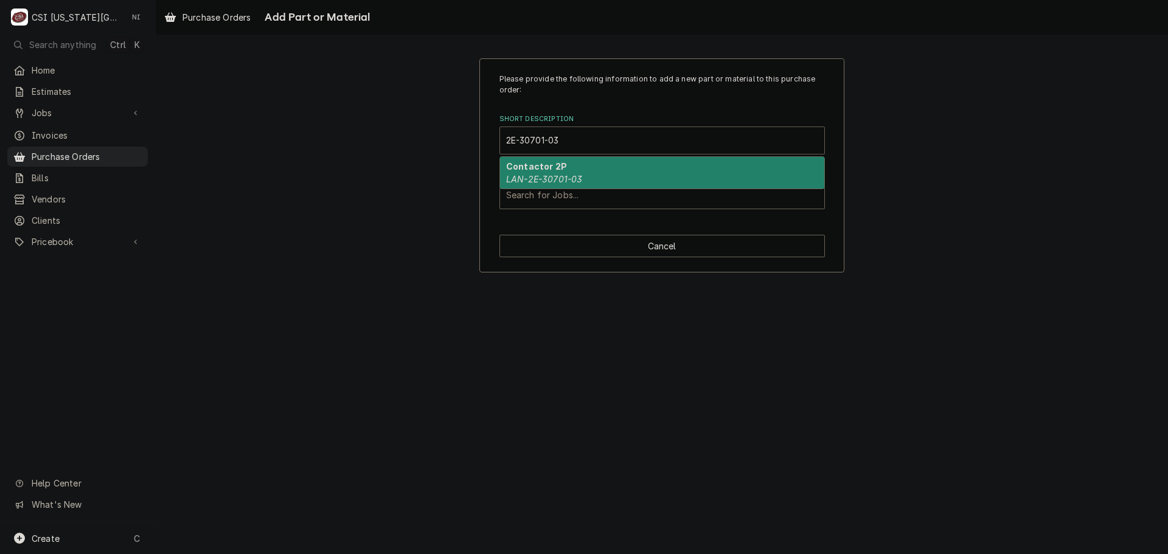
click at [550, 171] on strong "Contactor 2P" at bounding box center [536, 166] width 61 height 10
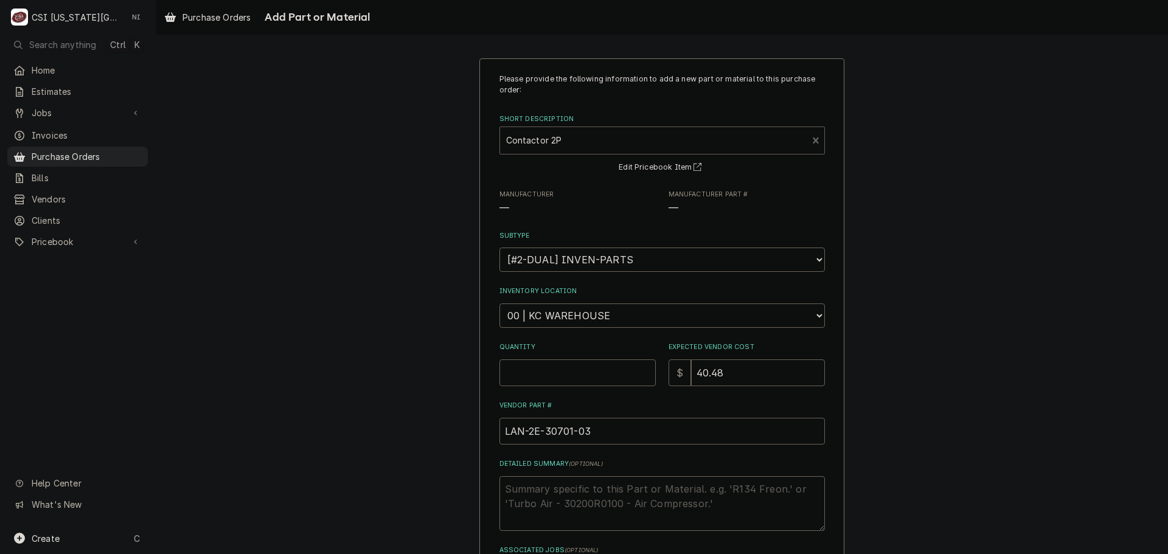
type textarea "x"
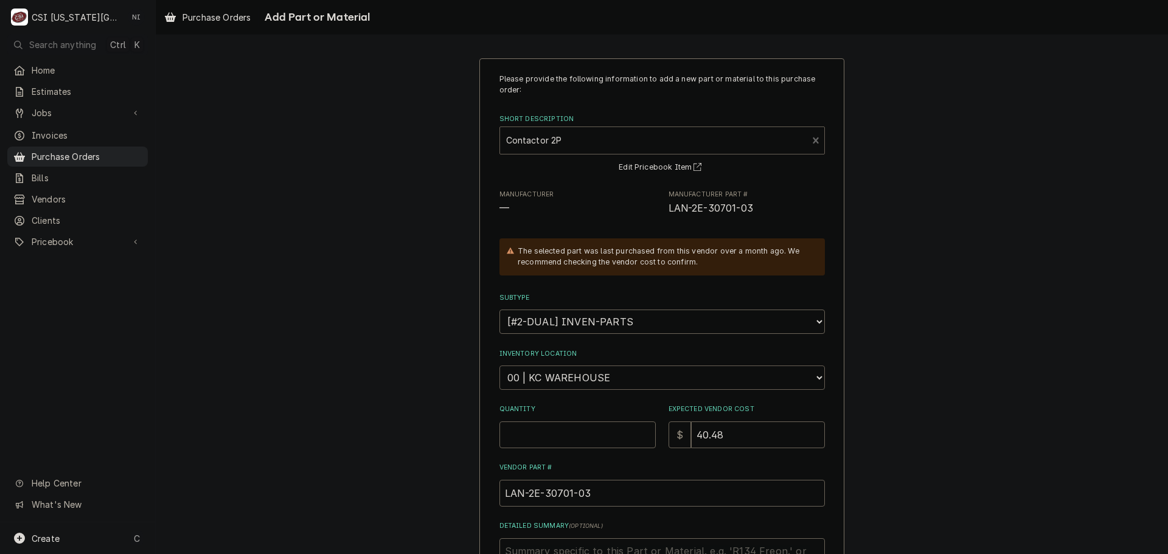
click at [575, 378] on select "Choose a location... 00 | KC WAREHOUSE 00 | MAIN WAREHOUSE 01 | BRIAN BREAZIER …" at bounding box center [661, 378] width 325 height 24
select select "2832"
click at [499, 366] on select "Choose a location... 00 | KC WAREHOUSE 00 | MAIN WAREHOUSE 01 | BRIAN BREAZIER …" at bounding box center [661, 378] width 325 height 24
click at [569, 445] on input "Quantity" at bounding box center [577, 435] width 156 height 27
type textarea "x"
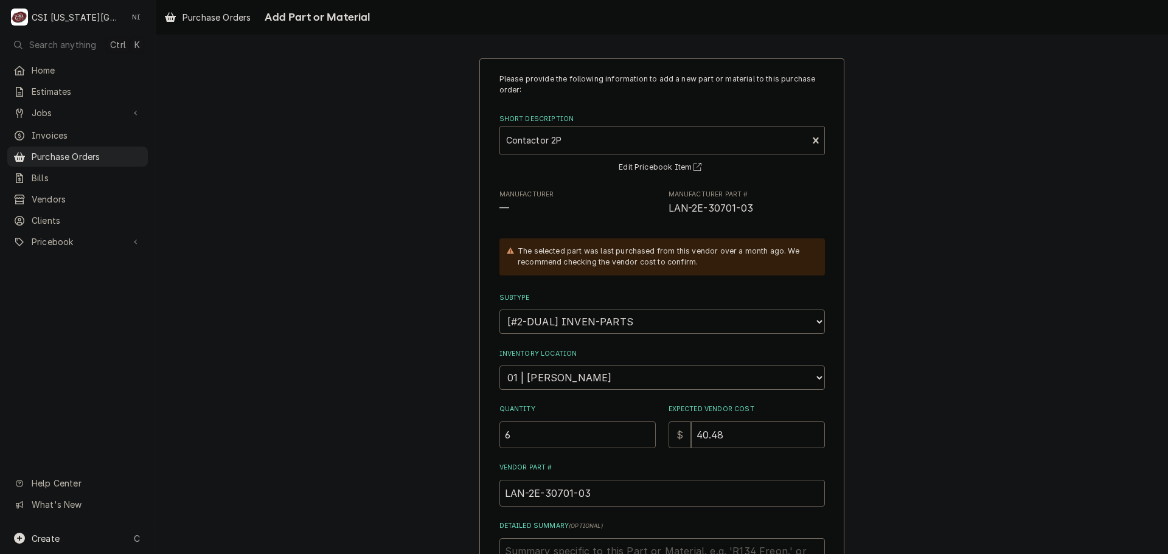
type input "6"
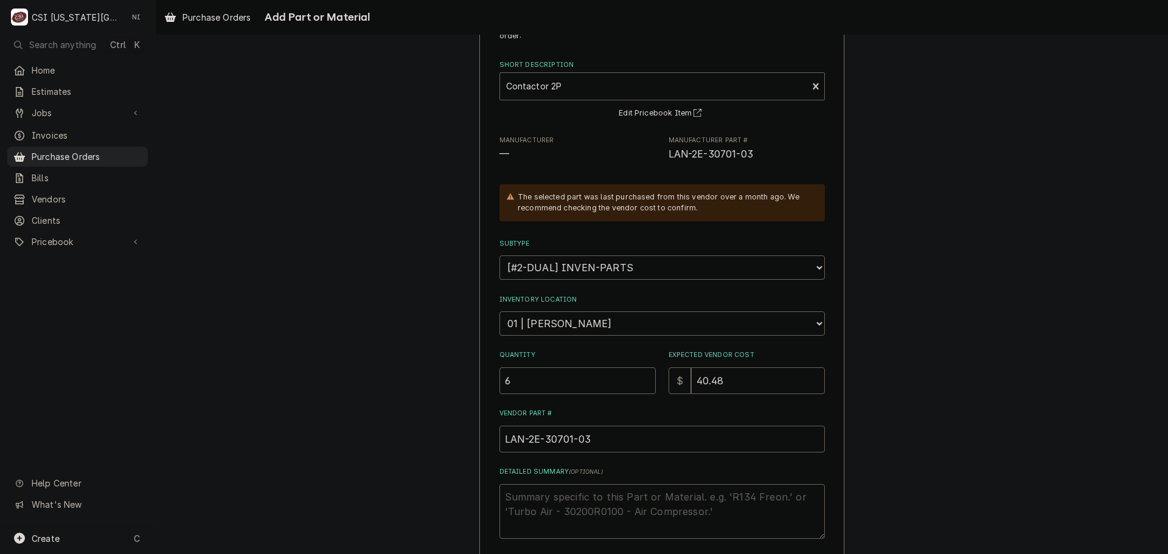
scroll to position [168, 0]
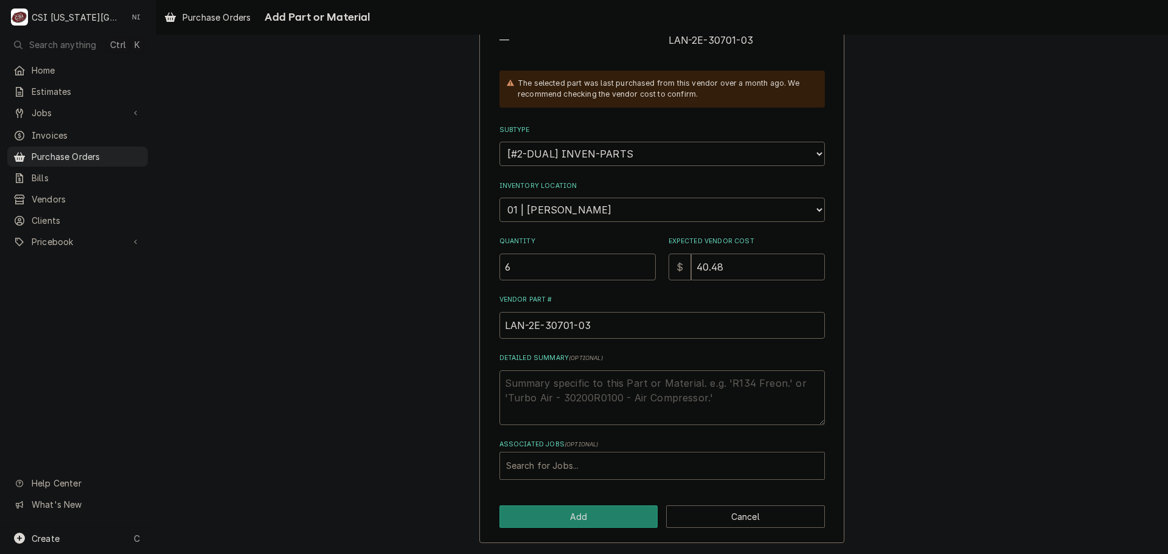
click at [582, 465] on div "Associated Jobs" at bounding box center [662, 466] width 312 height 22
type input "33474"
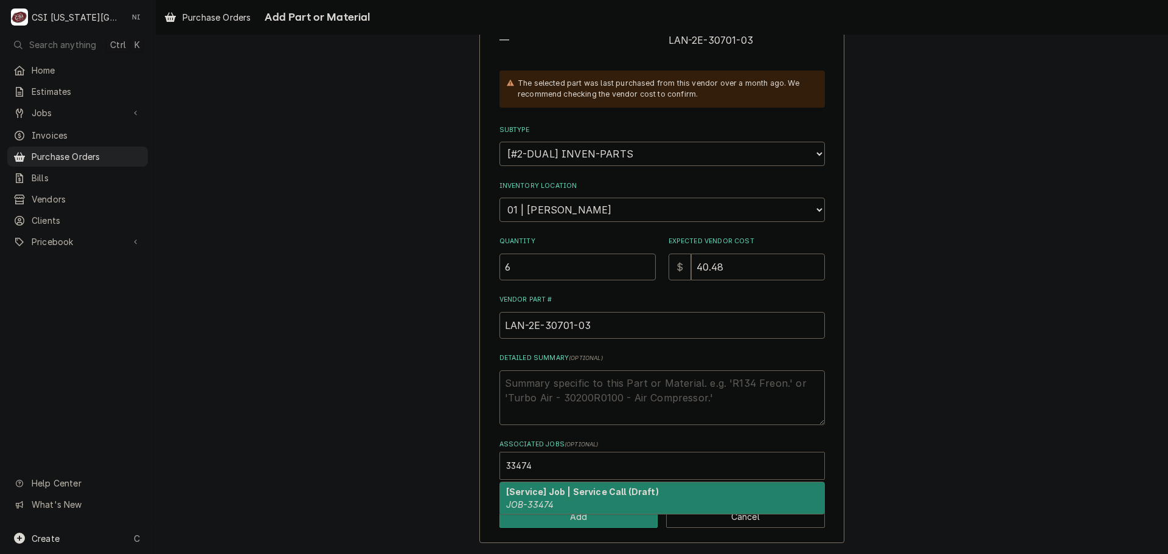
click at [547, 493] on strong "[Service] Job | Service Call (Draft)" at bounding box center [582, 492] width 153 height 10
type textarea "x"
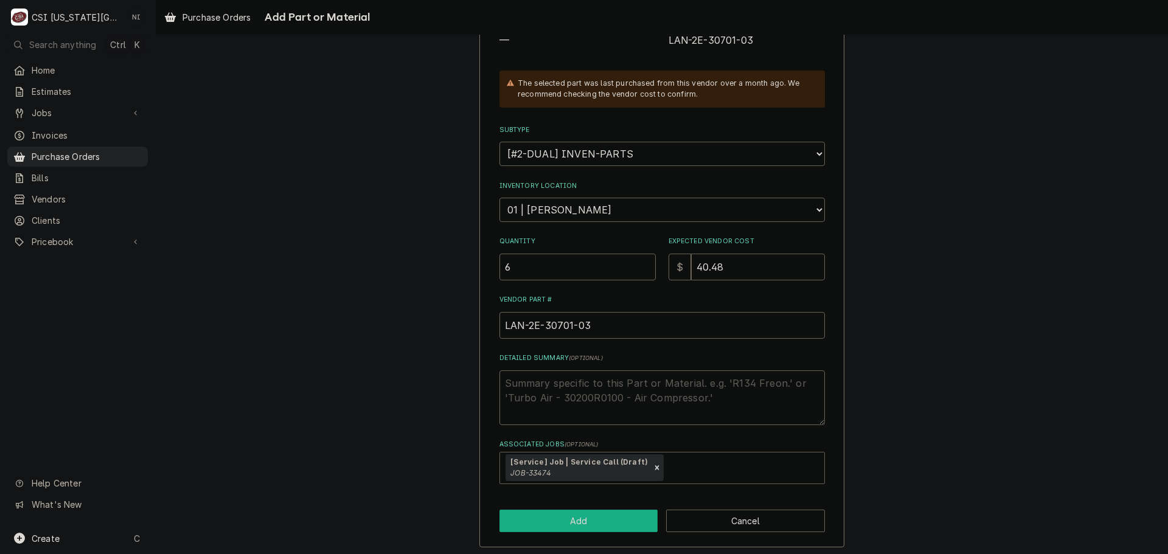
click at [594, 529] on button "Add" at bounding box center [578, 521] width 159 height 23
type textarea "x"
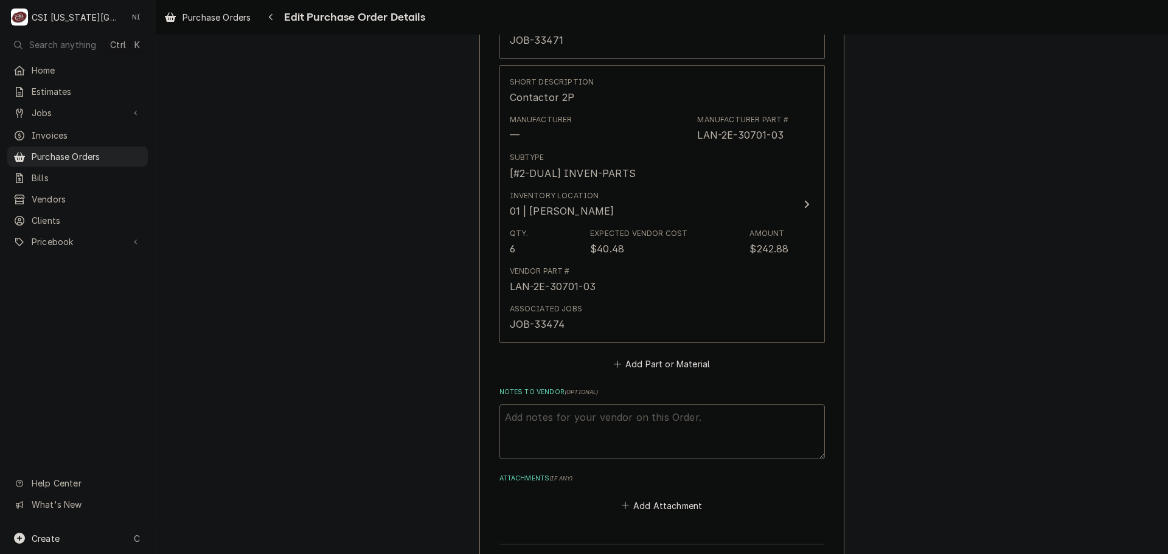
scroll to position [3448, 0]
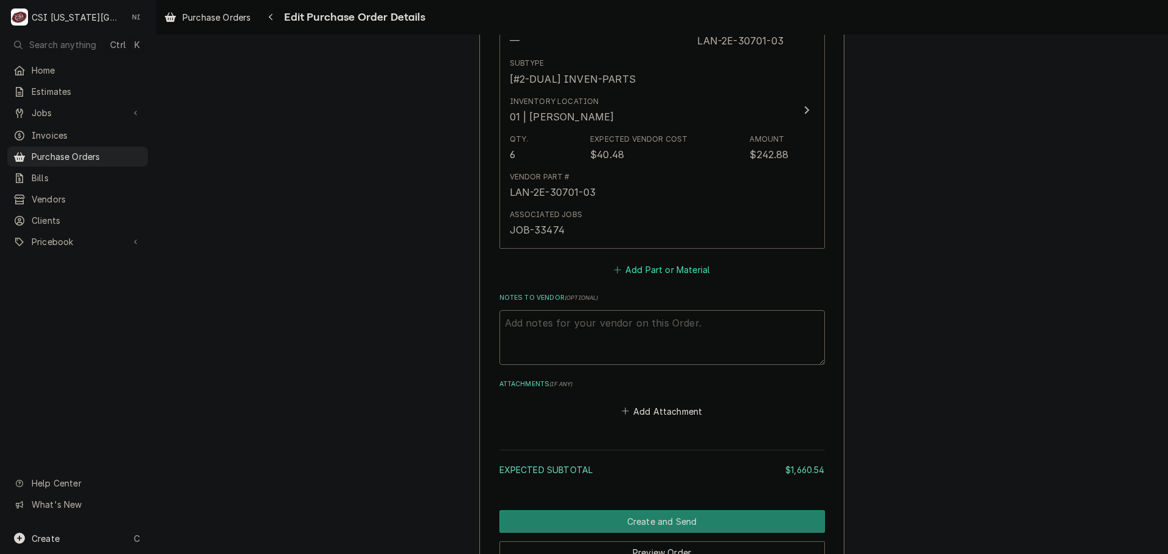
click at [637, 269] on button "Add Part or Material" at bounding box center [661, 270] width 100 height 17
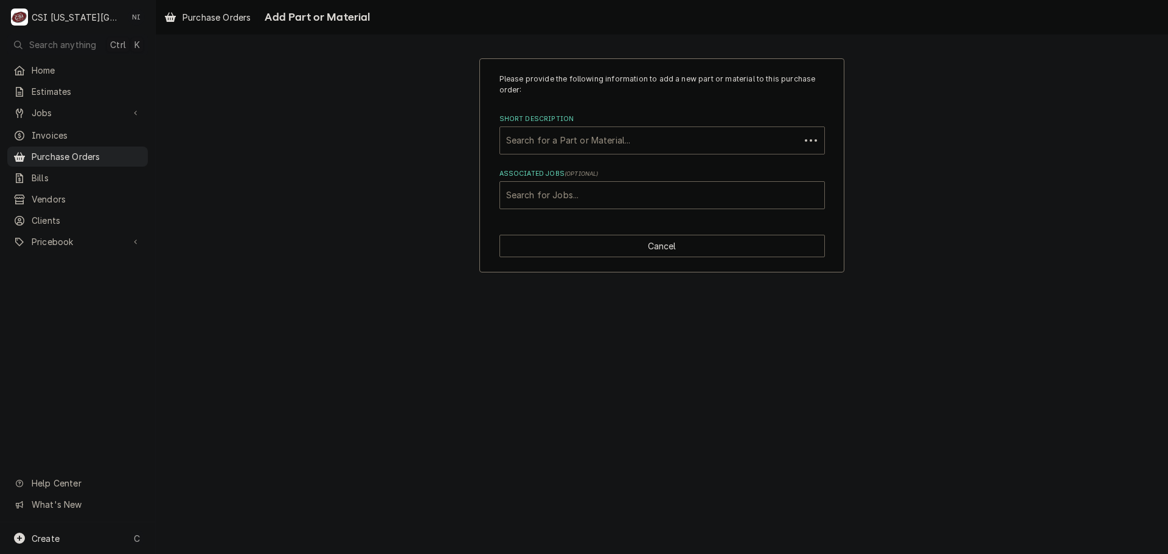
click at [602, 144] on div "Short Description" at bounding box center [650, 141] width 288 height 22
paste input "2N-11030-29"
type input "2N-11030-29"
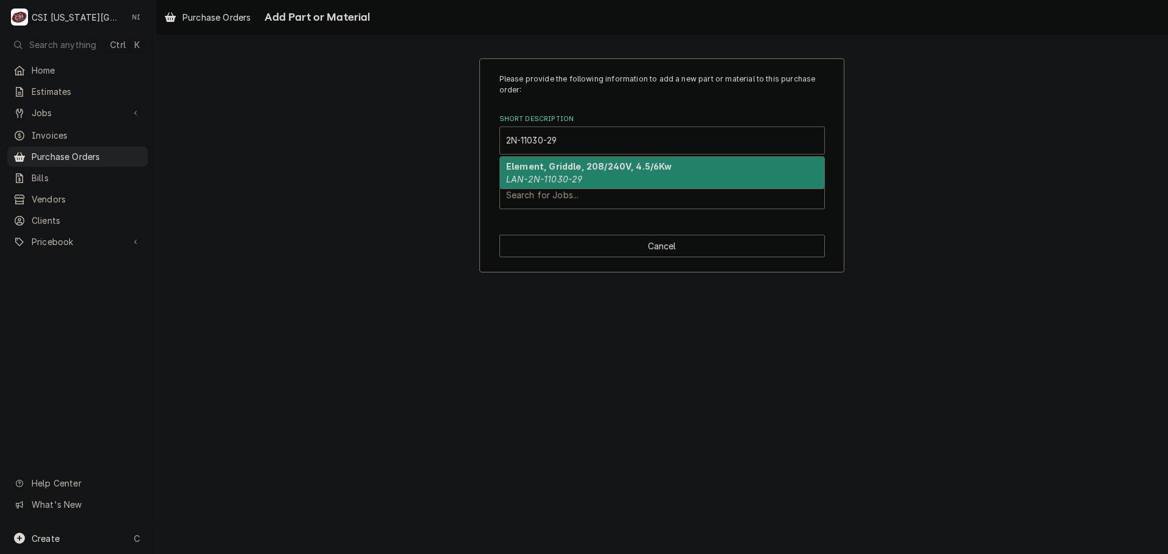
click at [560, 166] on strong "Element, Griddle, 208/240V, 4.5/6Kw" at bounding box center [589, 166] width 166 height 10
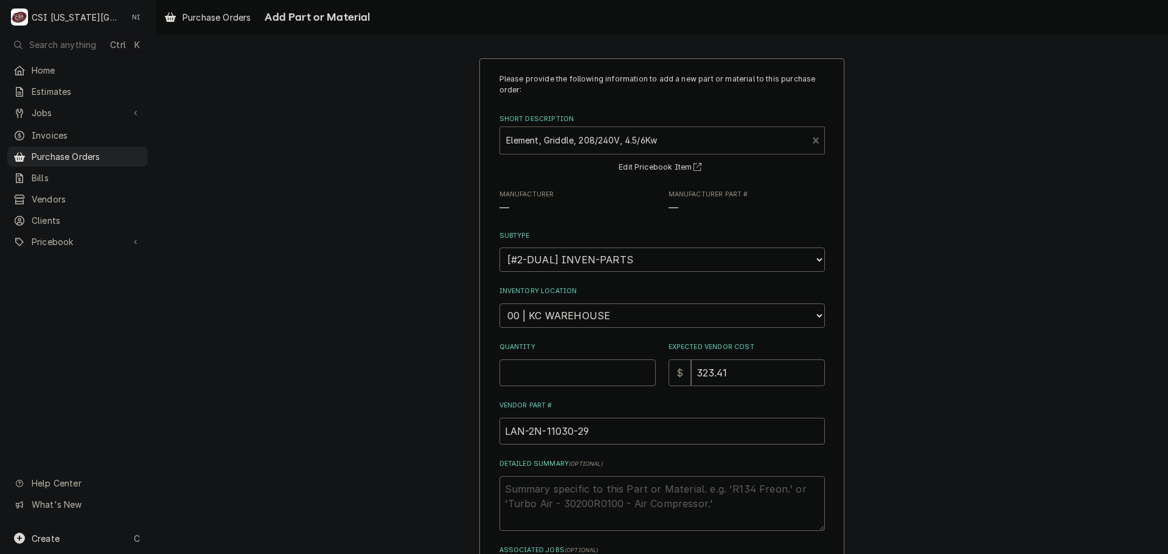
type textarea "x"
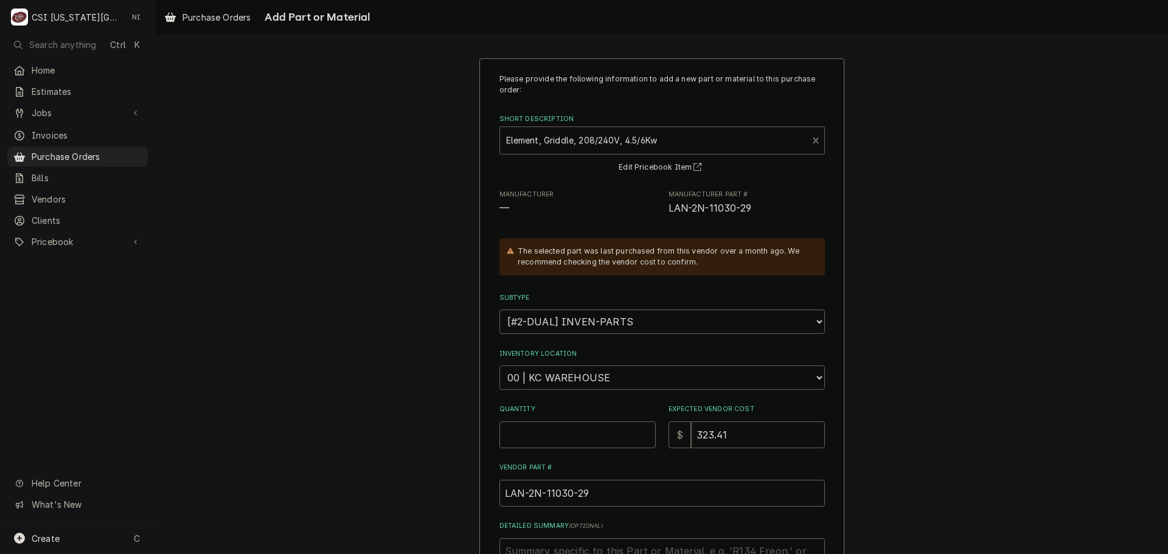
click at [552, 378] on select "Choose a location... 00 | KC WAREHOUSE 00 | MAIN WAREHOUSE 01 | BRIAN BREAZIER …" at bounding box center [661, 378] width 325 height 24
select select "2832"
click at [499, 366] on select "Choose a location... 00 | KC WAREHOUSE 00 | MAIN WAREHOUSE 01 | BRIAN BREAZIER …" at bounding box center [661, 378] width 325 height 24
click at [557, 426] on input "Quantity" at bounding box center [577, 435] width 156 height 27
type textarea "x"
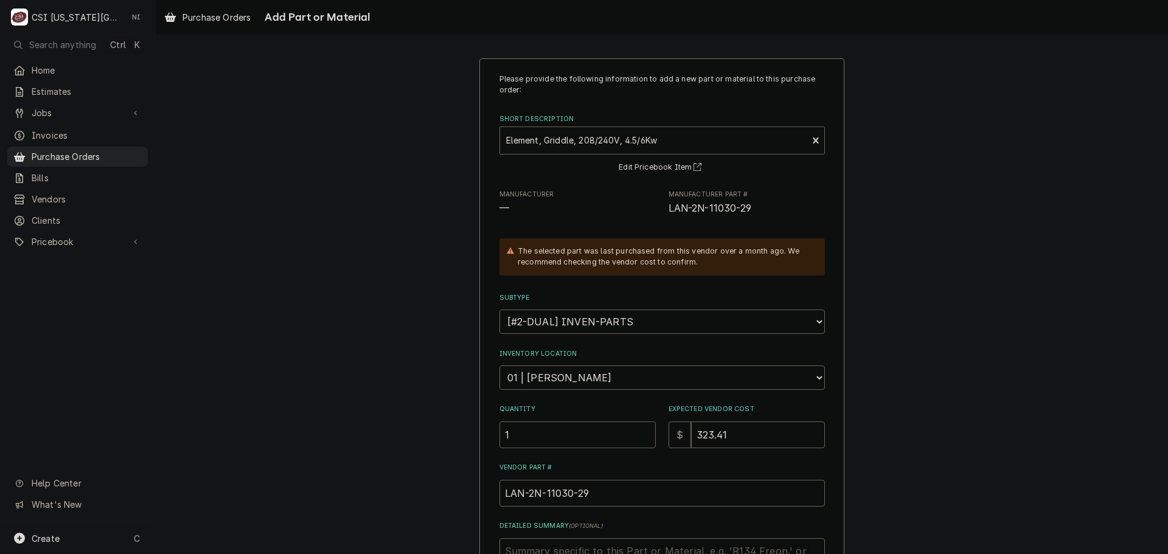
type input "1"
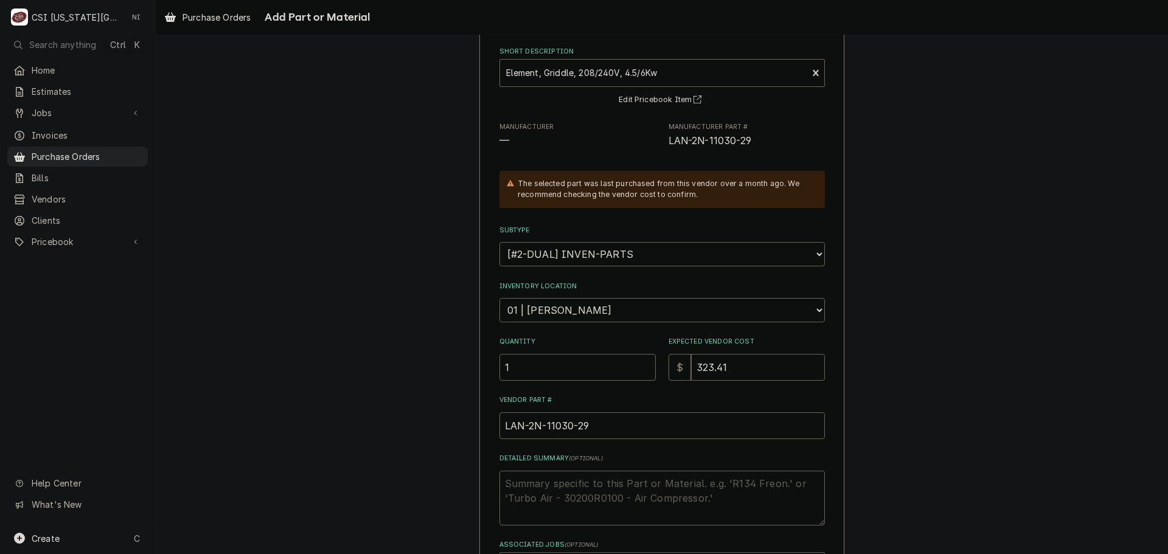
scroll to position [168, 0]
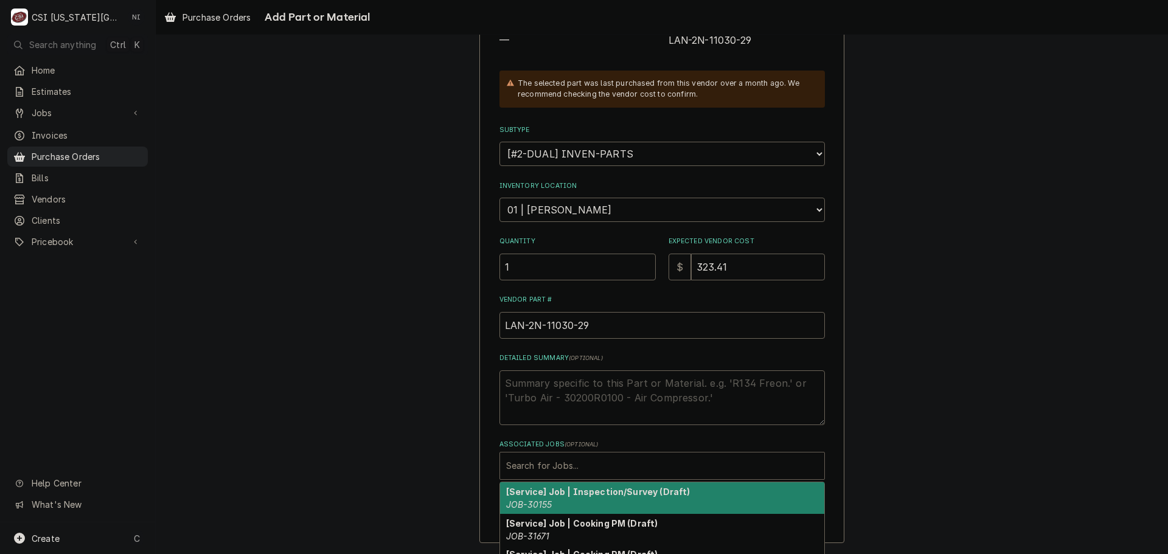
click at [558, 465] on div "Associated Jobs" at bounding box center [662, 466] width 312 height 22
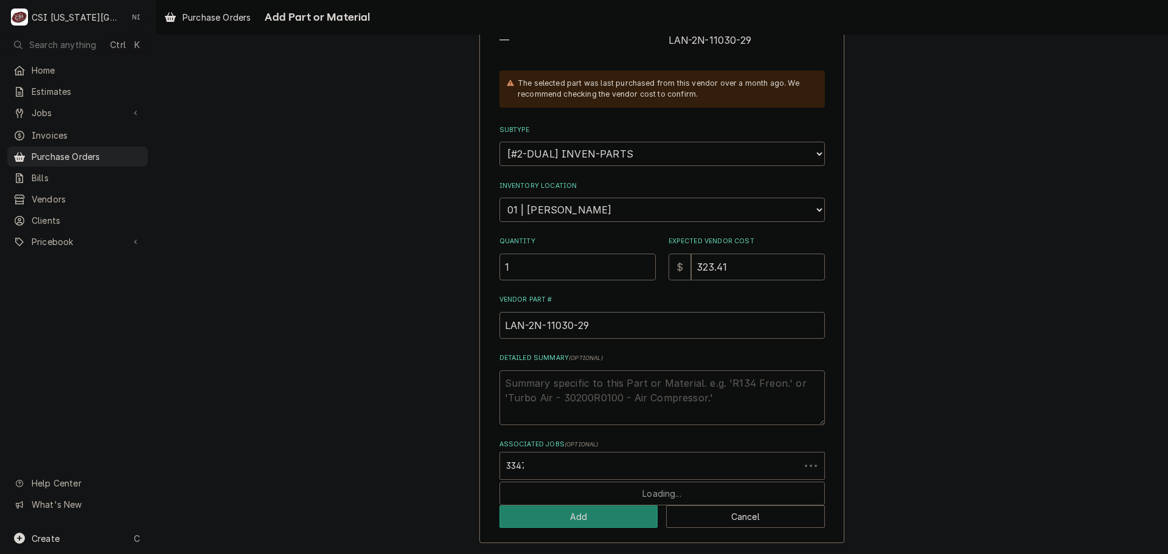
type input "33474"
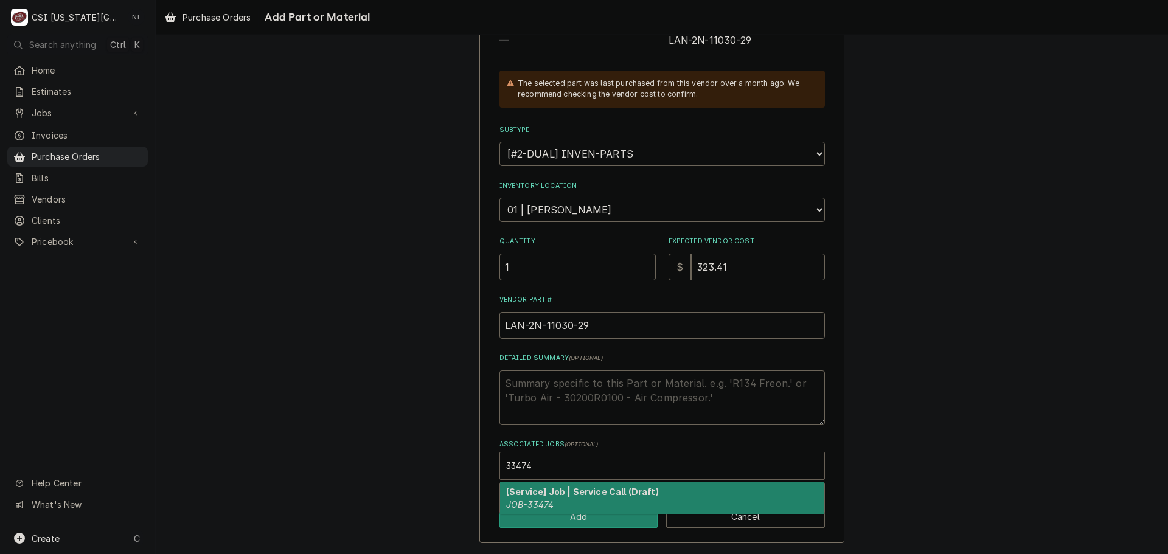
drag, startPoint x: 555, startPoint y: 495, endPoint x: 563, endPoint y: 482, distance: 14.7
click at [558, 490] on strong "[Service] Job | Service Call (Draft)" at bounding box center [582, 492] width 153 height 10
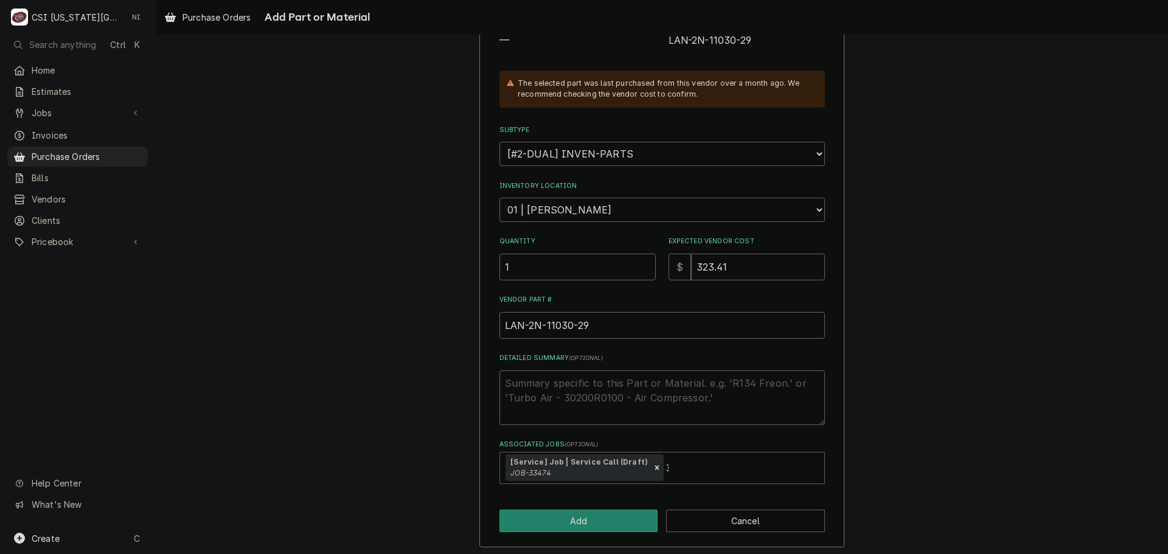
type textarea "x"
click at [596, 533] on div "Please provide the following information to add a new part or material to this …" at bounding box center [661, 220] width 365 height 658
click at [597, 527] on button "Add" at bounding box center [578, 521] width 159 height 23
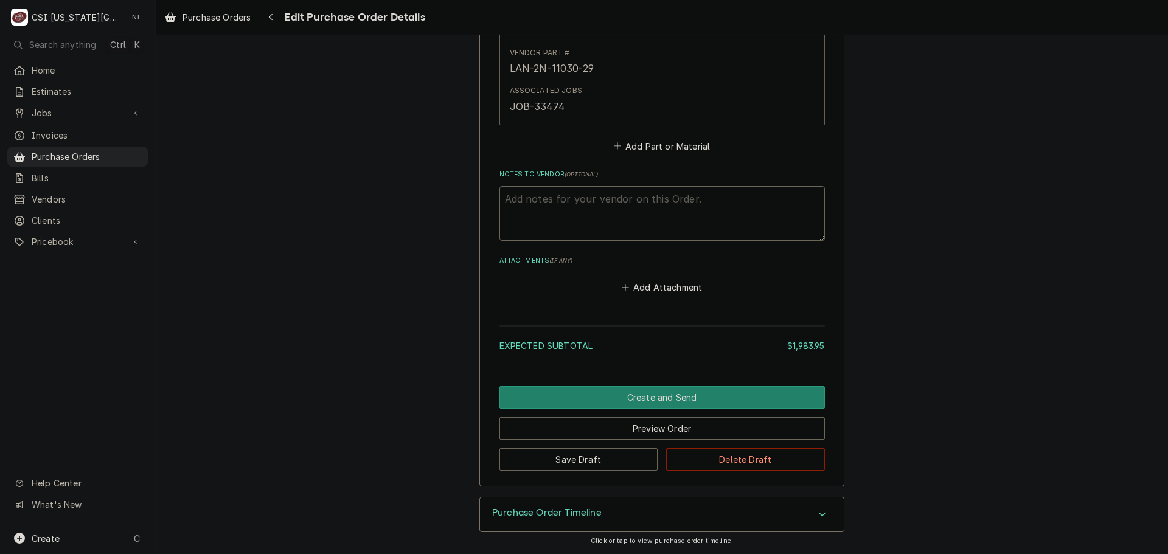
scroll to position [3857, 0]
click at [576, 457] on button "Save Draft" at bounding box center [578, 459] width 159 height 23
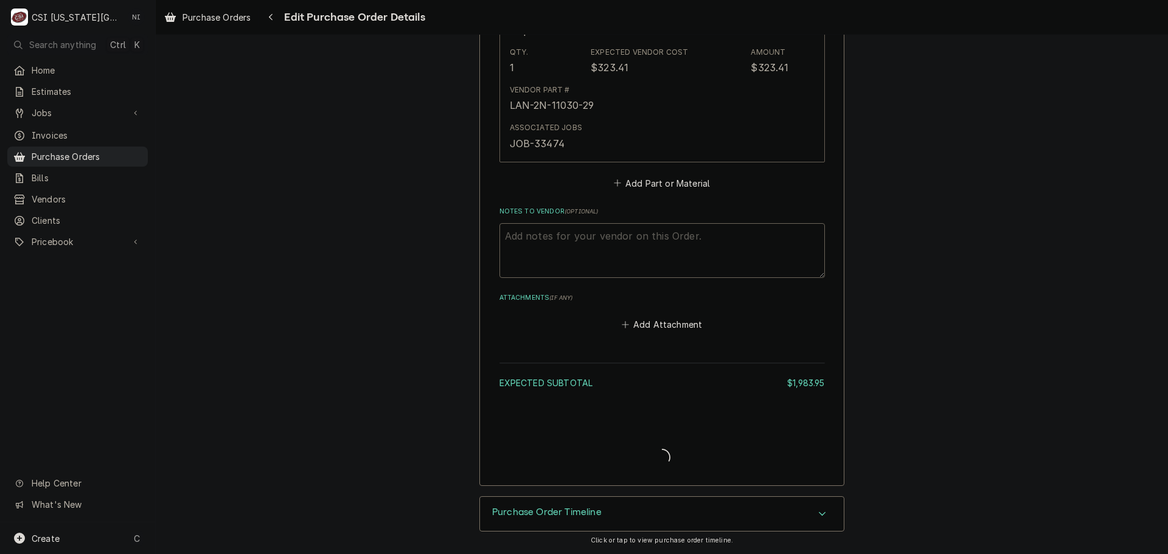
scroll to position [3820, 0]
type textarea "x"
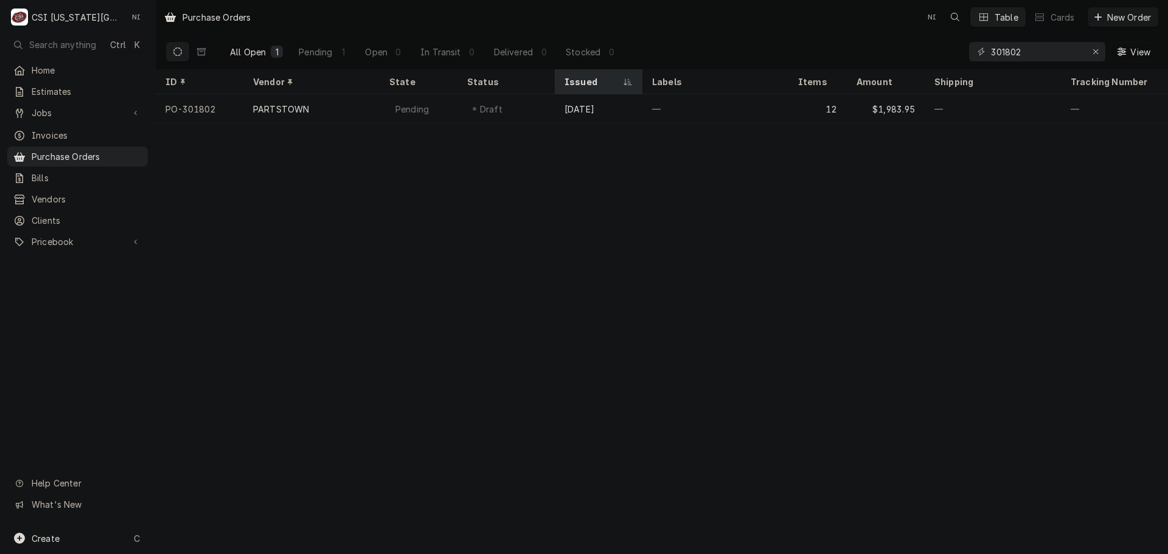
click at [669, 116] on div "—" at bounding box center [715, 108] width 146 height 29
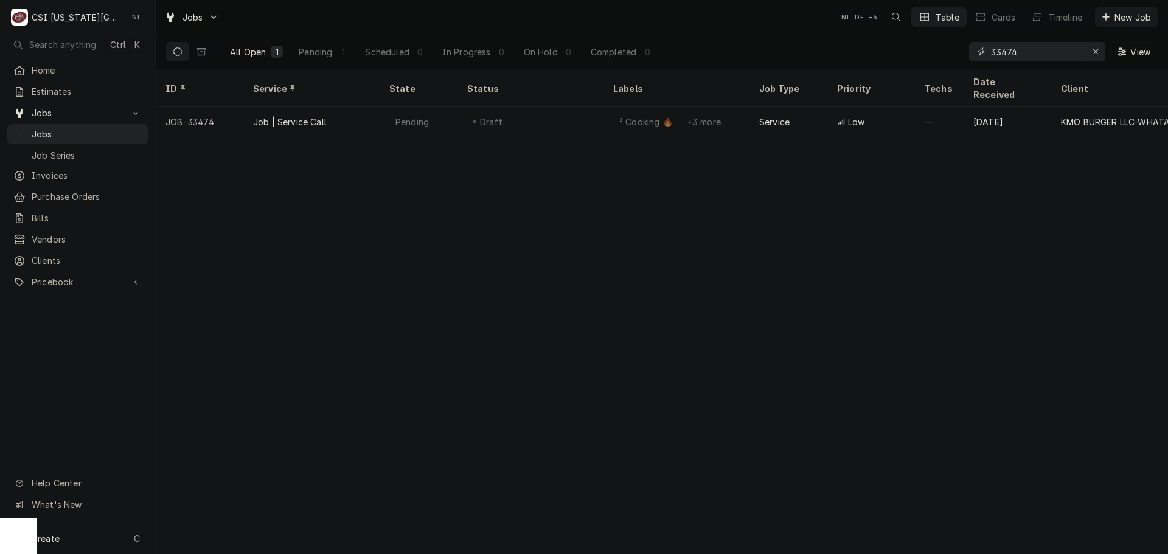
click at [1091, 49] on div "Erase input" at bounding box center [1095, 52] width 12 height 12
paste input "33462"
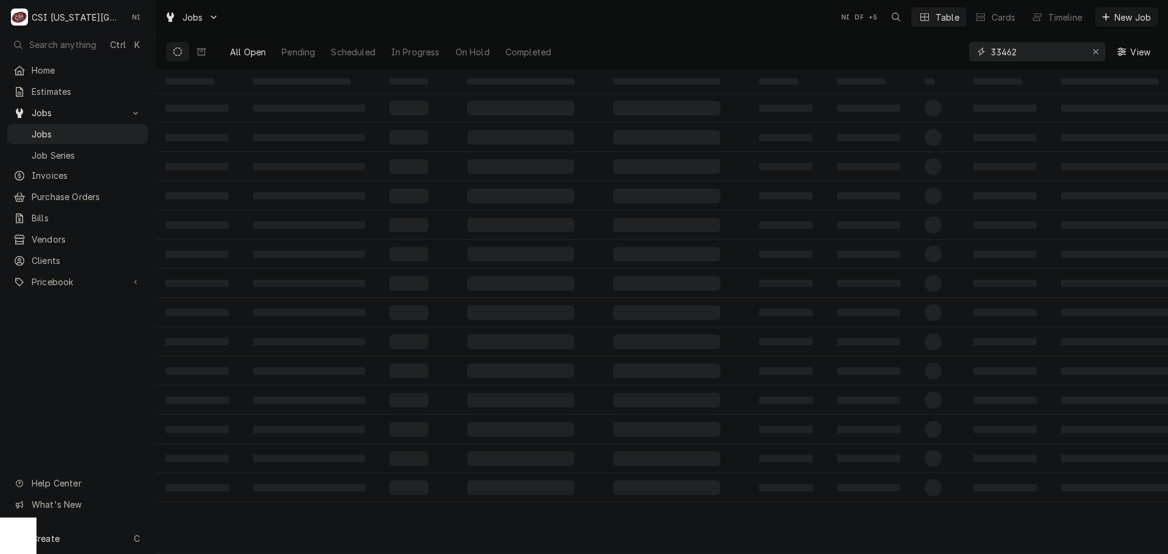
type input "33462"
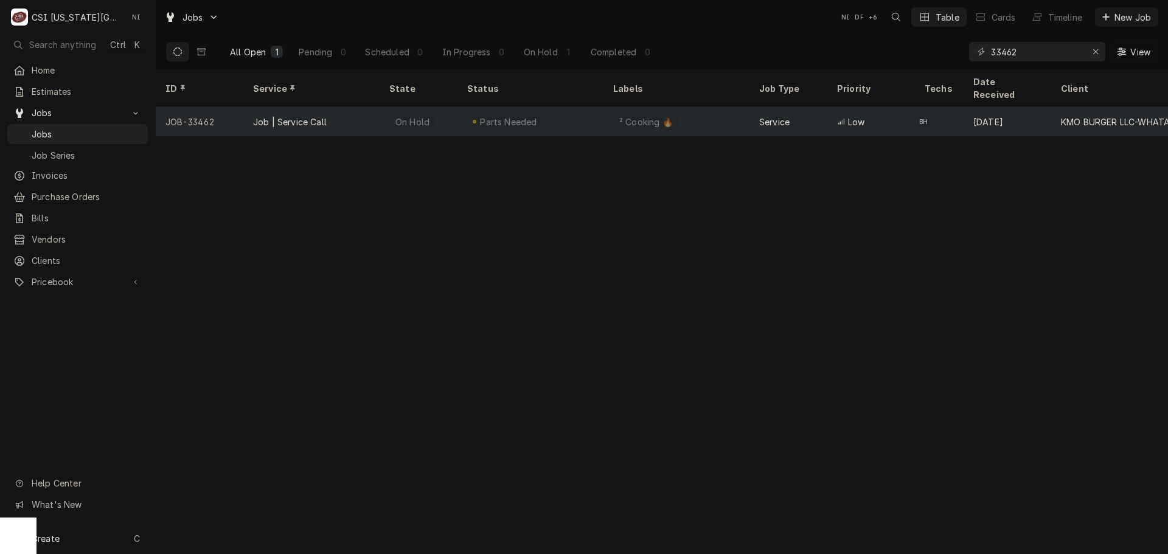
click at [546, 109] on div "Parts Needed" at bounding box center [530, 121] width 146 height 29
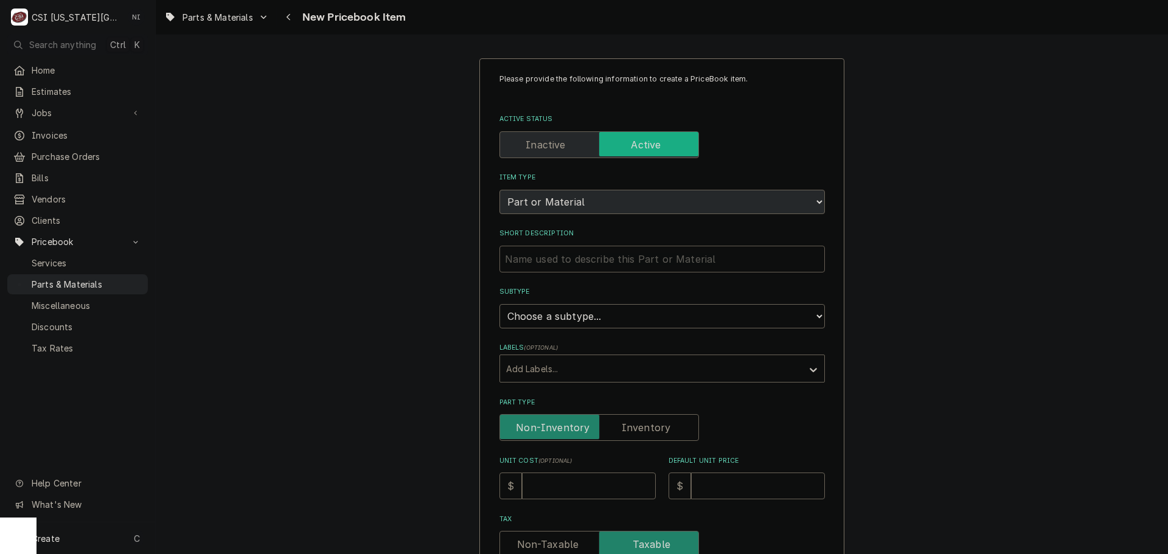
click at [555, 263] on input "Short Description" at bounding box center [661, 259] width 325 height 27
type textarea "x"
type input "s"
type textarea "x"
type input "se"
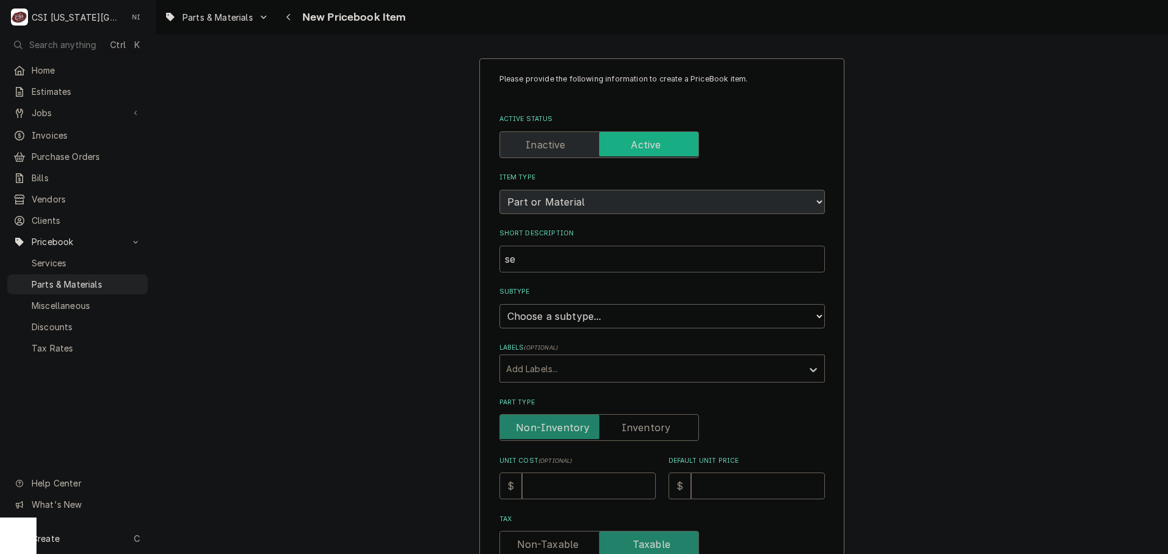
type textarea "x"
type input "ser"
type textarea "x"
type input "serv"
type textarea "x"
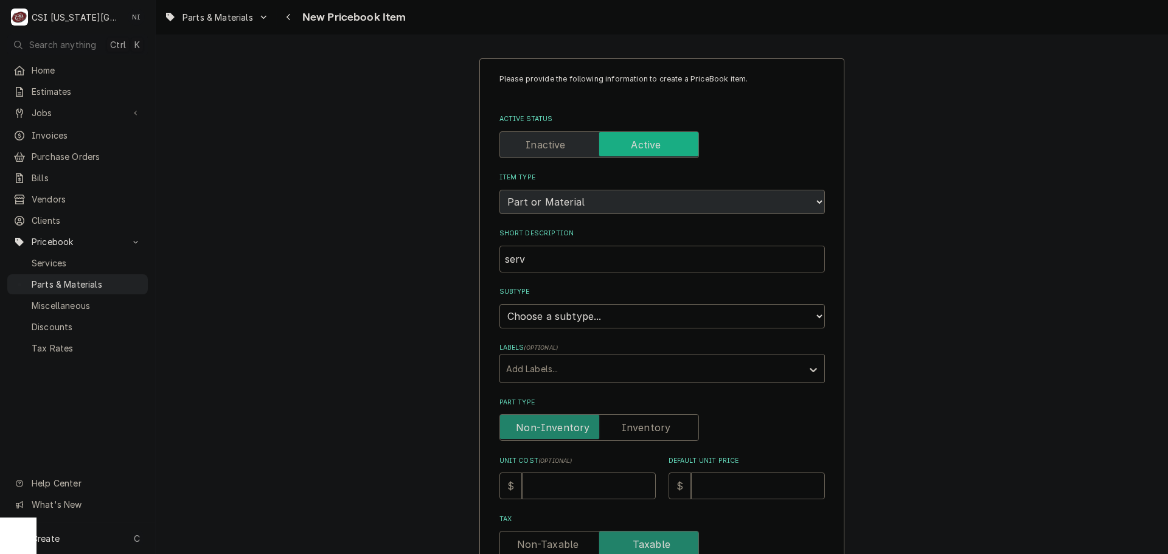
type input "servi"
type textarea "x"
type input "servic"
type textarea "x"
type input "service"
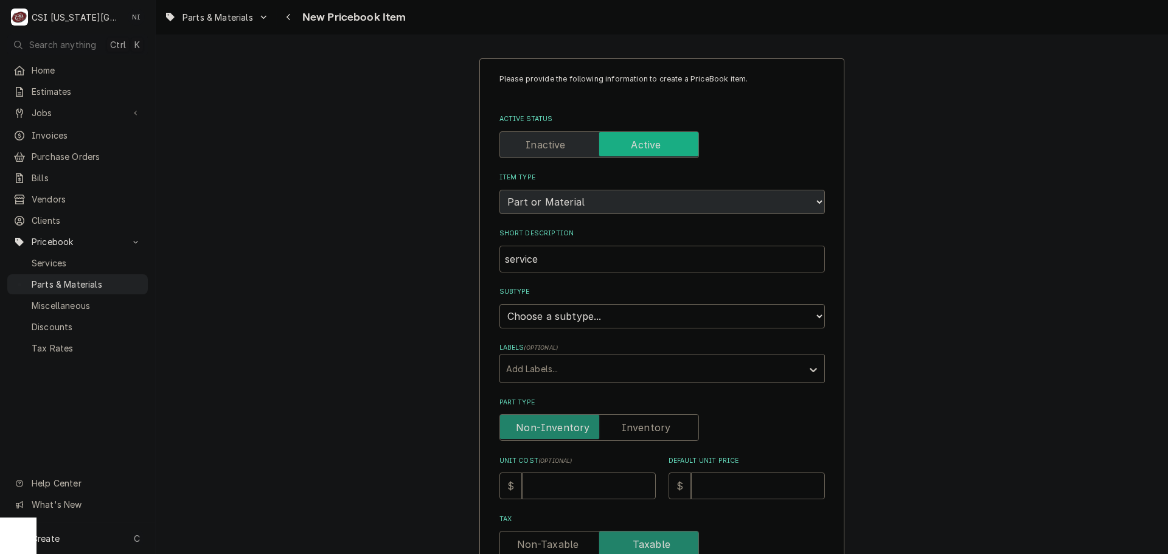
type textarea "x"
type input "service"
type textarea "x"
type input "service k"
type textarea "x"
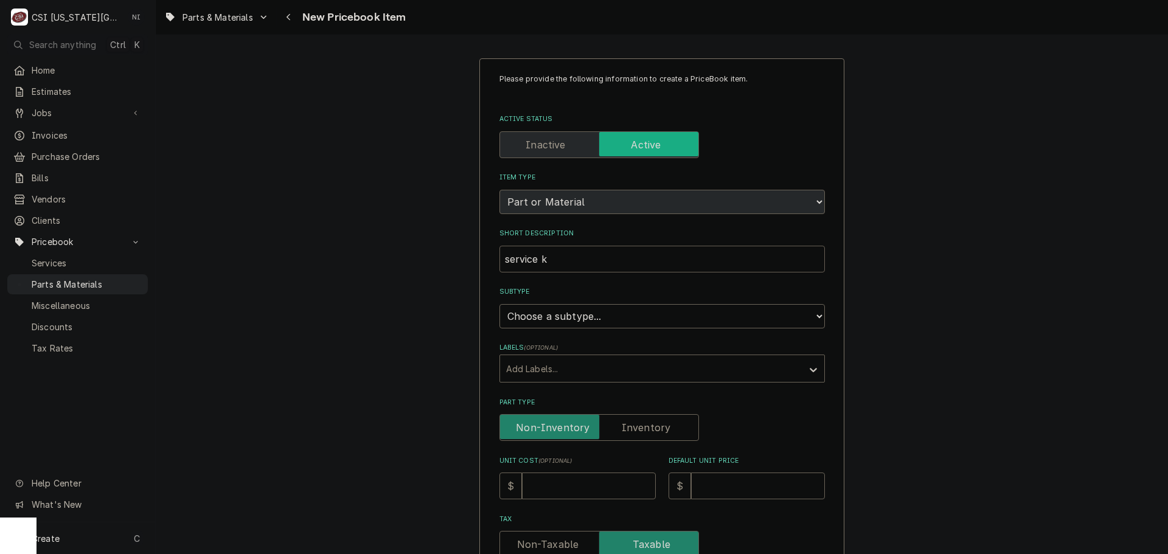
type input "service ki"
type textarea "x"
type input "service kit"
type textarea "x"
type input "service kit,"
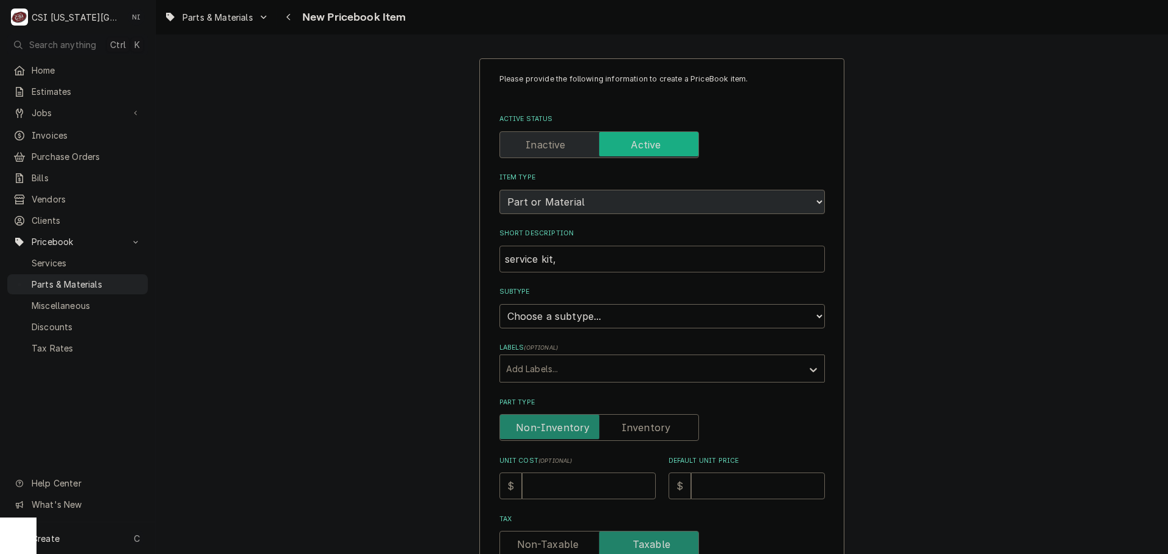
type textarea "x"
type input "service kit,"
type textarea "x"
type input "service kit, g"
type textarea "x"
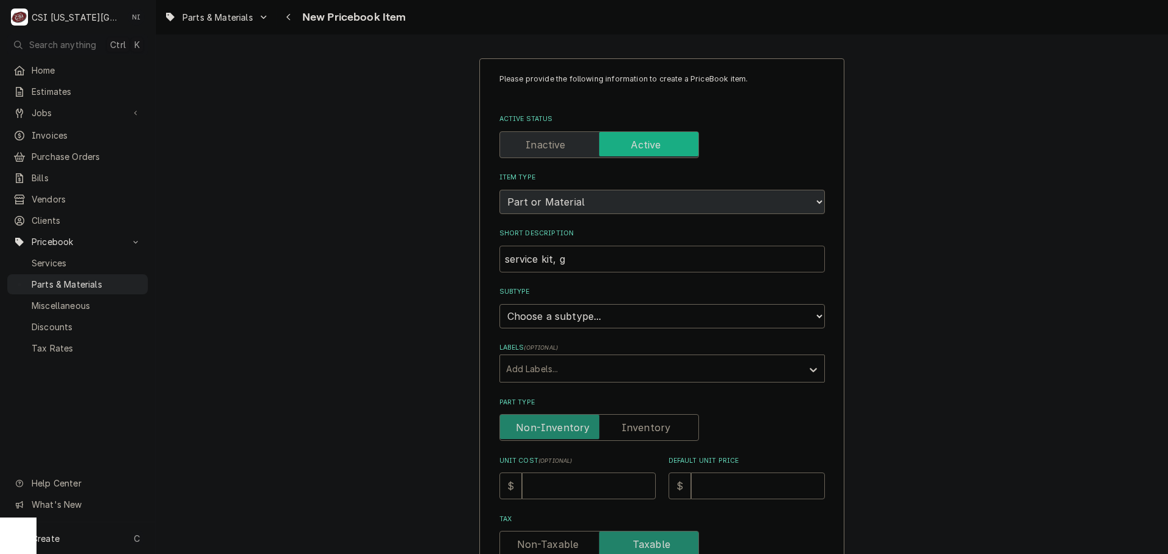
type input "service kit, ga"
type textarea "x"
type input "service kit, gar"
click at [574, 321] on select "Choose a subtype... [#2-DUAL] AFTERHRS-WH-CHG-2 [#2-DUAL] BEV-EQUIP [#2-DUAL] B…" at bounding box center [661, 316] width 325 height 24
select select "45"
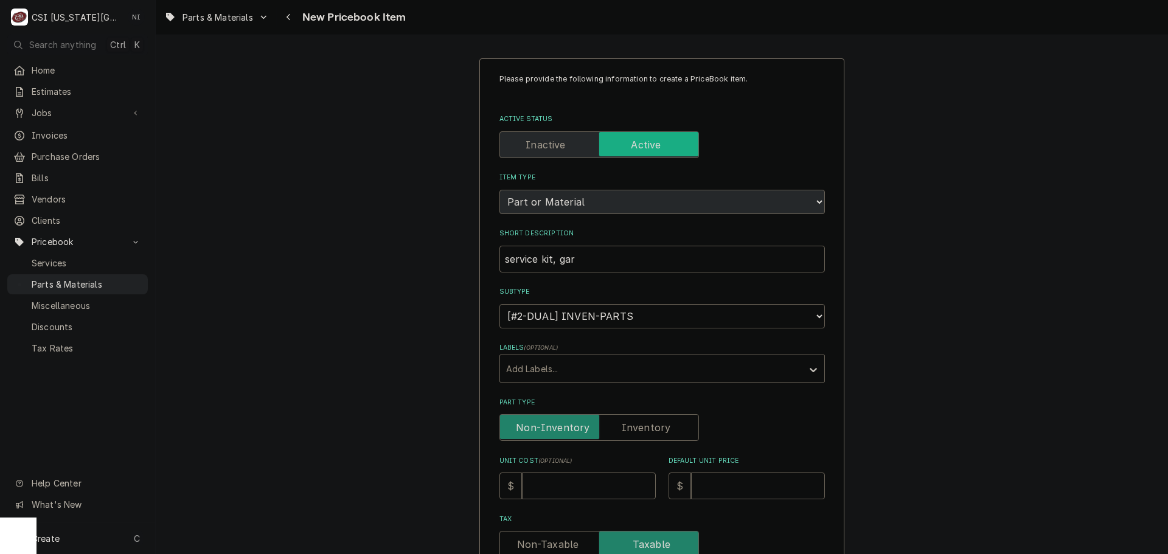
click at [499, 304] on select "Choose a subtype... [#2-DUAL] AFTERHRS-WH-CHG-2 [#2-DUAL] BEV-EQUIP [#2-DUAL] B…" at bounding box center [661, 316] width 325 height 24
type textarea "x"
click at [630, 427] on label "Part Type" at bounding box center [599, 427] width 200 height 27
click at [630, 427] on input "Part Type" at bounding box center [599, 427] width 189 height 27
checkbox input "true"
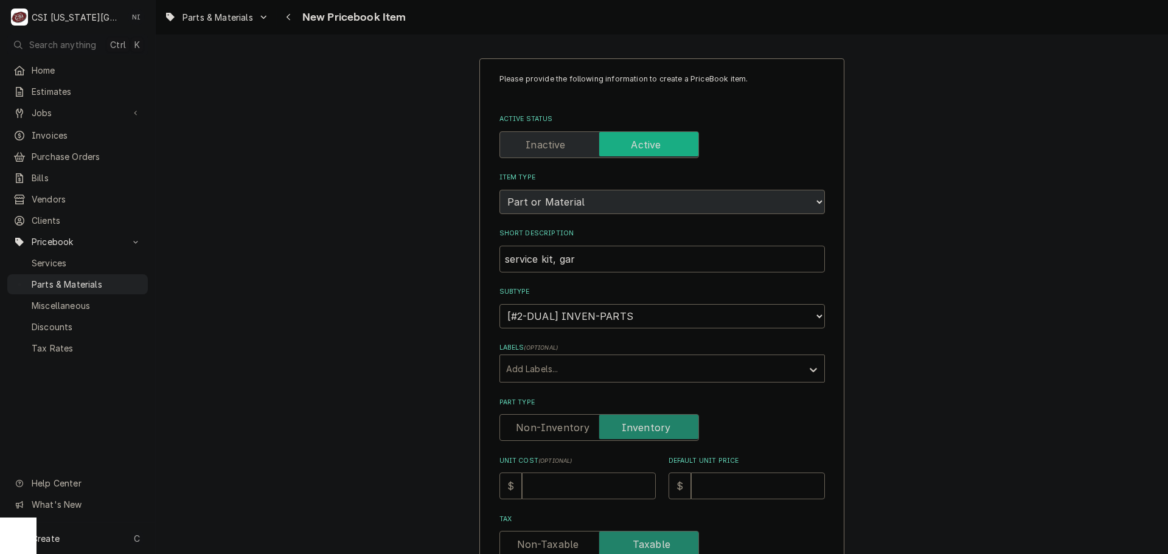
click at [612, 481] on input "Unit Cost ( optional )" at bounding box center [589, 486] width 134 height 27
type textarea "x"
type input "8"
type textarea "x"
type input "84"
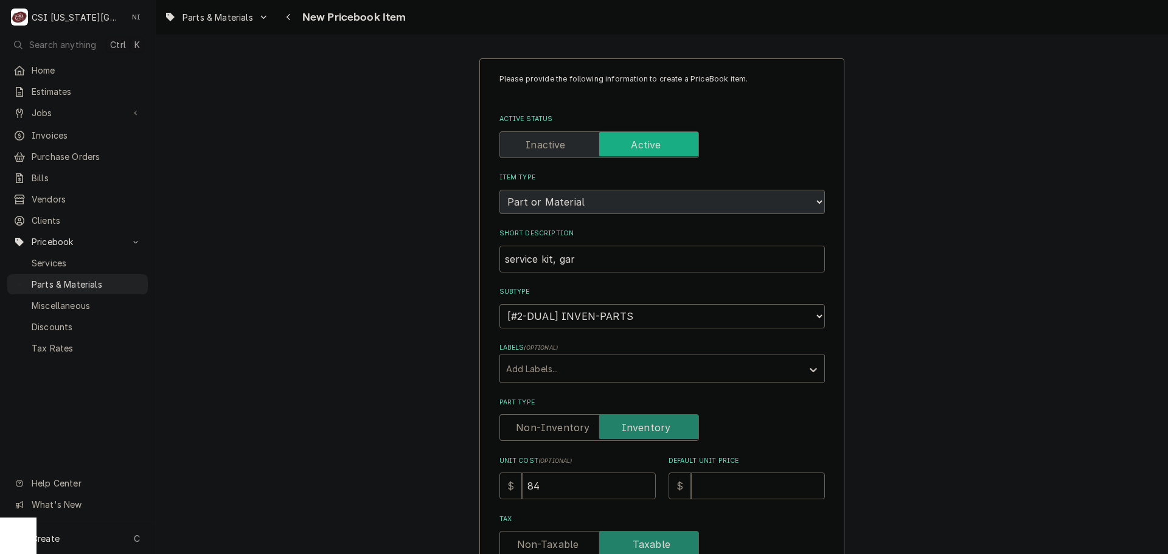
type textarea "x"
type input "847"
type textarea "x"
type input "847.5"
type textarea "x"
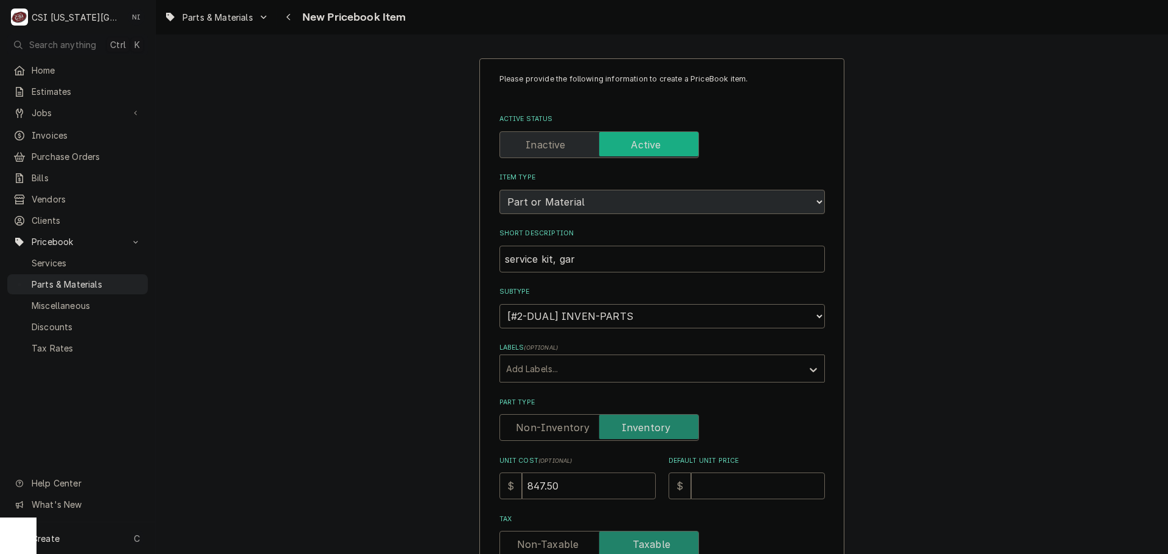
type input "847.50"
type textarea "x"
type input "1"
type textarea "x"
type input "15"
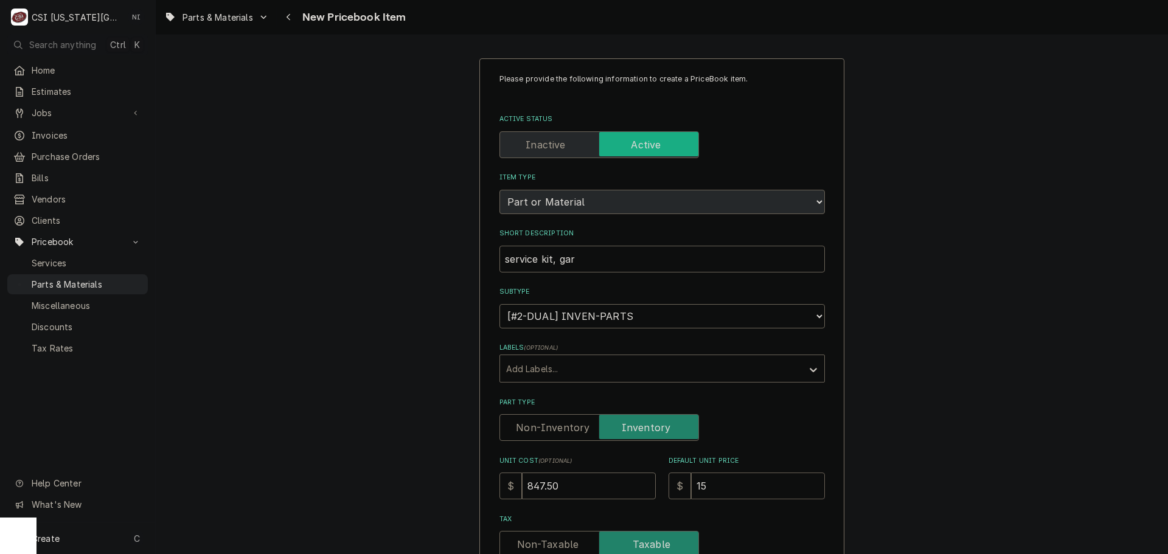
type textarea "x"
type input "159"
type textarea "x"
type input "1590"
type textarea "x"
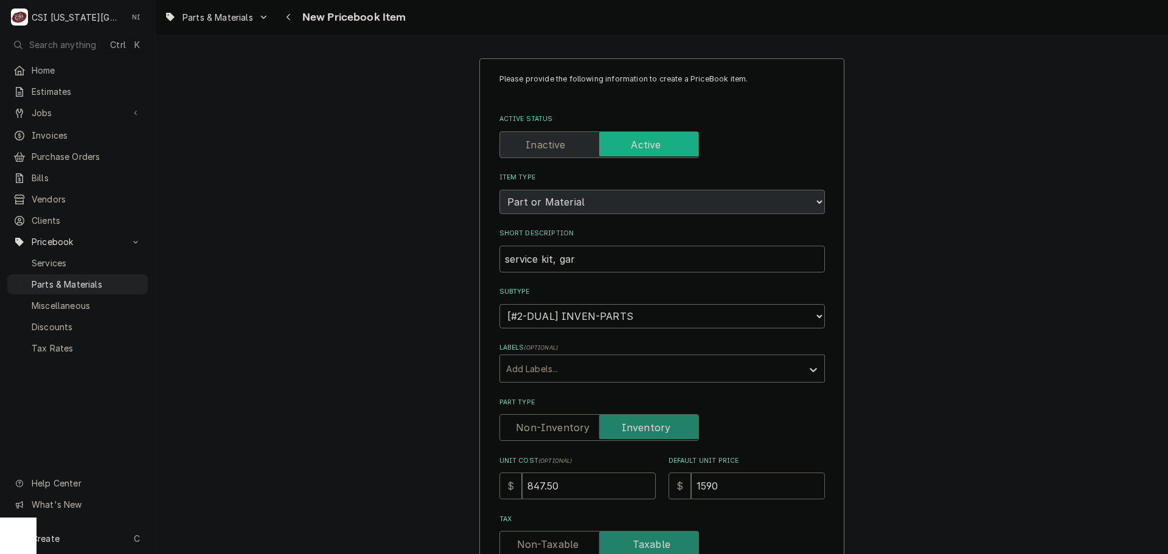
type input "1590.0"
type textarea "x"
type input "1590.00"
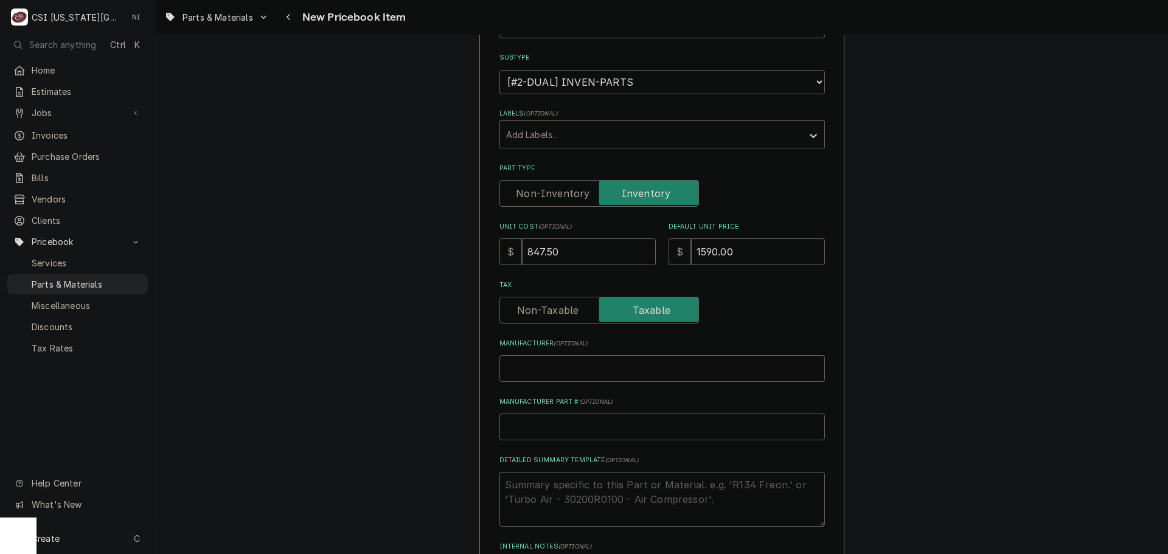
scroll to position [487, 0]
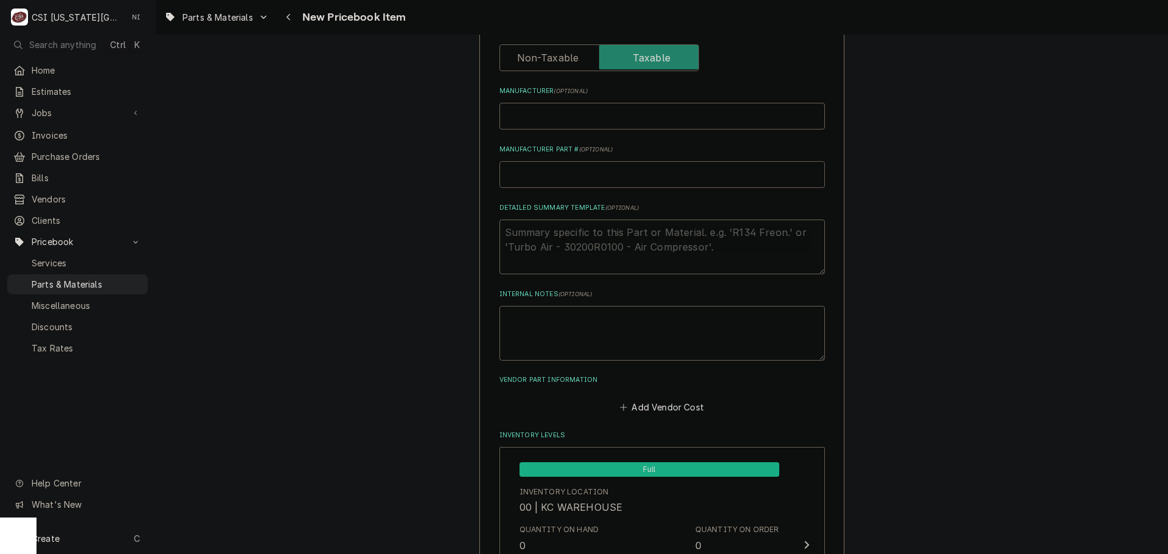
type textarea "x"
type input "g"
click at [563, 178] on input "g" at bounding box center [661, 174] width 325 height 27
type textarea "x"
type input "ga"
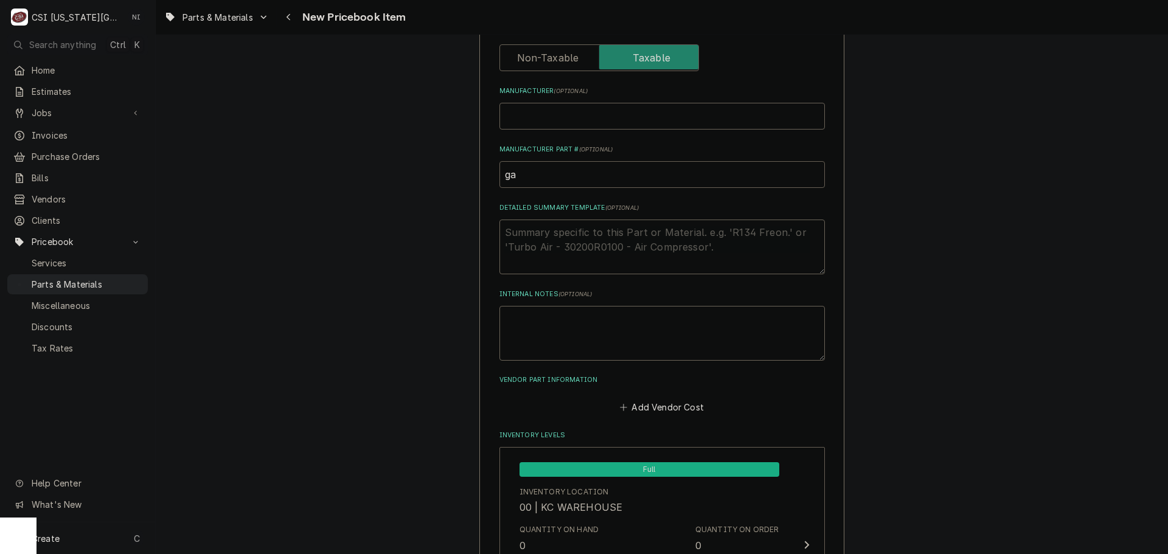
type textarea "x"
type input "gar"
type textarea "x"
type input "ga"
type textarea "x"
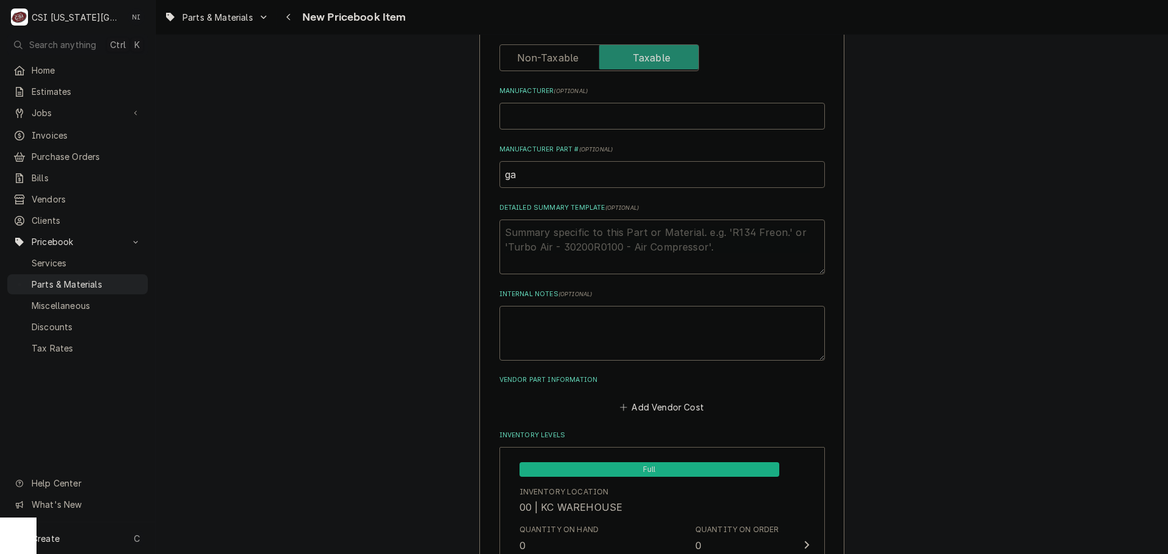
type input "g"
type textarea "x"
type input "G"
type textarea "x"
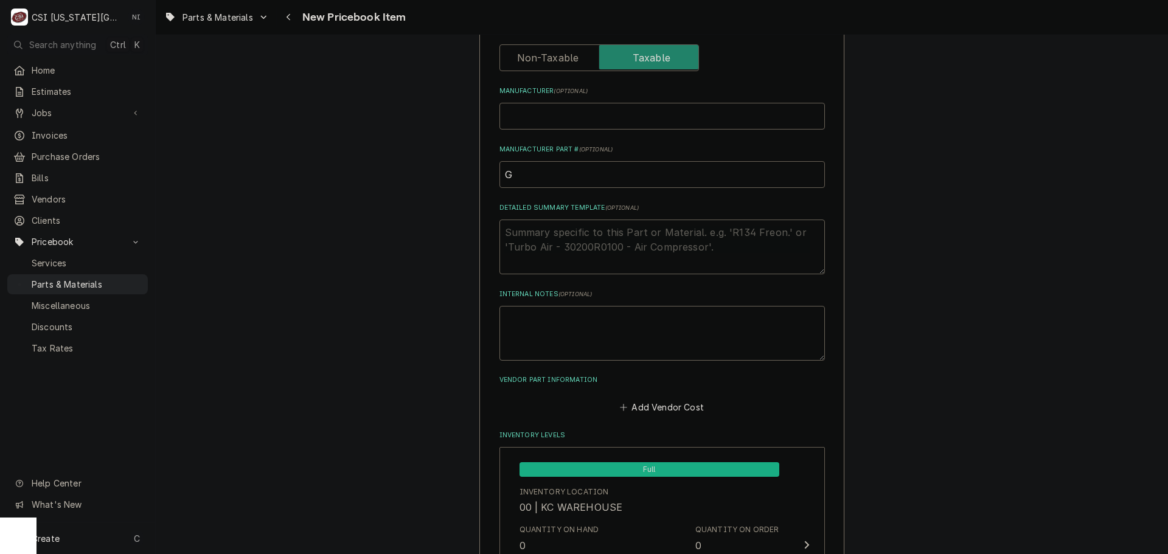
type input "GA"
type textarea "x"
type input "GAR"
type textarea "x"
type input "GAR-"
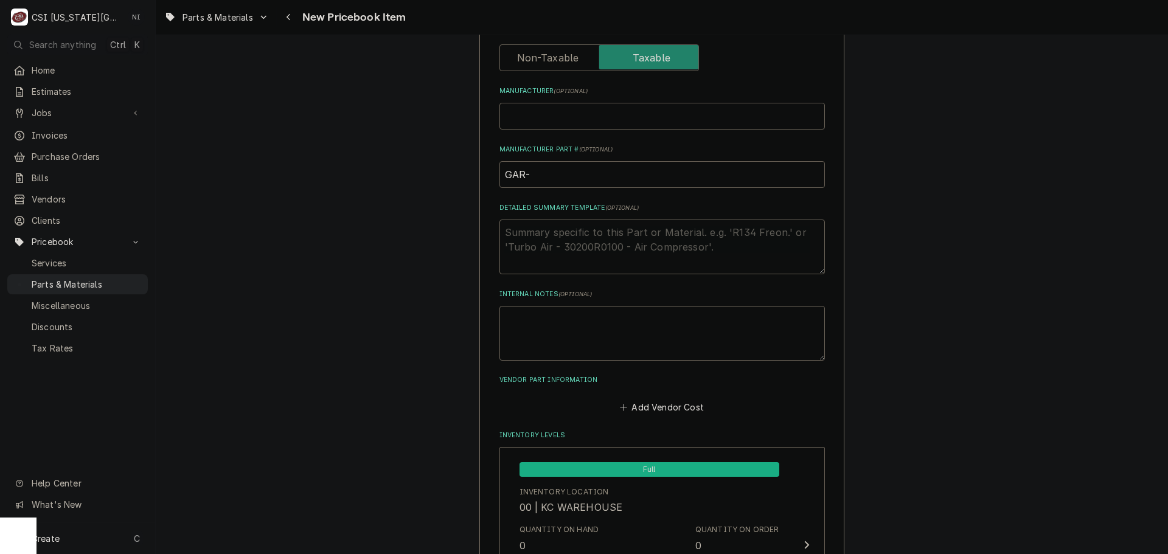
paste input "4612853"
type textarea "x"
drag, startPoint x: 565, startPoint y: 174, endPoint x: 455, endPoint y: 174, distance: 109.5
type input "GAR-4612853"
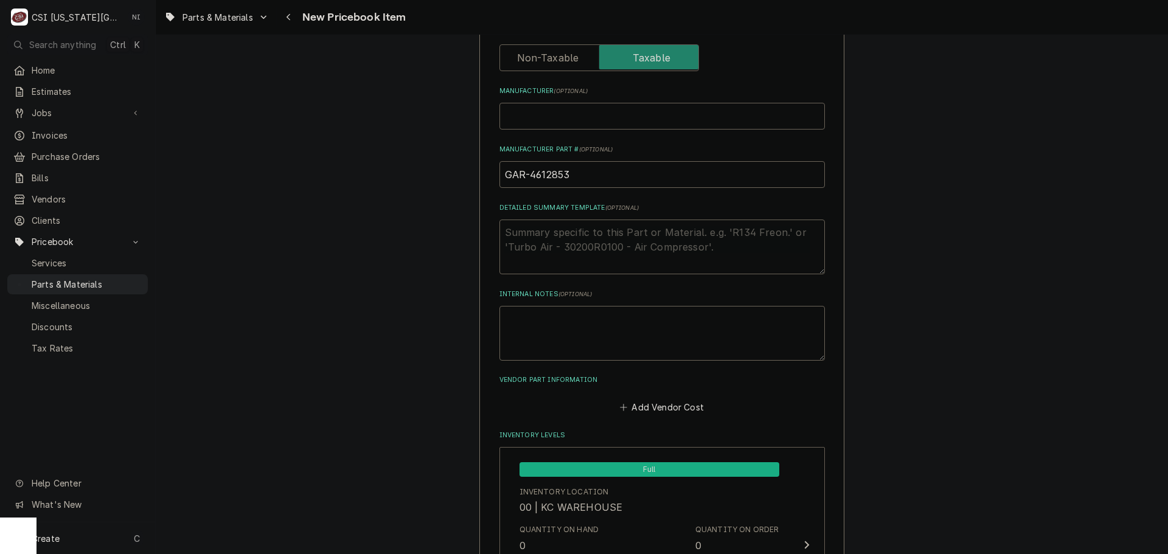
drag, startPoint x: 963, startPoint y: 186, endPoint x: 1040, endPoint y: 62, distance: 146.2
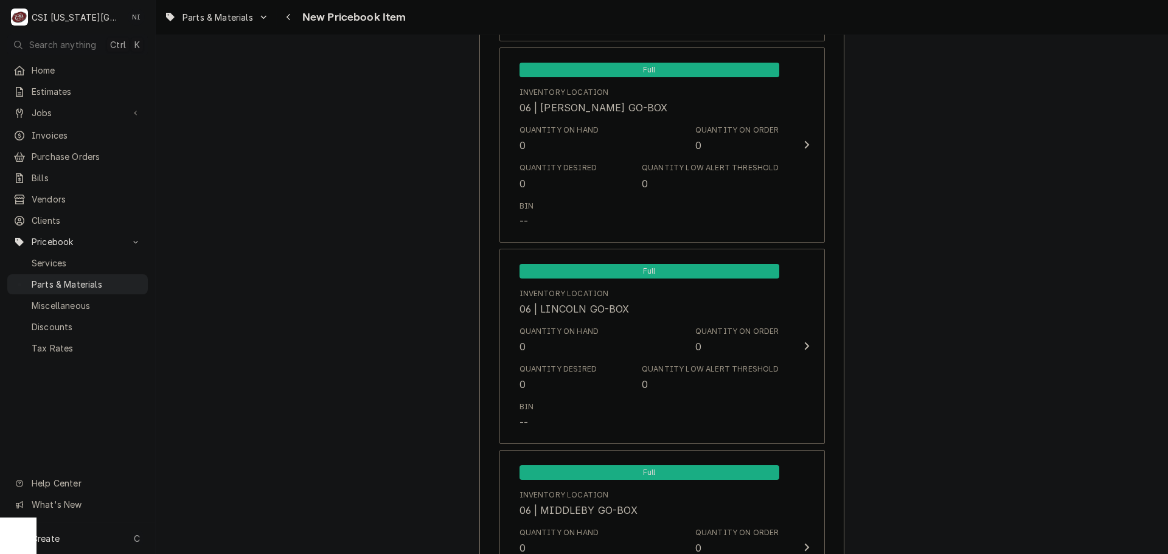
scroll to position [11721, 0]
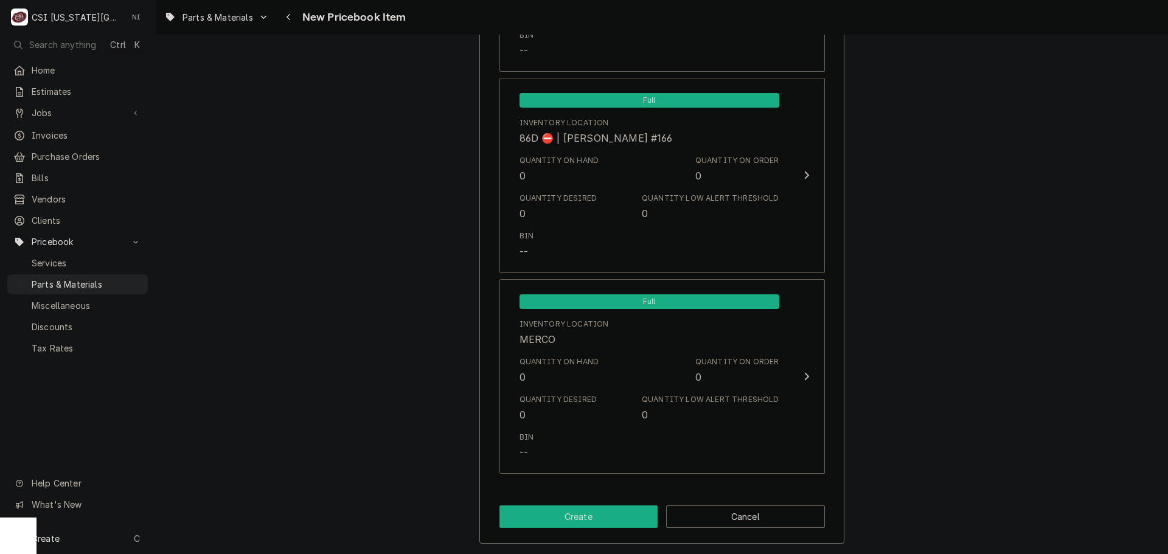
click at [561, 521] on button "Create" at bounding box center [578, 516] width 159 height 23
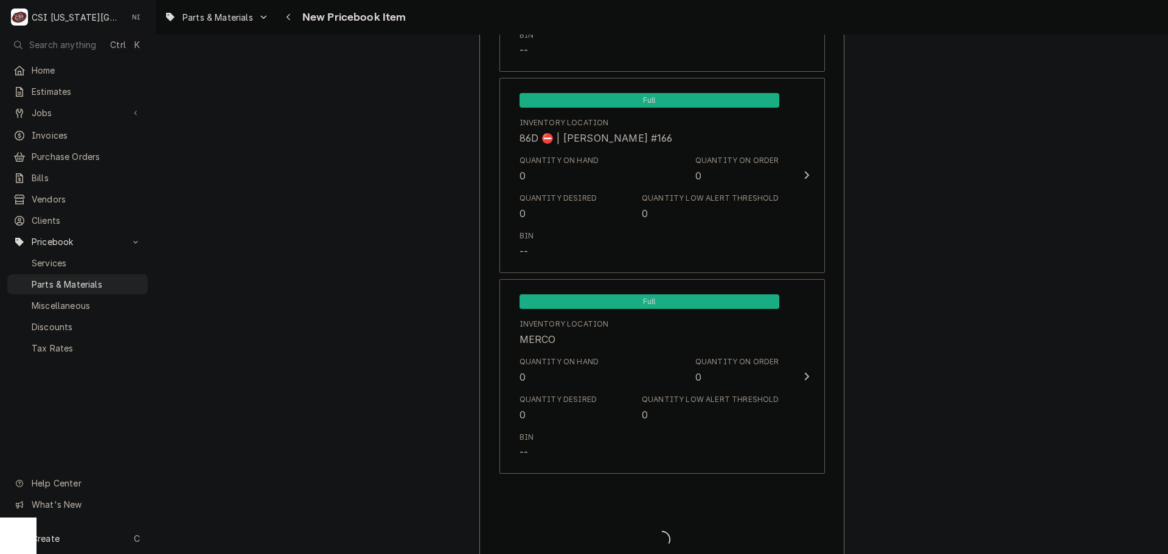
type textarea "x"
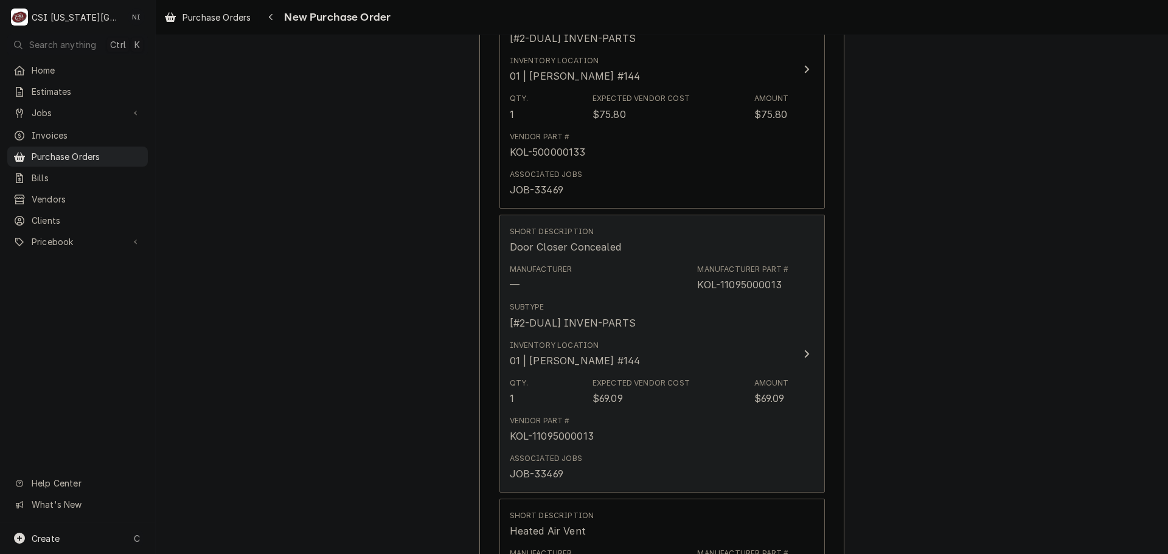
type textarea "x"
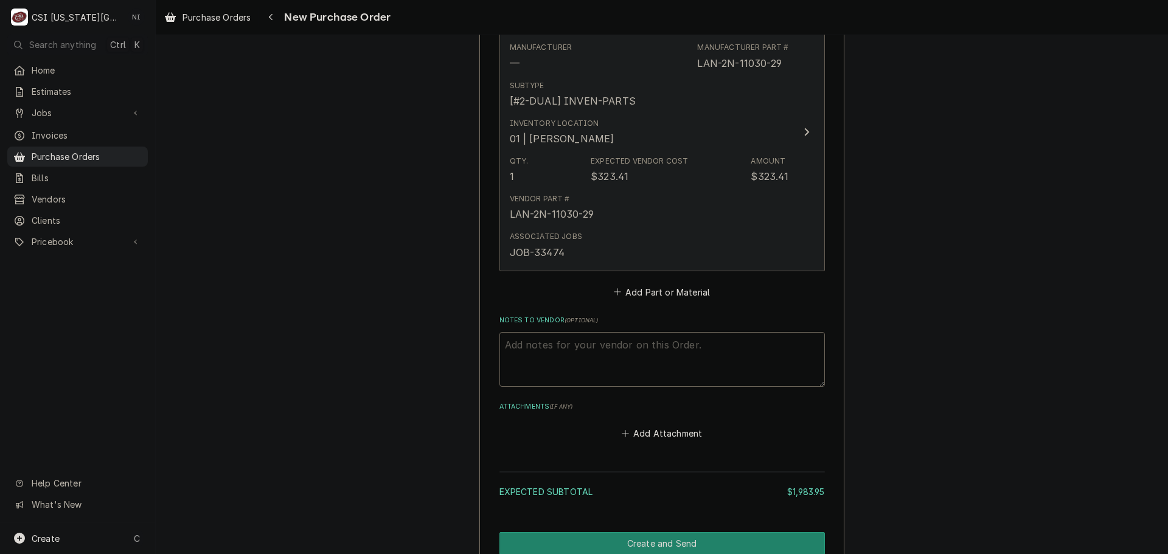
scroll to position [3857, 0]
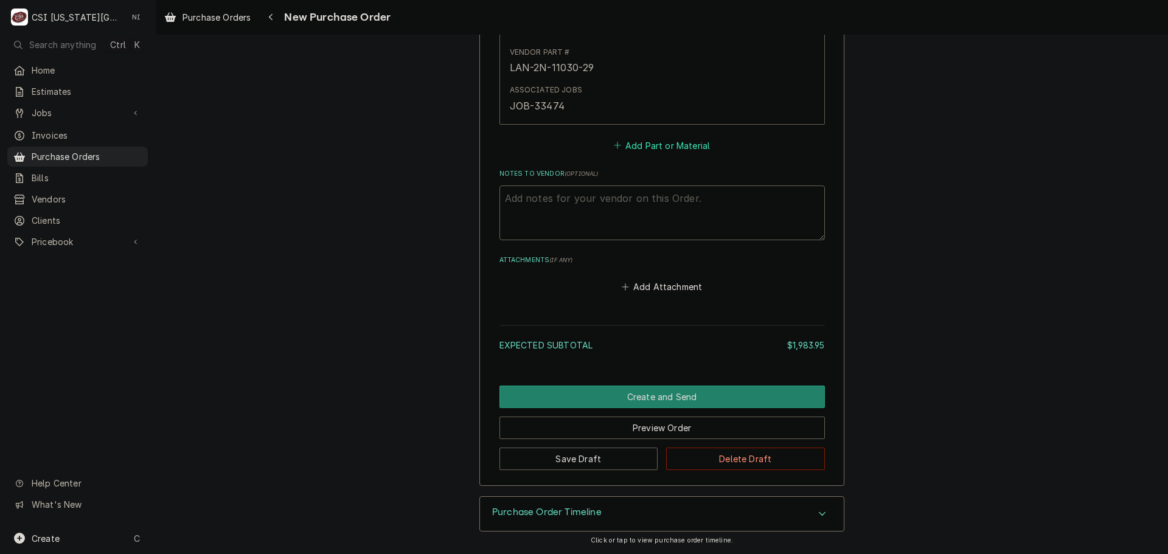
click at [644, 145] on button "Add Part or Material" at bounding box center [661, 145] width 100 height 17
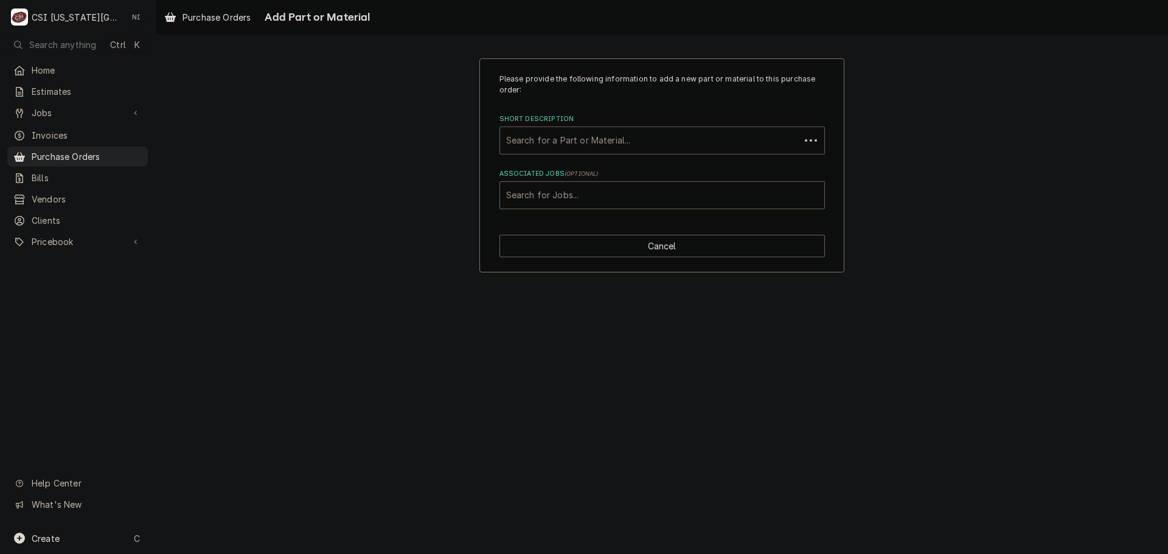
click at [606, 141] on div "Short Description" at bounding box center [650, 141] width 288 height 22
paste input "GAR-4612853"
type input "GAR-4612853"
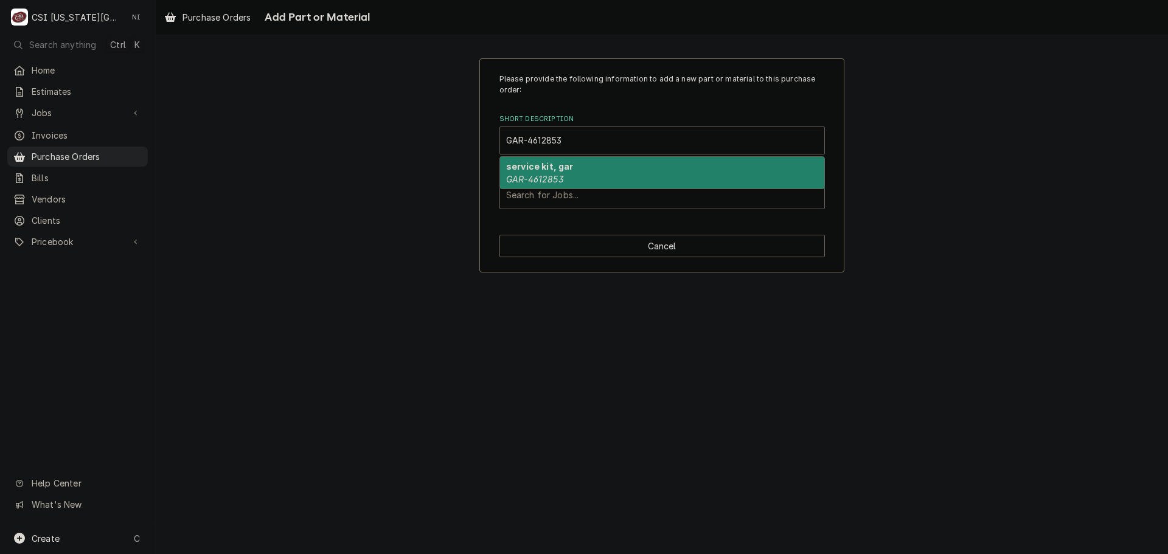
click at [556, 167] on strong "service kit, gar" at bounding box center [540, 166] width 68 height 10
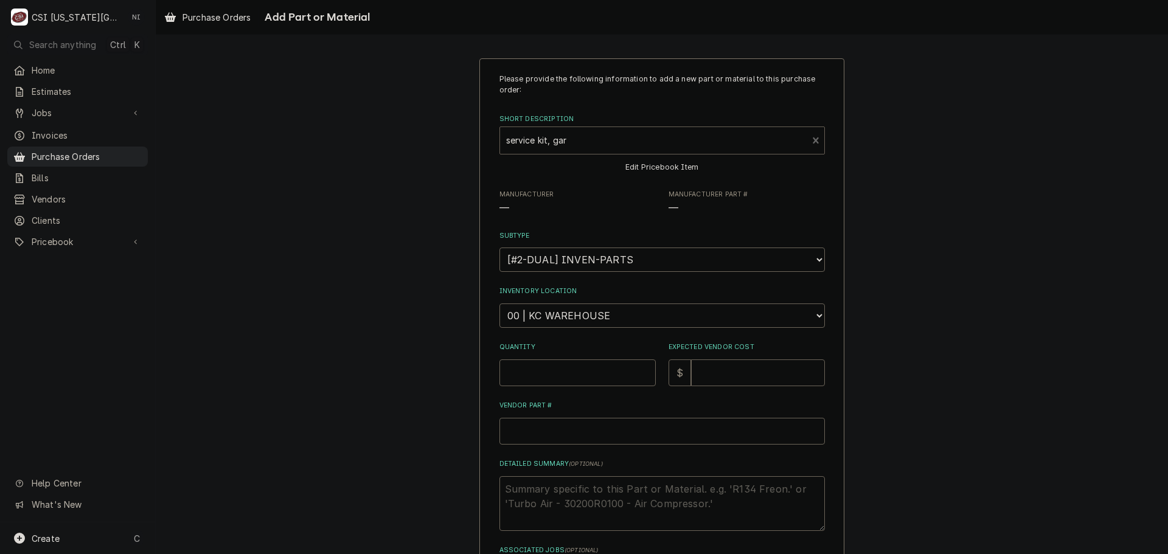
type textarea "x"
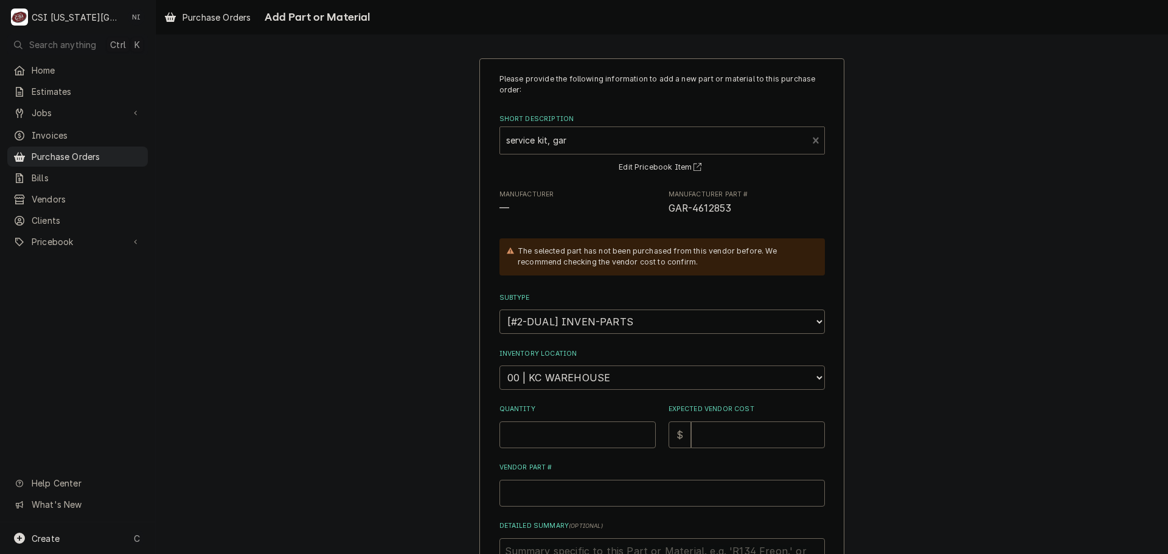
click at [585, 381] on select "Choose a location... 00 | KC WAREHOUSE 00 | MAIN WAREHOUSE 01 | BRIAN BREAZIER …" at bounding box center [661, 378] width 325 height 24
select select "2760"
click at [499, 366] on select "Choose a location... 00 | KC WAREHOUSE 00 | MAIN WAREHOUSE 01 | BRIAN BREAZIER …" at bounding box center [661, 378] width 325 height 24
click at [568, 434] on input "Quantity" at bounding box center [577, 435] width 156 height 27
type textarea "x"
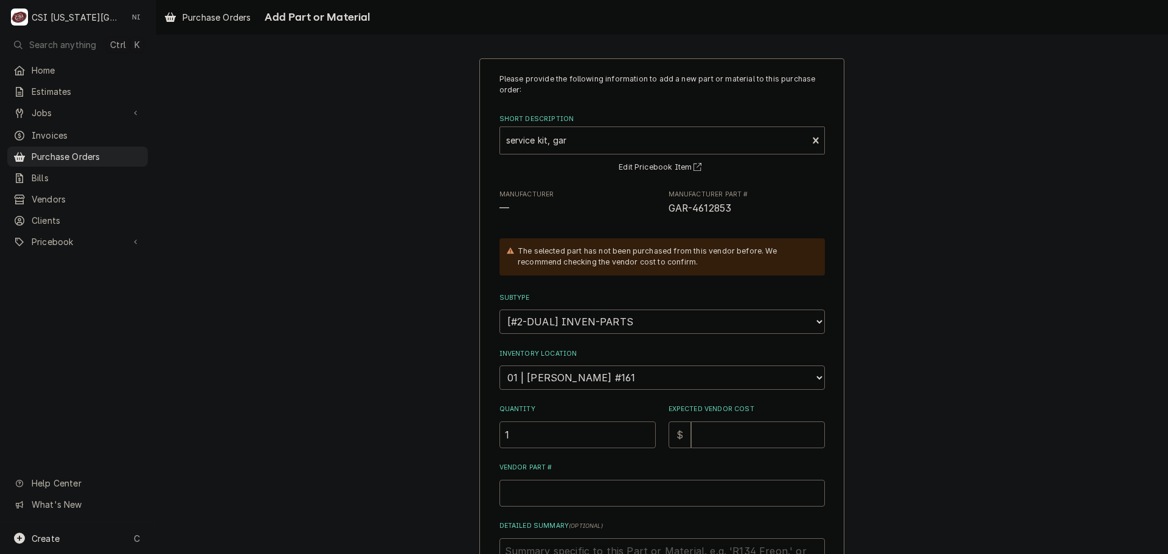
type input "1"
type textarea "x"
type input "8"
type textarea "x"
type input "84"
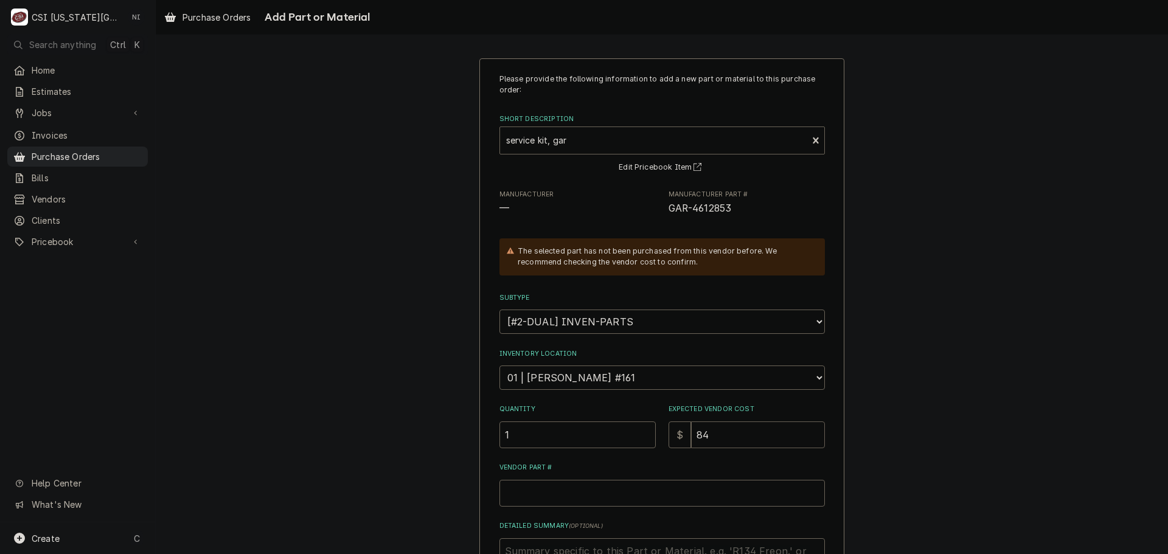
type textarea "x"
type input "847"
type textarea "x"
type input "847.5"
type textarea "x"
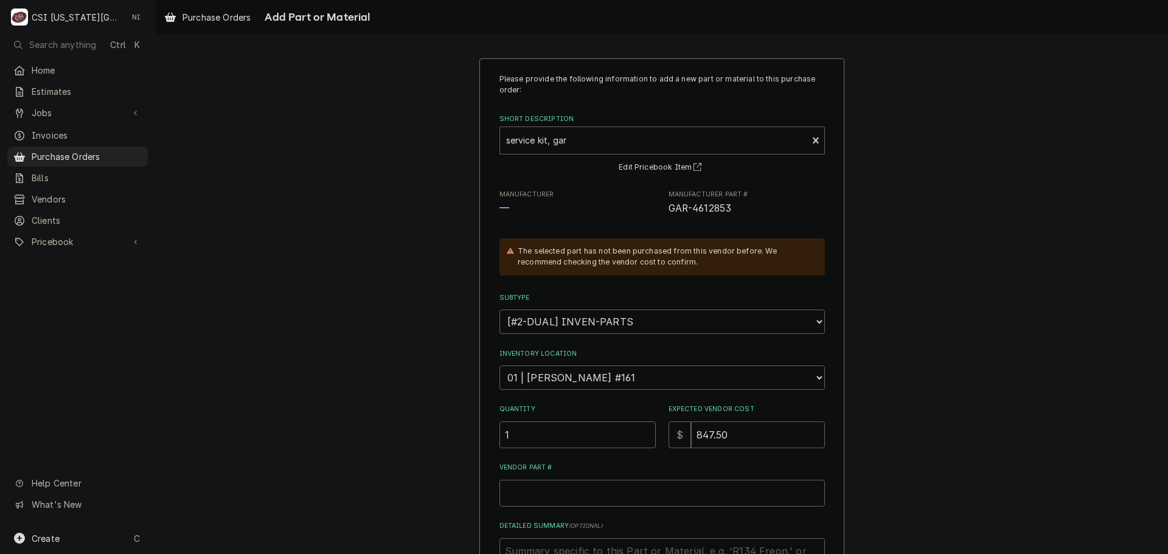
type input "847.50"
click at [590, 477] on div "Vendor Part #" at bounding box center [661, 484] width 325 height 43
click at [590, 488] on input "Vendor Part #" at bounding box center [661, 493] width 325 height 27
paste input "GAR-4612853"
type textarea "x"
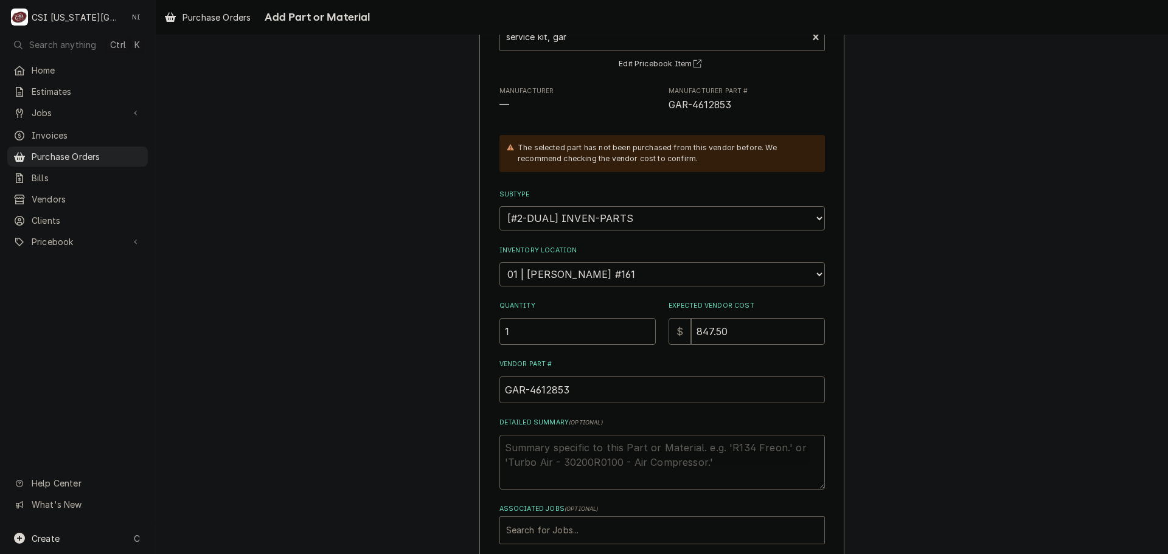
scroll to position [168, 0]
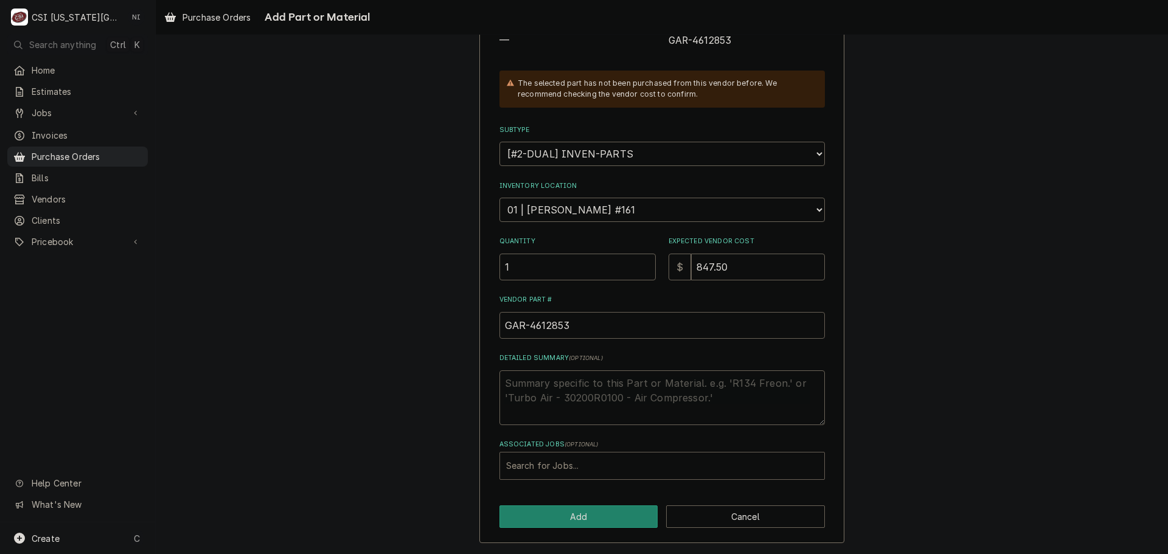
type input "GAR-4612853"
click at [589, 471] on div "Associated Jobs" at bounding box center [662, 466] width 312 height 22
type input "33462"
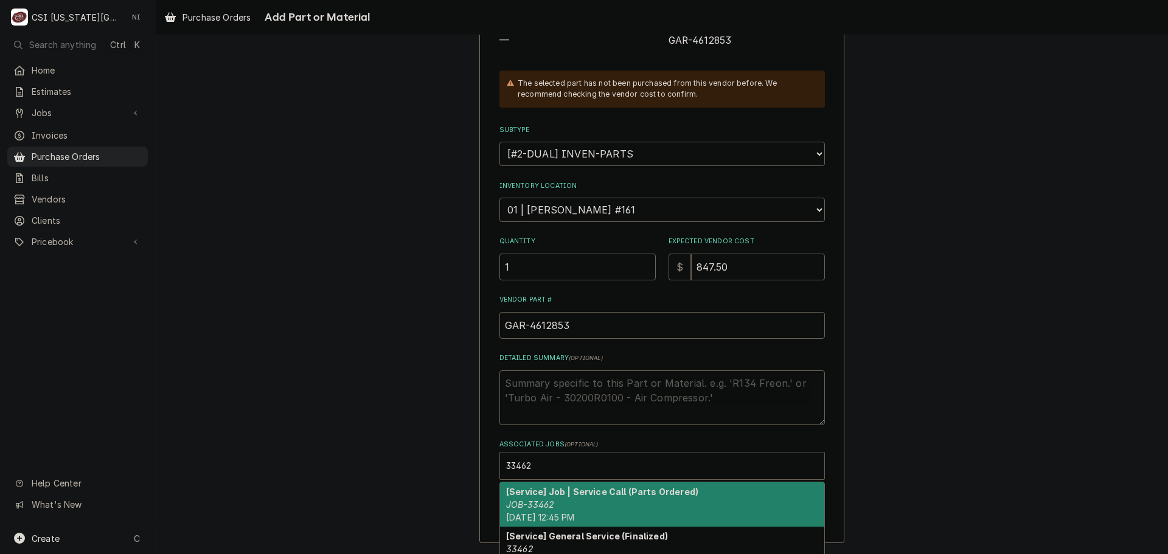
click at [545, 499] on em "JOB-33462" at bounding box center [530, 504] width 48 height 10
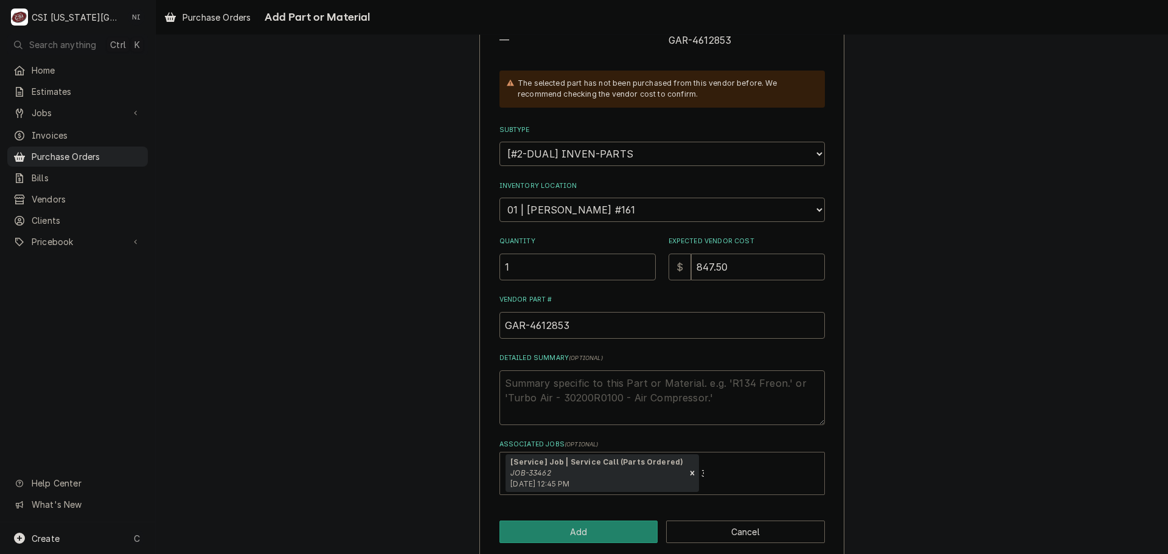
type textarea "x"
click at [577, 525] on button "Add" at bounding box center [578, 532] width 159 height 23
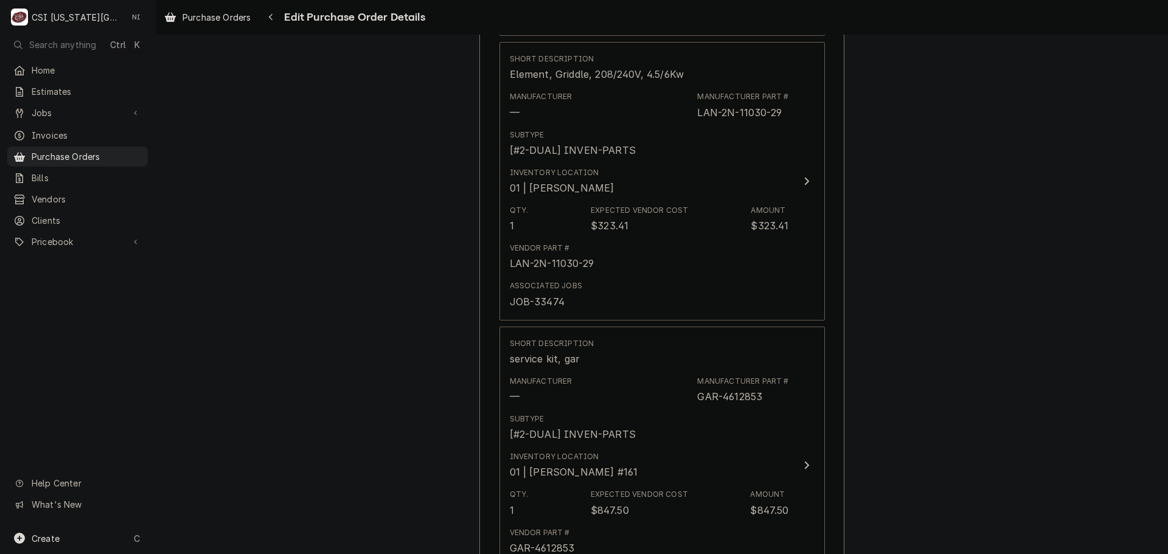
scroll to position [4139, 0]
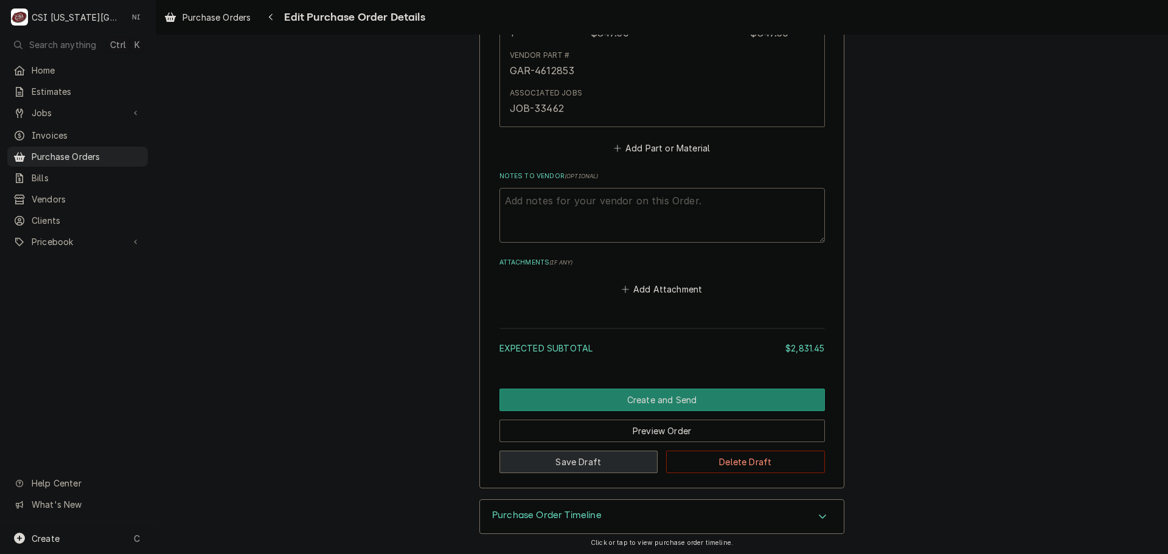
click at [592, 464] on button "Save Draft" at bounding box center [578, 462] width 159 height 23
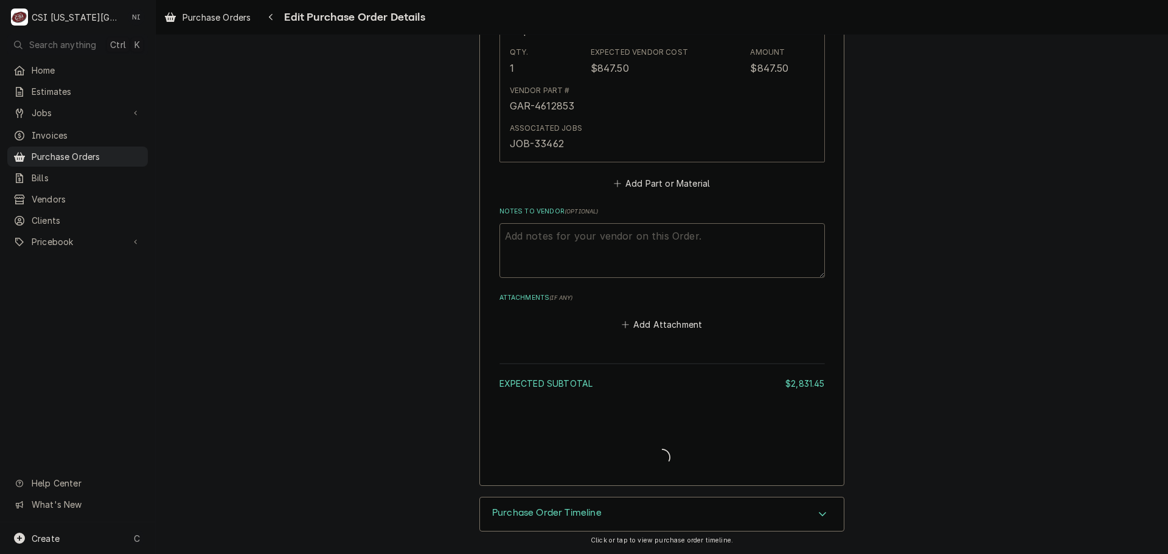
scroll to position [4104, 0]
type textarea "x"
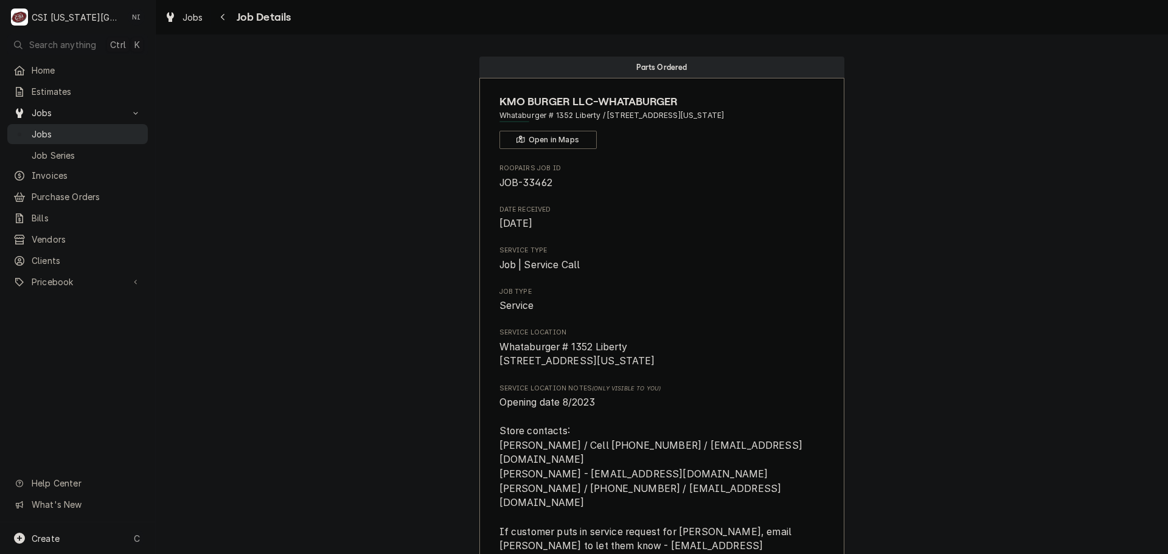
click at [68, 128] on span "Jobs" at bounding box center [87, 134] width 110 height 13
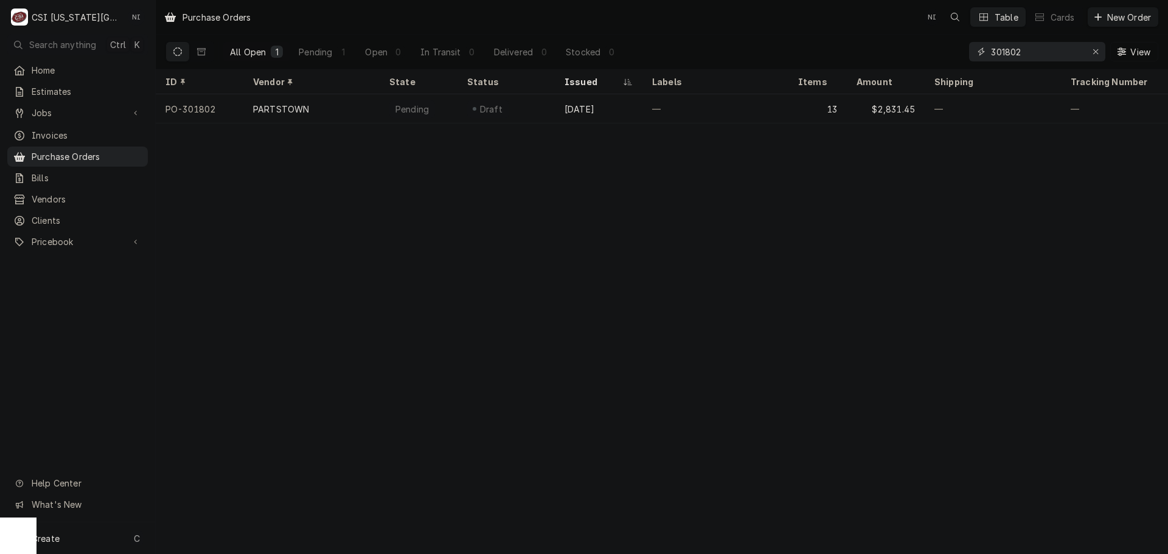
drag, startPoint x: 1033, startPoint y: 50, endPoint x: 846, endPoint y: 54, distance: 186.8
click at [878, 56] on div "All Open 1 Pending 1 Open 0 In Transit 0 Delivered 0 Stocked 0 301802 View" at bounding box center [661, 52] width 993 height 34
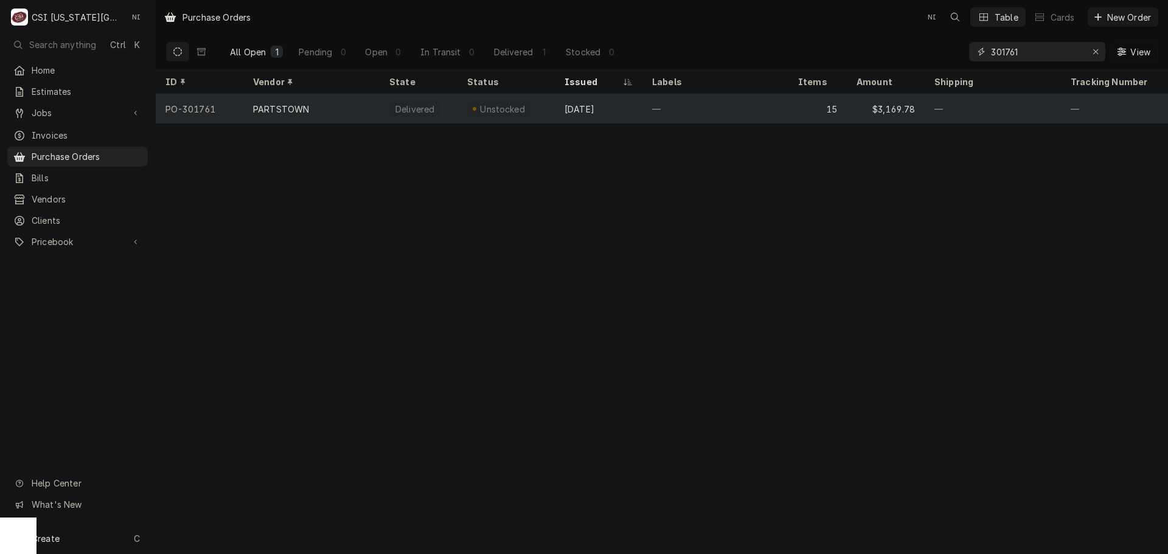
type input "301761"
click at [774, 111] on div "—" at bounding box center [715, 108] width 146 height 29
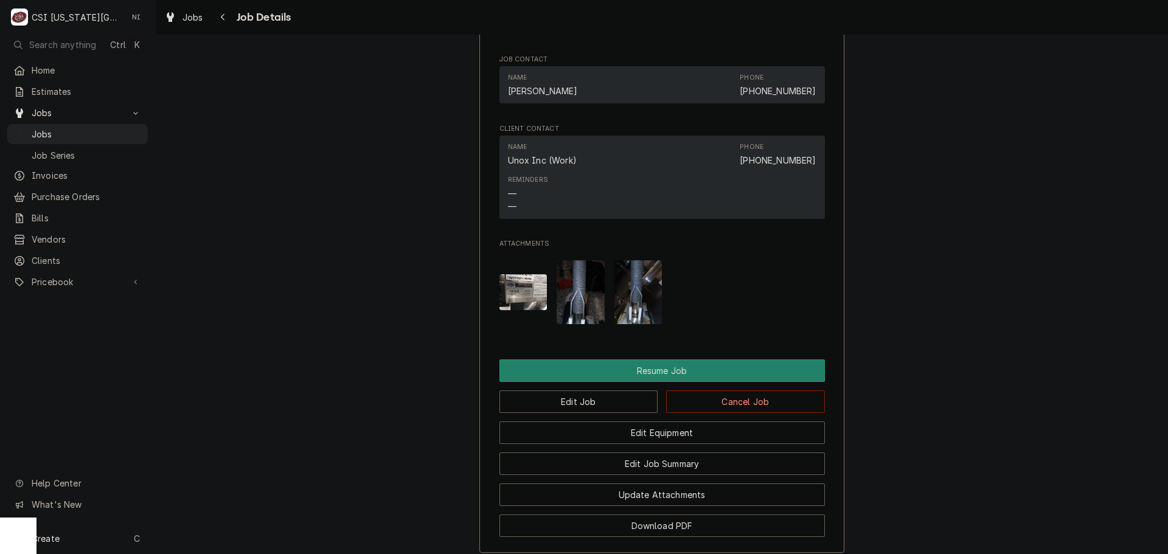
scroll to position [1429, 0]
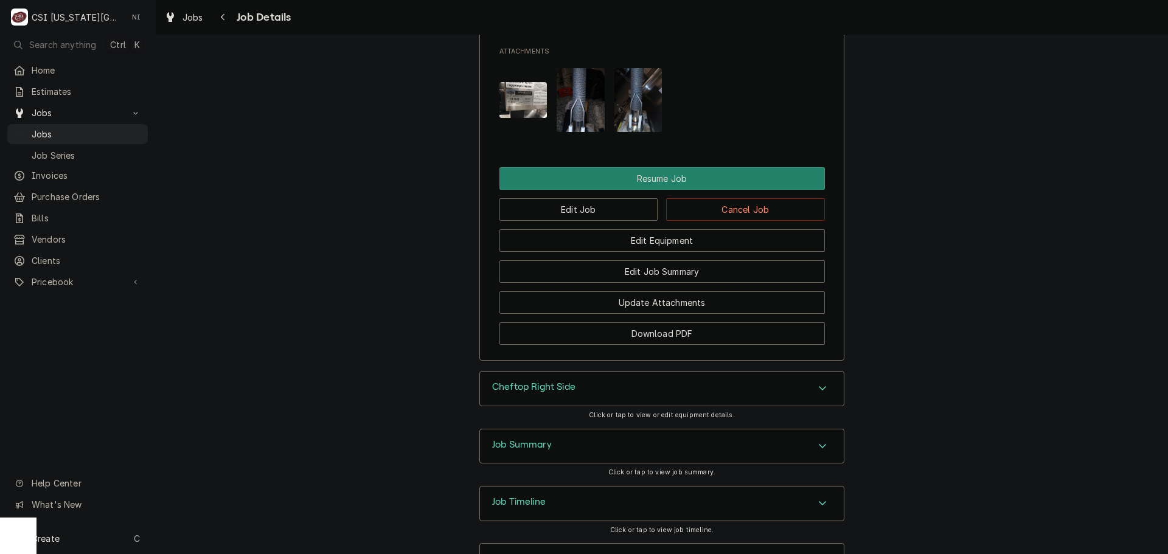
drag, startPoint x: 715, startPoint y: 506, endPoint x: 785, endPoint y: 496, distance: 70.6
click at [715, 507] on div "Job Timeline" at bounding box center [662, 504] width 364 height 34
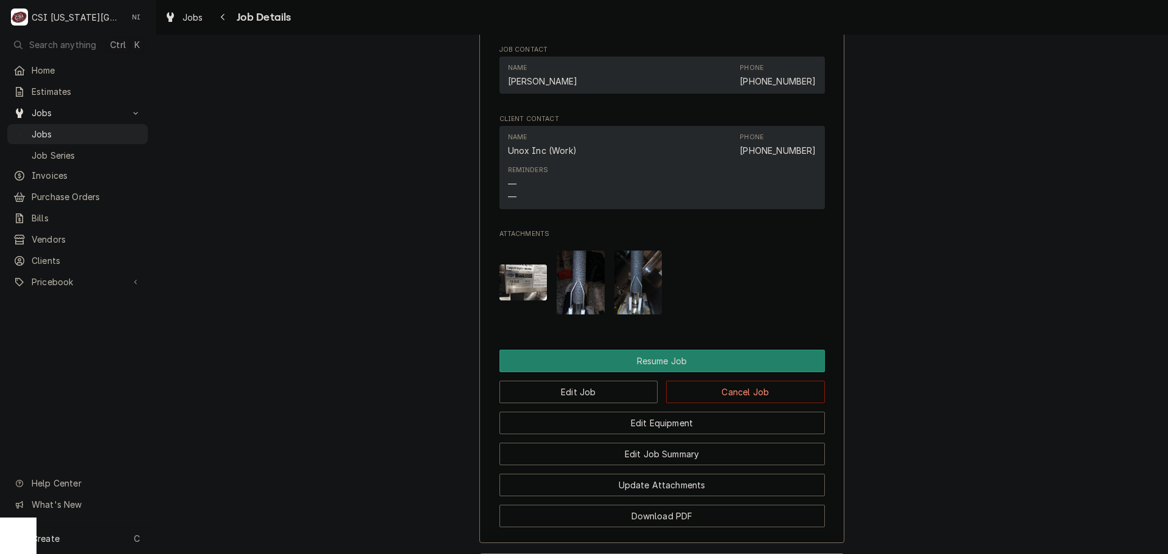
scroll to position [0, 0]
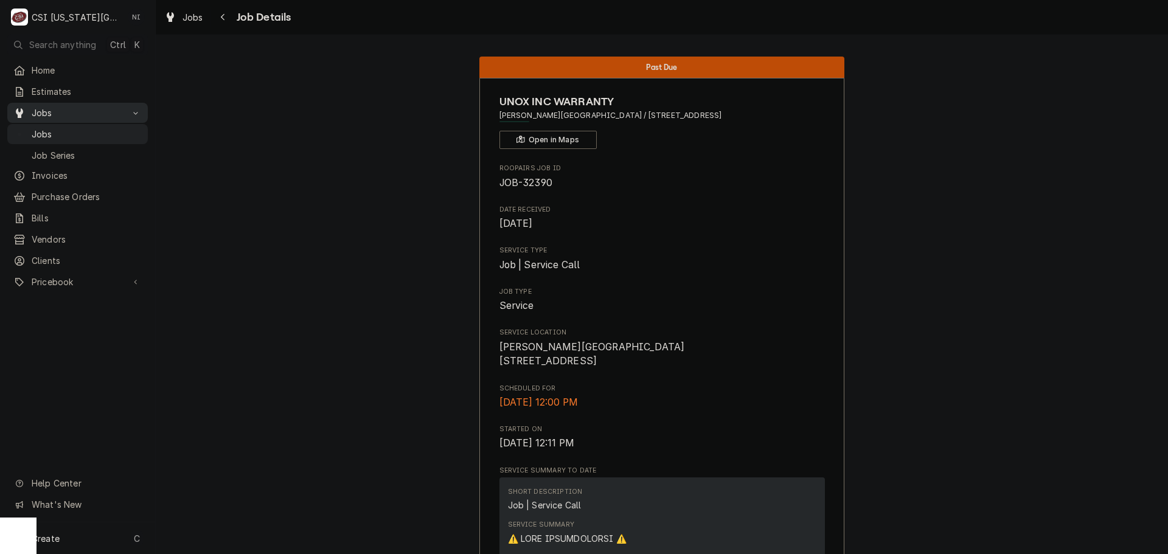
click at [111, 131] on span "Jobs" at bounding box center [87, 134] width 110 height 13
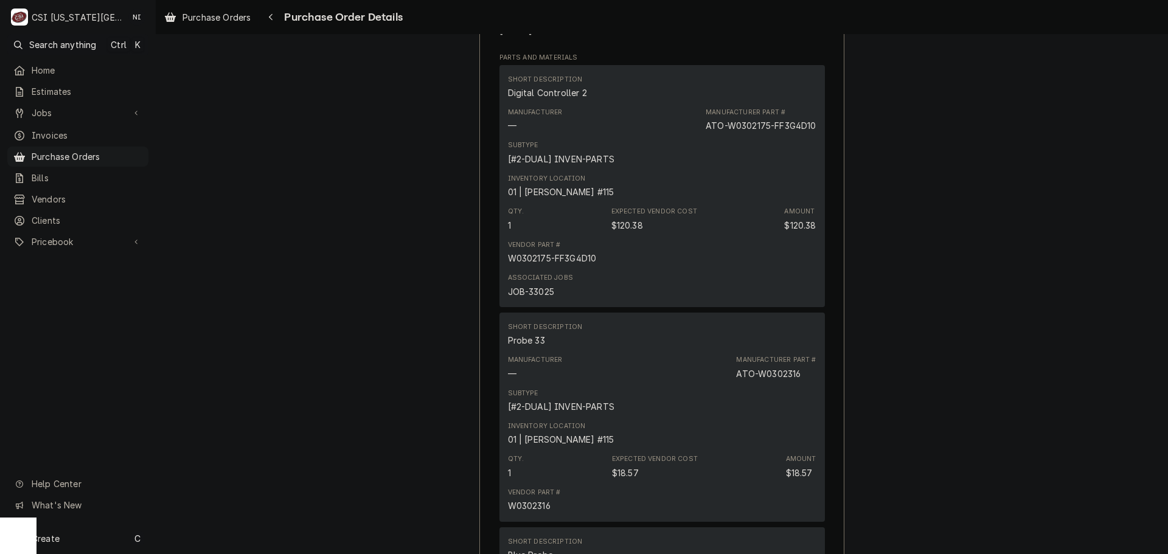
scroll to position [791, 0]
click at [106, 155] on span "Purchase Orders" at bounding box center [87, 156] width 111 height 13
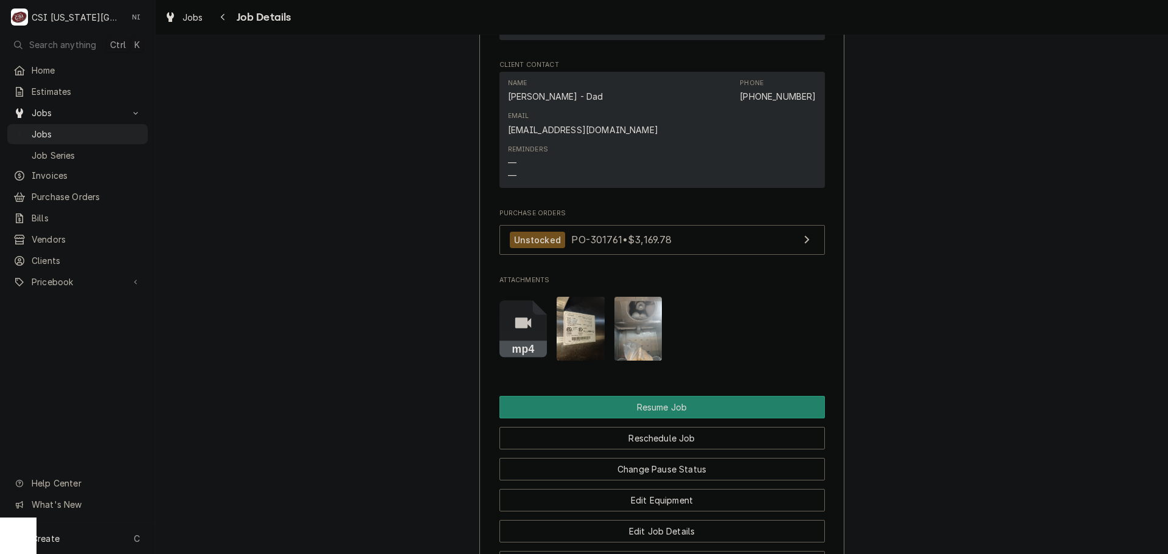
scroll to position [1642, 0]
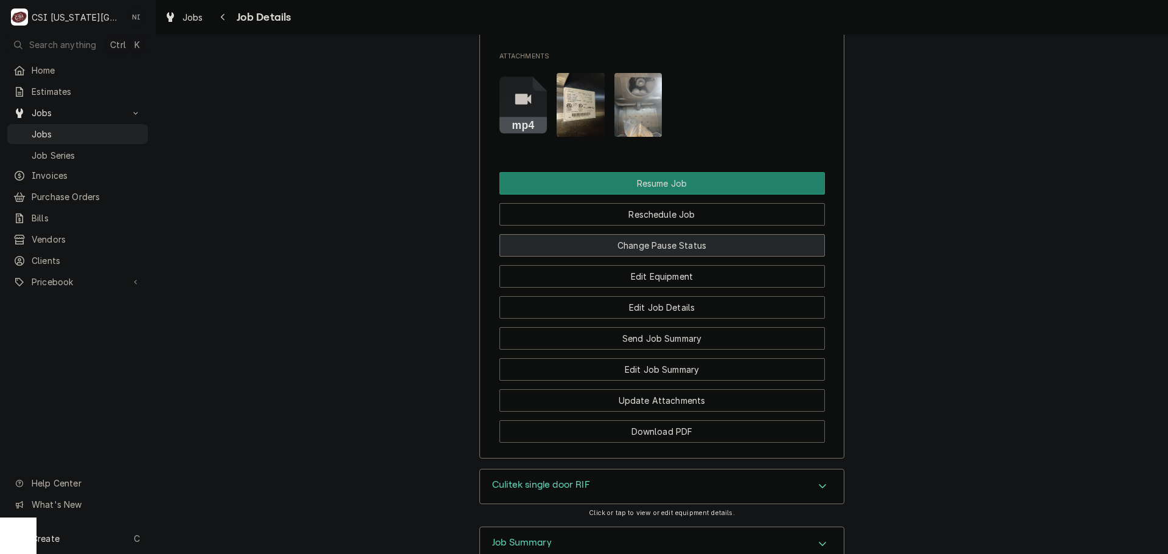
click at [697, 234] on button "Change Pause Status" at bounding box center [661, 245] width 325 height 23
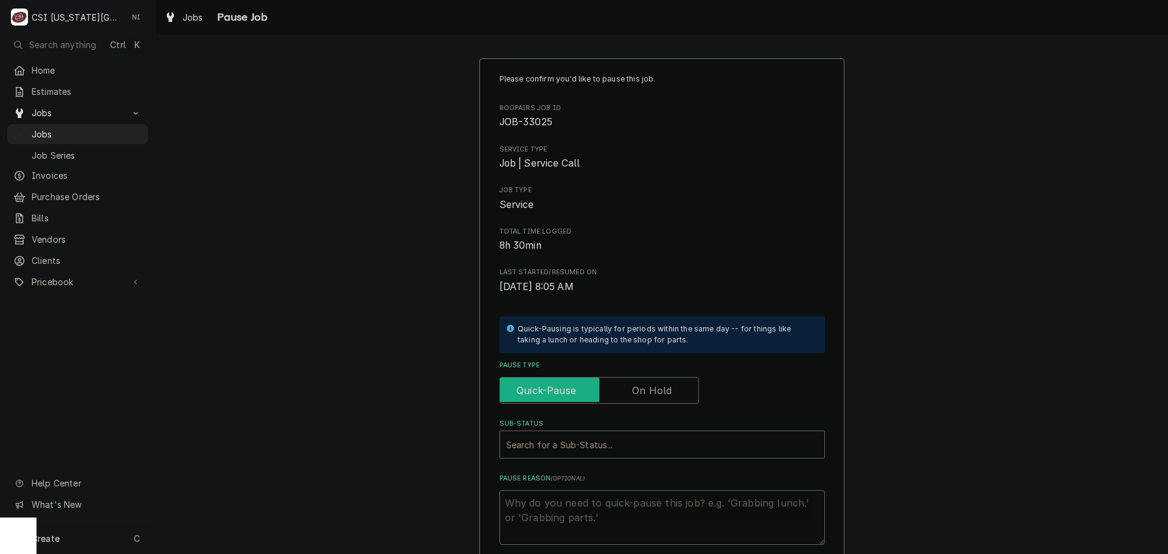
drag, startPoint x: 659, startPoint y: 383, endPoint x: 607, endPoint y: 429, distance: 69.4
click at [656, 384] on label "Pause Type" at bounding box center [599, 390] width 200 height 27
click at [656, 384] on input "Pause Type" at bounding box center [599, 390] width 189 height 27
checkbox input "true"
drag, startPoint x: 607, startPoint y: 429, endPoint x: 578, endPoint y: 459, distance: 41.7
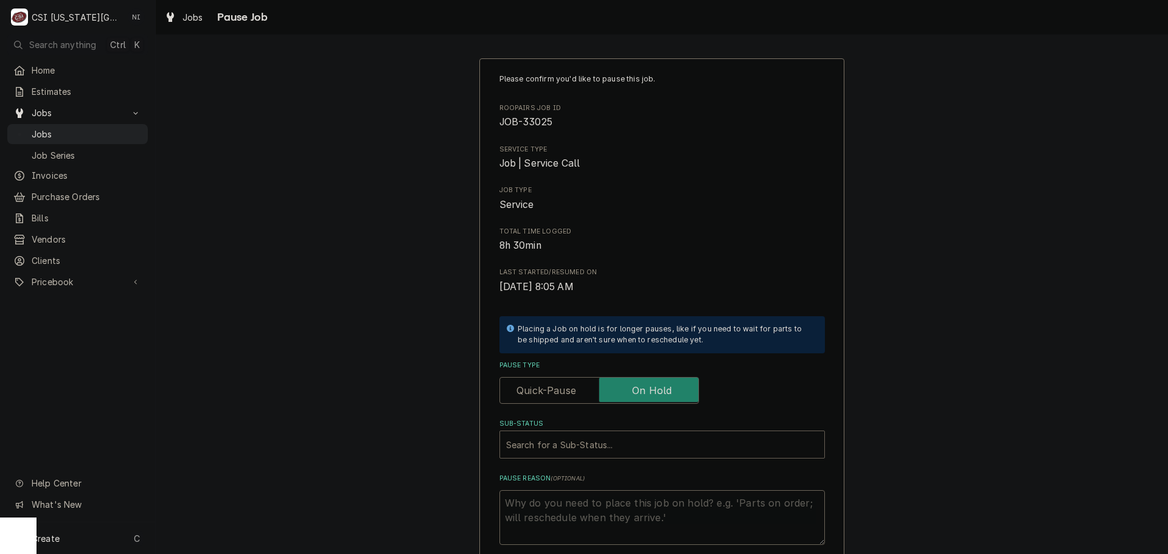
click at [601, 437] on div "Sub-Status" at bounding box center [662, 445] width 312 height 22
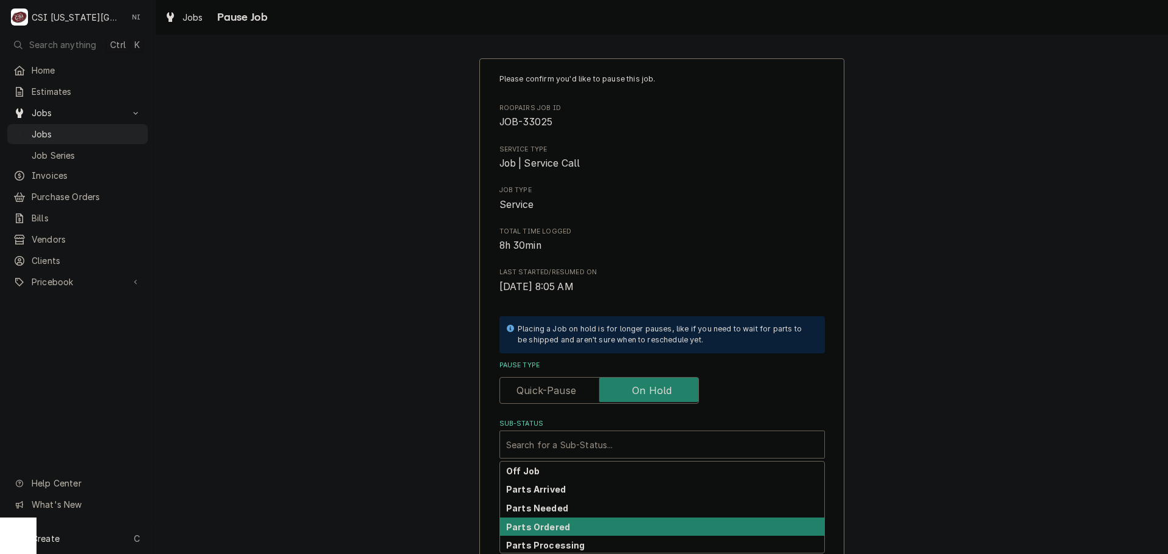
click at [555, 532] on div "Parts Ordered" at bounding box center [662, 527] width 324 height 19
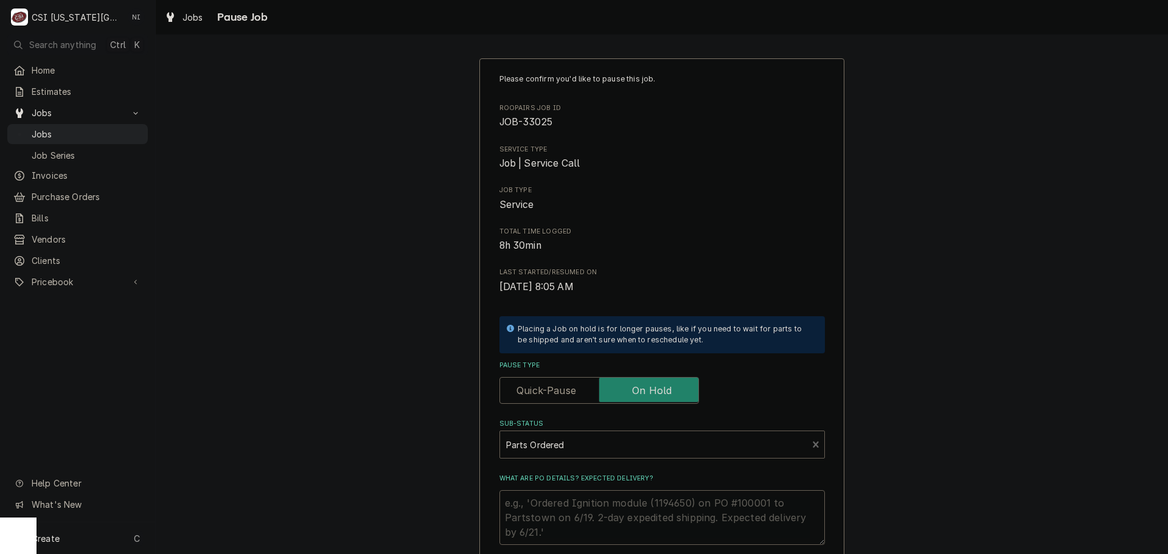
click at [535, 501] on textarea "What are PO details? Expected delivery?" at bounding box center [661, 517] width 325 height 55
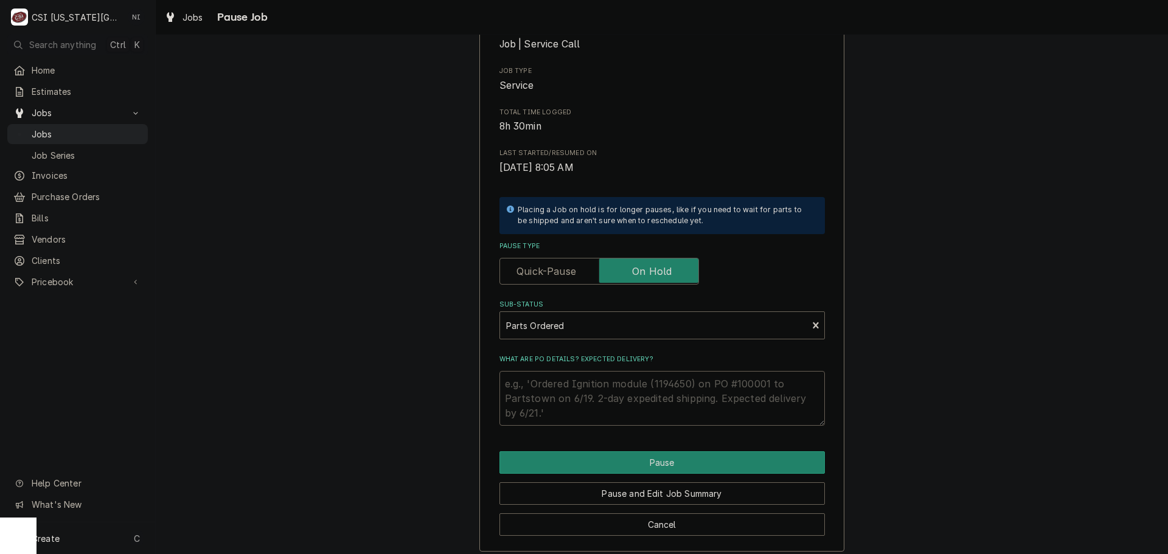
scroll to position [127, 0]
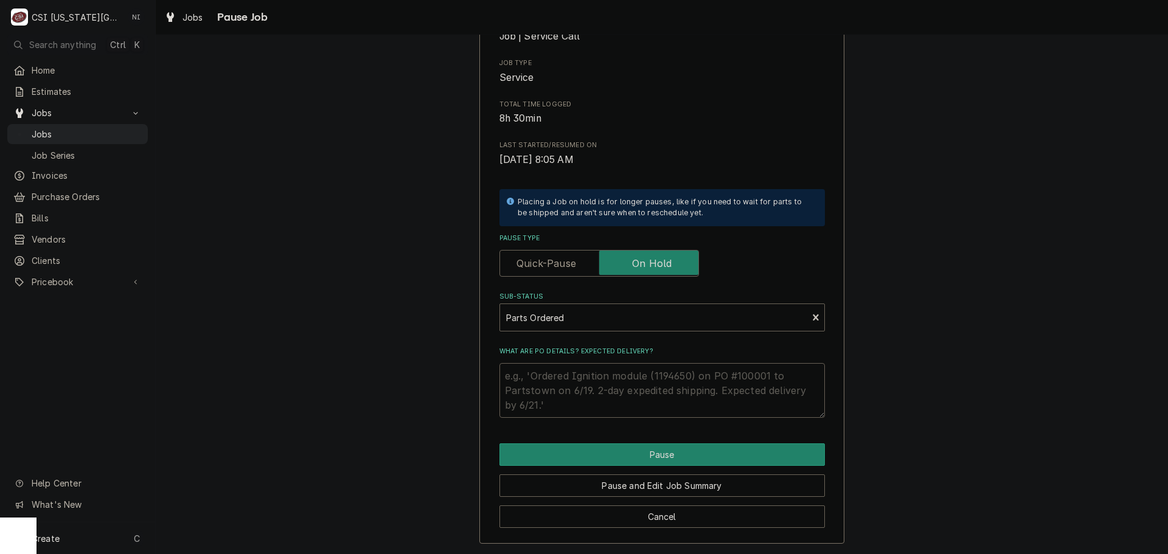
type textarea "x"
type textarea "W"
type textarea "x"
type textarea "WT"
type textarea "x"
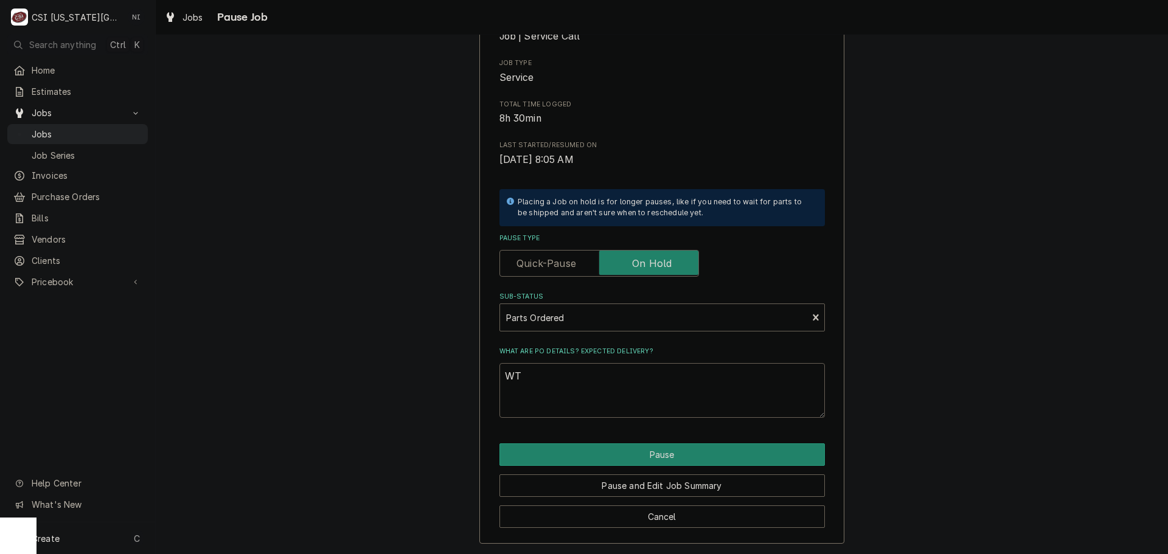
type textarea "WTA"
type textarea "x"
type textarea "WT"
type textarea "x"
type textarea "W"
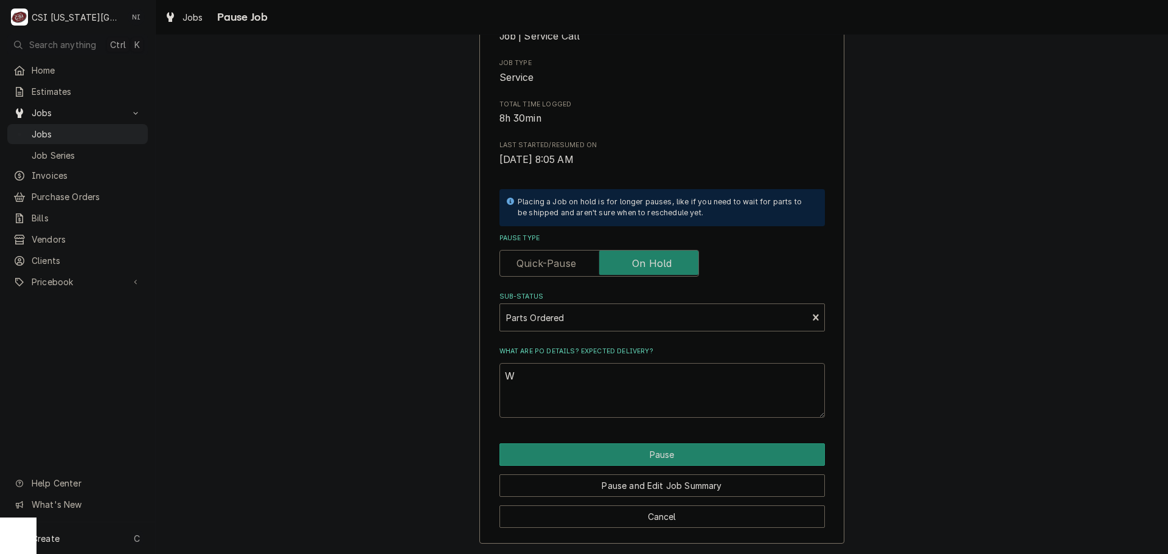
type textarea "x"
type textarea "E"
type textarea "x"
type textarea "ET"
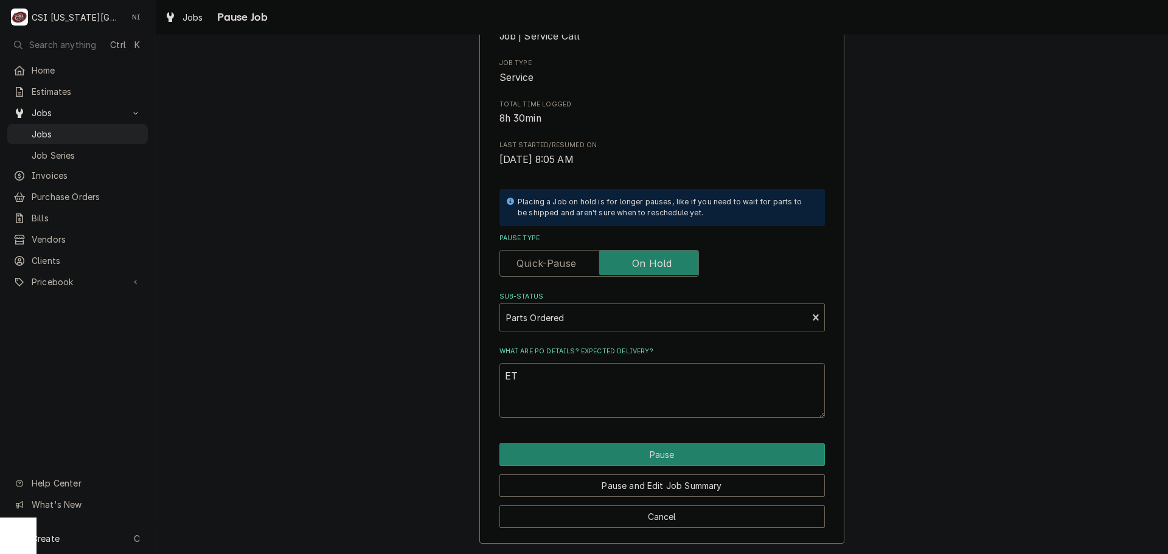
type textarea "x"
type textarea "ETA"
type textarea "x"
type textarea "ETA"
type textarea "x"
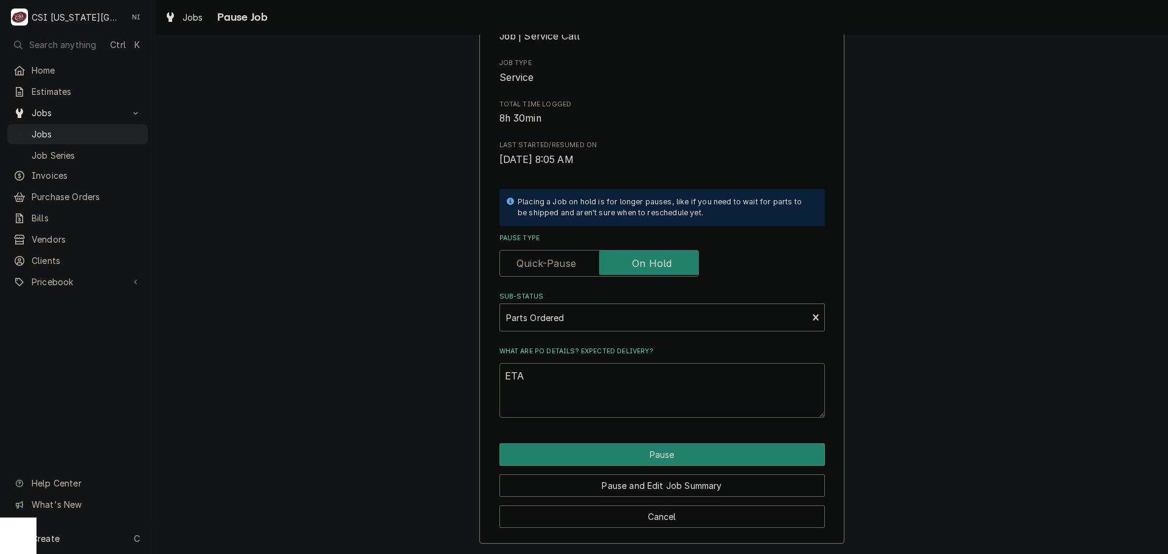
type textarea "ETA 1"
type textarea "x"
type textarea "ETA 10"
type textarea "x"
type textarea "ETA 10/"
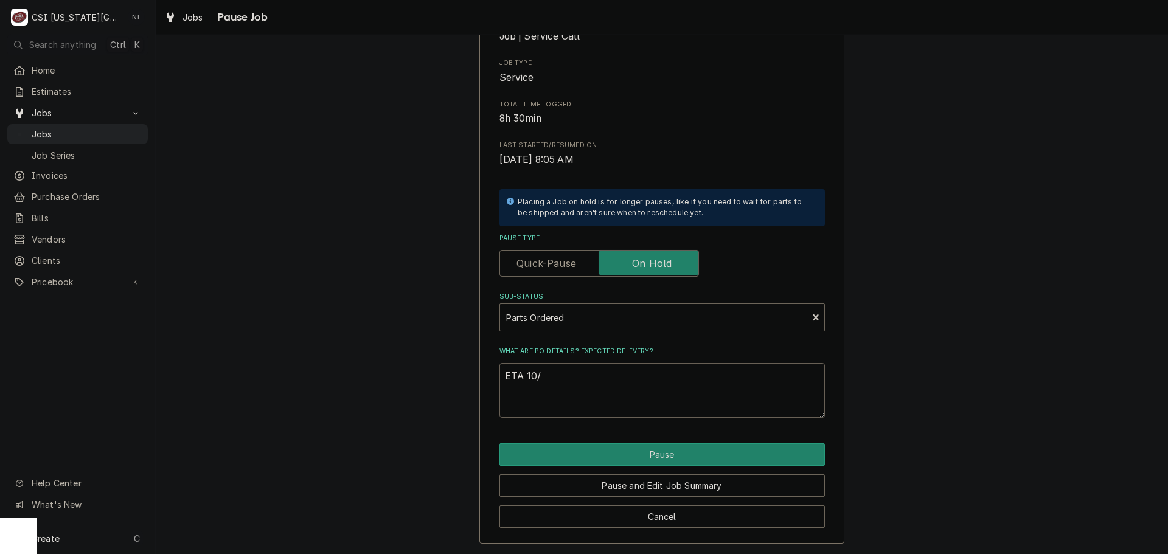
type textarea "x"
type textarea "ETA 10/2"
type textarea "x"
type textarea "ETA 10/29"
type textarea "x"
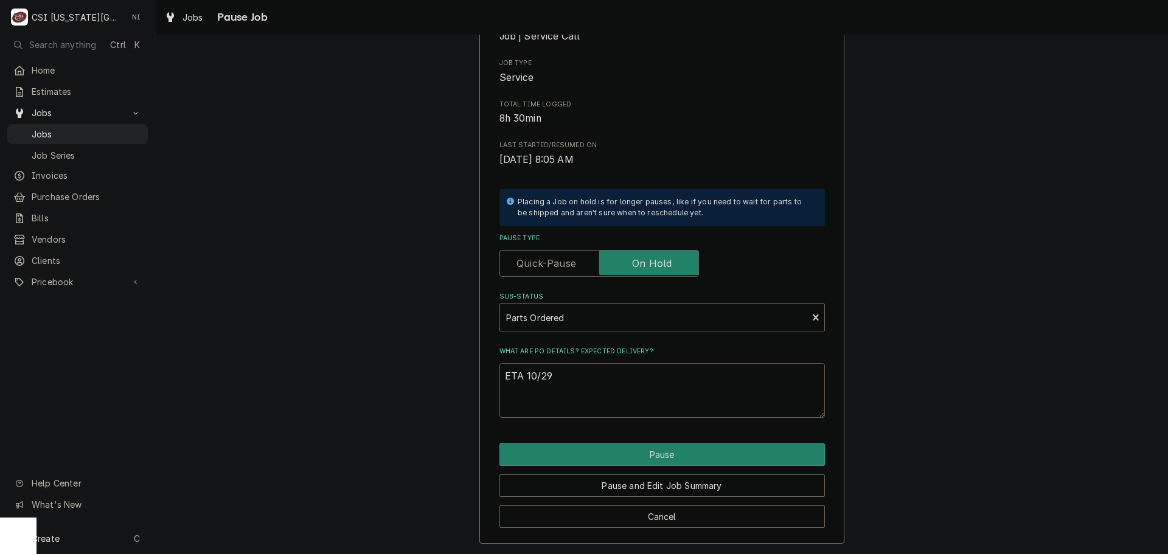
type textarea "ETA 10/29-"
type textarea "x"
type textarea "ETA 10/29-1"
type textarea "x"
type textarea "ETA 10/29-10"
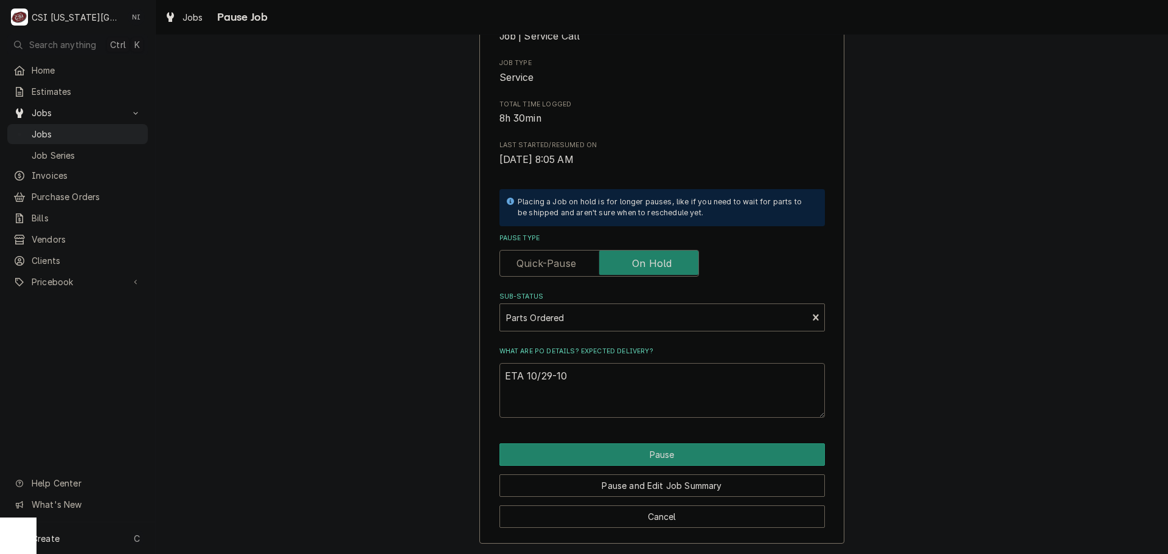
type textarea "x"
type textarea "ETA 10/29-10/"
type textarea "x"
type textarea "ETA 10/29-10/3"
type textarea "x"
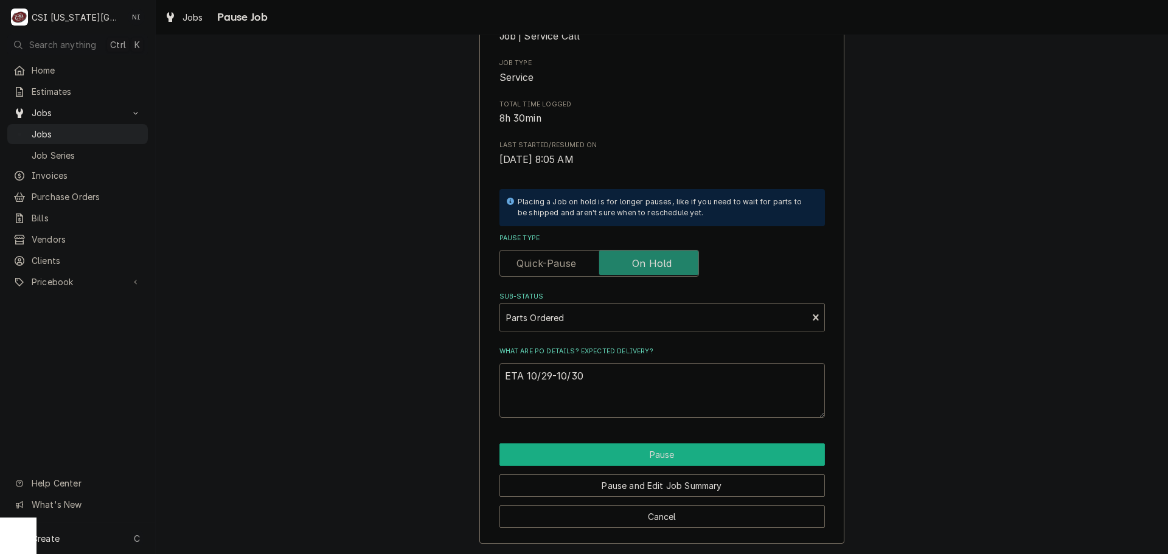
type textarea "ETA 10/29-10/30"
click at [658, 454] on button "Pause" at bounding box center [661, 454] width 325 height 23
type textarea "x"
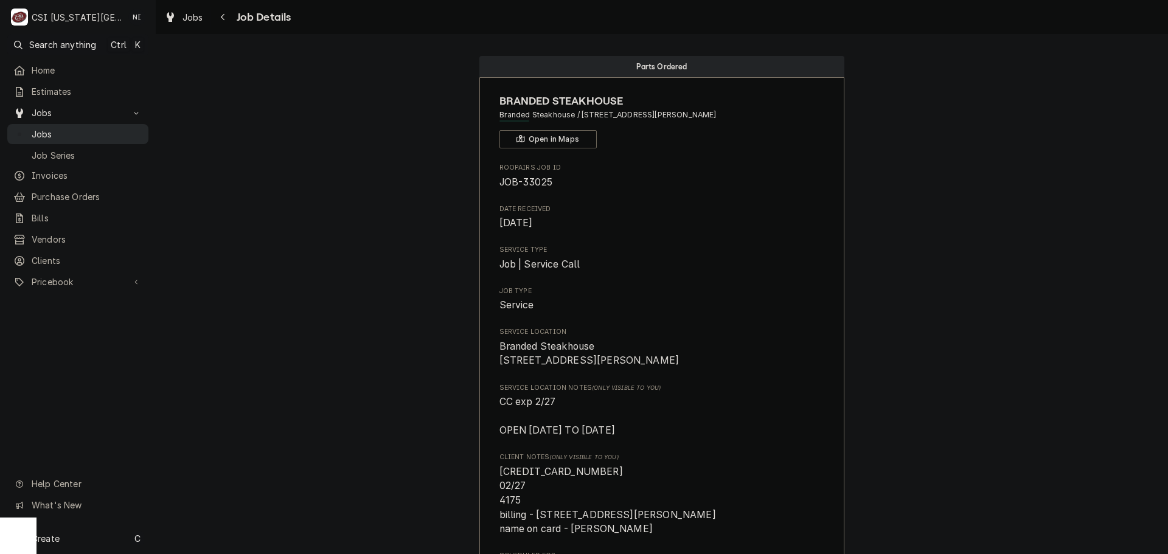
click at [84, 131] on span "Jobs" at bounding box center [87, 134] width 111 height 13
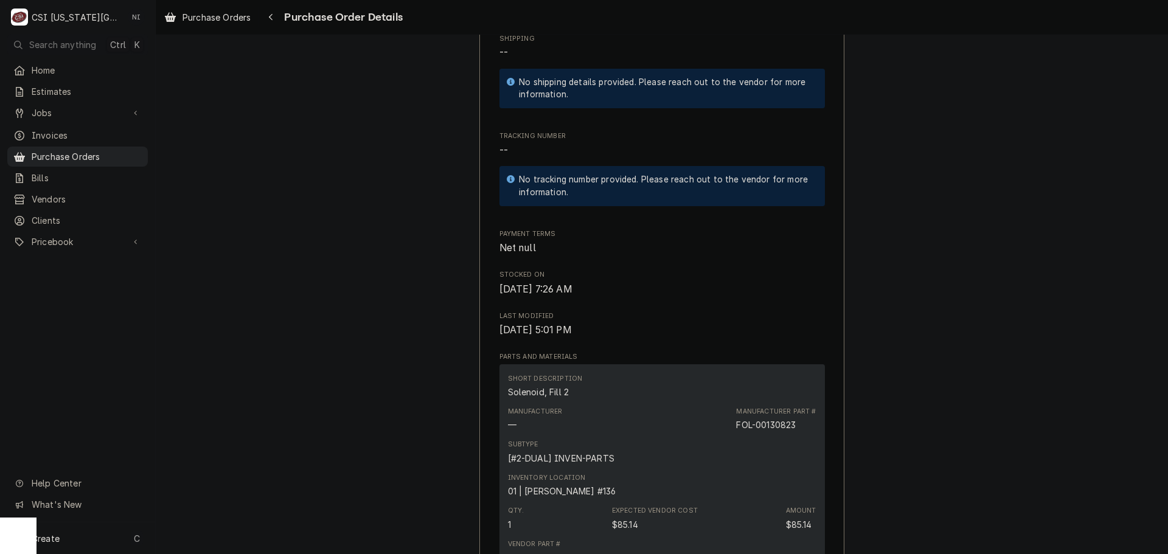
scroll to position [426, 0]
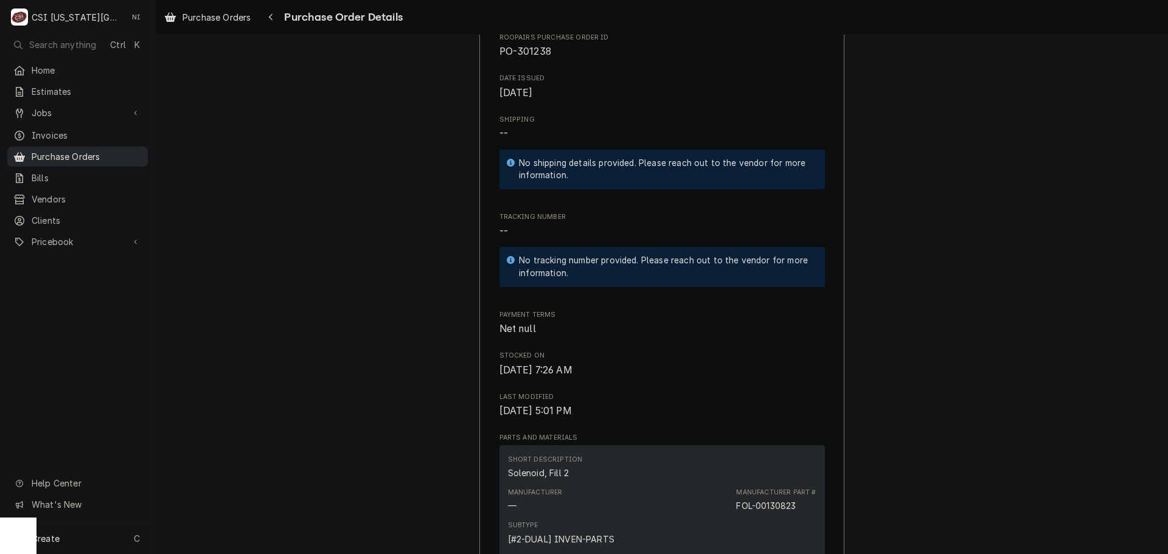
click at [87, 153] on span "Purchase Orders" at bounding box center [87, 156] width 110 height 13
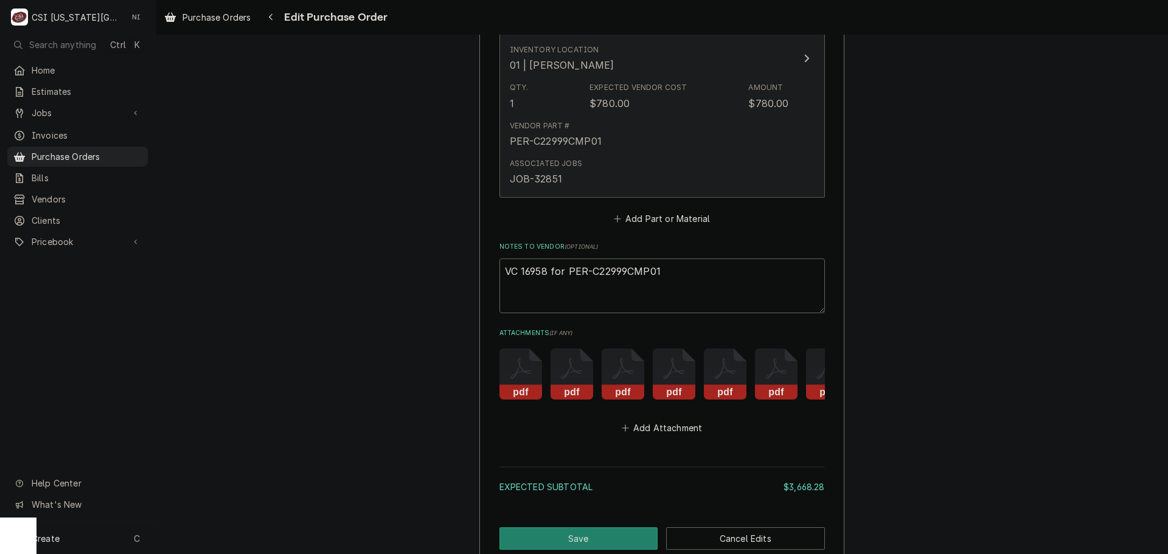
scroll to position [4147, 0]
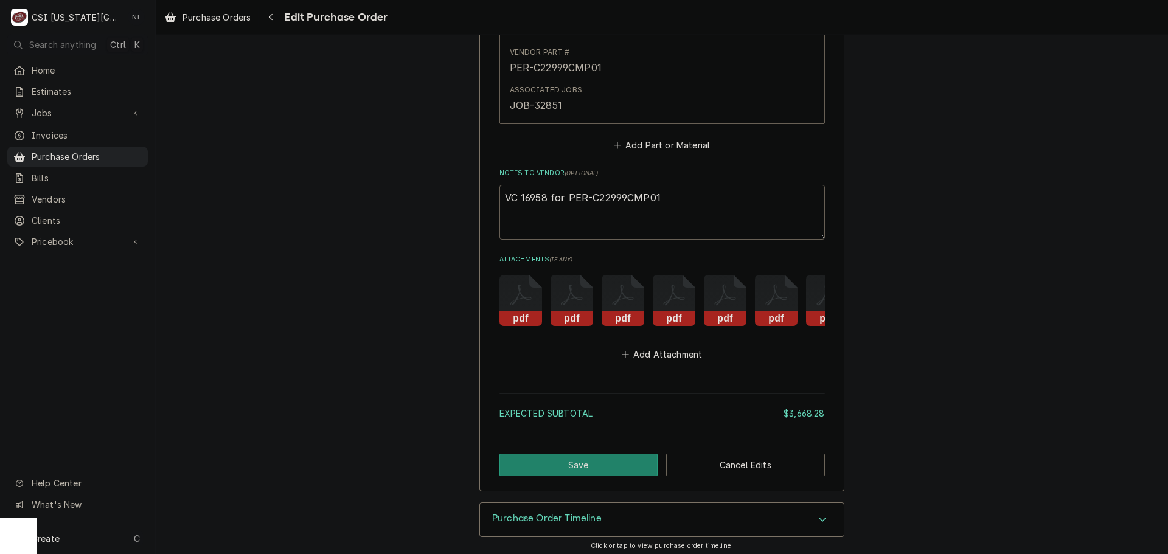
click at [668, 191] on textarea "VC 16958 for PER-C22999CMP01" at bounding box center [661, 212] width 325 height 55
type textarea "x"
type textarea "VC 16958 for PER-C22999CMP01"
type textarea "x"
type textarea "VC 16958 for PER-C22999CMP01 V"
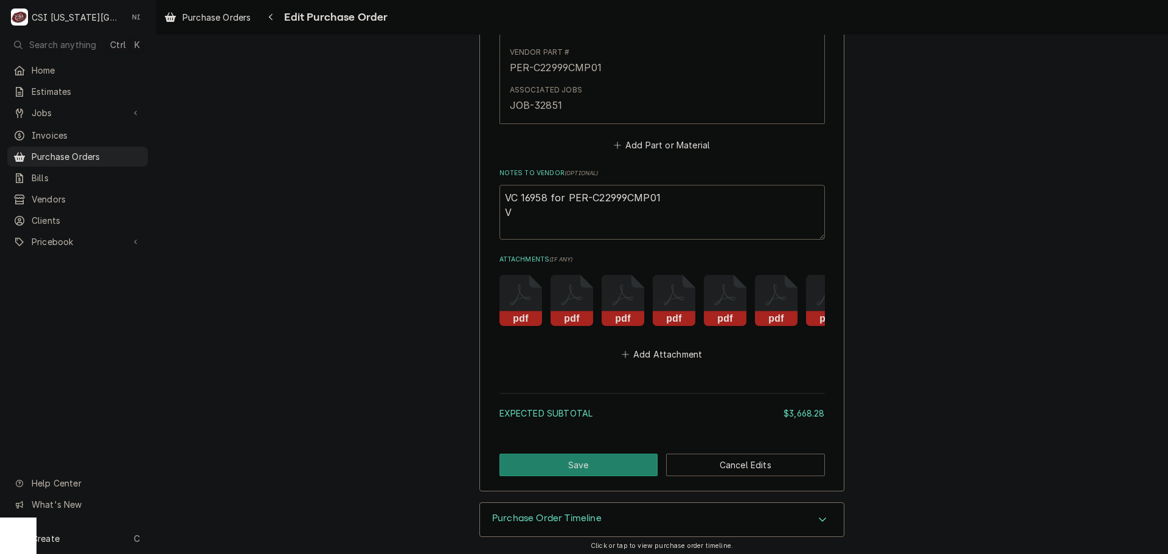
type textarea "x"
type textarea "VC 16958 for PER-C22999CMP01 VC"
type textarea "x"
type textarea "VC 16958 for PER-C22999CMP01 VC 1"
type textarea "x"
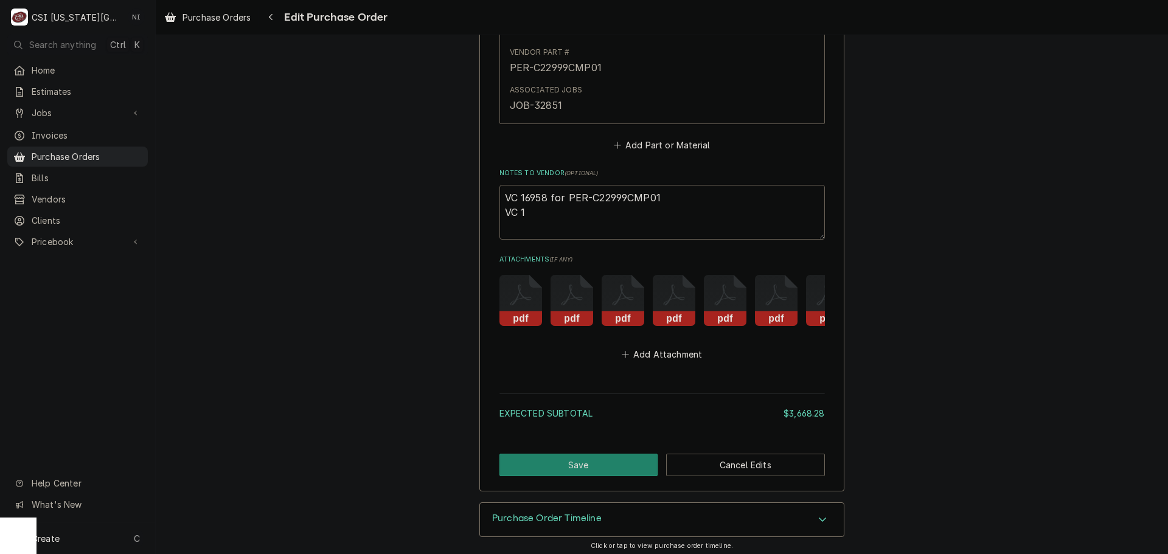
type textarea "VC 16958 for PER-C22999CMP01 VC 16"
type textarea "x"
type textarea "VC 16958 for PER-C22999CMP01 VC 169"
type textarea "x"
type textarea "VC 16958 for PER-C22999CMP01 VC 1695"
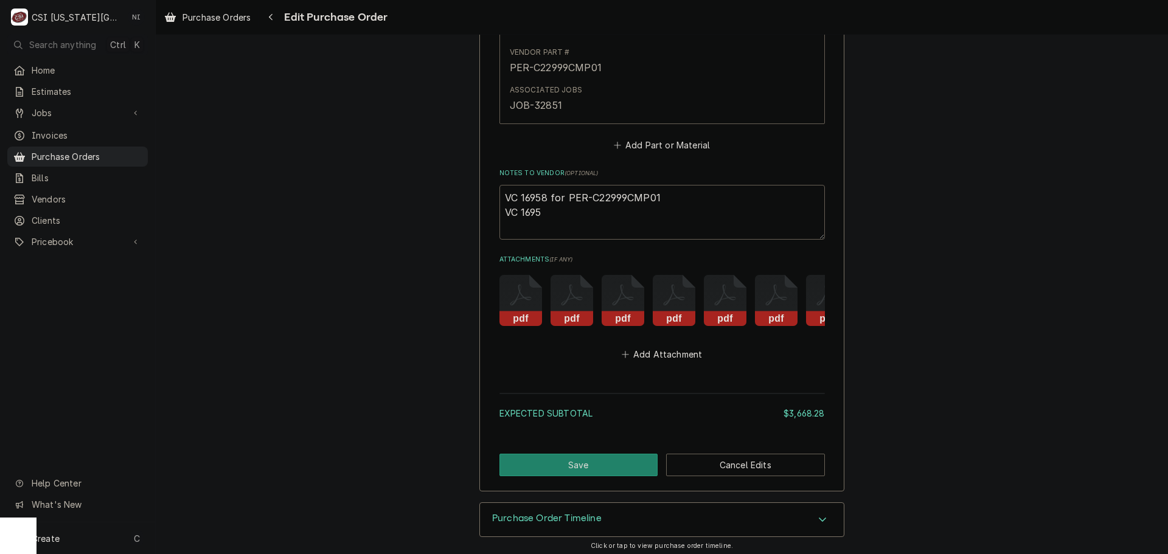
type textarea "x"
type textarea "VC 16958 for PER-C22999CMP01 VC 16956"
type textarea "x"
type textarea "VC 16958 for PER-C22999CMP01 VC 16956"
type textarea "x"
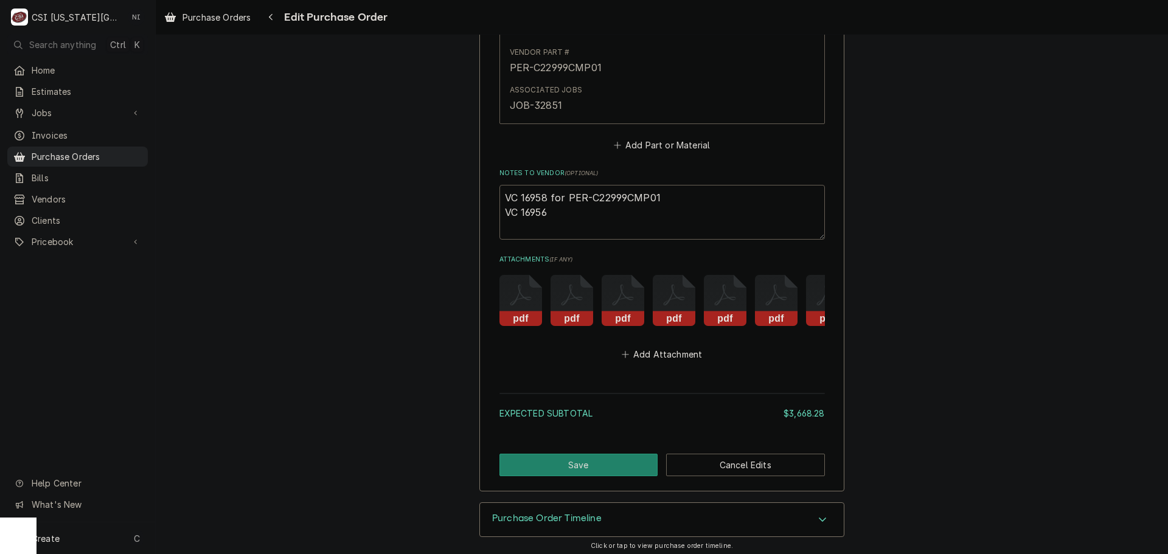
type textarea "VC 16958 for PER-C22999CMP01 VC 16956 F"
type textarea "x"
type textarea "VC 16958 for PER-C22999CMP01 VC 16956 FOR"
type textarea "x"
type textarea "VC 16958 for PER-C22999CMP01 VC 16956 FOR"
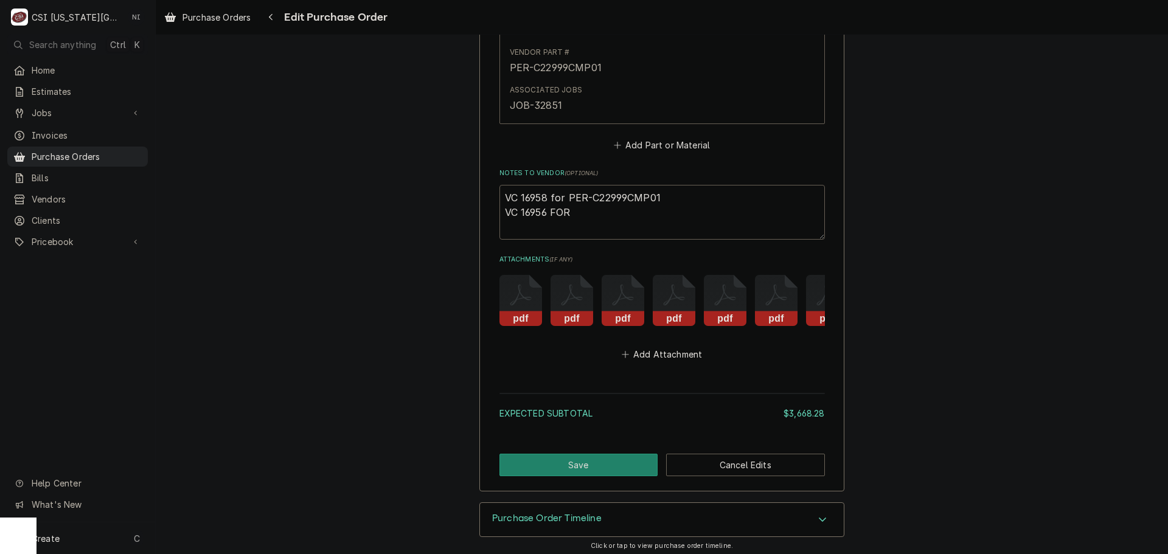
type textarea "x"
type textarea "VC 16958 for PER-C22999CMP01 VC 16956 FOR"
type textarea "x"
type textarea "VC 16958 for PER-C22999CMP01 VC 16956 FO"
type textarea "x"
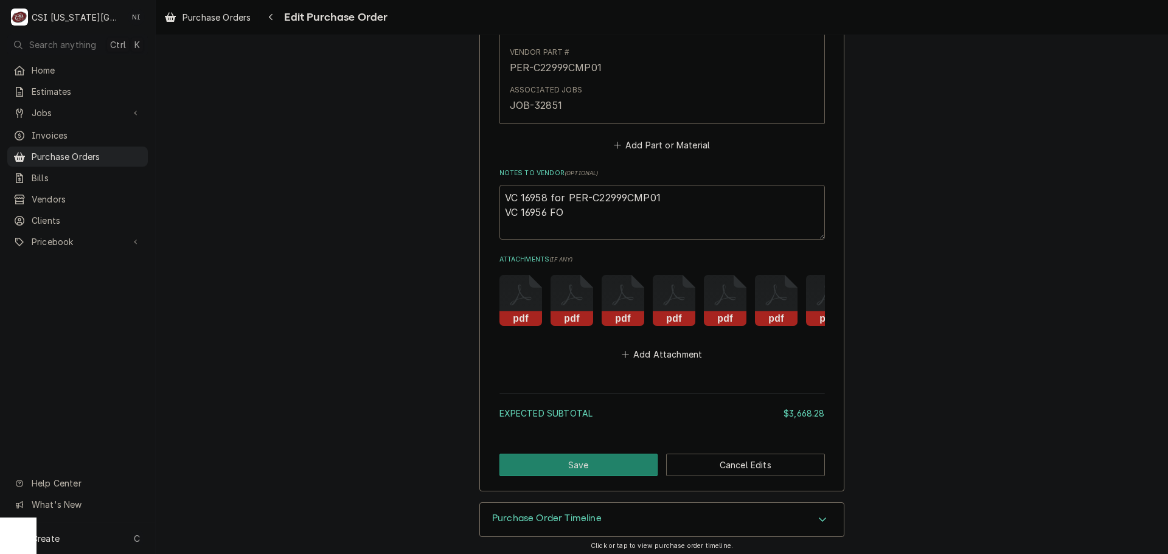
type textarea "VC 16958 for PER-C22999CMP01 VC 16956 F"
type textarea "x"
type textarea "VC 16958 for PER-C22999CMP01 VC 16956"
type textarea "x"
type textarea "VC 16958 for PER-C22999CMP01 VC 16956 f"
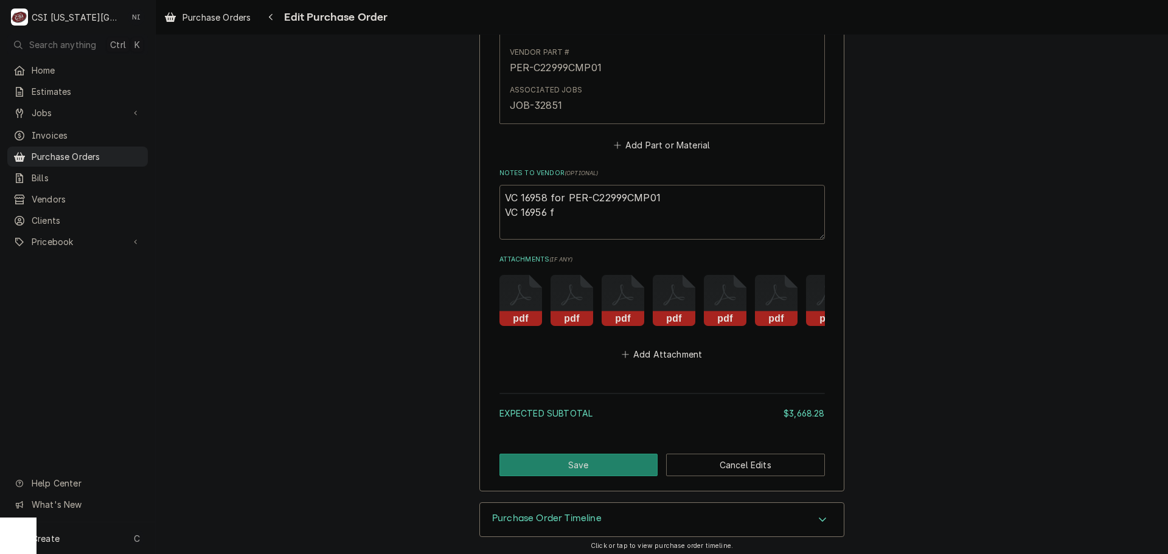
type textarea "x"
type textarea "VC 16958 for PER-C22999CMP01 VC 16956 fo"
type textarea "x"
type textarea "VC 16958 for PER-C22999CMP01 VC 16956 for"
type textarea "x"
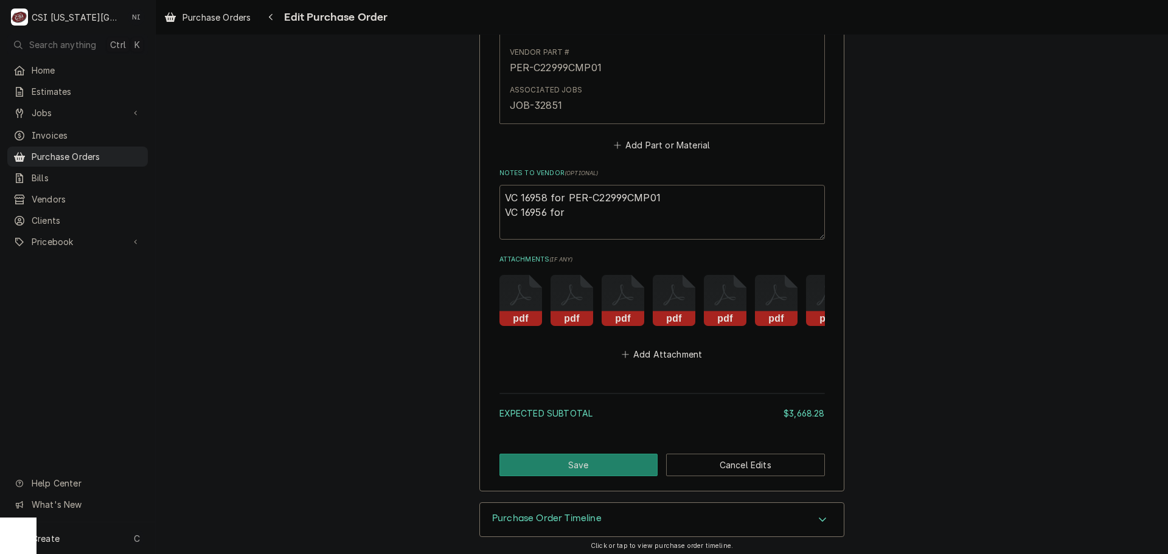
type textarea "VC 16958 for PER-C22999CMP01 VC 16956 for"
type textarea "x"
type textarea "VC 16958 for PER-C22999CMP01 VC 16956 for F"
type textarea "x"
type textarea "VC 16958 for PER-C22999CMP01 VC 16956 for FR"
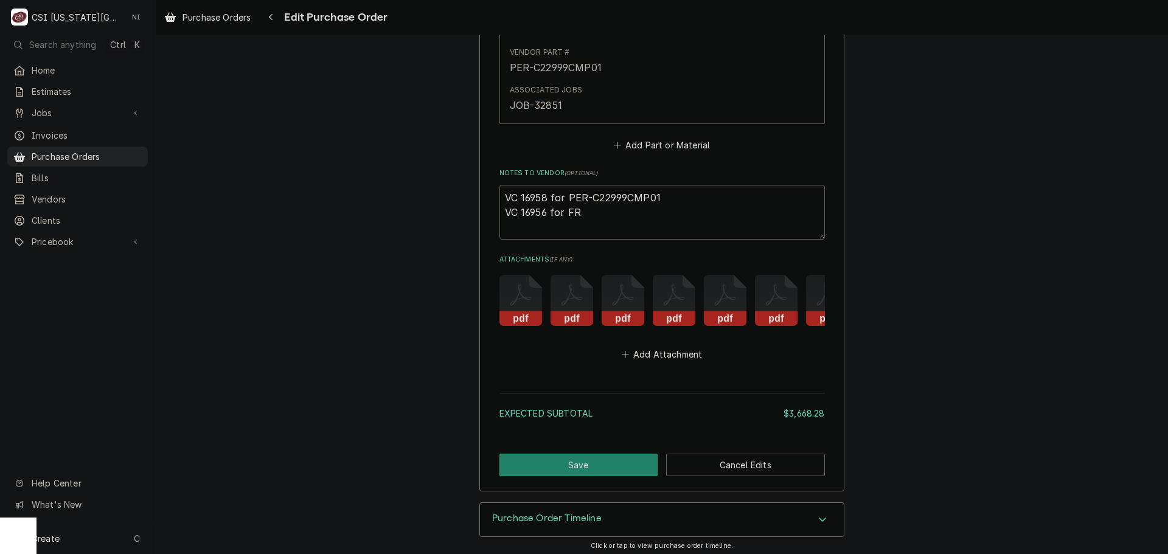
type textarea "x"
type textarea "VC 16958 for PER-C22999CMP01 VC 16956 for FRM"
type textarea "x"
type textarea "VC 16958 for PER-C22999CMP01 VC 16956 for FR"
type textarea "x"
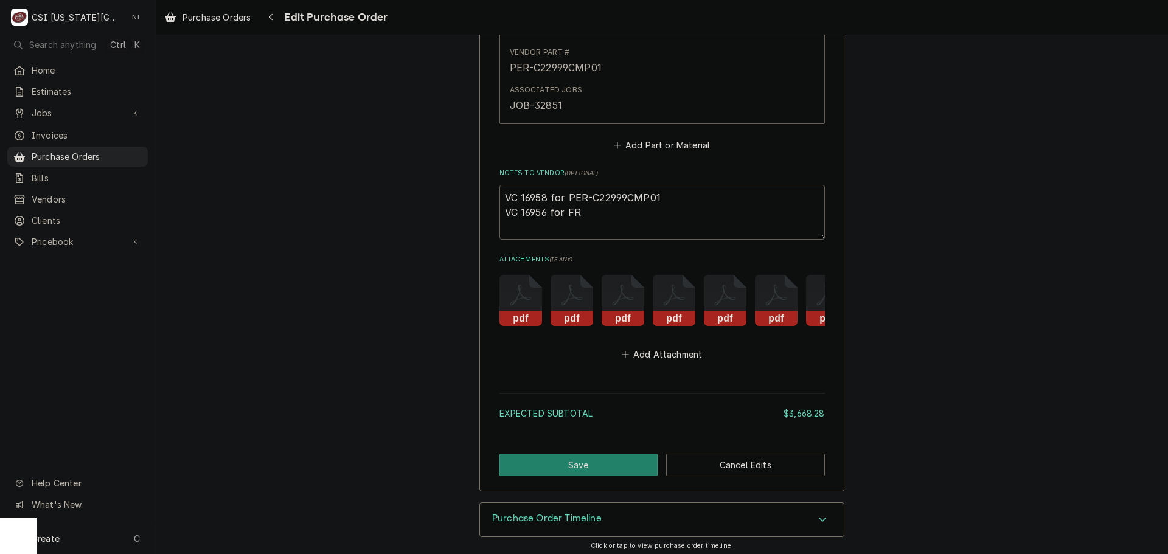
type textarea "VC 16958 for PER-C22999CMP01 VC 16956 for FRU"
type textarea "x"
type textarea "VC 16958 for PER-C22999CMP01 VC 16956 for FR"
type textarea "x"
type textarea "VC 16958 for PER-C22999CMP01 VC 16956 for FRY"
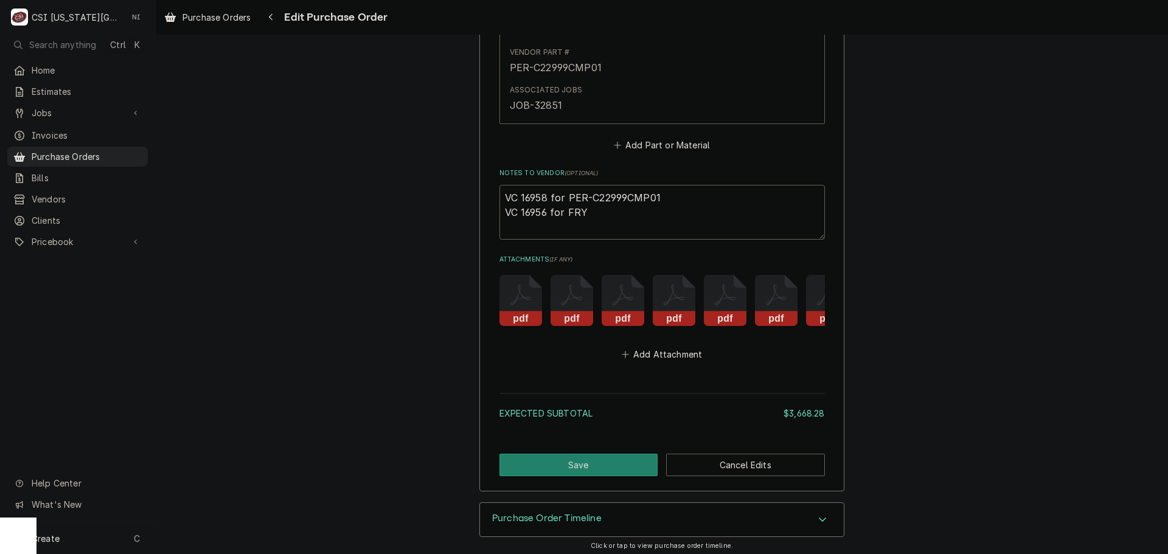
type textarea "x"
type textarea "VC 16958 for PER-C22999CMP01 VC 16956 for FRY-"
type textarea "x"
type textarea "VC 16958 for PER-C22999CMP01 VC 16956 for FRY-1"
type textarea "x"
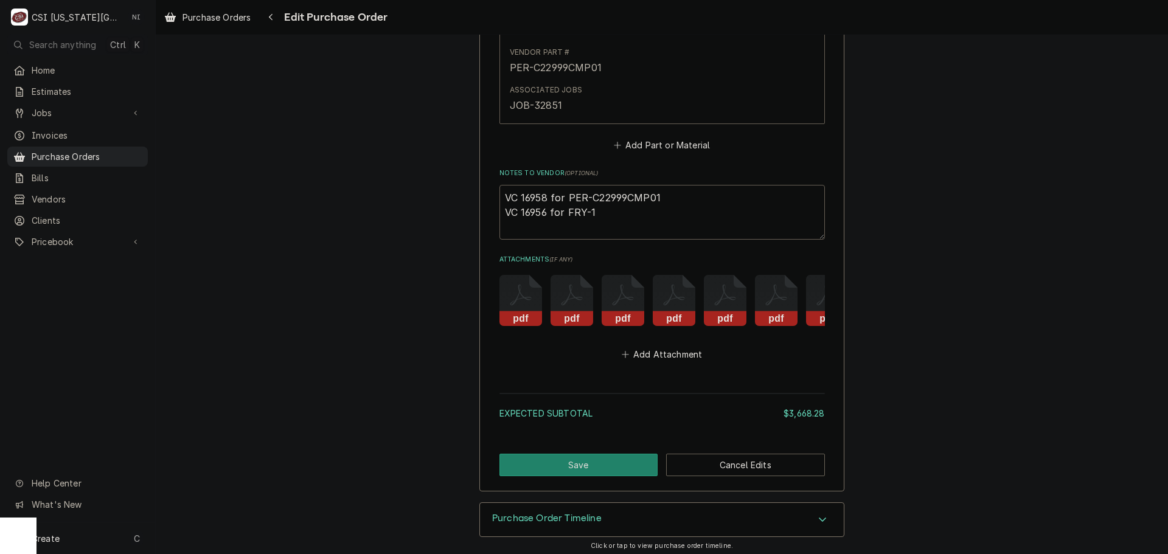
type textarea "VC 16958 for PER-C22999CMP01 VC 16956 for FRY-10"
type textarea "x"
type textarea "VC 16958 for PER-C22999CMP01 VC 16956 for FRY-108"
type textarea "x"
type textarea "VC 16958 for PER-C22999CMP01 VC 16956 for FRY-1085"
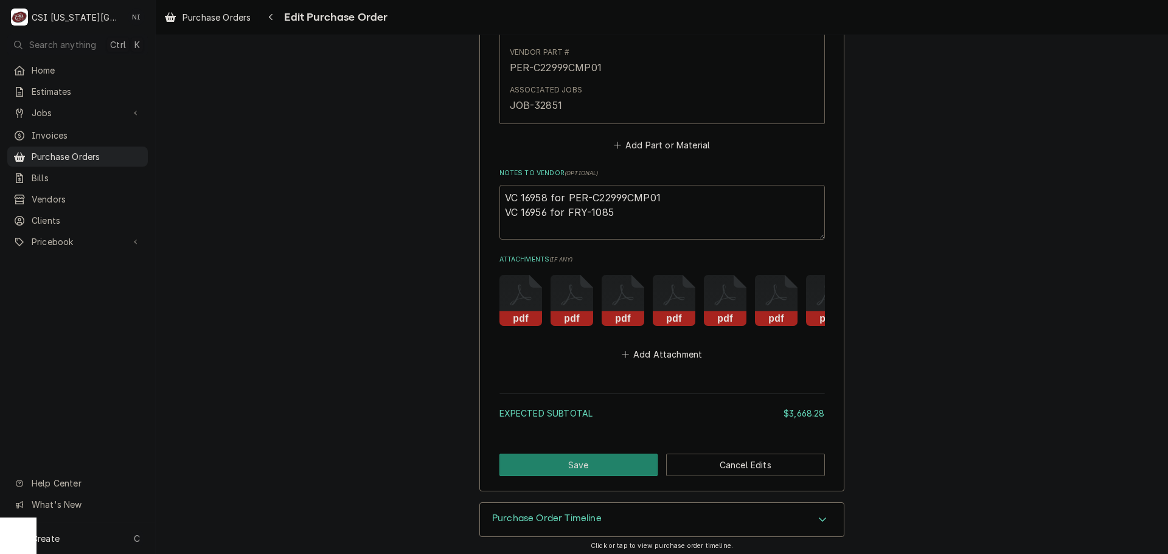
type textarea "x"
type textarea "VC 16958 for PER-C22999CMP01 VC 16956 for FRY-10859"
type textarea "x"
type textarea "VC 16958 for PER-C22999CMP01 VC 16956 for FRY-108597"
type textarea "x"
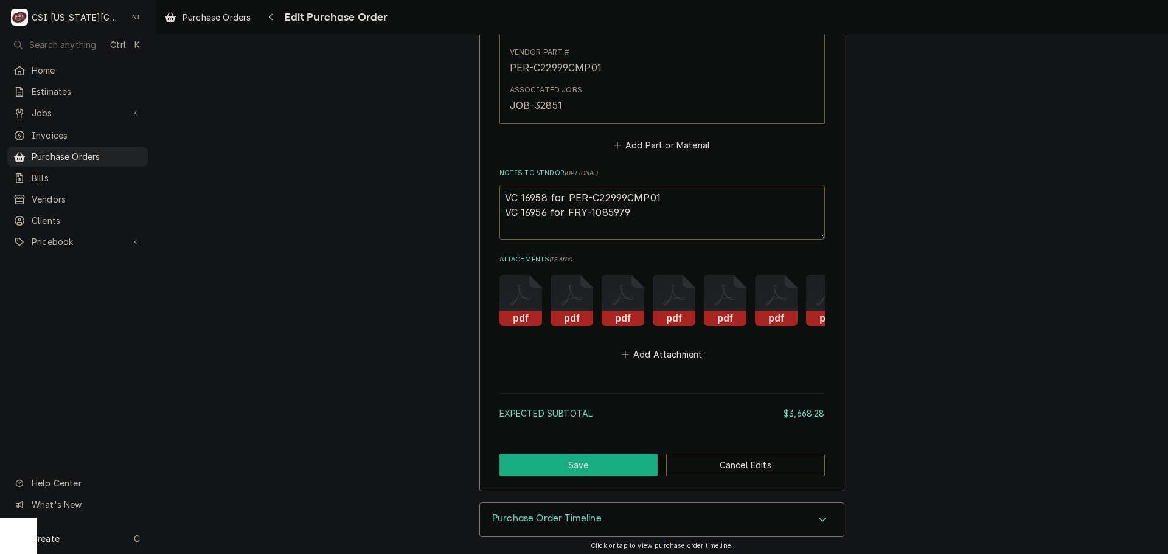
type textarea "VC 16958 for PER-C22999CMP01 VC 16956 for FRY-1085979"
click at [612, 467] on button "Save" at bounding box center [578, 465] width 159 height 23
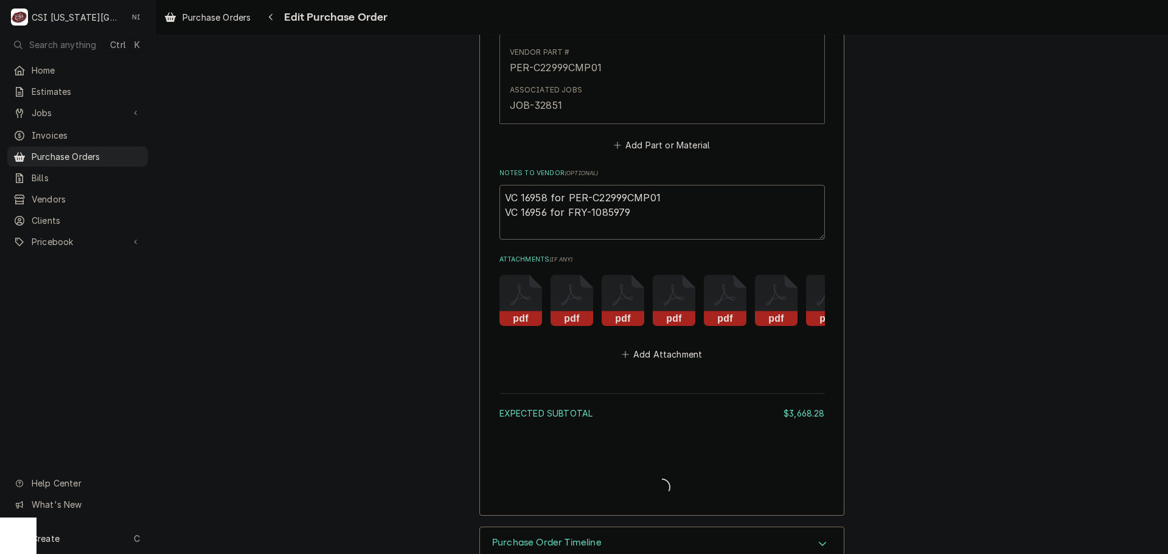
type textarea "x"
